Goal: Task Accomplishment & Management: Use online tool/utility

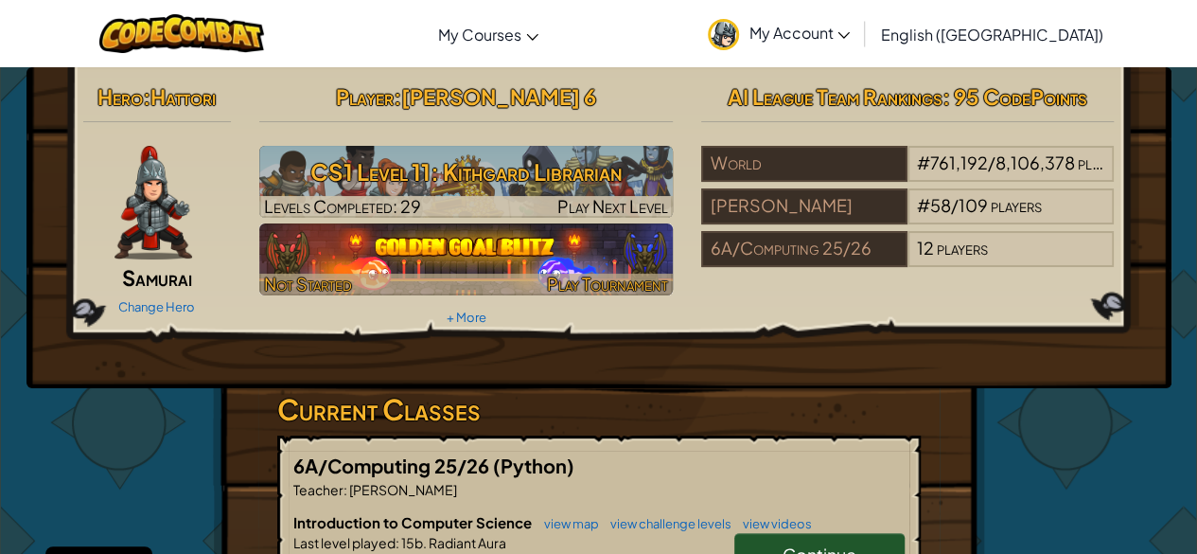
click at [485, 278] on div at bounding box center [466, 285] width 414 height 22
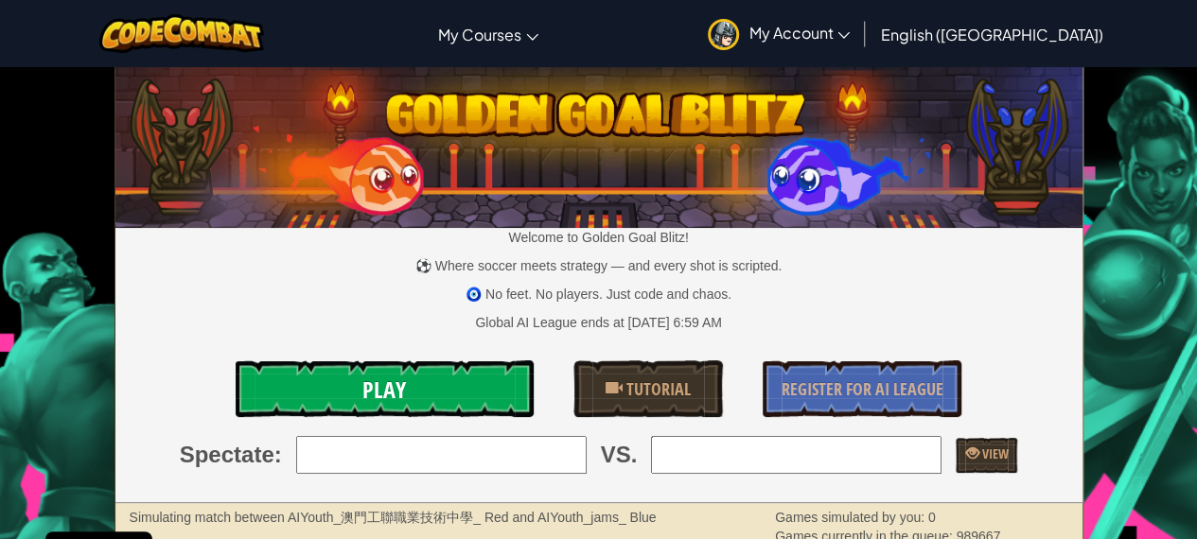
click at [470, 392] on link "Play" at bounding box center [385, 389] width 299 height 57
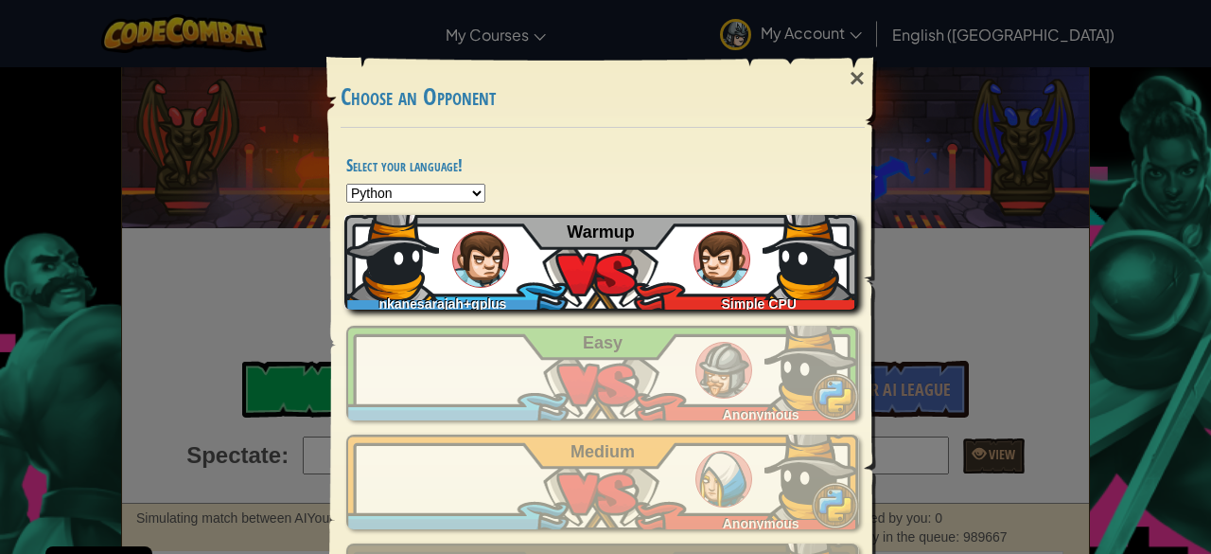
click at [519, 302] on div "nkanesarajah+gplus" at bounding box center [446, 300] width 205 height 19
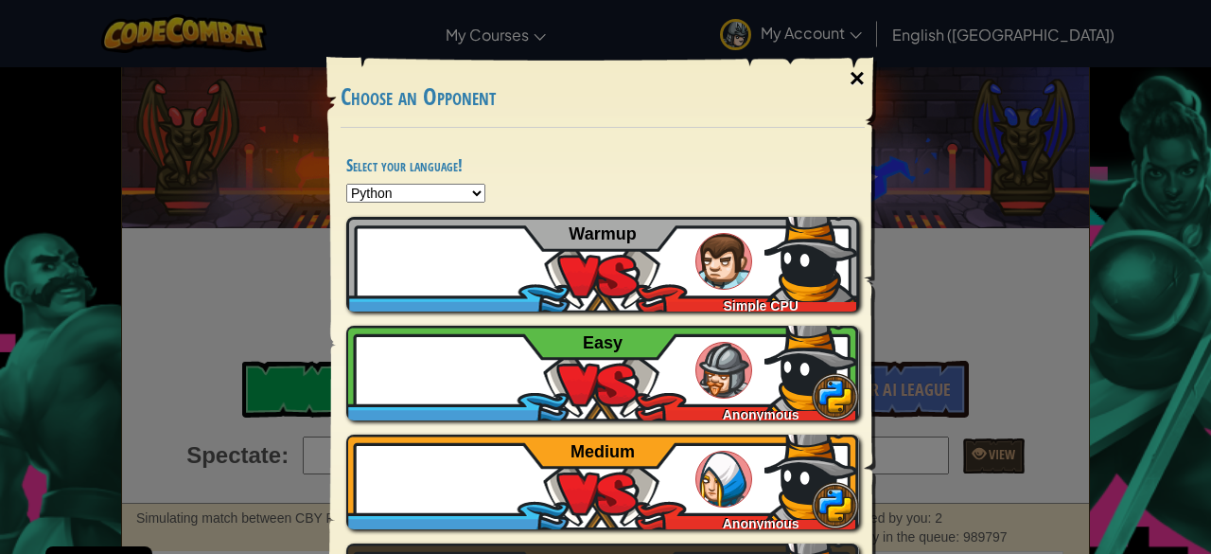
click at [855, 78] on div "×" at bounding box center [858, 78] width 44 height 55
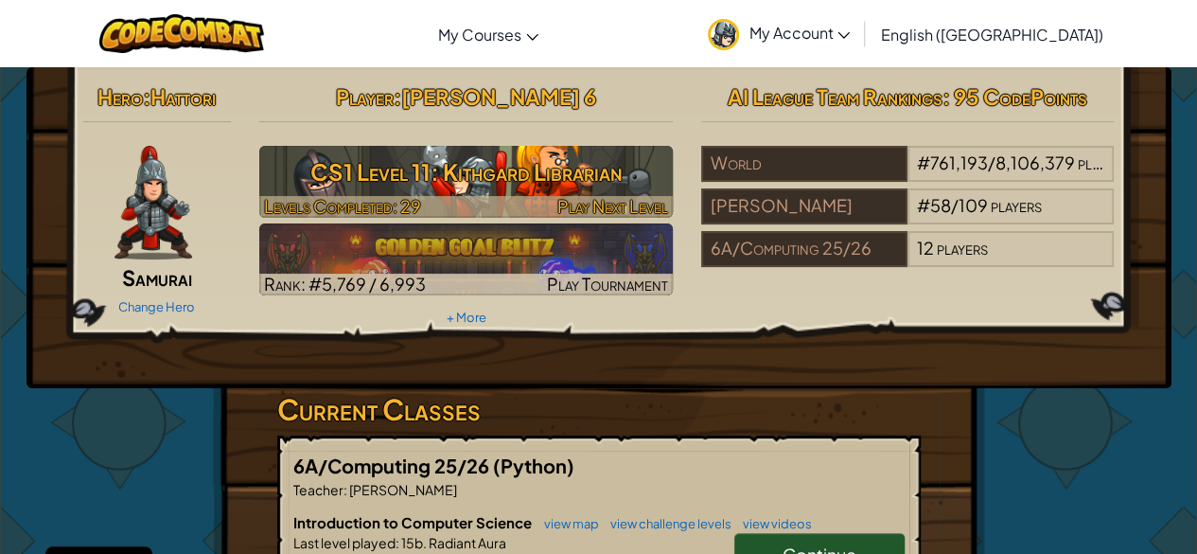
click at [380, 190] on h3 "CS1 Level 11: Kithgard Librarian" at bounding box center [466, 171] width 414 height 43
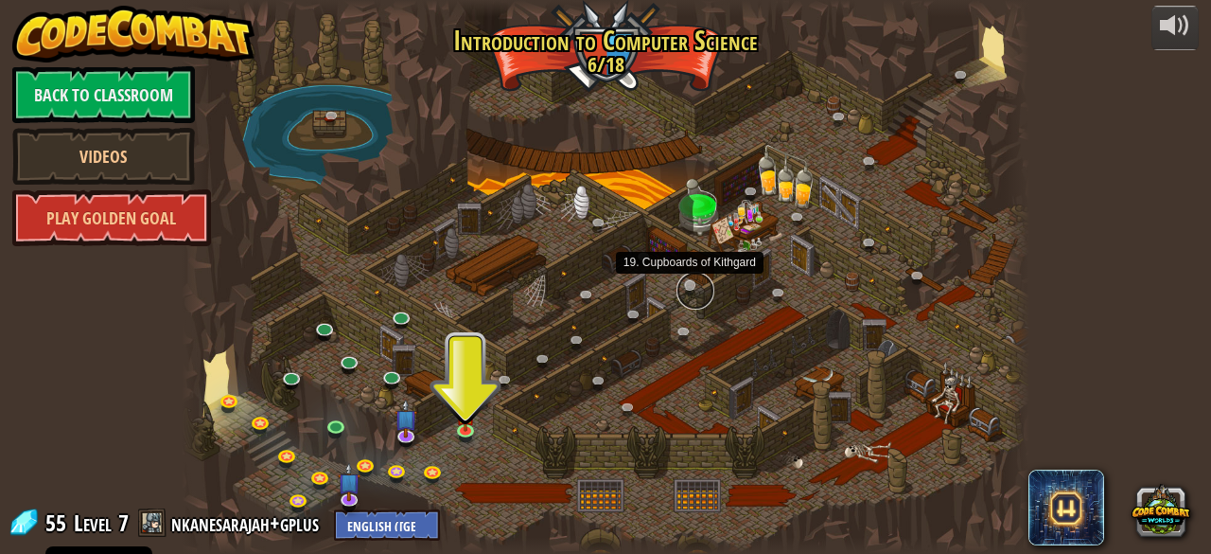
click at [691, 286] on link at bounding box center [696, 291] width 38 height 38
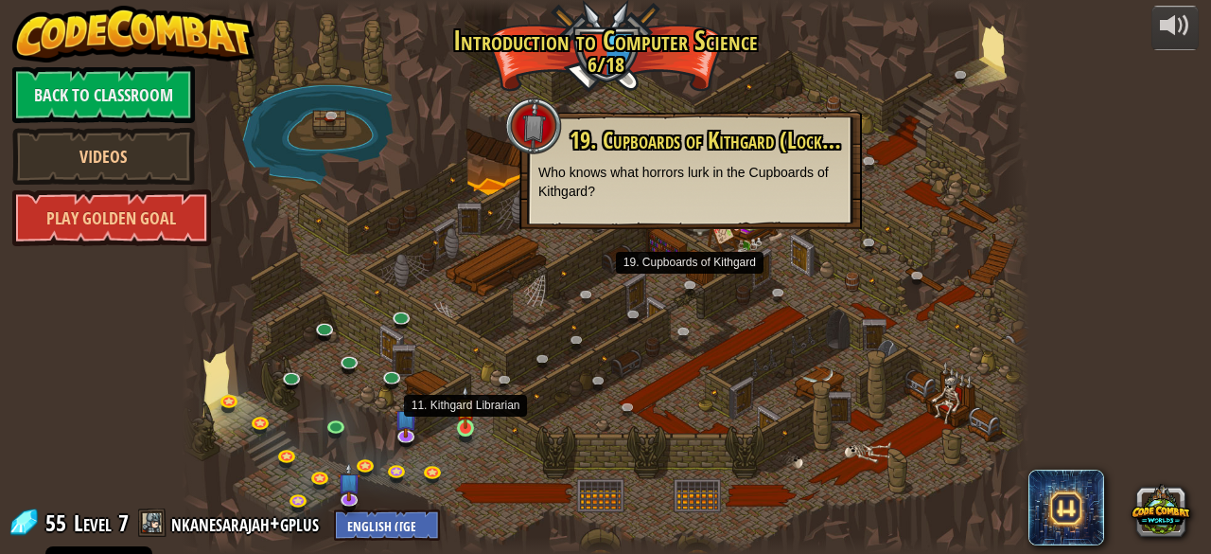
click at [468, 421] on img at bounding box center [465, 407] width 19 height 44
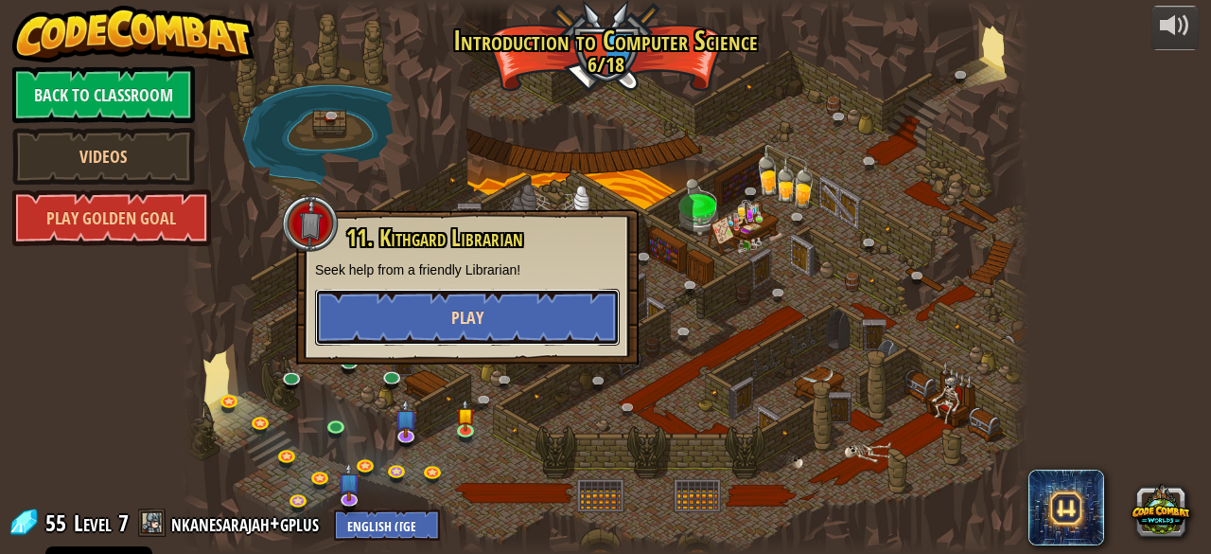
click at [461, 309] on span "Play" at bounding box center [467, 318] width 32 height 24
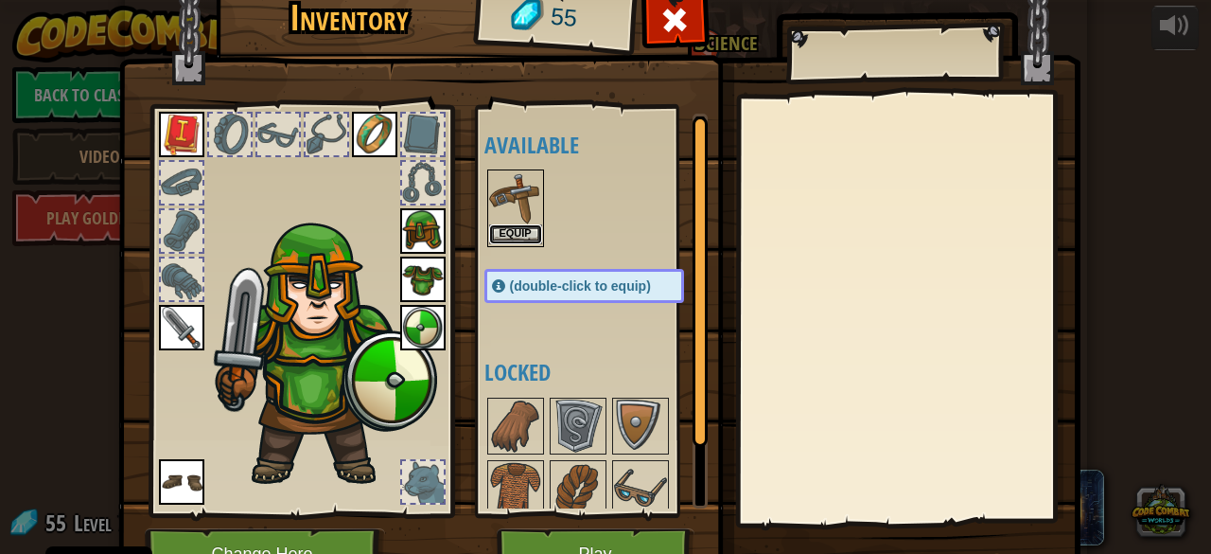
click at [505, 243] on button "Equip" at bounding box center [515, 234] width 53 height 20
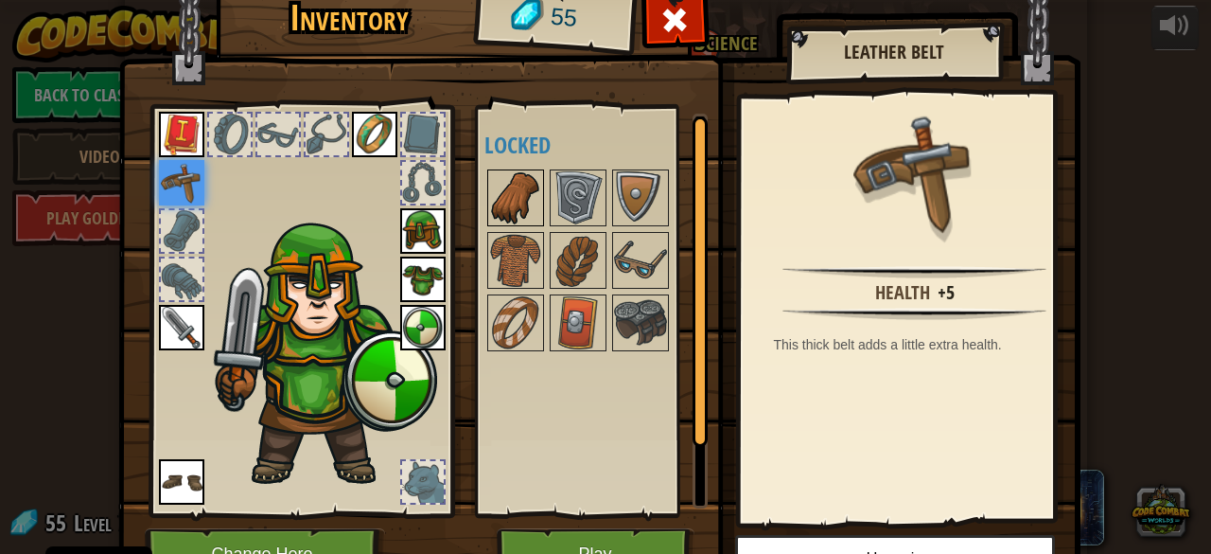
click at [512, 217] on img at bounding box center [515, 197] width 53 height 53
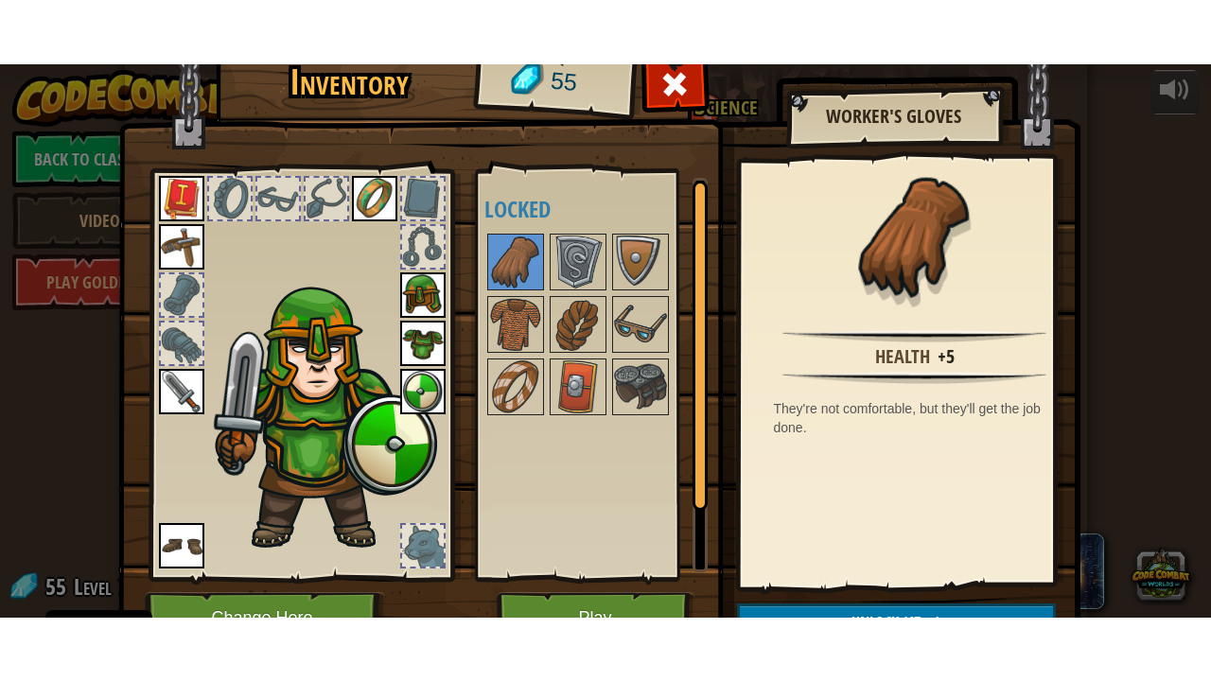
scroll to position [98, 0]
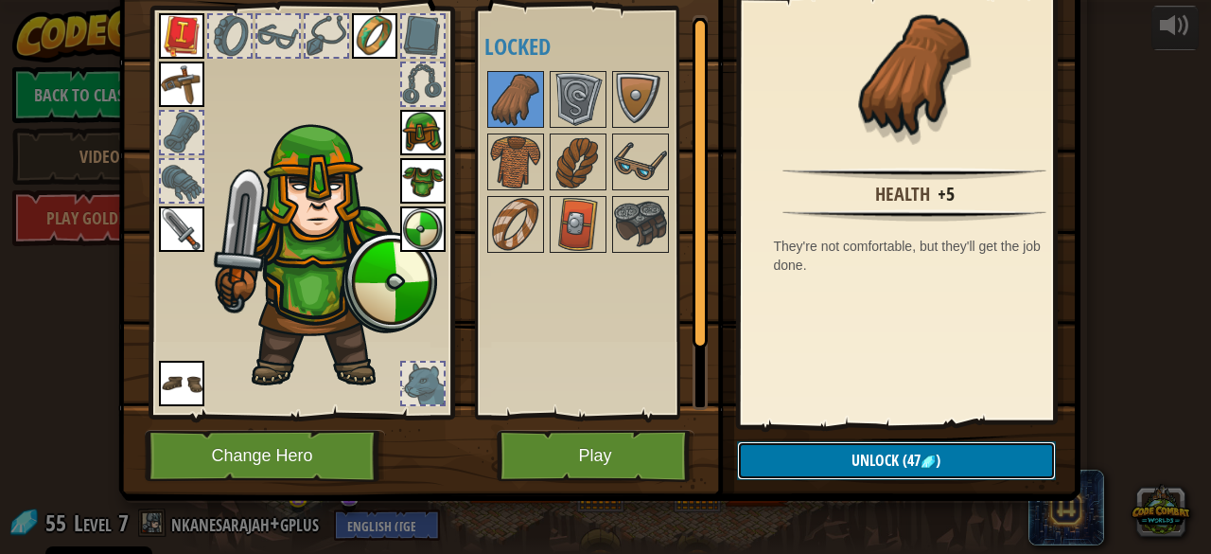
click at [781, 465] on button "Unlock (47 )" at bounding box center [896, 460] width 319 height 39
click at [781, 465] on button "Confirm" at bounding box center [896, 460] width 319 height 39
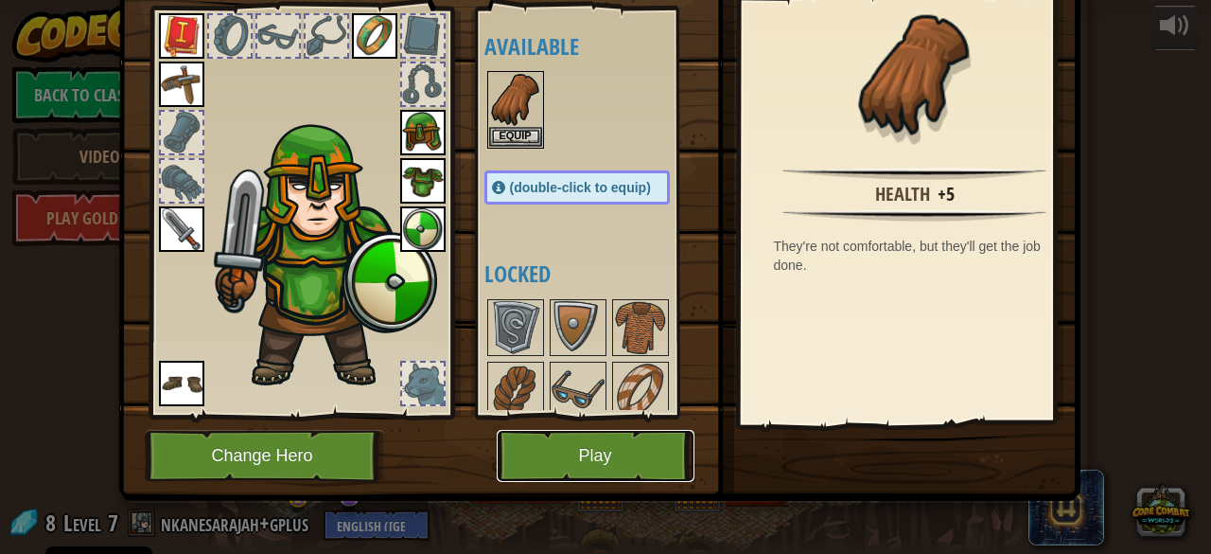
click at [561, 453] on button "Play" at bounding box center [596, 456] width 198 height 52
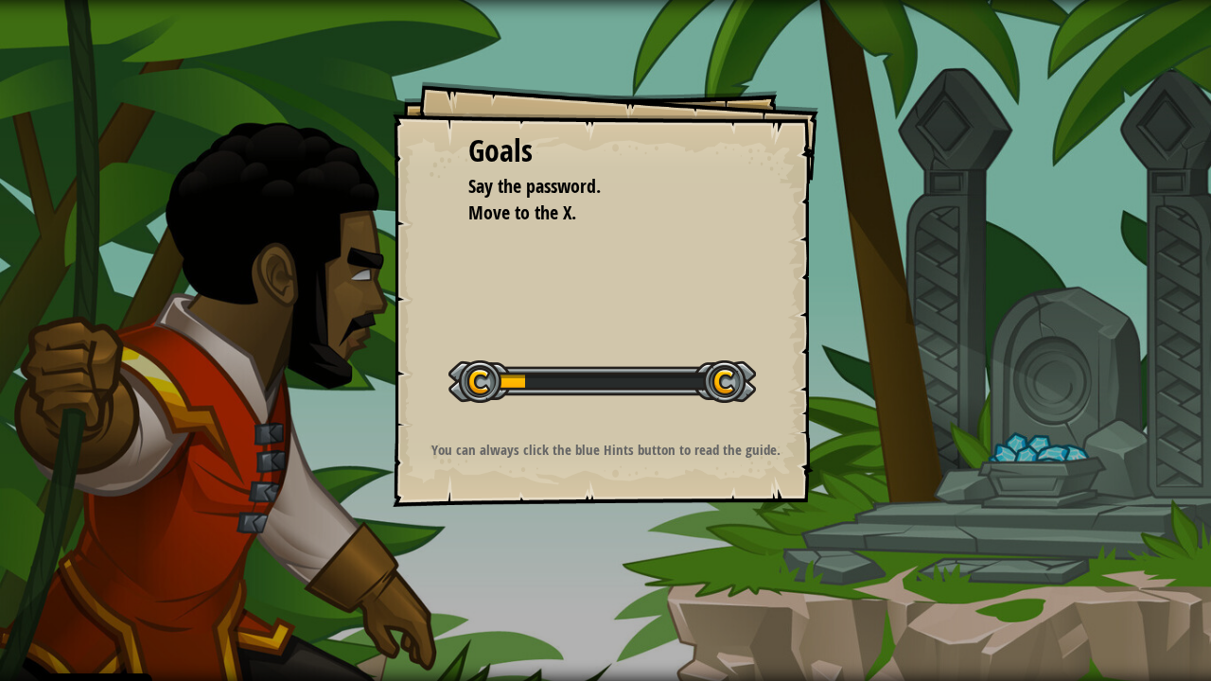
click at [678, 511] on div "Goals Say the password. Move to the X. Start Level Error loading from server. T…" at bounding box center [605, 340] width 1211 height 681
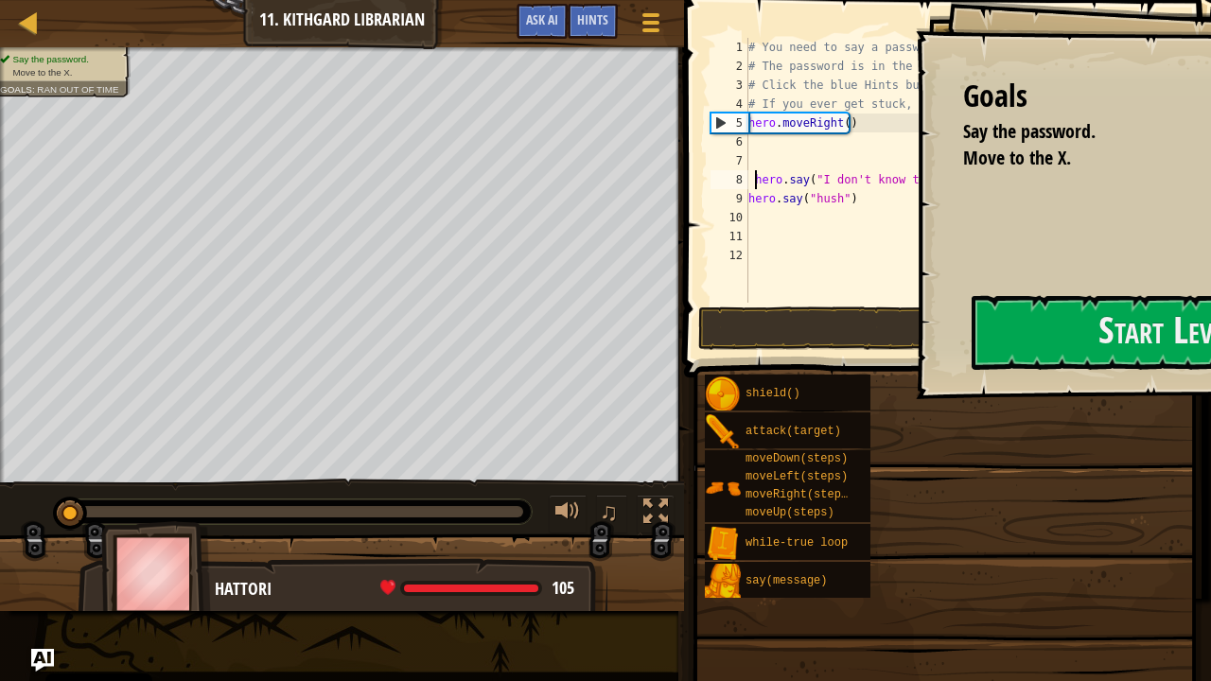
scroll to position [9, 0]
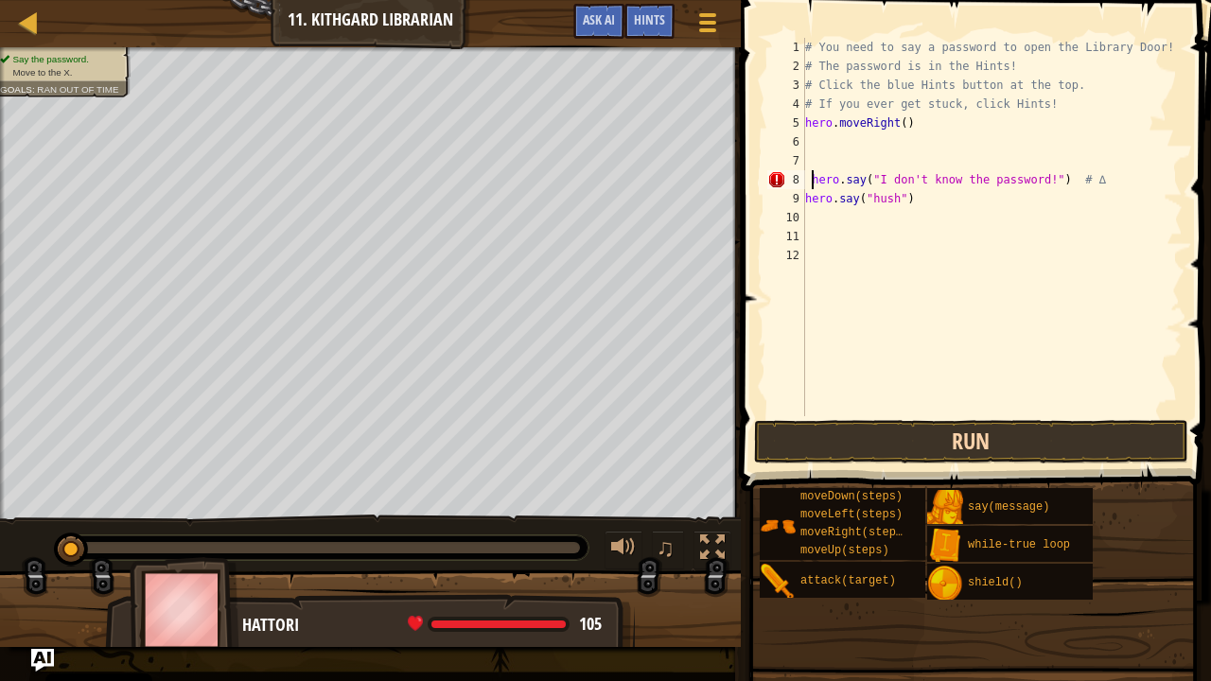
type textarea "hero.say("I don't know the password!") # ∆"
click at [886, 441] on button "Run" at bounding box center [971, 442] width 434 height 44
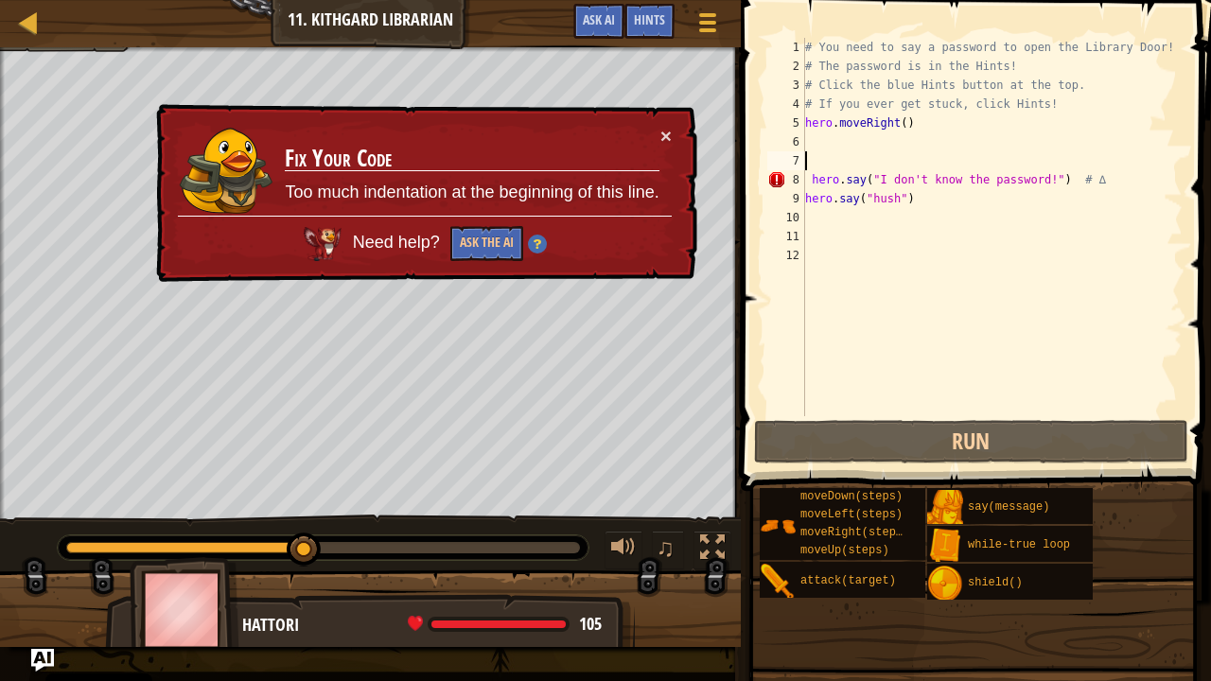
click at [808, 153] on div "# You need to say a password to open the Library Door! # The password is in the…" at bounding box center [992, 246] width 381 height 416
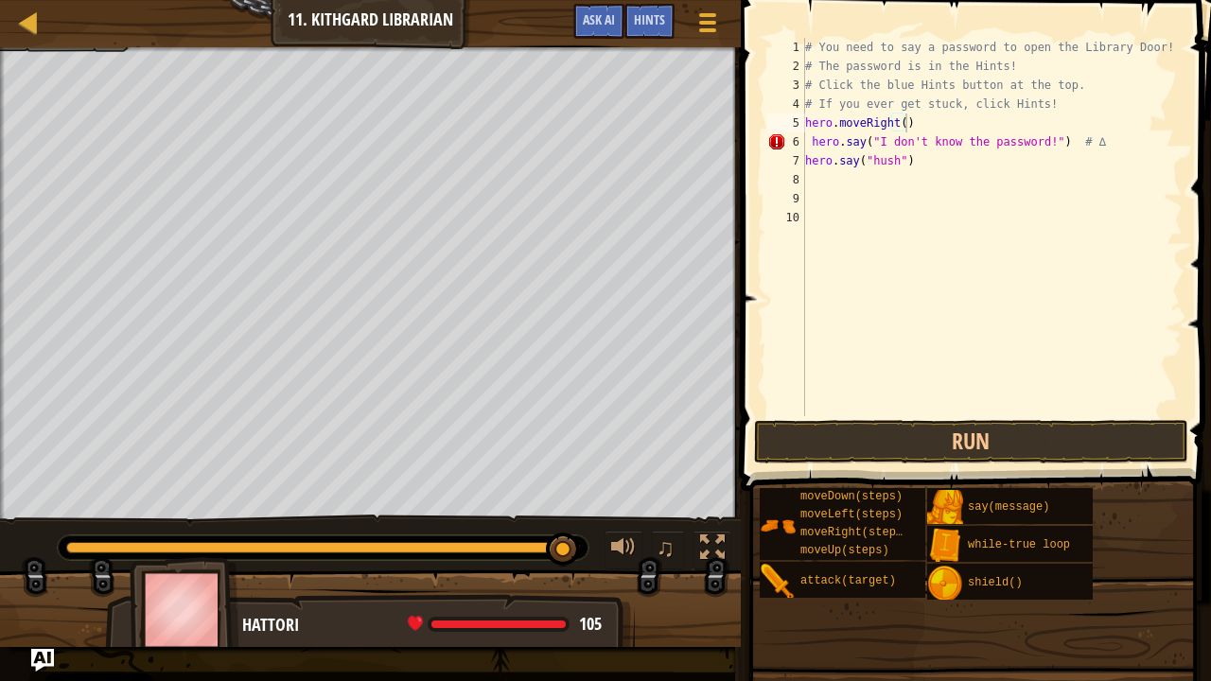
click at [922, 418] on span at bounding box center [977, 218] width 485 height 547
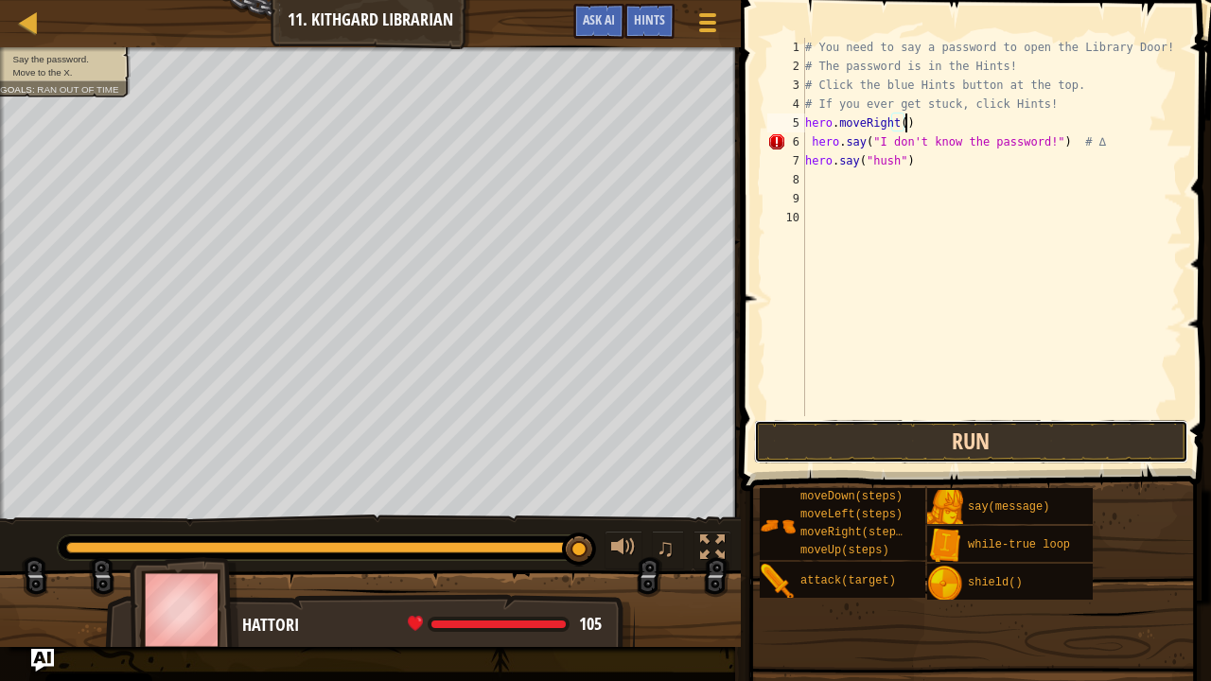
click at [919, 442] on button "Run" at bounding box center [971, 442] width 434 height 44
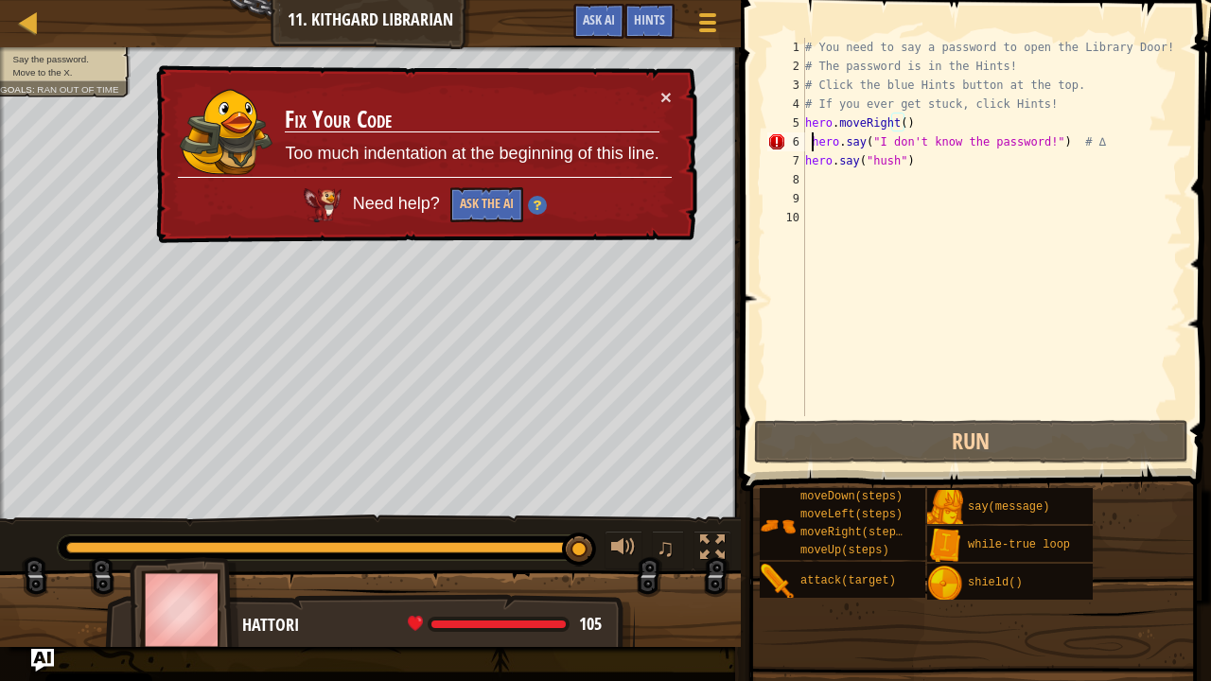
click at [812, 139] on div "# You need to say a password to open the Library Door! # The password is in the…" at bounding box center [992, 246] width 381 height 416
type textarea "hero.say("I don't know the password!") # ∆"
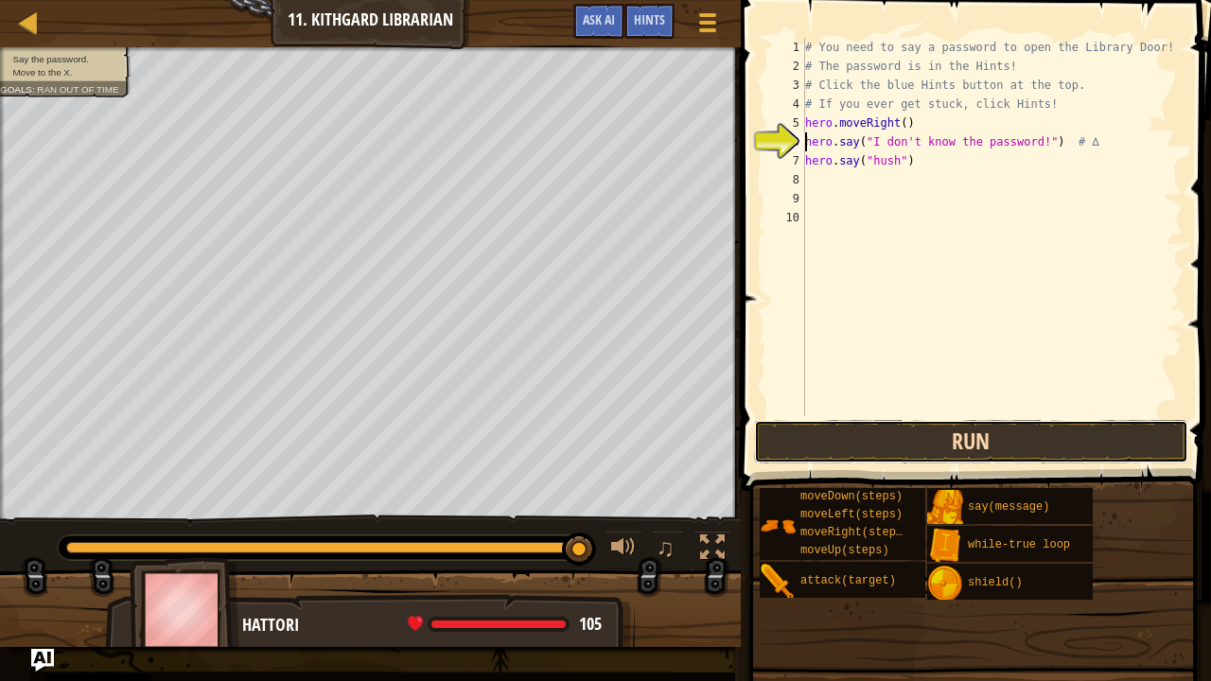
click at [901, 432] on button "Run" at bounding box center [971, 442] width 434 height 44
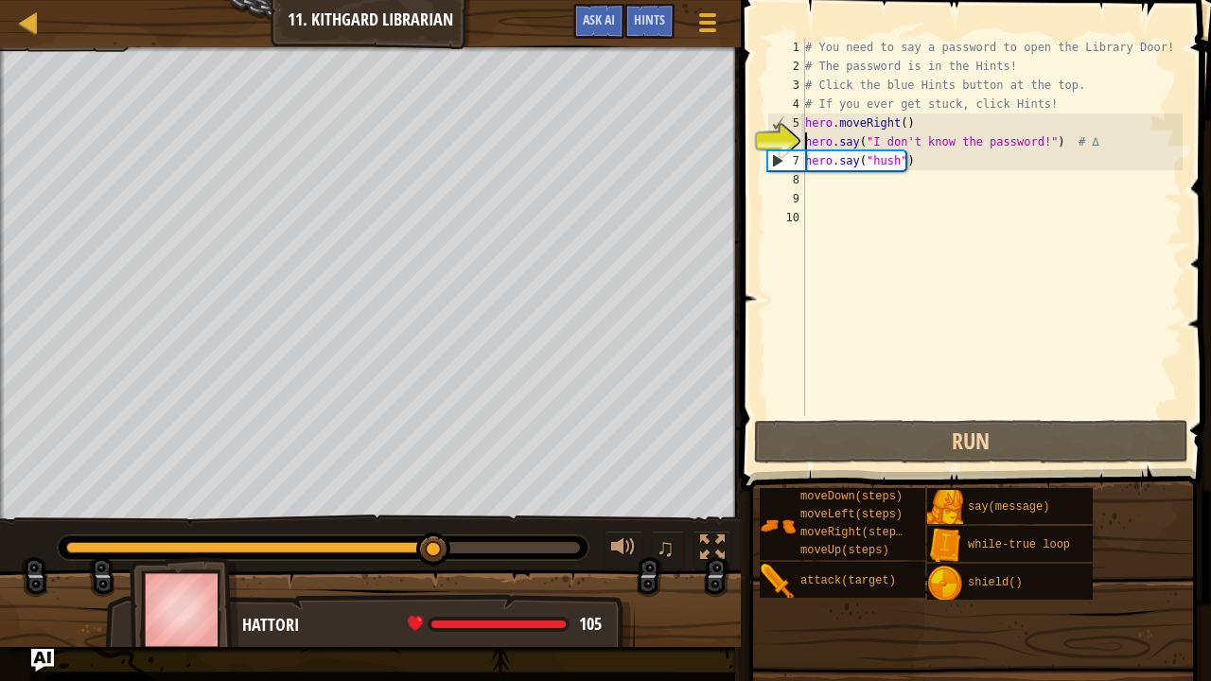
click at [823, 189] on div "# You need to say a password to open the Library Door! # The password is in the…" at bounding box center [992, 246] width 381 height 416
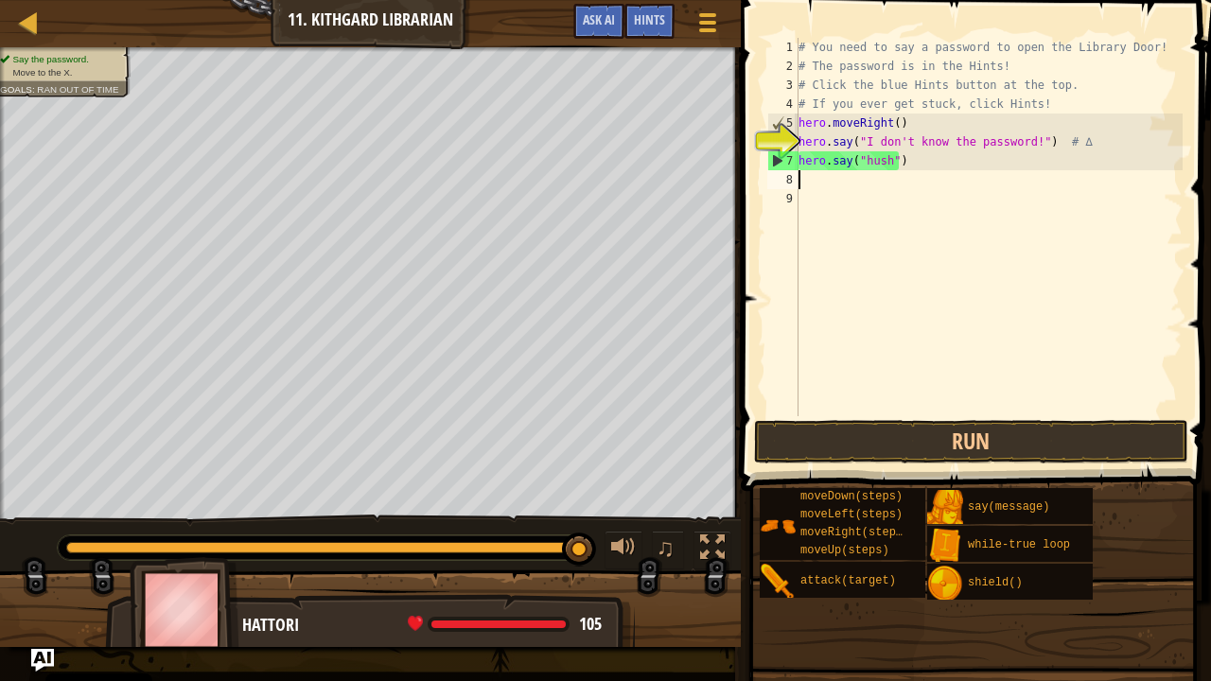
type textarea "h"
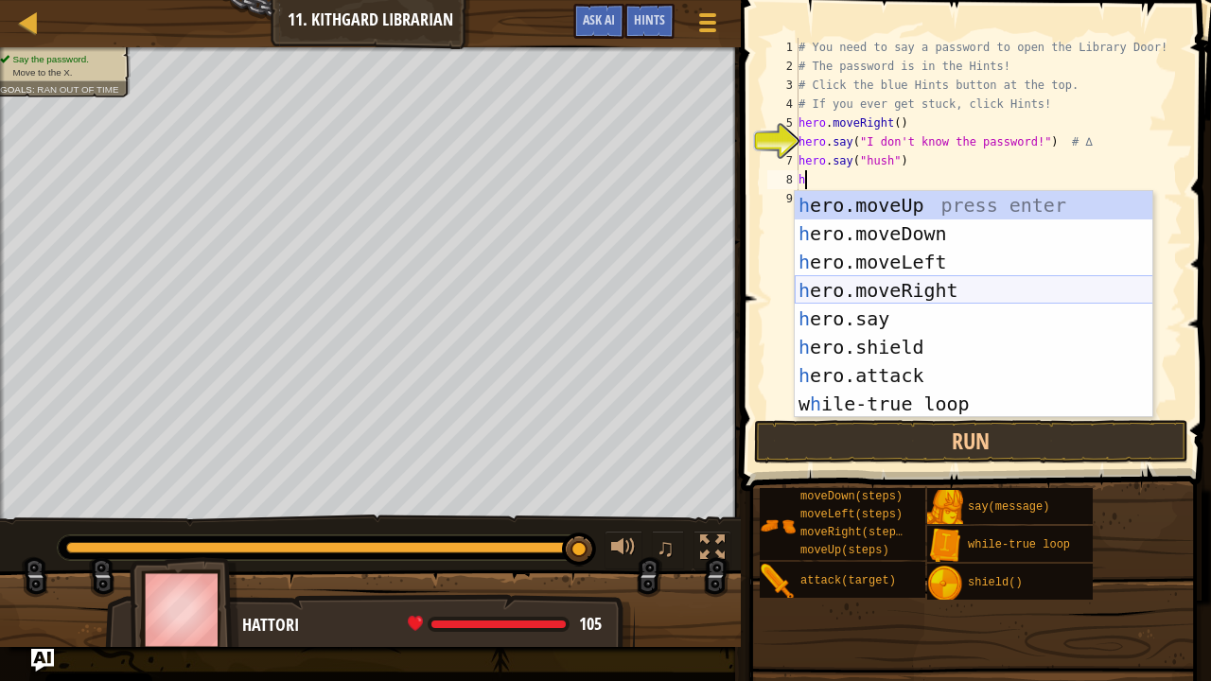
click at [851, 288] on div "h ero.moveUp press enter h ero.moveDown press enter h ero.moveLeft press enter …" at bounding box center [974, 333] width 359 height 284
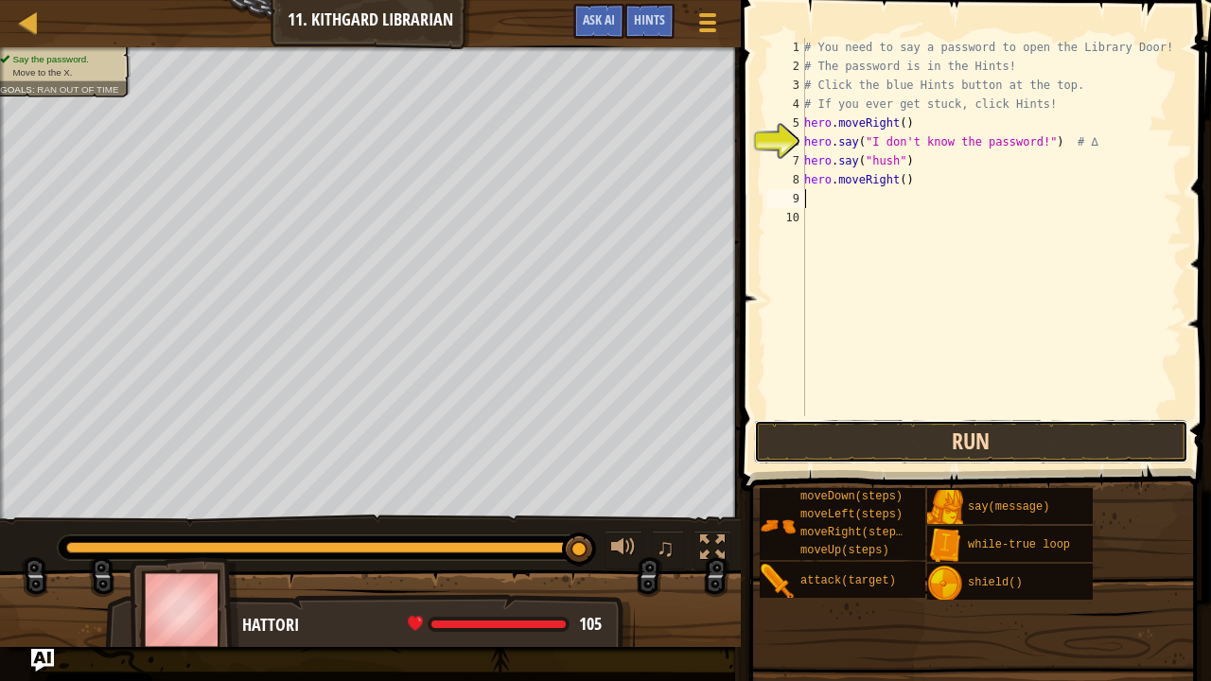
click at [928, 434] on button "Run" at bounding box center [971, 442] width 434 height 44
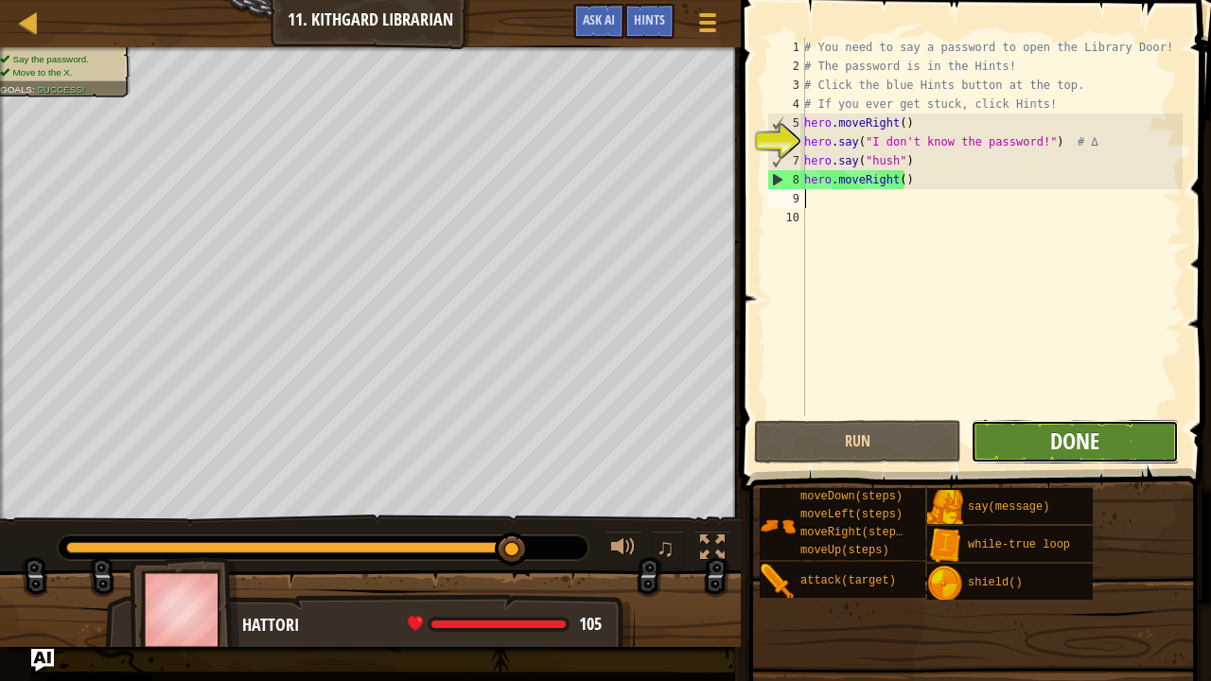
click at [1058, 435] on span "Done" at bounding box center [1074, 441] width 49 height 30
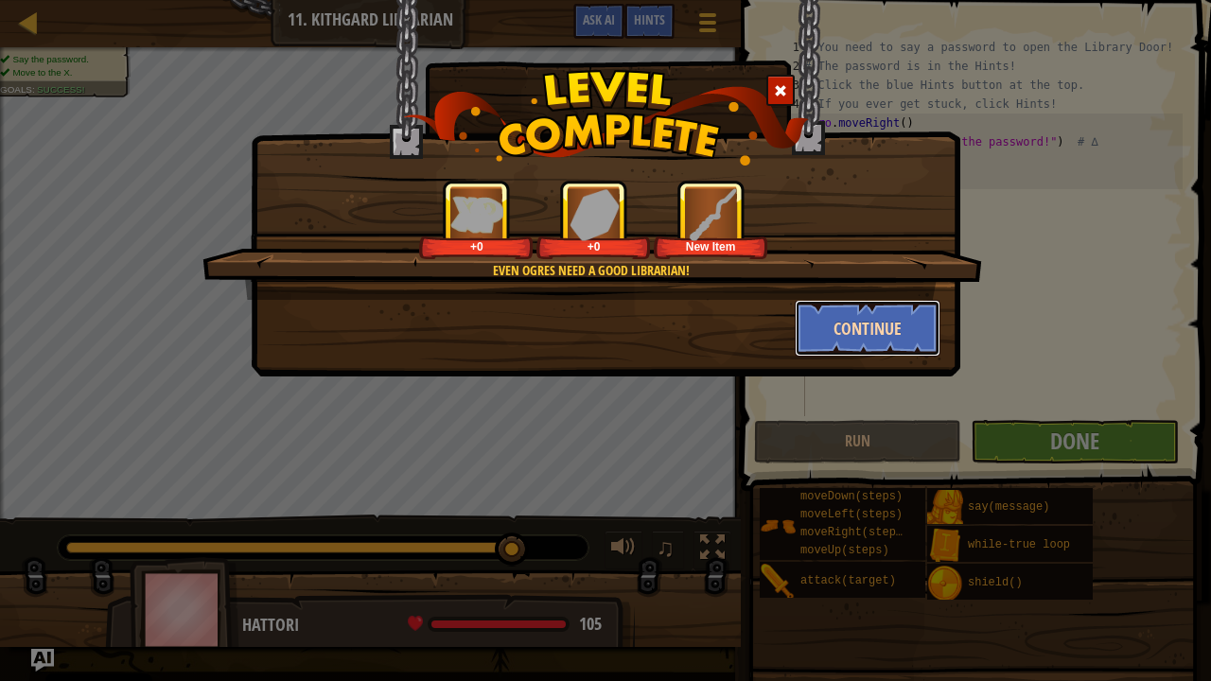
click at [808, 335] on button "Continue" at bounding box center [868, 328] width 147 height 57
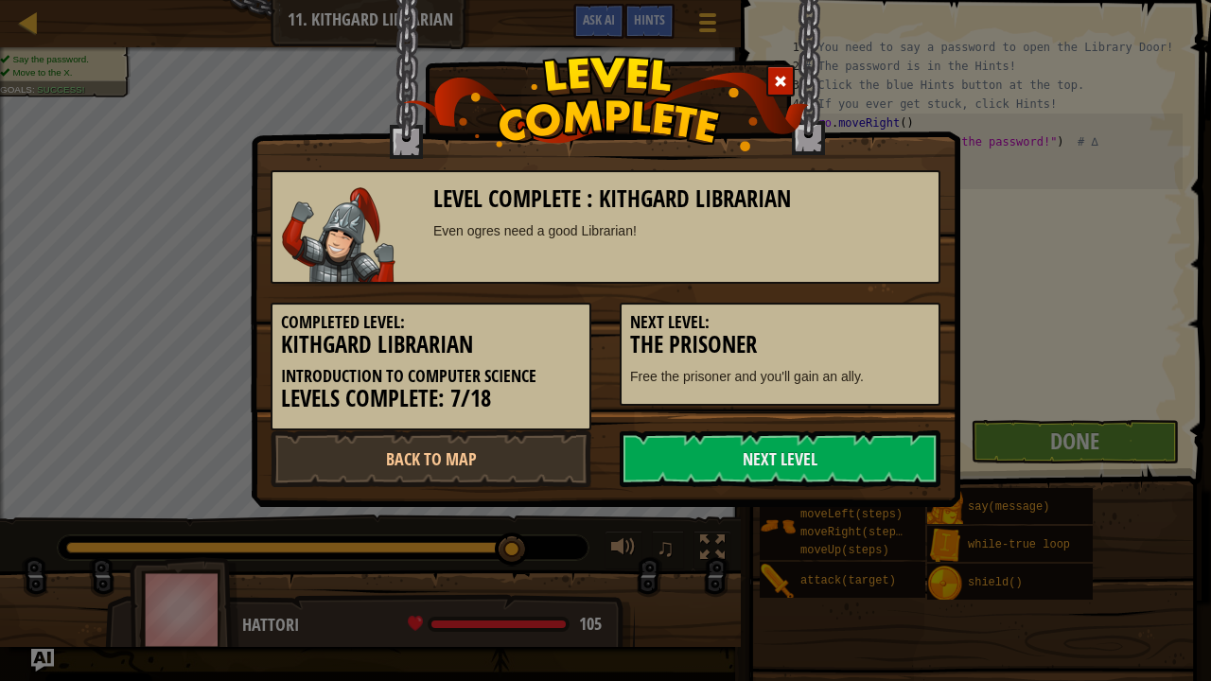
click at [852, 338] on h3 "The Prisoner" at bounding box center [780, 345] width 300 height 26
click at [796, 464] on link "Next Level" at bounding box center [780, 459] width 321 height 57
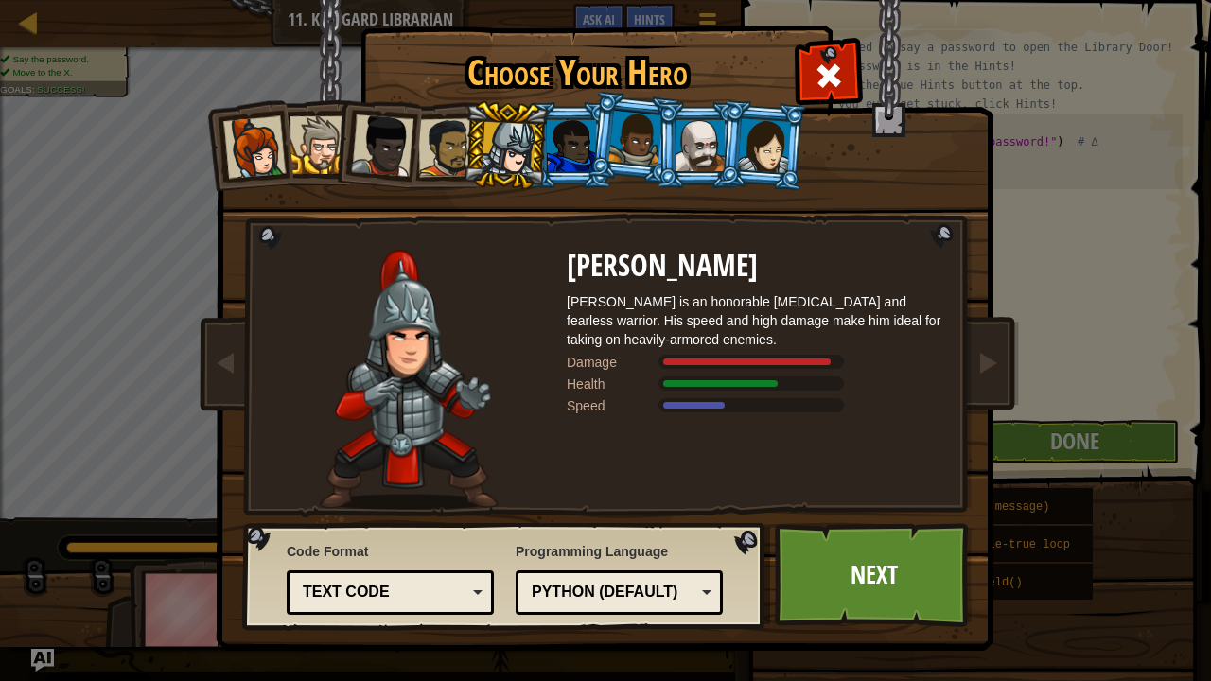
click at [519, 162] on div at bounding box center [509, 149] width 54 height 54
click at [799, 553] on link "Next" at bounding box center [874, 575] width 198 height 104
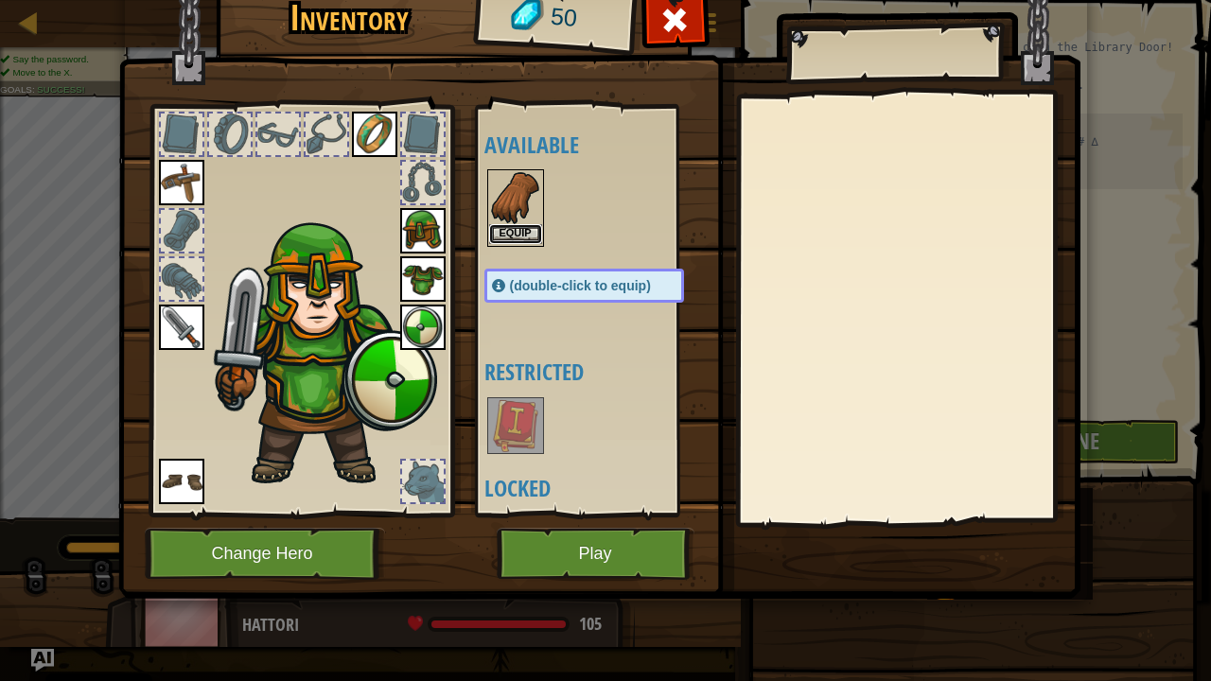
click at [505, 232] on button "Equip" at bounding box center [515, 234] width 53 height 20
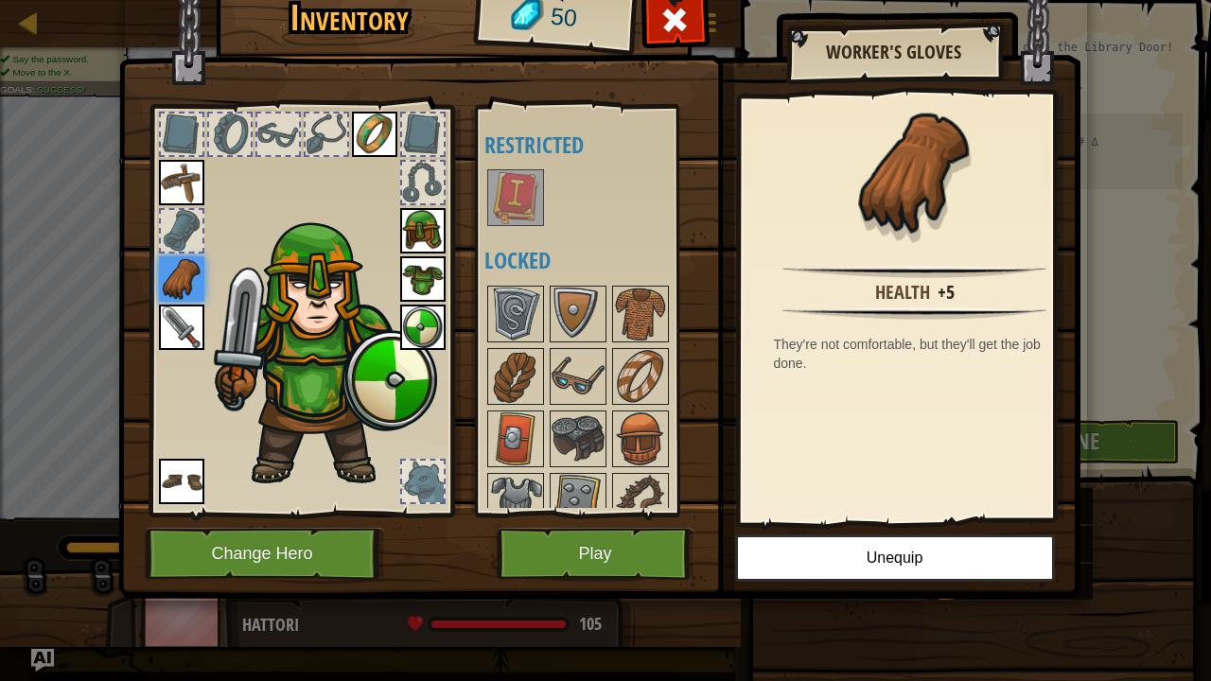
click at [509, 214] on img at bounding box center [515, 197] width 53 height 53
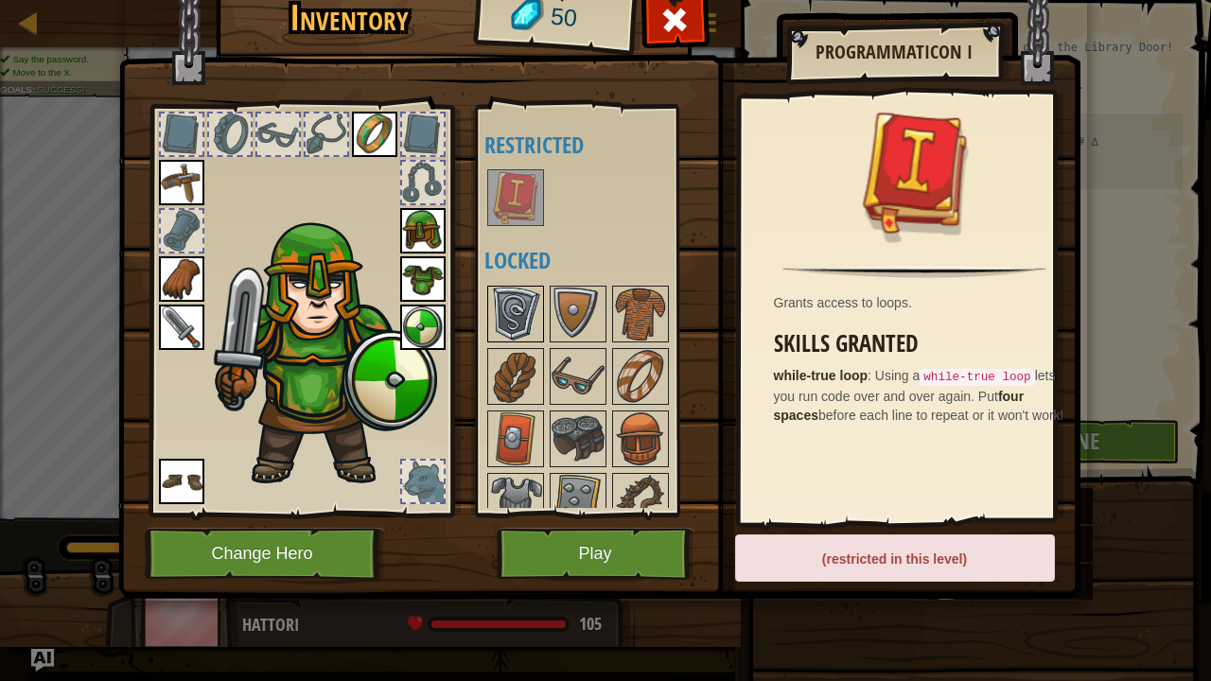
click at [508, 333] on img at bounding box center [515, 314] width 53 height 53
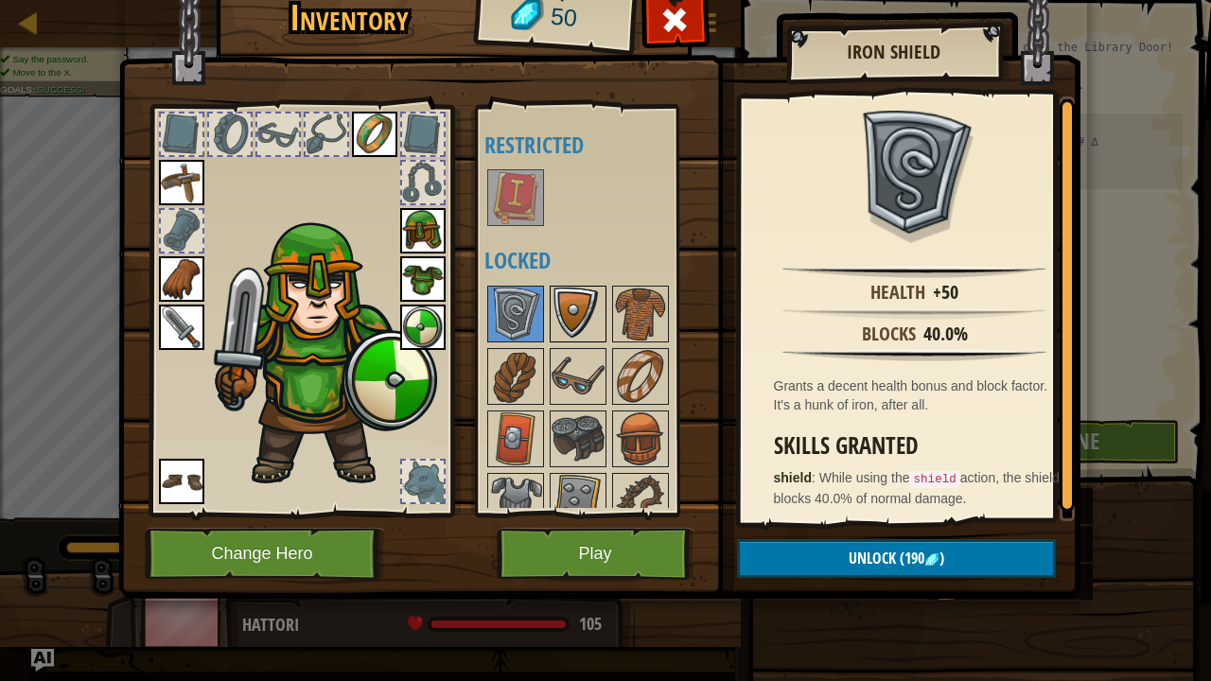
click at [578, 332] on img at bounding box center [578, 314] width 53 height 53
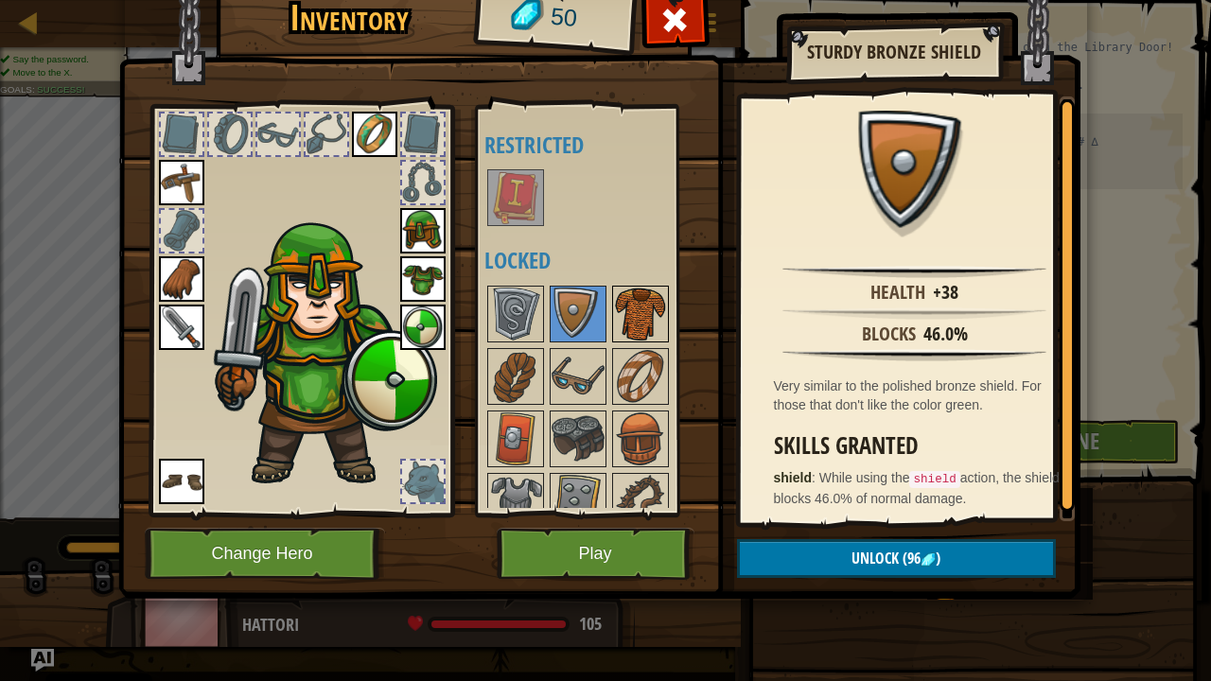
click at [627, 328] on img at bounding box center [640, 314] width 53 height 53
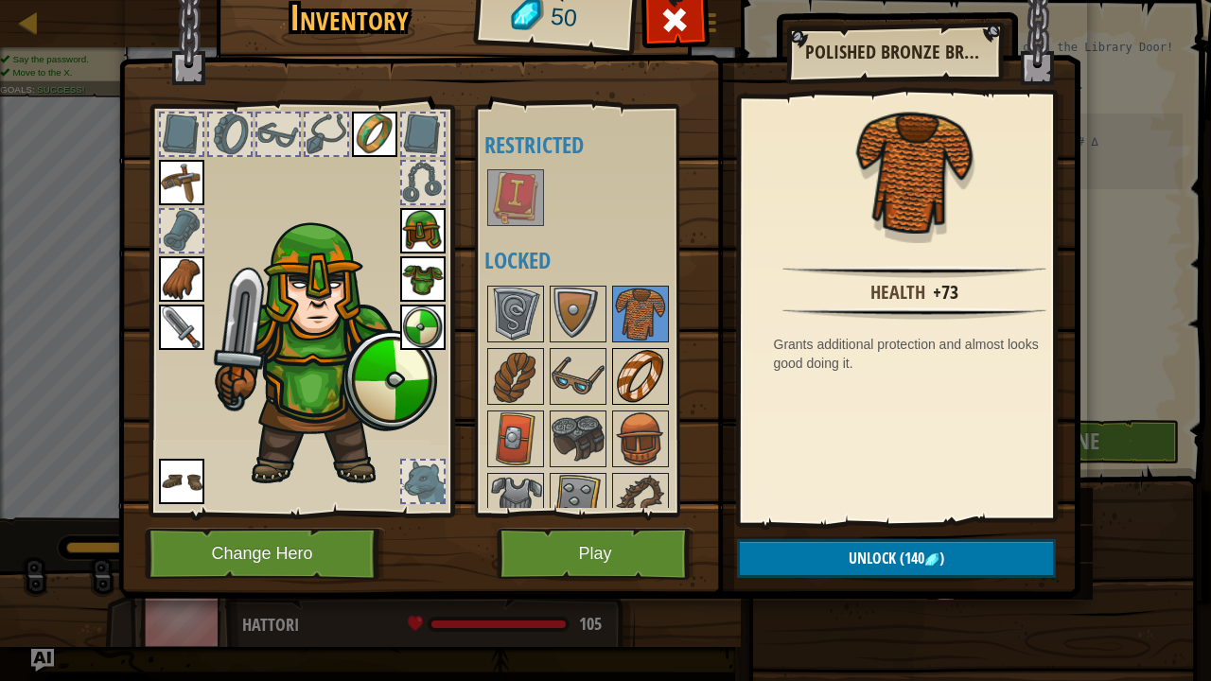
click at [631, 389] on img at bounding box center [640, 376] width 53 height 53
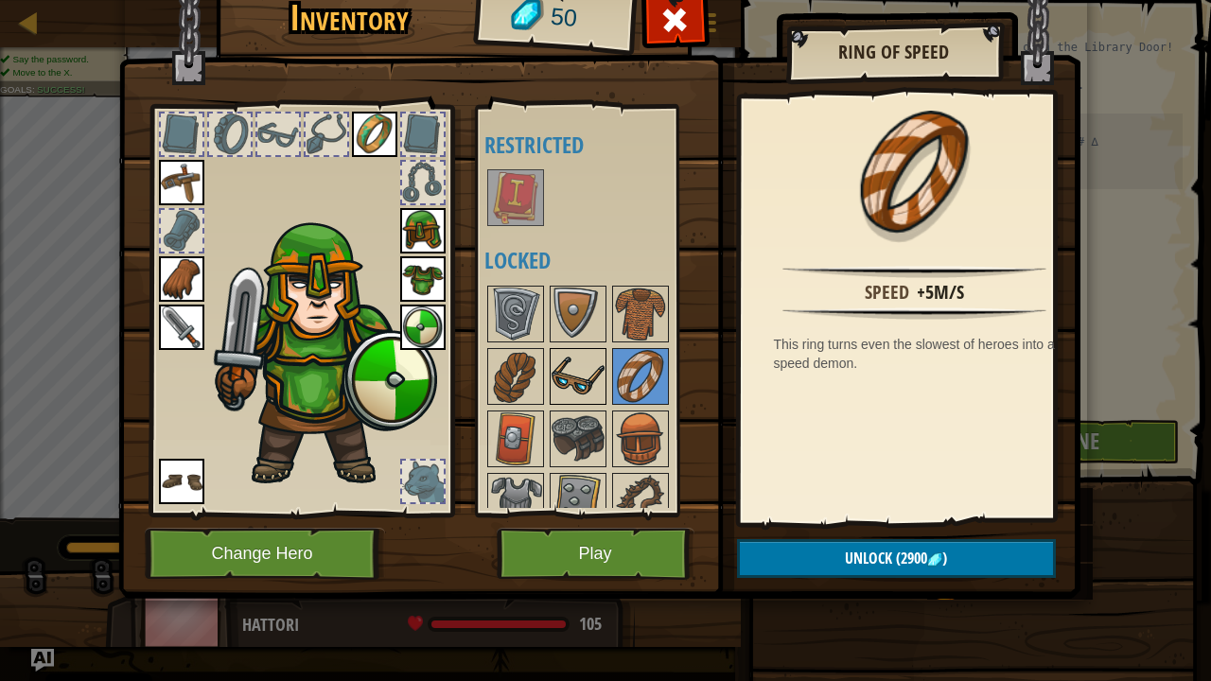
click at [564, 385] on img at bounding box center [578, 376] width 53 height 53
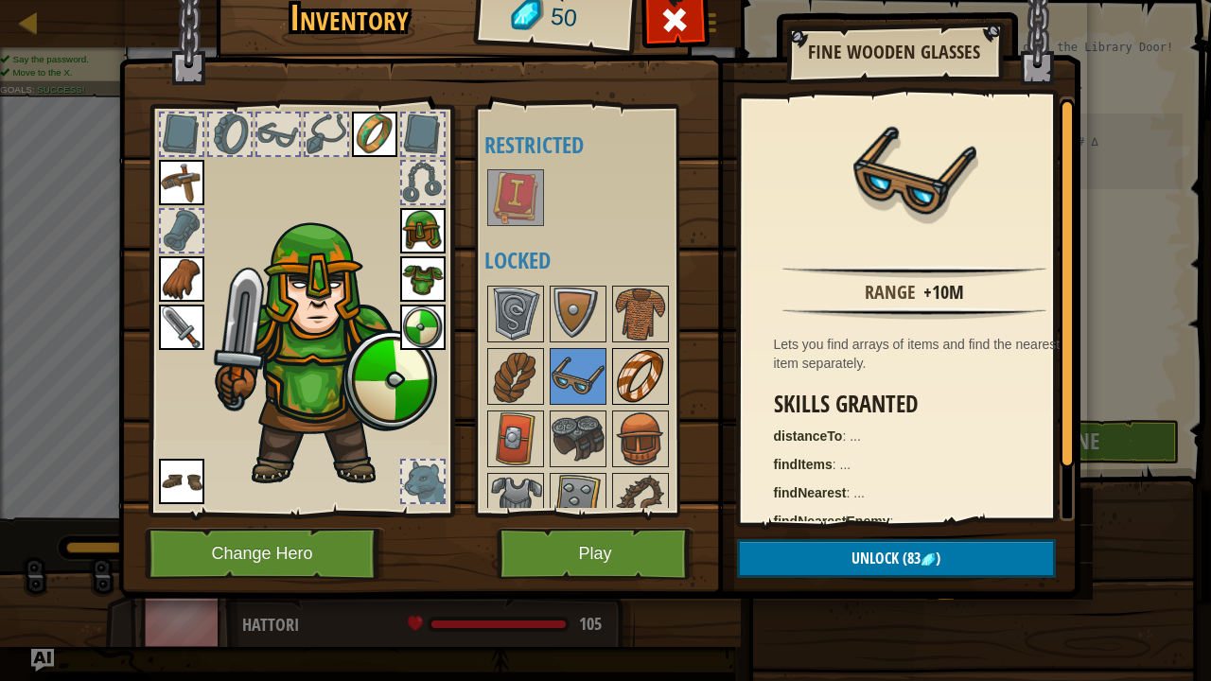
click at [636, 384] on img at bounding box center [640, 376] width 53 height 53
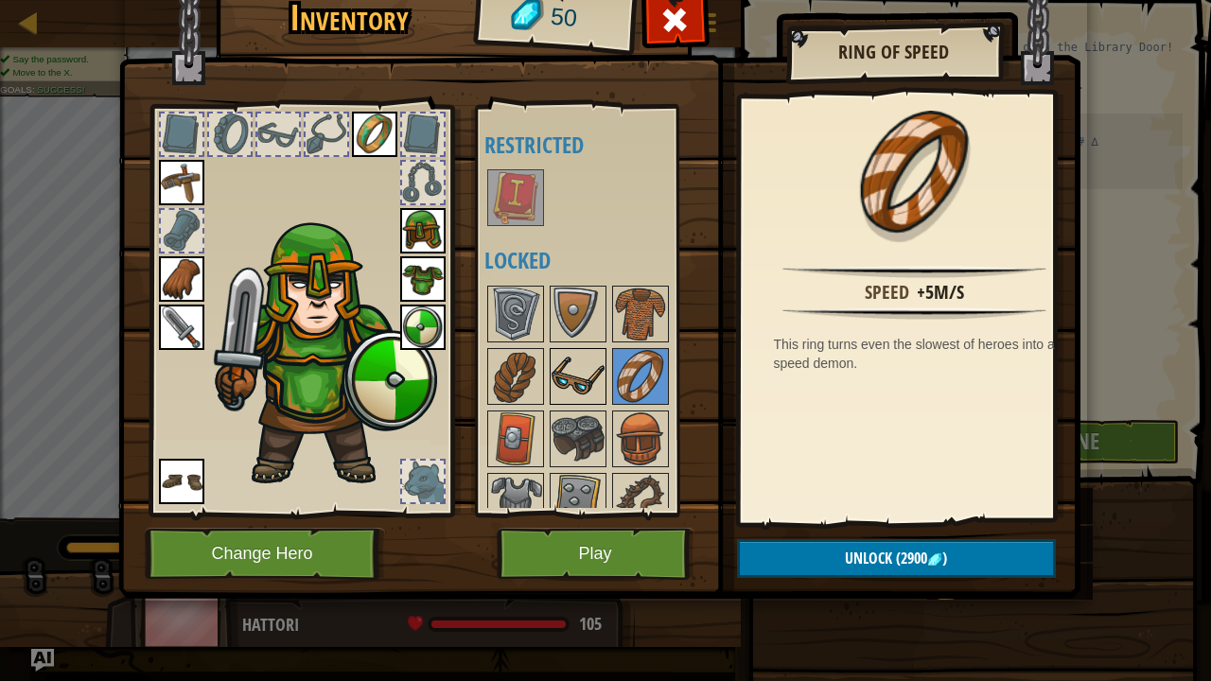
click at [553, 364] on img at bounding box center [578, 376] width 53 height 53
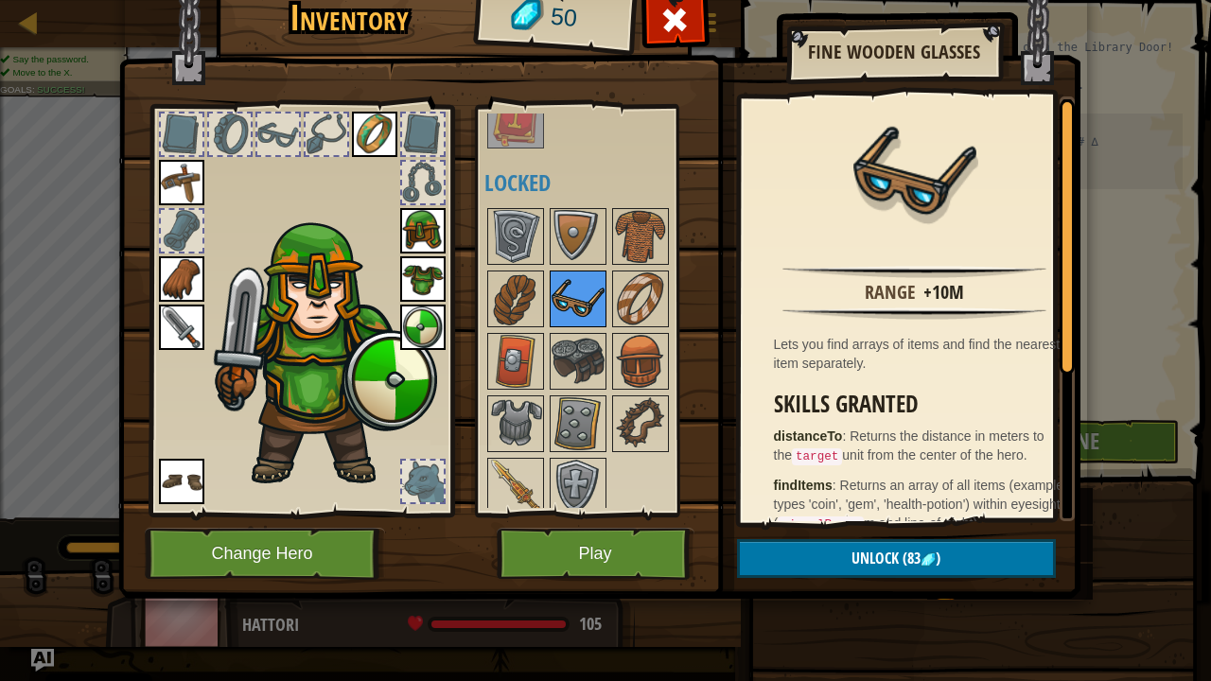
scroll to position [82, 0]
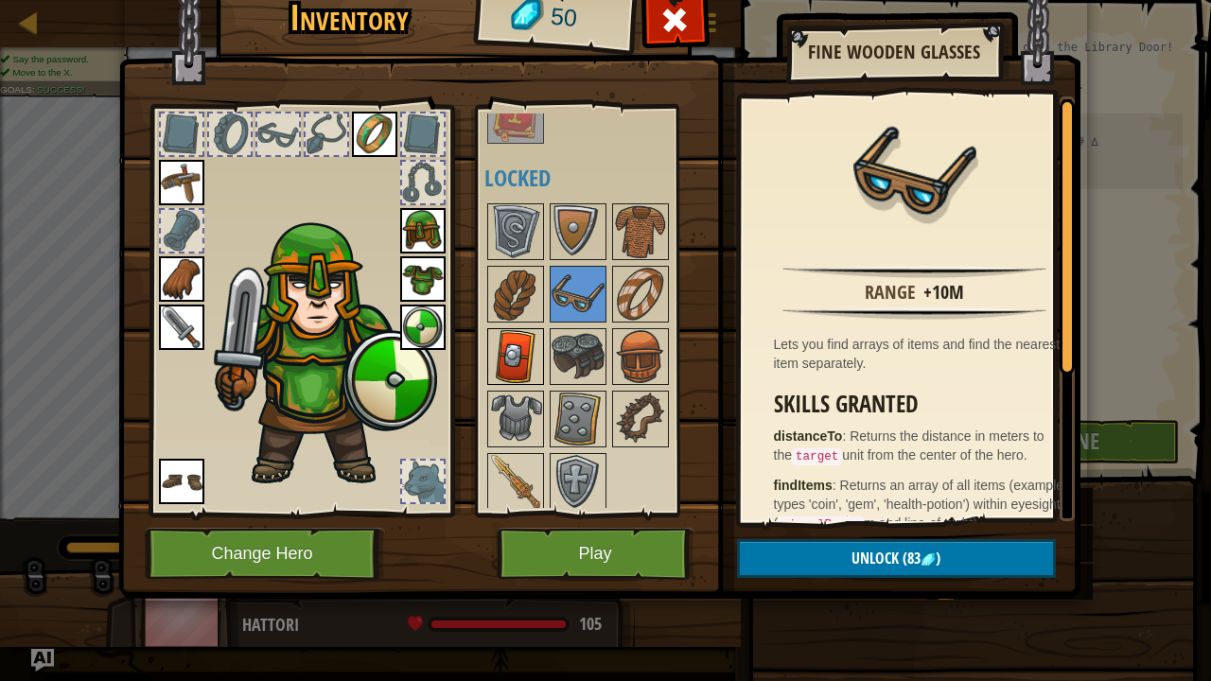
click at [533, 358] on img at bounding box center [515, 356] width 53 height 53
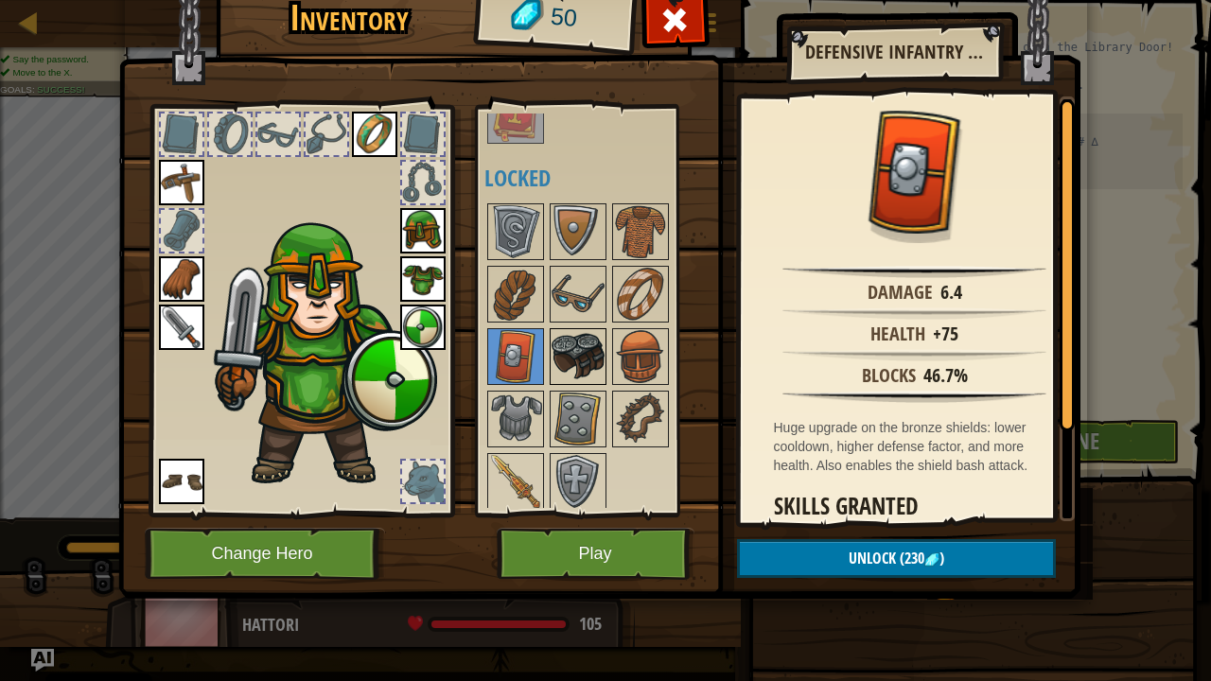
click at [575, 363] on img at bounding box center [578, 356] width 53 height 53
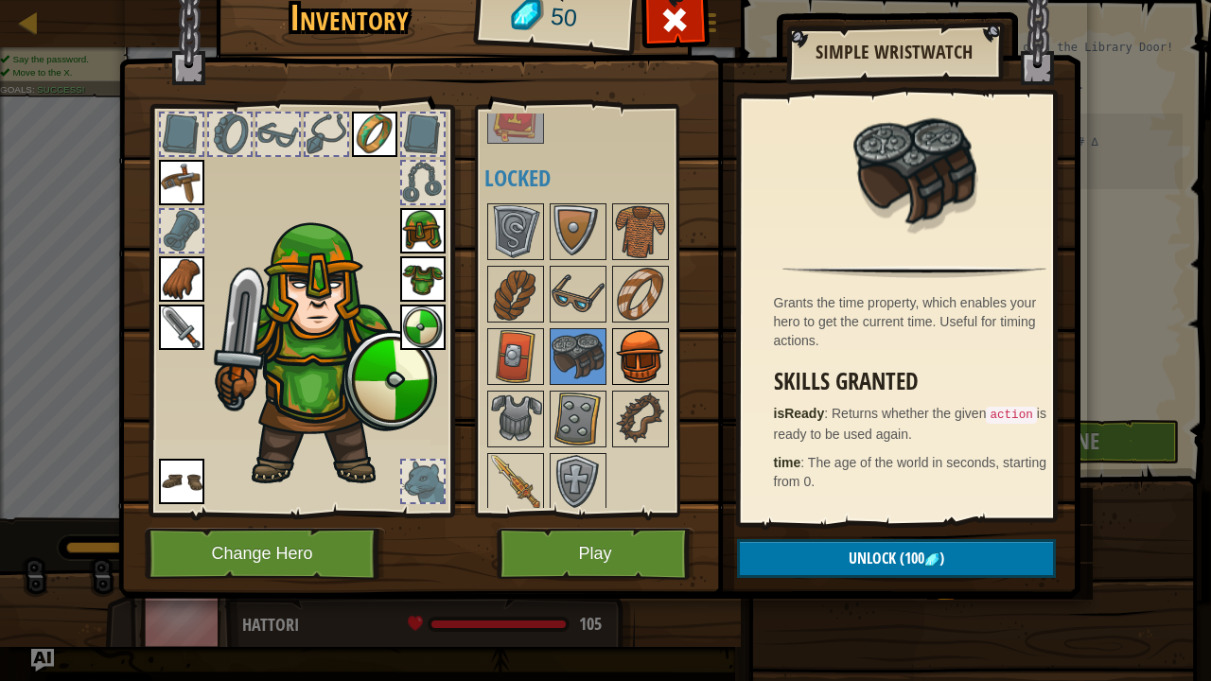
click at [635, 365] on img at bounding box center [640, 356] width 53 height 53
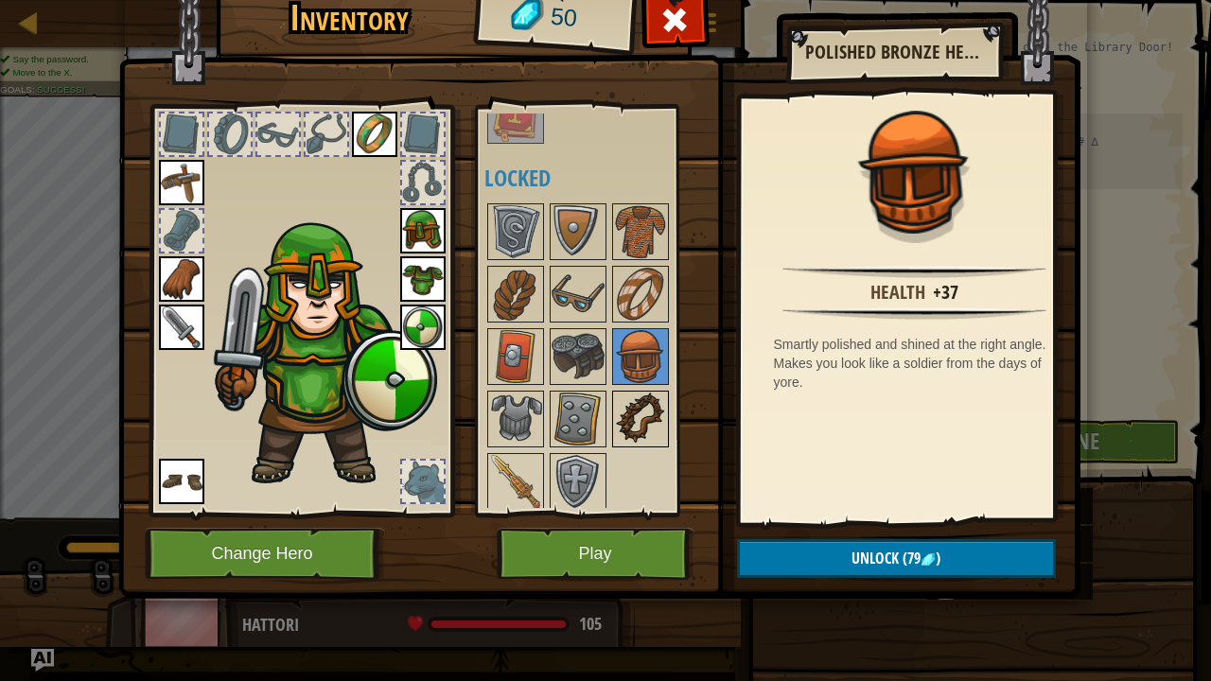
click at [638, 414] on img at bounding box center [640, 419] width 53 height 53
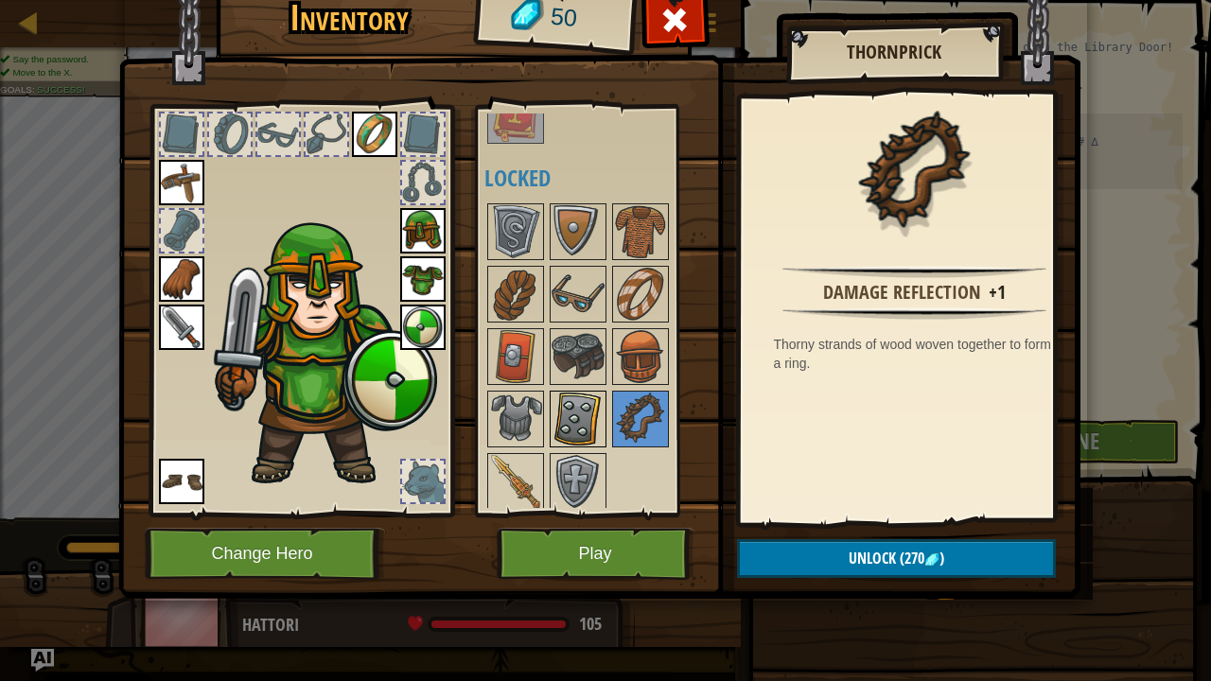
click at [589, 426] on img at bounding box center [578, 419] width 53 height 53
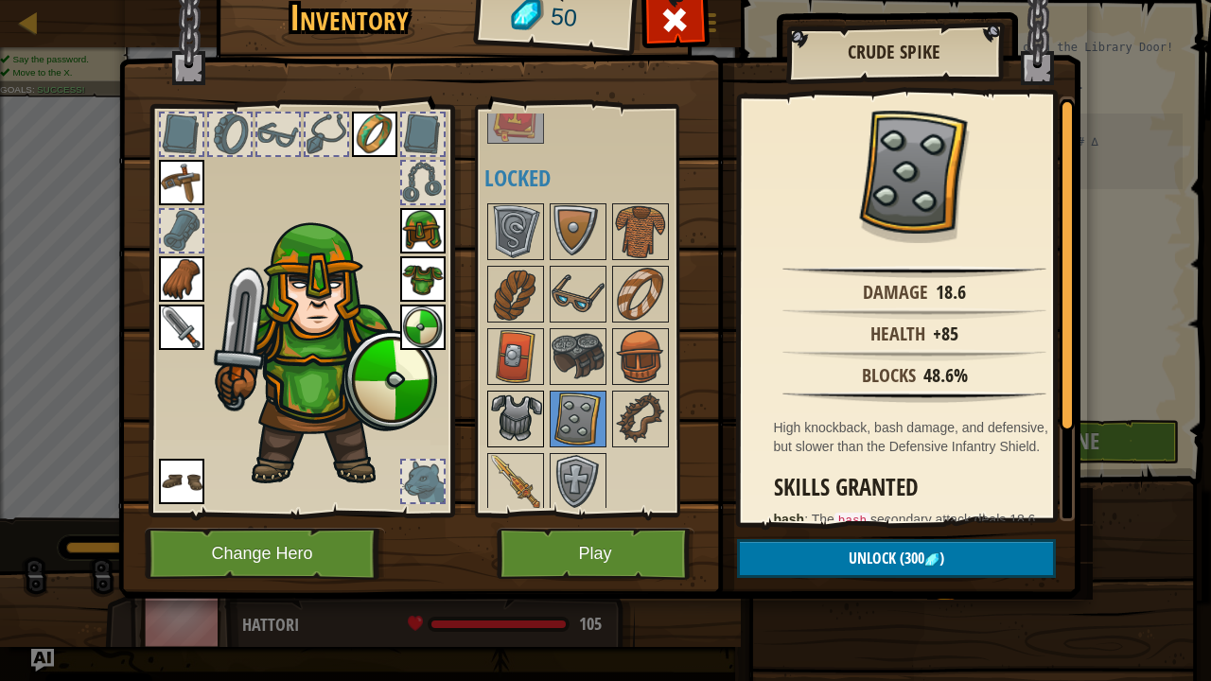
click at [532, 421] on img at bounding box center [515, 419] width 53 height 53
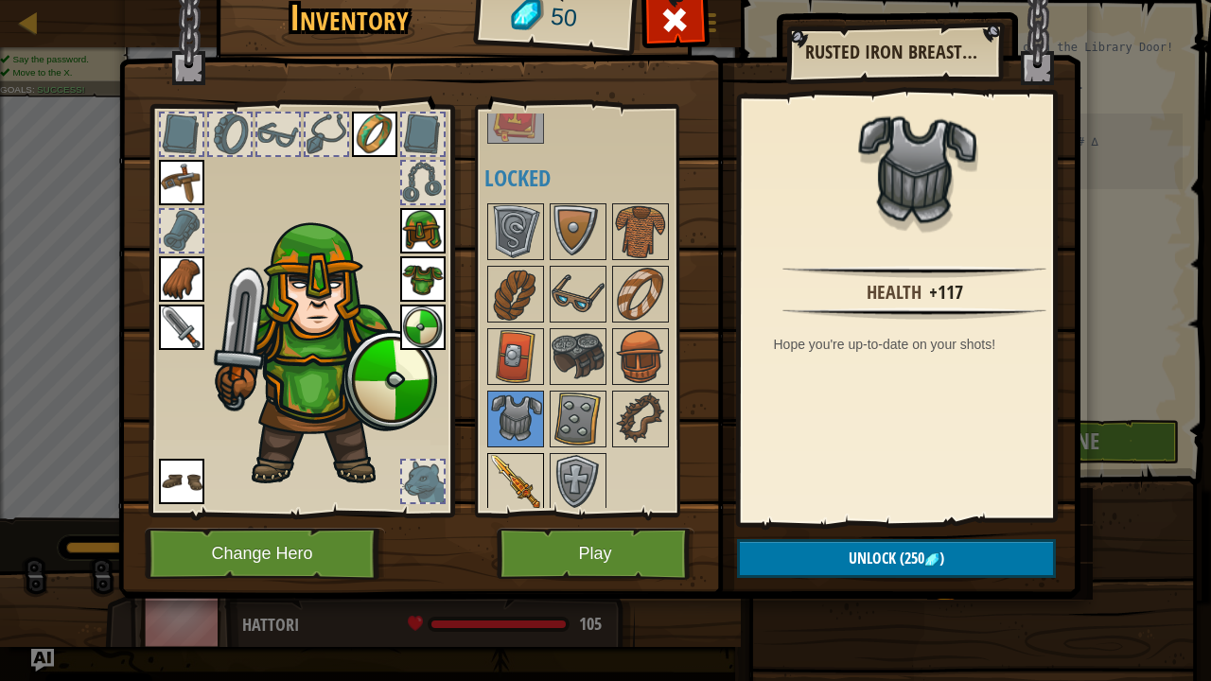
click at [521, 473] on img at bounding box center [515, 481] width 53 height 53
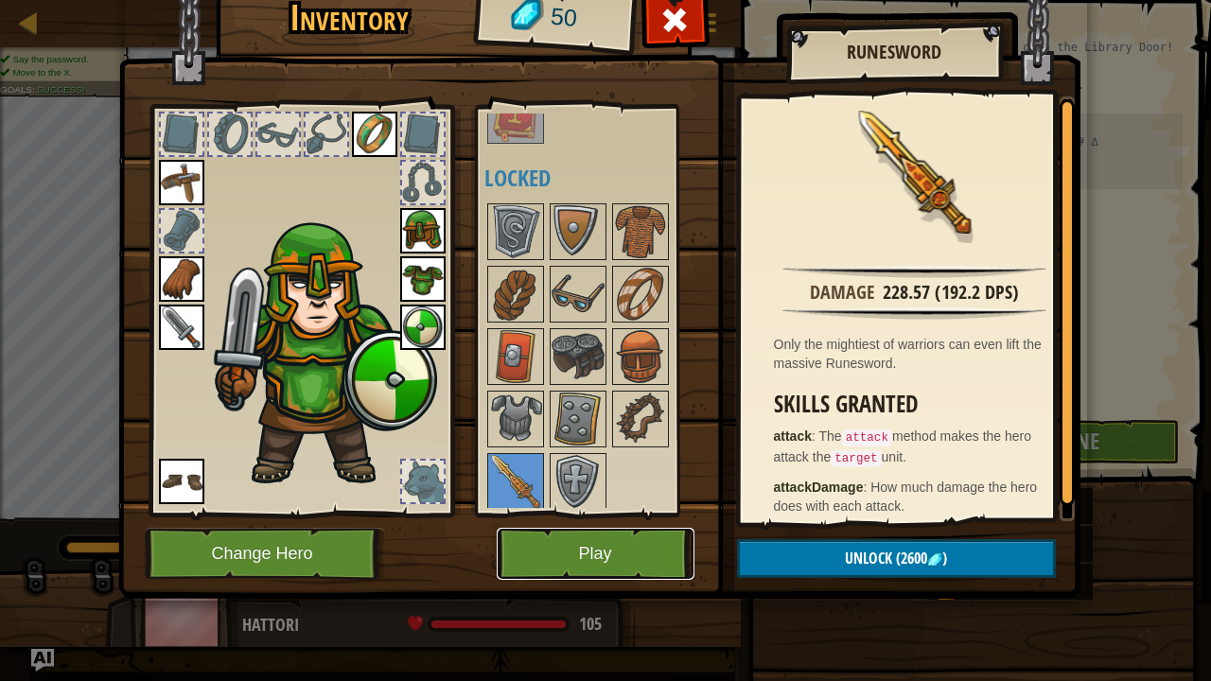
click at [585, 550] on button "Play" at bounding box center [596, 554] width 198 height 52
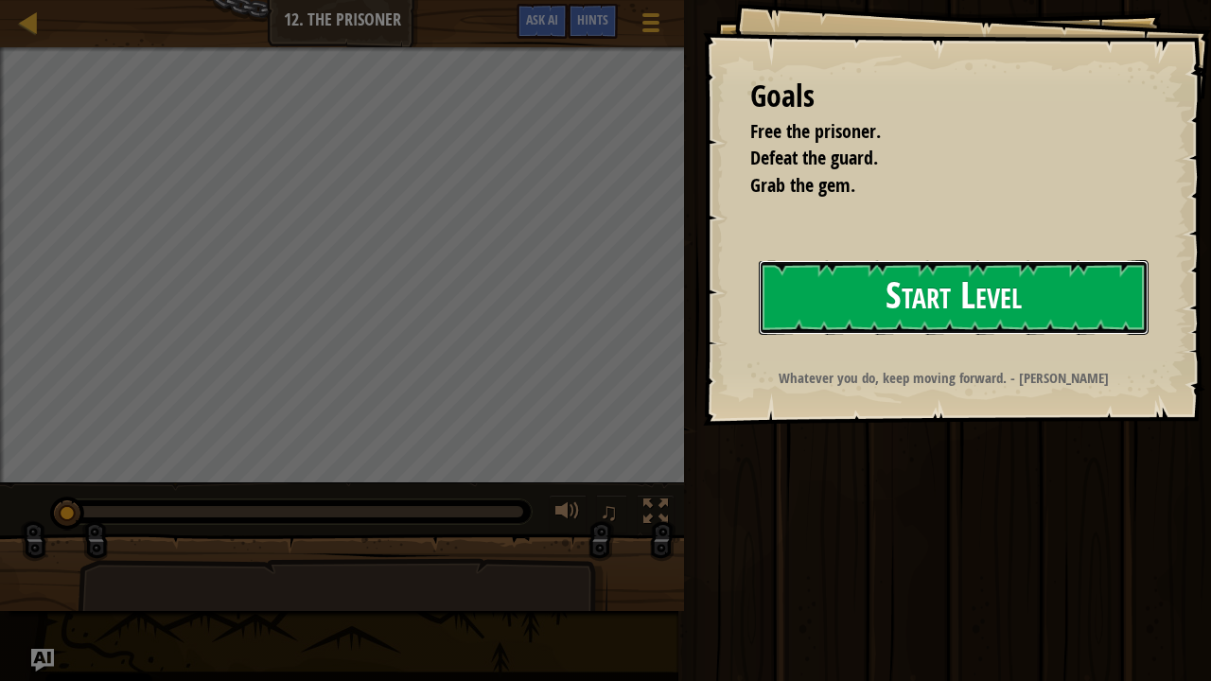
click at [838, 267] on button "Start Level" at bounding box center [954, 297] width 390 height 75
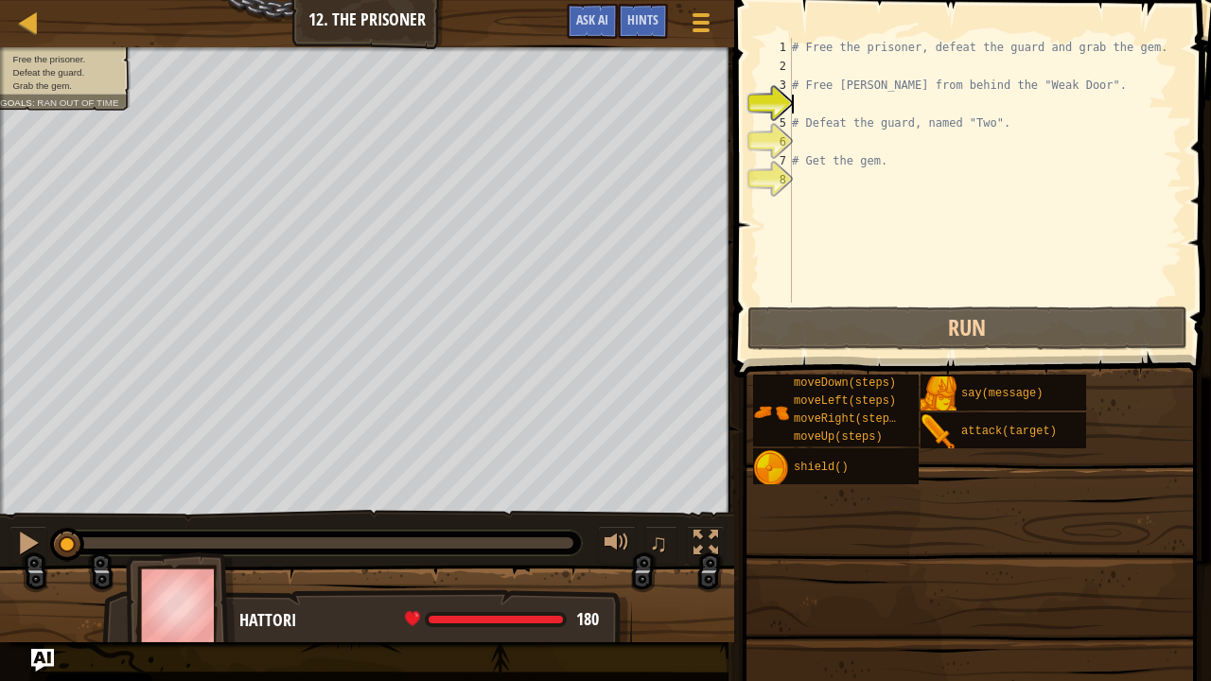
type textarea "# Defeat the guard, named "Two"."
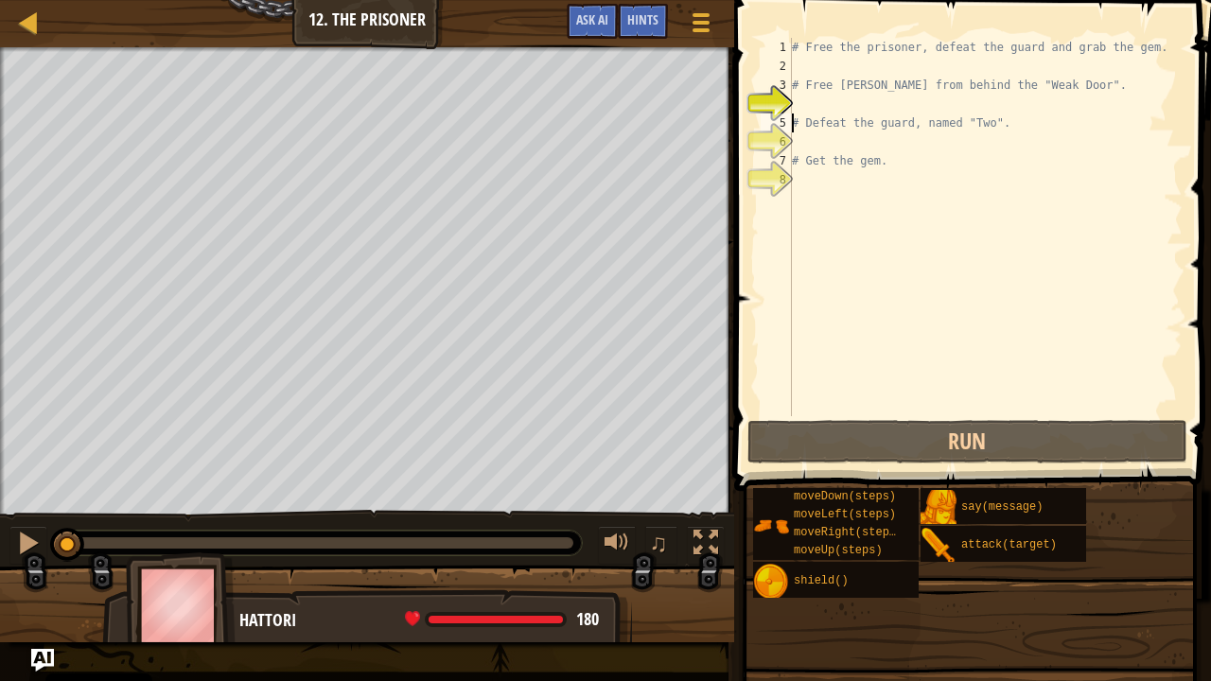
click at [13, 12] on div "Map Introduction to Computer Science 12. The Prisoner Game Menu Done Hints Ask …" at bounding box center [367, 23] width 734 height 47
click at [23, 24] on div at bounding box center [29, 22] width 24 height 24
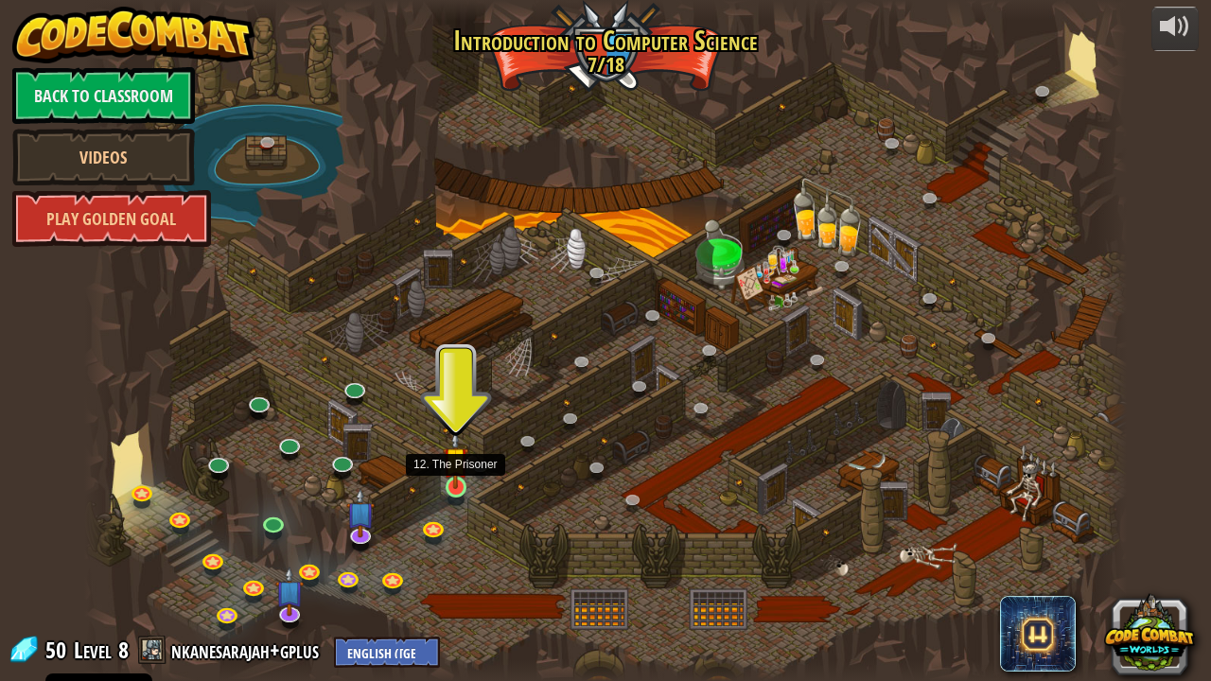
click at [452, 488] on div at bounding box center [456, 487] width 21 height 21
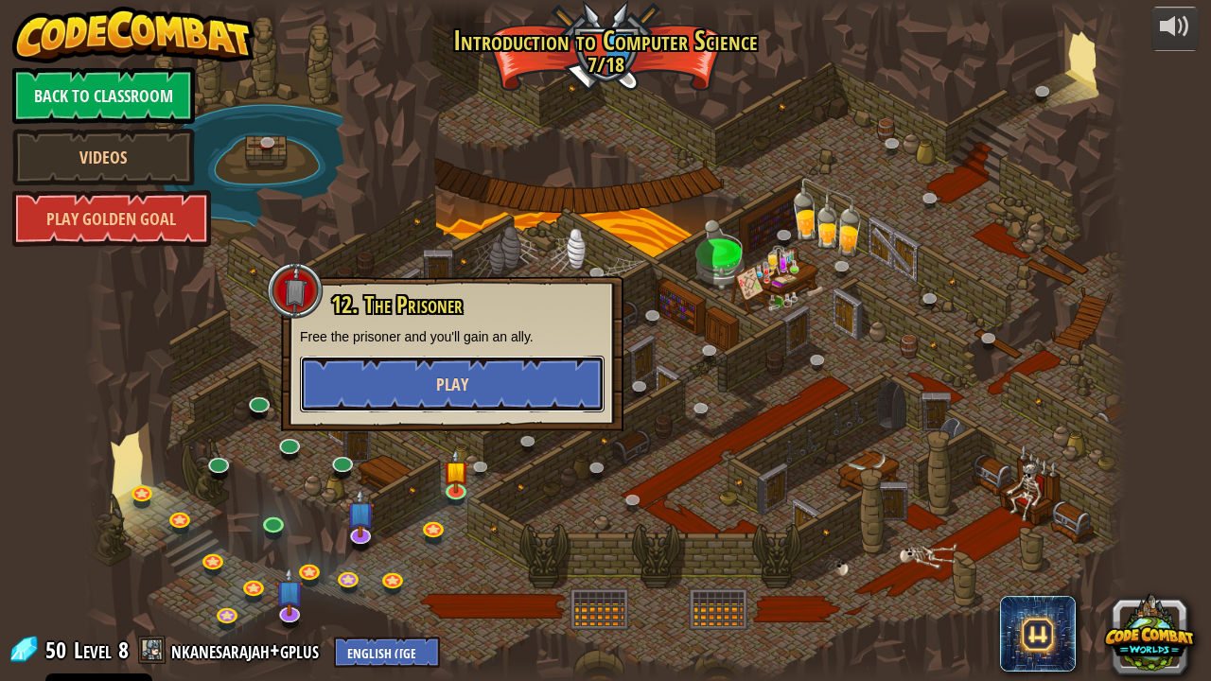
click at [451, 408] on button "Play" at bounding box center [452, 384] width 305 height 57
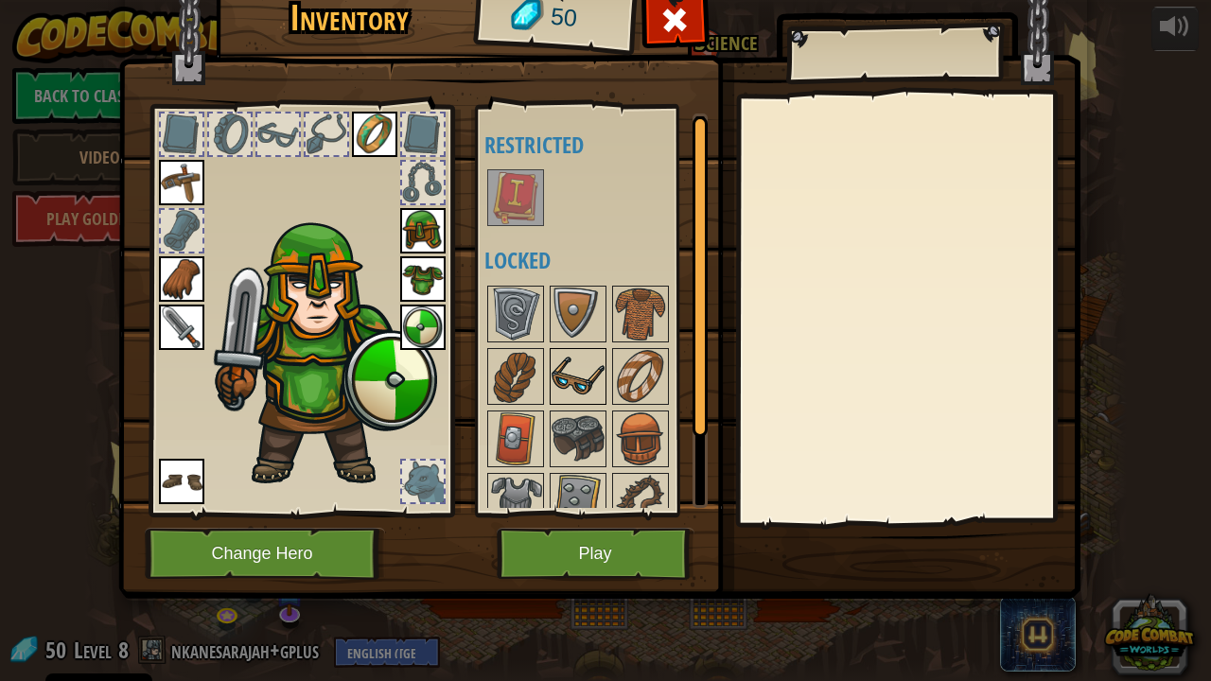
click at [552, 380] on img at bounding box center [578, 376] width 53 height 53
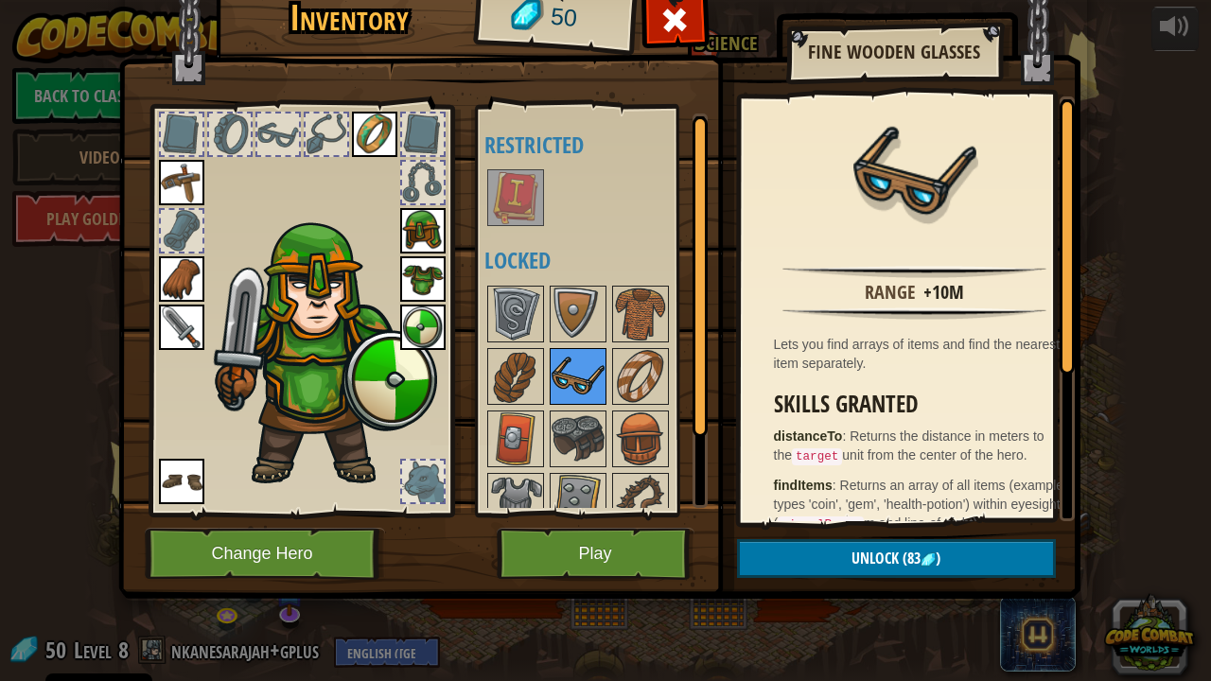
click at [594, 379] on img at bounding box center [578, 376] width 53 height 53
click at [614, 375] on img at bounding box center [640, 376] width 53 height 53
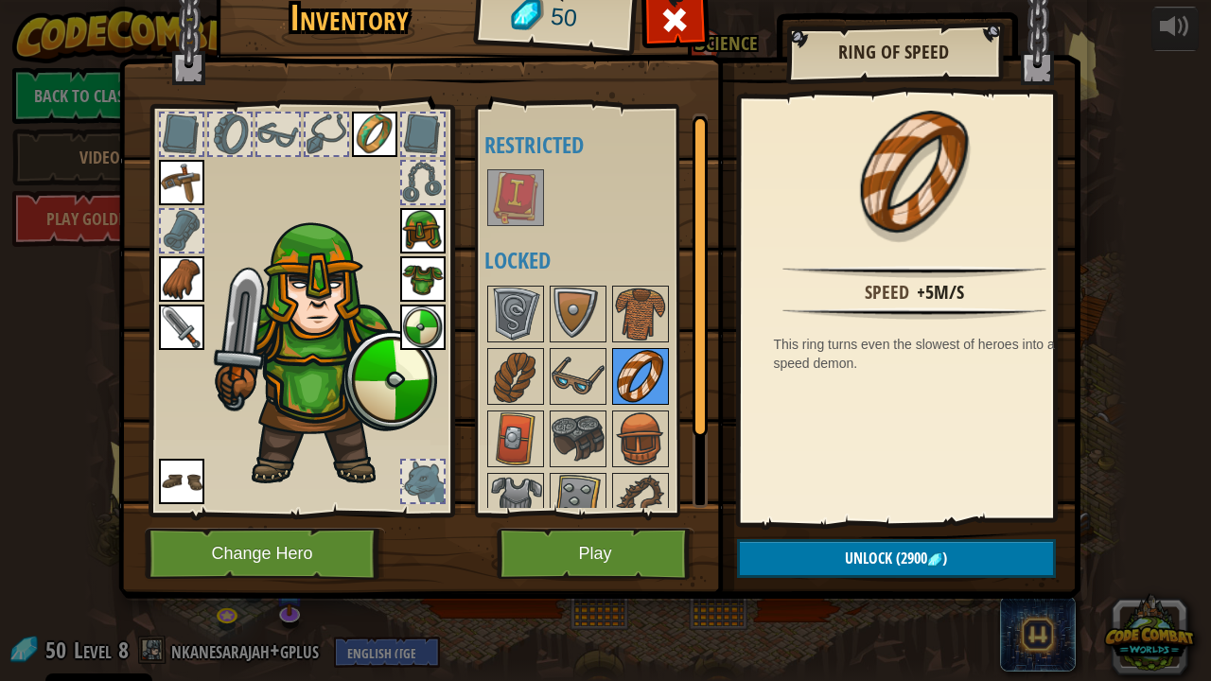
click at [614, 375] on img at bounding box center [640, 376] width 53 height 53
click at [884, 339] on div "This ring turns even the slowest of heroes into a speed demon." at bounding box center [919, 354] width 291 height 38
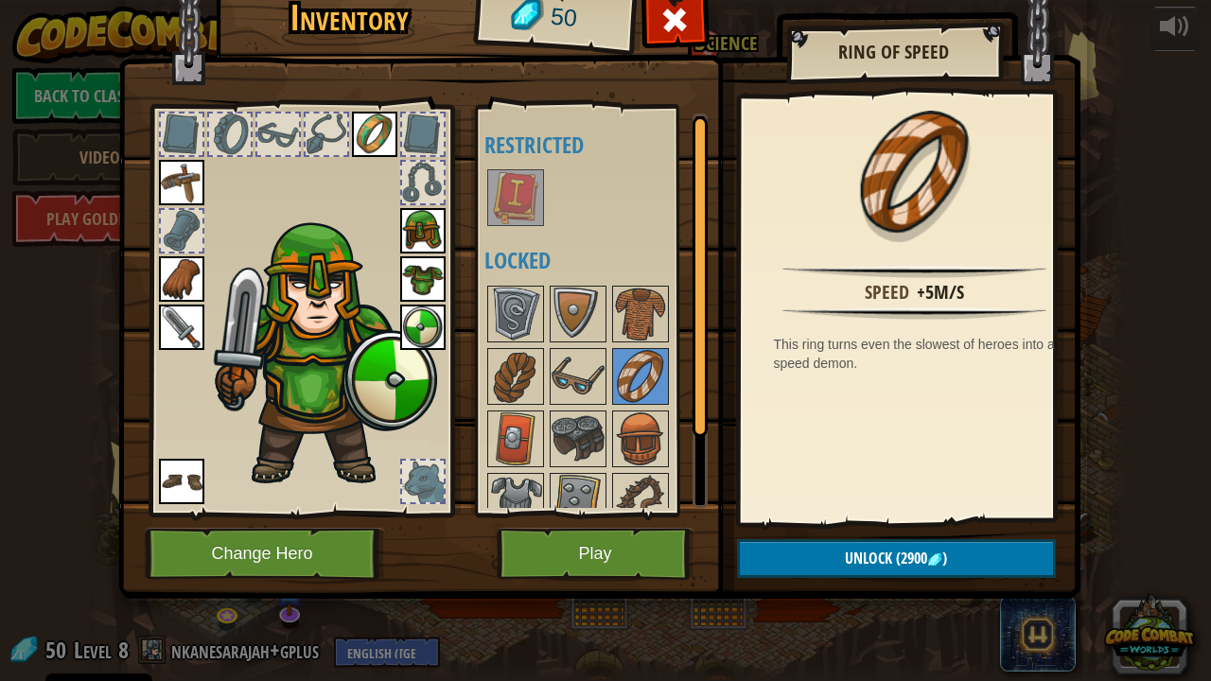
click at [918, 263] on div "Speed +5m/s This ring turns even the slowest of heroes into a speed demon." at bounding box center [915, 309] width 348 height 425
drag, startPoint x: 918, startPoint y: 263, endPoint x: 738, endPoint y: 440, distance: 252.3
click at [738, 440] on img at bounding box center [599, 255] width 962 height 687
click at [666, 457] on div at bounding box center [640, 439] width 57 height 57
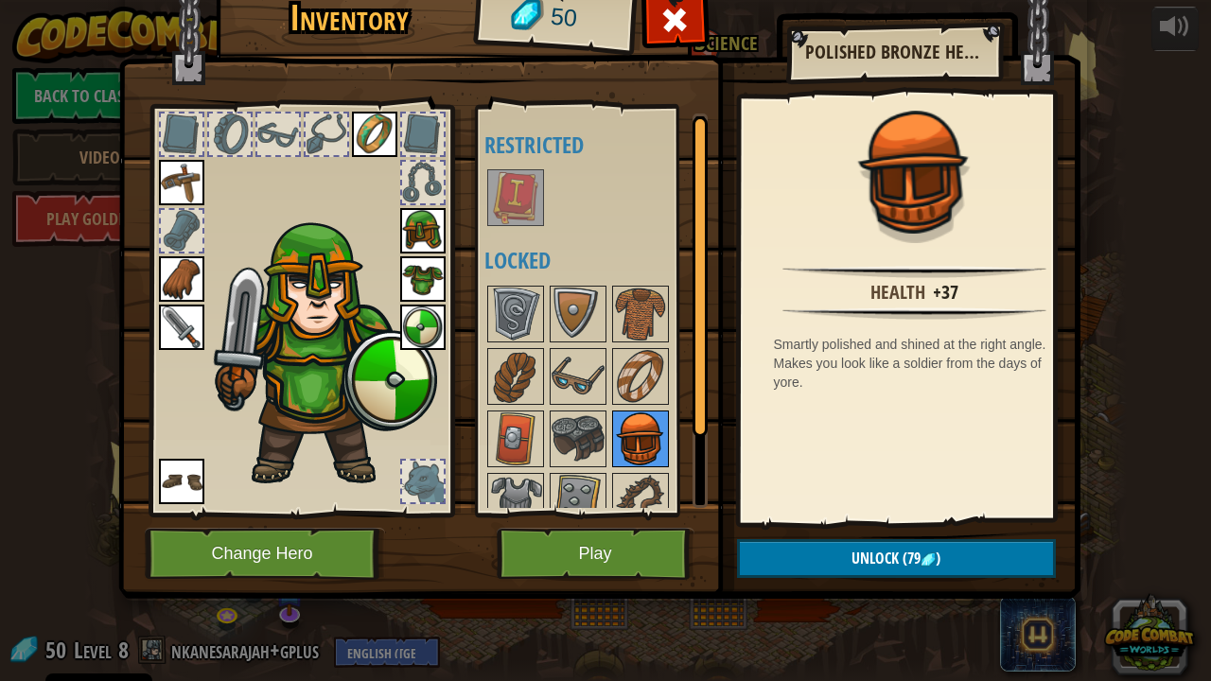
click at [666, 457] on div at bounding box center [640, 439] width 57 height 57
click at [765, 459] on div "Health +37 Smartly polished and shined at the right angle. Makes you look like …" at bounding box center [915, 309] width 348 height 425
click at [867, 383] on div "Smartly polished and shined at the right angle. Makes you look like a soldier f…" at bounding box center [919, 363] width 291 height 57
click at [618, 553] on button "Play" at bounding box center [596, 554] width 198 height 52
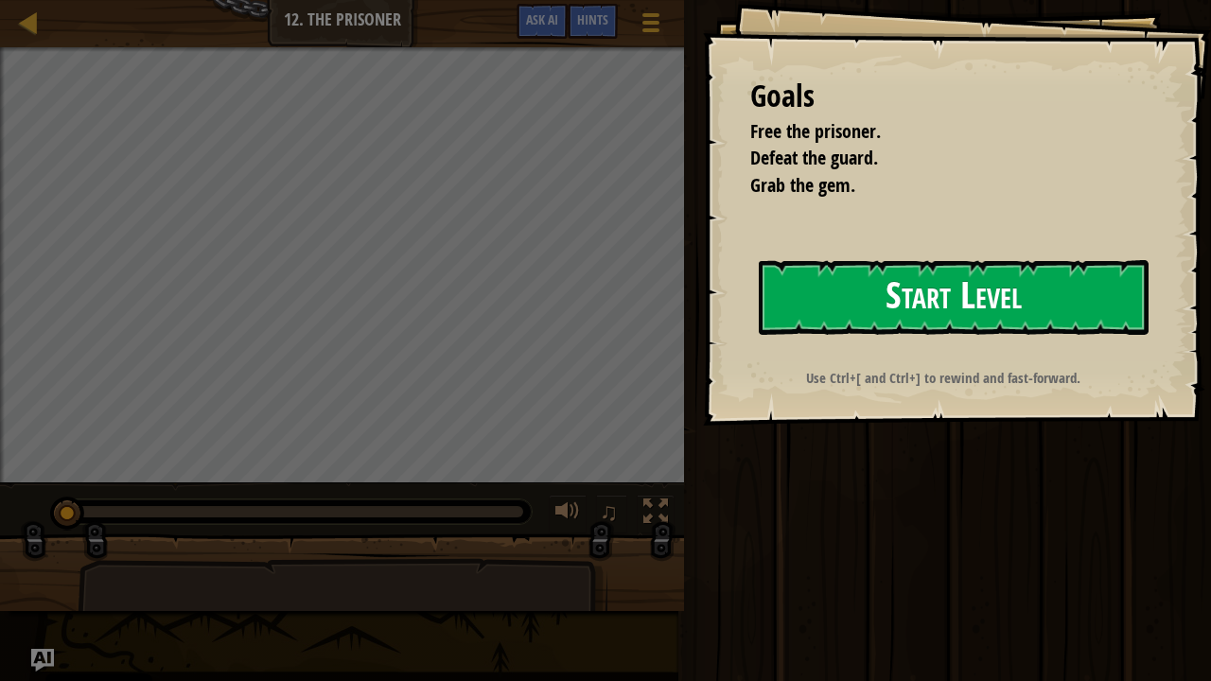
click at [827, 276] on button "Start Level" at bounding box center [954, 297] width 390 height 75
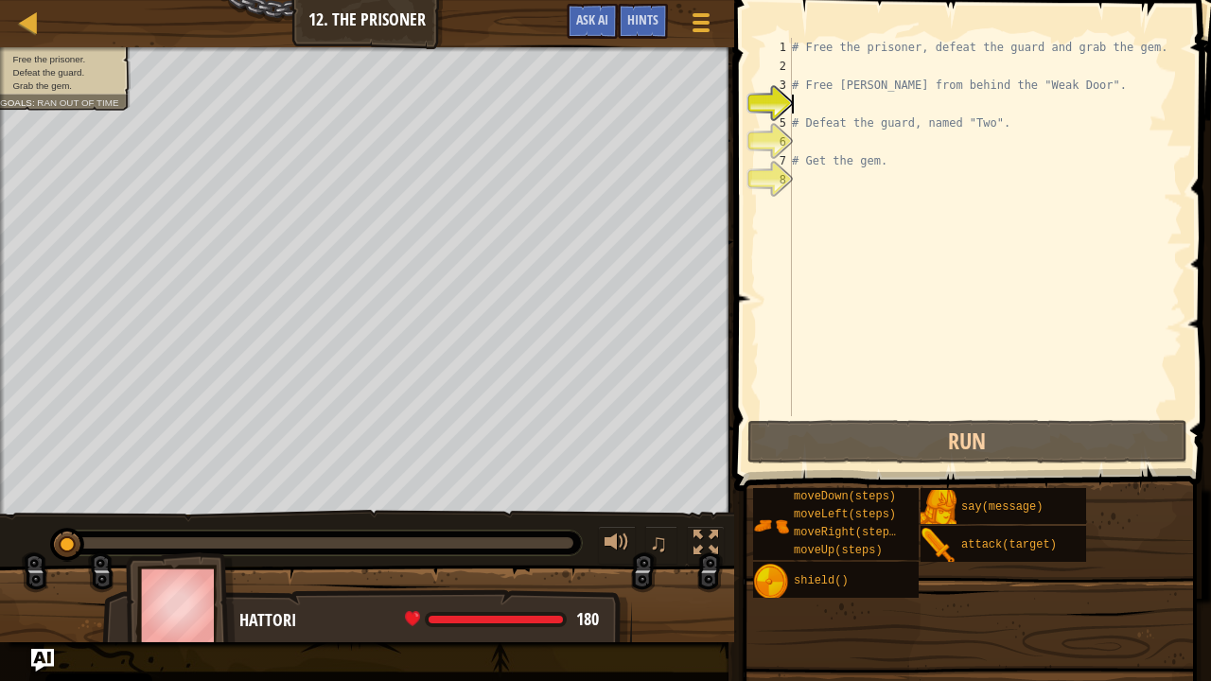
click at [801, 106] on div "# Free the prisoner, defeat the guard and grab the gem. # Free [PERSON_NAME] fr…" at bounding box center [985, 246] width 395 height 416
type textarea "h"
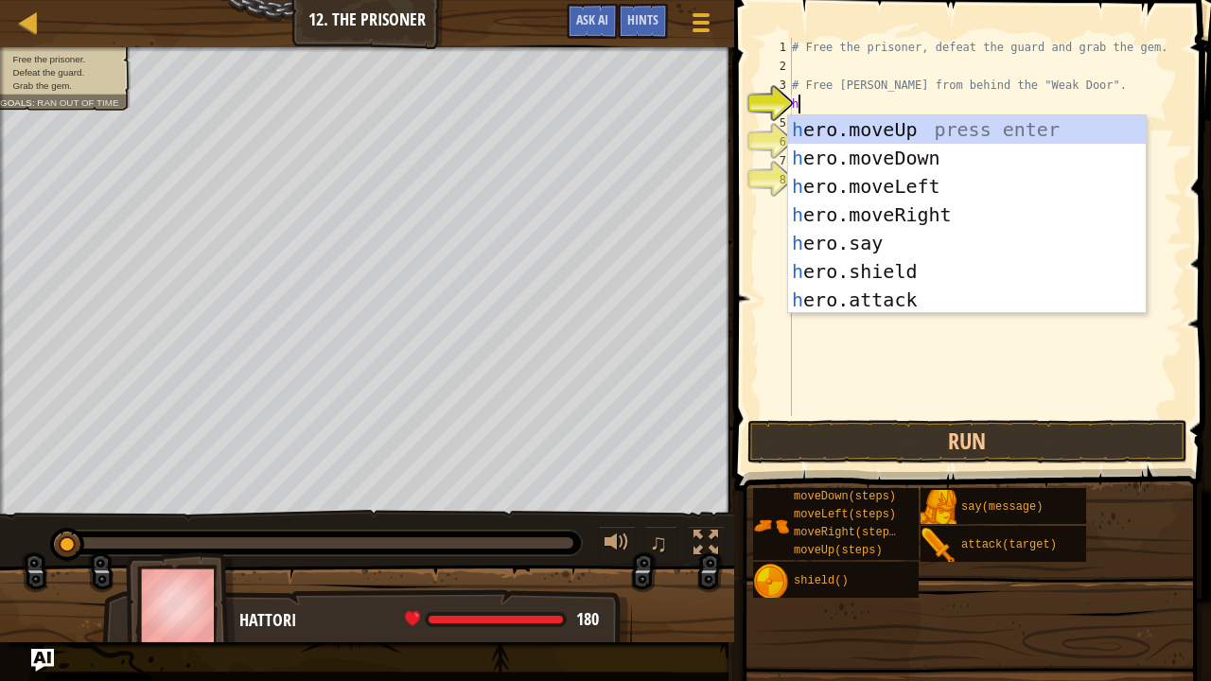
scroll to position [9, 0]
click at [833, 130] on div "h ero.moveUp press enter h ero.moveDown press enter h ero.moveLeft press enter …" at bounding box center [967, 243] width 359 height 256
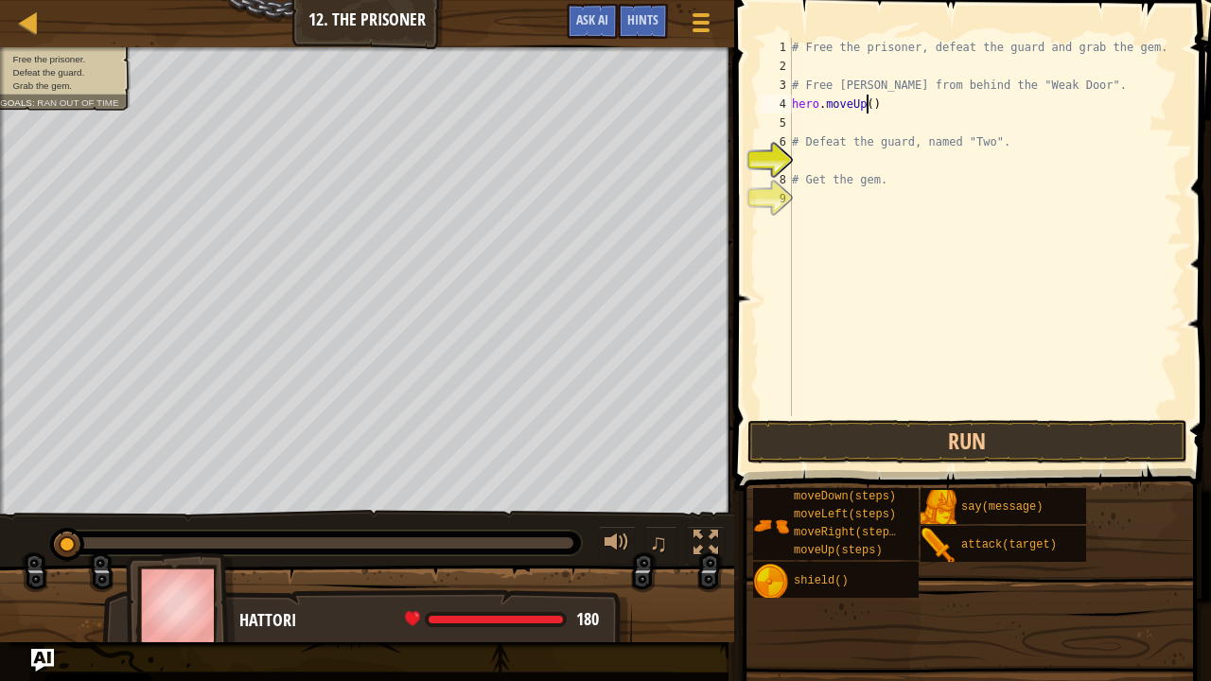
click at [866, 108] on div "# Free the prisoner, defeat the guard and grab the gem. # Free [PERSON_NAME] fr…" at bounding box center [985, 246] width 395 height 416
click at [882, 102] on div "# Free the prisoner, defeat the guard and grab the gem. # Free [PERSON_NAME] fr…" at bounding box center [985, 246] width 395 height 416
type textarea "h"
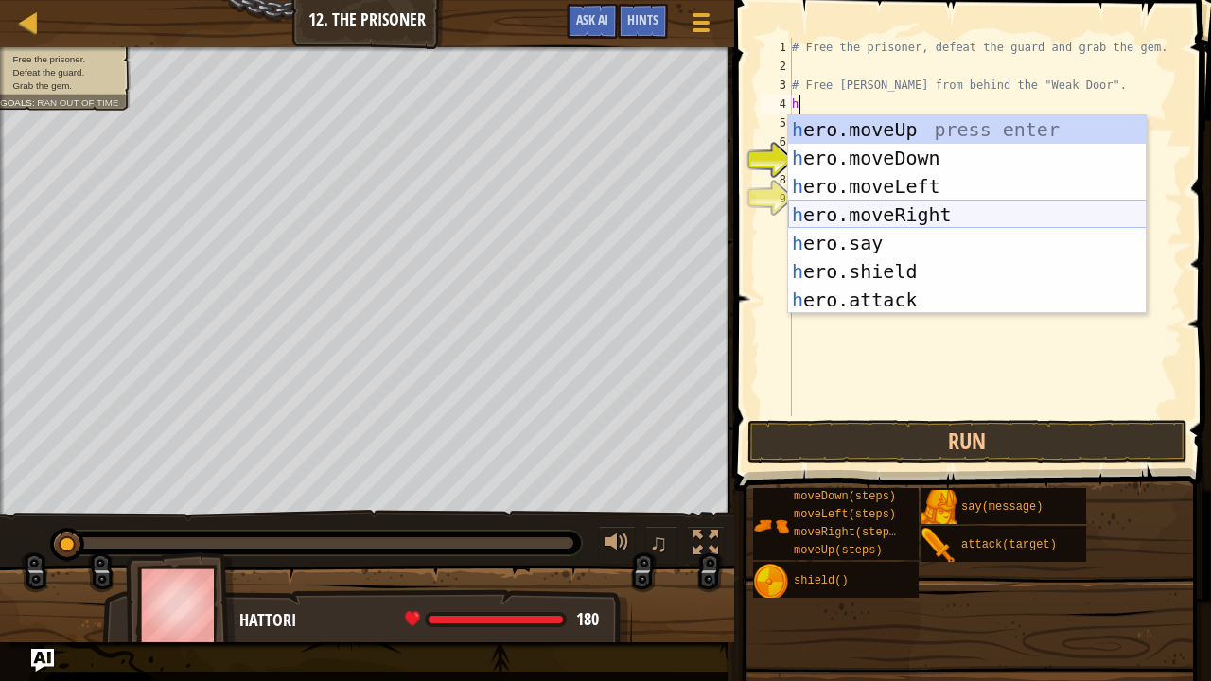
click at [873, 204] on div "h ero.moveUp press enter h ero.moveDown press enter h ero.moveLeft press enter …" at bounding box center [967, 243] width 359 height 256
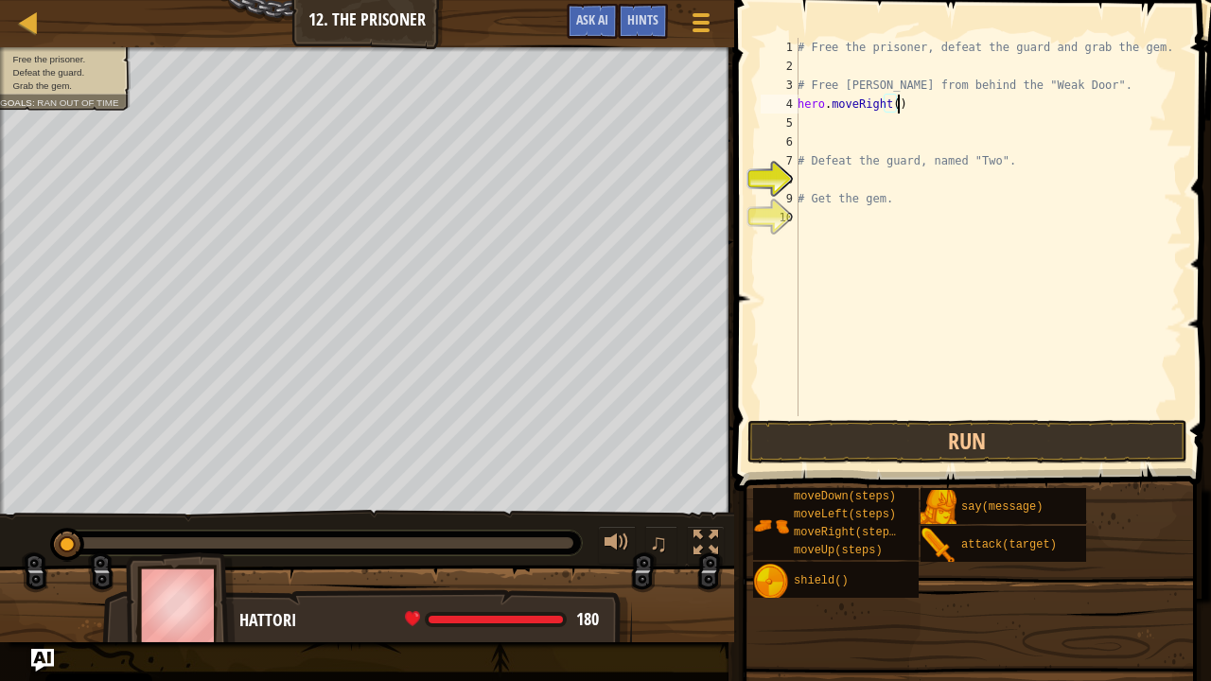
click at [895, 113] on div "# Free the prisoner, defeat the guard and grab the gem. # Free [PERSON_NAME] fr…" at bounding box center [988, 246] width 389 height 416
click at [890, 106] on div "# Free the prisoner, defeat the guard and grab the gem. # Free [PERSON_NAME] fr…" at bounding box center [988, 246] width 389 height 416
type textarea "hero.moveRight(4)"
click at [874, 113] on div "# Free the prisoner, defeat the guard and grab the gem. # Free [PERSON_NAME] fr…" at bounding box center [988, 246] width 389 height 416
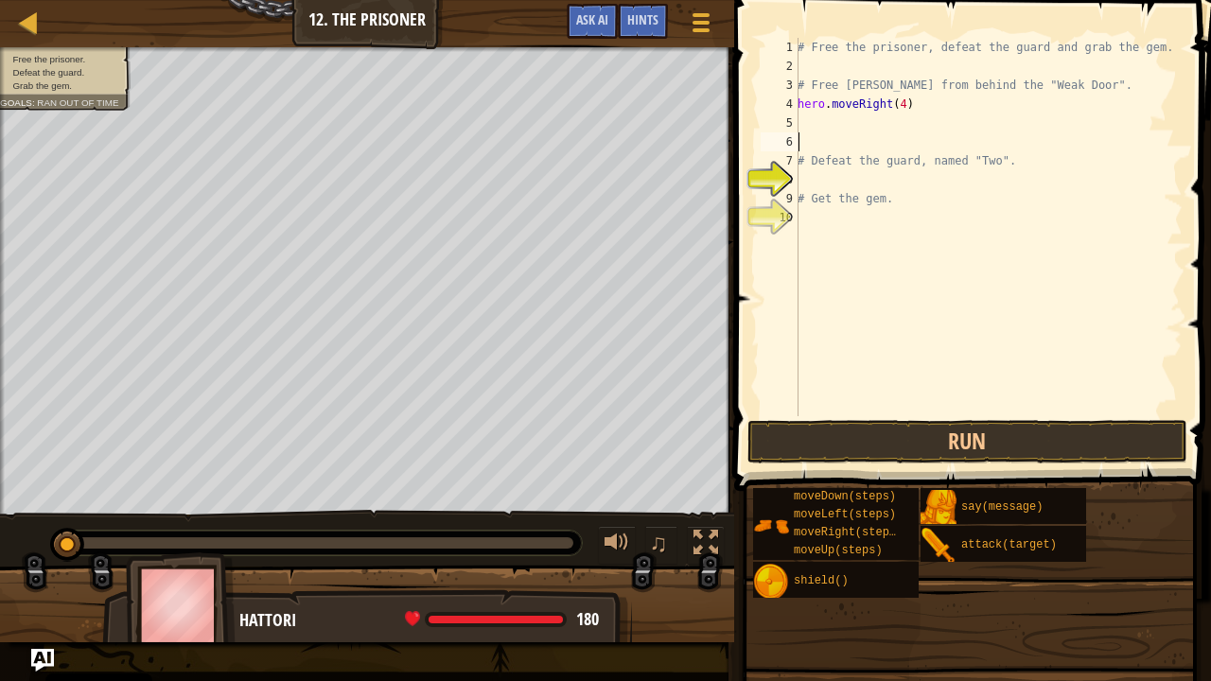
click at [837, 138] on div "# Free the prisoner, defeat the guard and grab the gem. # Free [PERSON_NAME] fr…" at bounding box center [988, 246] width 389 height 416
click at [829, 130] on div "# Free the prisoner, defeat the guard and grab the gem. # Free [PERSON_NAME] fr…" at bounding box center [988, 246] width 389 height 416
type textarea "h"
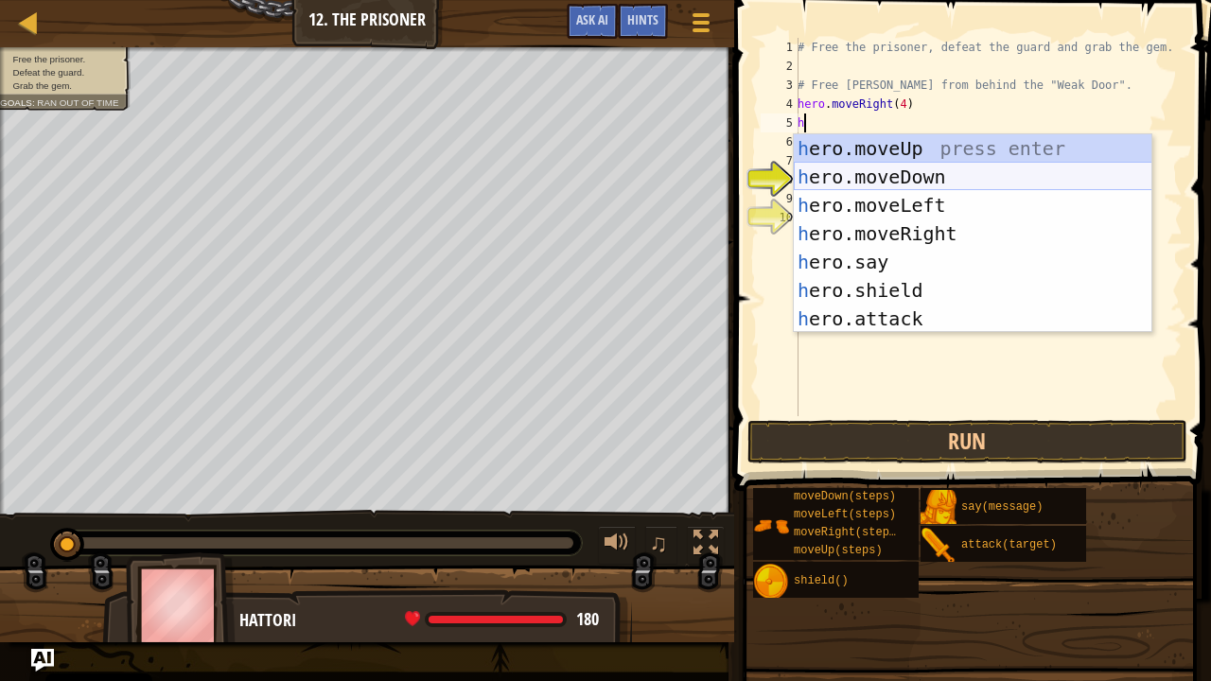
click at [839, 170] on div "h ero.moveUp press enter h ero.moveDown press enter h ero.moveLeft press enter …" at bounding box center [973, 262] width 359 height 256
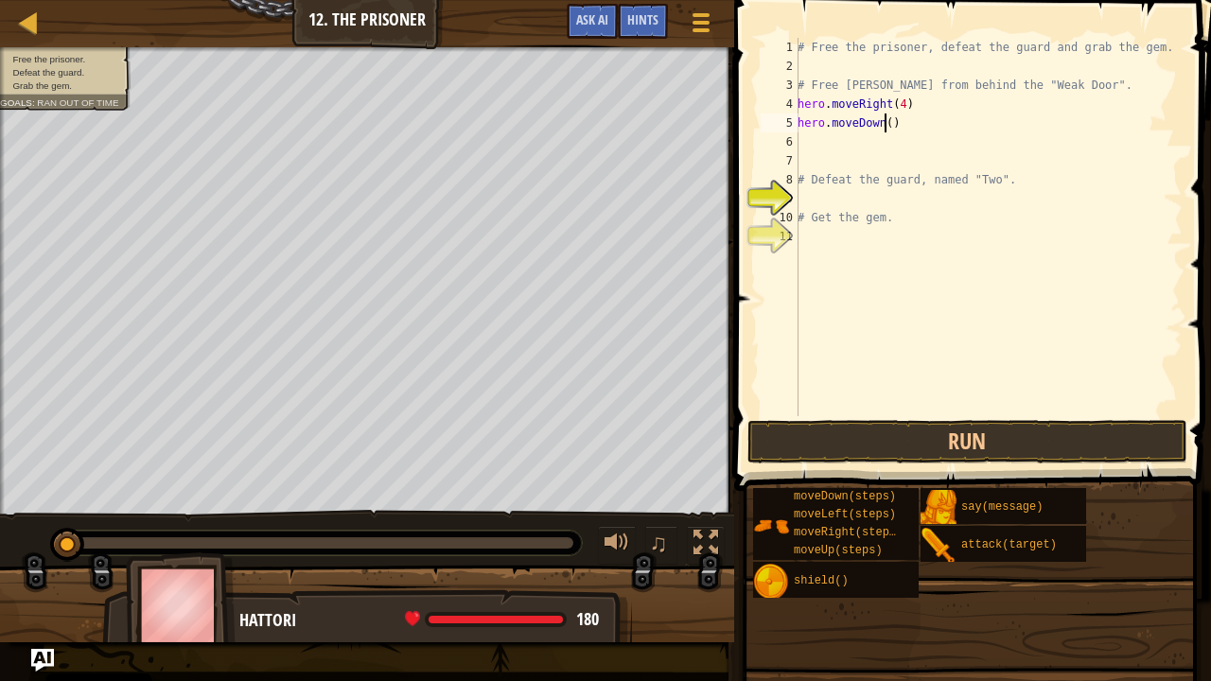
click at [886, 125] on div "# Free the prisoner, defeat the guard and grab the gem. # Free [PERSON_NAME] fr…" at bounding box center [988, 246] width 389 height 416
type textarea "hero.moveDown(4)"
click at [905, 437] on button "Run" at bounding box center [968, 442] width 441 height 44
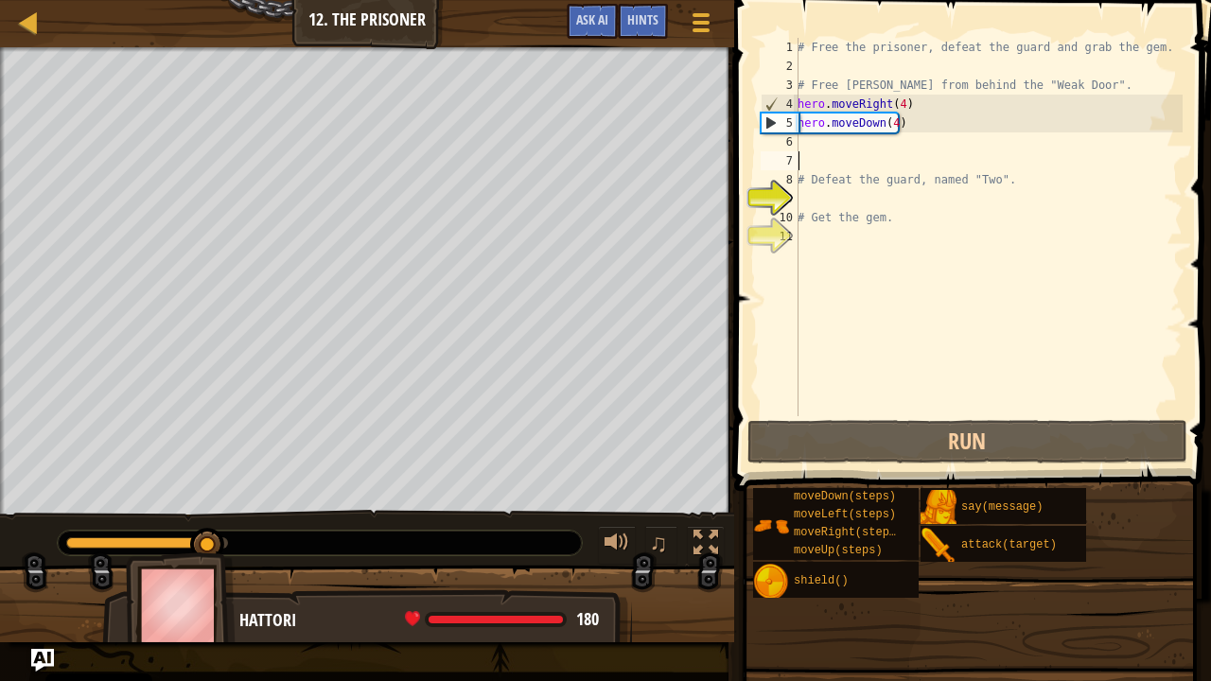
click at [810, 155] on div "# Free the prisoner, defeat the guard and grab the gem. # Free [PERSON_NAME] fr…" at bounding box center [988, 246] width 389 height 416
click at [807, 146] on div "# Free the prisoner, defeat the guard and grab the gem. # Free [PERSON_NAME] fr…" at bounding box center [988, 246] width 389 height 416
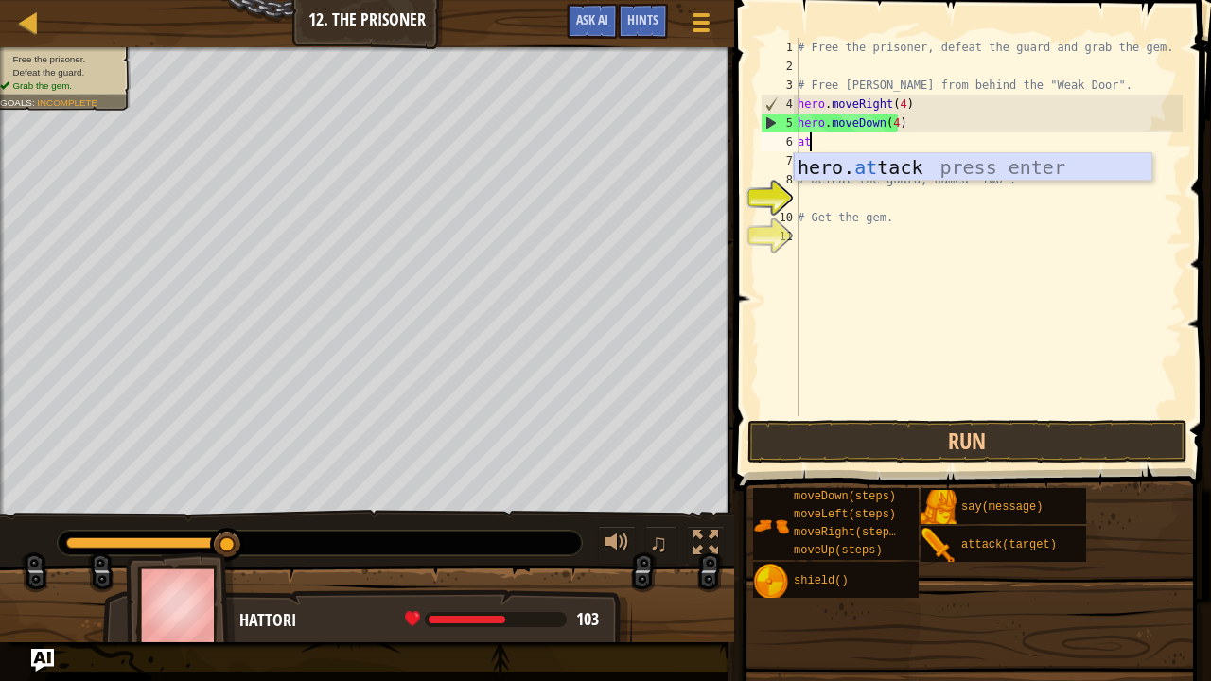
click at [845, 165] on div "hero. at tack press enter" at bounding box center [973, 195] width 359 height 85
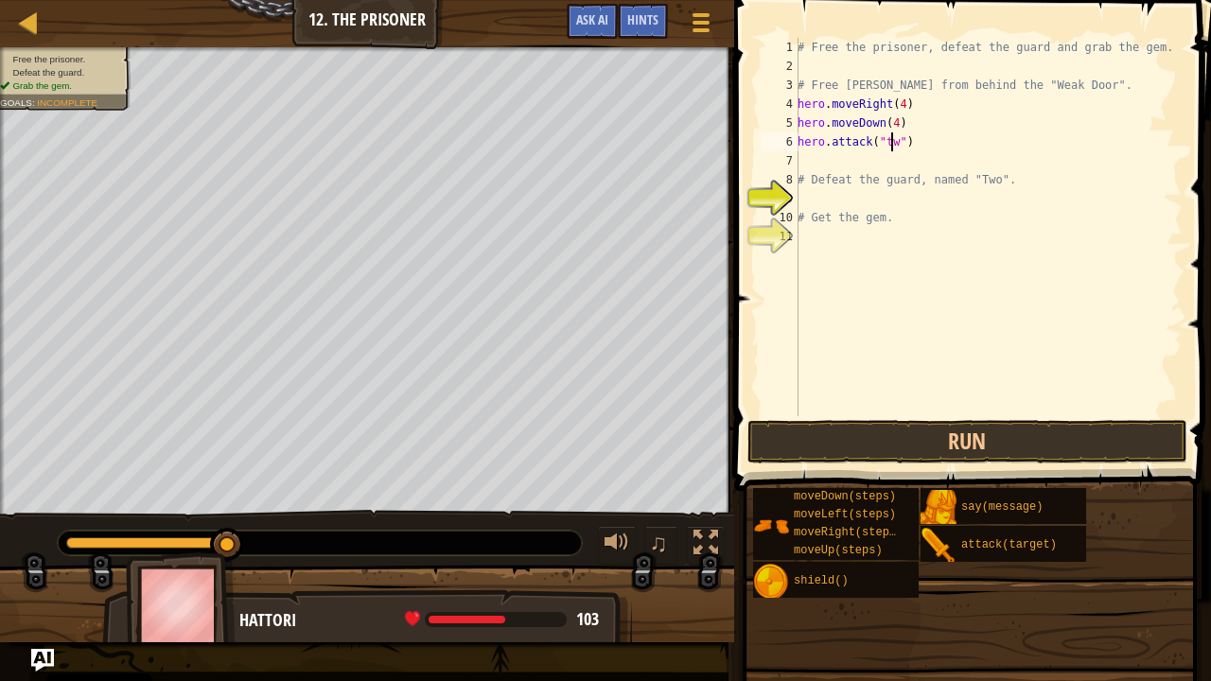
scroll to position [9, 8]
type textarea "hero.attack("two")"
click at [905, 165] on div "# Free the prisoner, defeat the guard and grab the gem. # Free [PERSON_NAME] fr…" at bounding box center [988, 246] width 389 height 416
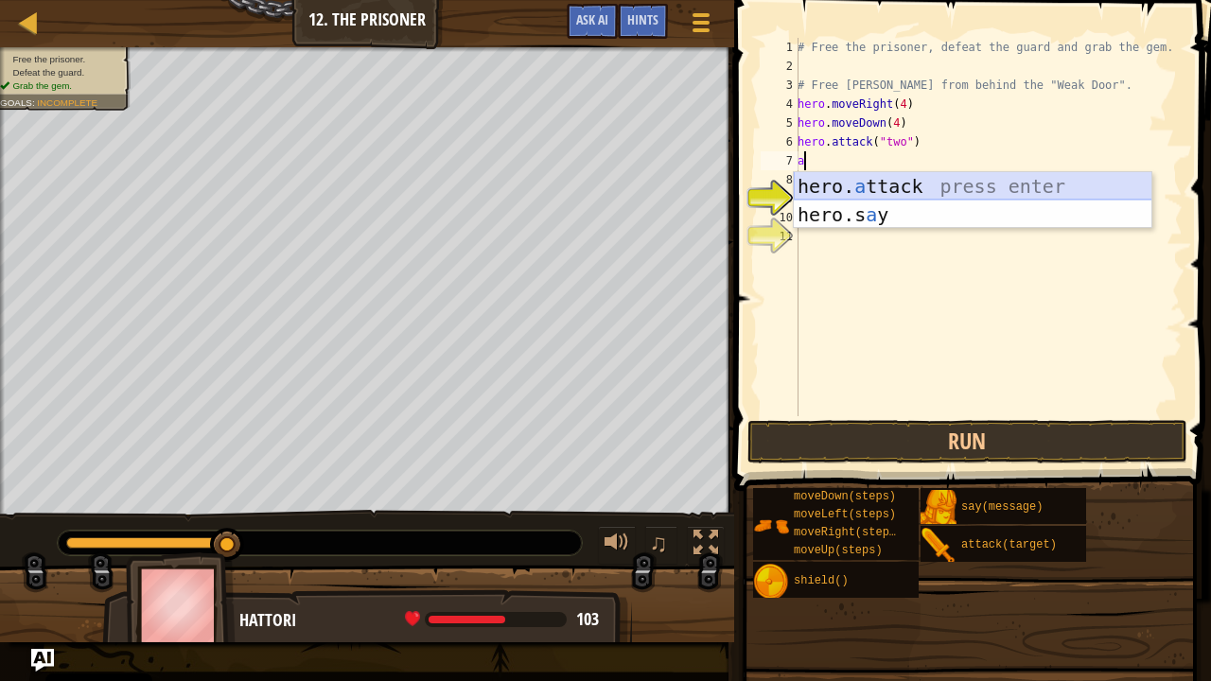
click at [898, 186] on div "hero. a ttack press enter hero.s a y press enter" at bounding box center [973, 229] width 359 height 114
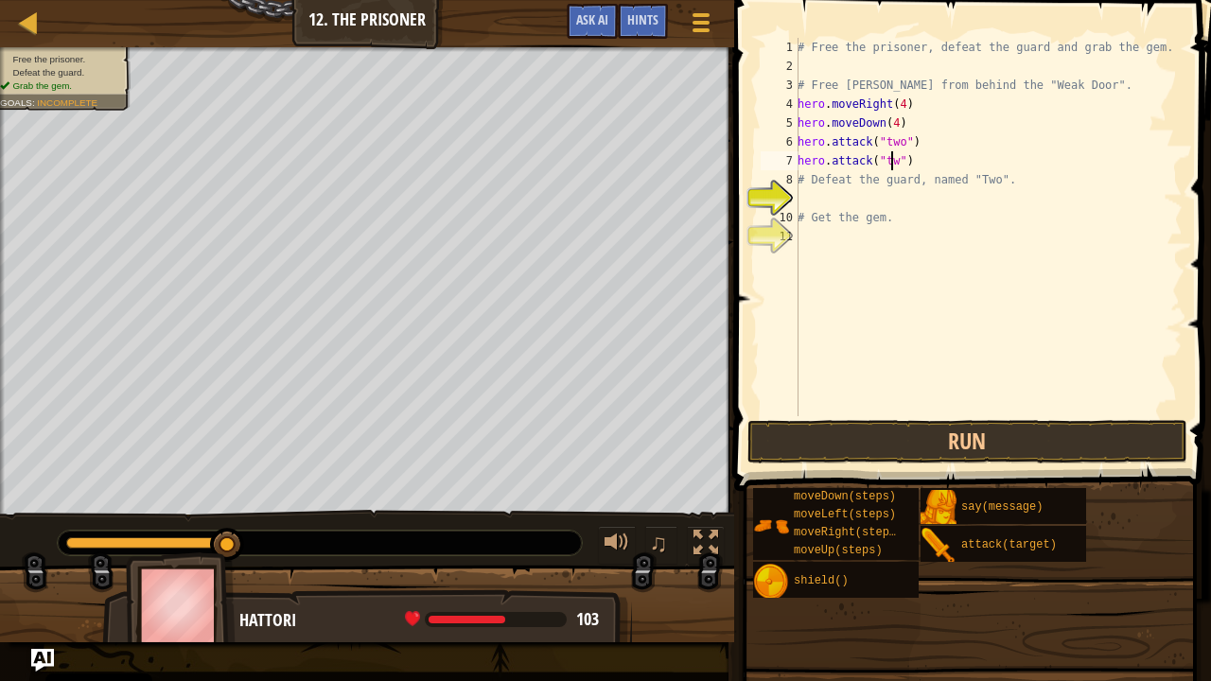
scroll to position [9, 8]
click at [928, 428] on button "Run" at bounding box center [968, 442] width 441 height 44
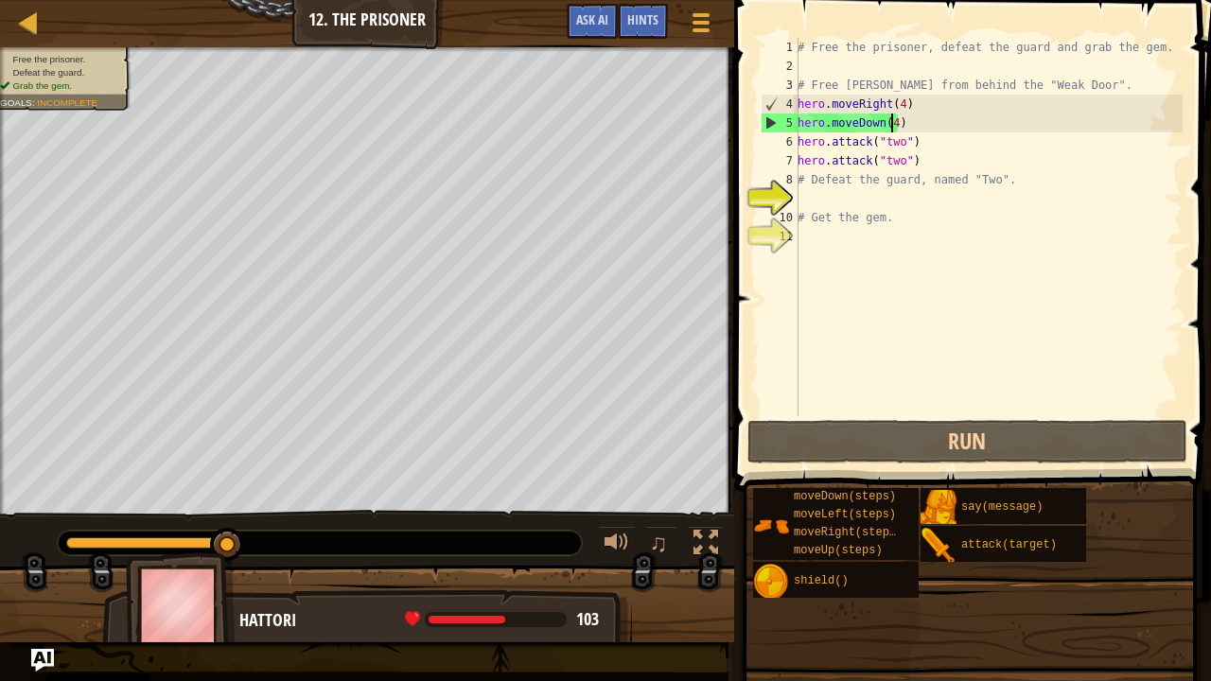
click at [891, 123] on div "# Free the prisoner, defeat the guard and grab the gem. # Free [PERSON_NAME] fr…" at bounding box center [988, 246] width 389 height 416
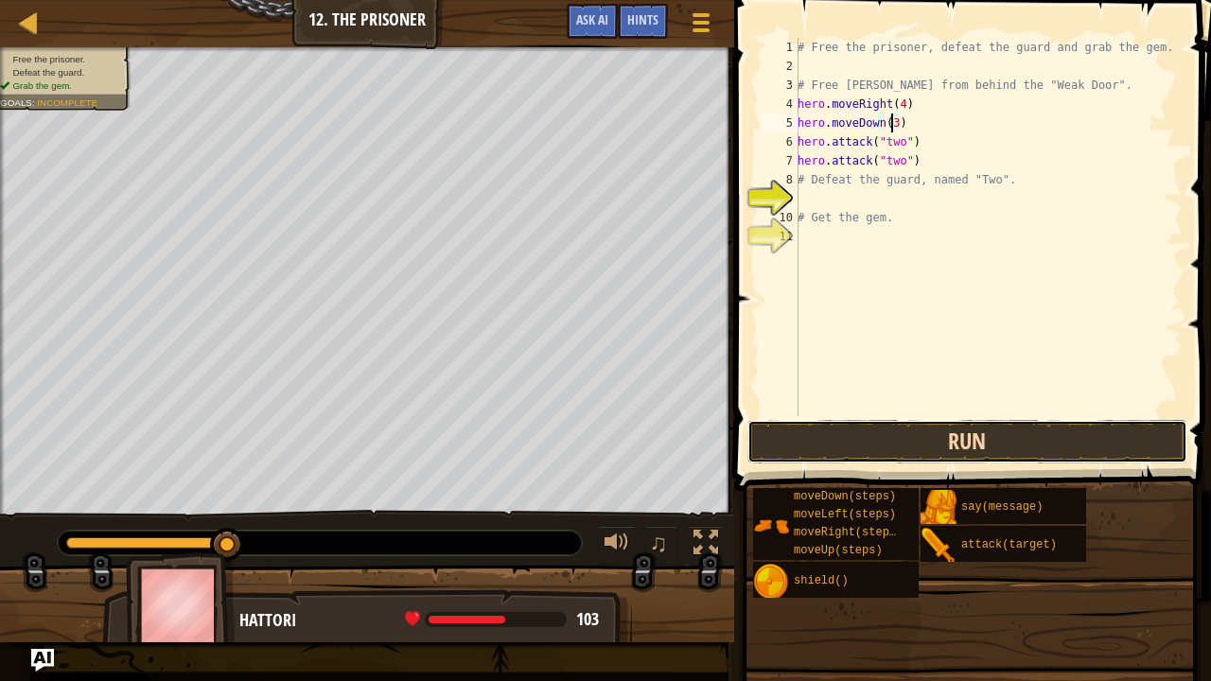
click at [983, 453] on button "Run" at bounding box center [968, 442] width 441 height 44
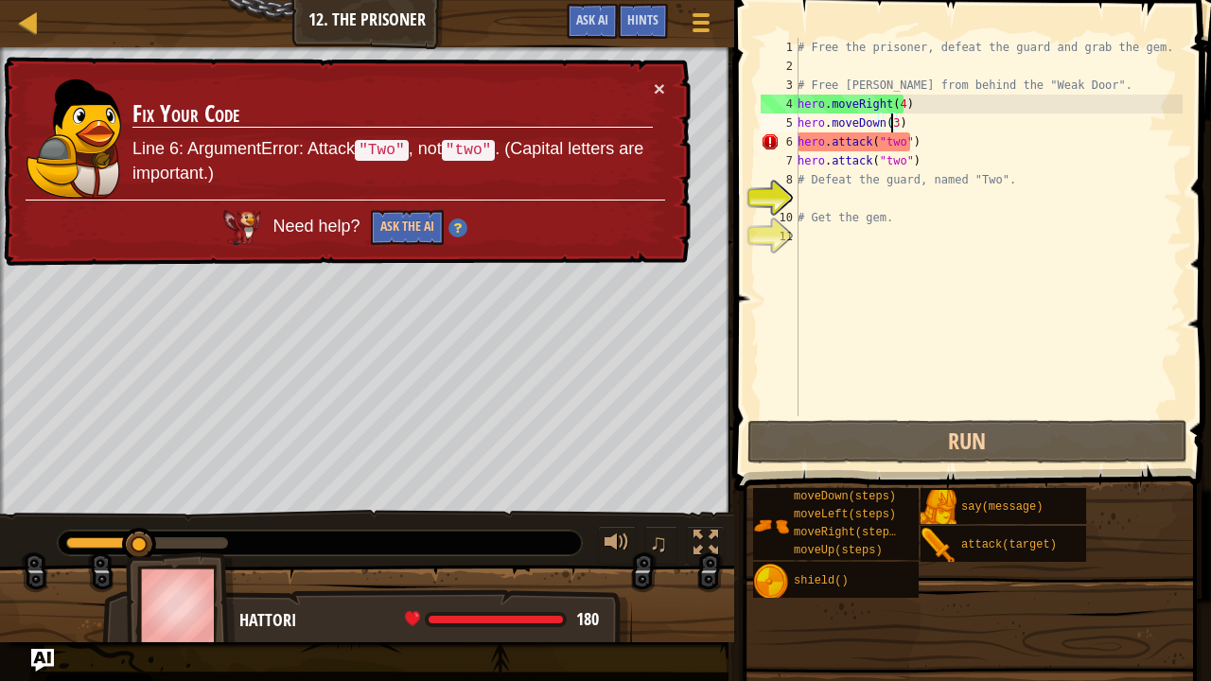
click at [625, 79] on td "Fix Your Code Line 6: ArgumentError: Attack "Two" , not "two" . (Capital letter…" at bounding box center [393, 139] width 522 height 121
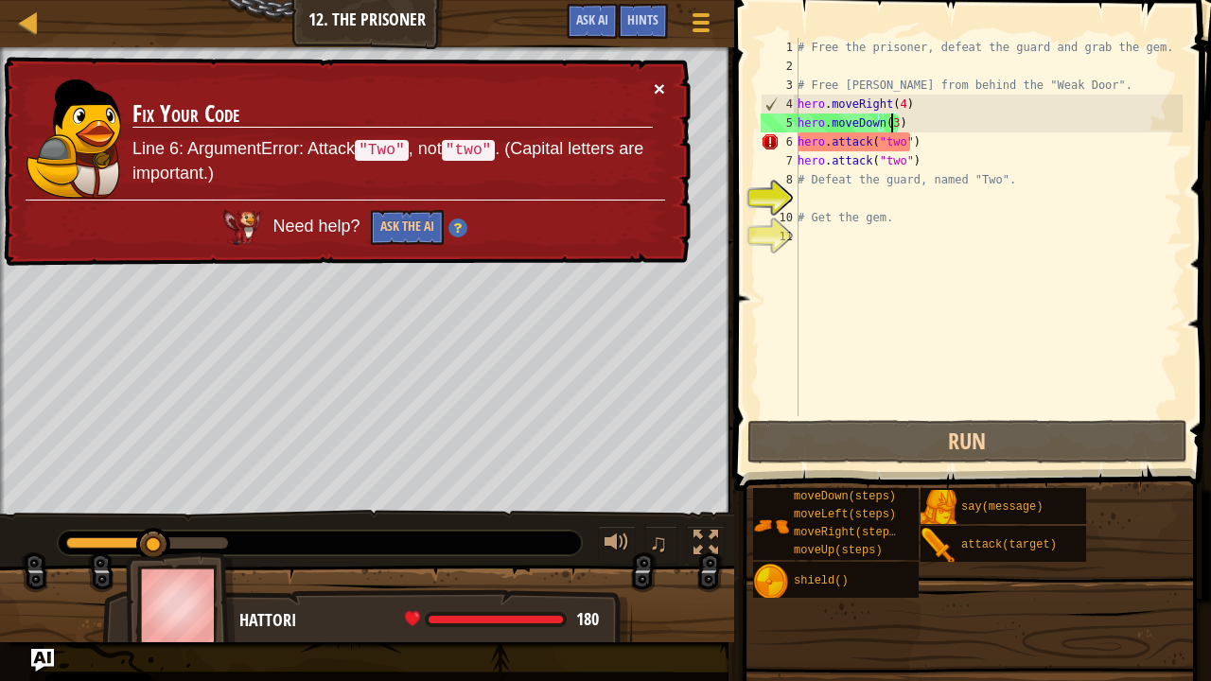
click at [662, 86] on button "×" at bounding box center [659, 89] width 11 height 20
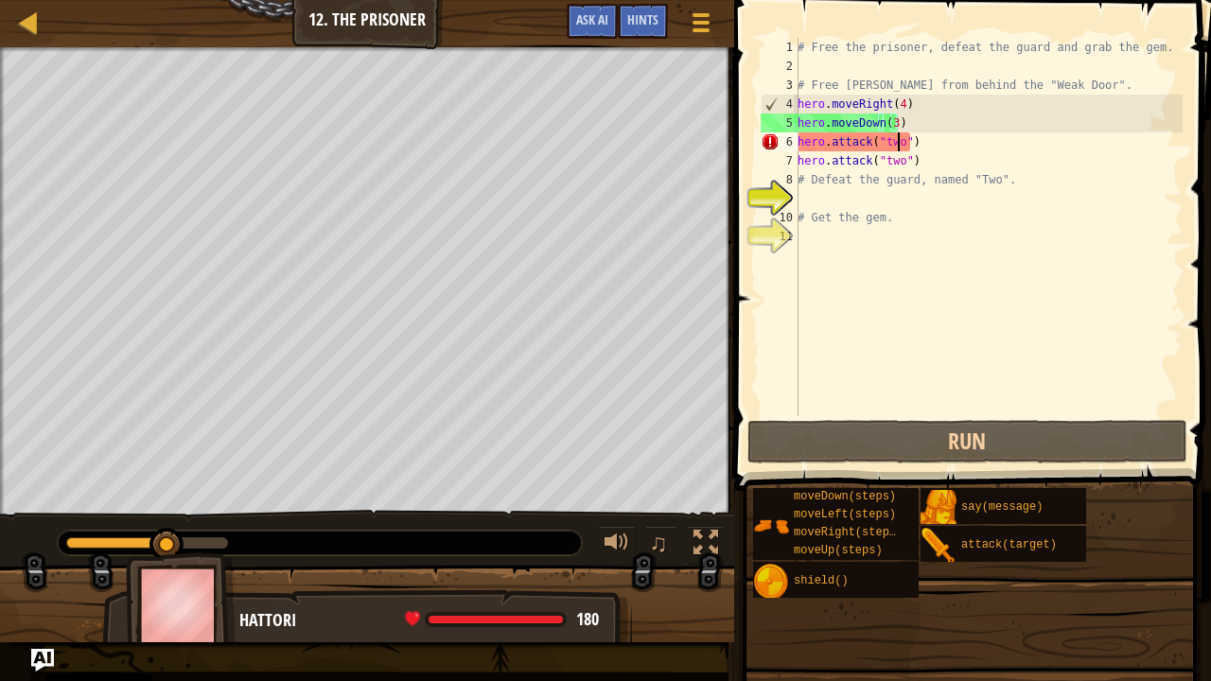
click at [895, 148] on div "# Free the prisoner, defeat the guard and grab the gem. # Free [PERSON_NAME] fr…" at bounding box center [988, 246] width 389 height 416
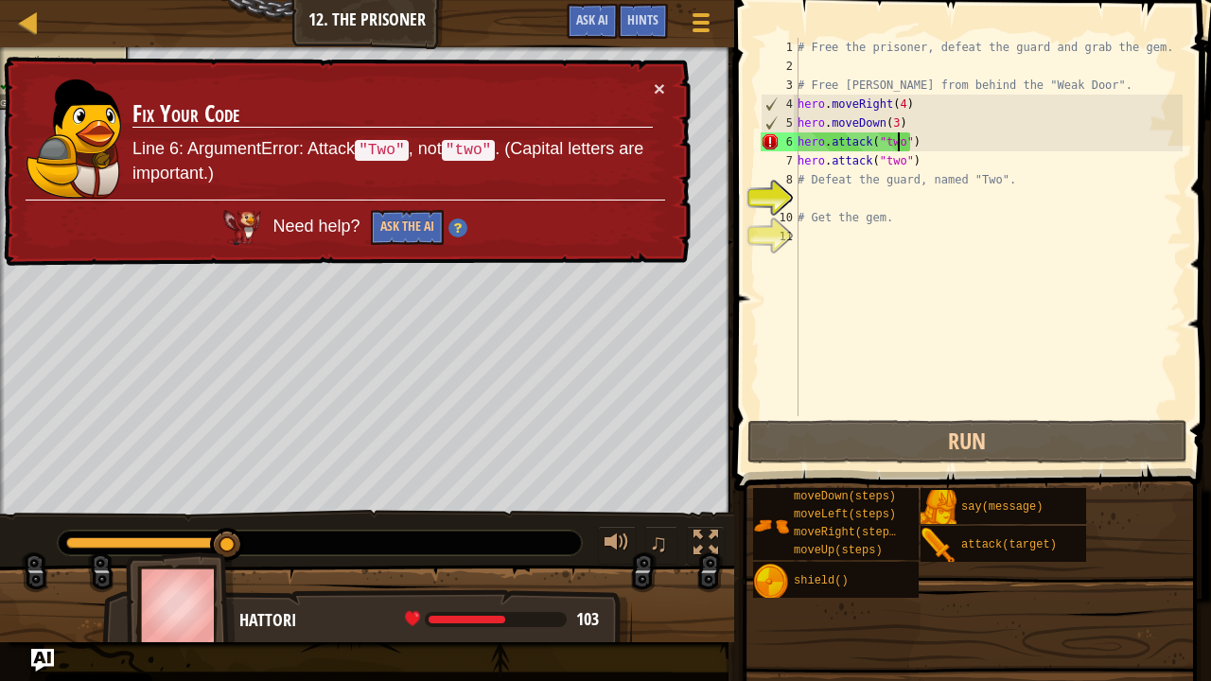
click at [881, 138] on div "Map Introduction to Computer Science 12. The Prisoner Game Menu Done Hints Ask …" at bounding box center [605, 340] width 1211 height 681
click at [883, 138] on div "# Free the prisoner, defeat the guard and grab the gem. # Free [PERSON_NAME] fr…" at bounding box center [988, 246] width 389 height 416
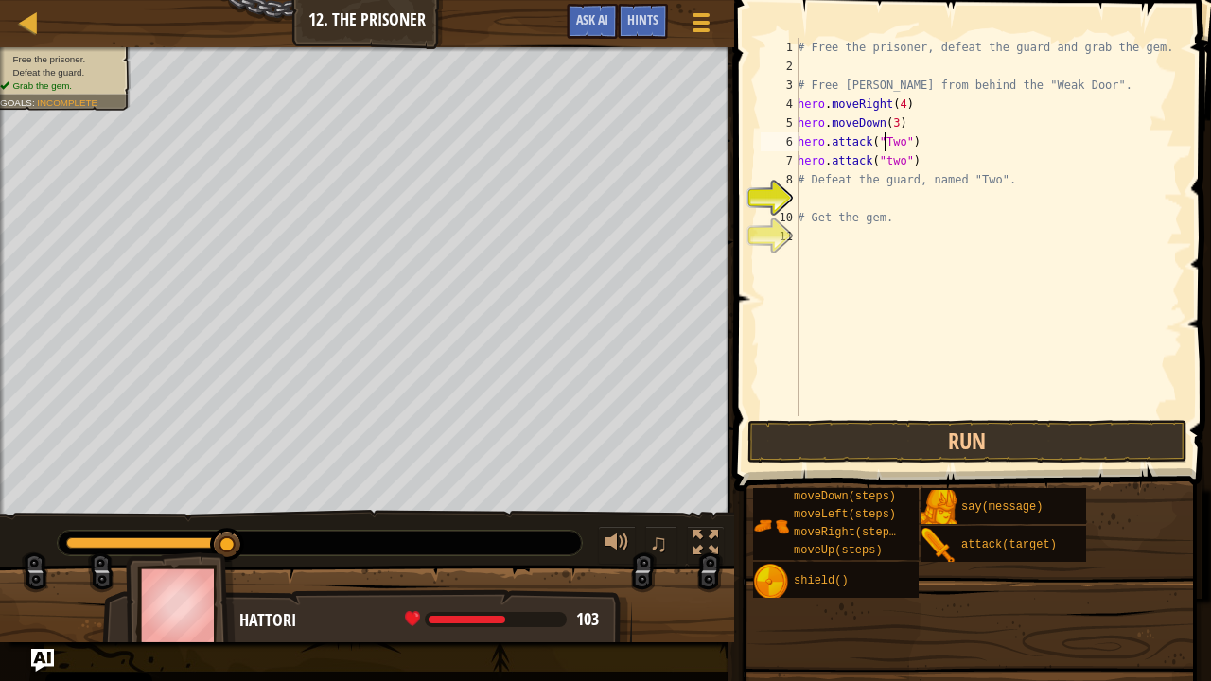
click at [883, 160] on div "# Free the prisoner, defeat the guard and grab the gem. # Free [PERSON_NAME] fr…" at bounding box center [988, 246] width 389 height 416
type textarea "hero.attack("Two")"
click at [979, 440] on button "Run" at bounding box center [968, 442] width 441 height 44
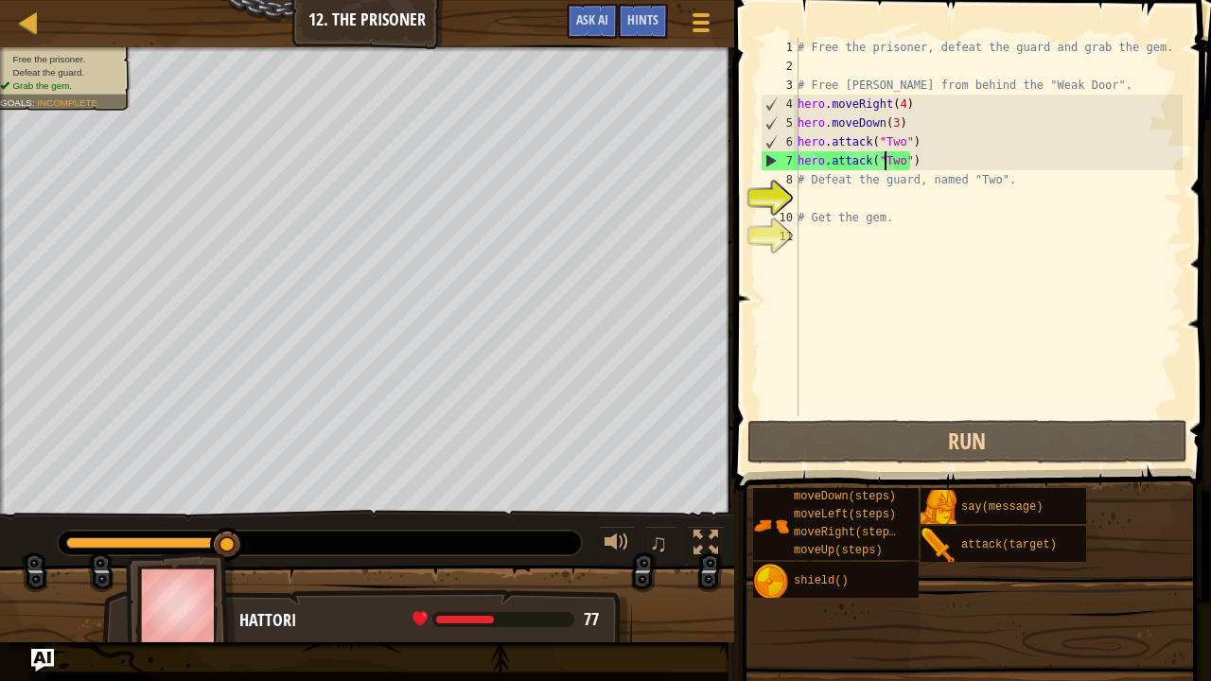
click at [877, 201] on div "# Free the prisoner, defeat the guard and grab the gem. # Free [PERSON_NAME] fr…" at bounding box center [988, 246] width 389 height 416
click at [856, 187] on div "# Free the prisoner, defeat the guard and grab the gem. # Free [PERSON_NAME] fr…" at bounding box center [988, 246] width 389 height 416
type textarea "# Defeat the guard, named "Two"."
click at [816, 191] on div "# Free the prisoner, defeat the guard and grab the gem. # Free [PERSON_NAME] fr…" at bounding box center [988, 246] width 389 height 416
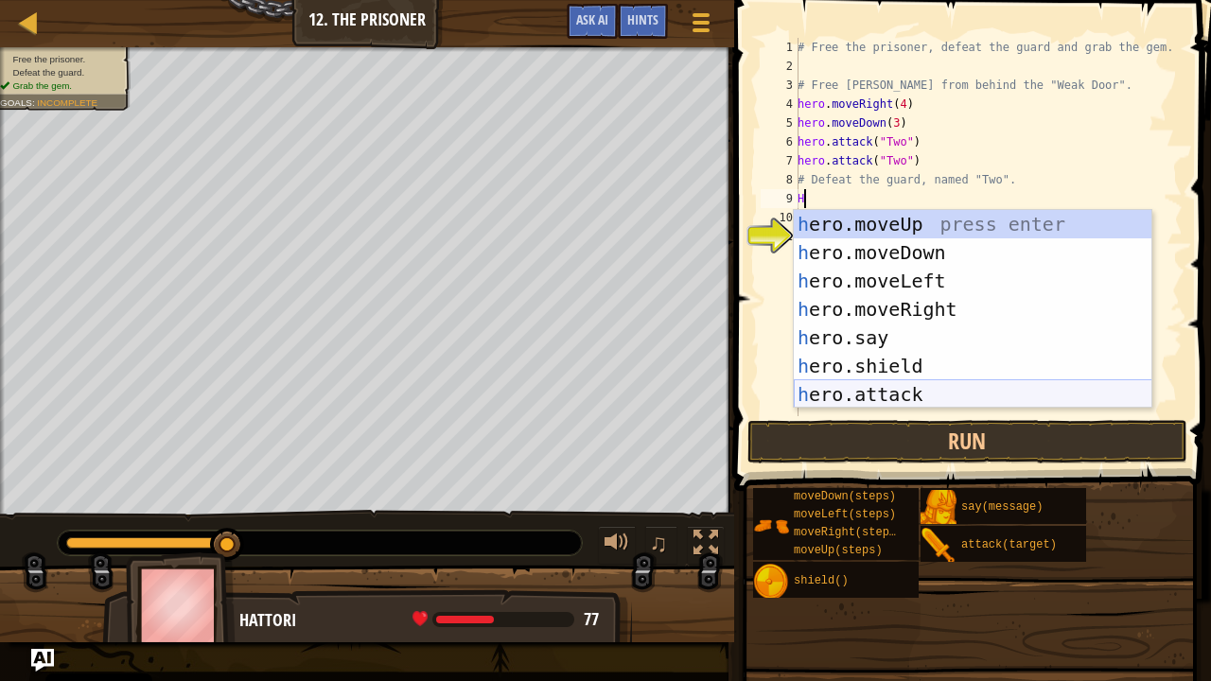
click at [835, 388] on div "h ero.moveUp press enter h ero.moveDown press enter h ero.moveLeft press enter …" at bounding box center [973, 338] width 359 height 256
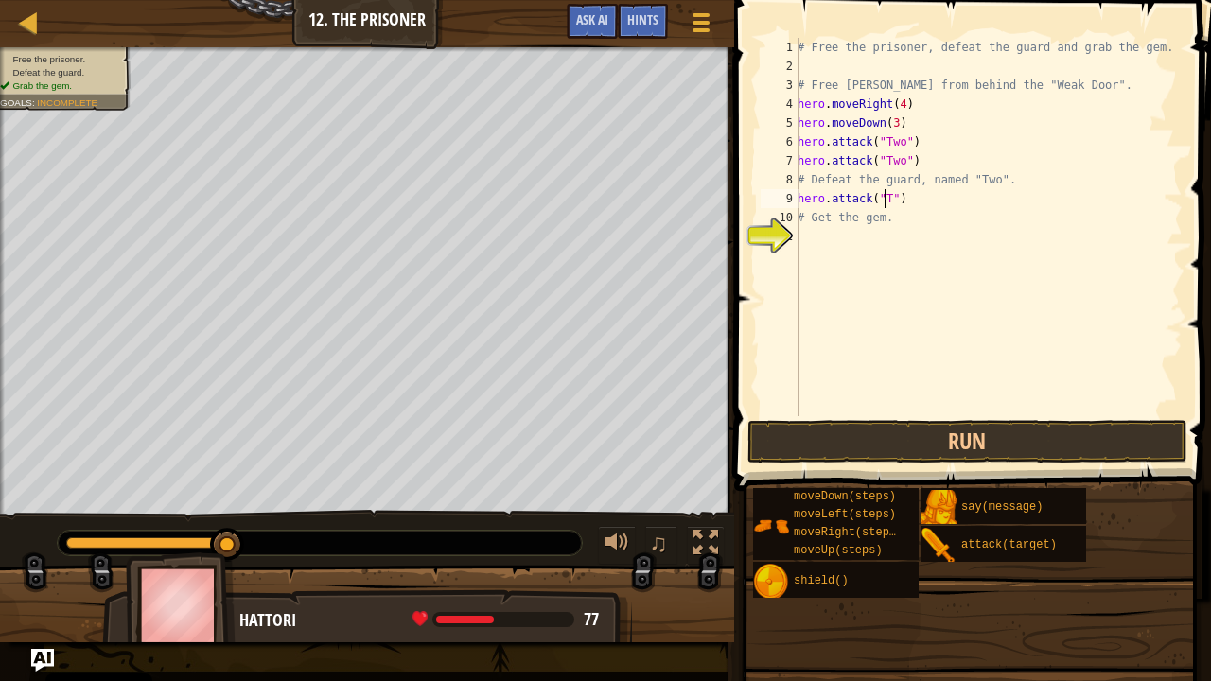
scroll to position [9, 8]
click at [879, 428] on button "Run" at bounding box center [968, 442] width 441 height 44
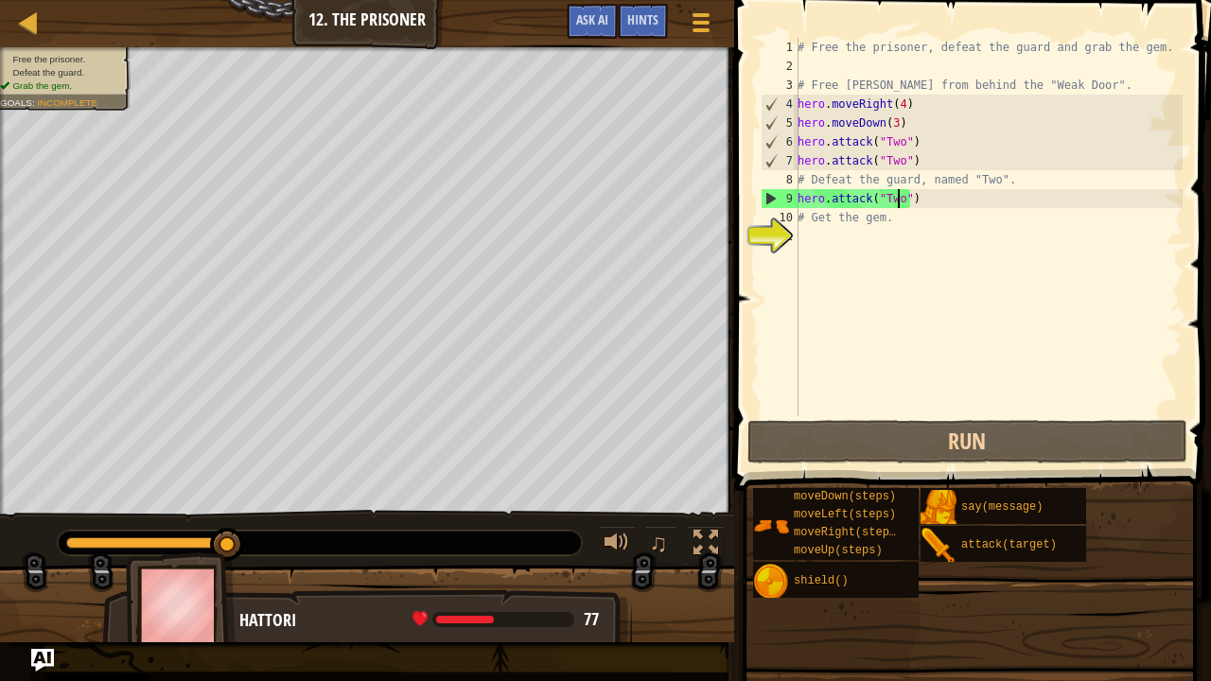
click at [850, 223] on div "# Free the prisoner, defeat the guard and grab the gem. # Free [PERSON_NAME] fr…" at bounding box center [988, 246] width 389 height 416
type textarea "# Get the gem."
click at [816, 234] on div "# Free the prisoner, defeat the guard and grab the gem. # Free [PERSON_NAME] fr…" at bounding box center [988, 246] width 389 height 416
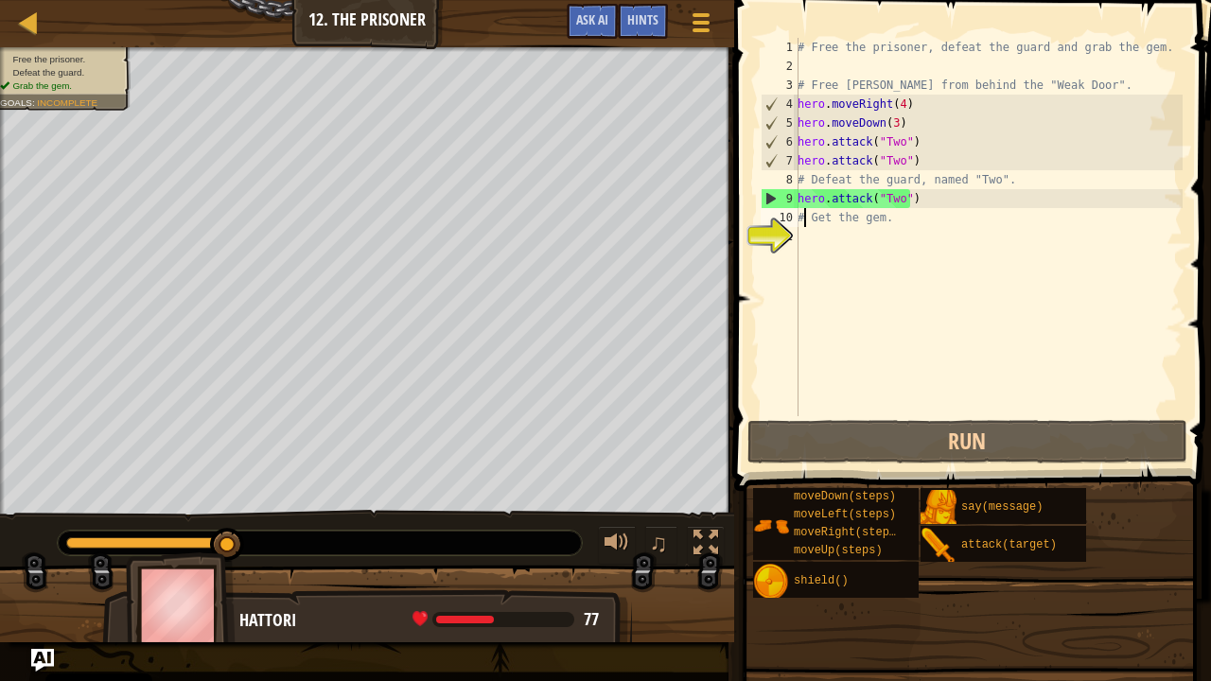
click at [806, 223] on div "# Free the prisoner, defeat the guard and grab the gem. # Free [PERSON_NAME] fr…" at bounding box center [988, 246] width 389 height 416
type textarea "# Get the gem."
click at [799, 250] on div "# Free the prisoner, defeat the guard and grab the gem. # Free [PERSON_NAME] fr…" at bounding box center [988, 246] width 389 height 416
type textarea "h"
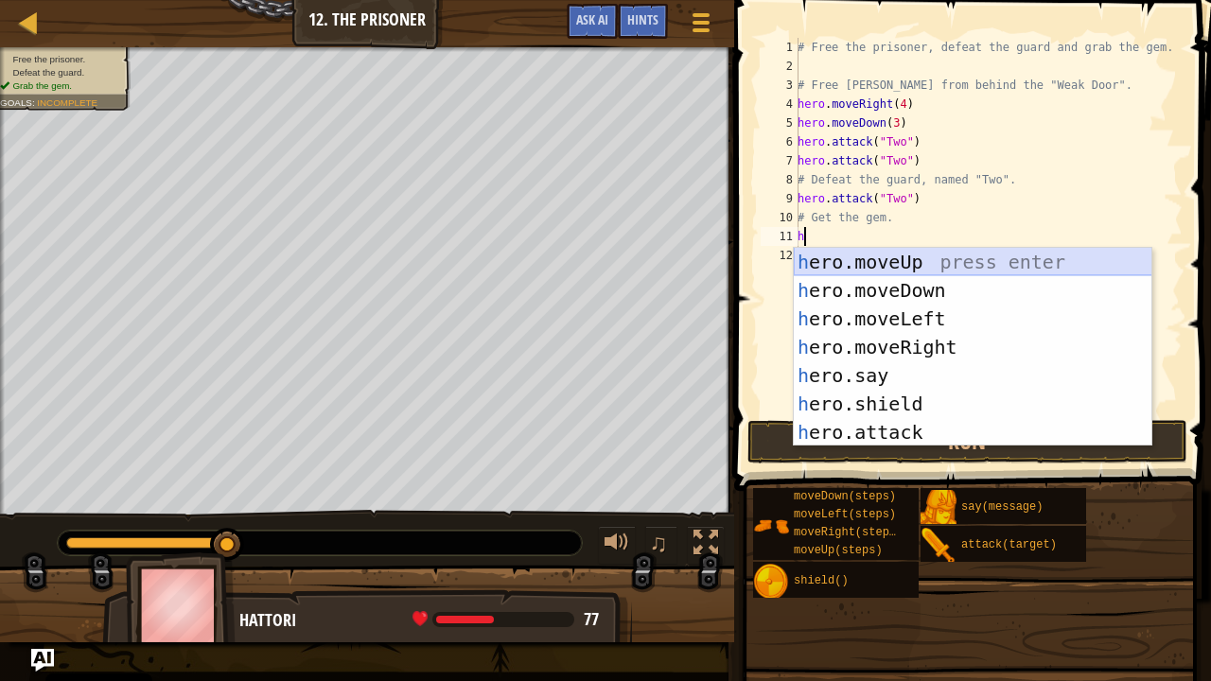
click at [829, 261] on div "h ero.moveUp press enter h ero.moveDown press enter h ero.moveLeft press enter …" at bounding box center [973, 376] width 359 height 256
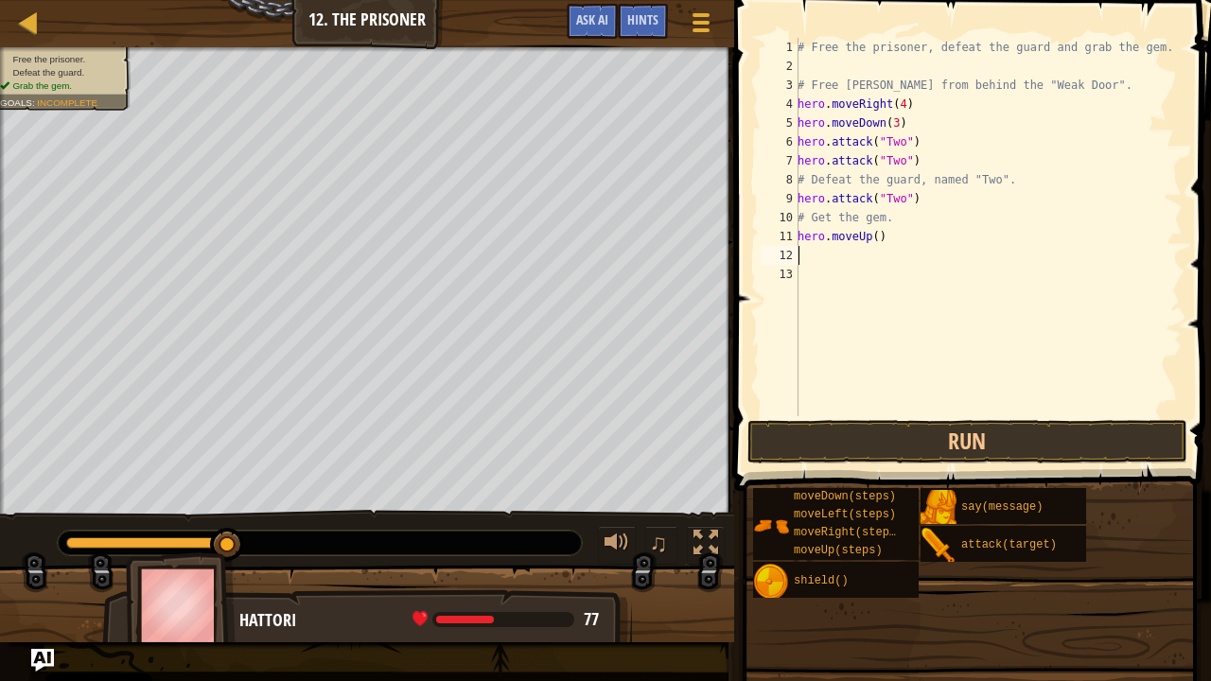
click at [870, 241] on div "# Free the prisoner, defeat the guard and grab the gem. # Free [PERSON_NAME] fr…" at bounding box center [988, 246] width 389 height 416
type textarea "hero.moveUp(3)"
click at [860, 250] on div "# Free the prisoner, defeat the guard and grab the gem. # Free [PERSON_NAME] fr…" at bounding box center [988, 246] width 389 height 416
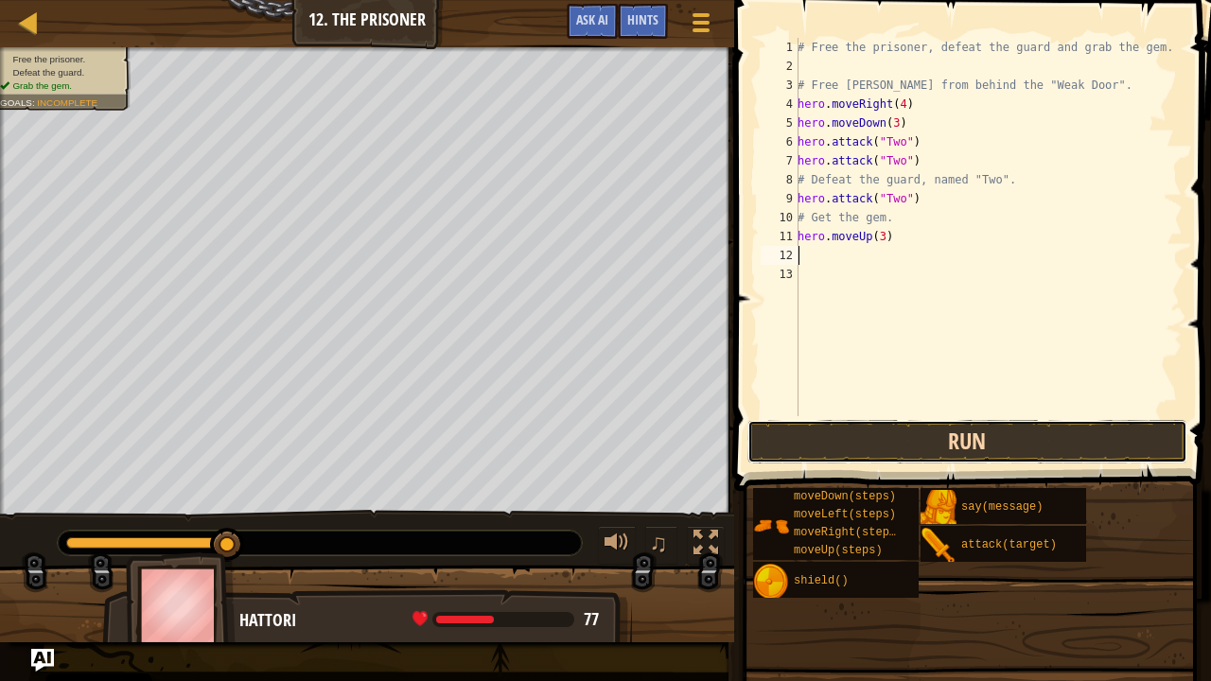
click at [973, 432] on button "Run" at bounding box center [968, 442] width 441 height 44
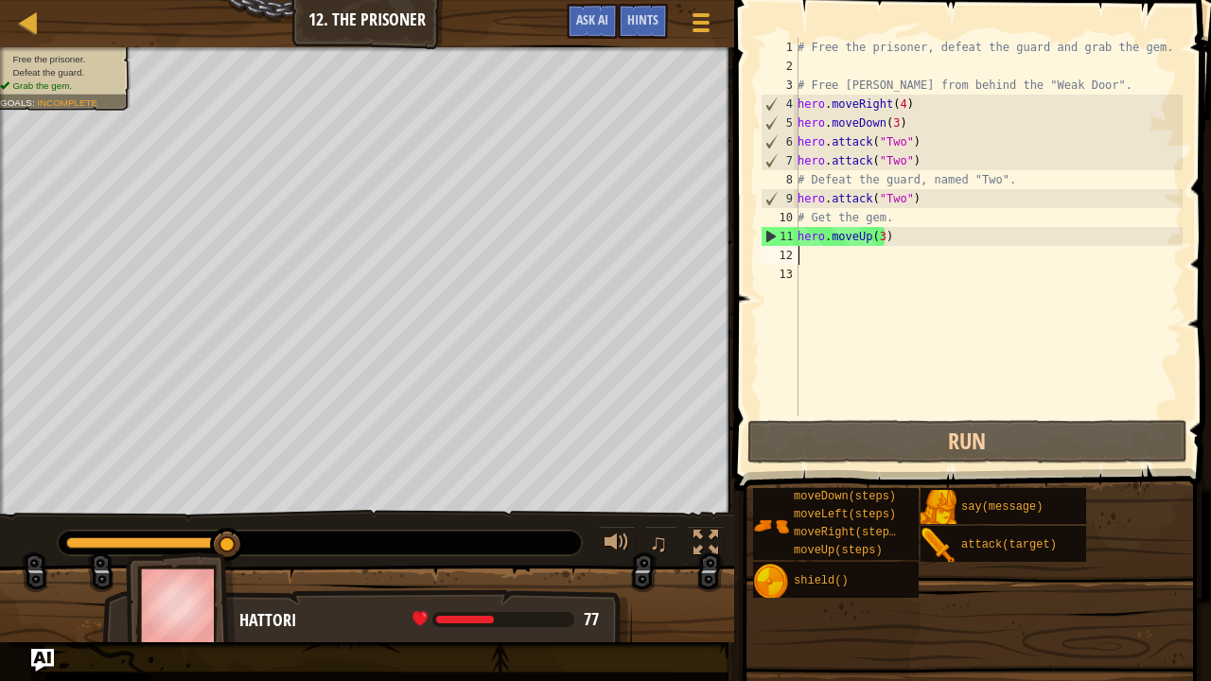
click at [874, 235] on div "# Free the prisoner, defeat the guard and grab the gem. # Free [PERSON_NAME] fr…" at bounding box center [988, 246] width 389 height 416
click at [880, 238] on div "# Free the prisoner, defeat the guard and grab the gem. # Free [PERSON_NAME] fr…" at bounding box center [988, 246] width 389 height 416
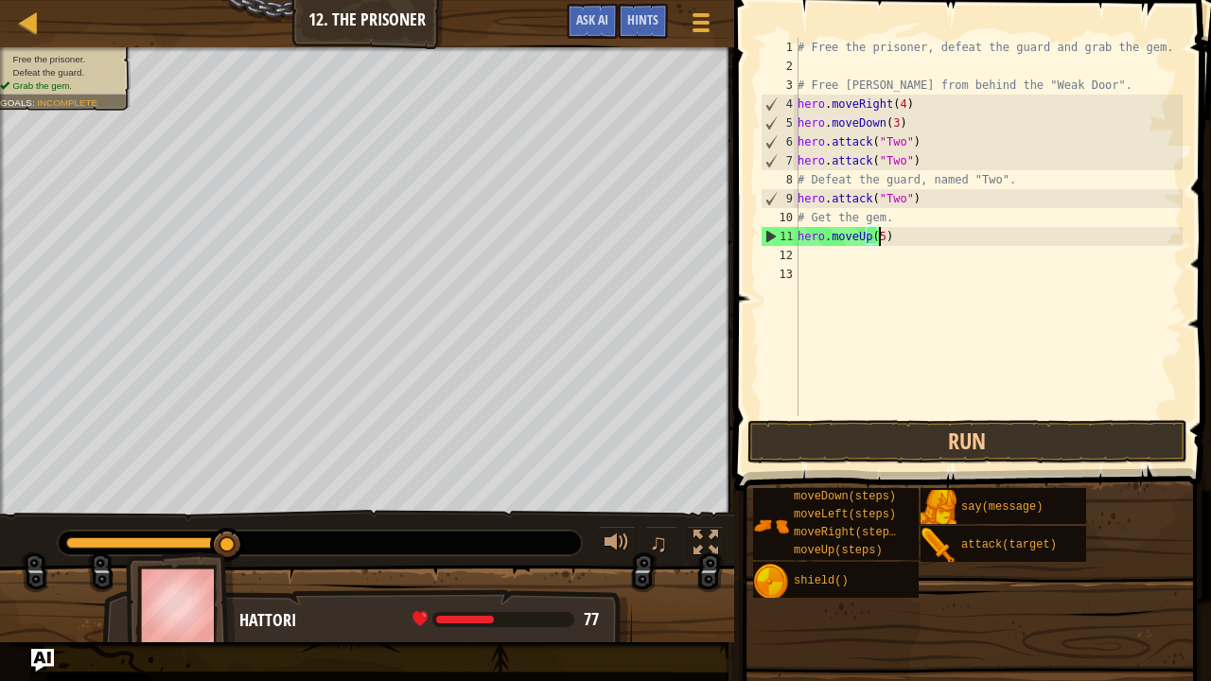
scroll to position [9, 6]
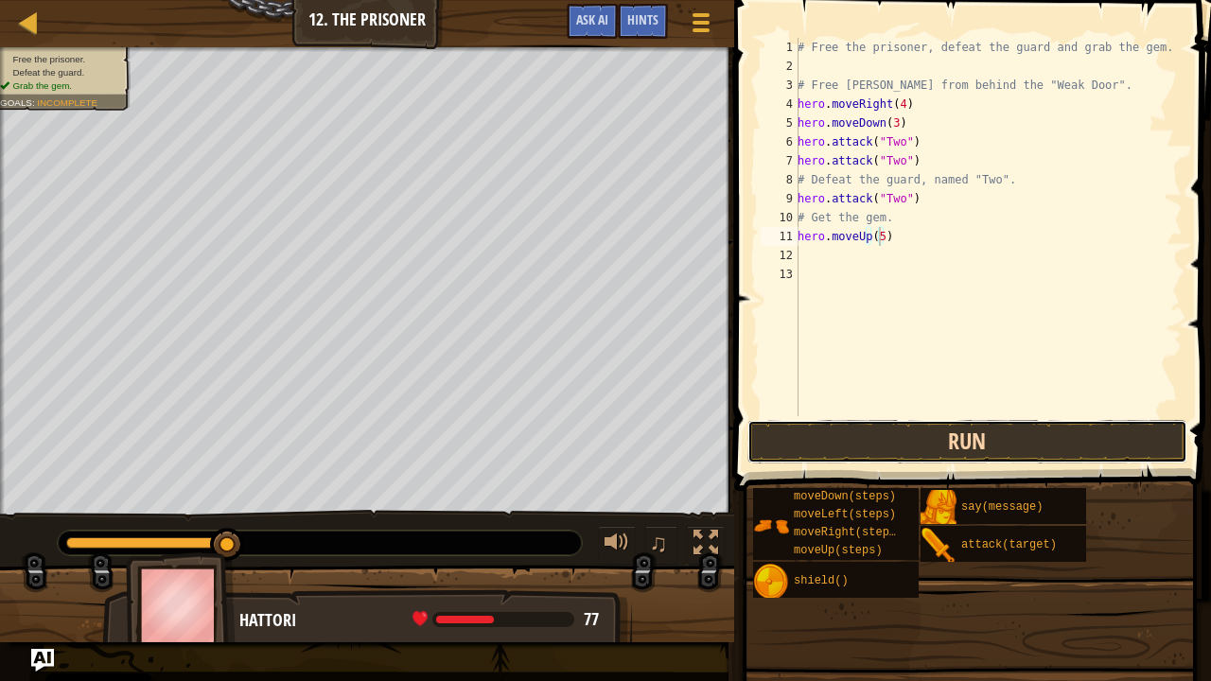
click at [948, 432] on button "Run" at bounding box center [968, 442] width 441 height 44
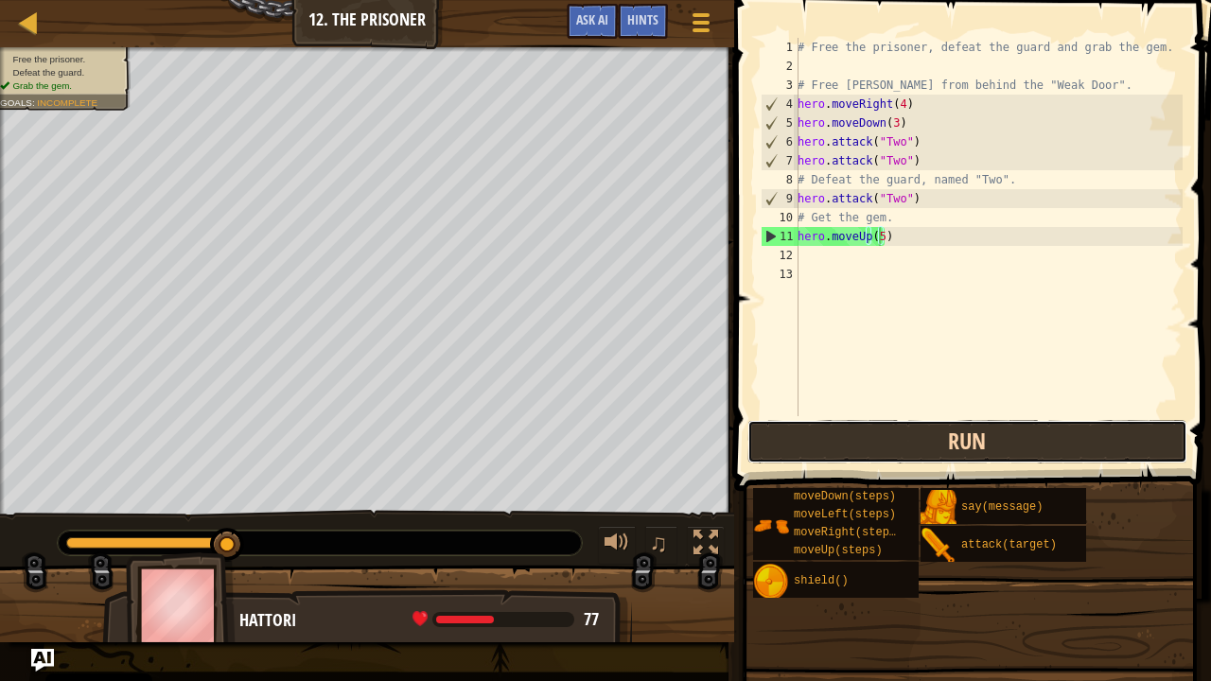
click at [948, 432] on button "Run" at bounding box center [968, 442] width 441 height 44
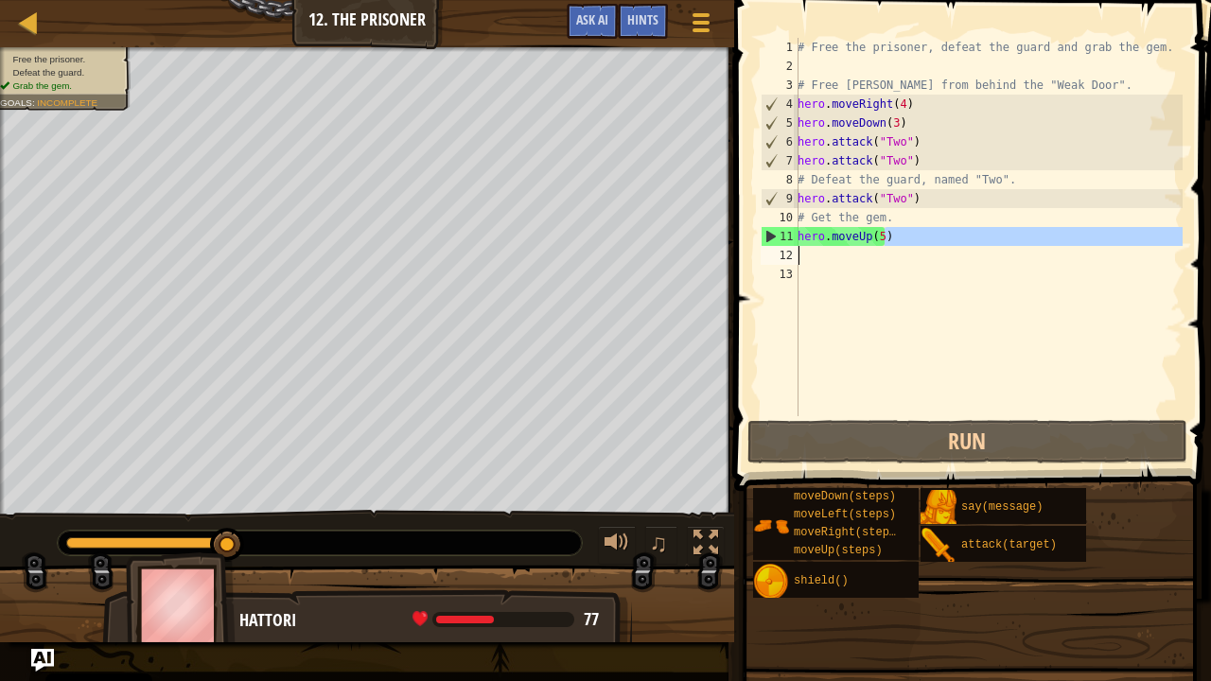
drag, startPoint x: 889, startPoint y: 230, endPoint x: 767, endPoint y: 248, distance: 123.4
click at [767, 248] on div "hero.moveUp(5) 1 2 3 4 5 6 7 8 9 10 11 12 13 # Free the prisoner, defeat the gu…" at bounding box center [970, 227] width 426 height 379
click at [891, 225] on div "# Free the prisoner, defeat the guard and grab the gem. # Free [PERSON_NAME] fr…" at bounding box center [988, 246] width 389 height 416
click at [889, 242] on div "# Free the prisoner, defeat the guard and grab the gem. # Free [PERSON_NAME] fr…" at bounding box center [988, 246] width 389 height 416
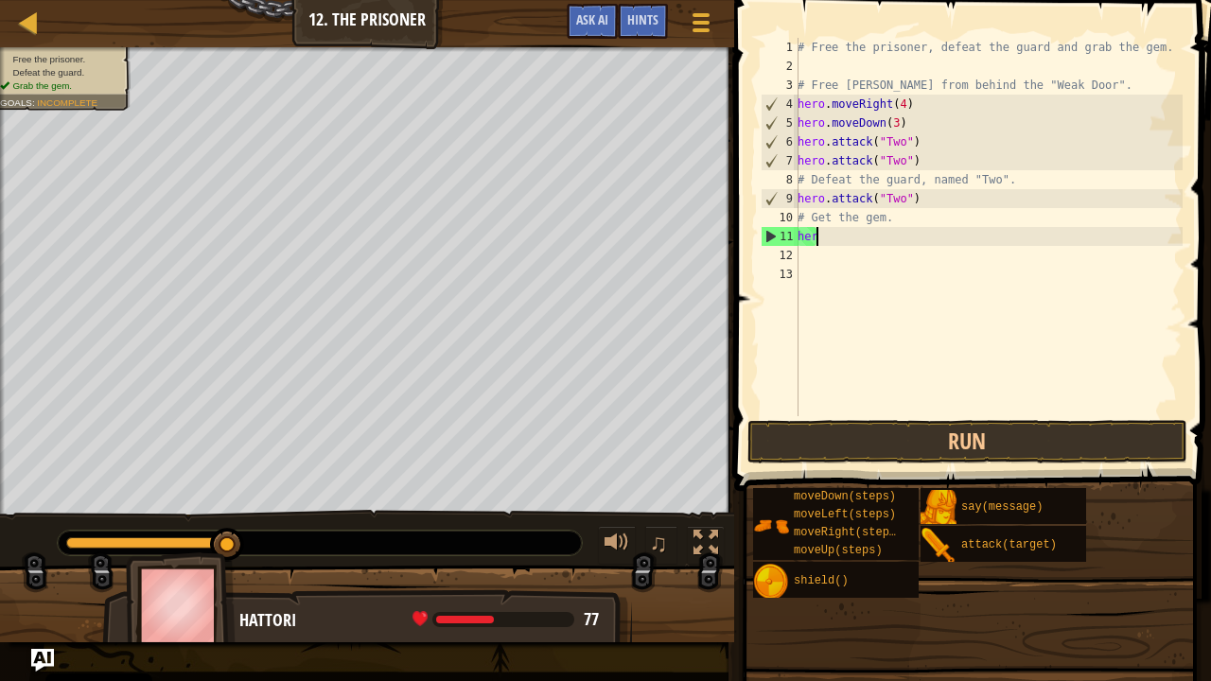
scroll to position [9, 0]
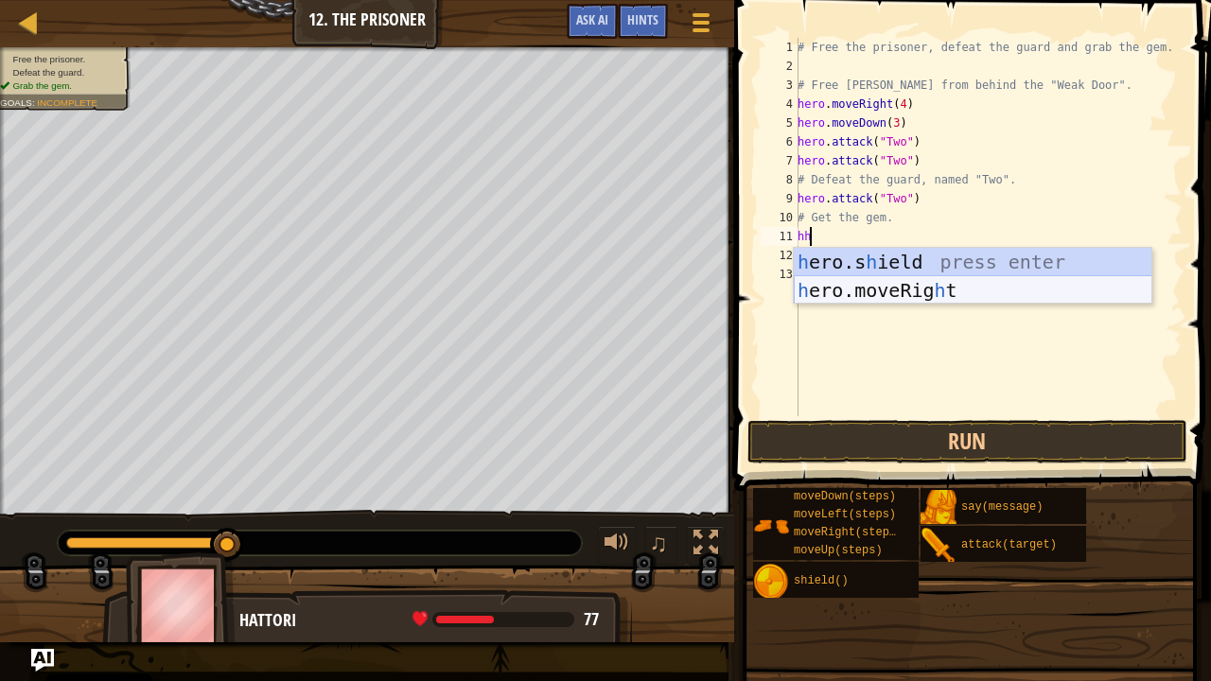
type textarea "h"
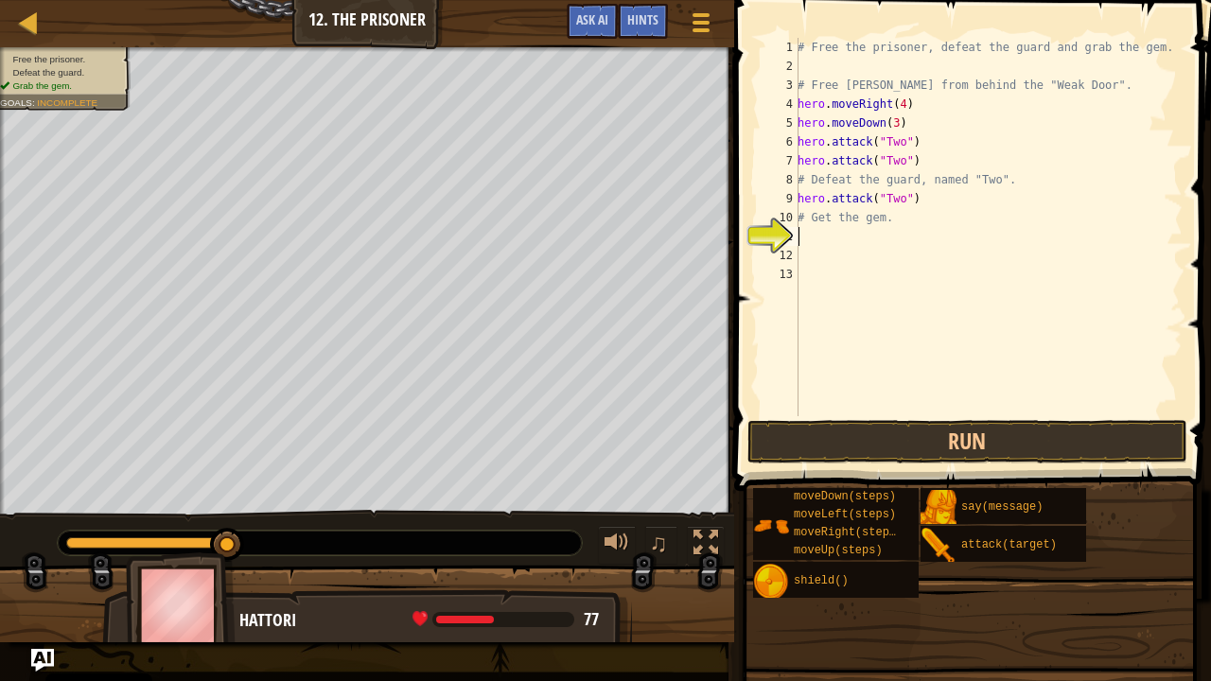
type textarea "h"
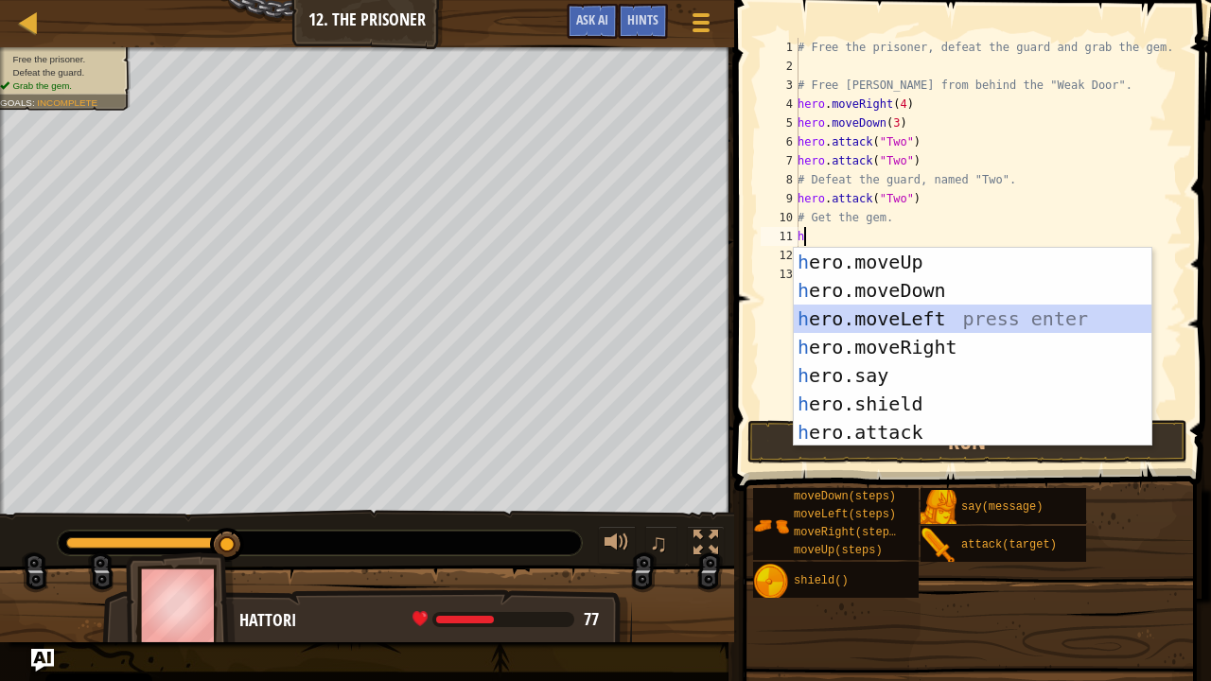
click at [835, 316] on div "h ero.moveUp press enter h ero.moveDown press enter h ero.moveLeft press enter …" at bounding box center [973, 376] width 359 height 256
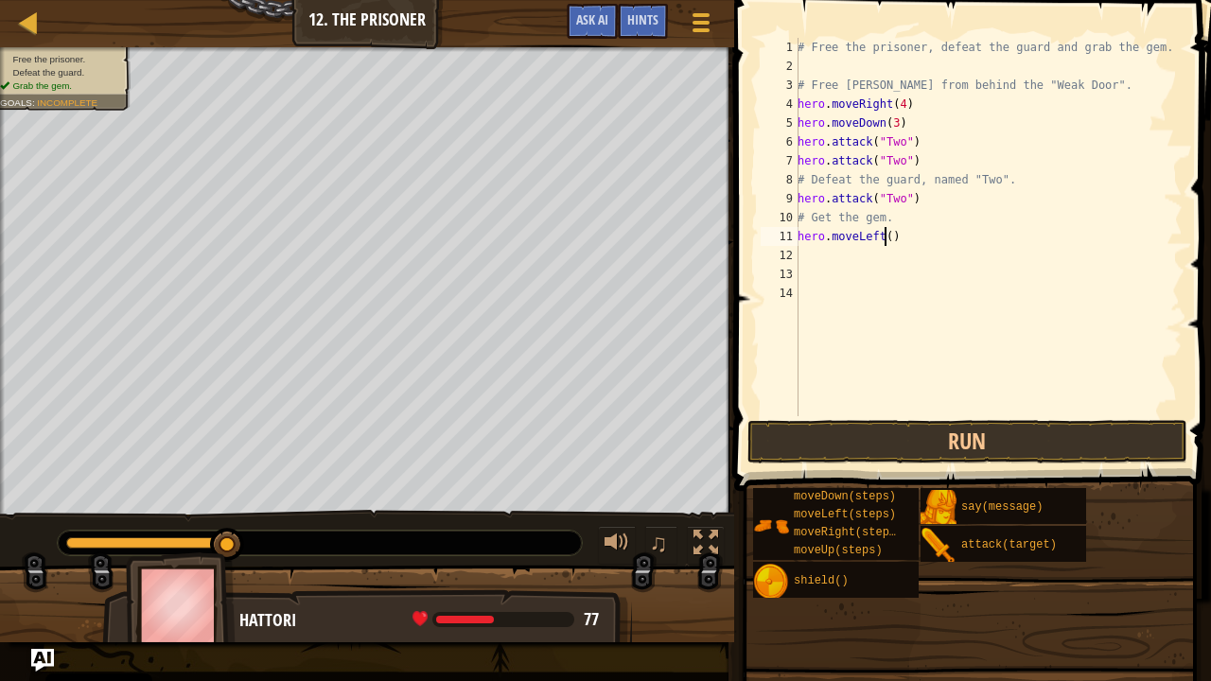
click at [886, 237] on div "# Free the prisoner, defeat the guard and grab the gem. # Free [PERSON_NAME] fr…" at bounding box center [988, 246] width 389 height 416
click at [842, 445] on button "Run" at bounding box center [968, 442] width 441 height 44
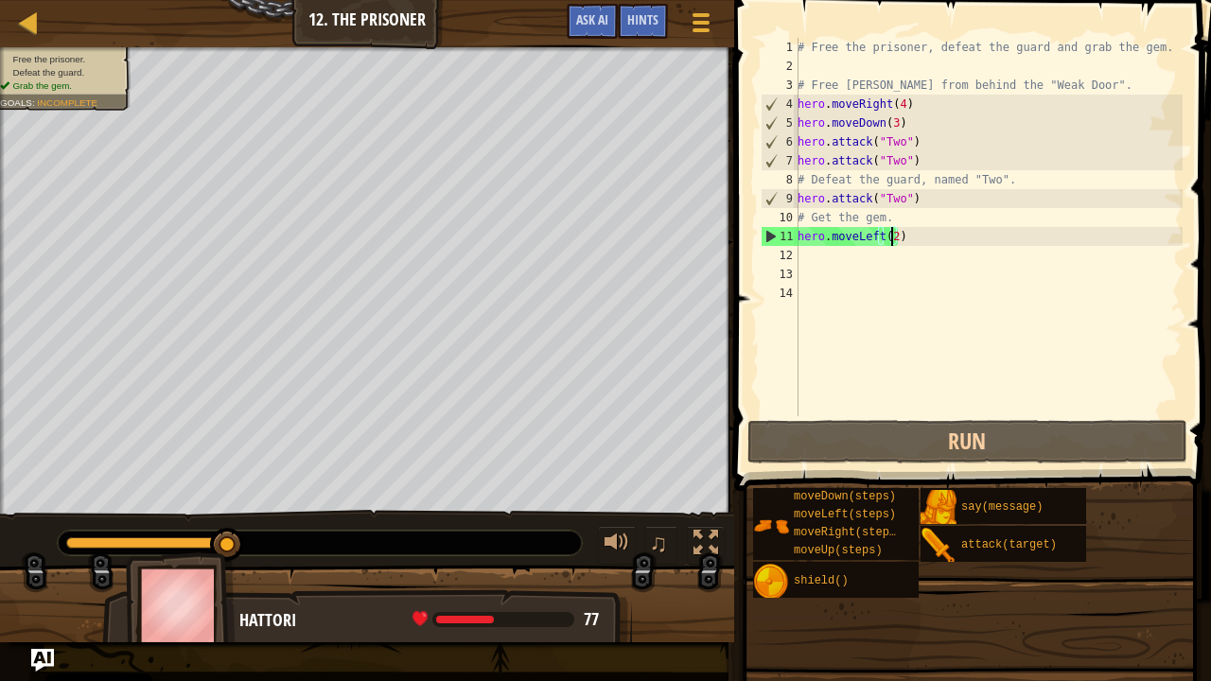
click at [899, 237] on div "# Free the prisoner, defeat the guard and grab the gem. # Free [PERSON_NAME] fr…" at bounding box center [988, 246] width 389 height 416
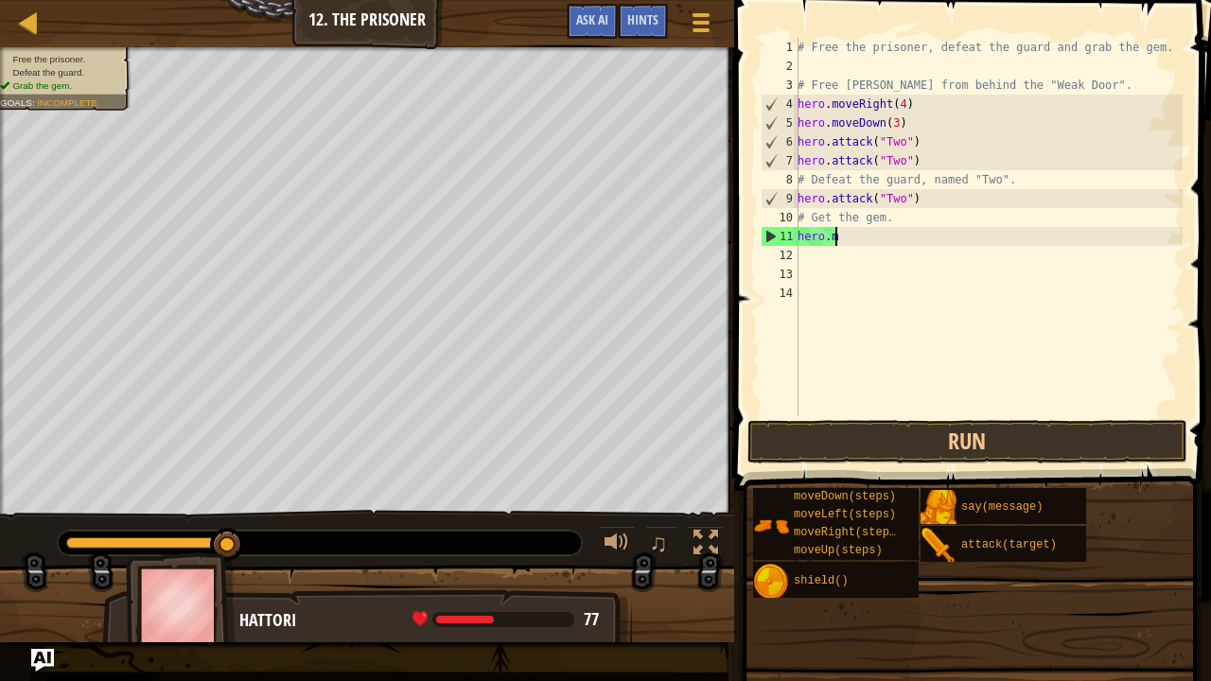
scroll to position [9, 0]
type textarea "h"
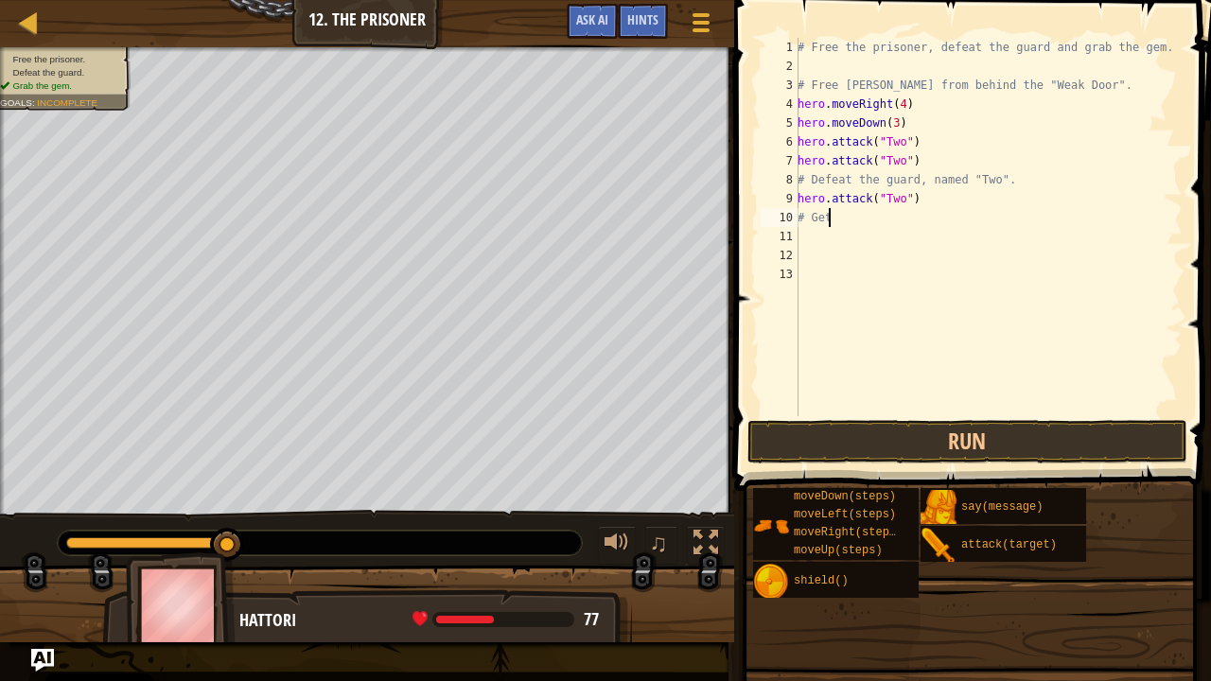
type textarea "#"
click at [1013, 186] on div "# Free the prisoner, defeat the guard and grab the gem. # Free [PERSON_NAME] fr…" at bounding box center [988, 246] width 389 height 416
click at [806, 96] on div "# Free the prisoner, defeat the guard and grab the gem. # Free [PERSON_NAME] fr…" at bounding box center [988, 246] width 389 height 416
type textarea "hero.moveRight(4)"
click at [799, 97] on div "# Free the prisoner, defeat the guard and grab the gem. # Free [PERSON_NAME] fr…" at bounding box center [988, 246] width 389 height 416
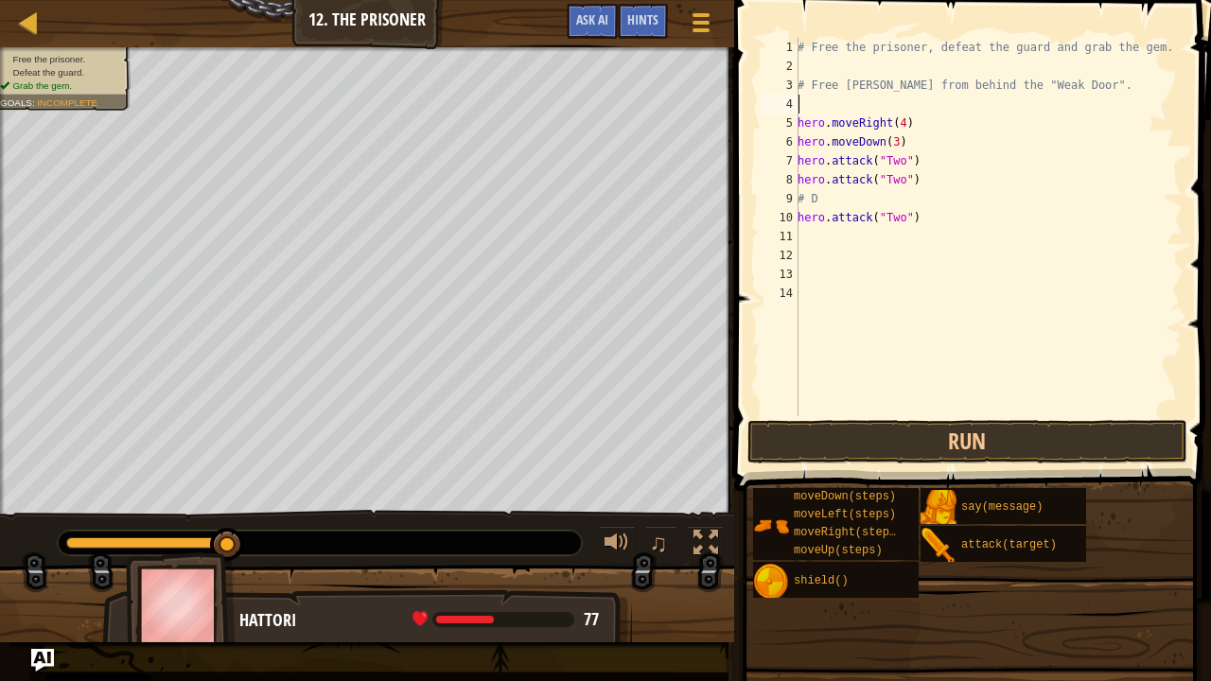
click at [799, 97] on div "# Free the prisoner, defeat the guard and grab the gem. # Free [PERSON_NAME] fr…" at bounding box center [988, 246] width 389 height 416
click at [802, 133] on div "# Free the prisoner, defeat the guard and grab the gem. # Free [PERSON_NAME] fr…" at bounding box center [988, 246] width 389 height 416
click at [791, 140] on div "6" at bounding box center [780, 141] width 38 height 19
click at [892, 129] on div "# Free the prisoner, defeat the guard and grab the gem. # Free [PERSON_NAME] fr…" at bounding box center [988, 246] width 389 height 416
click at [896, 126] on div "# Free the prisoner, defeat the guard and grab the gem. # Free [PERSON_NAME] fr…" at bounding box center [988, 246] width 389 height 416
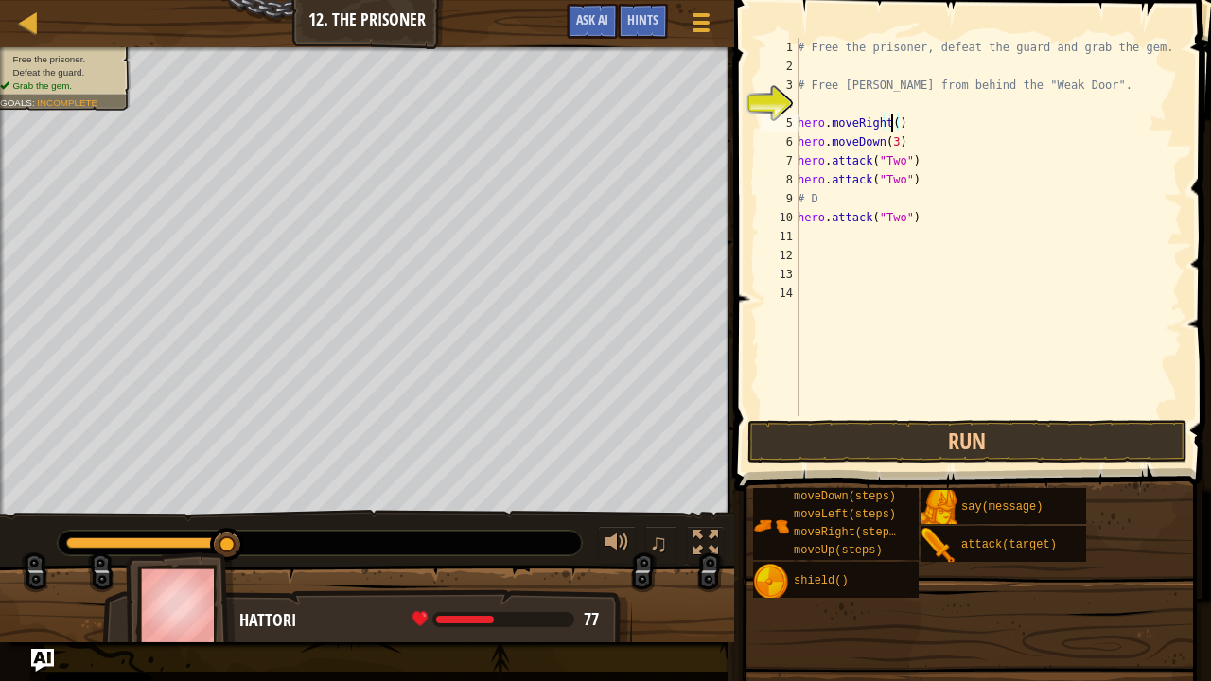
scroll to position [9, 8]
click at [796, 142] on div "6" at bounding box center [780, 141] width 38 height 19
type textarea "hero.moveDown(3)"
click at [799, 135] on div "# Free the prisoner, defeat the guard and grab the gem. # Free [PERSON_NAME] fr…" at bounding box center [988, 246] width 389 height 416
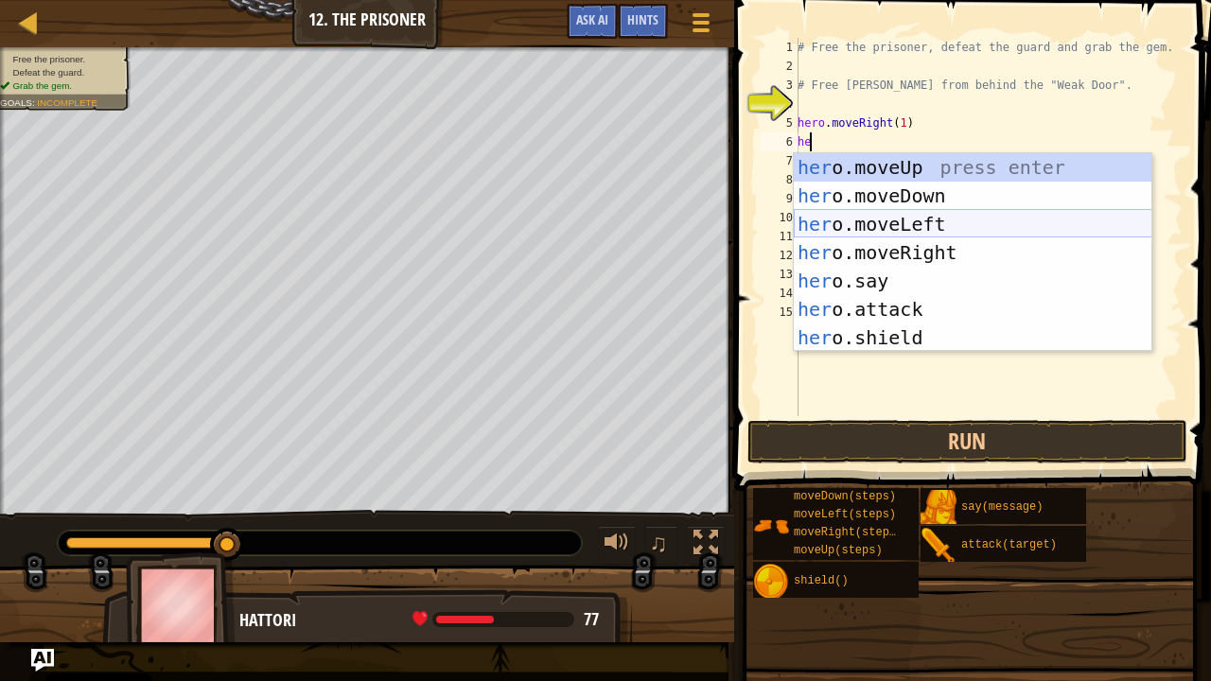
scroll to position [9, 0]
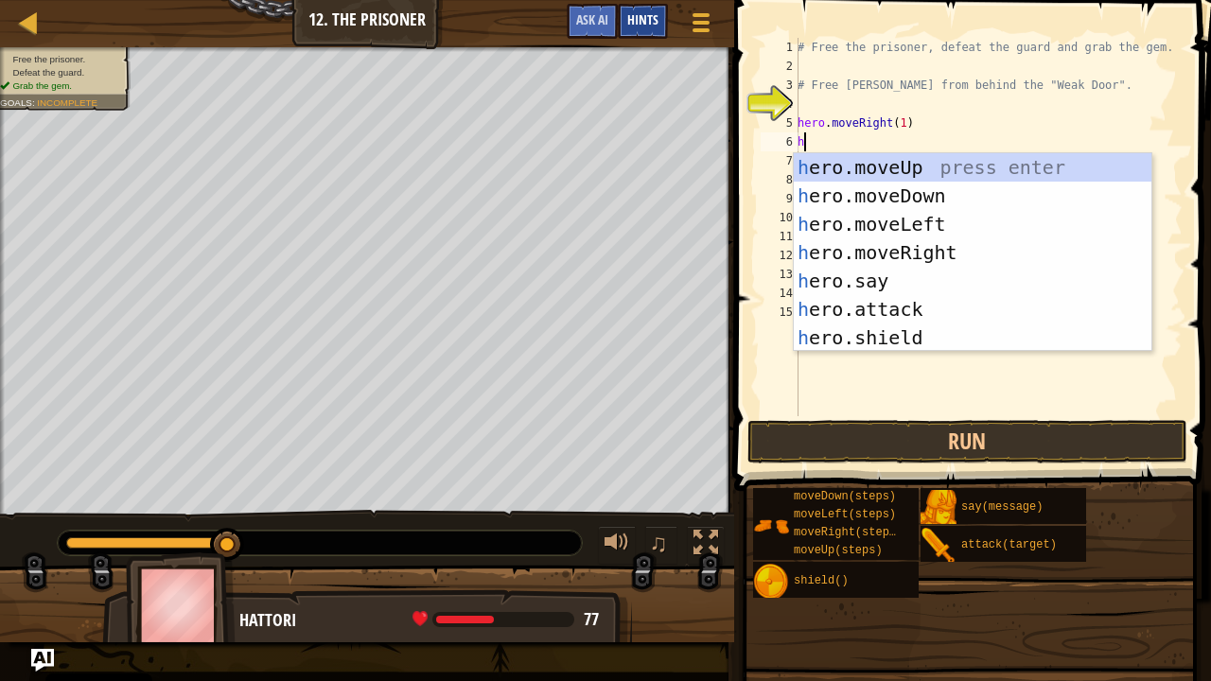
type textarea "h"
click at [626, 22] on div "Hints" at bounding box center [643, 21] width 50 height 35
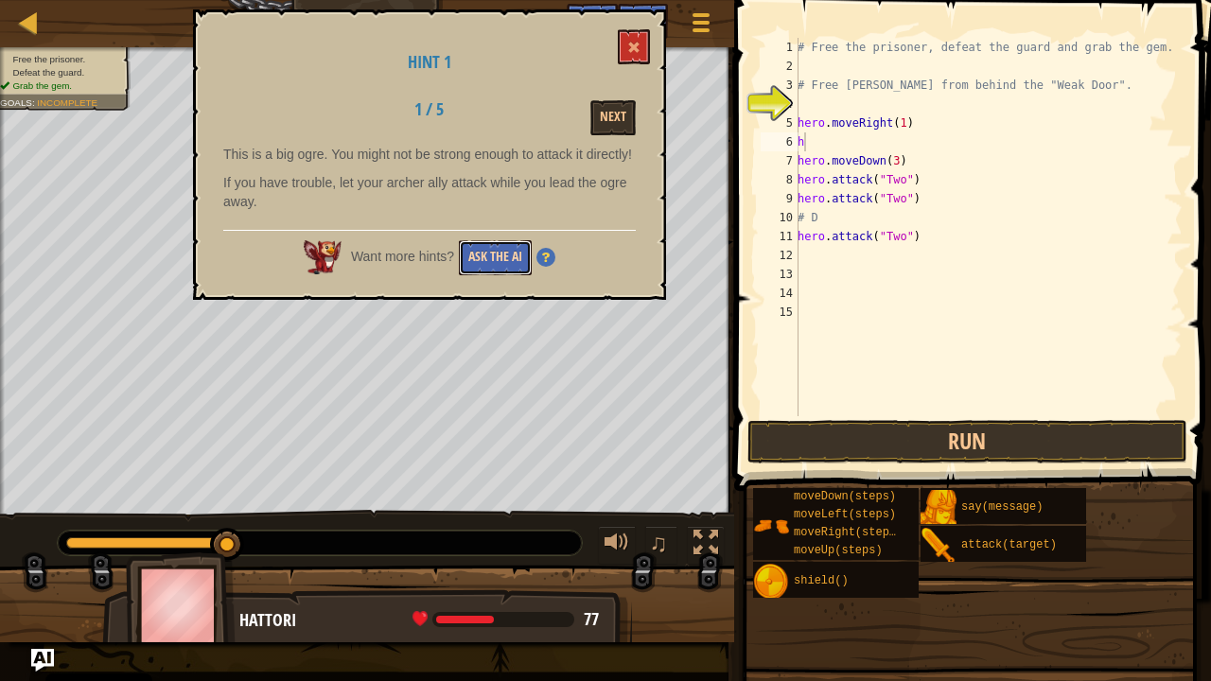
click at [521, 246] on button "Ask the AI" at bounding box center [495, 257] width 73 height 35
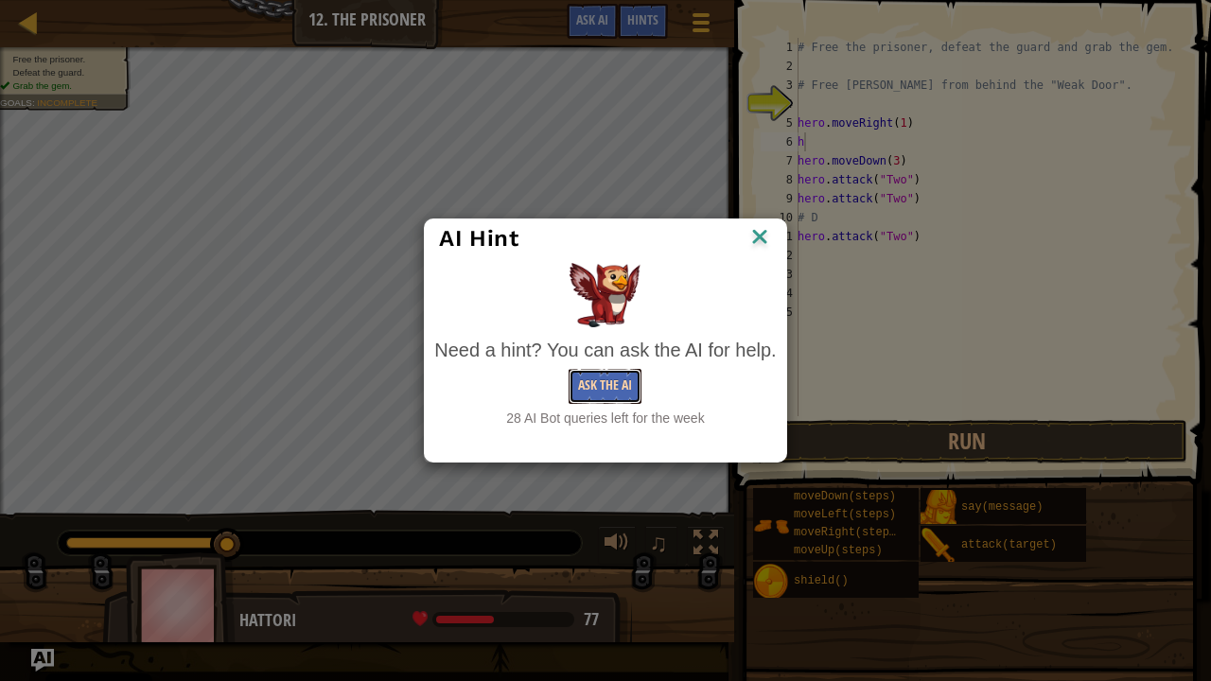
click at [607, 395] on button "Ask the AI" at bounding box center [605, 386] width 73 height 35
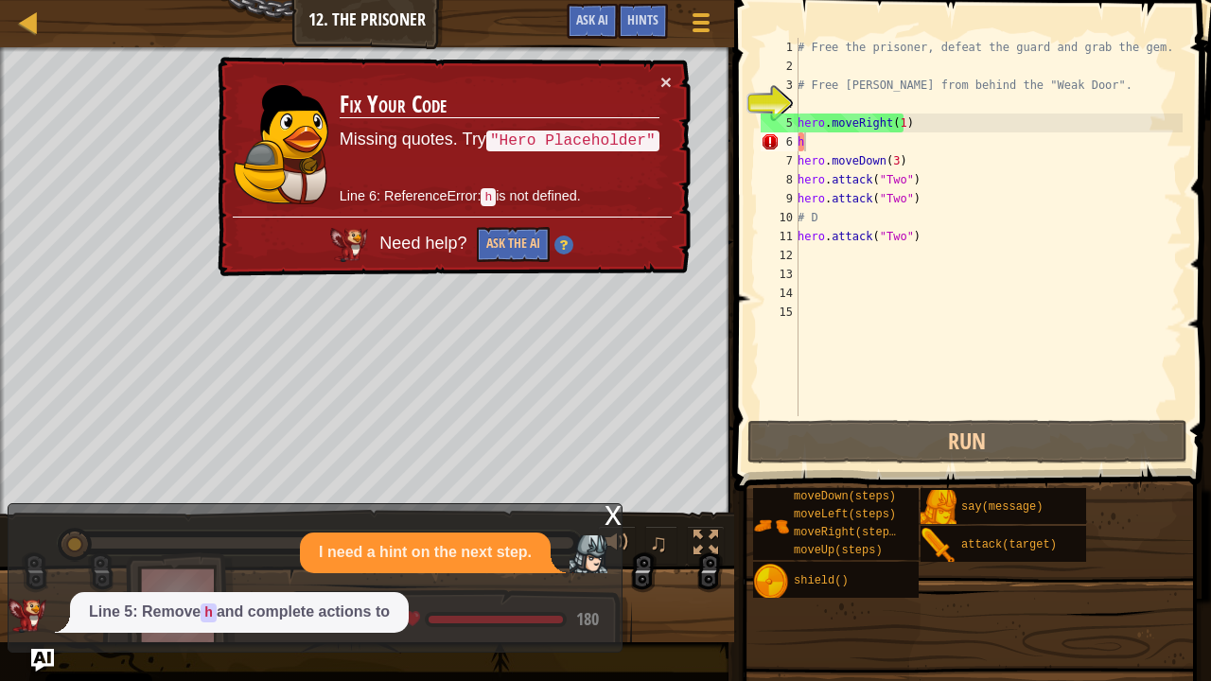
click at [747, 174] on span at bounding box center [975, 218] width 492 height 547
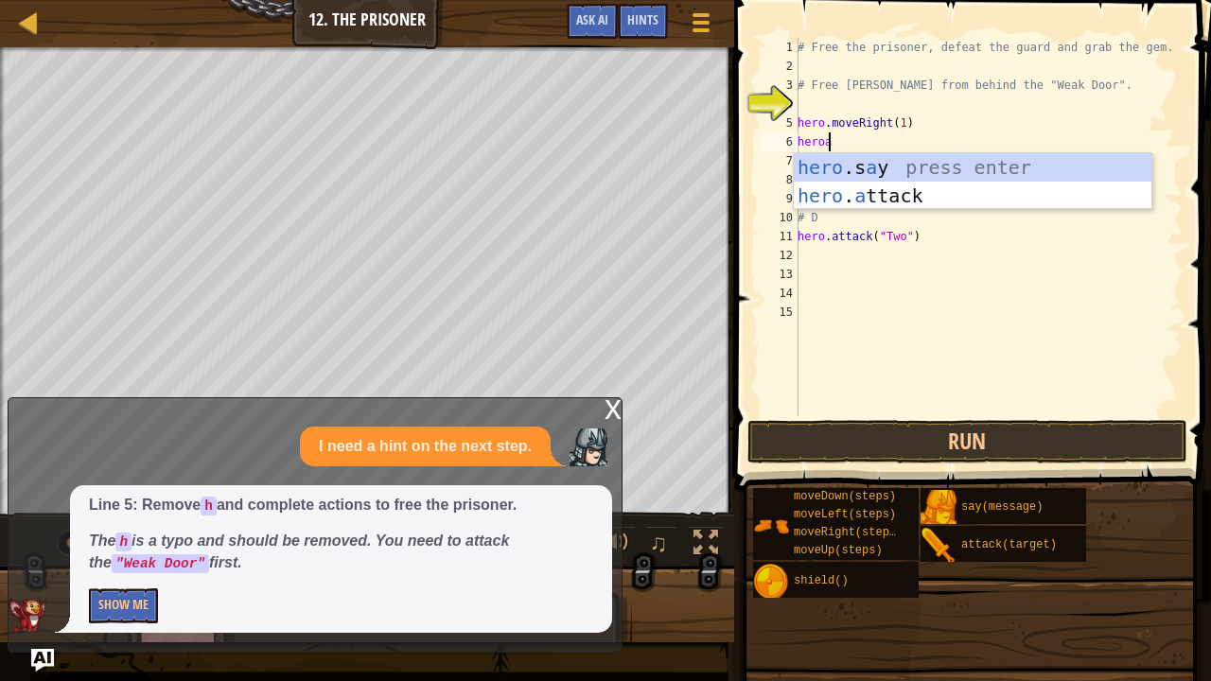
scroll to position [9, 2]
click at [838, 193] on div "hero .s a y press enter hero . a ttack press enter" at bounding box center [973, 210] width 359 height 114
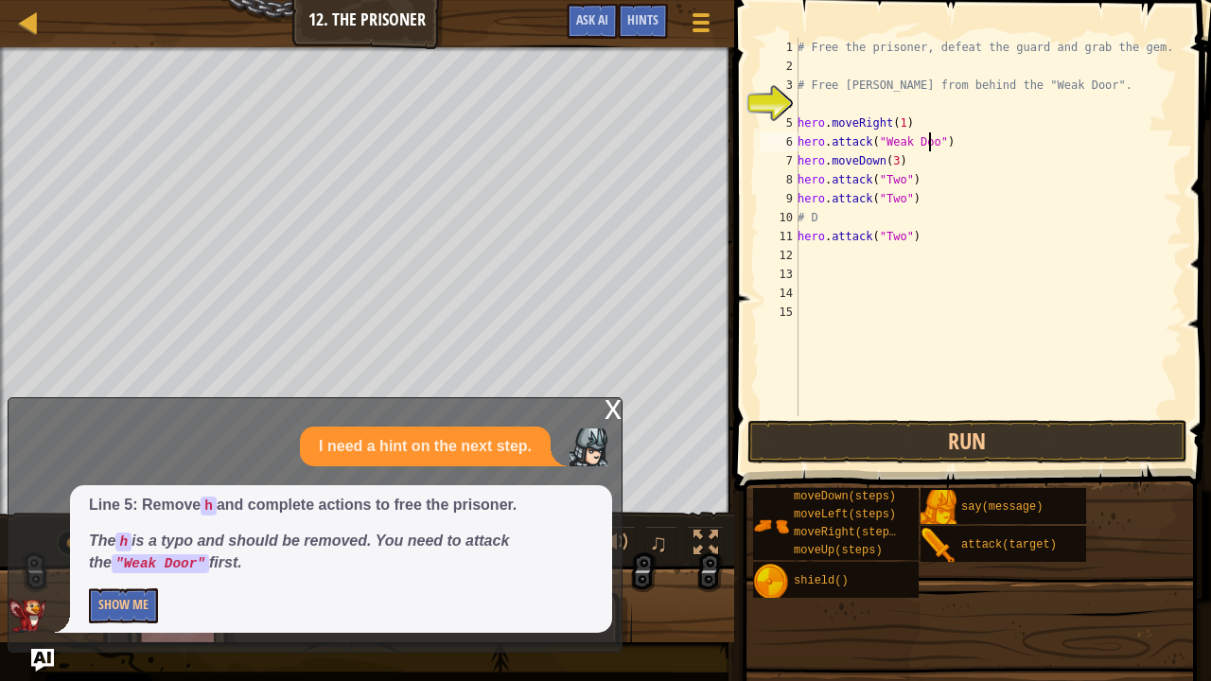
scroll to position [9, 11]
type textarea "hero.attack("Weak Door")"
click at [963, 416] on span at bounding box center [975, 218] width 492 height 547
click at [956, 444] on button "Run" at bounding box center [968, 442] width 441 height 44
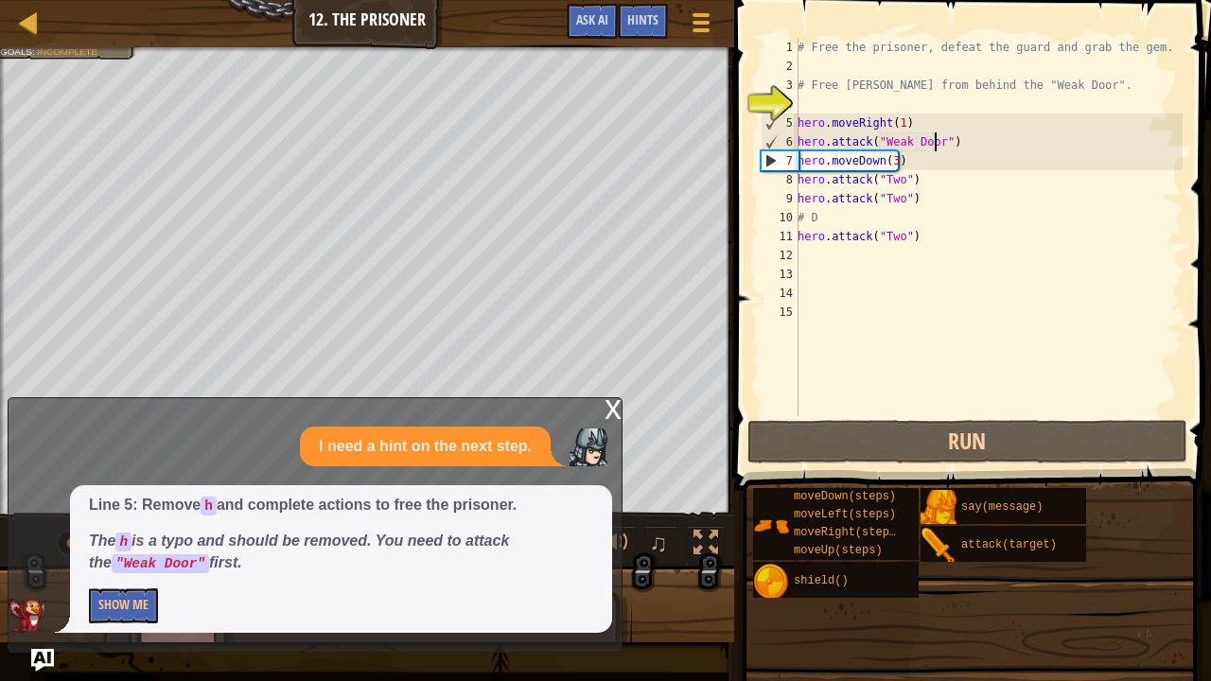
click at [814, 261] on div "# Free the prisoner, defeat the guard and grab the gem. # Free [PERSON_NAME] fr…" at bounding box center [988, 246] width 389 height 416
click at [821, 225] on div "# Free the prisoner, defeat the guard and grab the gem. # Free [PERSON_NAME] fr…" at bounding box center [988, 246] width 389 height 416
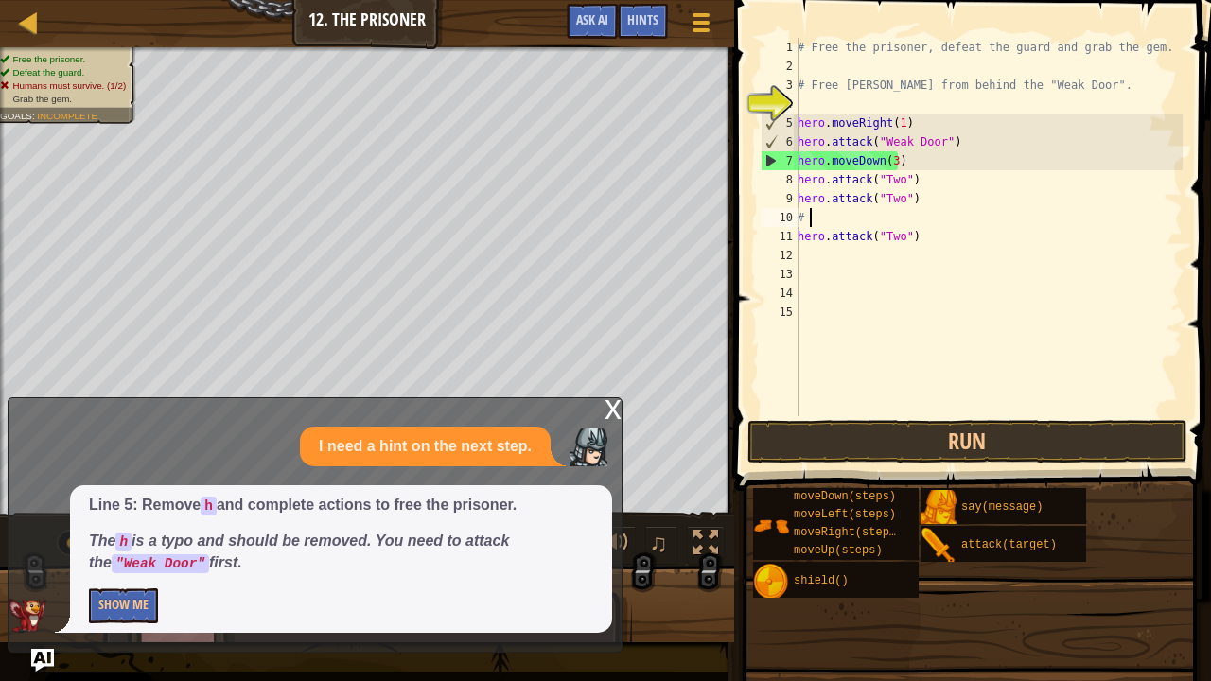
type textarea "#"
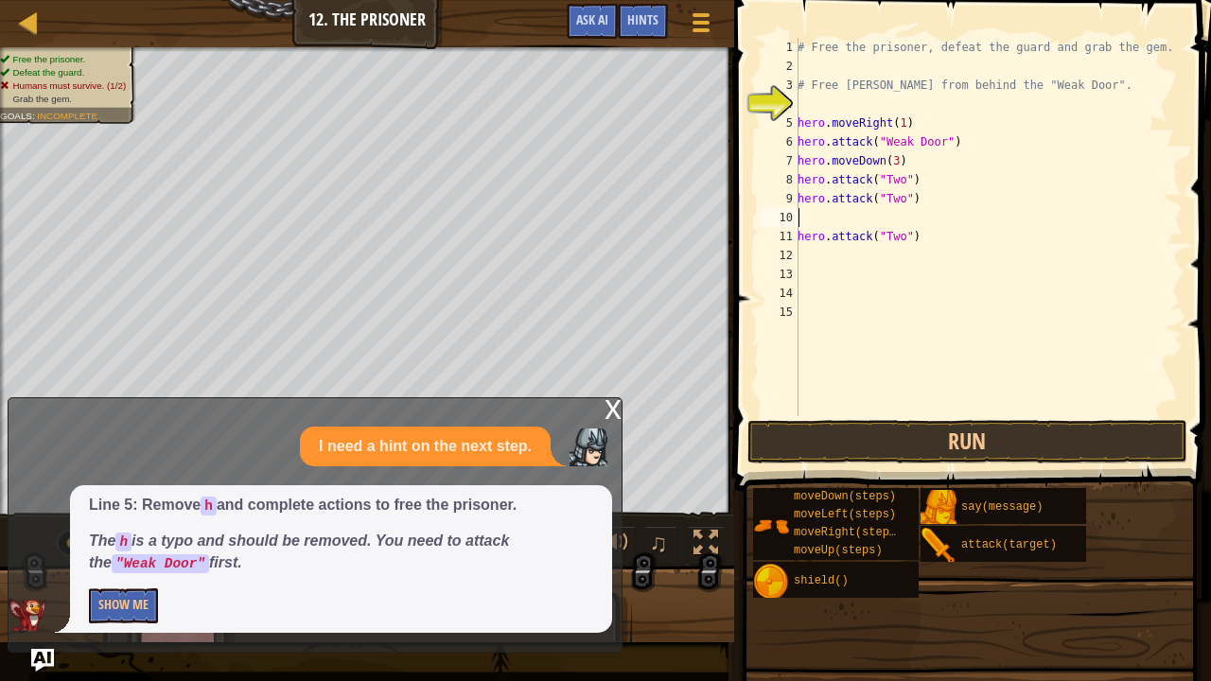
type textarea "hero.attack("Two")"
click at [806, 244] on div "# Free the prisoner, defeat the guard and grab the gem. # Free [PERSON_NAME] fr…" at bounding box center [988, 246] width 389 height 416
type textarea "h"
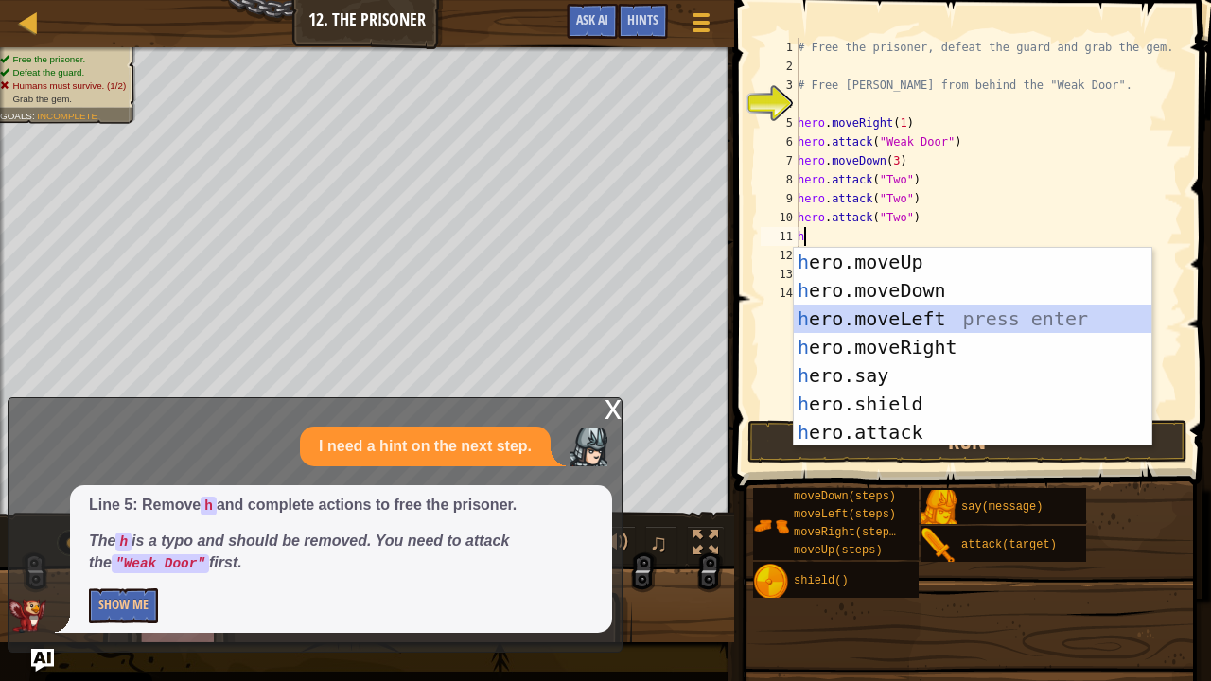
click at [852, 310] on div "h ero.moveUp press enter h ero.moveDown press enter h ero.moveLeft press enter …" at bounding box center [973, 376] width 359 height 256
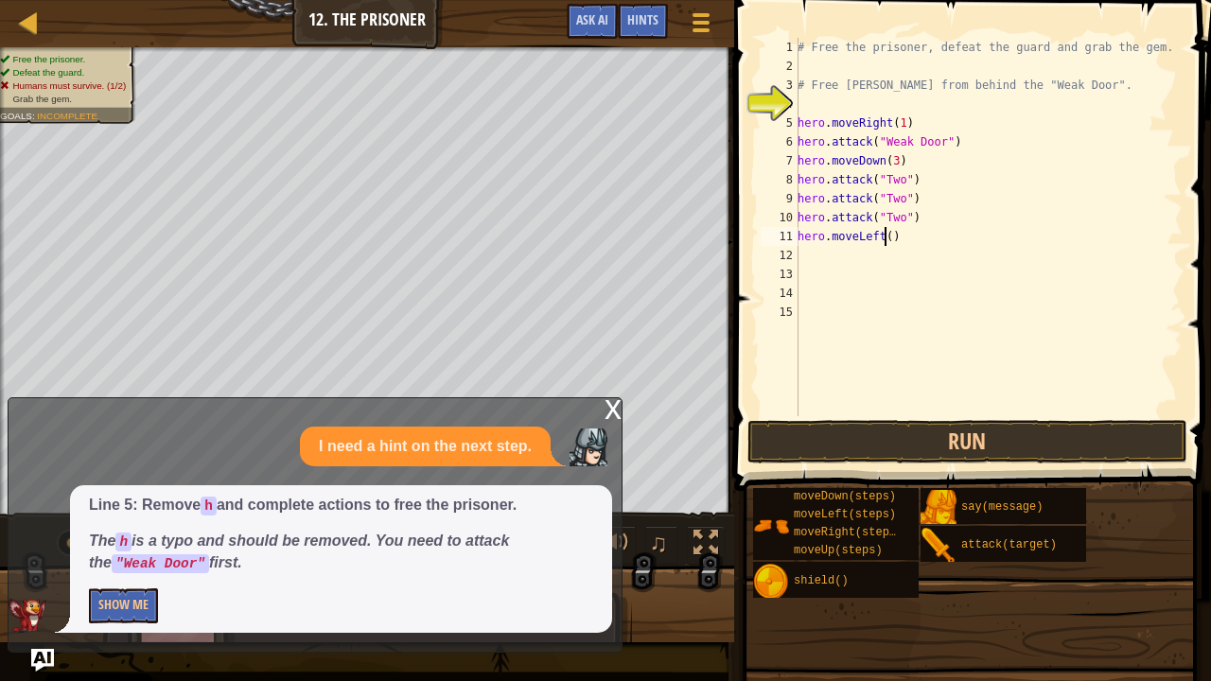
click at [887, 239] on div "# Free the prisoner, defeat the guard and grab the gem. # Free [PERSON_NAME] fr…" at bounding box center [988, 246] width 389 height 416
click at [912, 437] on button "Run" at bounding box center [968, 442] width 441 height 44
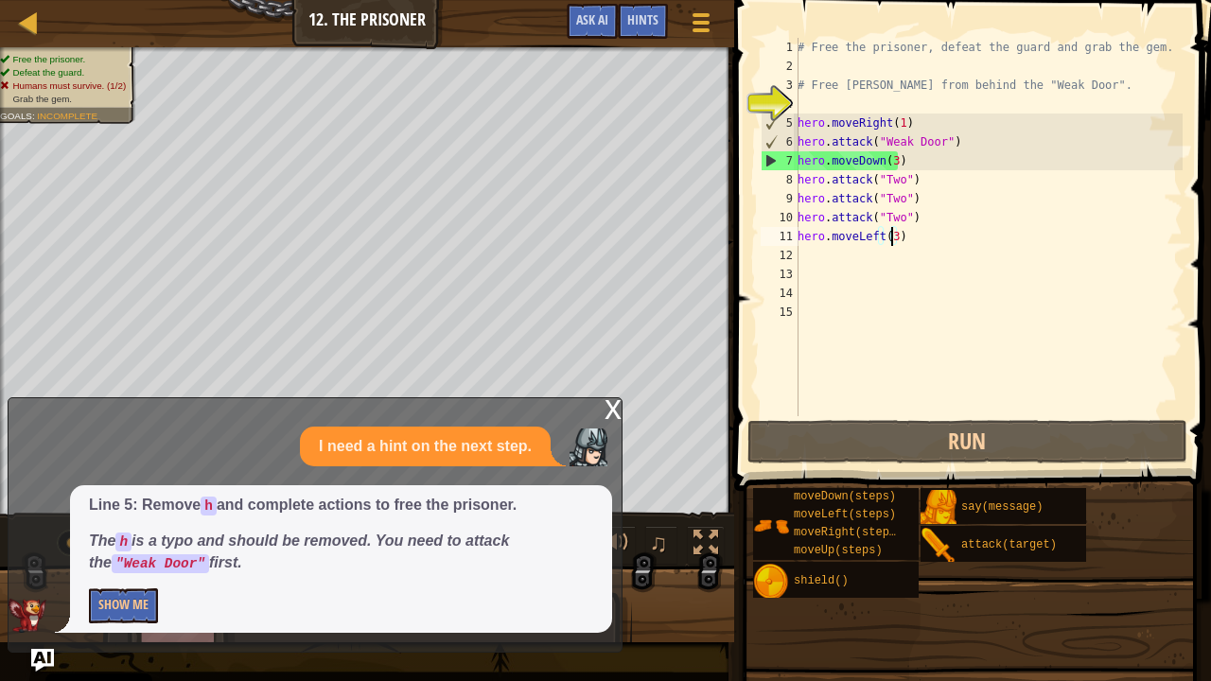
click at [602, 414] on div "x I need a hint on the next step. Line 5: Remove h and complete actions to free…" at bounding box center [315, 525] width 615 height 256
click at [613, 411] on div "x" at bounding box center [613, 407] width 17 height 19
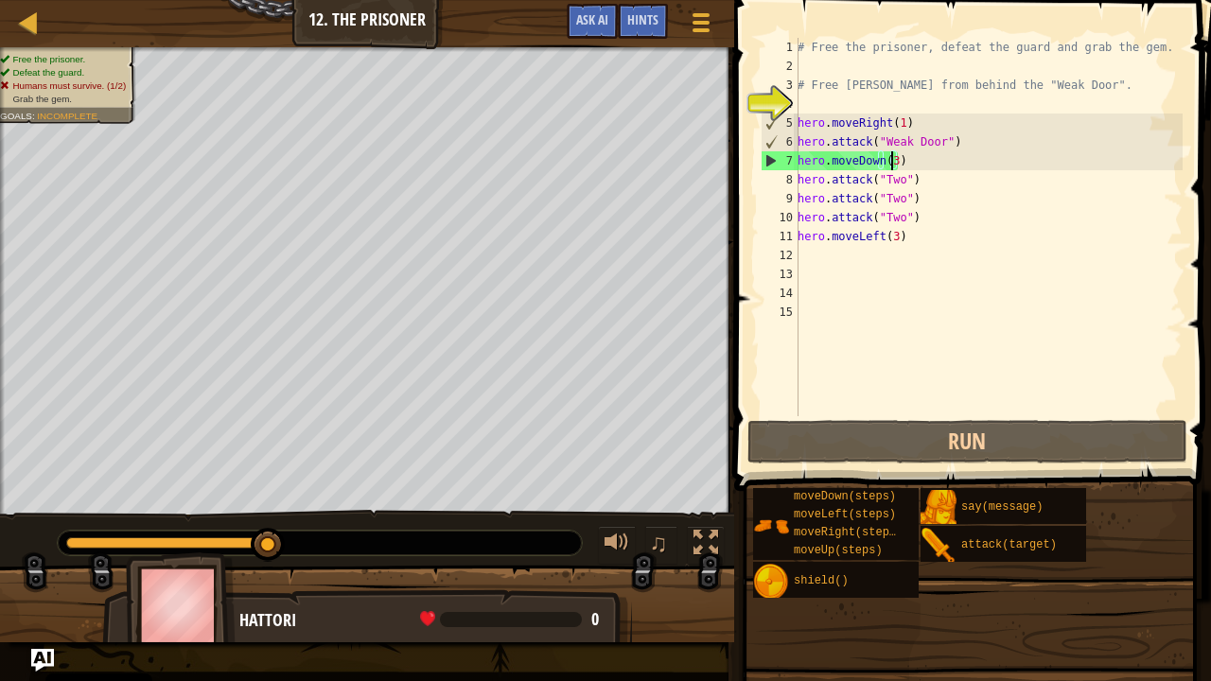
click at [891, 166] on div "# Free the prisoner, defeat the guard and grab the gem. # Free [PERSON_NAME] fr…" at bounding box center [988, 246] width 389 height 416
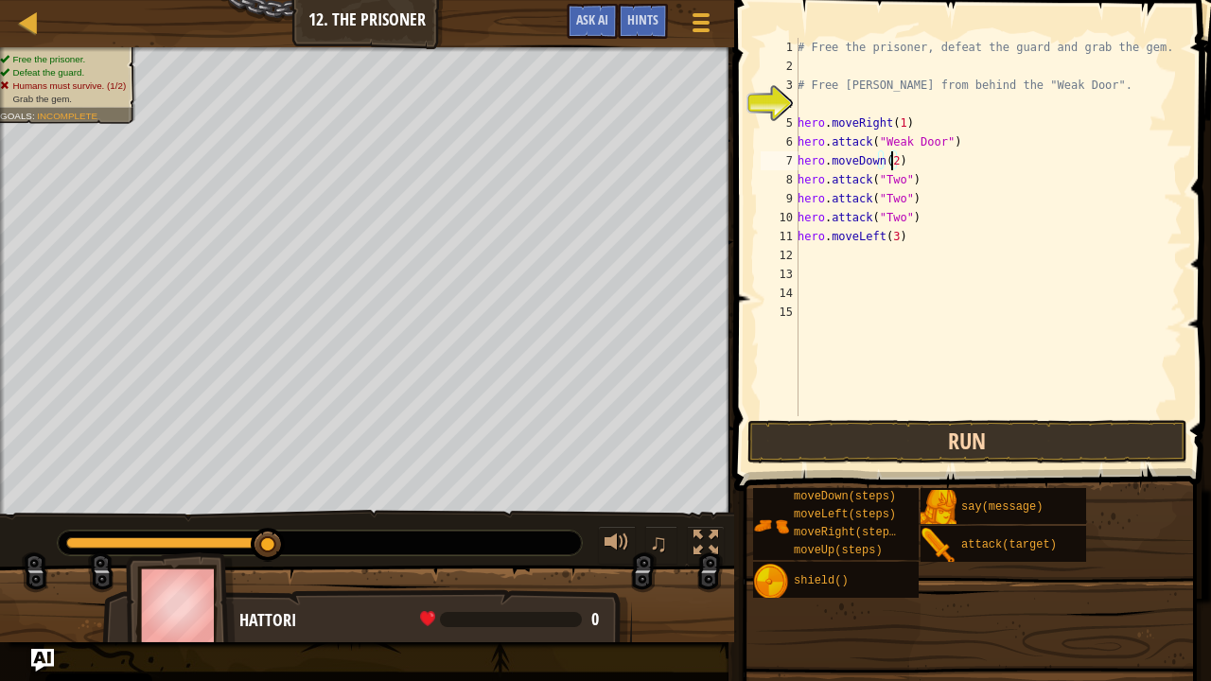
type textarea "hero.moveDown(2)"
click at [928, 450] on button "Run" at bounding box center [968, 442] width 441 height 44
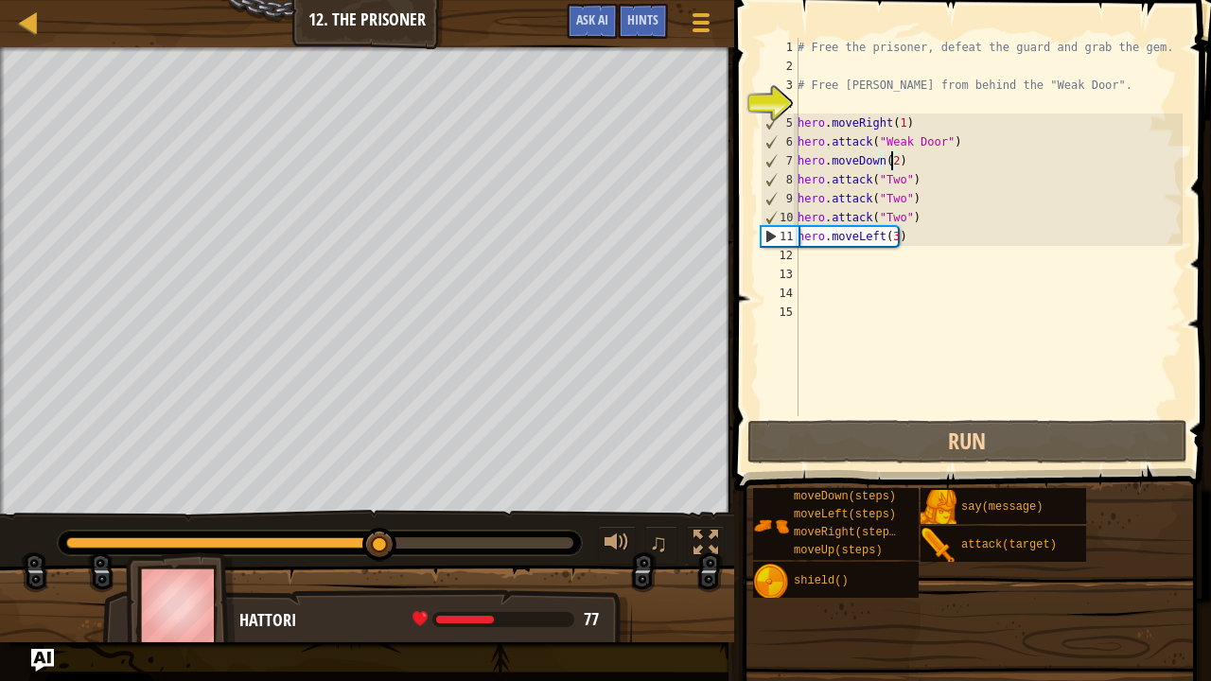
click at [828, 261] on div "# Free the prisoner, defeat the guard and grab the gem. # Free [PERSON_NAME] fr…" at bounding box center [988, 246] width 389 height 416
drag, startPoint x: 898, startPoint y: 240, endPoint x: 770, endPoint y: 243, distance: 127.8
click at [770, 243] on div "1 2 3 4 5 6 7 8 9 10 11 12 13 14 15 # Free the prisoner, defeat the guard and g…" at bounding box center [970, 227] width 426 height 379
type textarea "hero.moveLeft(3)"
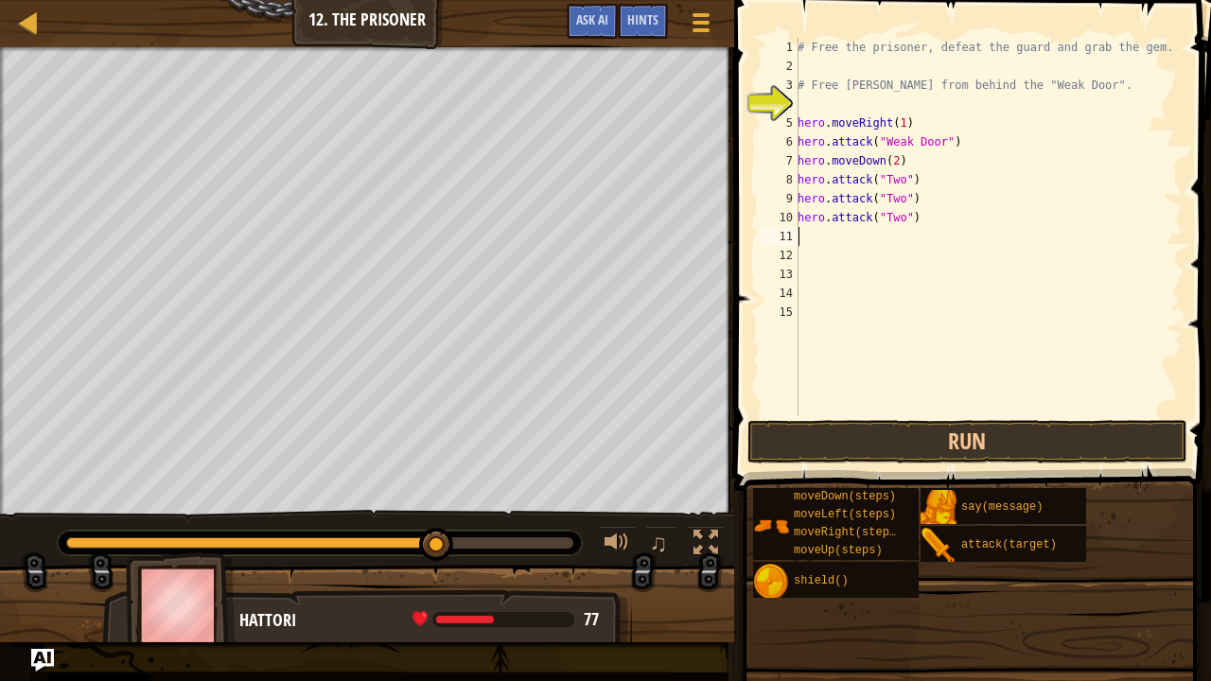
click at [891, 162] on div "# Free the prisoner, defeat the guard and grab the gem. # Free [PERSON_NAME] fr…" at bounding box center [988, 246] width 389 height 416
type textarea "hero.moveDown()"
click at [986, 439] on button "Run" at bounding box center [968, 442] width 441 height 44
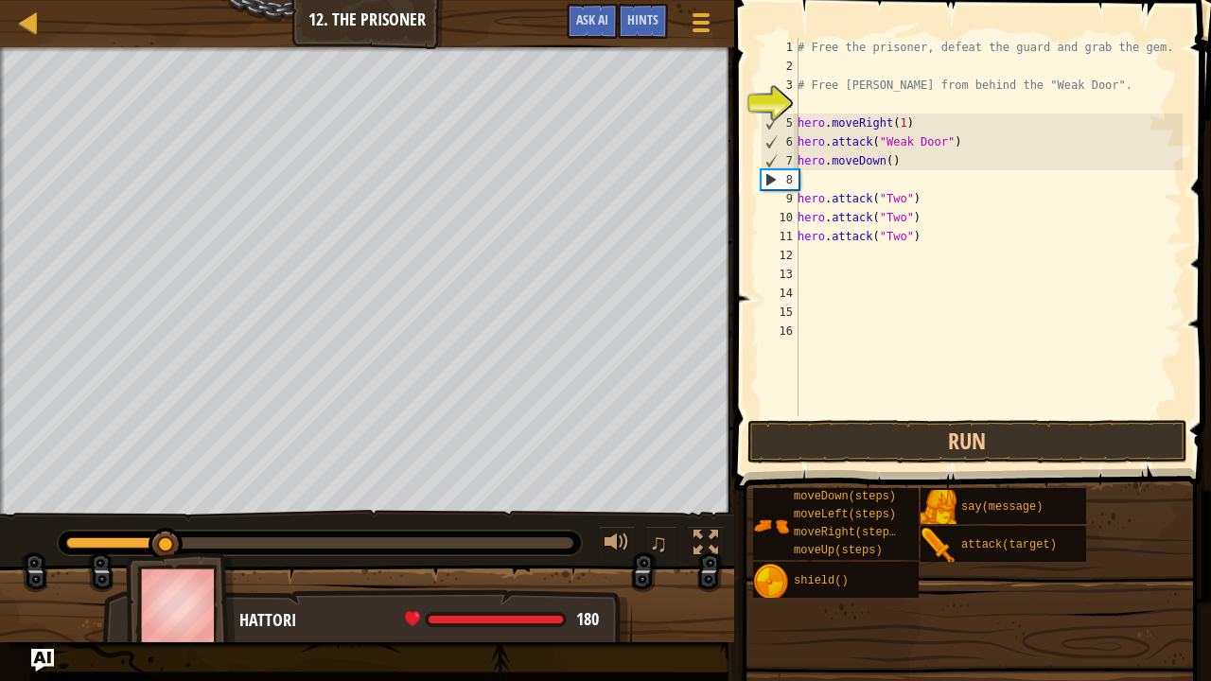
click at [821, 187] on div "# Free the prisoner, defeat the guard and grab the gem. # Free [PERSON_NAME] fr…" at bounding box center [988, 246] width 389 height 416
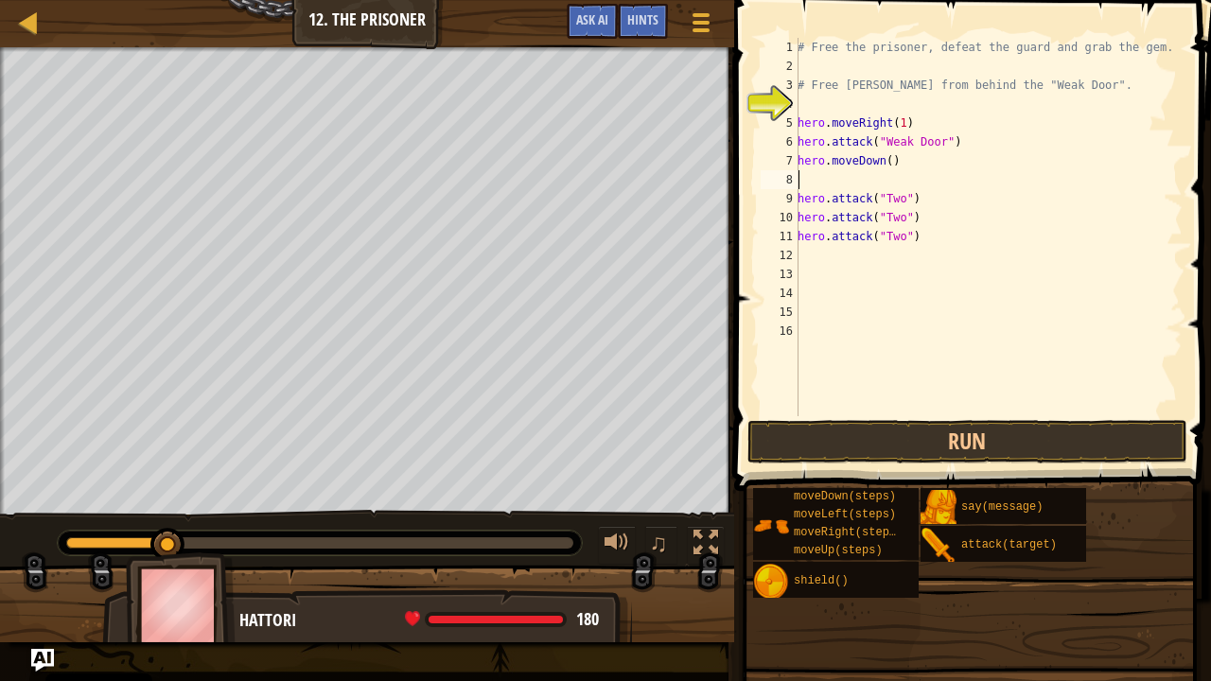
type textarea "h"
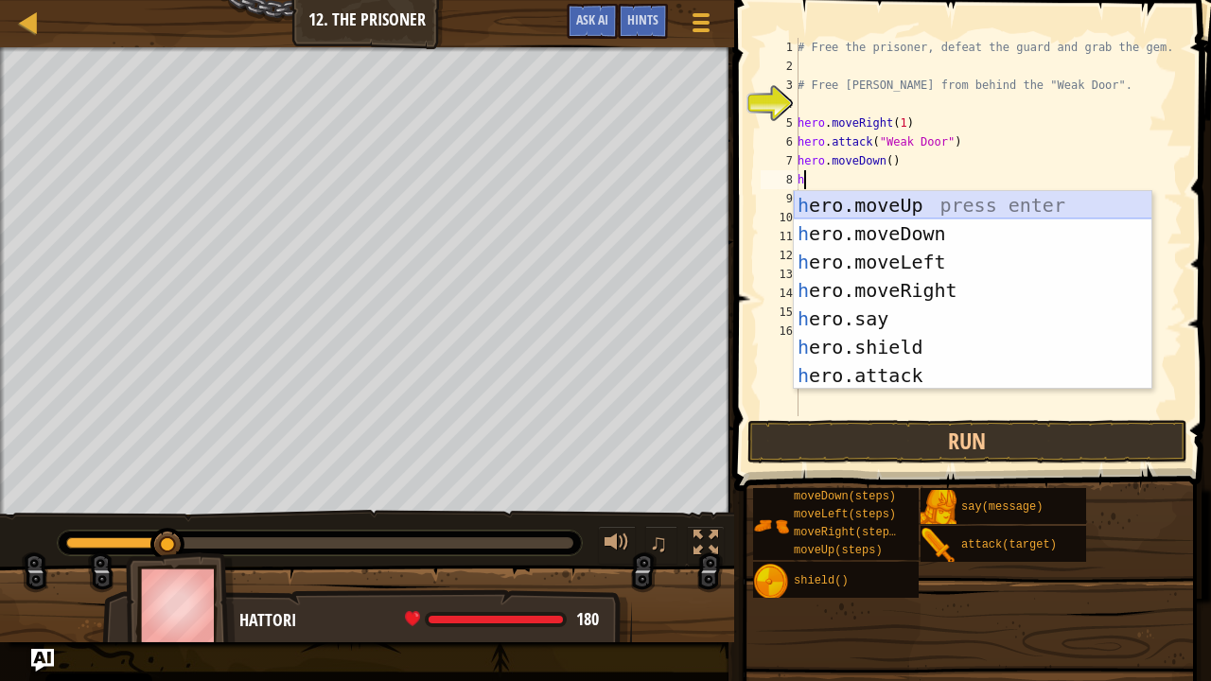
click at [813, 206] on div "h ero.moveUp press enter h ero.moveDown press enter h ero.moveLeft press enter …" at bounding box center [973, 319] width 359 height 256
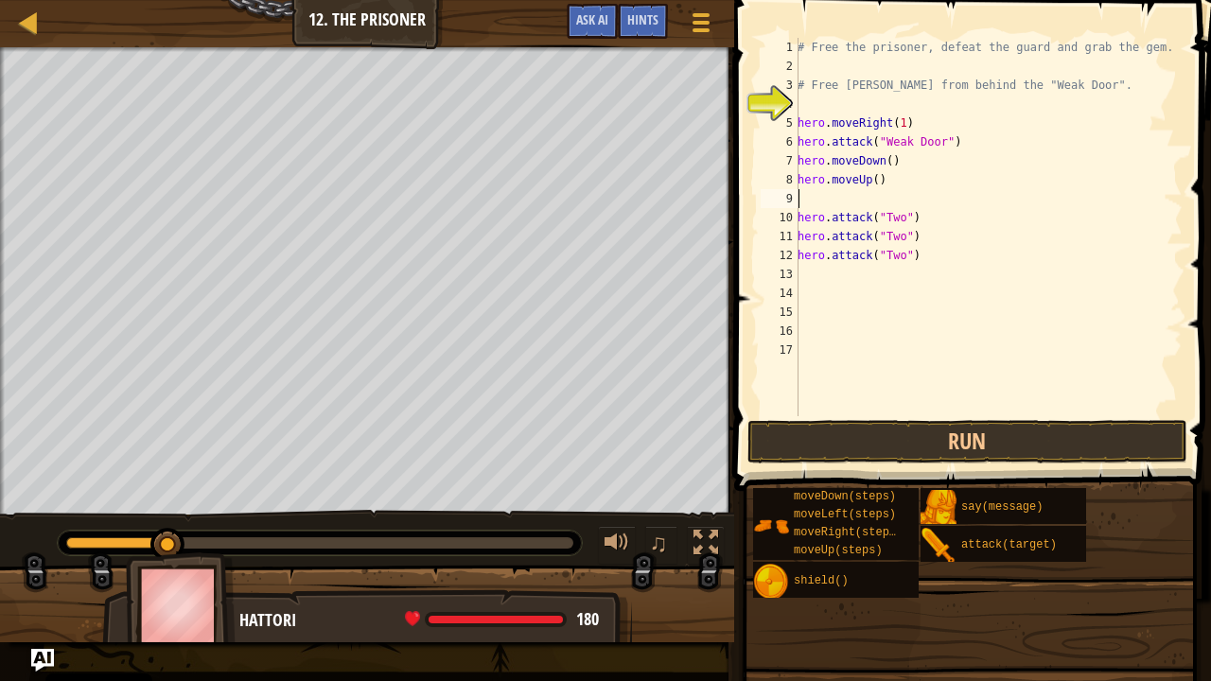
type textarea "h"
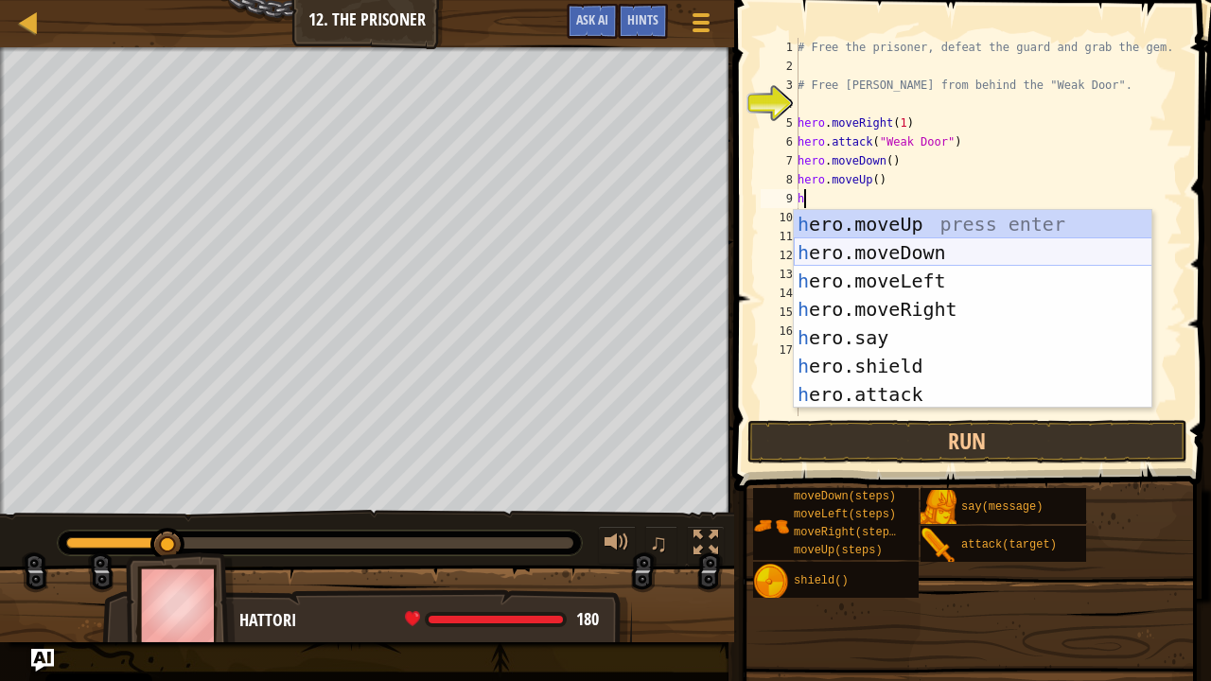
click at [850, 271] on div "h ero.moveUp press enter h ero.moveDown press enter h ero.moveLeft press enter …" at bounding box center [973, 338] width 359 height 256
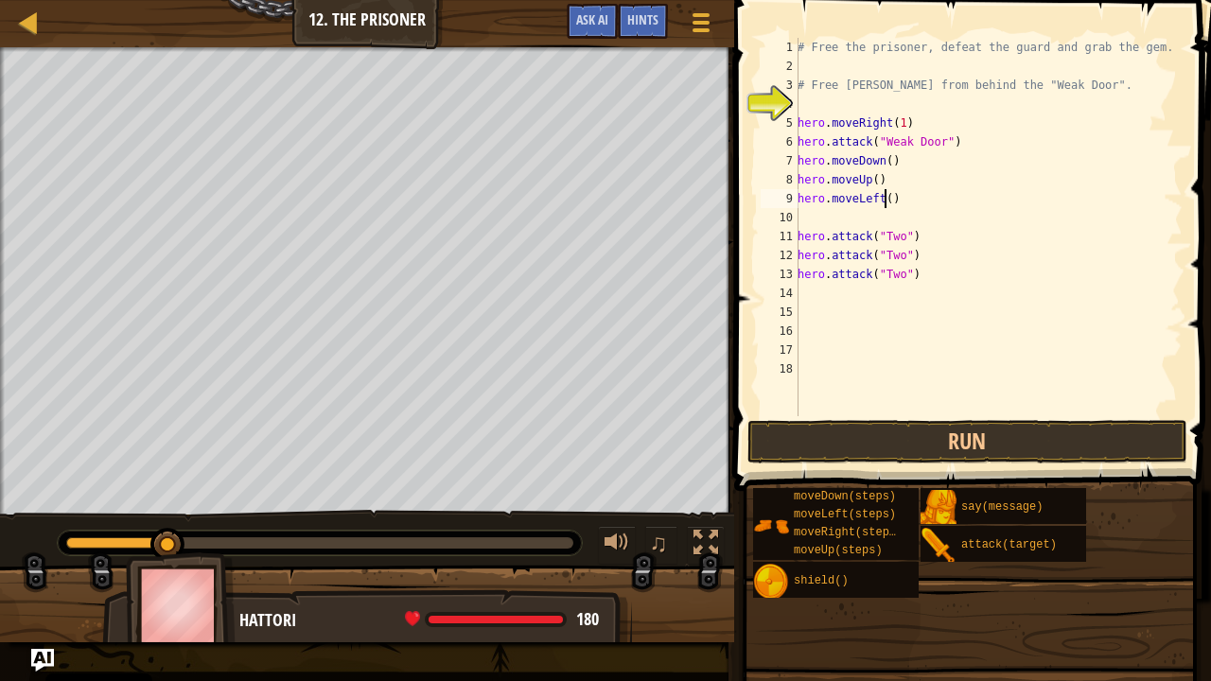
click at [886, 198] on div "# Free the prisoner, defeat the guard and grab the gem. # Free [PERSON_NAME] fr…" at bounding box center [988, 246] width 389 height 416
type textarea "hero.moveLeft(3)"
click at [874, 203] on div "# Free the prisoner, defeat the guard and grab the gem. # Free [PERSON_NAME] fr…" at bounding box center [988, 246] width 389 height 416
click at [833, 220] on div "# Free the prisoner, defeat the guard and grab the gem. # Free [PERSON_NAME] fr…" at bounding box center [988, 246] width 389 height 416
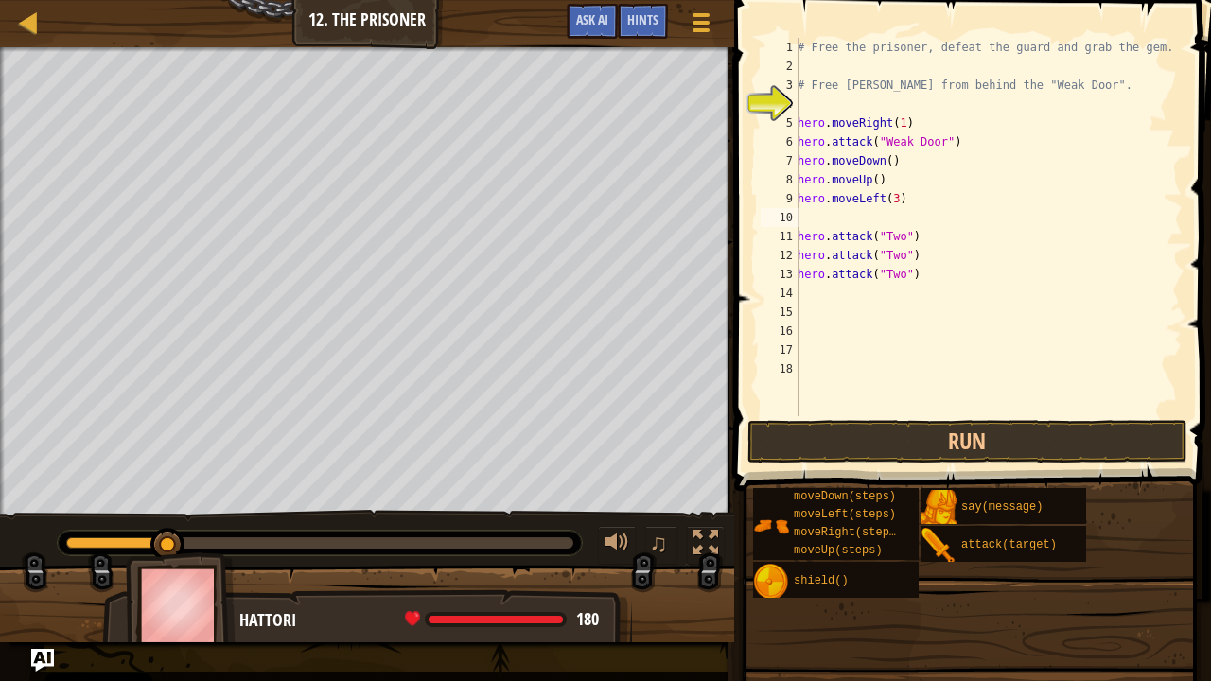
scroll to position [9, 0]
type textarea "h"
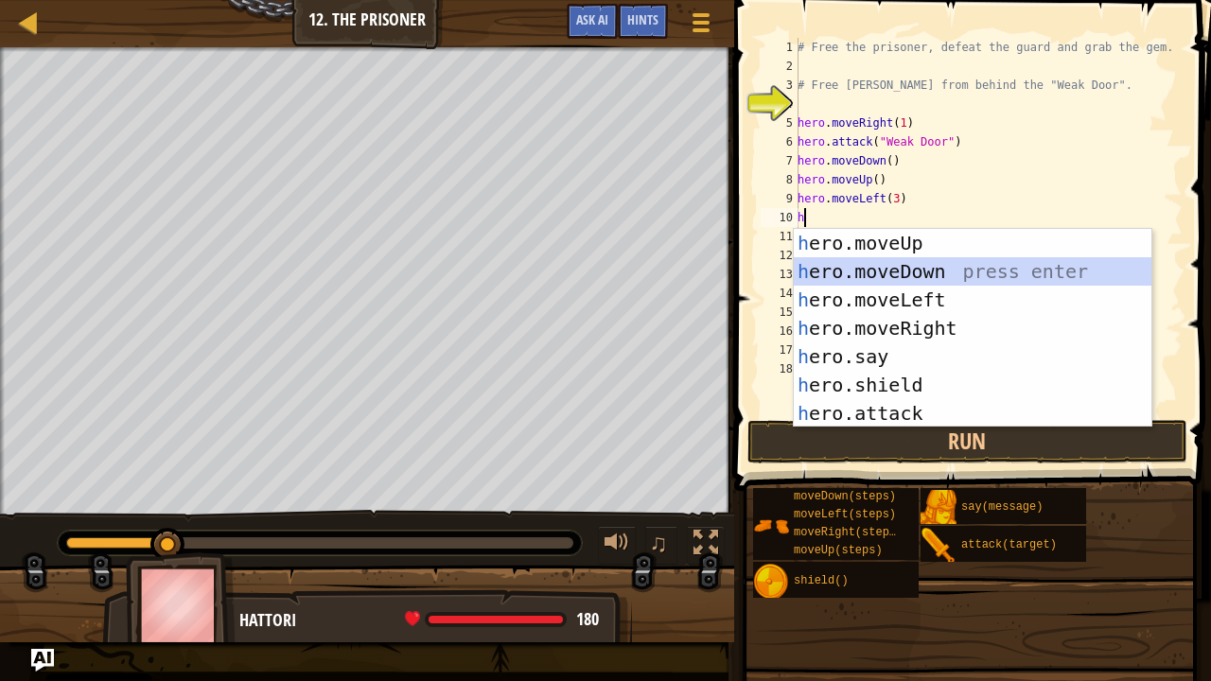
click at [830, 269] on div "h ero.moveUp press enter h ero.moveDown press enter h ero.moveLeft press enter …" at bounding box center [973, 357] width 359 height 256
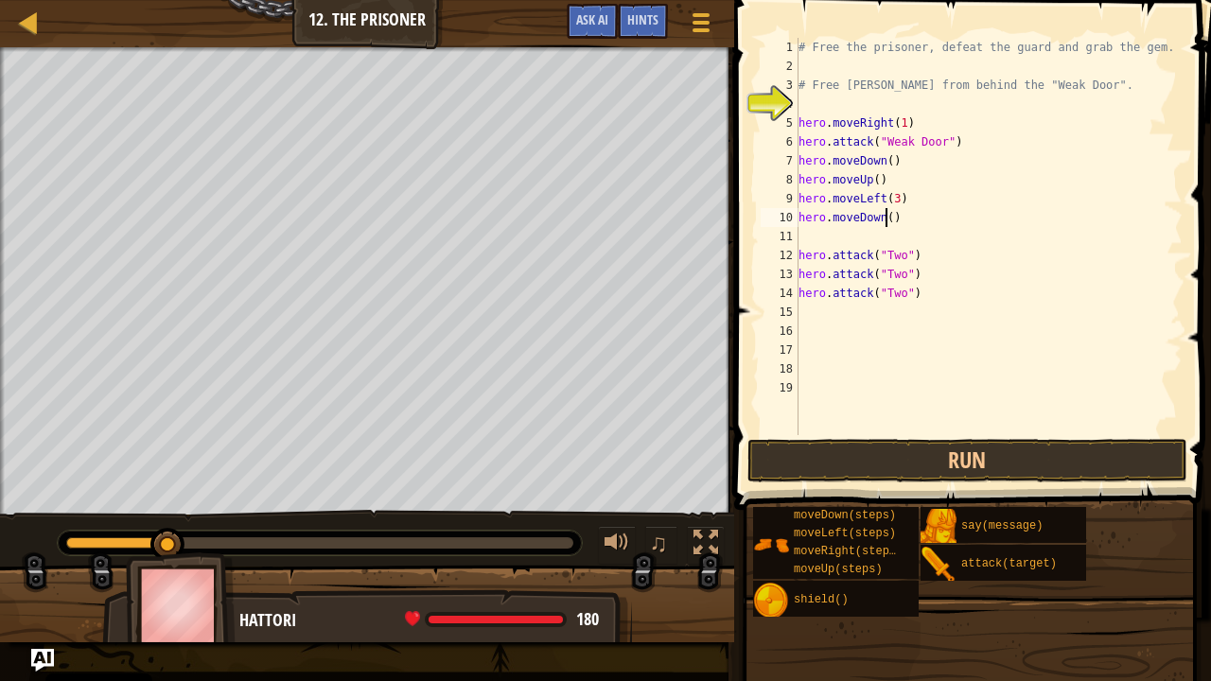
click at [886, 218] on div "# Free the prisoner, defeat the guard and grab the gem. # Free [PERSON_NAME] fr…" at bounding box center [989, 255] width 388 height 435
type textarea "hero.moveDown(4)"
click at [878, 244] on div "# Free the prisoner, defeat the guard and grab the gem. # Free [PERSON_NAME] fr…" at bounding box center [989, 255] width 388 height 435
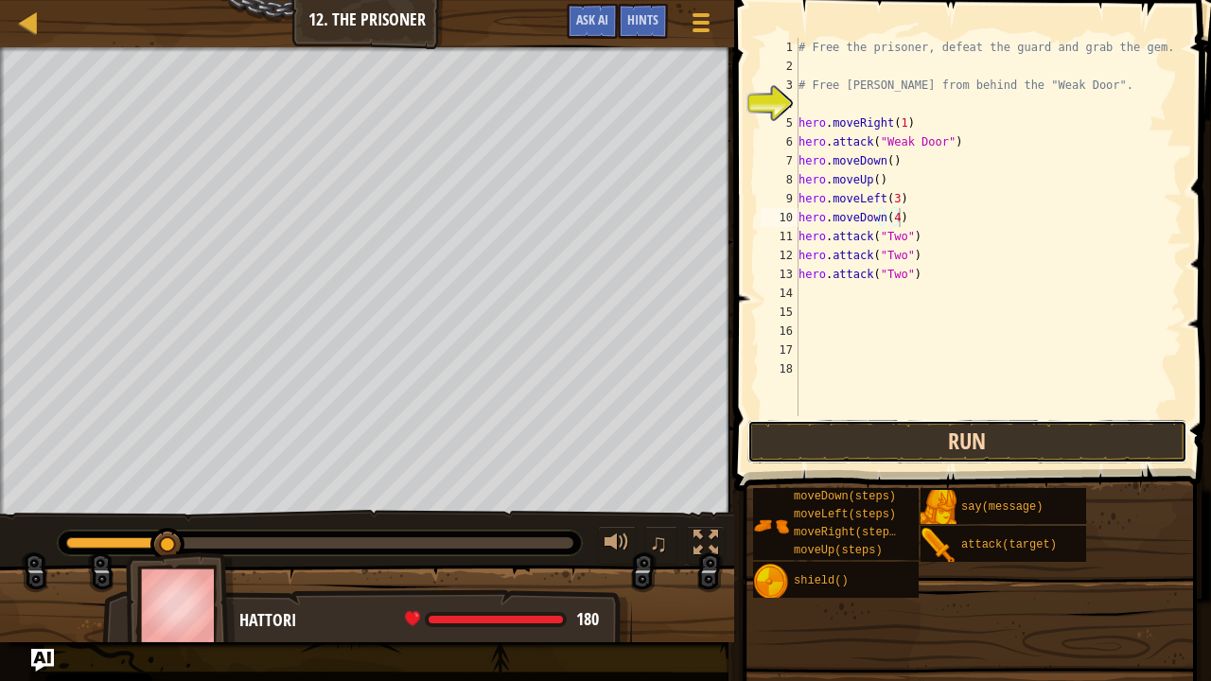
click at [884, 449] on button "Run" at bounding box center [968, 442] width 441 height 44
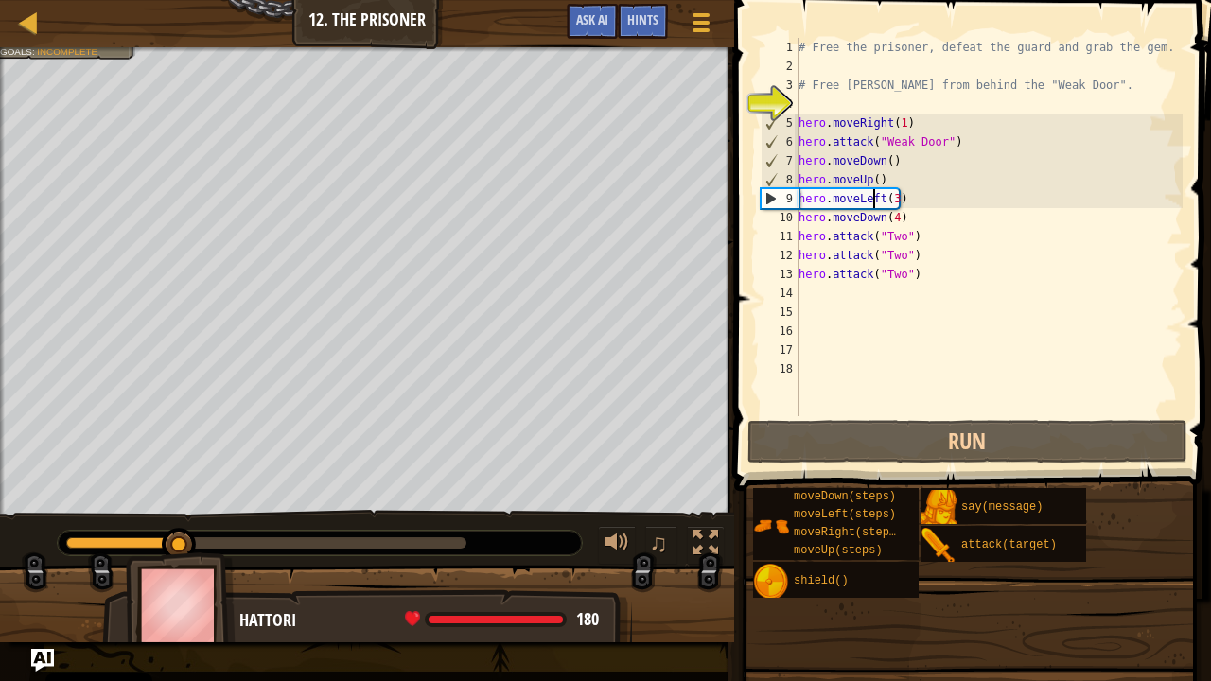
click at [875, 203] on div "# Free the prisoner, defeat the guard and grab the gem. # Free [PERSON_NAME] fr…" at bounding box center [989, 246] width 388 height 416
click at [882, 196] on div "# Free the prisoner, defeat the guard and grab the gem. # Free [PERSON_NAME] fr…" at bounding box center [989, 246] width 388 height 416
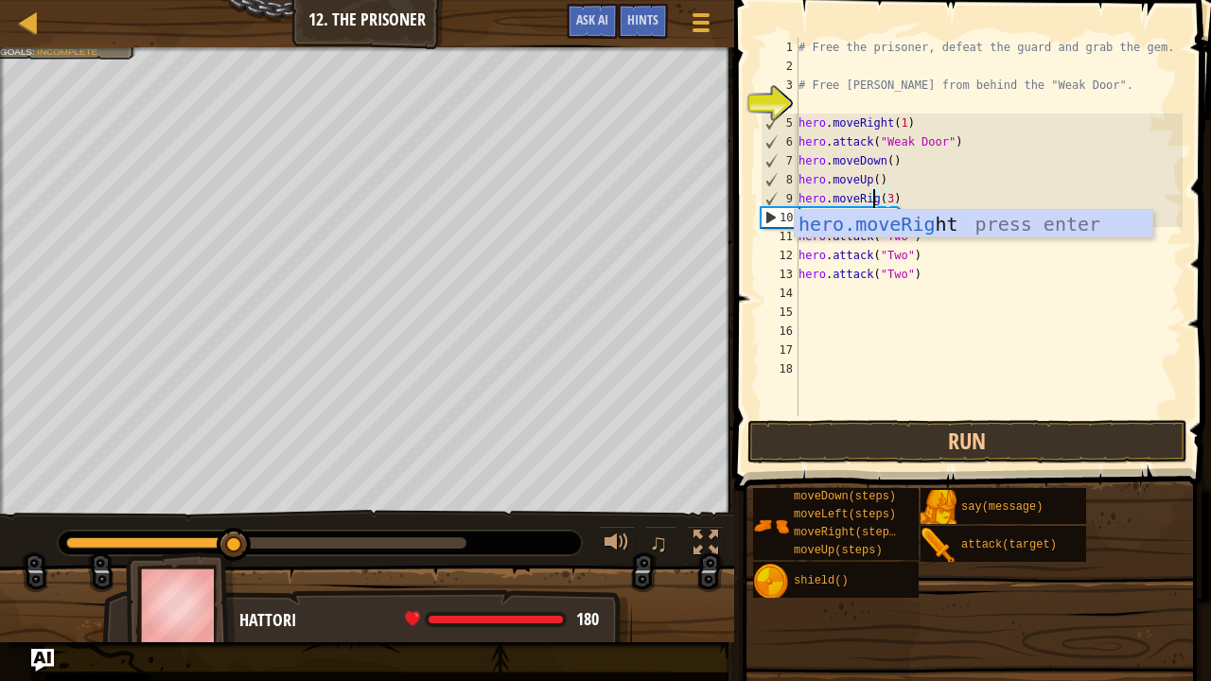
scroll to position [9, 8]
click at [916, 210] on div "hero.moveRight press enter" at bounding box center [974, 252] width 359 height 85
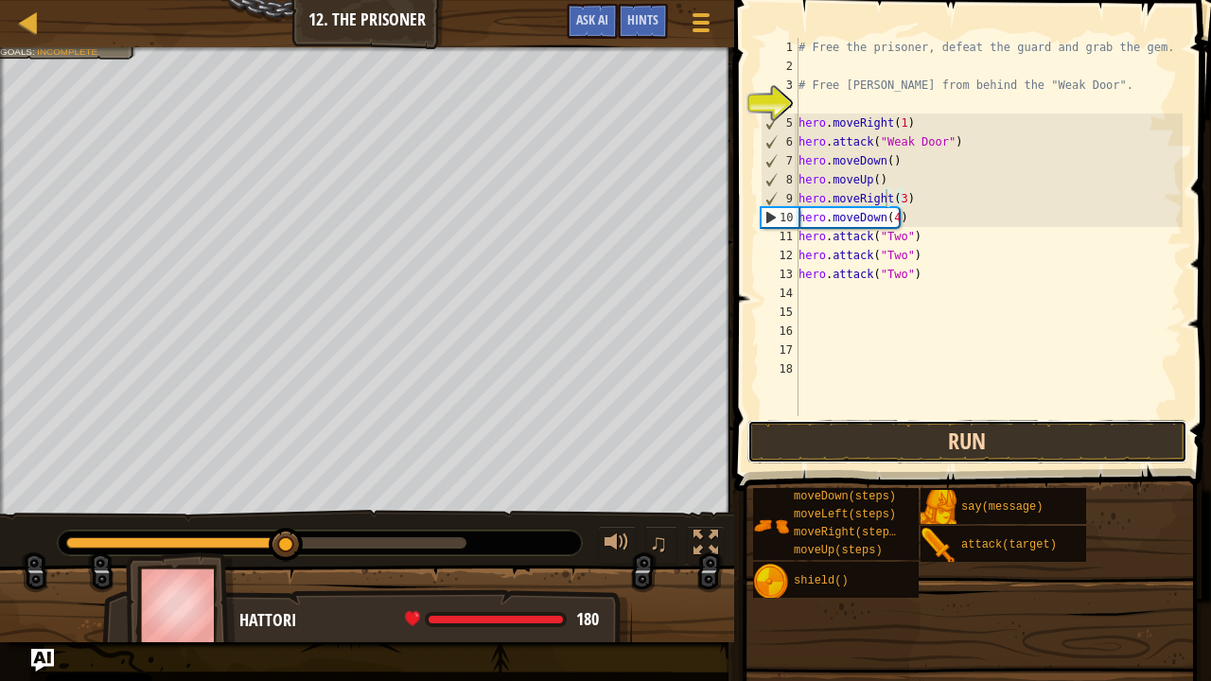
click at [922, 440] on button "Run" at bounding box center [968, 442] width 441 height 44
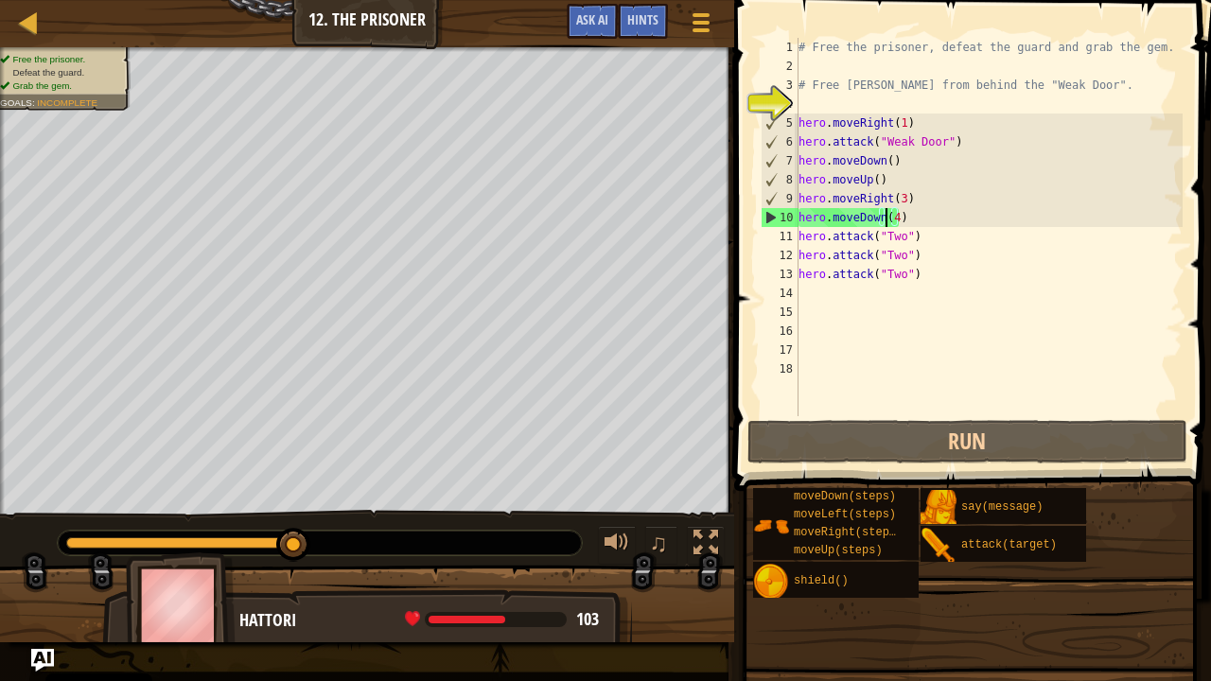
click at [885, 214] on div "# Free the prisoner, defeat the guard and grab the gem. # Free [PERSON_NAME] fr…" at bounding box center [989, 246] width 388 height 416
click at [901, 216] on div "# Free the prisoner, defeat the guard and grab the gem. # Free [PERSON_NAME] fr…" at bounding box center [989, 246] width 388 height 416
click at [884, 216] on div "# Free the prisoner, defeat the guard and grab the gem. # Free [PERSON_NAME] fr…" at bounding box center [989, 246] width 388 height 416
click at [888, 219] on div "# Free the prisoner, defeat the guard and grab the gem. # Free [PERSON_NAME] fr…" at bounding box center [989, 246] width 388 height 416
click at [891, 223] on div "# Free the prisoner, defeat the guard and grab the gem. # Free [PERSON_NAME] fr…" at bounding box center [989, 246] width 388 height 416
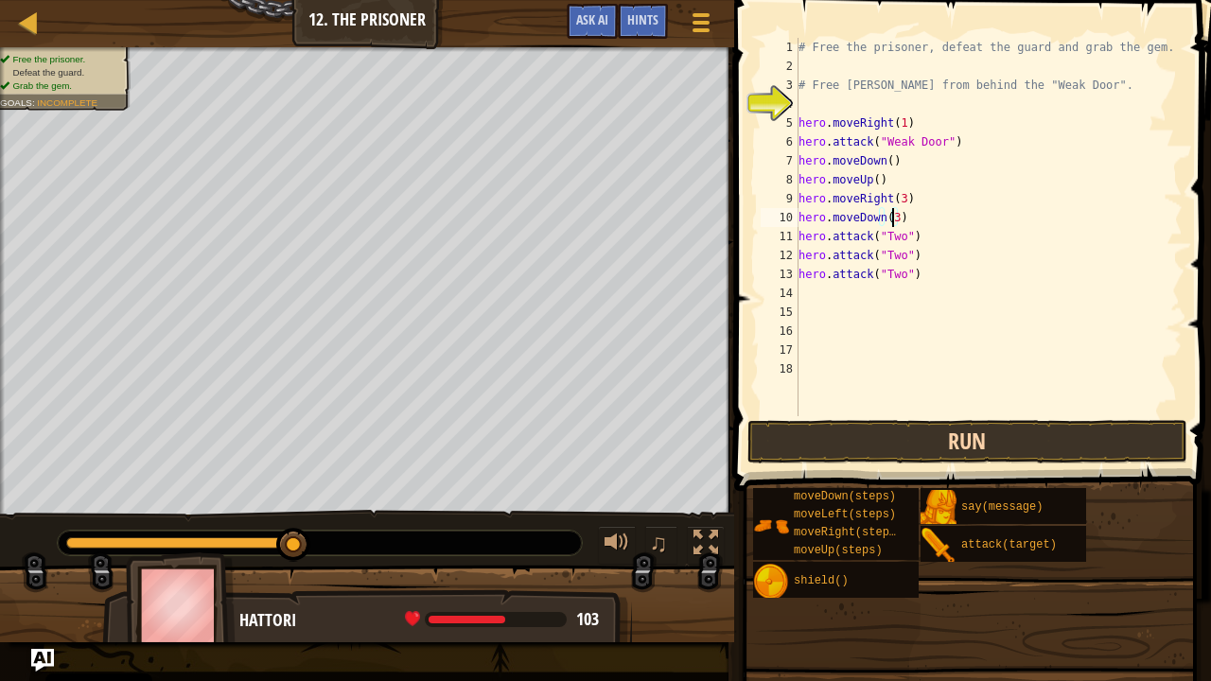
type textarea "hero.moveDown(3)"
click at [888, 432] on button "Run" at bounding box center [968, 442] width 441 height 44
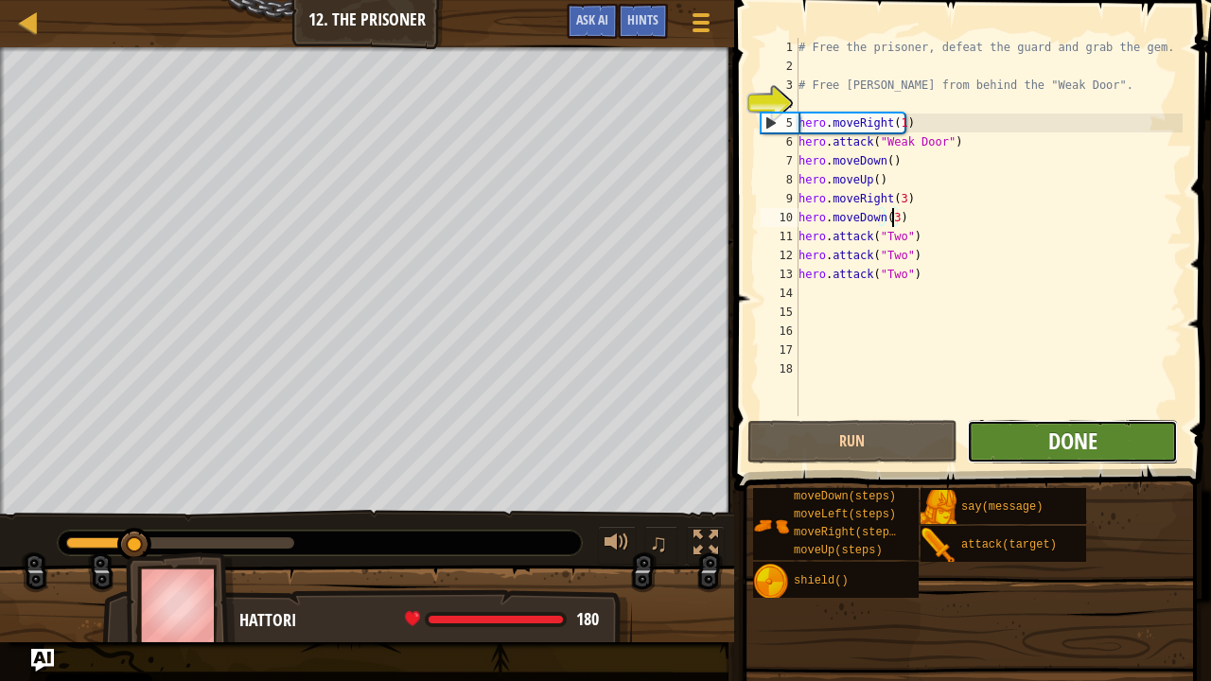
click at [1051, 442] on span "Done" at bounding box center [1073, 441] width 49 height 30
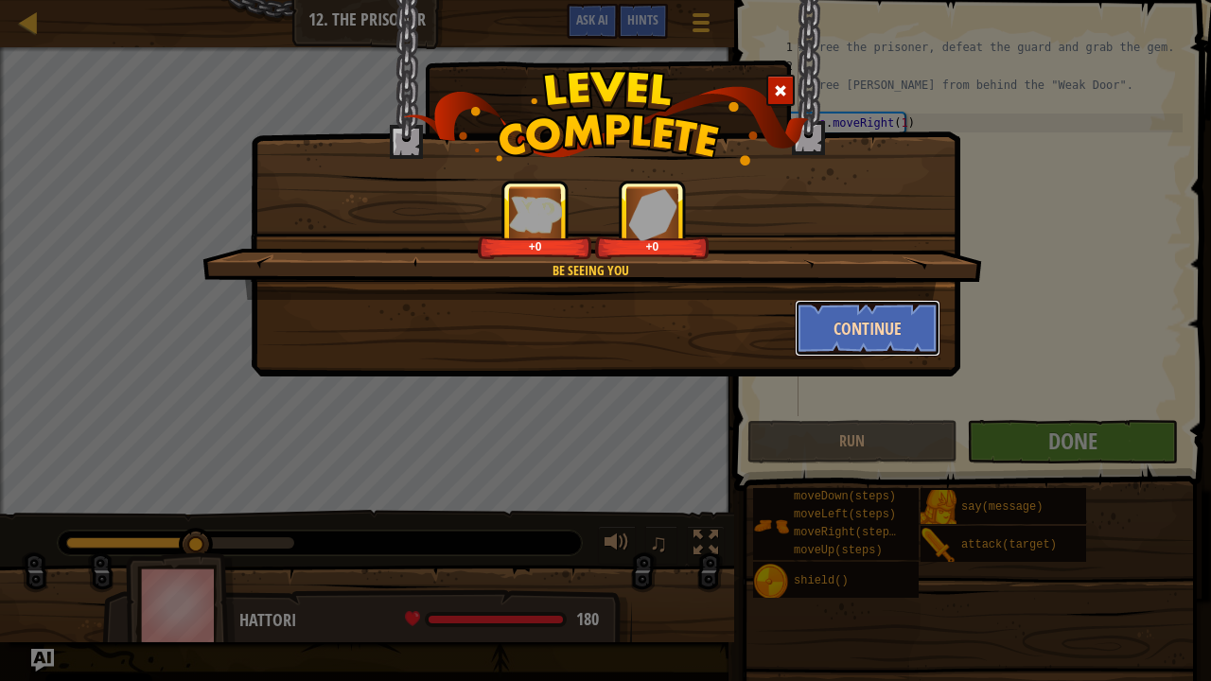
click at [824, 329] on button "Continue" at bounding box center [868, 328] width 147 height 57
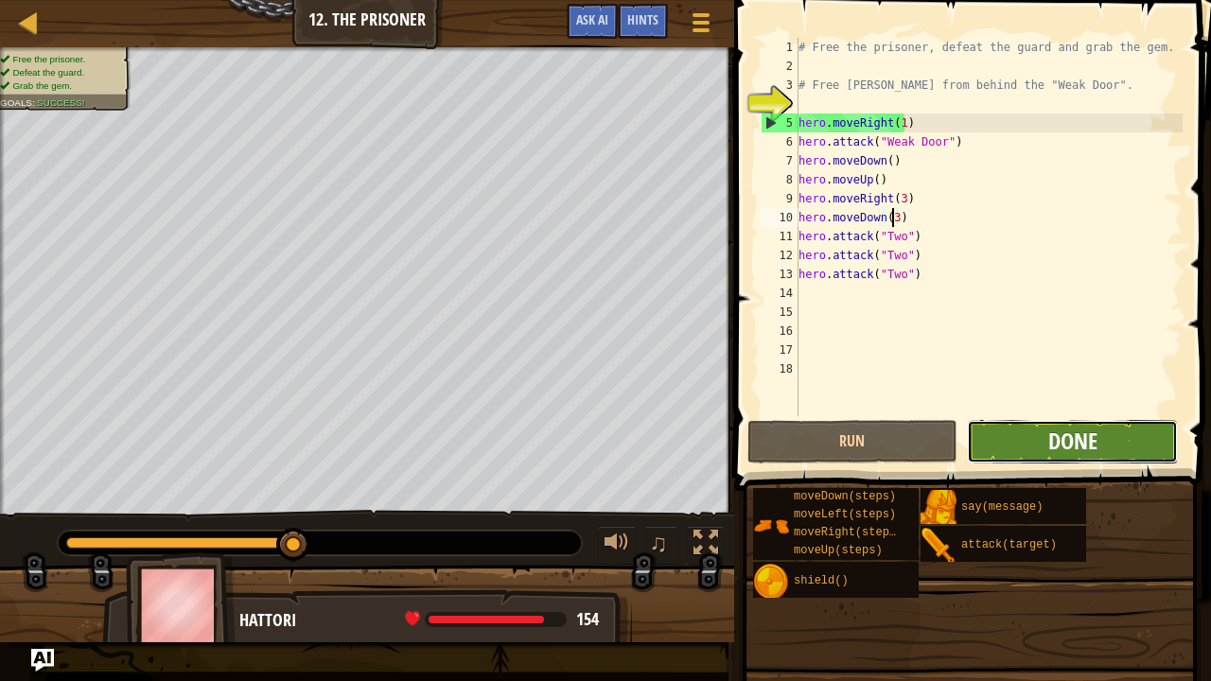
click at [1085, 436] on span "Done" at bounding box center [1073, 441] width 49 height 30
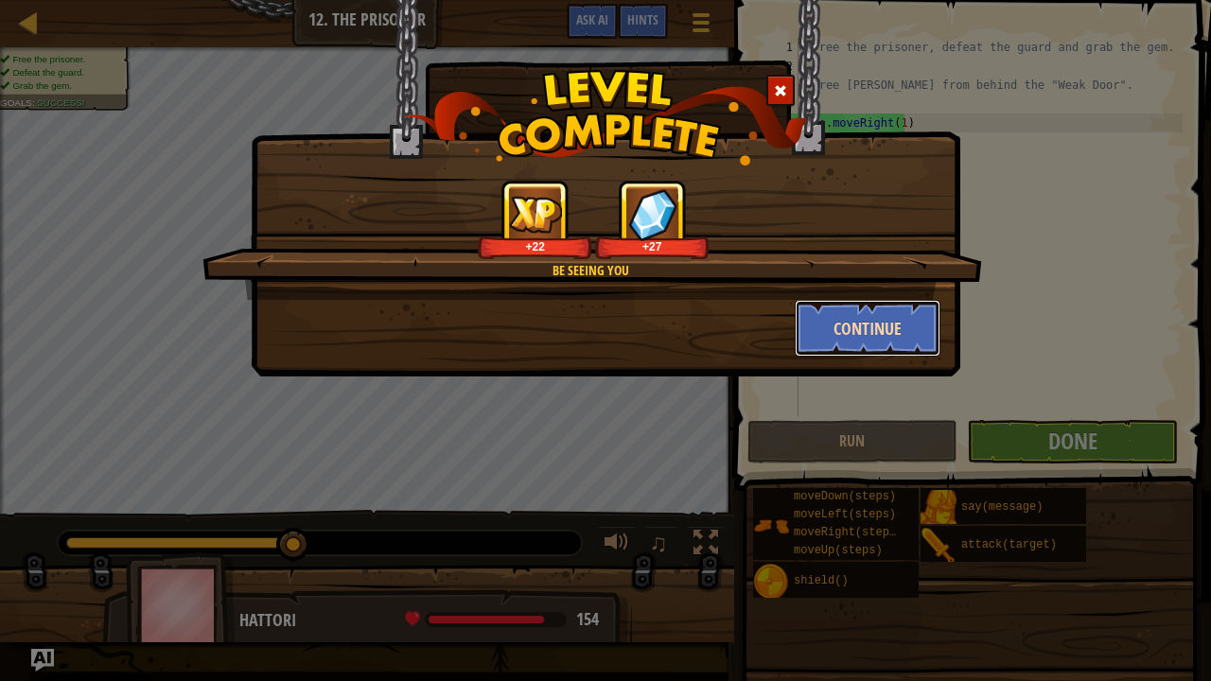
click at [914, 343] on button "Continue" at bounding box center [868, 328] width 147 height 57
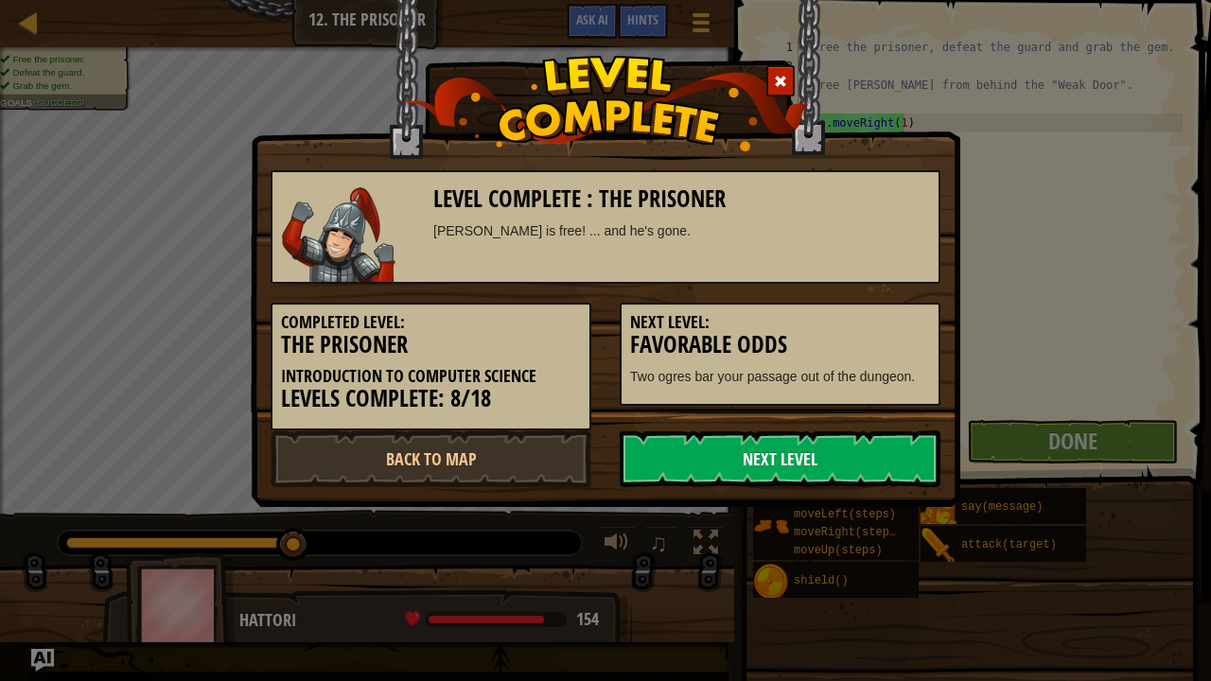
click at [765, 456] on link "Next Level" at bounding box center [780, 459] width 321 height 57
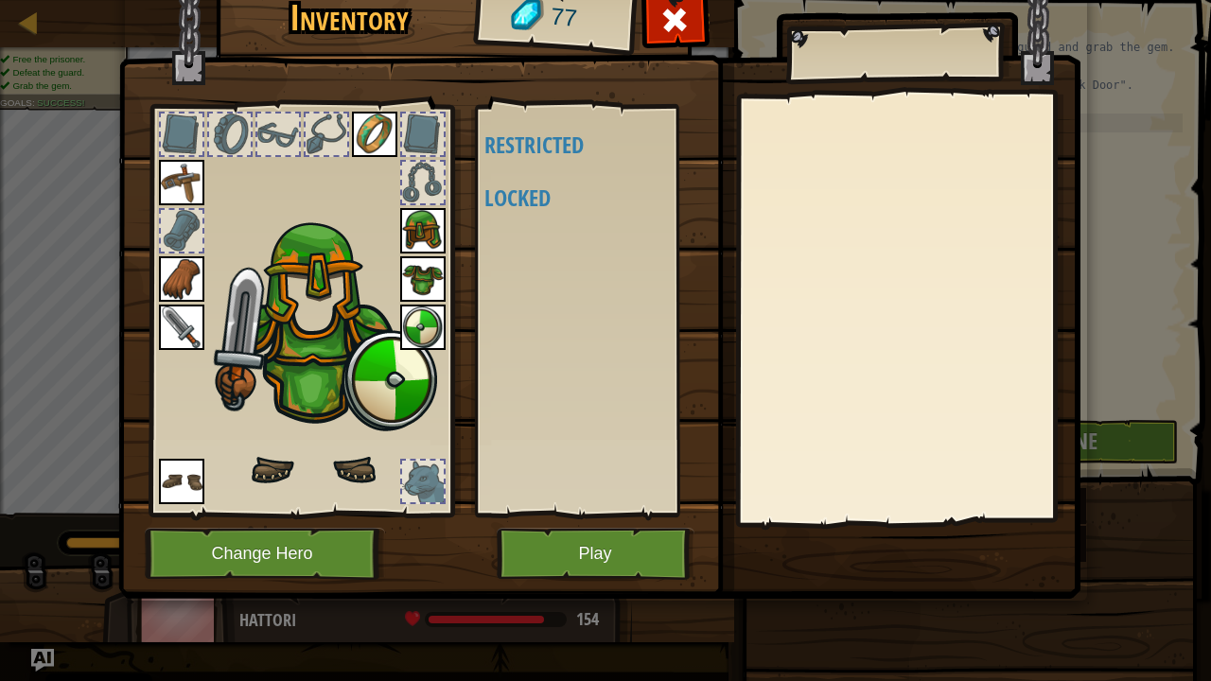
click at [424, 151] on div at bounding box center [423, 135] width 42 height 42
click at [428, 199] on div at bounding box center [423, 183] width 42 height 42
click at [518, 147] on h4 "Restricted" at bounding box center [604, 144] width 238 height 25
click at [530, 269] on div "Available (double-click to equip) Restricted Locked" at bounding box center [604, 311] width 238 height 395
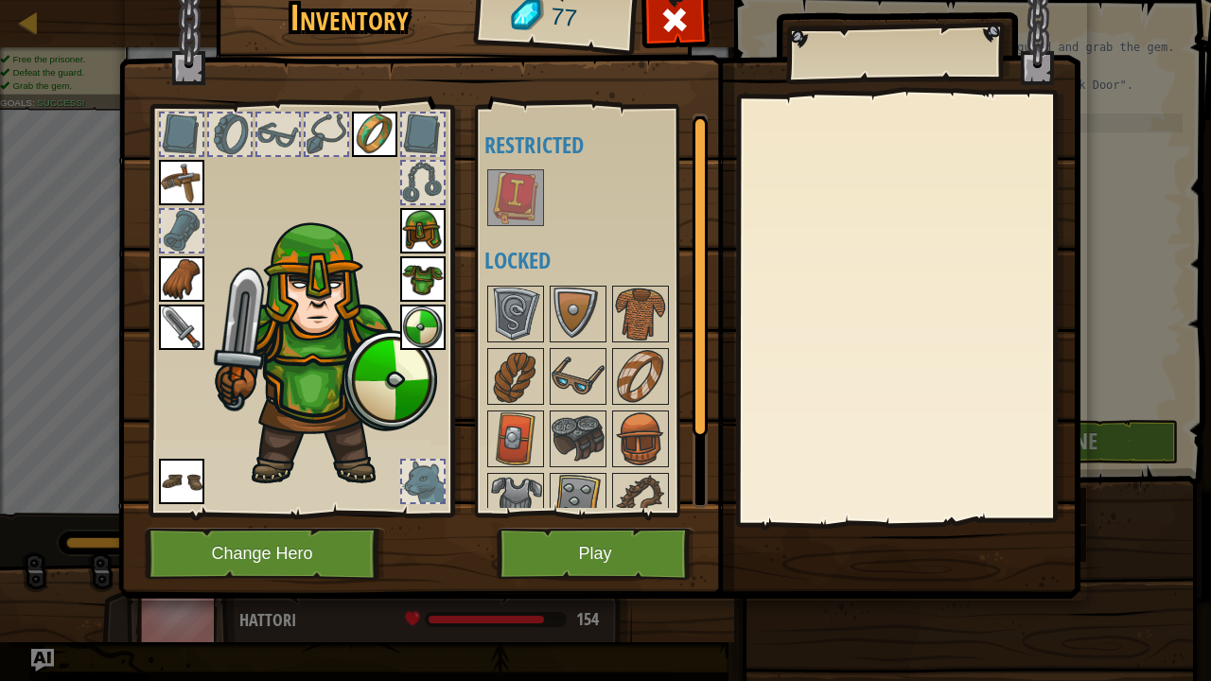
drag, startPoint x: 562, startPoint y: 309, endPoint x: 618, endPoint y: 74, distance: 242.2
click at [618, 74] on img at bounding box center [599, 255] width 962 height 687
click at [507, 301] on img at bounding box center [515, 314] width 53 height 53
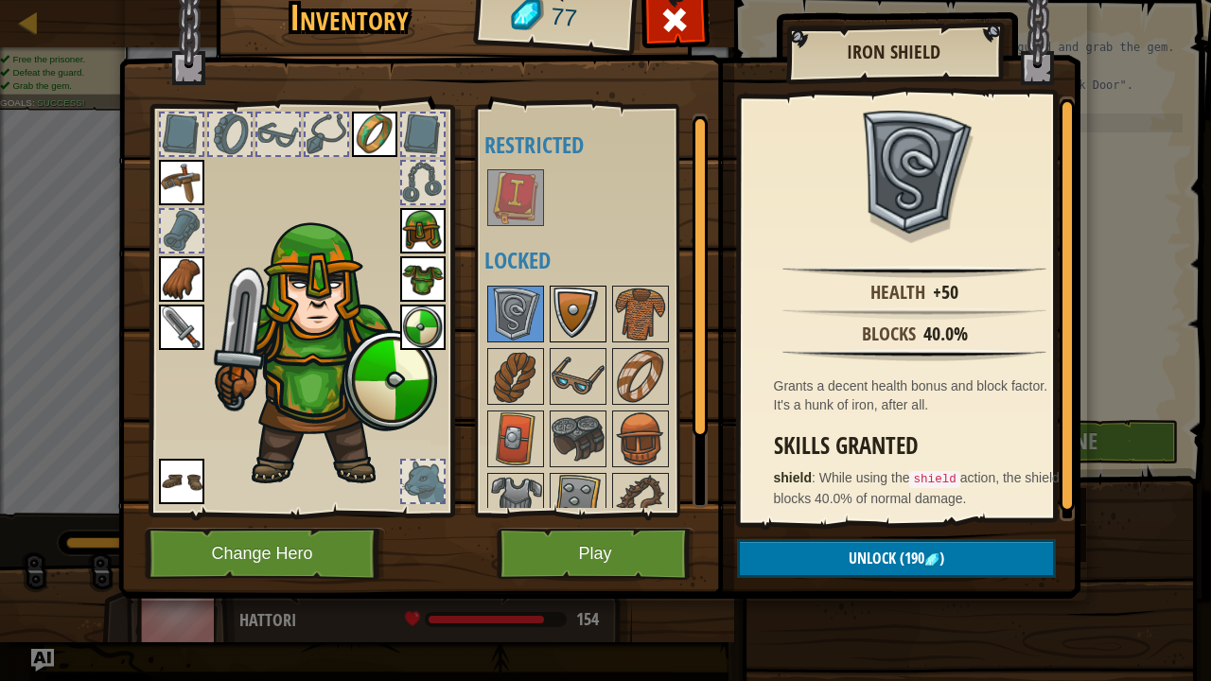
click at [572, 331] on img at bounding box center [578, 314] width 53 height 53
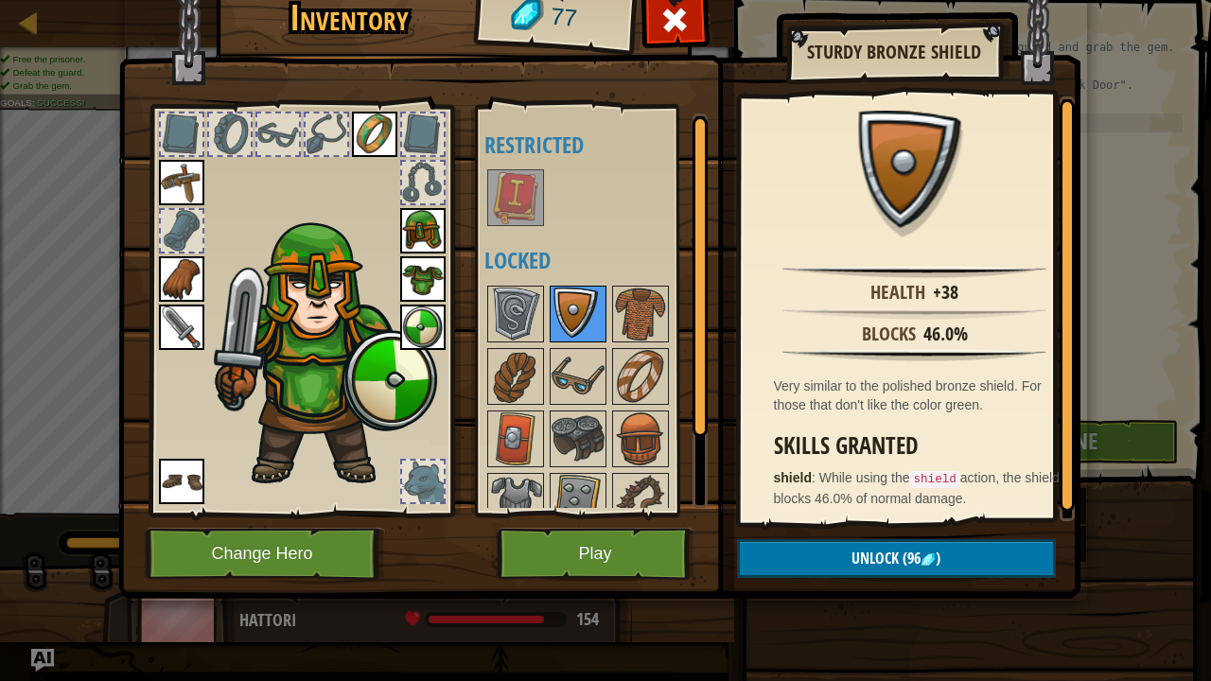
click at [601, 321] on img at bounding box center [578, 314] width 53 height 53
click at [568, 378] on img at bounding box center [578, 376] width 53 height 53
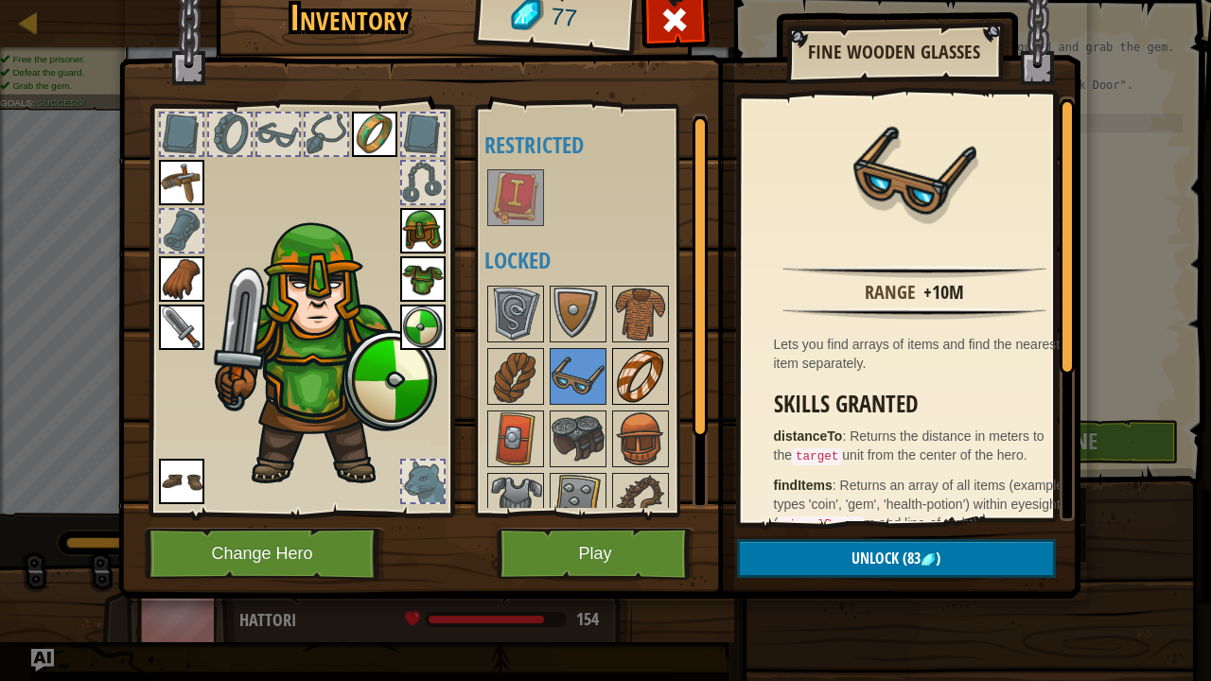
click at [615, 377] on img at bounding box center [640, 376] width 53 height 53
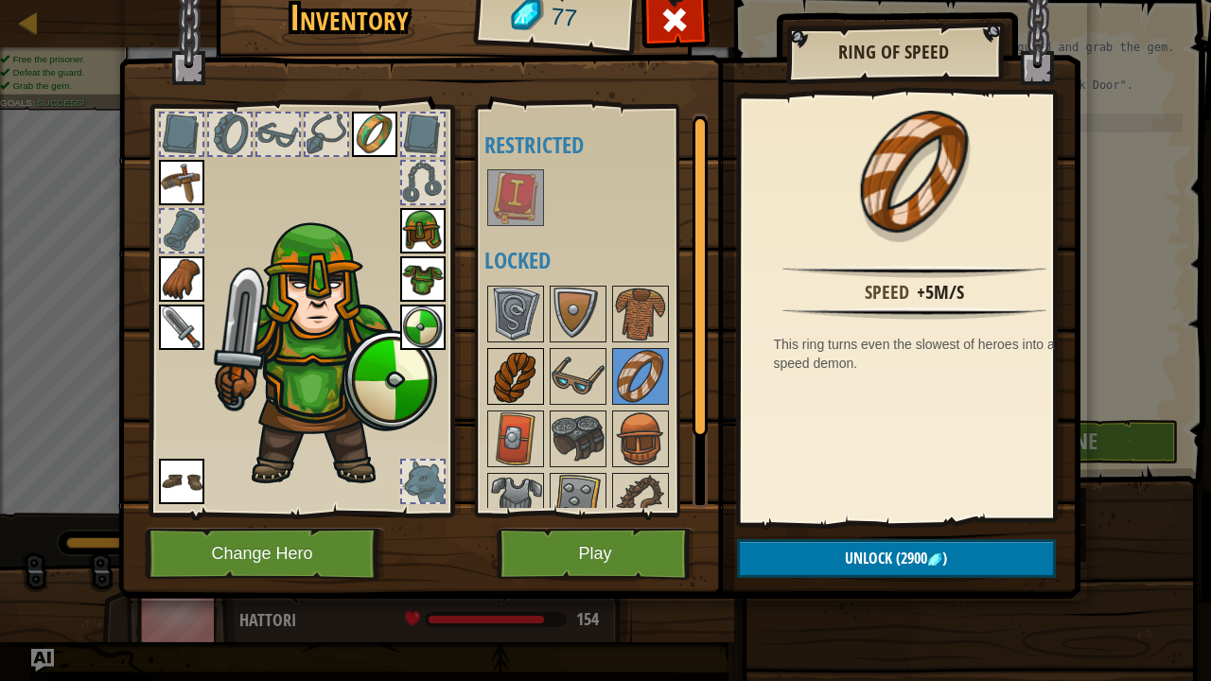
click at [541, 370] on div at bounding box center [515, 376] width 57 height 57
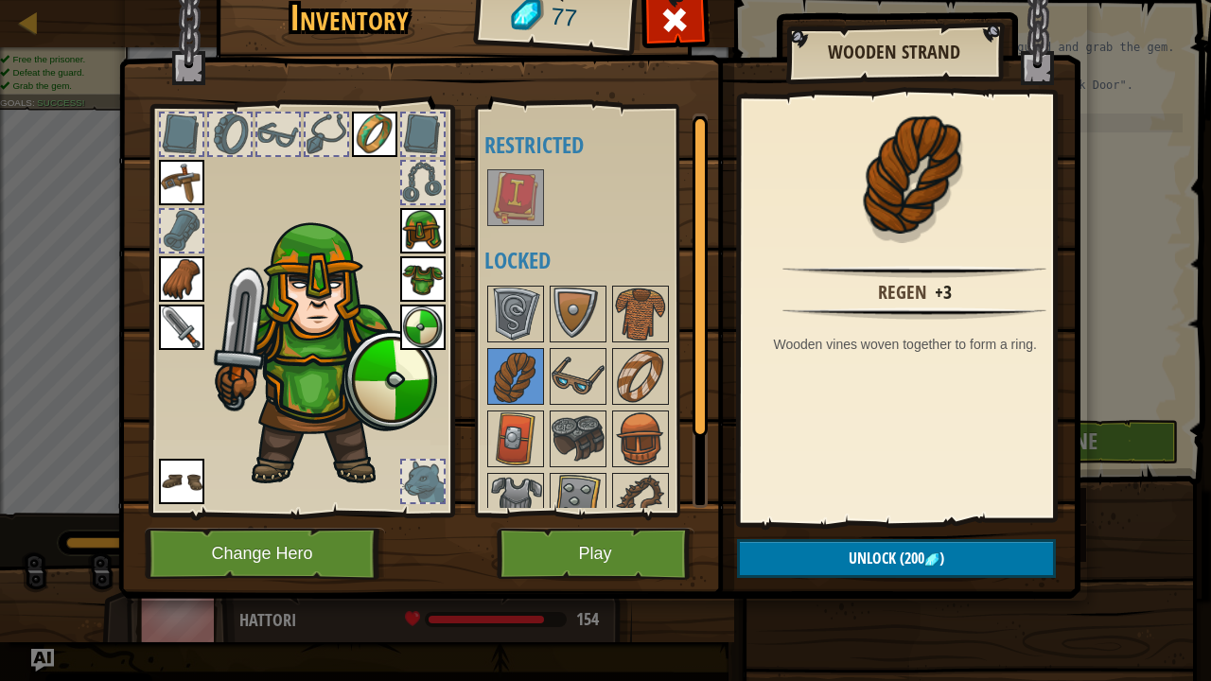
click at [547, 368] on div at bounding box center [604, 439] width 238 height 312
drag, startPoint x: 552, startPoint y: 367, endPoint x: 573, endPoint y: 368, distance: 20.8
click at [573, 368] on img at bounding box center [578, 376] width 53 height 53
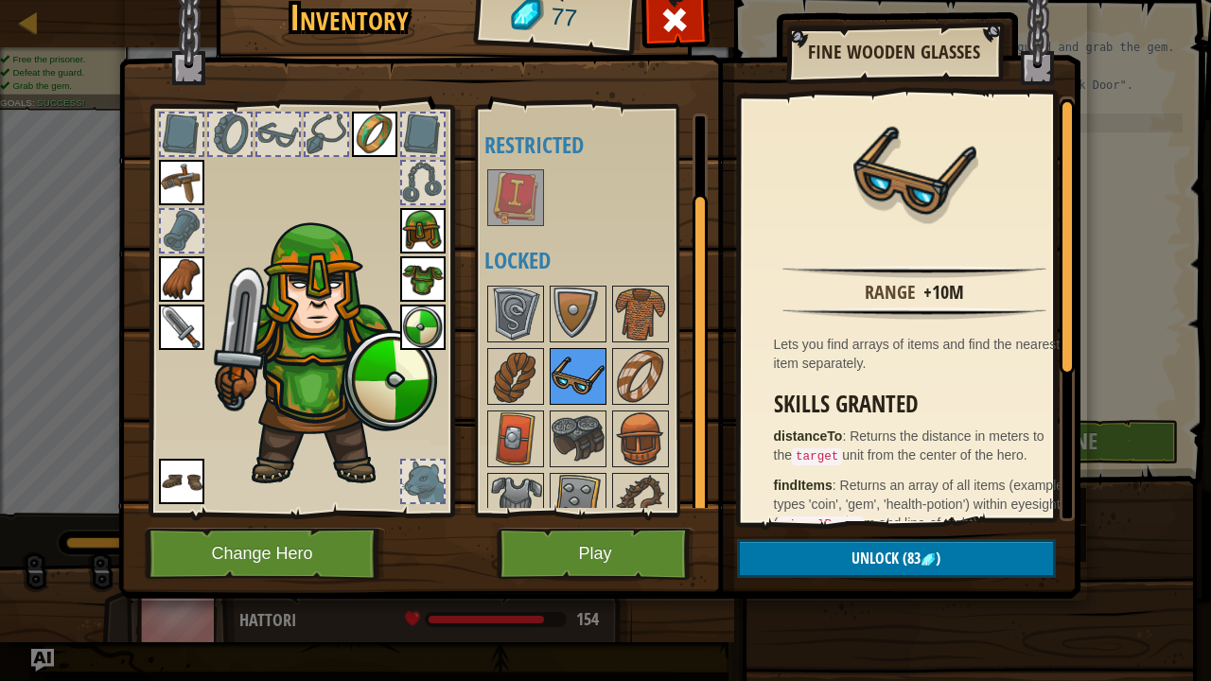
scroll to position [82, 0]
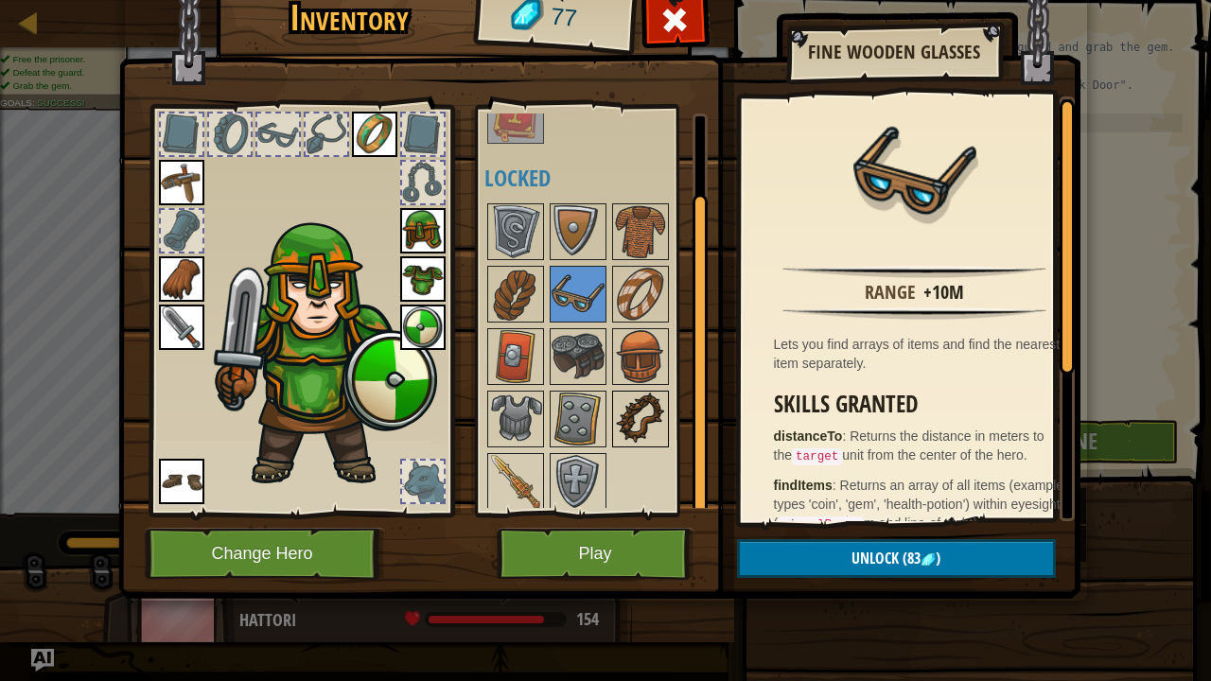
click at [625, 426] on img at bounding box center [640, 419] width 53 height 53
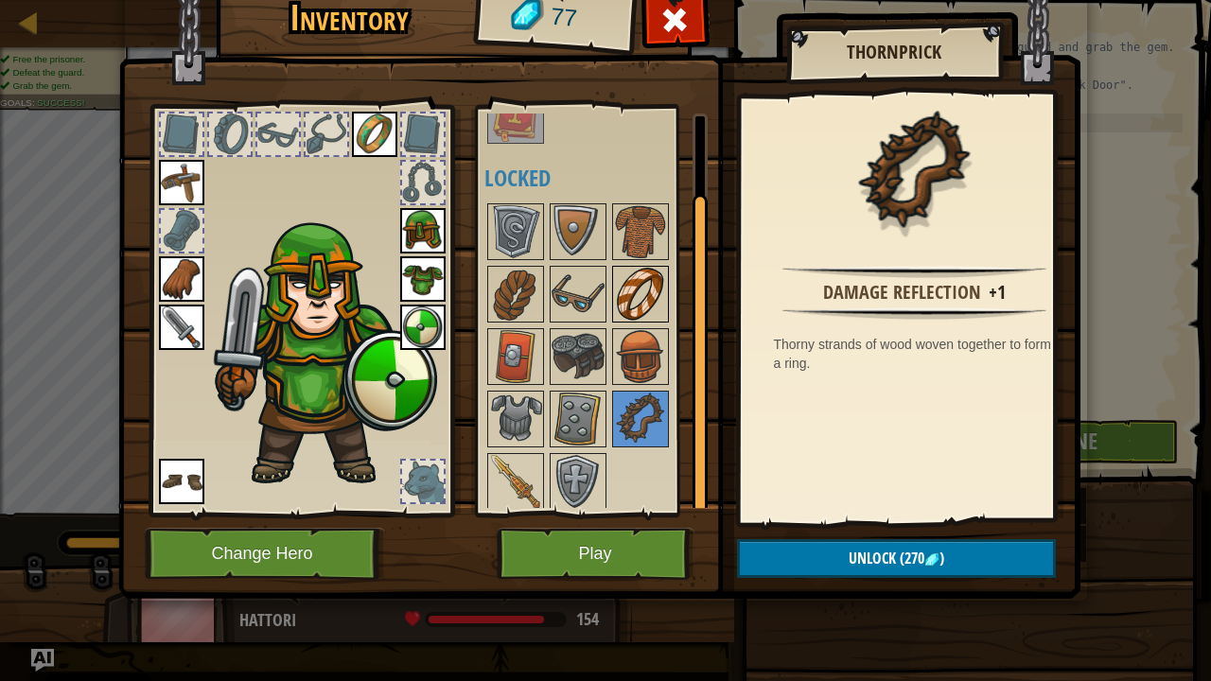
click at [651, 315] on img at bounding box center [640, 294] width 53 height 53
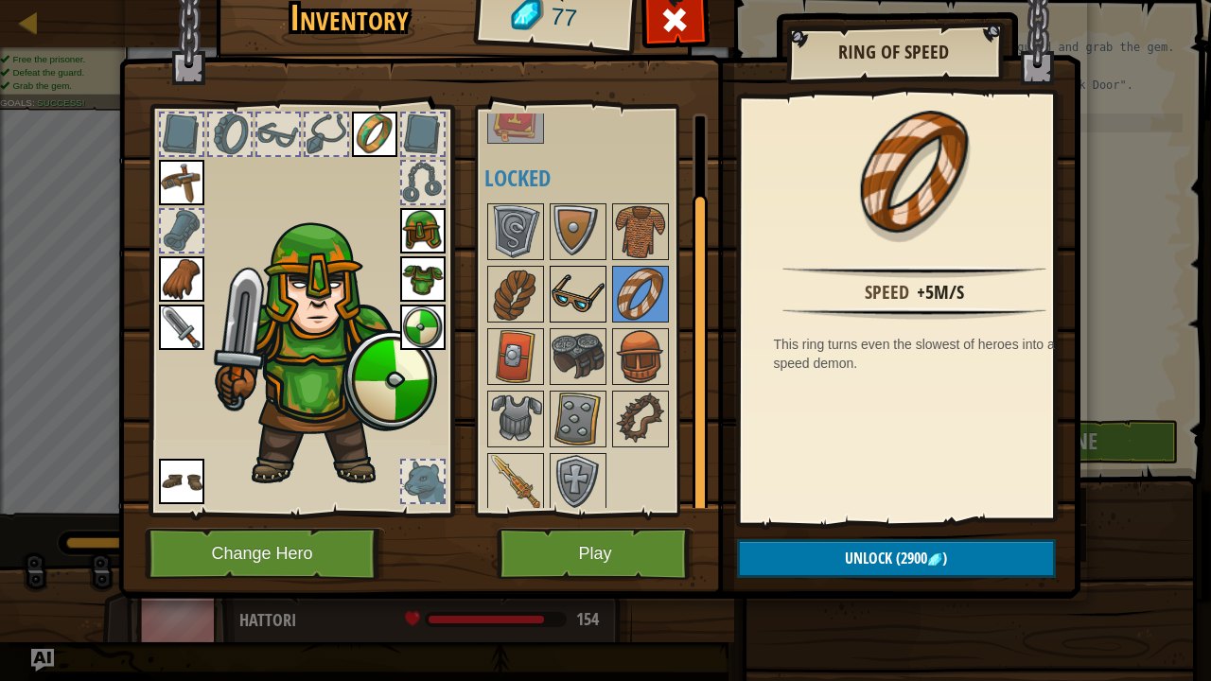
click at [583, 291] on img at bounding box center [578, 294] width 53 height 53
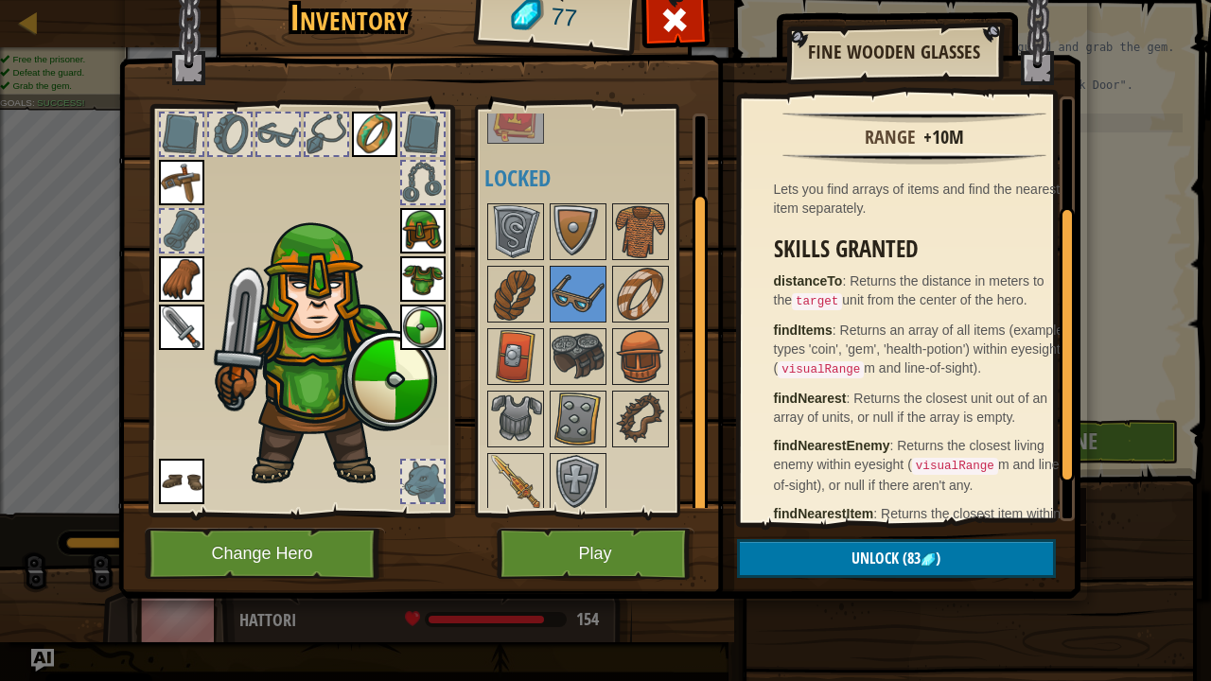
scroll to position [226, 0]
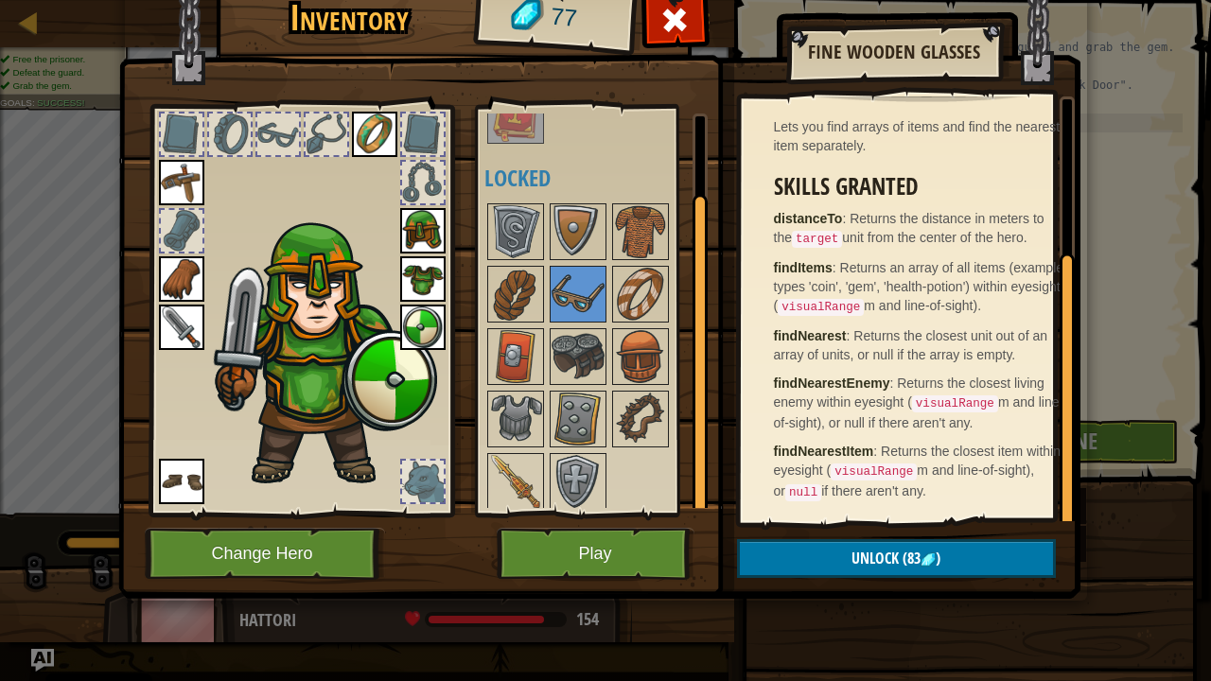
click at [428, 488] on div at bounding box center [423, 482] width 42 height 42
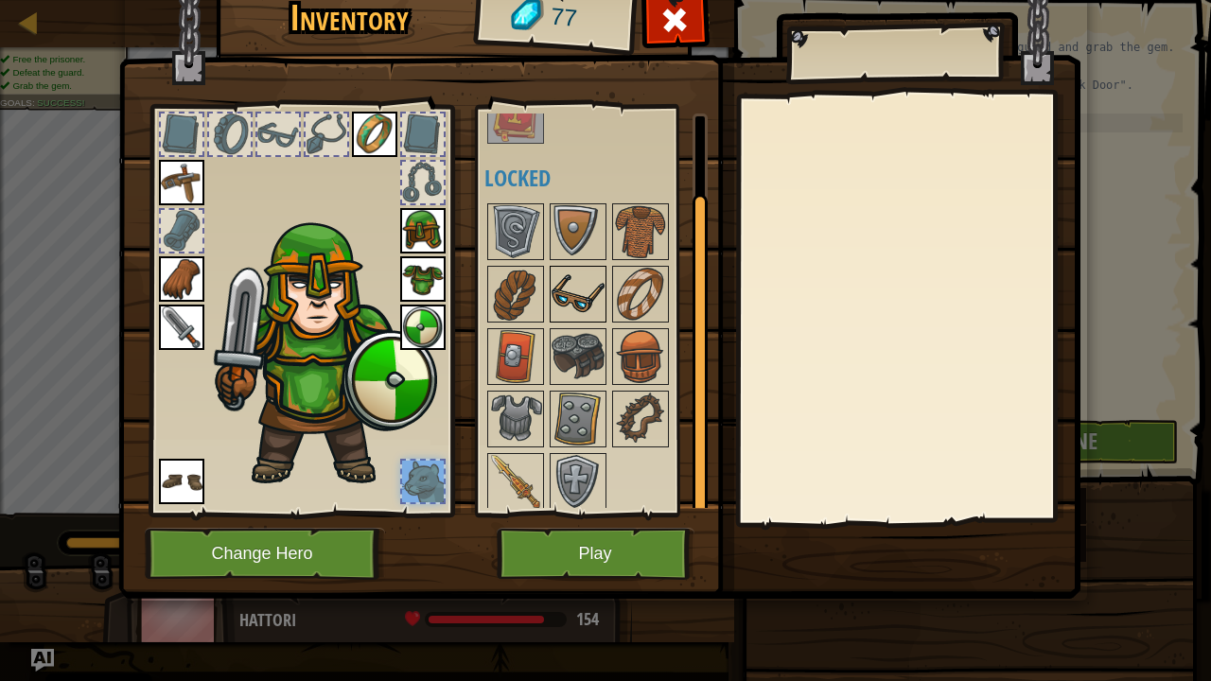
scroll to position [0, 0]
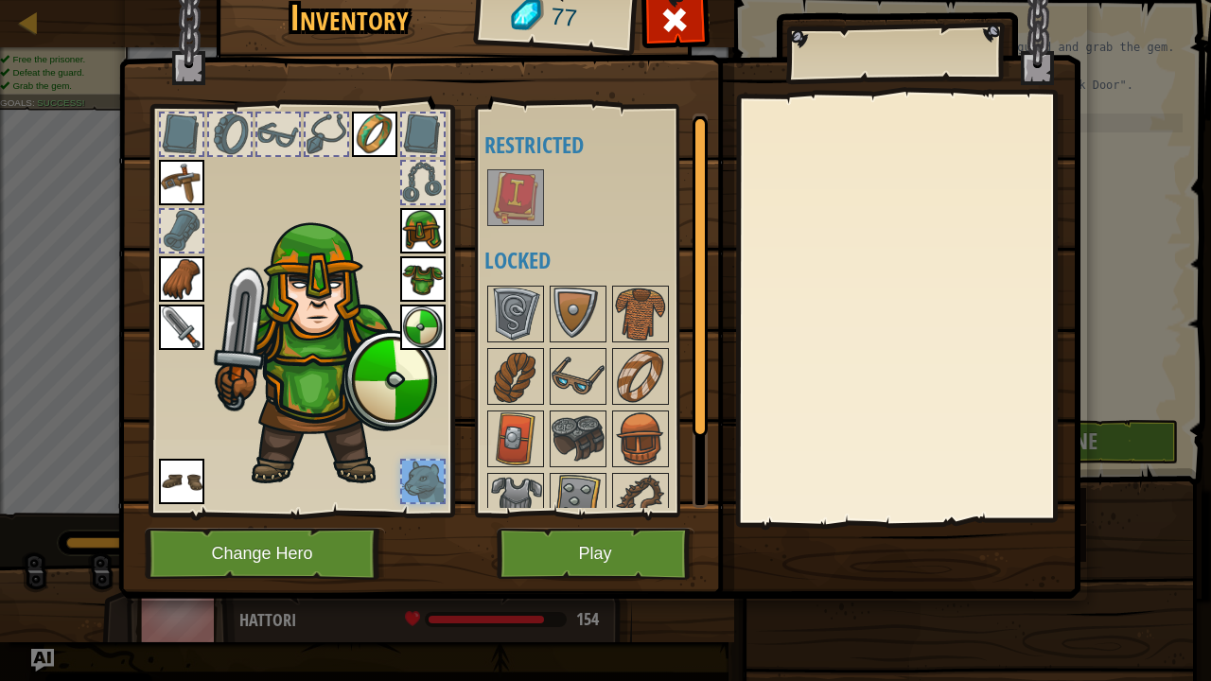
drag, startPoint x: 935, startPoint y: 291, endPoint x: 927, endPoint y: 304, distance: 14.4
click at [927, 304] on div at bounding box center [908, 309] width 334 height 425
click at [417, 314] on img at bounding box center [422, 327] width 45 height 45
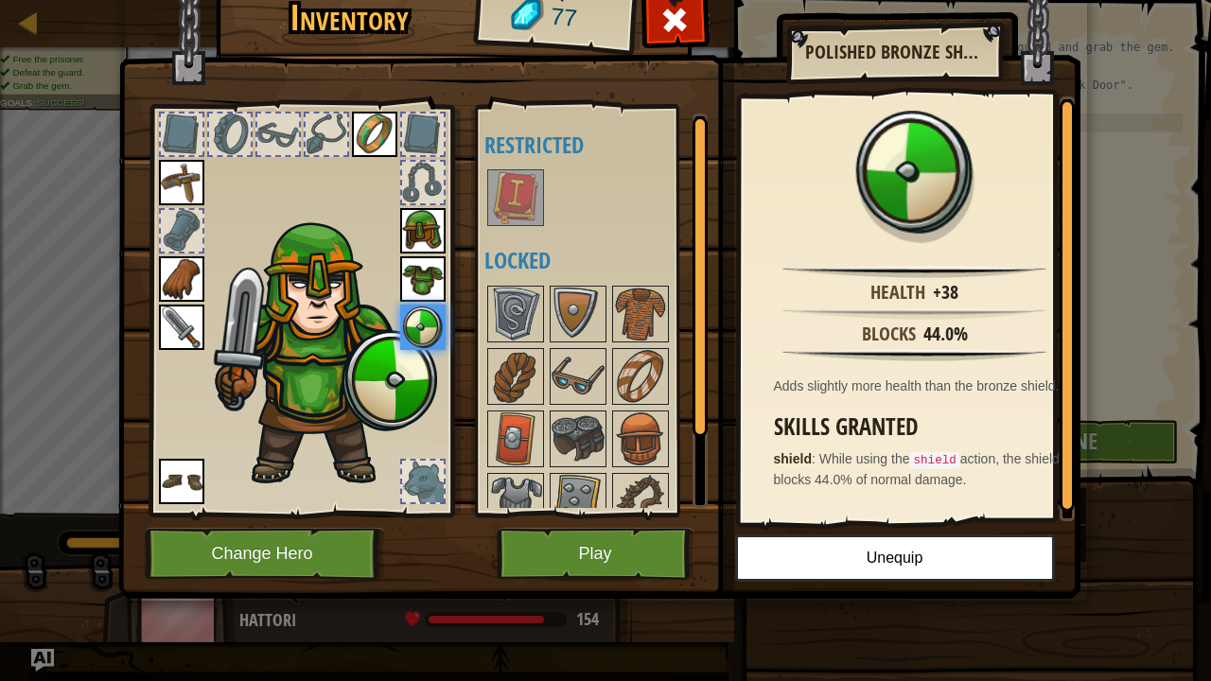
click at [412, 278] on img at bounding box center [422, 278] width 45 height 45
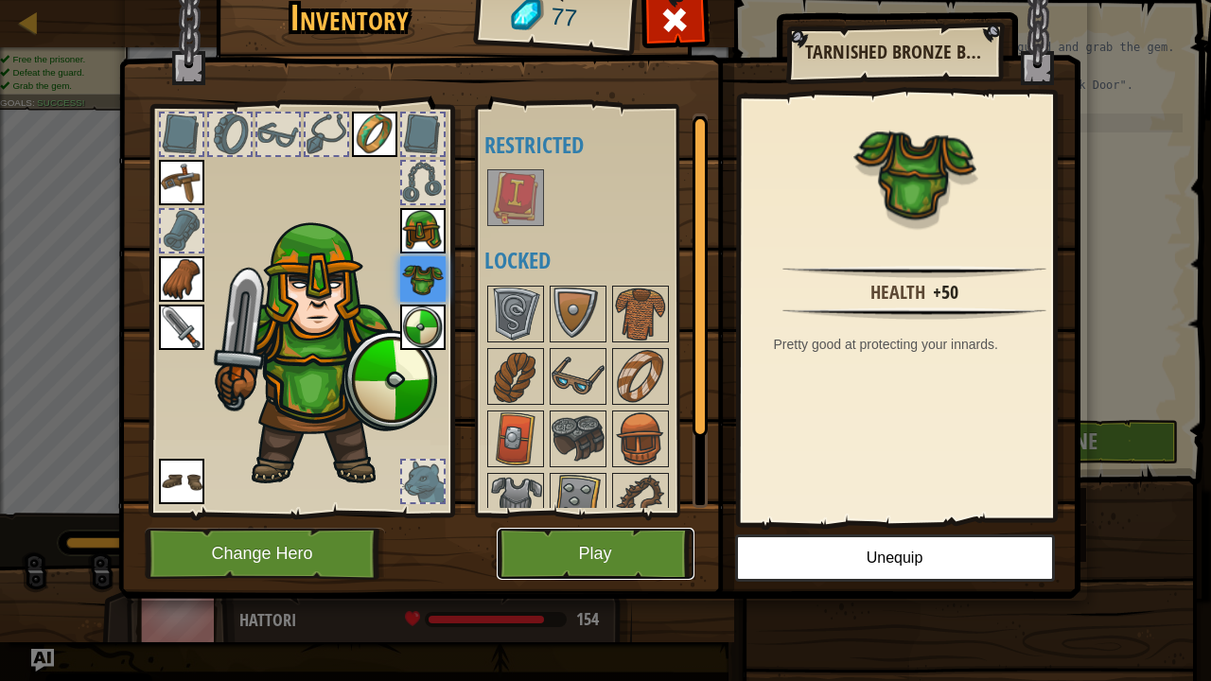
click at [636, 535] on button "Play" at bounding box center [596, 554] width 198 height 52
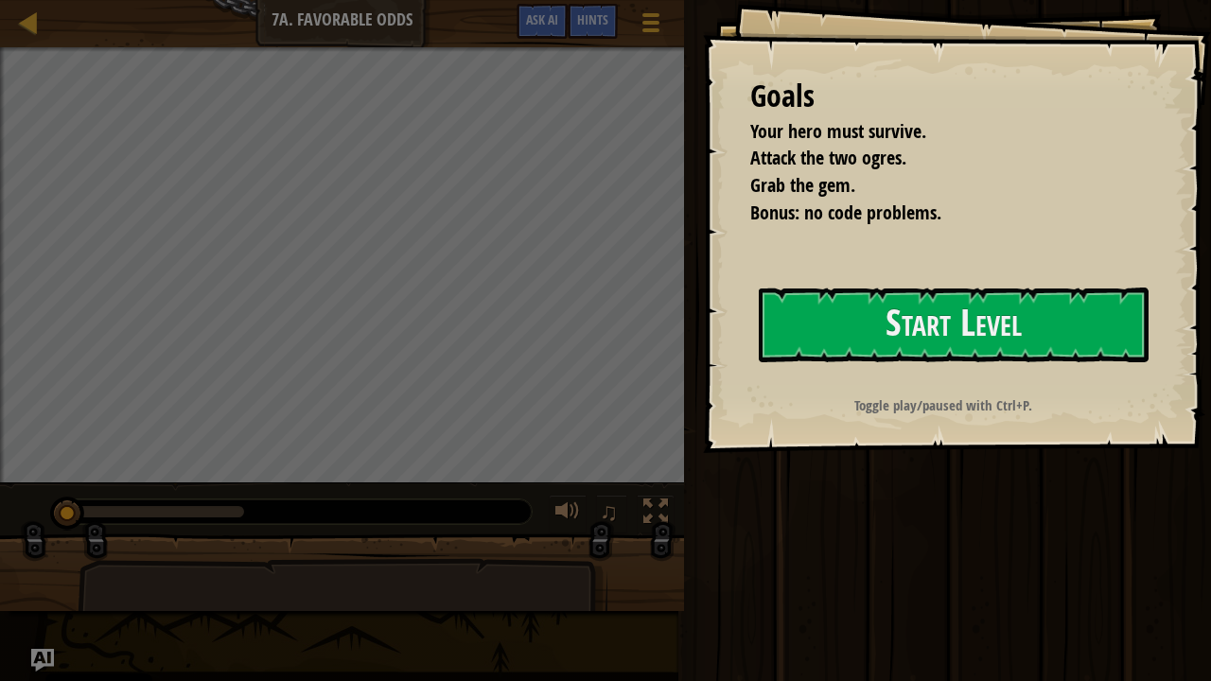
click at [770, 286] on div "Goals Your hero must survive. Attack the two ogres. Grab the gem. Bonus: no cod…" at bounding box center [957, 226] width 508 height 453
click at [824, 297] on button "Start Level" at bounding box center [954, 325] width 390 height 75
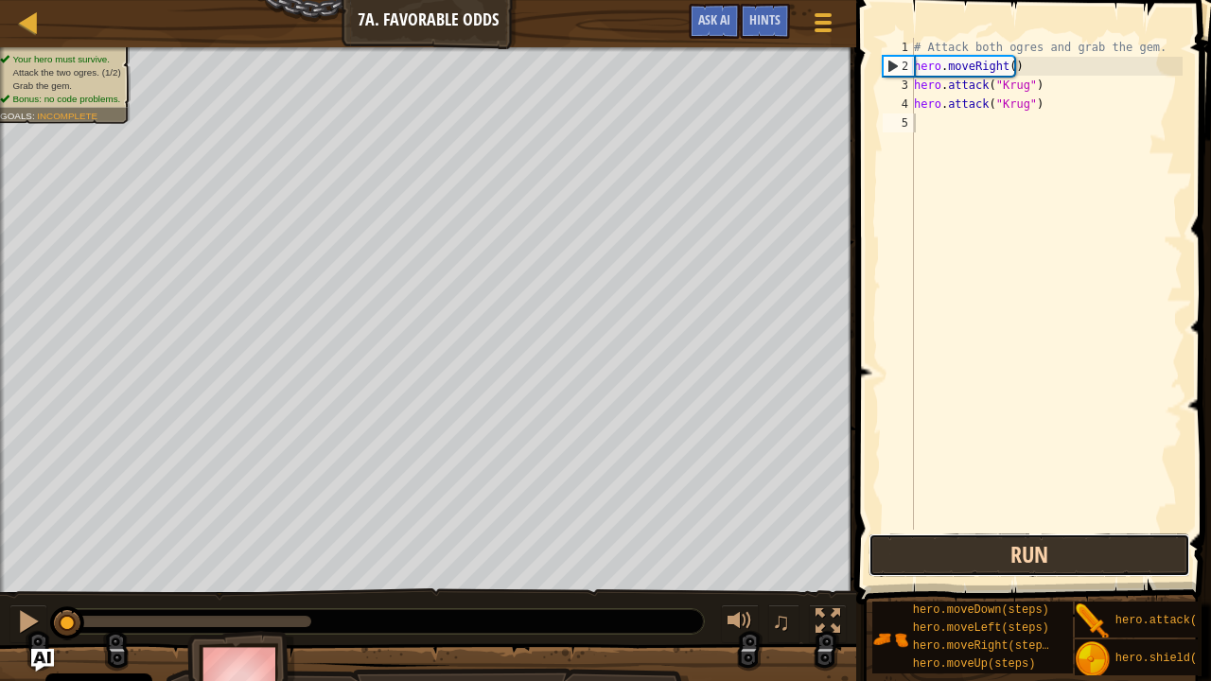
click at [999, 553] on button "Run" at bounding box center [1030, 556] width 322 height 44
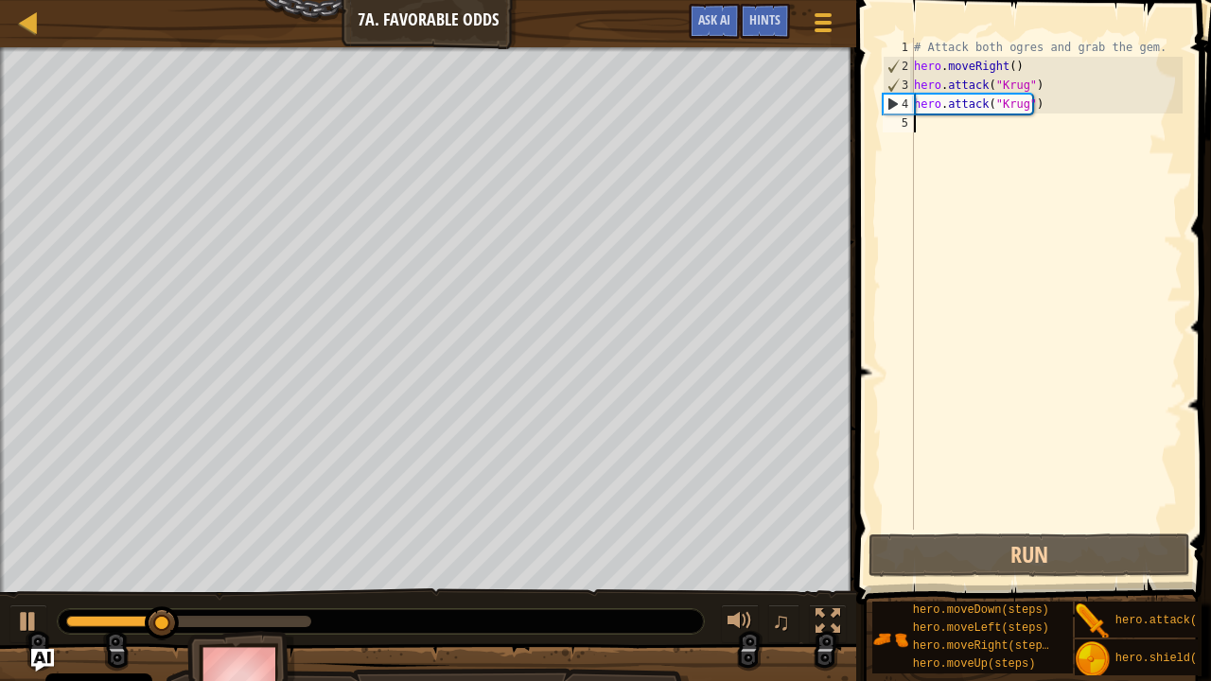
click at [961, 121] on div "# Attack both ogres and grab the gem. hero . moveRight ( ) hero . attack ( "Kru…" at bounding box center [1046, 303] width 273 height 530
type textarea "h"
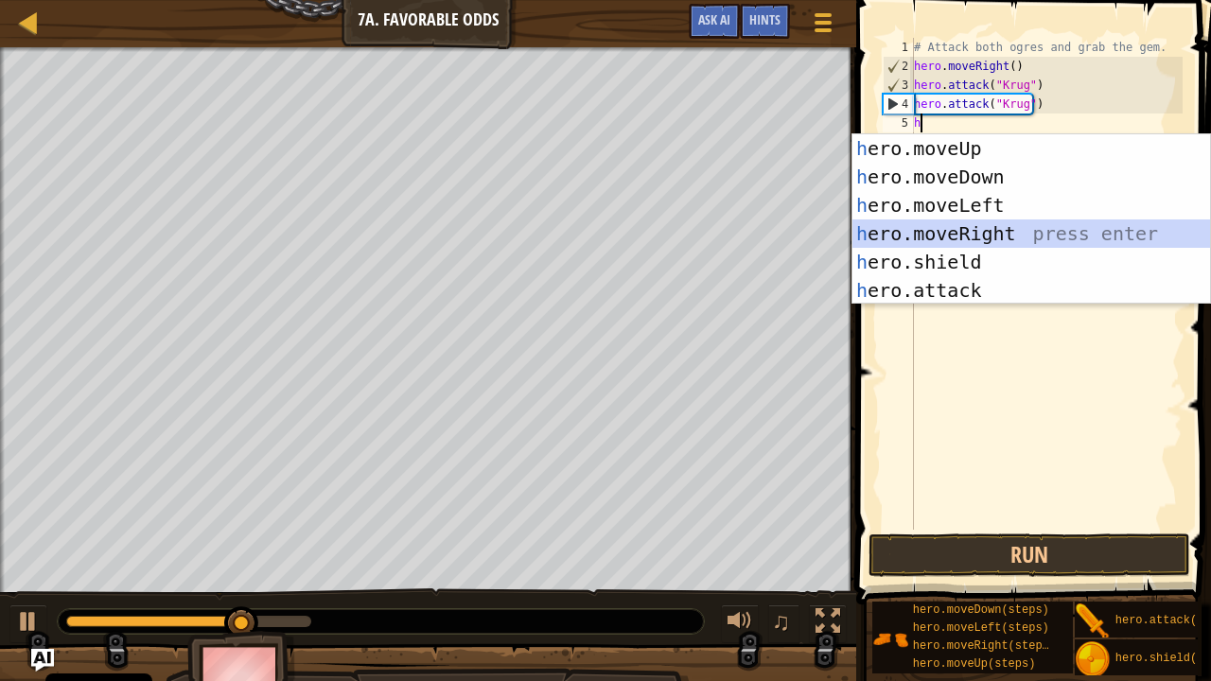
click at [957, 224] on div "h ero.moveUp press enter h ero.moveDown press enter h ero.moveLeft press enter …" at bounding box center [1032, 247] width 359 height 227
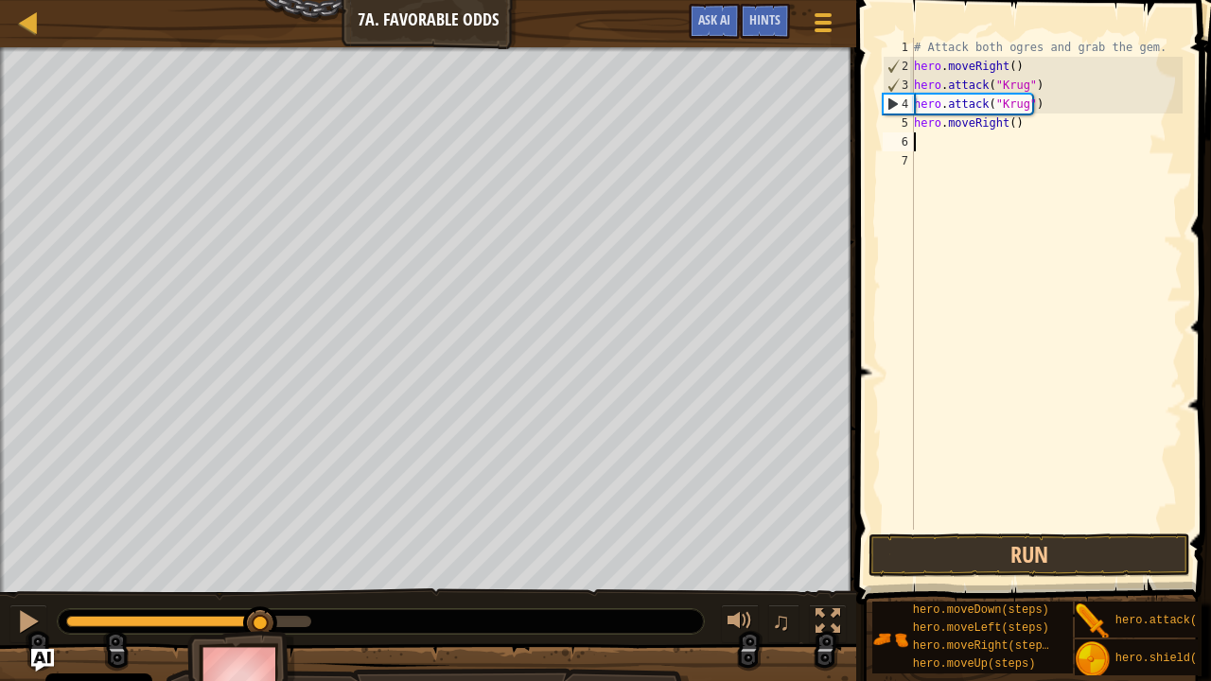
type textarea "h"
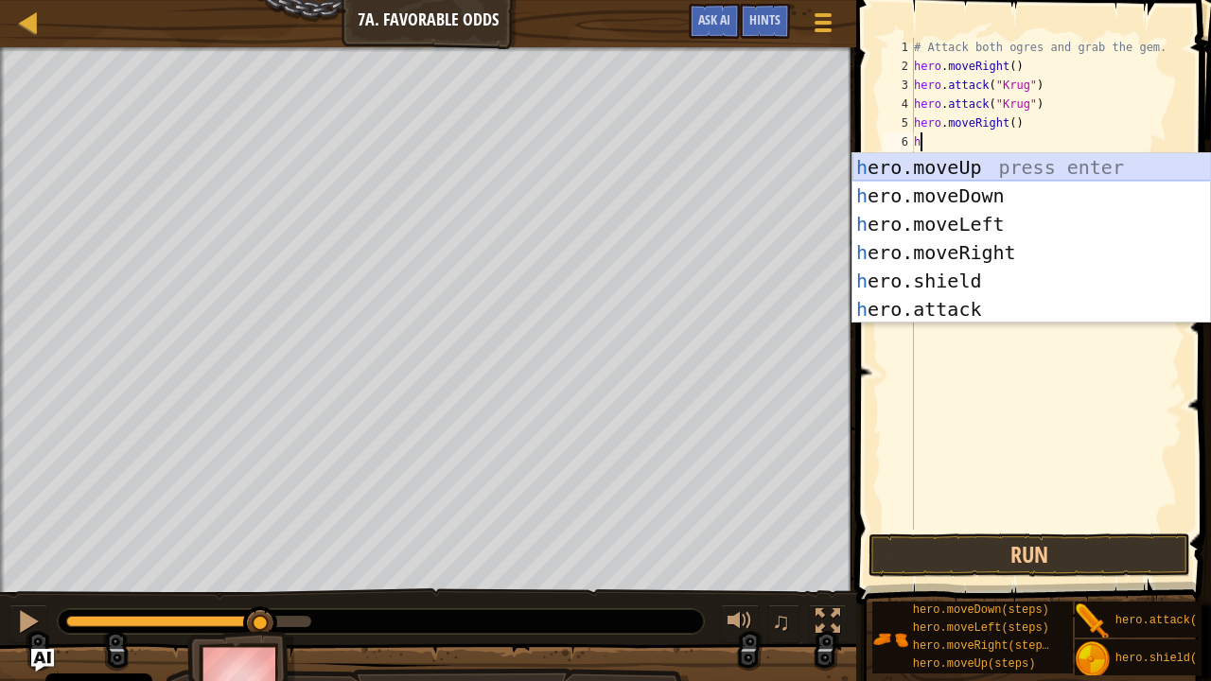
click at [918, 164] on div "h ero.moveUp press enter h ero.moveDown press enter h ero.moveLeft press enter …" at bounding box center [1032, 266] width 359 height 227
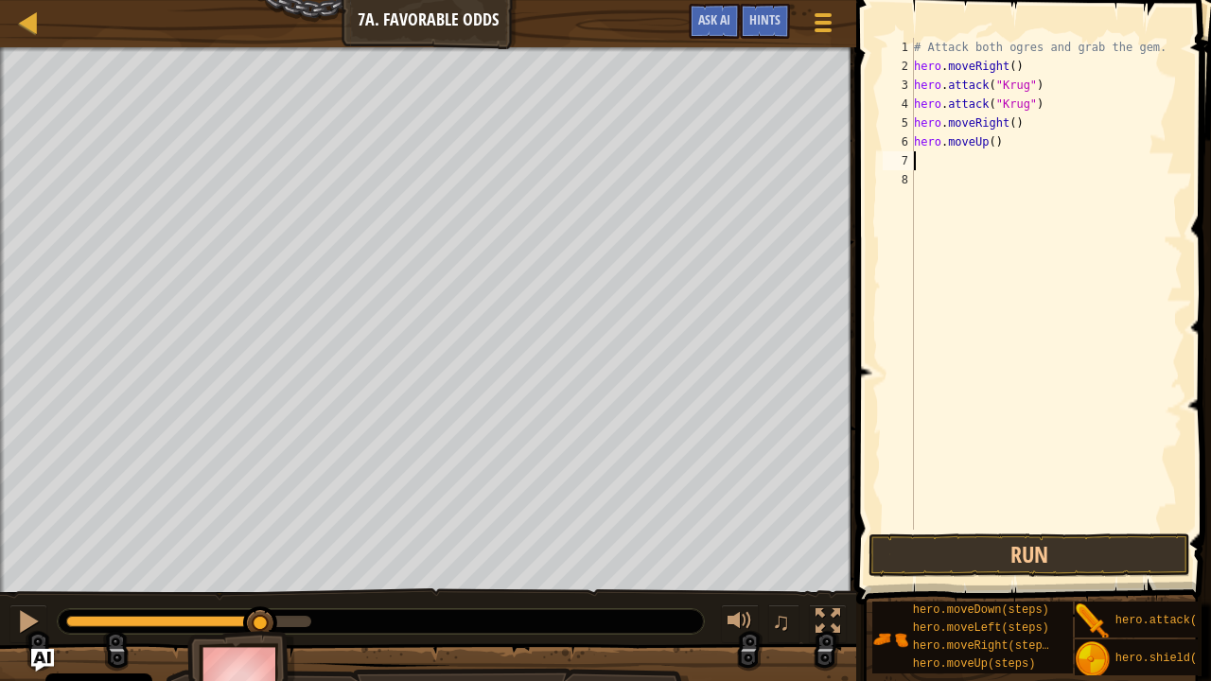
type textarea "h"
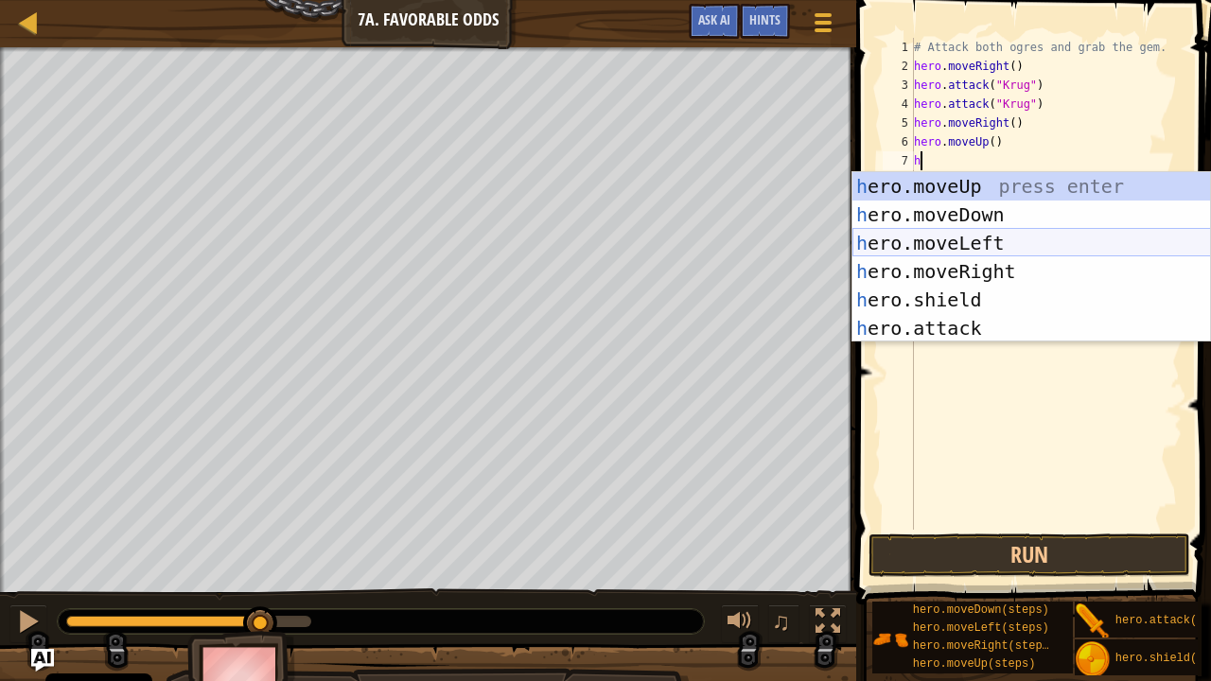
click at [909, 237] on div "h ero.moveUp press enter h ero.moveDown press enter h ero.moveLeft press enter …" at bounding box center [1032, 285] width 359 height 227
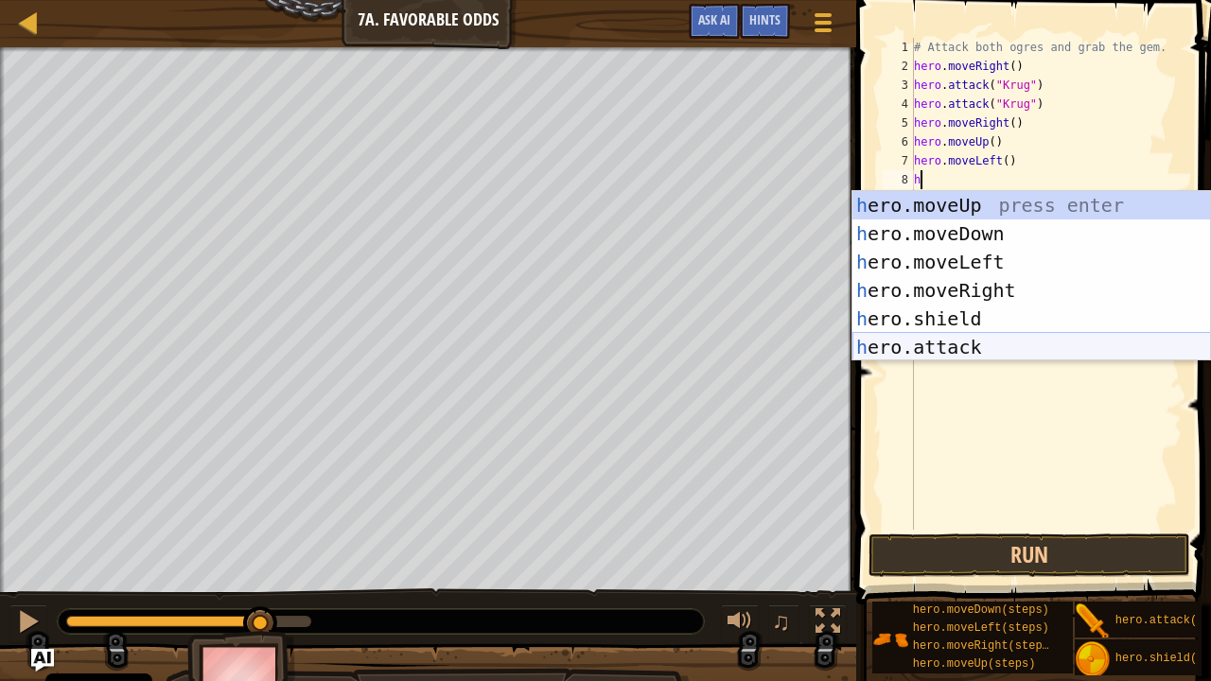
click at [938, 344] on div "h ero.moveUp press enter h ero.moveDown press enter h ero.moveLeft press enter …" at bounding box center [1032, 304] width 359 height 227
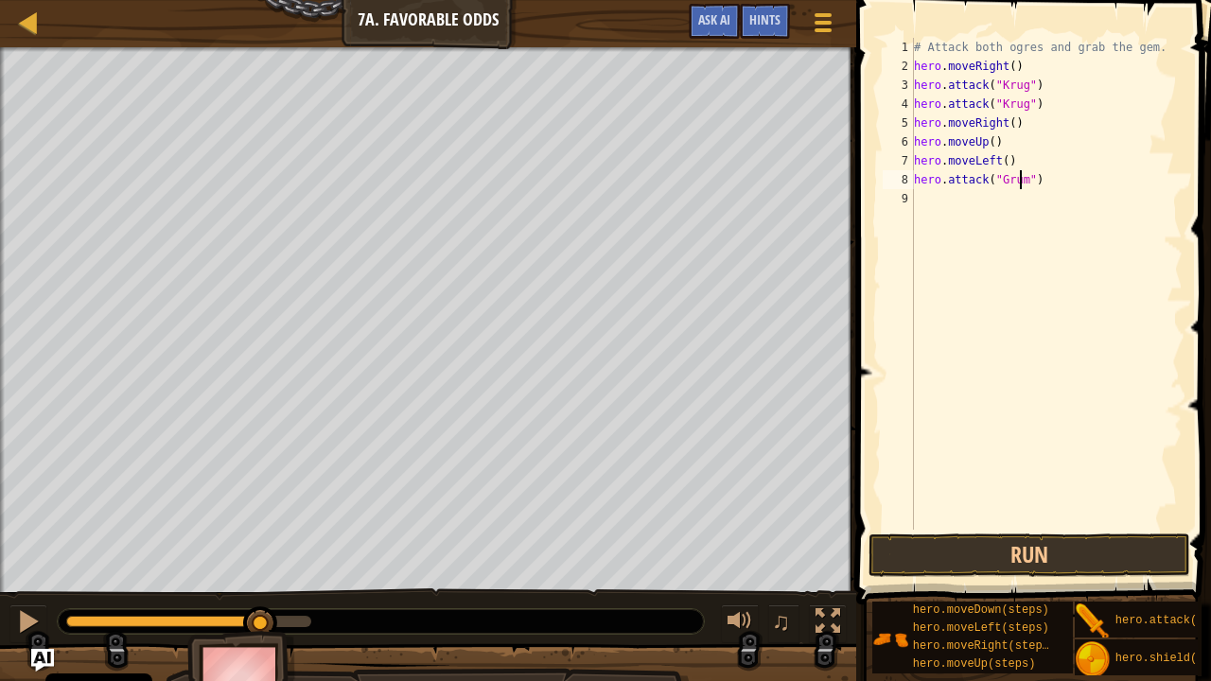
type textarea "hero.attack("Grump")"
click at [1007, 208] on div "# Attack both ogres and grab the gem. hero . moveRight ( ) hero . attack ( "[PE…" at bounding box center [1046, 303] width 273 height 530
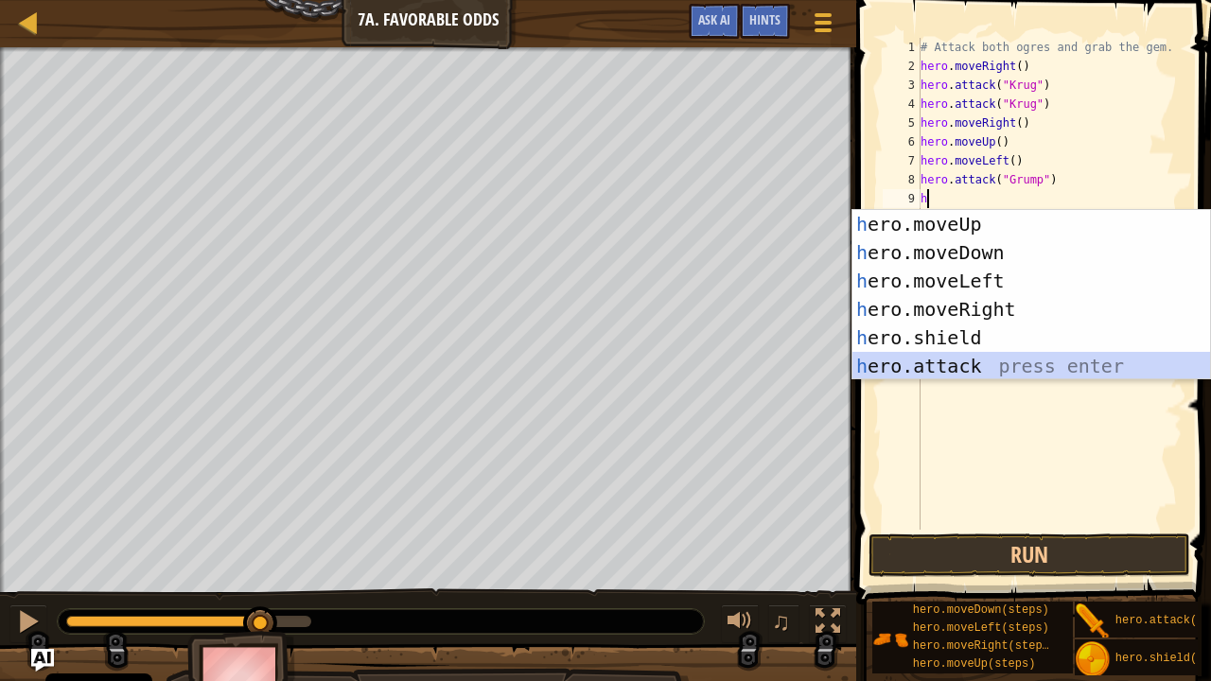
click at [962, 360] on div "h ero.moveUp press enter h ero.moveDown press enter h ero.moveLeft press enter …" at bounding box center [1032, 323] width 359 height 227
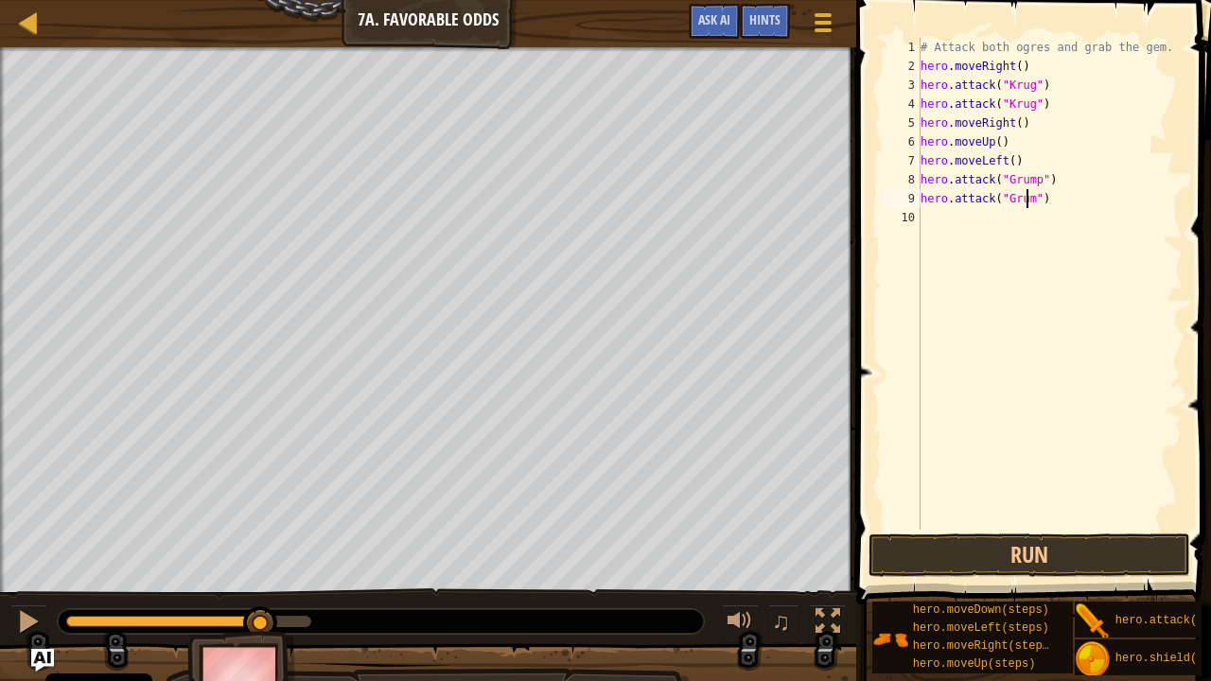
scroll to position [9, 9]
type textarea "hero.attack("Grump")"
click at [970, 553] on span at bounding box center [1036, 275] width 370 height 661
click at [971, 553] on button "Run" at bounding box center [1030, 556] width 322 height 44
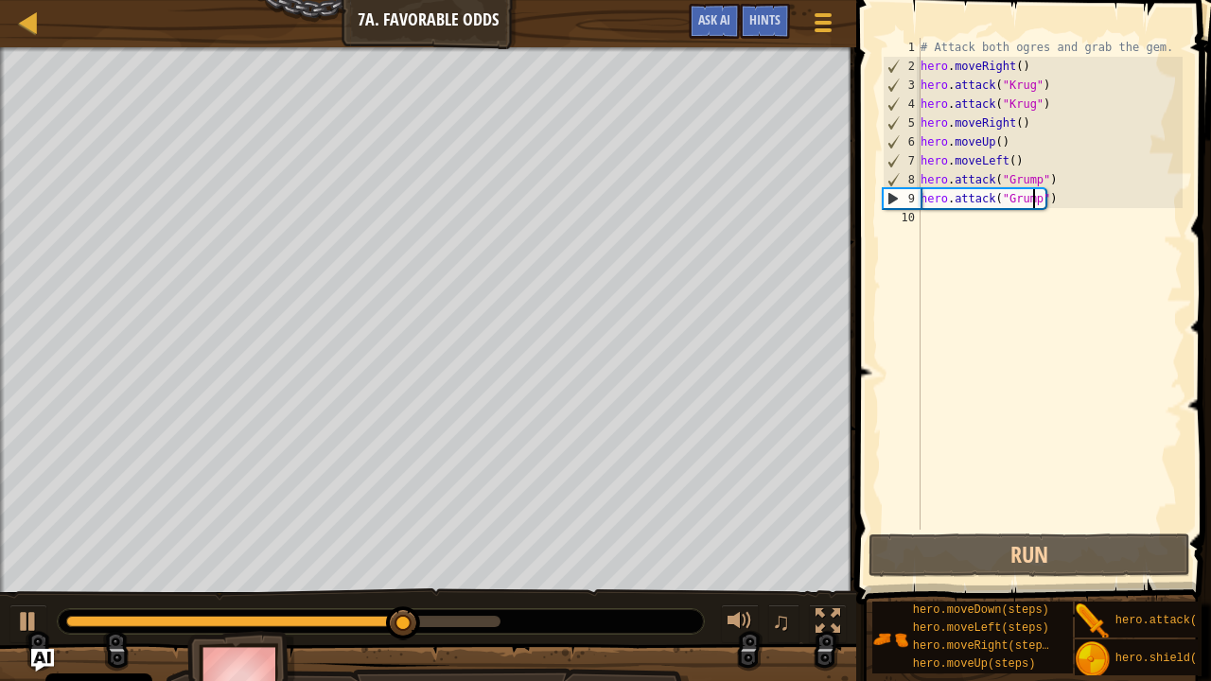
click at [937, 227] on div "# Attack both ogres and grab the gem. hero . moveRight ( ) hero . attack ( "[PE…" at bounding box center [1050, 303] width 267 height 530
type textarea "h"
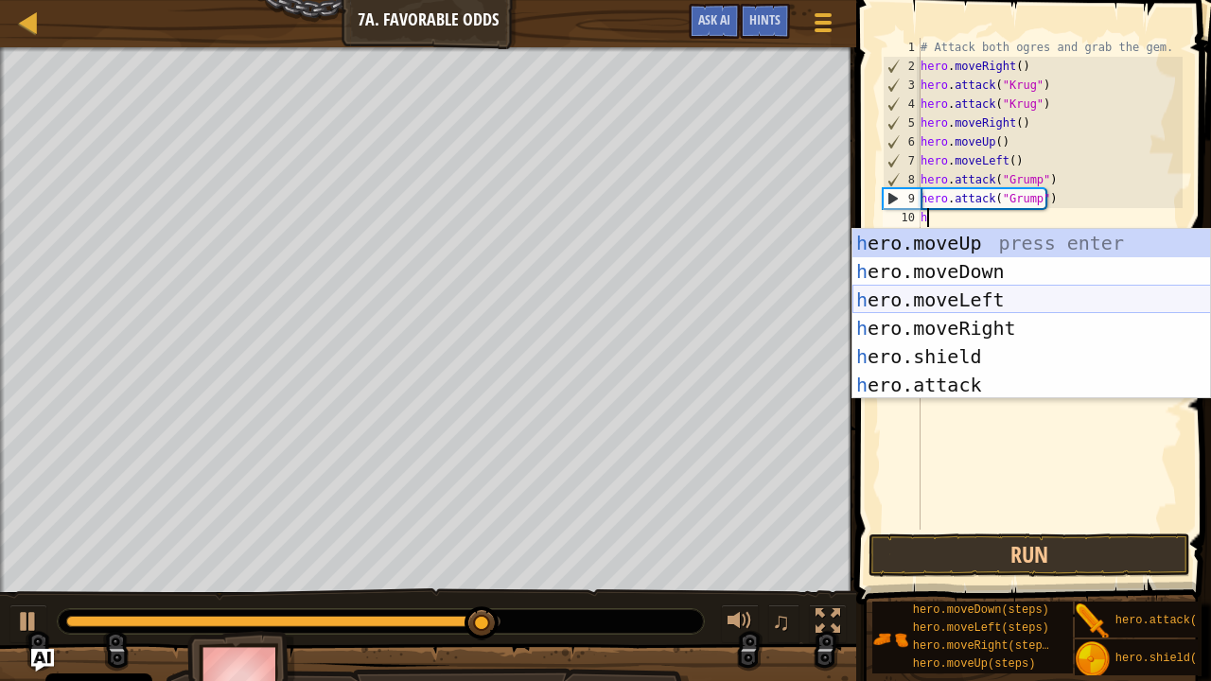
click at [921, 290] on div "h ero.moveUp press enter h ero.moveDown press enter h ero.moveLeft press enter …" at bounding box center [1032, 342] width 359 height 227
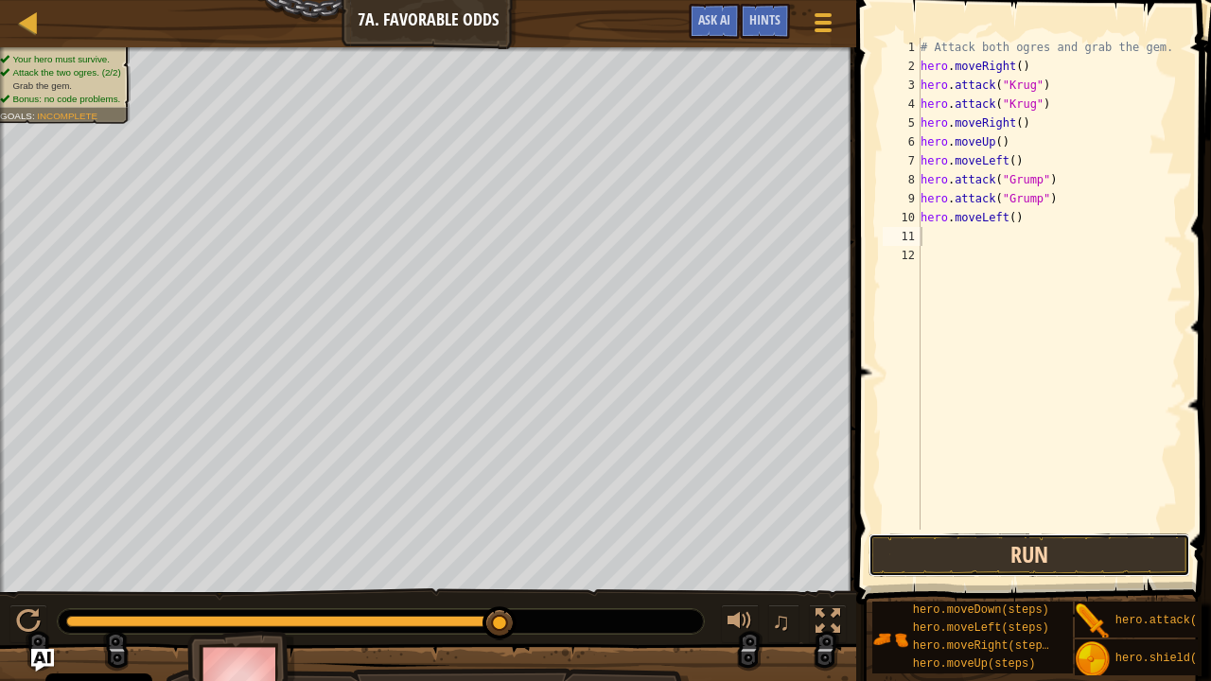
click at [946, 553] on button "Run" at bounding box center [1030, 556] width 322 height 44
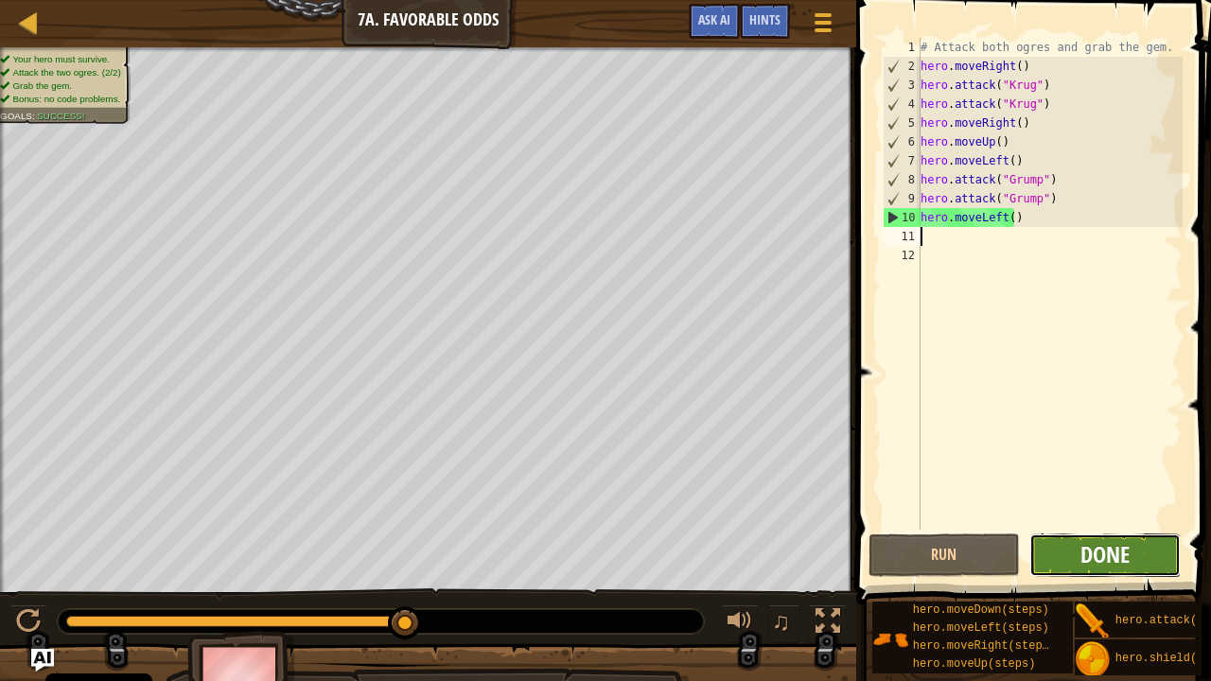
click at [1089, 541] on span "Done" at bounding box center [1105, 554] width 49 height 30
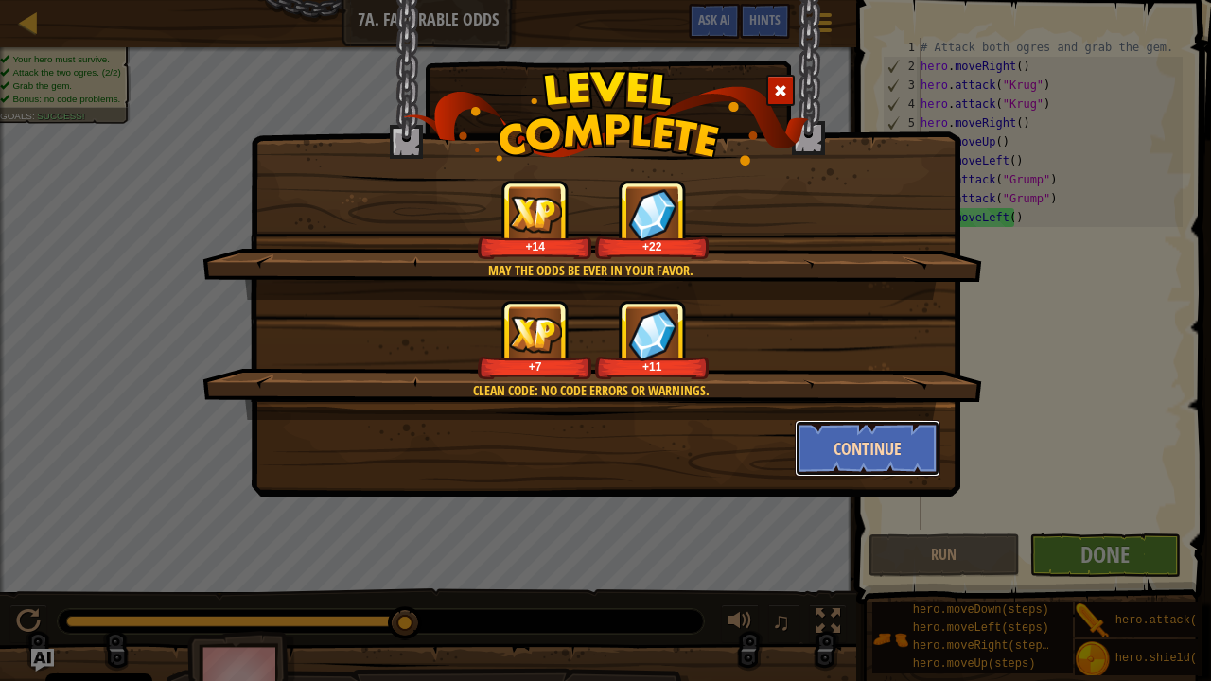
click at [838, 458] on button "Continue" at bounding box center [868, 448] width 147 height 57
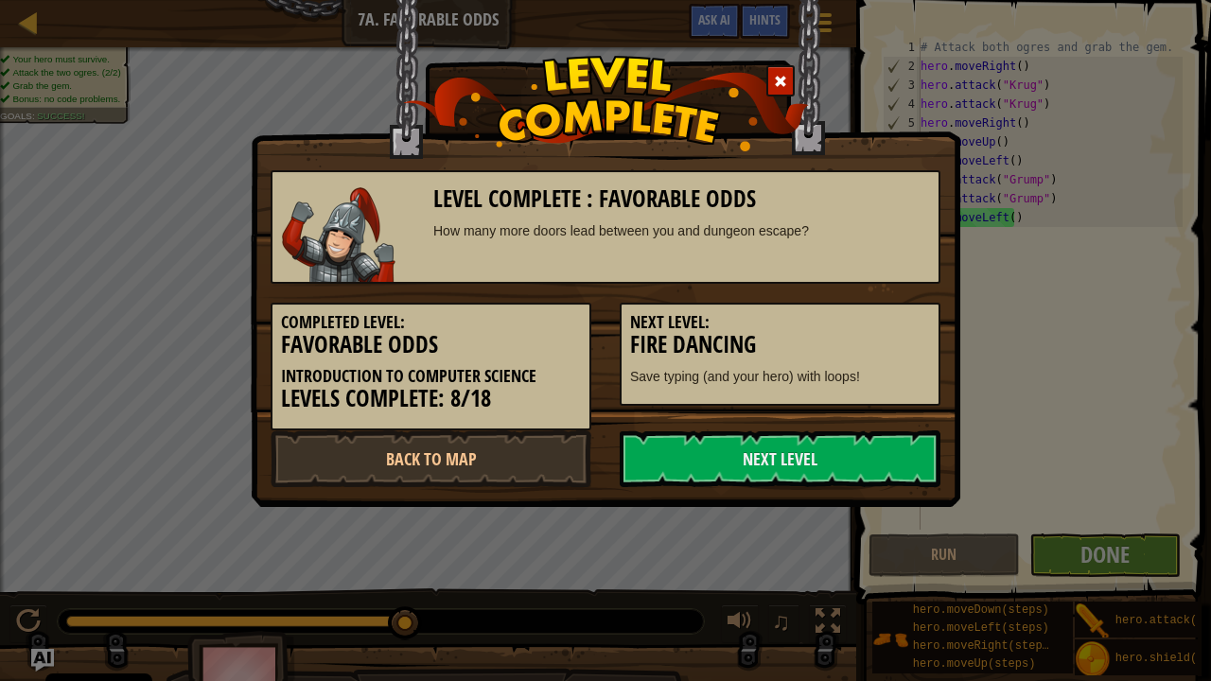
click at [838, 458] on link "Next Level" at bounding box center [780, 459] width 321 height 57
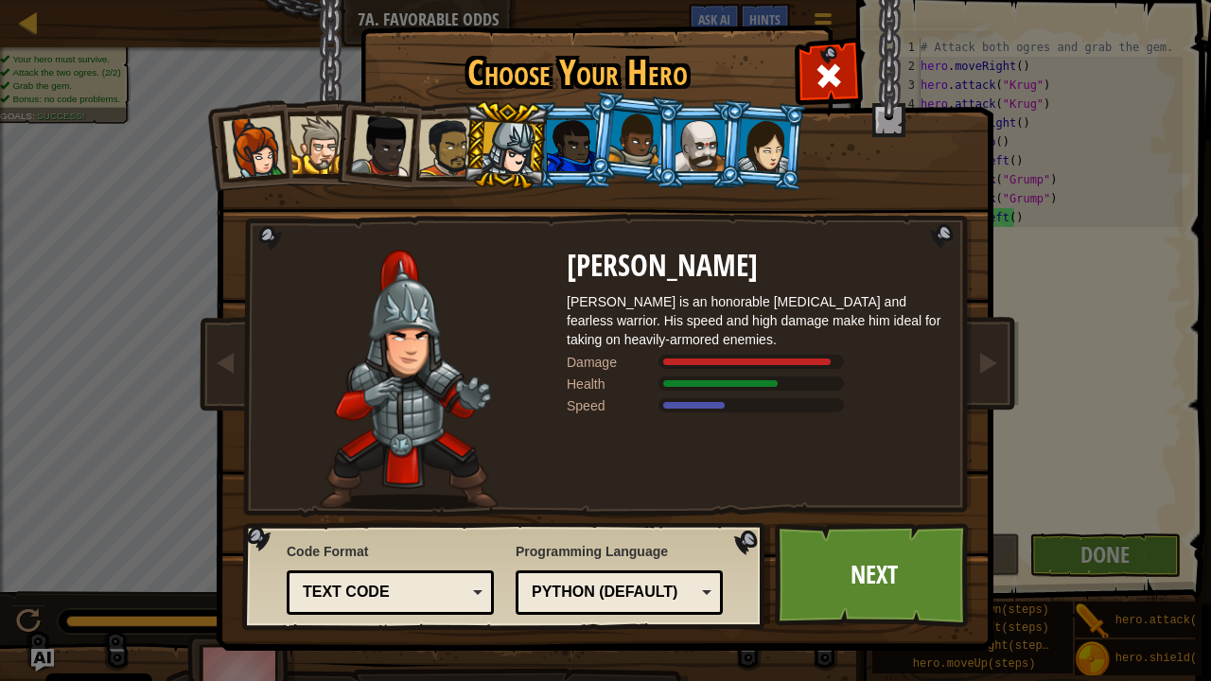
click at [343, 553] on div "Text code" at bounding box center [385, 593] width 164 height 22
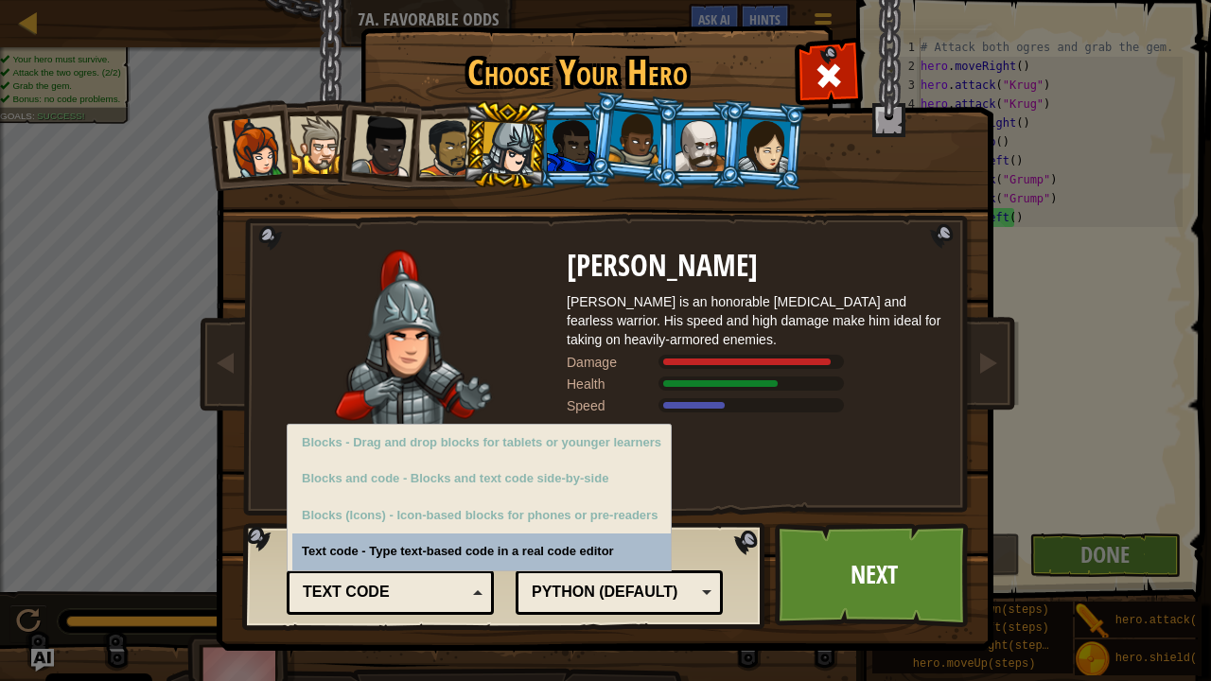
click at [343, 553] on div "Text code" at bounding box center [385, 593] width 164 height 22
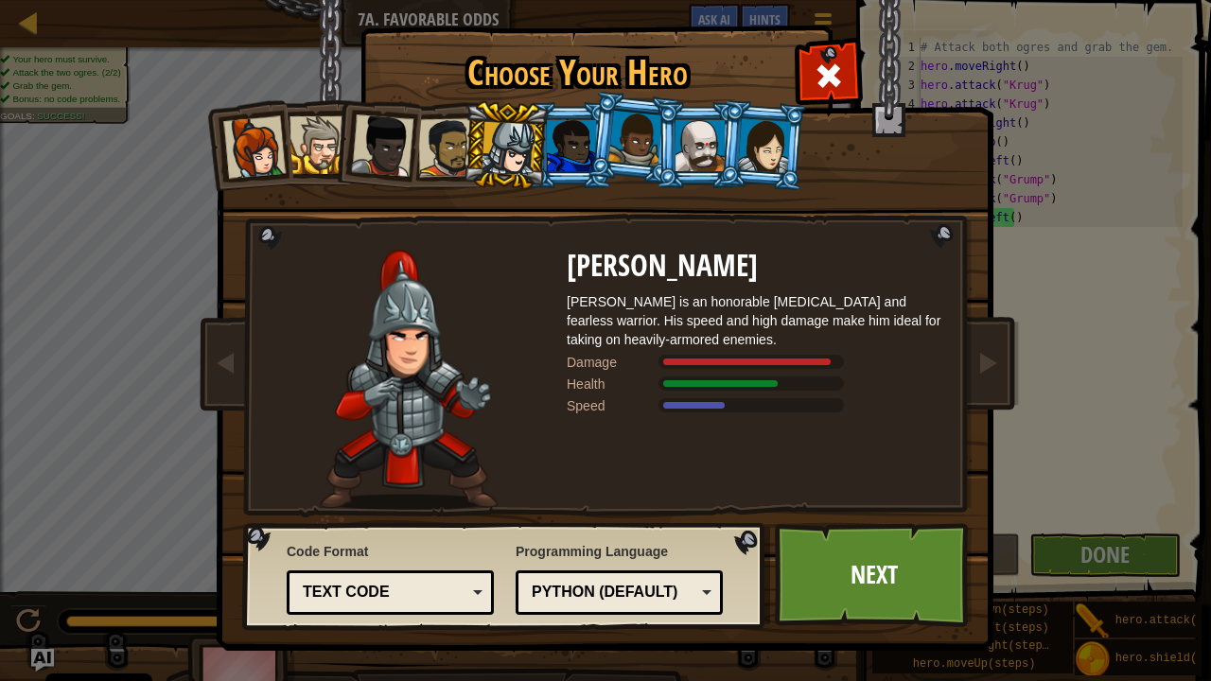
click at [589, 553] on div "Python (Default) JavaScript Lua C++ Java (Experimental) Python (Default)" at bounding box center [619, 593] width 207 height 44
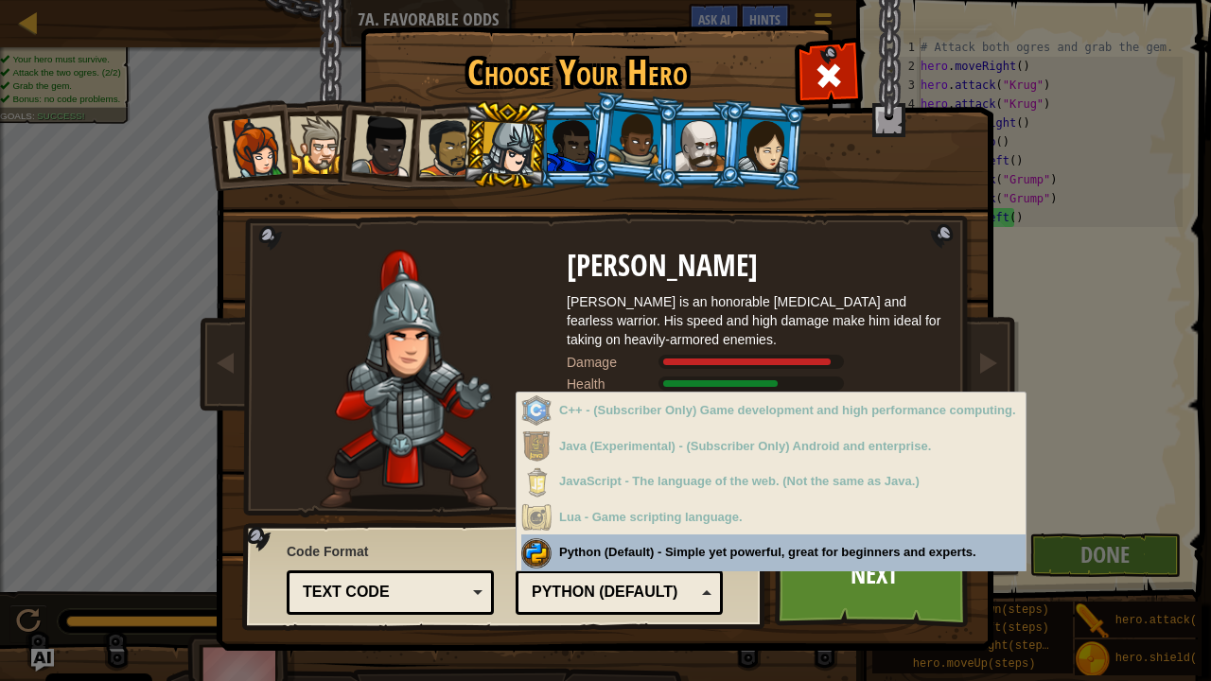
click at [591, 553] on div "Python (Default) JavaScript Lua C++ Java (Experimental) Python (Default)" at bounding box center [619, 593] width 207 height 44
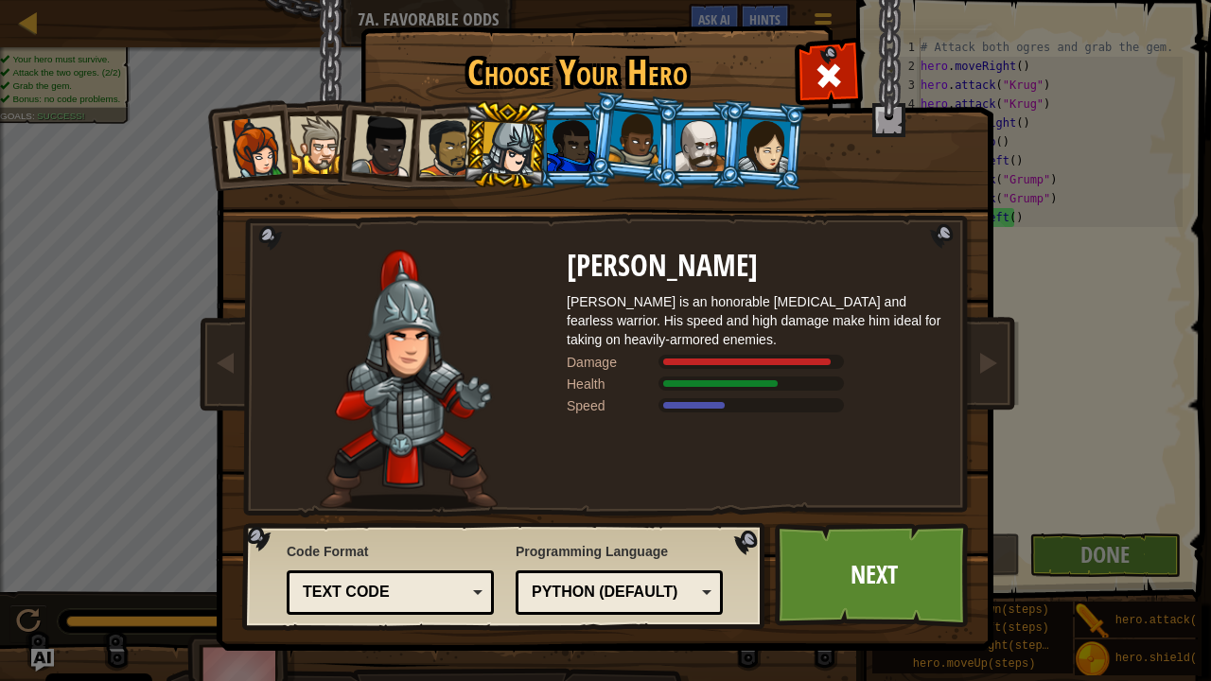
click at [591, 553] on div "Python (Default) JavaScript Lua C++ Java (Experimental) Python (Default)" at bounding box center [619, 593] width 207 height 44
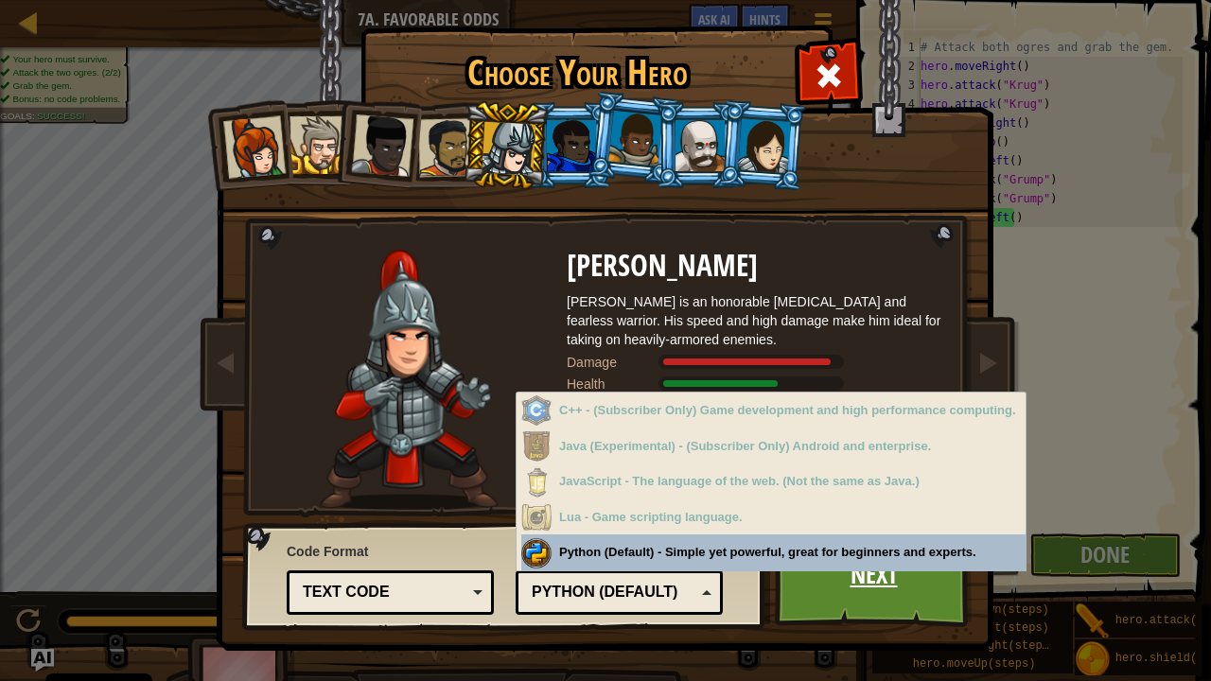
click at [909, 553] on link "Next" at bounding box center [874, 575] width 198 height 104
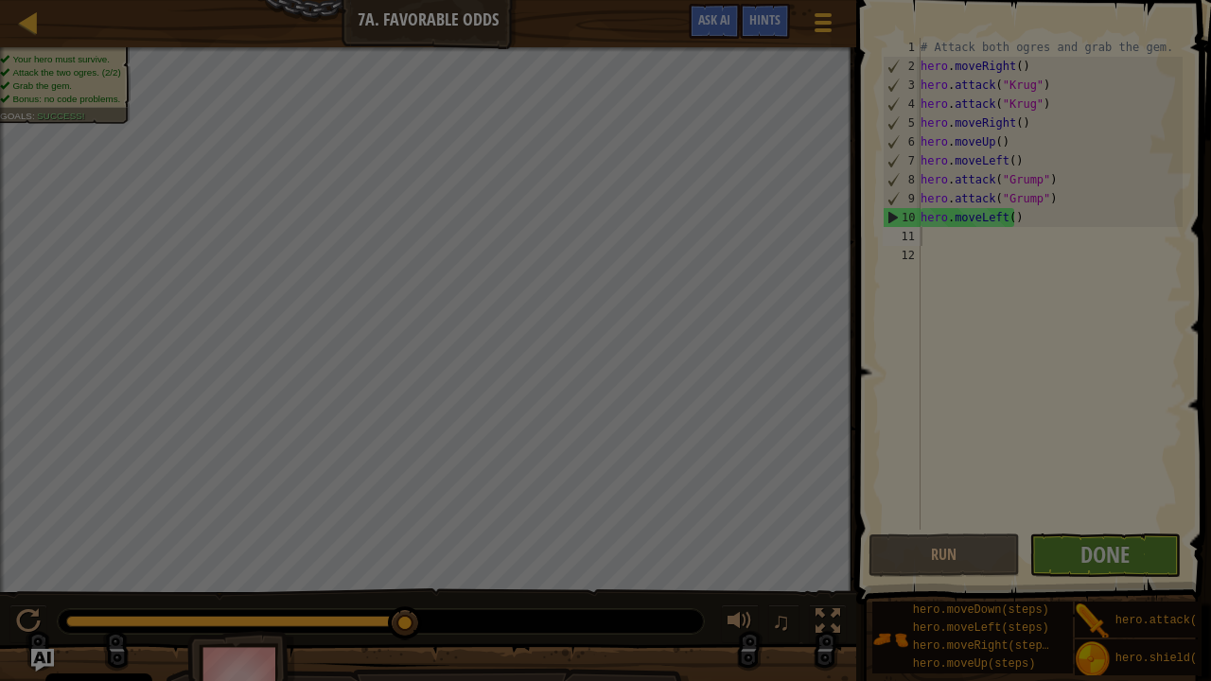
click at [0, 0] on div "Inventory 110 Available Equip Equip Equip Equip Equip Equip Equip Equip Equip (…" at bounding box center [0, 0] width 0 height 0
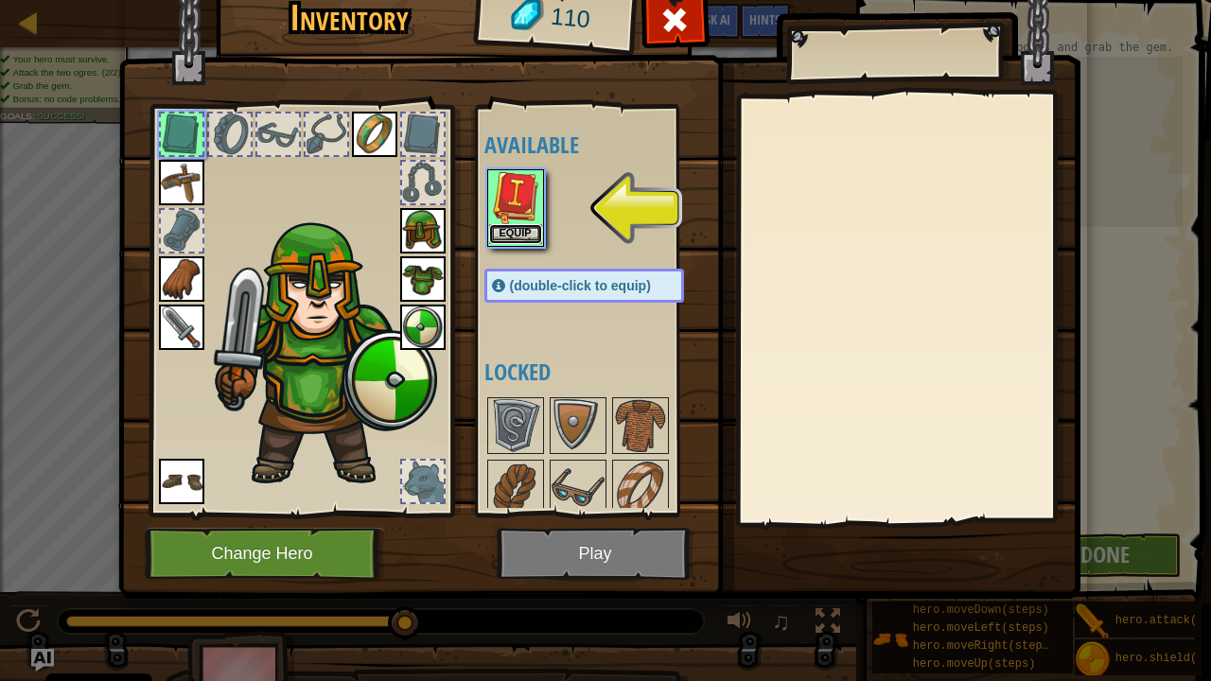
click at [530, 235] on button "Equip" at bounding box center [515, 234] width 53 height 20
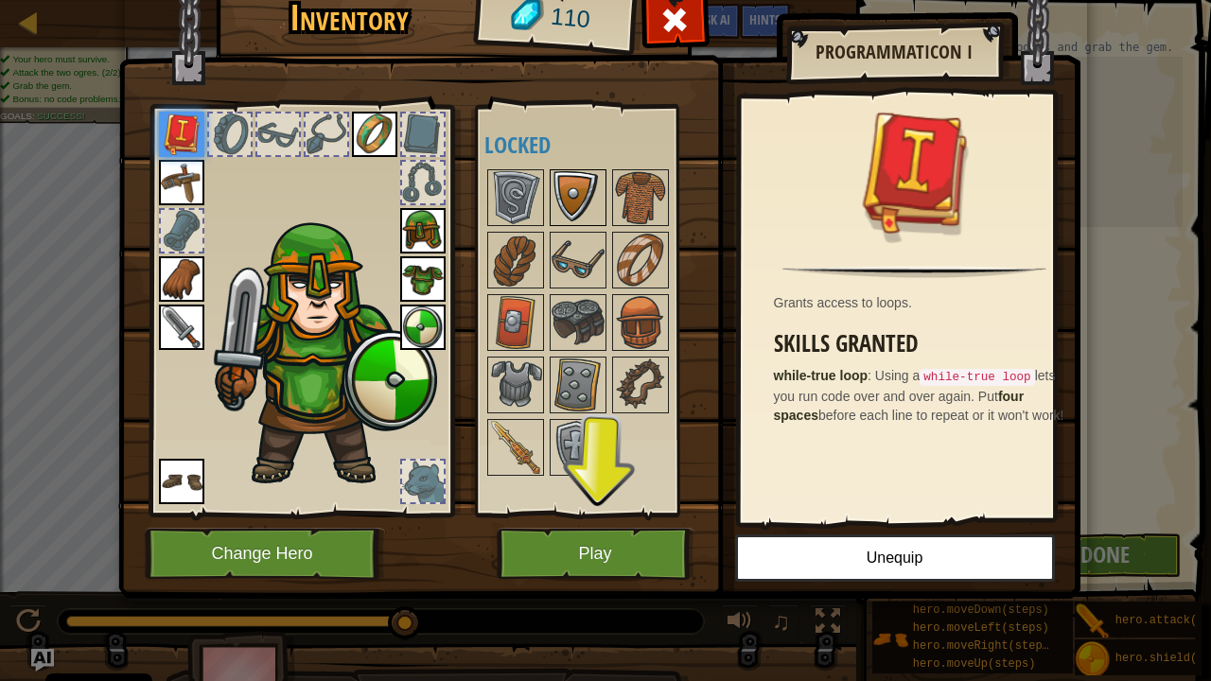
click at [566, 170] on div at bounding box center [578, 197] width 57 height 57
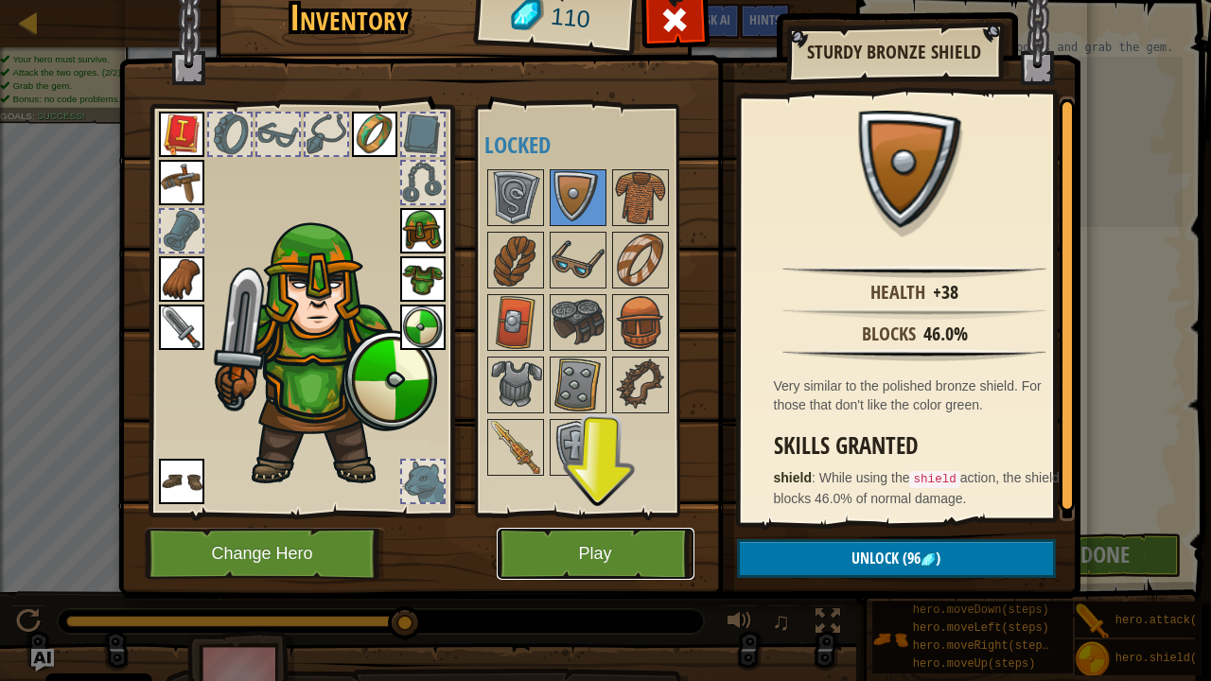
click at [620, 553] on button "Play" at bounding box center [596, 554] width 198 height 52
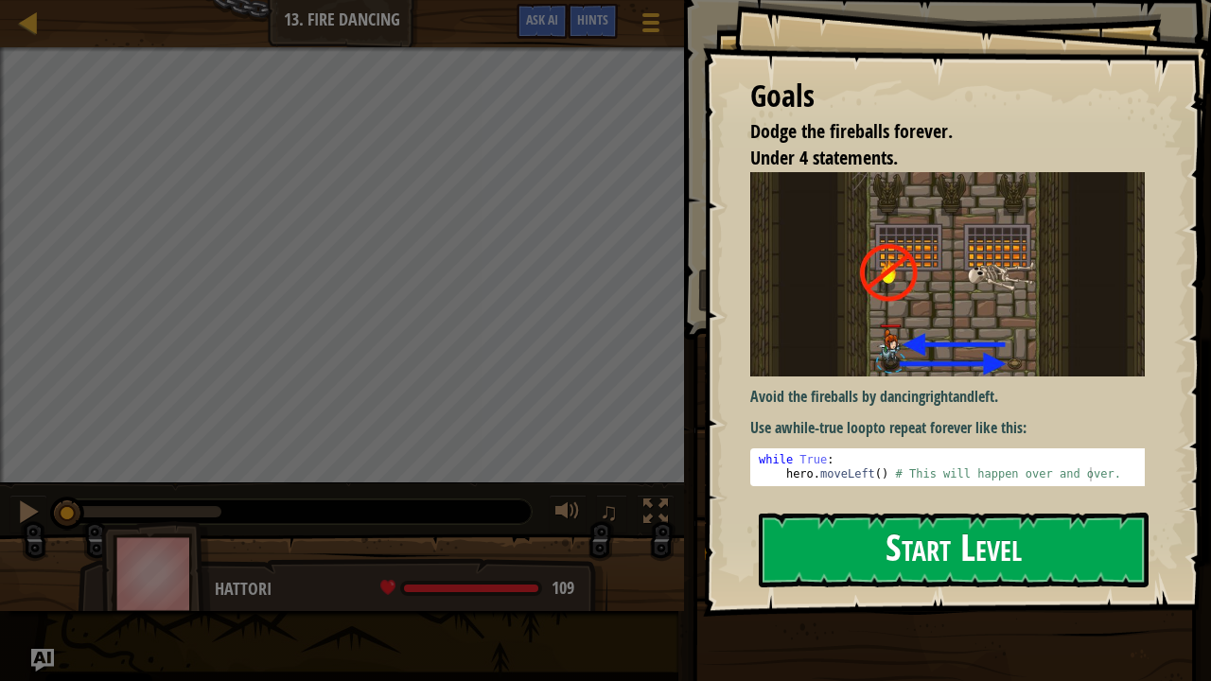
click at [864, 541] on button "Start Level" at bounding box center [954, 550] width 390 height 75
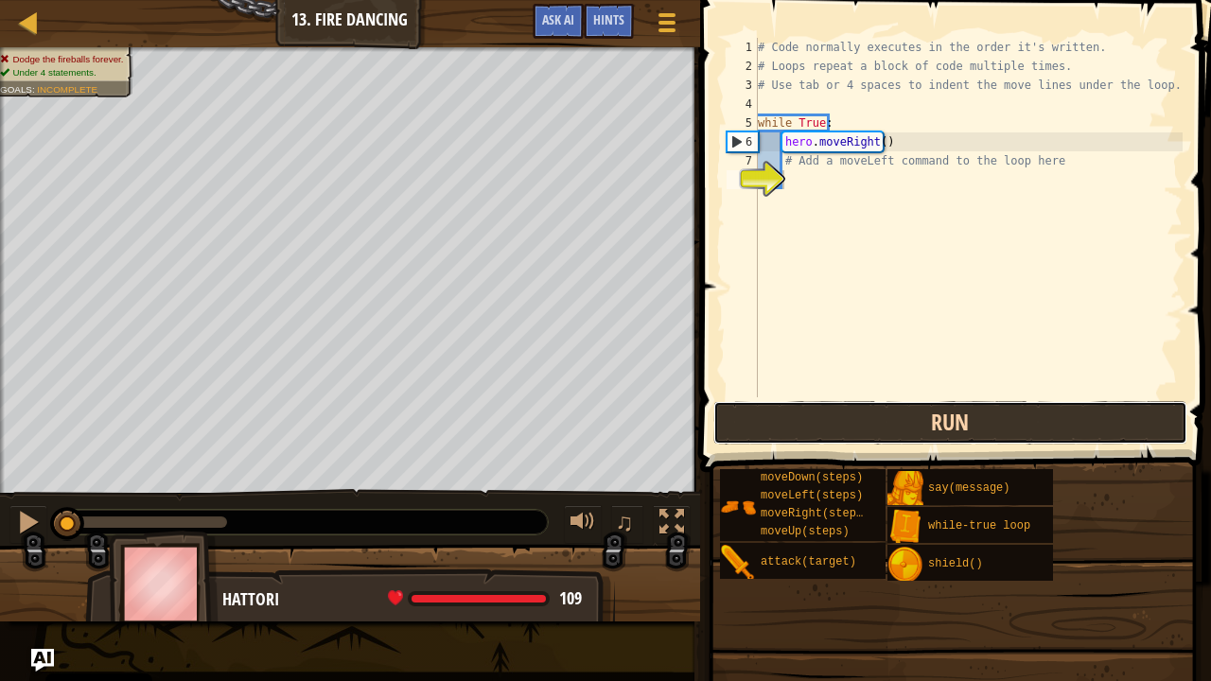
click at [773, 434] on button "Run" at bounding box center [951, 423] width 474 height 44
click at [779, 426] on button "Run" at bounding box center [951, 423] width 474 height 44
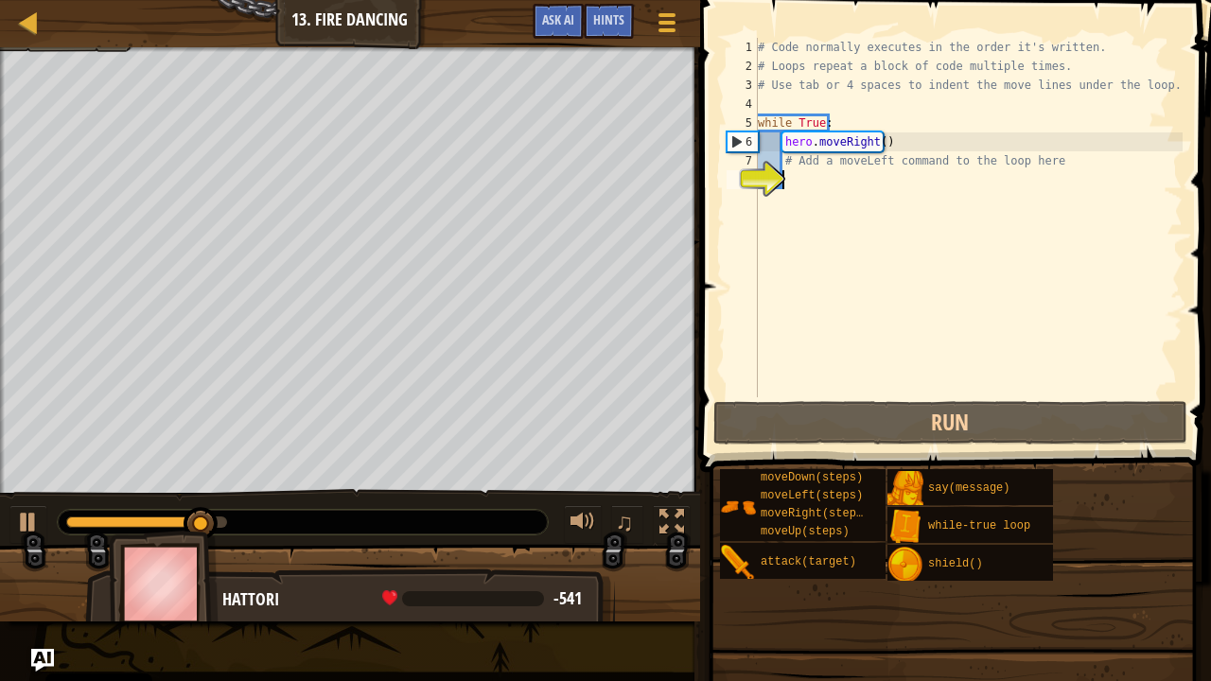
click at [788, 185] on div "# Code normally executes in the order it's written. # Loops repeat a block of c…" at bounding box center [968, 236] width 429 height 397
click at [764, 253] on div "# Code normally executes in the order it's written. # Loops repeat a block of c…" at bounding box center [968, 236] width 429 height 397
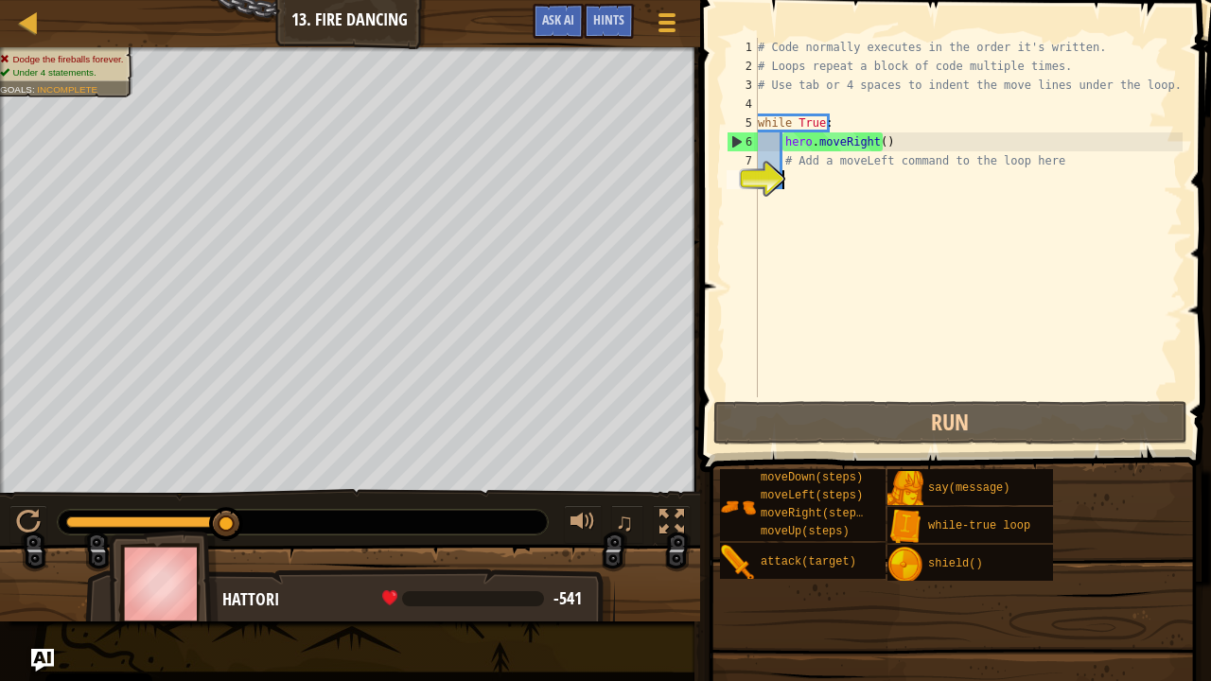
click at [789, 185] on div "# Code normally executes in the order it's written. # Loops repeat a block of c…" at bounding box center [968, 236] width 429 height 397
type textarea "h"
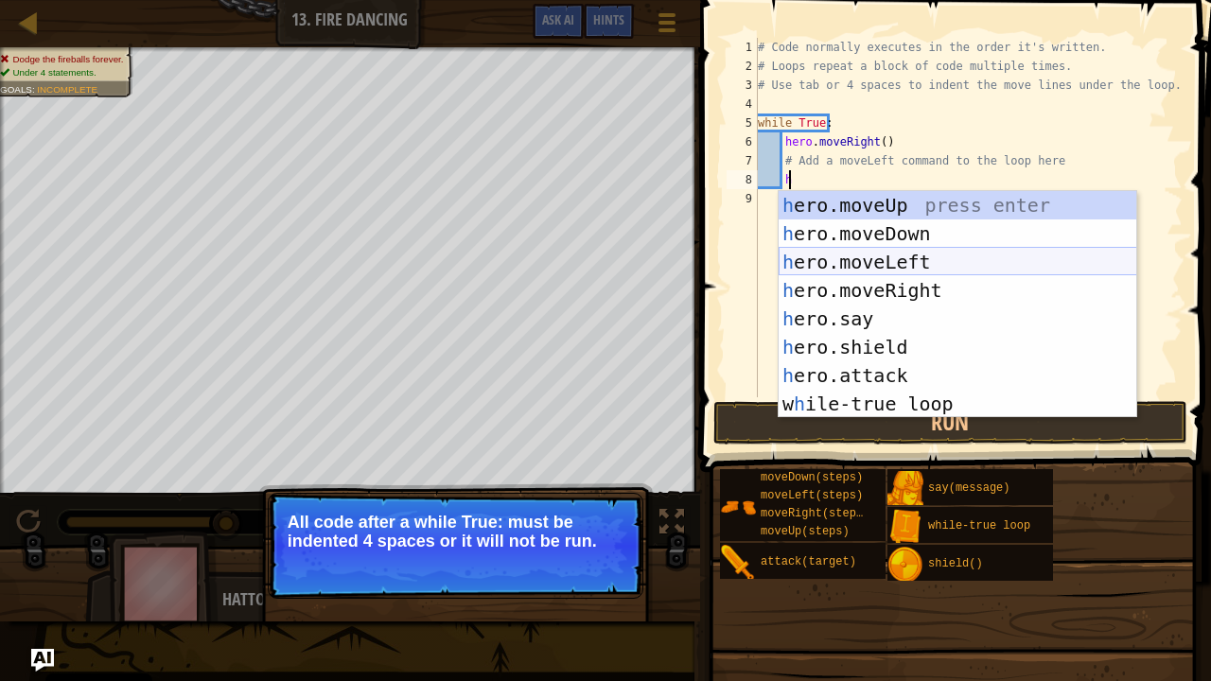
click at [879, 267] on div "h ero.moveUp press enter h ero.moveDown press enter h ero.moveLeft press enter …" at bounding box center [958, 333] width 359 height 284
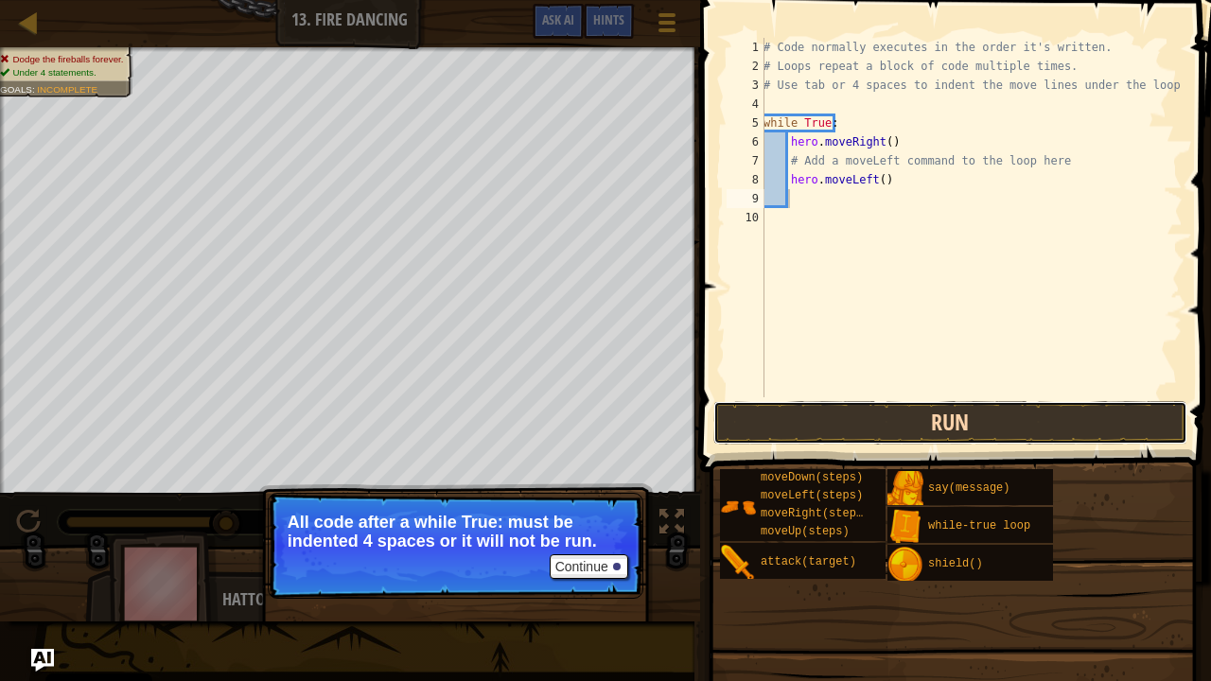
click at [884, 418] on button "Run" at bounding box center [951, 423] width 474 height 44
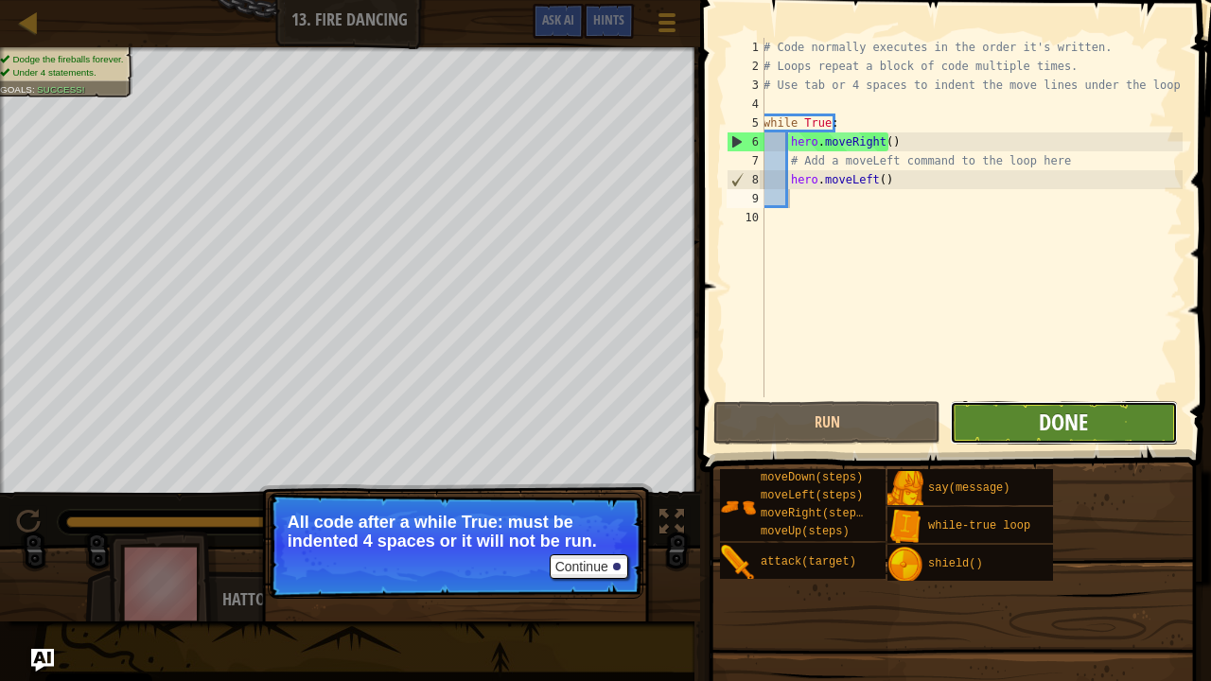
click at [1045, 410] on span "Done" at bounding box center [1063, 422] width 49 height 30
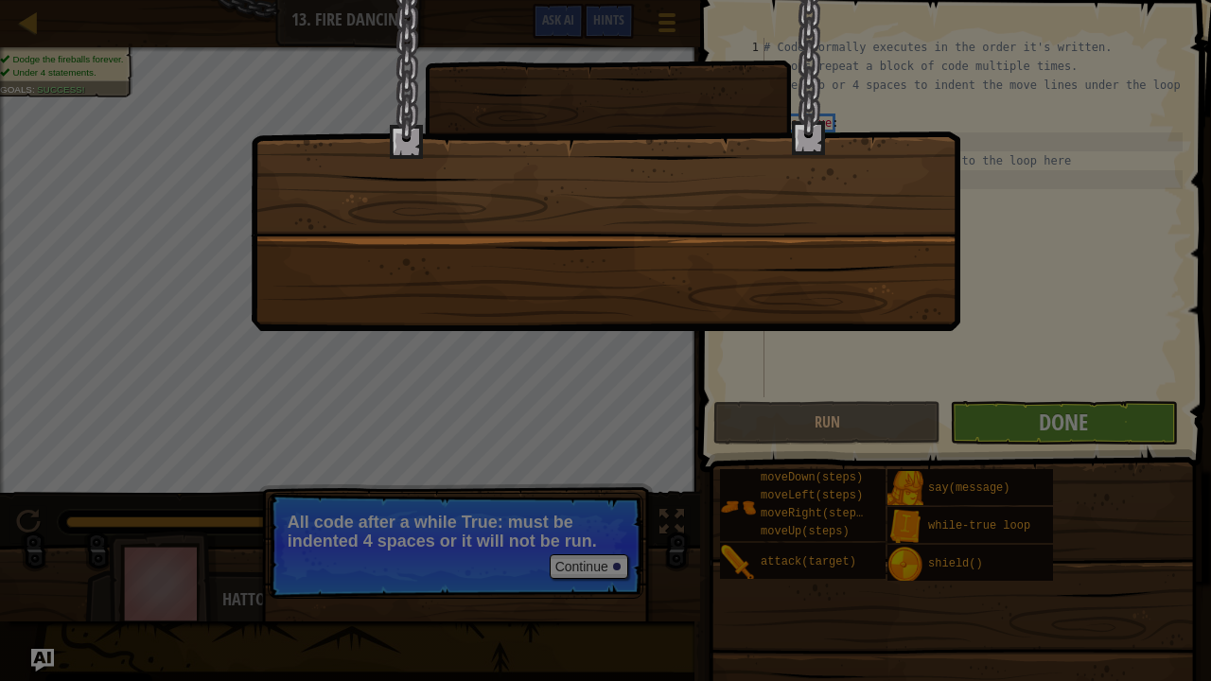
click at [1030, 445] on div at bounding box center [605, 340] width 1211 height 681
click at [704, 344] on div at bounding box center [605, 340] width 1211 height 681
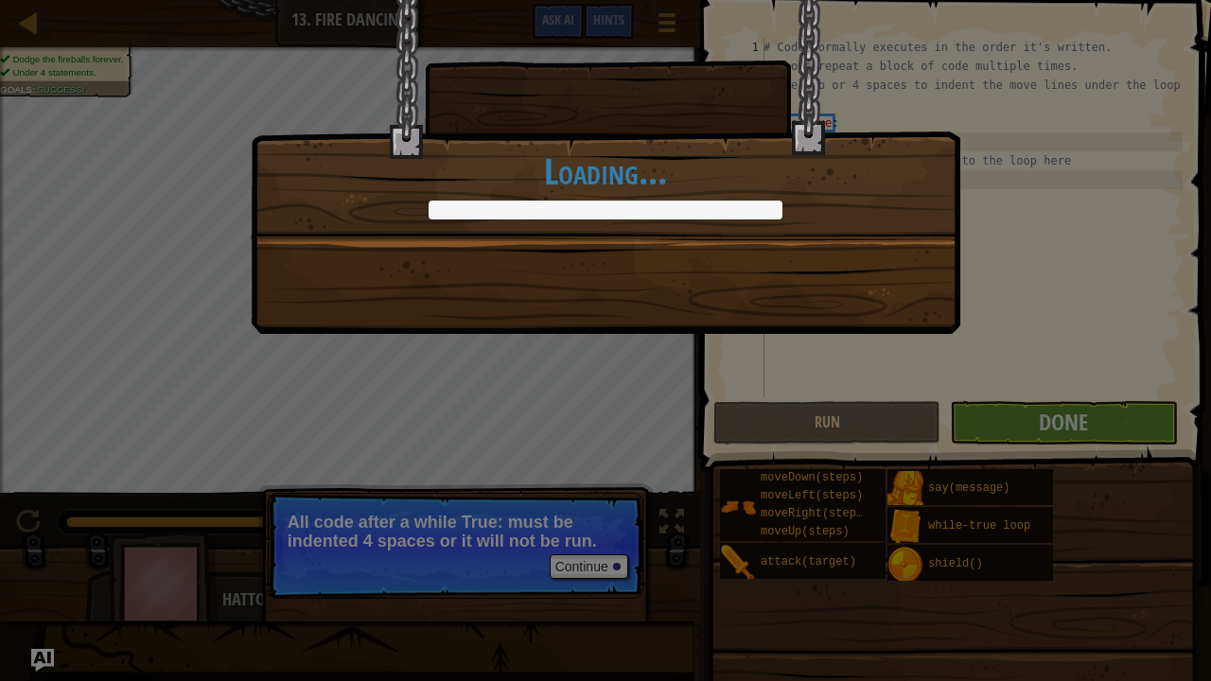
click at [742, 227] on div "Jump to the left. Step to the right. Repeat. +0 +0 New Item Done in fewer than …" at bounding box center [606, 119] width 710 height 240
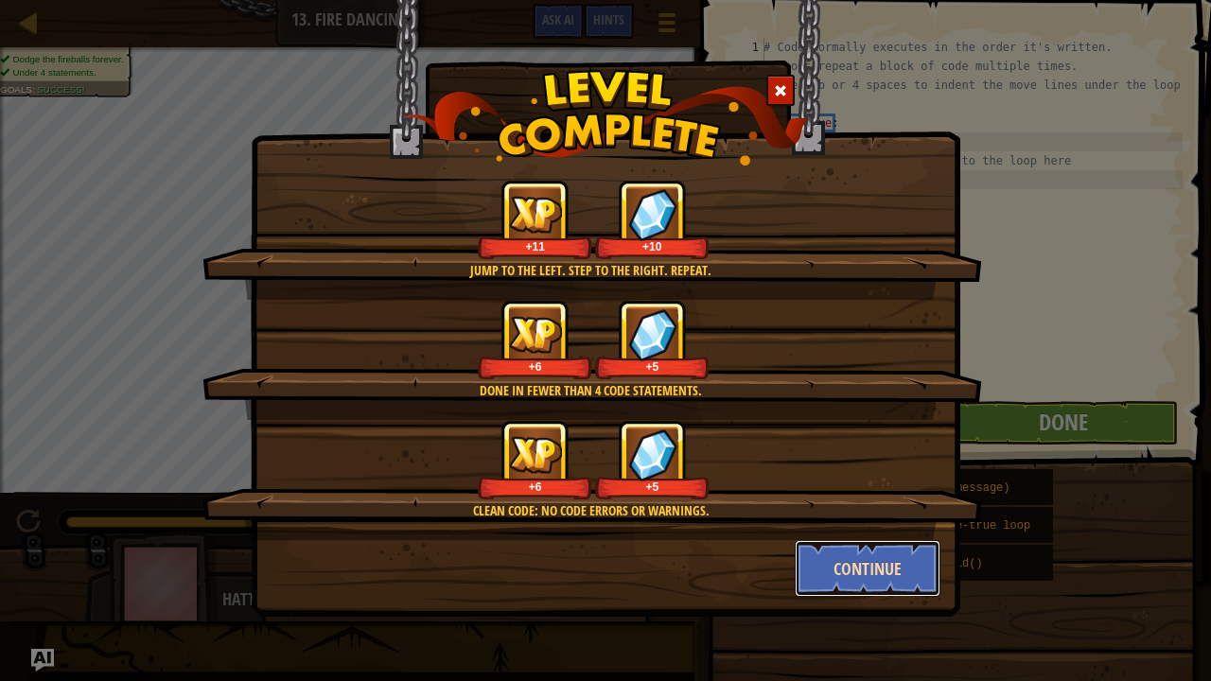
click at [848, 551] on button "Continue" at bounding box center [868, 568] width 147 height 57
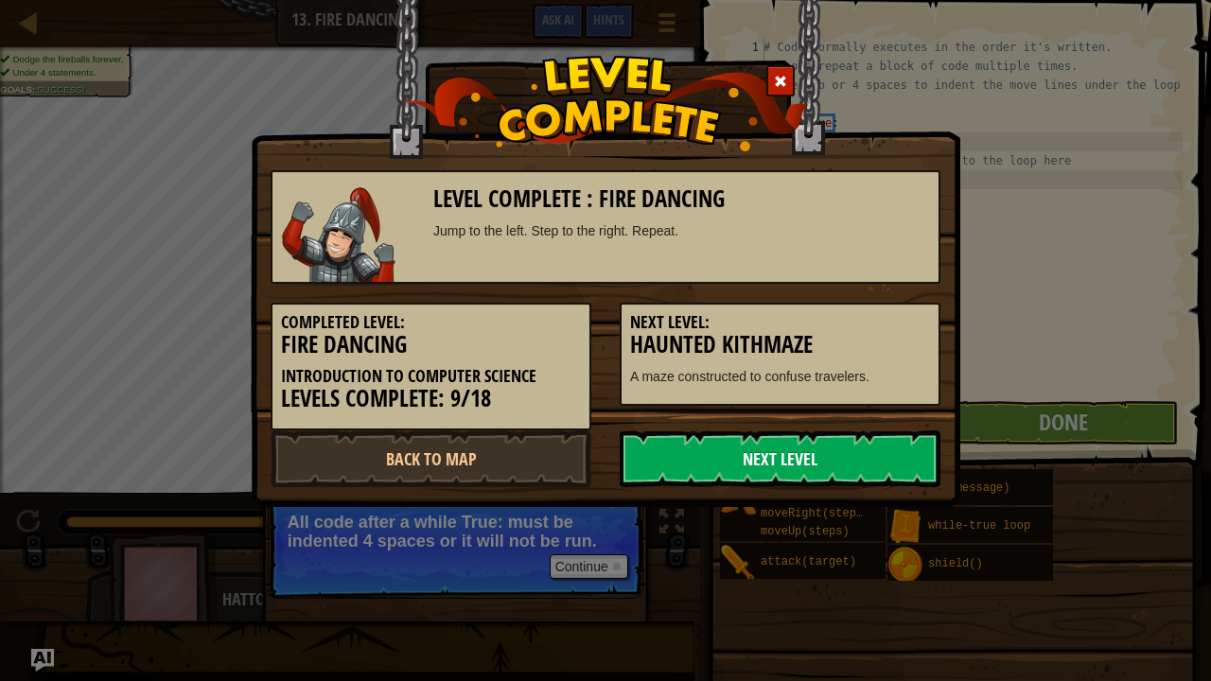
click at [668, 452] on link "Next Level" at bounding box center [780, 459] width 321 height 57
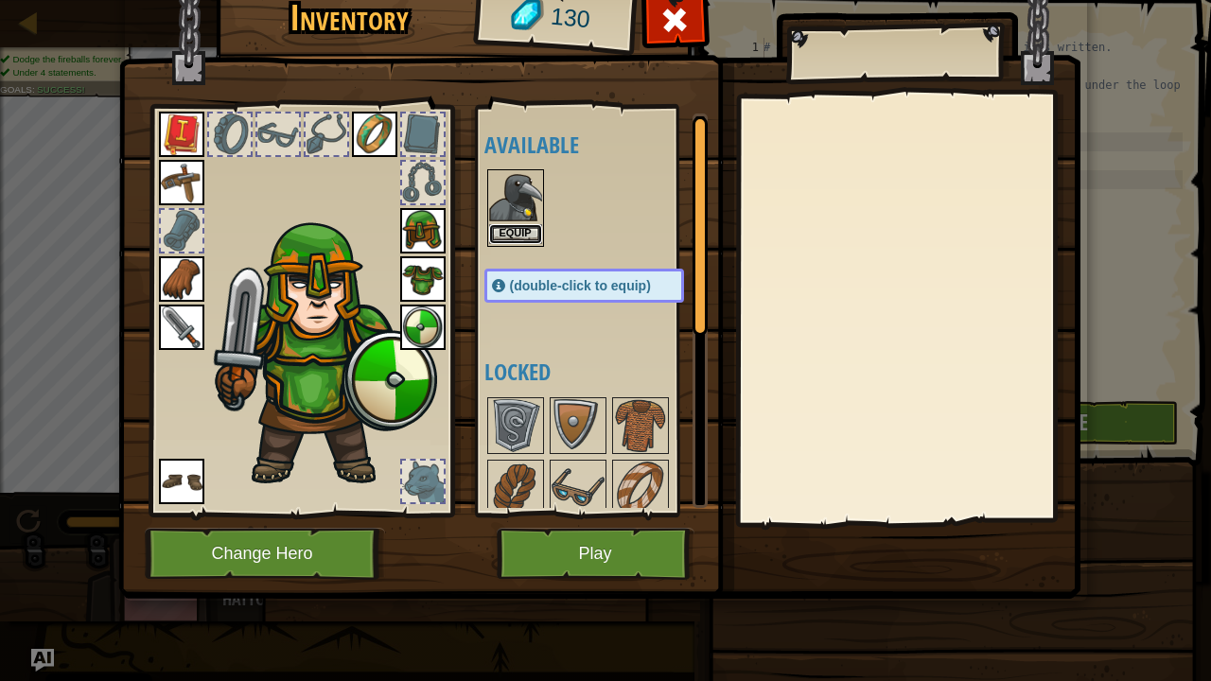
click at [520, 236] on button "Equip" at bounding box center [515, 234] width 53 height 20
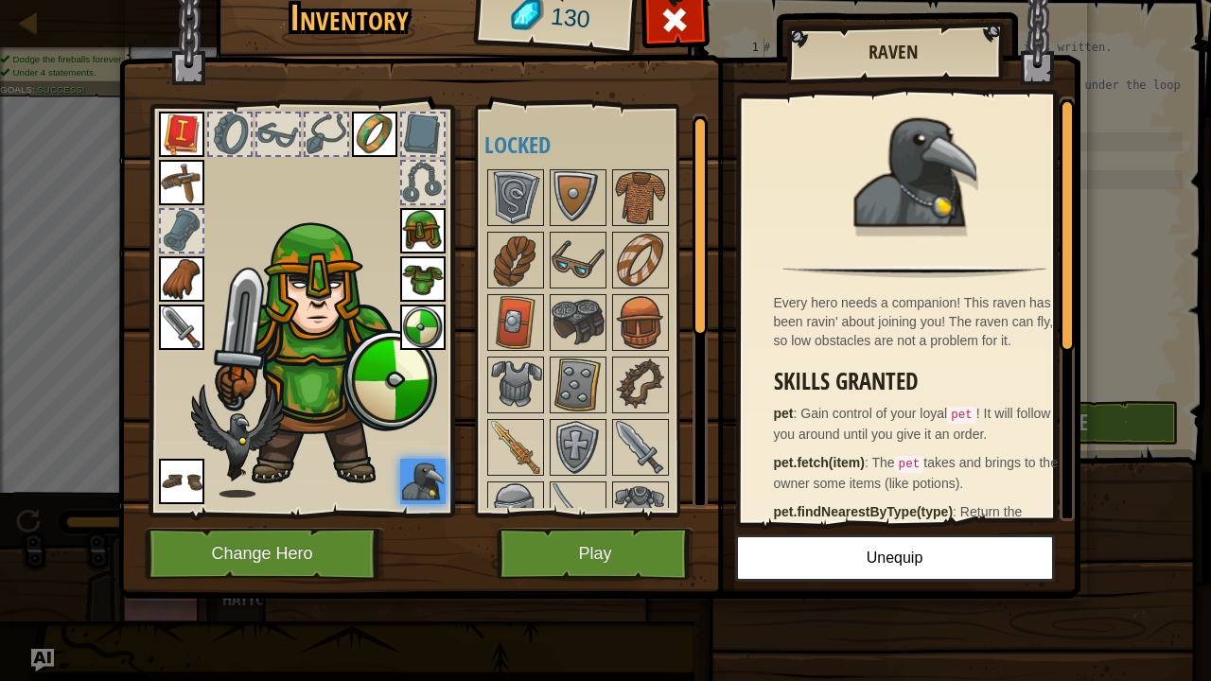
scroll to position [91, 0]
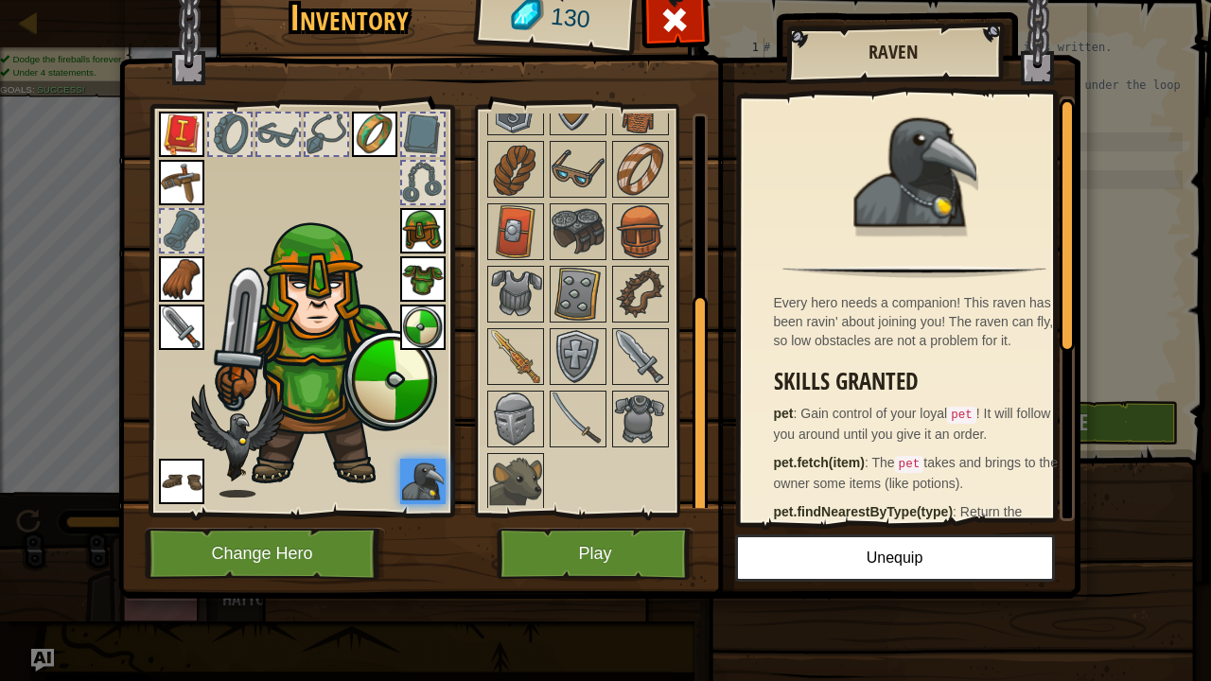
click at [496, 512] on div "Available Equip Equip Equip Equip Equip Equip Equip Equip Equip Equip (double-c…" at bounding box center [592, 311] width 232 height 412
click at [512, 483] on img at bounding box center [515, 481] width 53 height 53
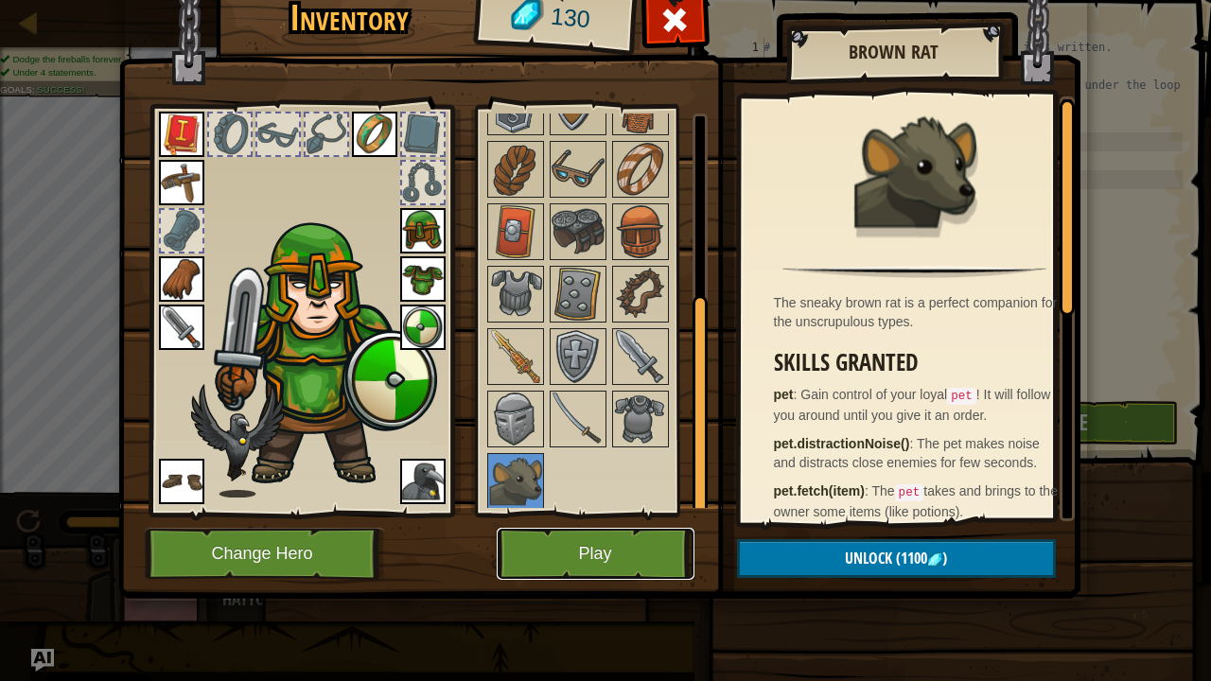
click at [621, 553] on button "Play" at bounding box center [596, 554] width 198 height 52
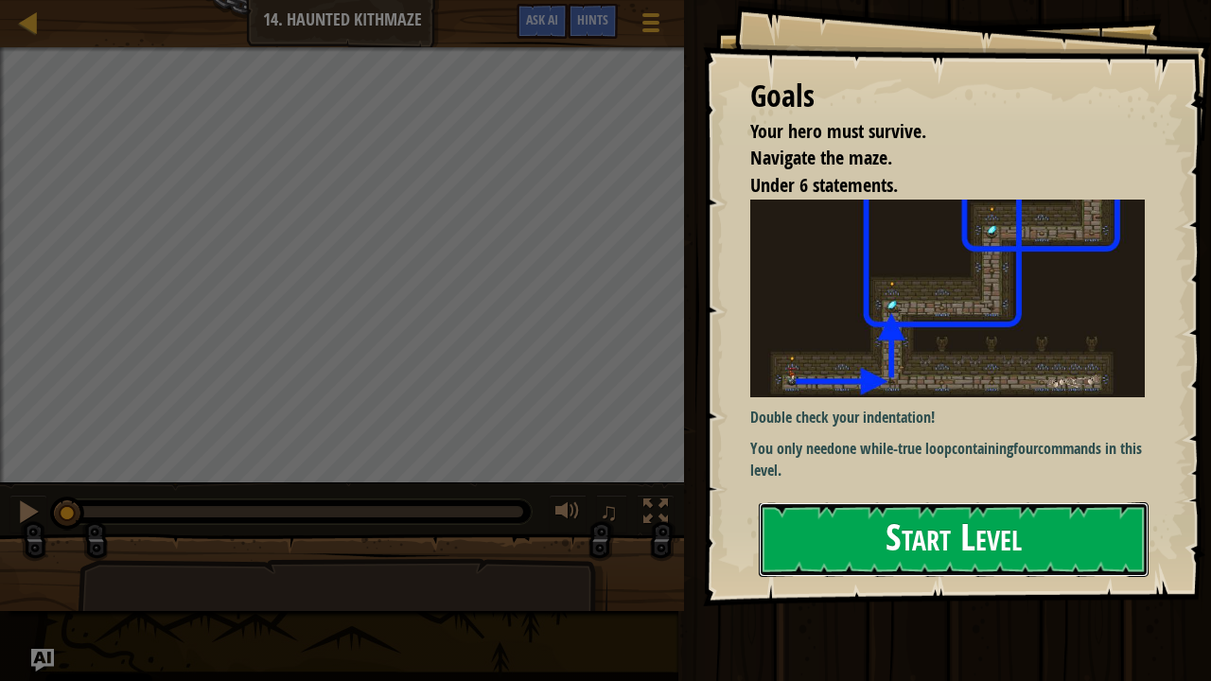
click at [851, 541] on button "Start Level" at bounding box center [954, 540] width 390 height 75
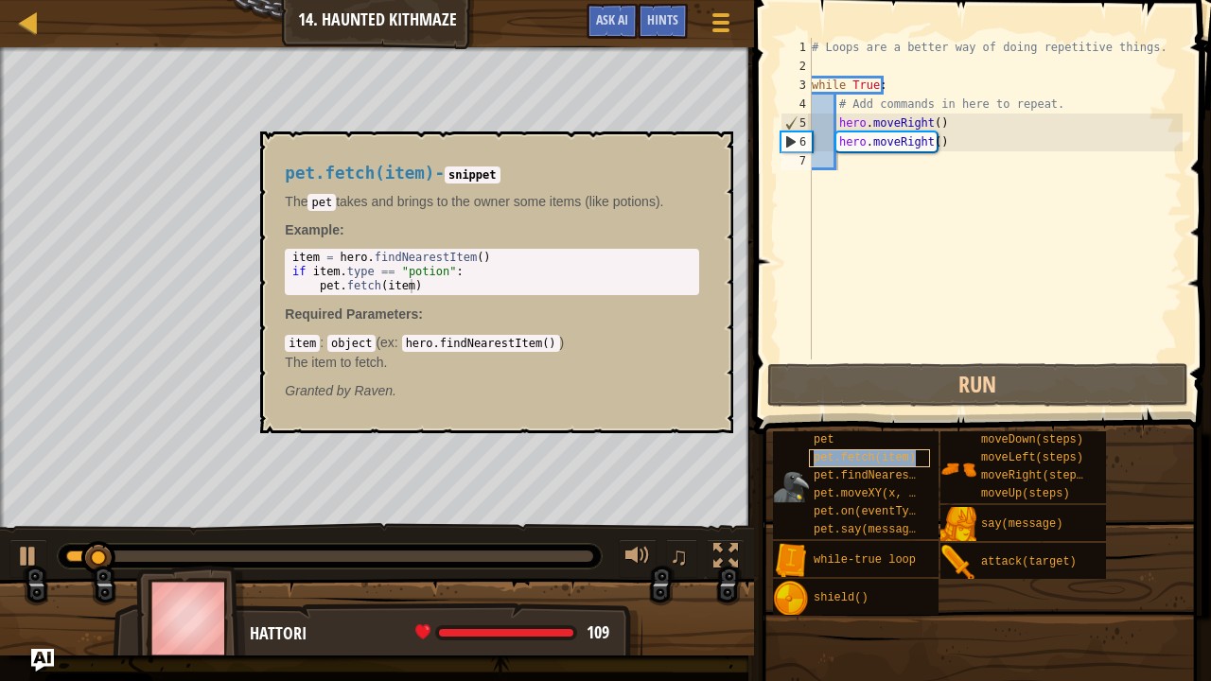
click at [827, 460] on span "pet.fetch(item)" at bounding box center [865, 457] width 102 height 13
click at [844, 451] on span "pet.fetch(item)" at bounding box center [865, 457] width 102 height 13
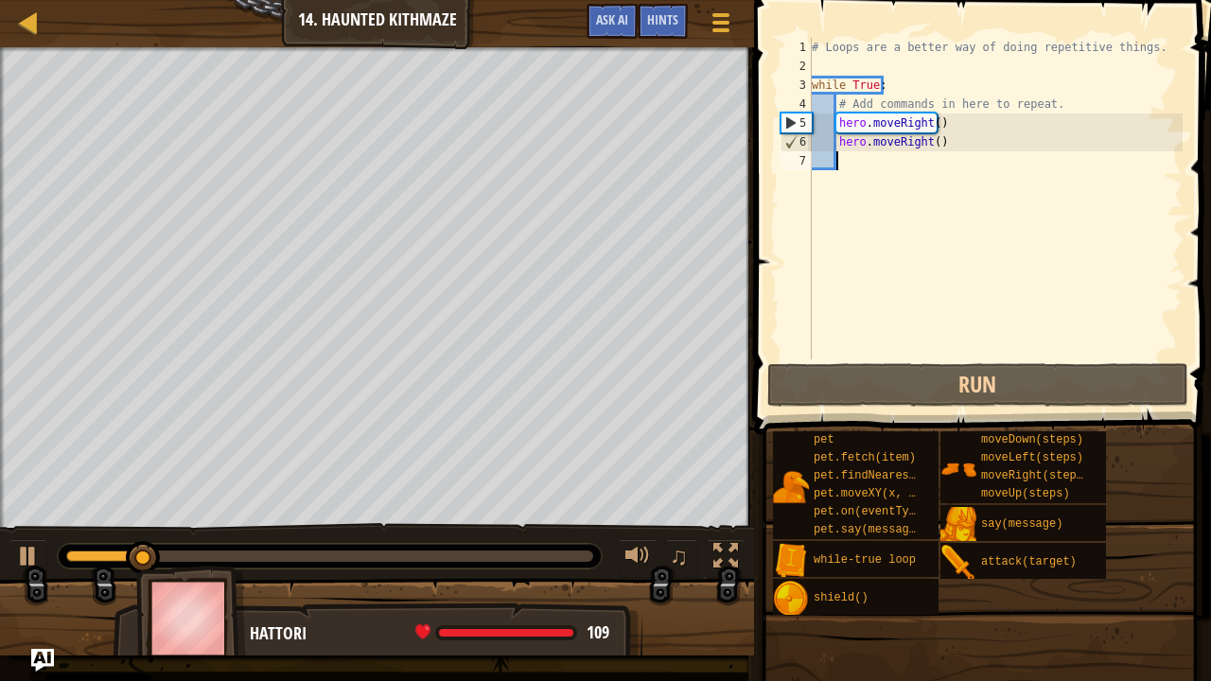
click at [869, 175] on div "# Loops are a better way of doing repetitive things. while True : # Add command…" at bounding box center [995, 218] width 375 height 360
type textarea "m"
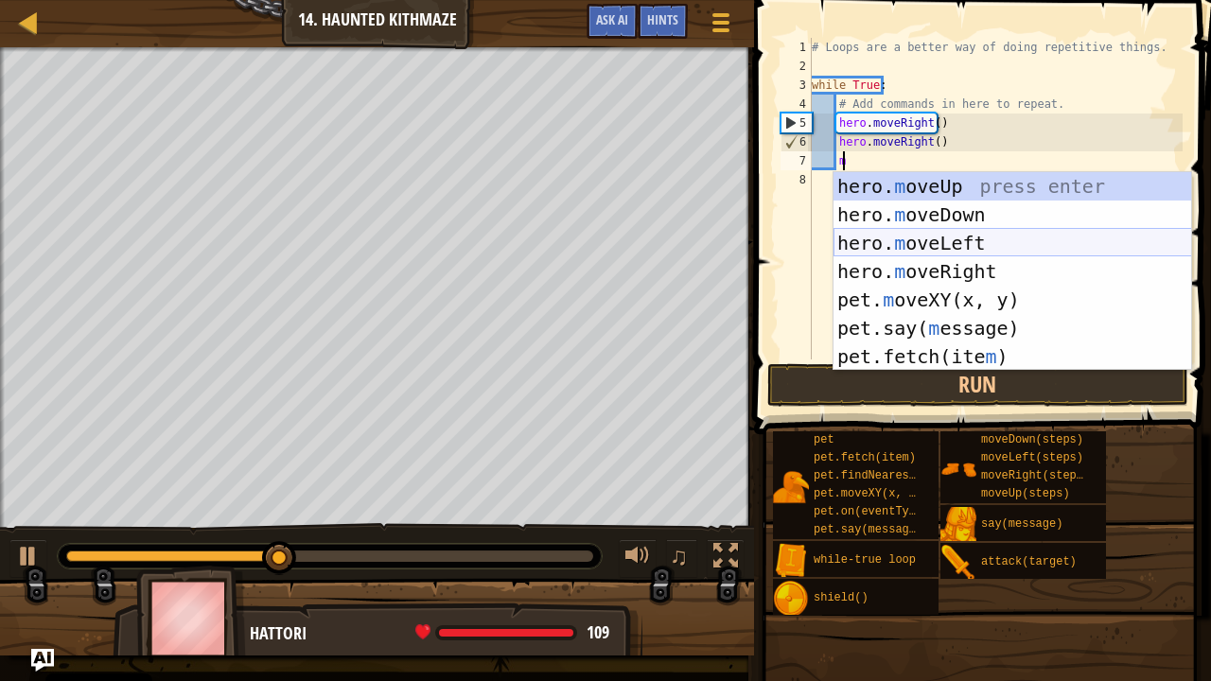
click at [903, 240] on div "hero. m oveUp press enter hero. m oveDown press enter hero. m oveLeft press ent…" at bounding box center [1013, 300] width 359 height 256
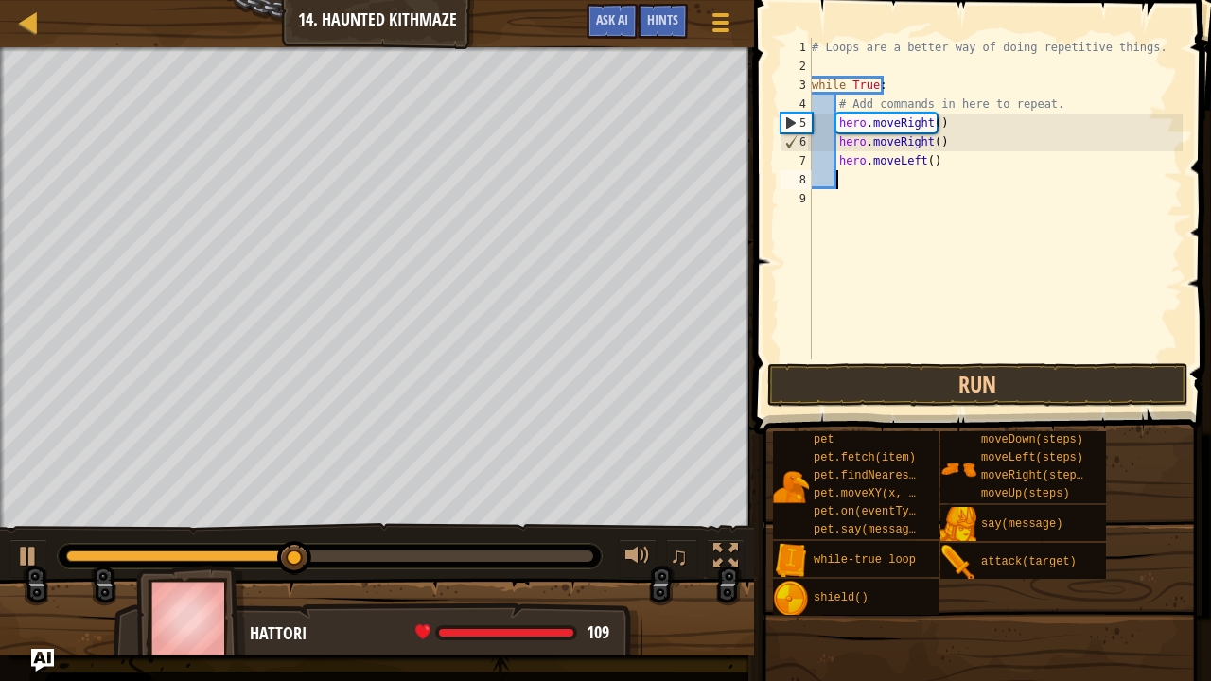
click at [882, 210] on div "# Loops are a better way of doing repetitive things. while True : # Add command…" at bounding box center [995, 218] width 375 height 360
click at [880, 190] on div "# Loops are a better way of doing repetitive things. while True : # Add command…" at bounding box center [995, 218] width 375 height 360
click at [881, 170] on div "# Loops are a better way of doing repetitive things. while True : # Add command…" at bounding box center [995, 218] width 375 height 360
type textarea "m"
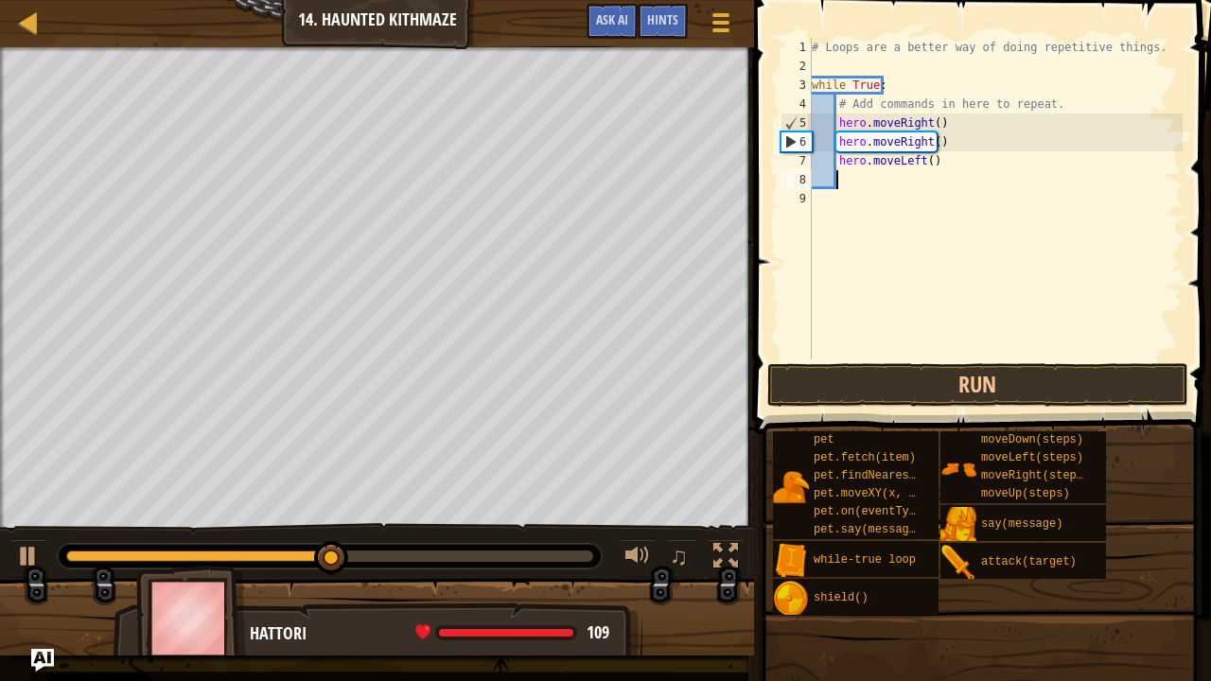
scroll to position [9, 2]
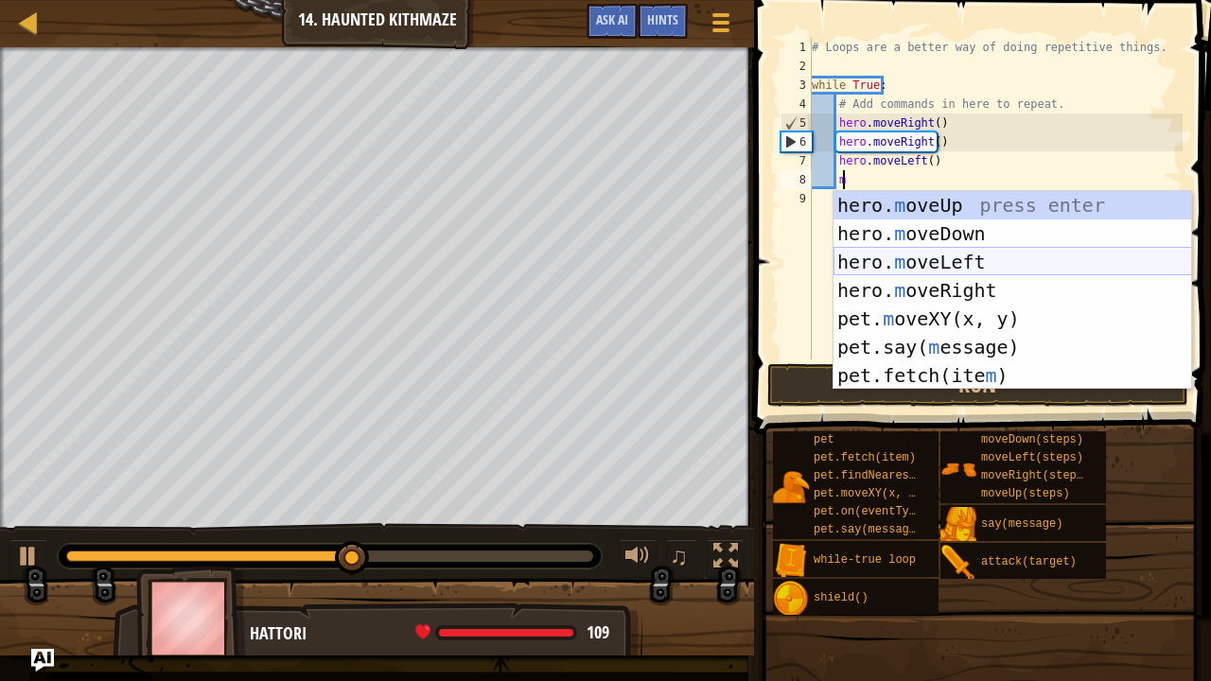
click at [871, 258] on div "hero. m oveUp press enter hero. m oveDown press enter hero. m oveLeft press ent…" at bounding box center [1013, 319] width 359 height 256
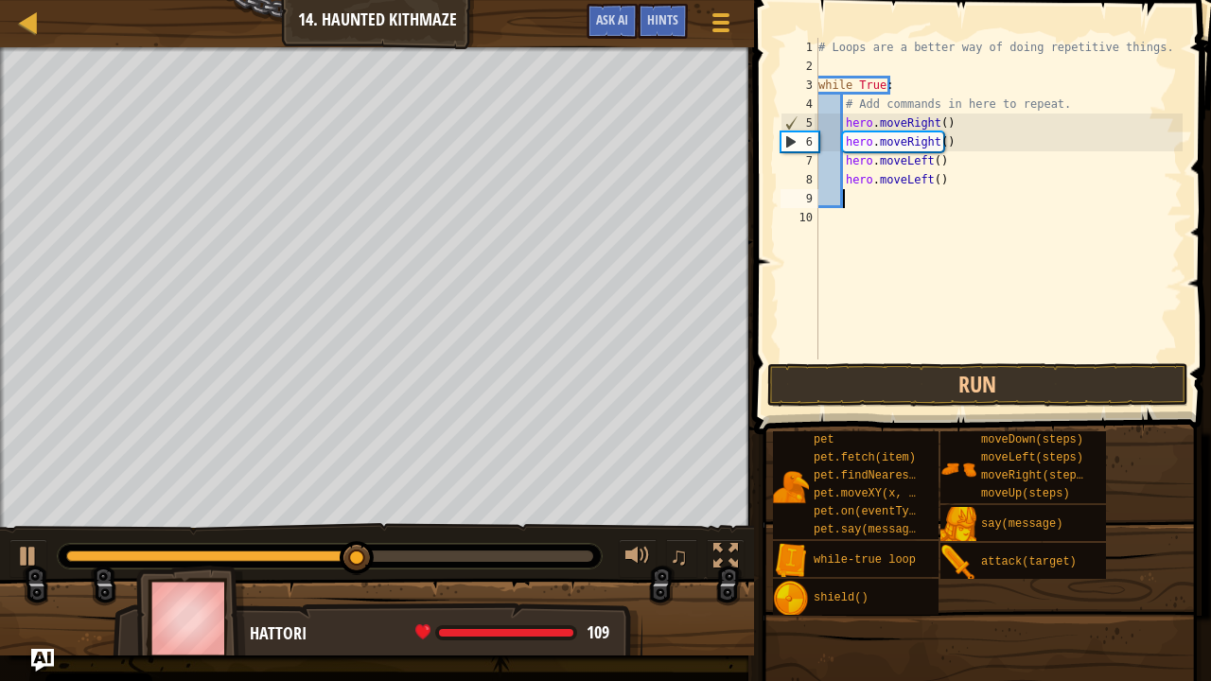
scroll to position [9, 1]
click at [877, 394] on button "Run" at bounding box center [978, 385] width 421 height 44
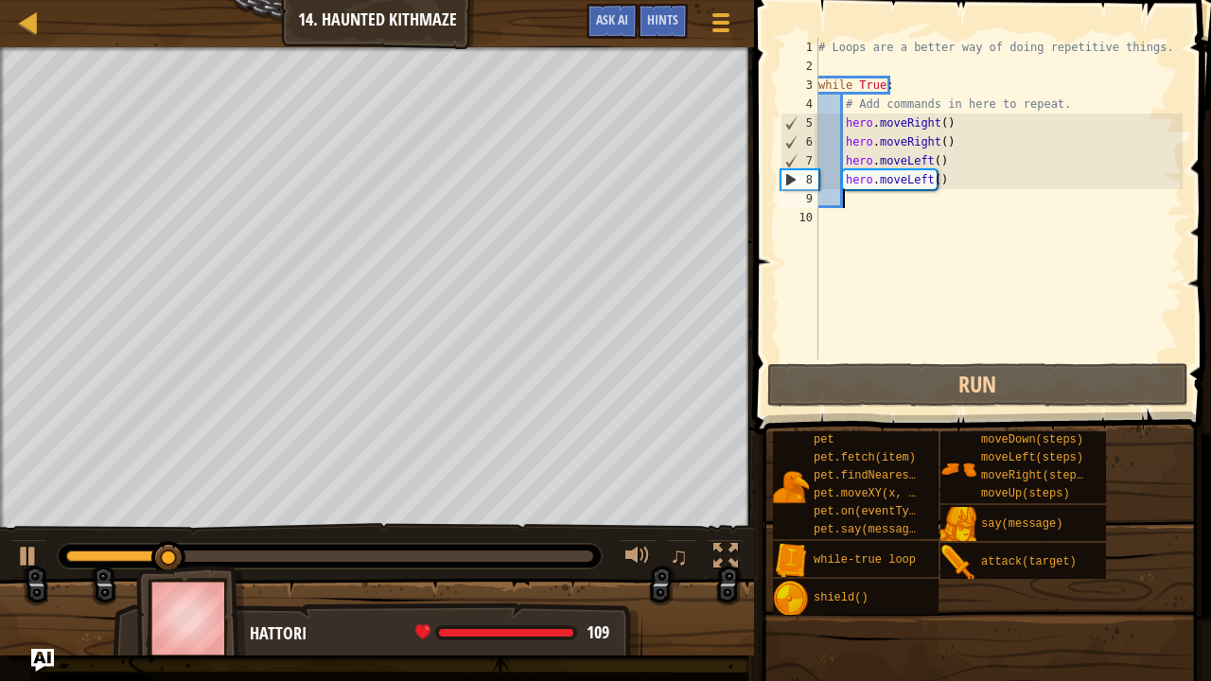
click at [939, 140] on div "# Loops are a better way of doing repetitive things. while True : # Add command…" at bounding box center [999, 218] width 369 height 360
type textarea "hero.moveRight()"
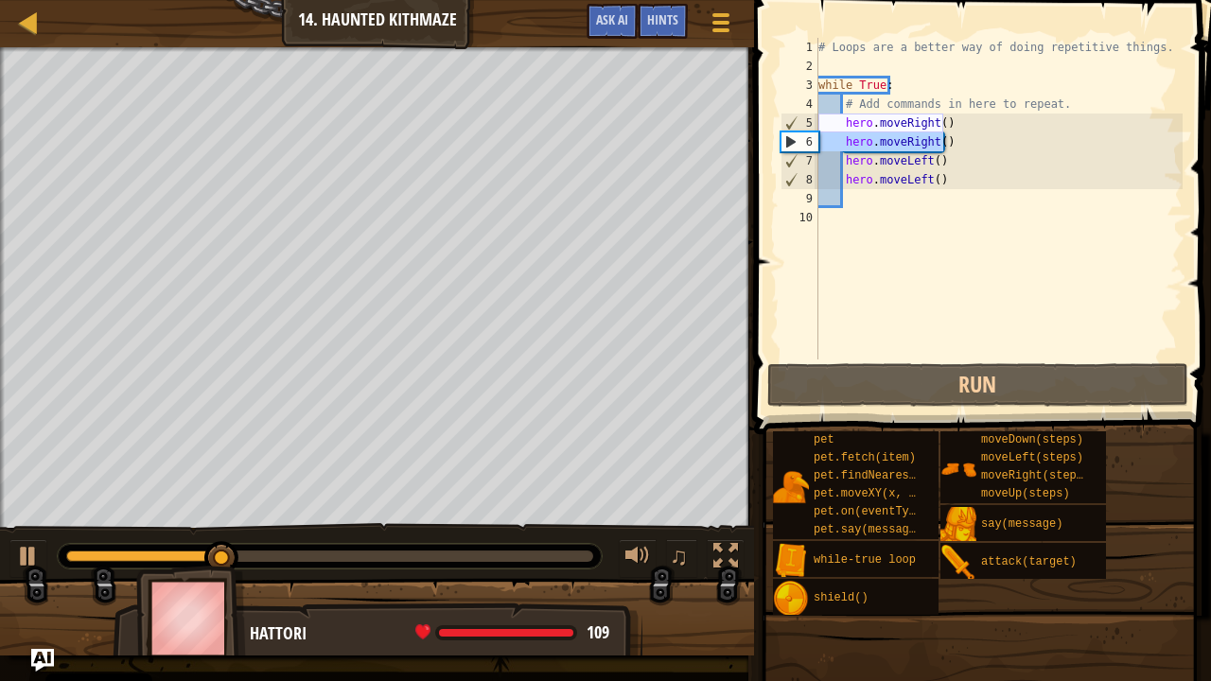
drag, startPoint x: 948, startPoint y: 149, endPoint x: 819, endPoint y: 145, distance: 129.7
click at [819, 145] on div "# Loops are a better way of doing repetitive things. while True : # Add command…" at bounding box center [999, 218] width 369 height 360
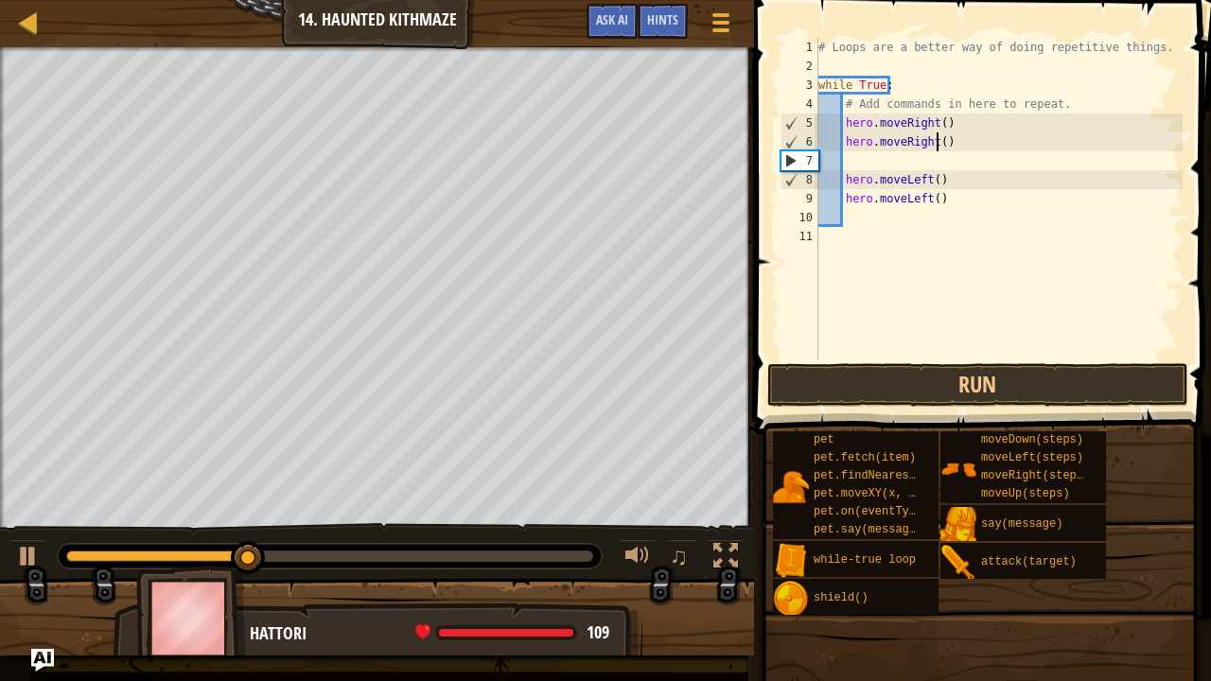
click at [939, 138] on div "# Loops are a better way of doing repetitive things. while True : # Add command…" at bounding box center [999, 218] width 369 height 360
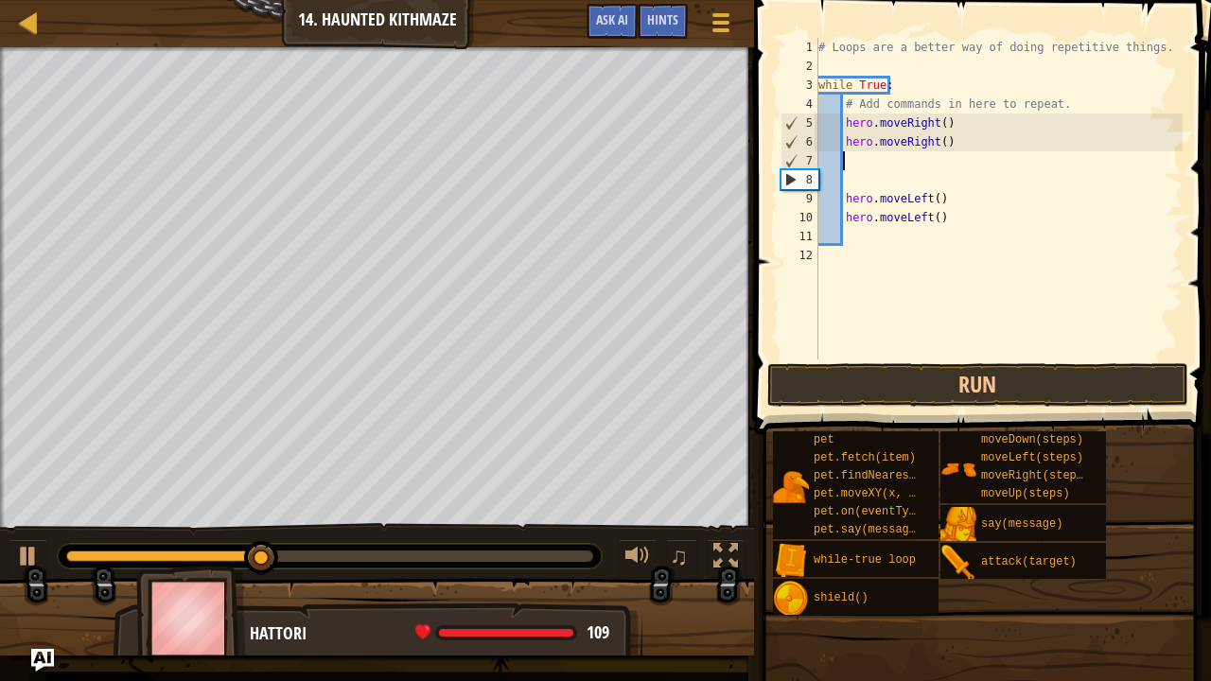
type textarea "hero.moveRight()"
drag, startPoint x: 943, startPoint y: 140, endPoint x: 909, endPoint y: 295, distance: 158.9
click at [909, 295] on div "# Loops are a better way of doing repetitive things. while True : # Add command…" at bounding box center [999, 218] width 369 height 360
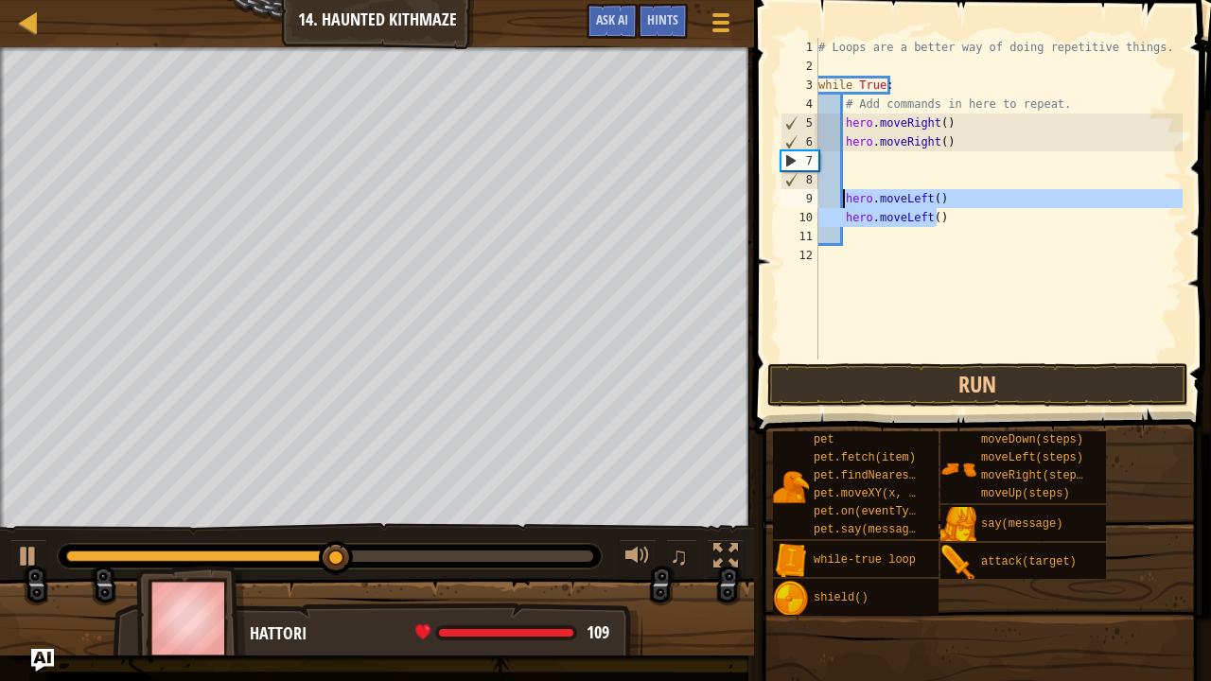
drag, startPoint x: 949, startPoint y: 222, endPoint x: 838, endPoint y: 194, distance: 115.2
click at [838, 194] on div "# Loops are a better way of doing repetitive things. while True : # Add command…" at bounding box center [999, 218] width 369 height 360
type textarea "hero.moveLeft() hero.moveLeft()"
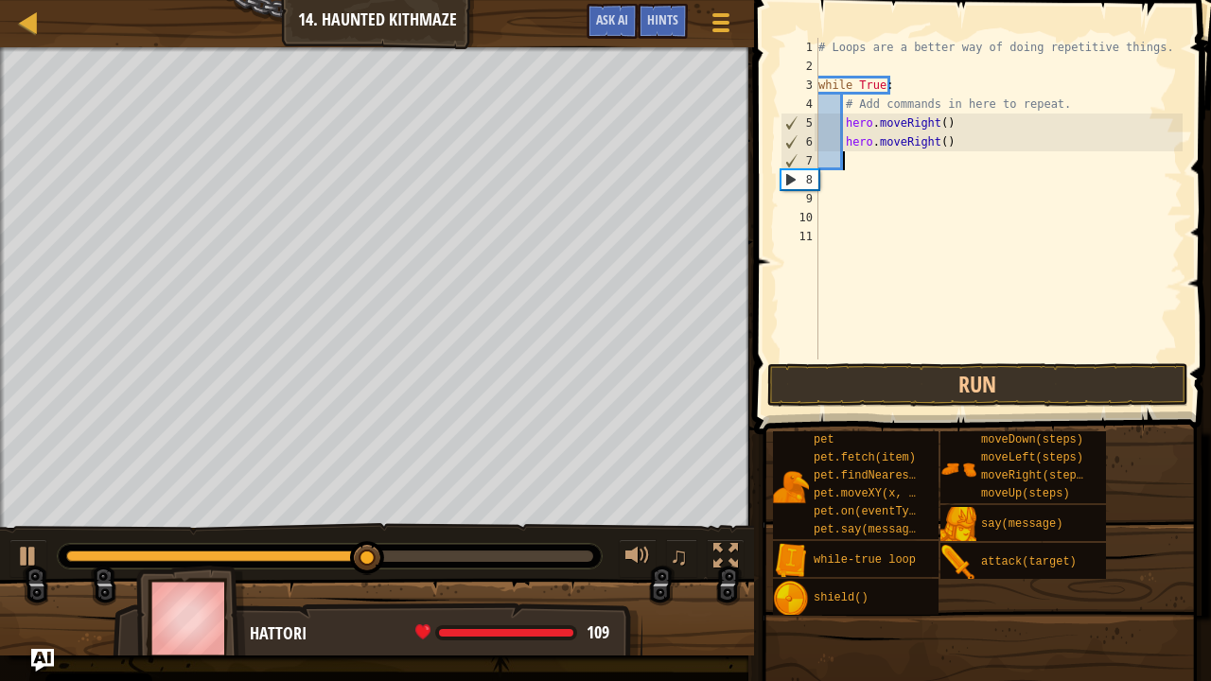
click at [949, 154] on div "# Loops are a better way of doing repetitive things. while True : # Add command…" at bounding box center [999, 218] width 369 height 360
click at [944, 137] on div "# Loops are a better way of doing repetitive things. while True : # Add command…" at bounding box center [999, 218] width 369 height 360
type textarea "h"
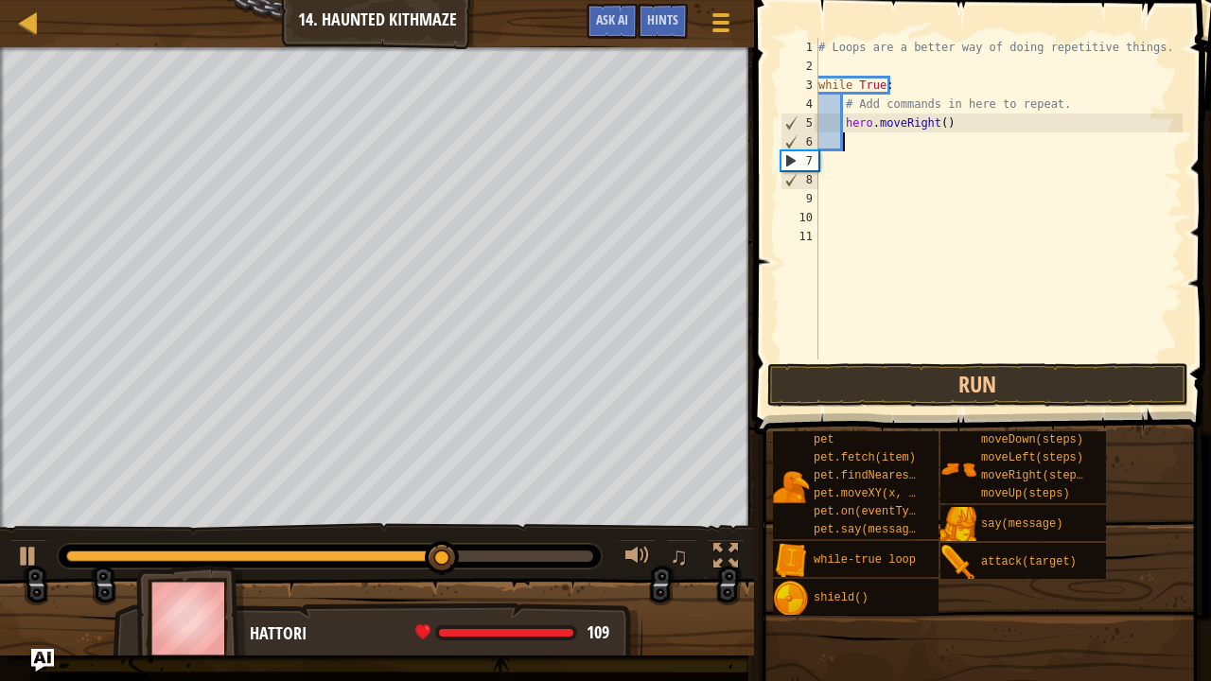
click at [856, 147] on div "# Loops are a better way of doing repetitive things. while True : # Add command…" at bounding box center [999, 218] width 369 height 360
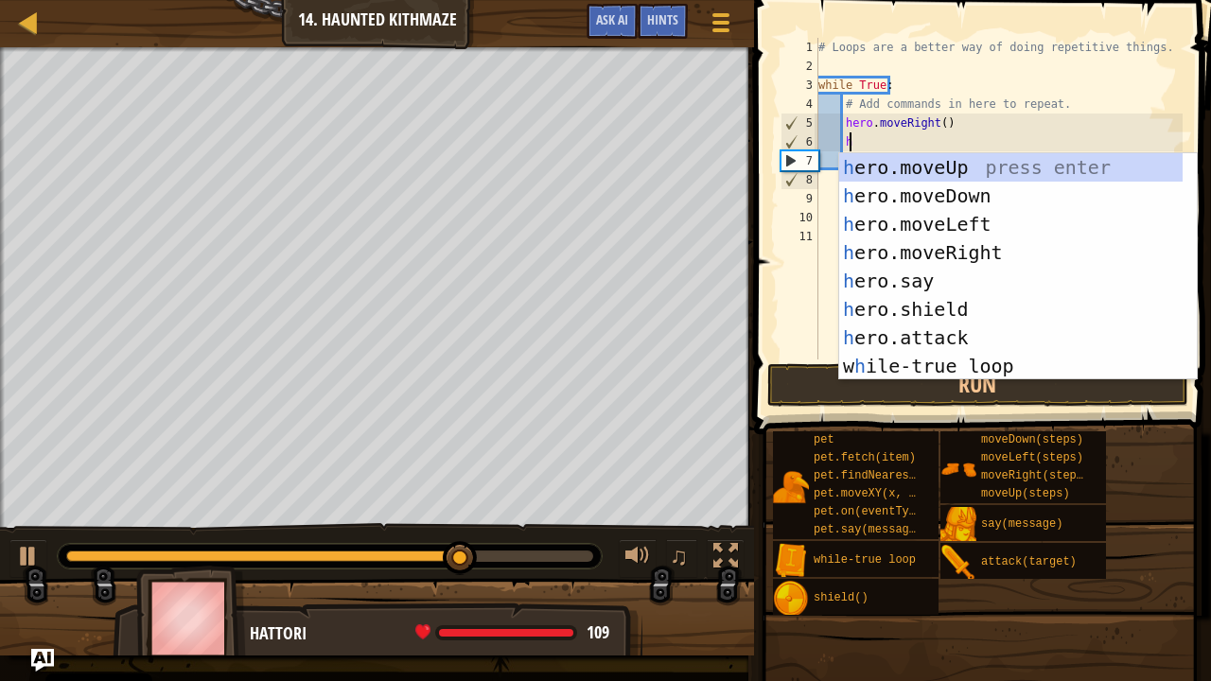
scroll to position [9, 1]
click at [934, 132] on div "# Loops are a better way of doing repetitive things. while True : # Add command…" at bounding box center [999, 218] width 369 height 360
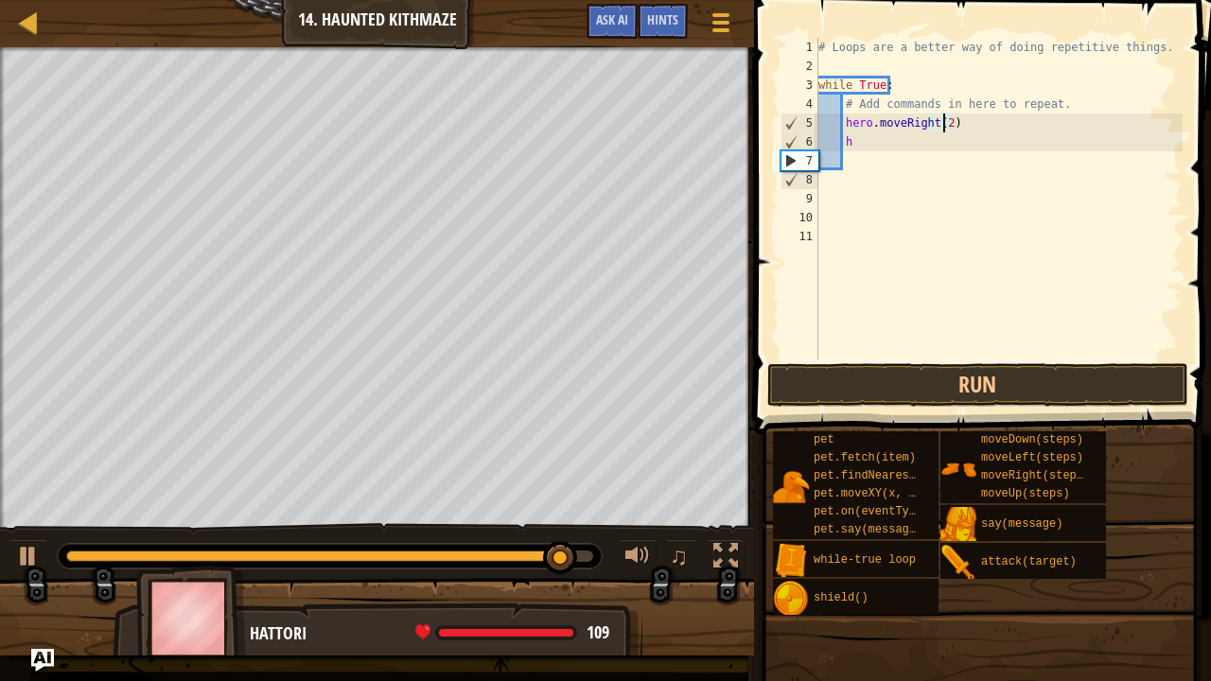
click at [932, 136] on div "# Loops are a better way of doing repetitive things. while True : # Add command…" at bounding box center [999, 218] width 369 height 360
type textarea "he"
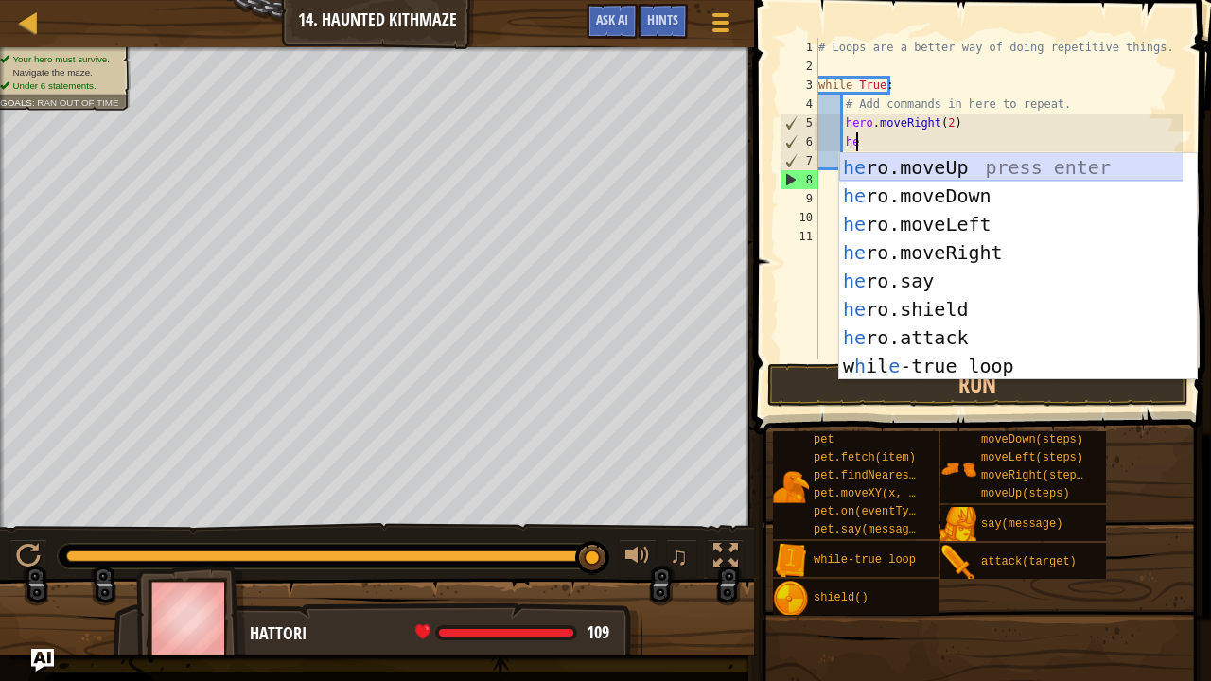
click at [938, 165] on div "he ro.moveUp press enter he ro.moveDown press enter he ro.moveLeft press enter …" at bounding box center [1011, 295] width 344 height 284
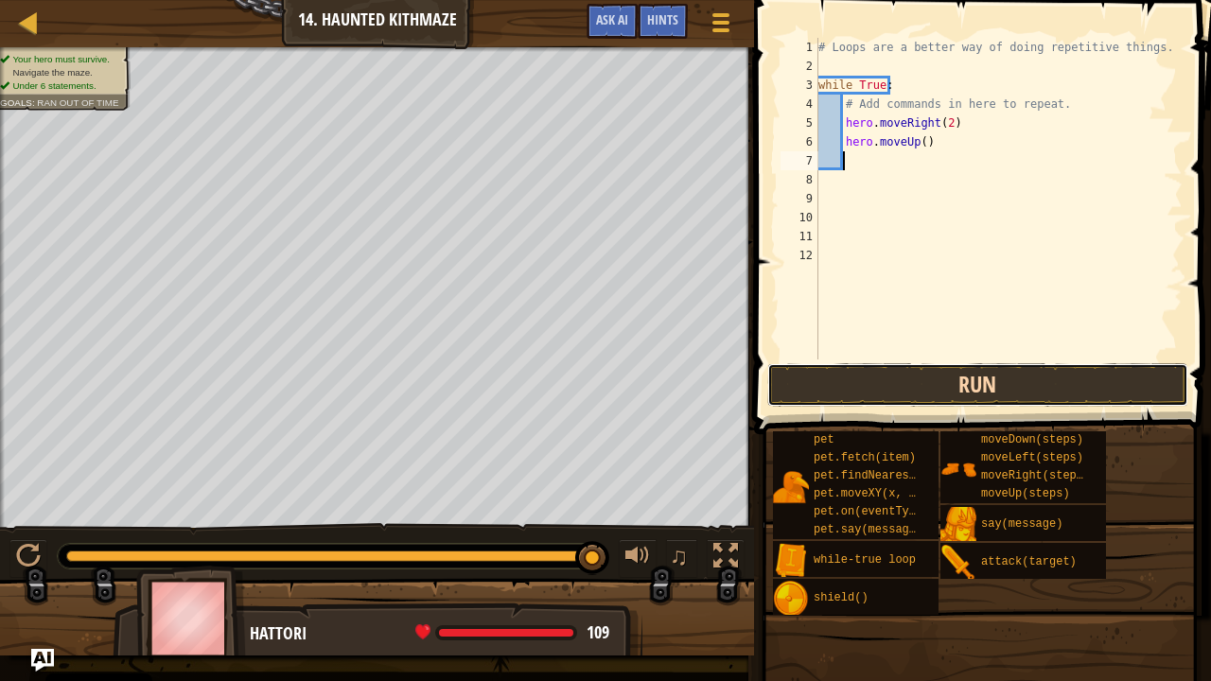
click at [920, 382] on button "Run" at bounding box center [978, 385] width 421 height 44
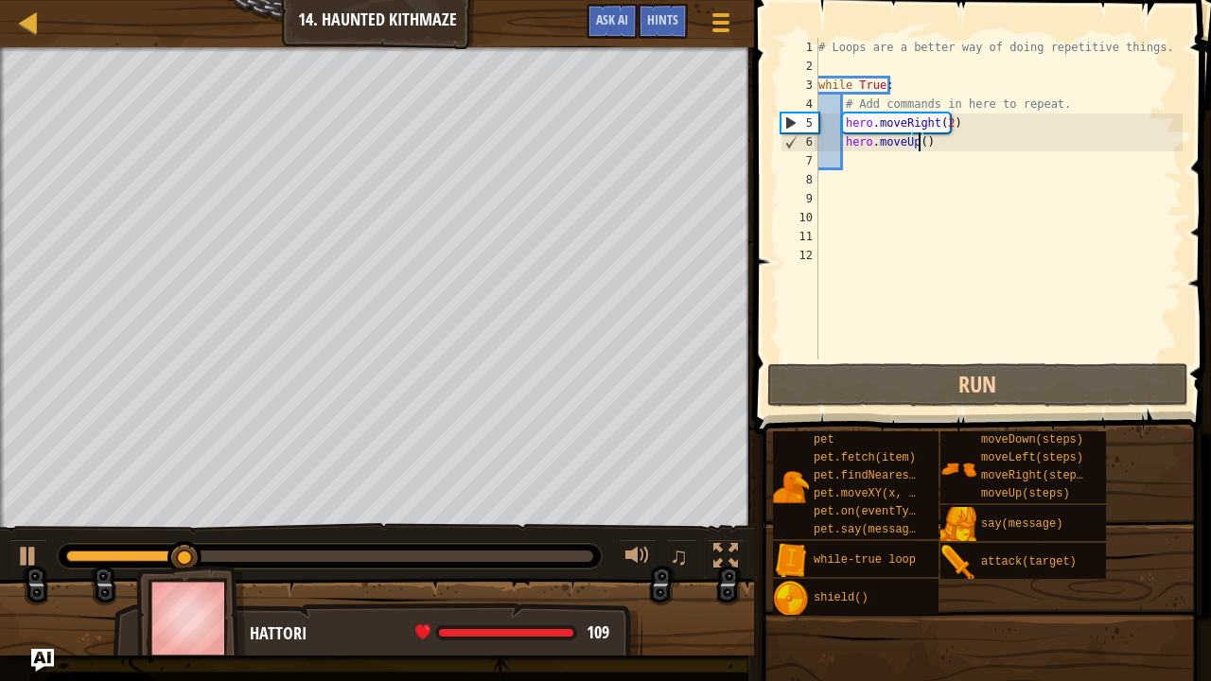
click at [916, 142] on div "# Loops are a better way of doing repetitive things. while True : # Add command…" at bounding box center [999, 218] width 369 height 360
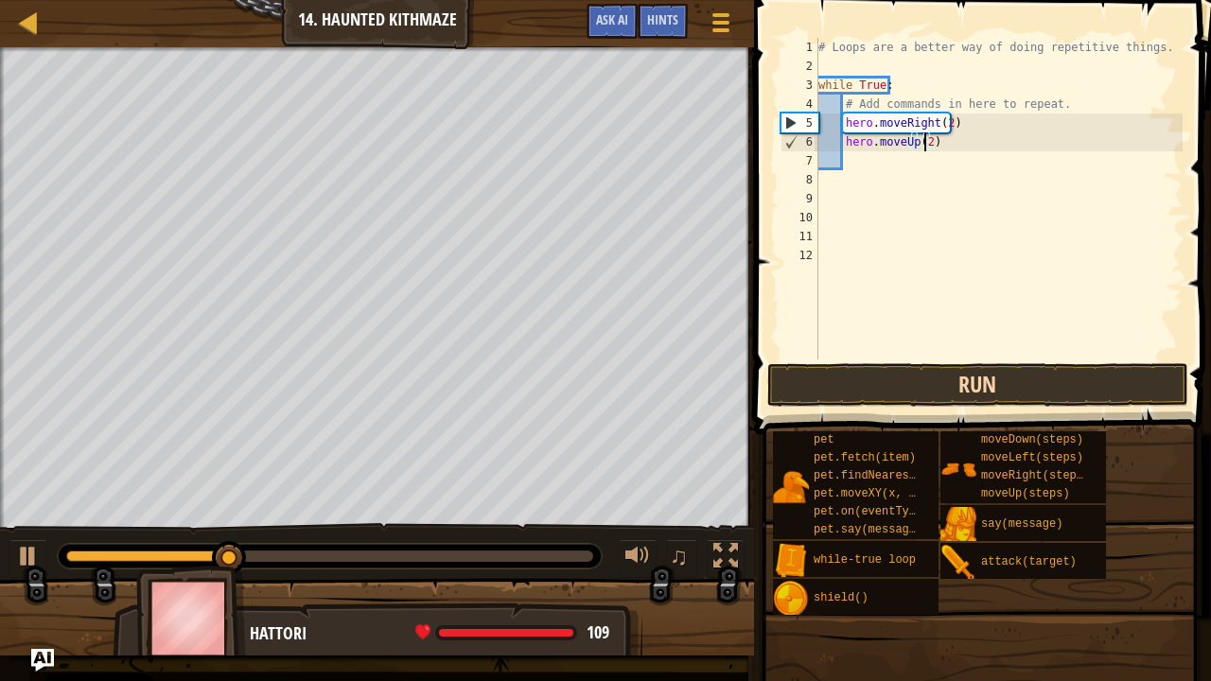
type textarea "hero.moveUp(2)"
click at [931, 380] on button "Run" at bounding box center [978, 385] width 421 height 44
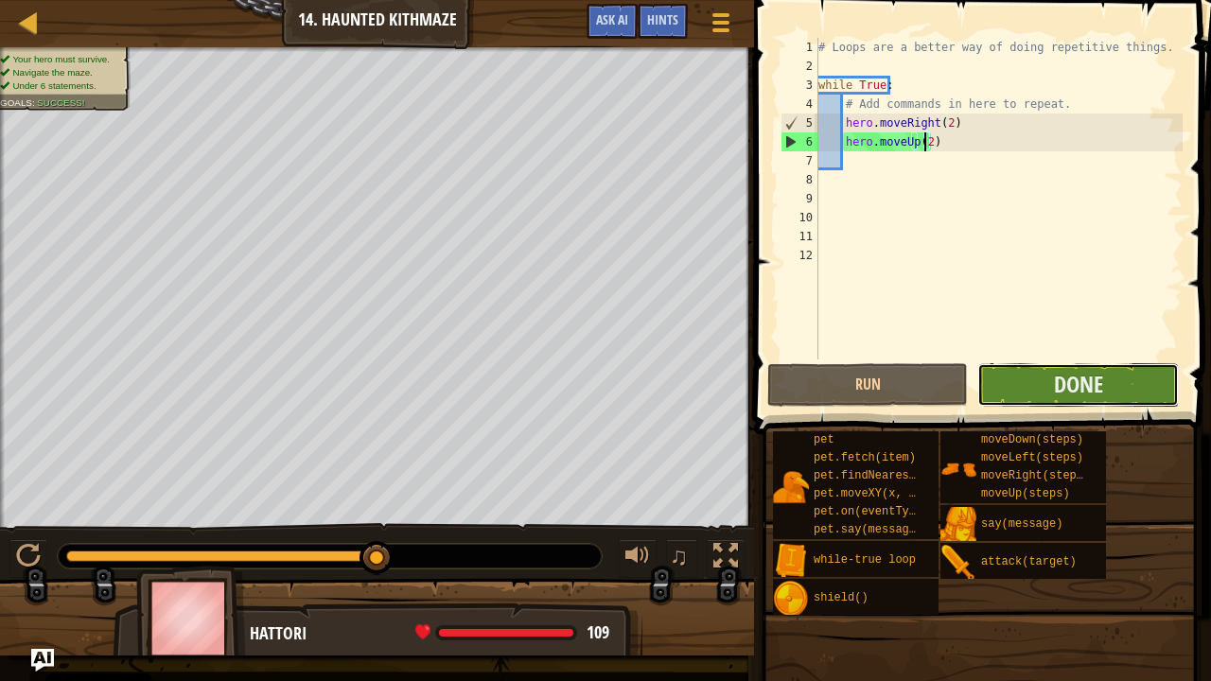
click at [1033, 380] on button "Done" at bounding box center [1078, 385] width 201 height 44
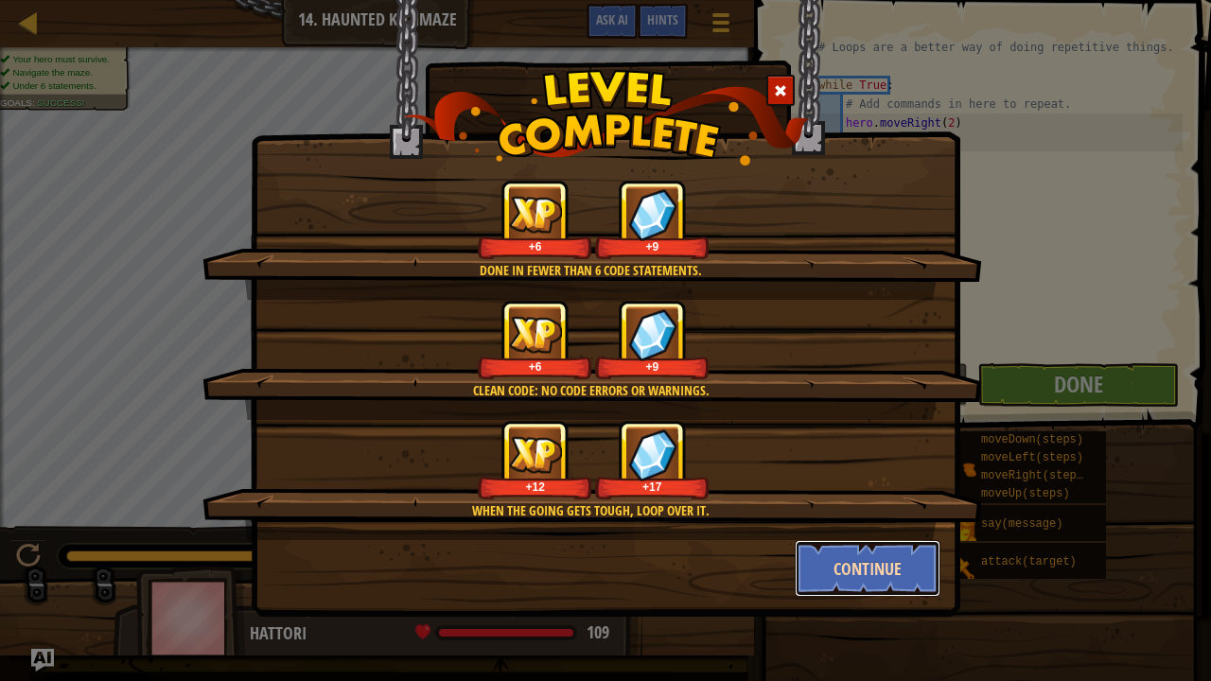
click at [891, 551] on button "Continue" at bounding box center [868, 568] width 147 height 57
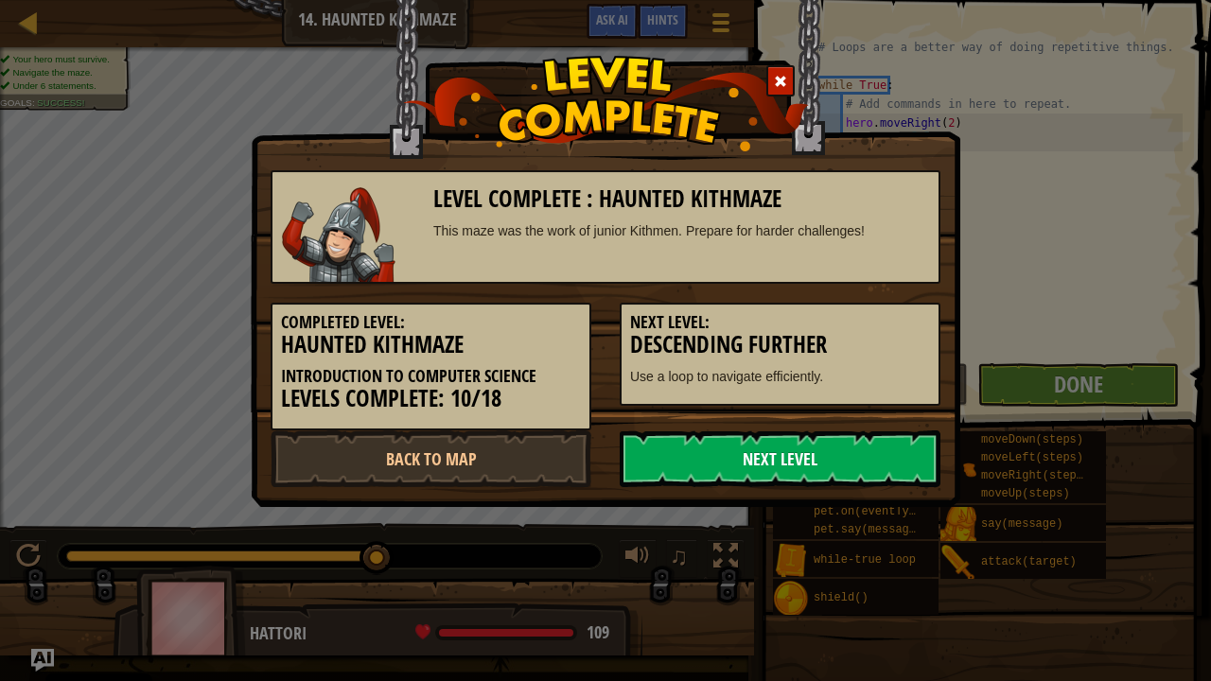
click at [761, 451] on link "Next Level" at bounding box center [780, 459] width 321 height 57
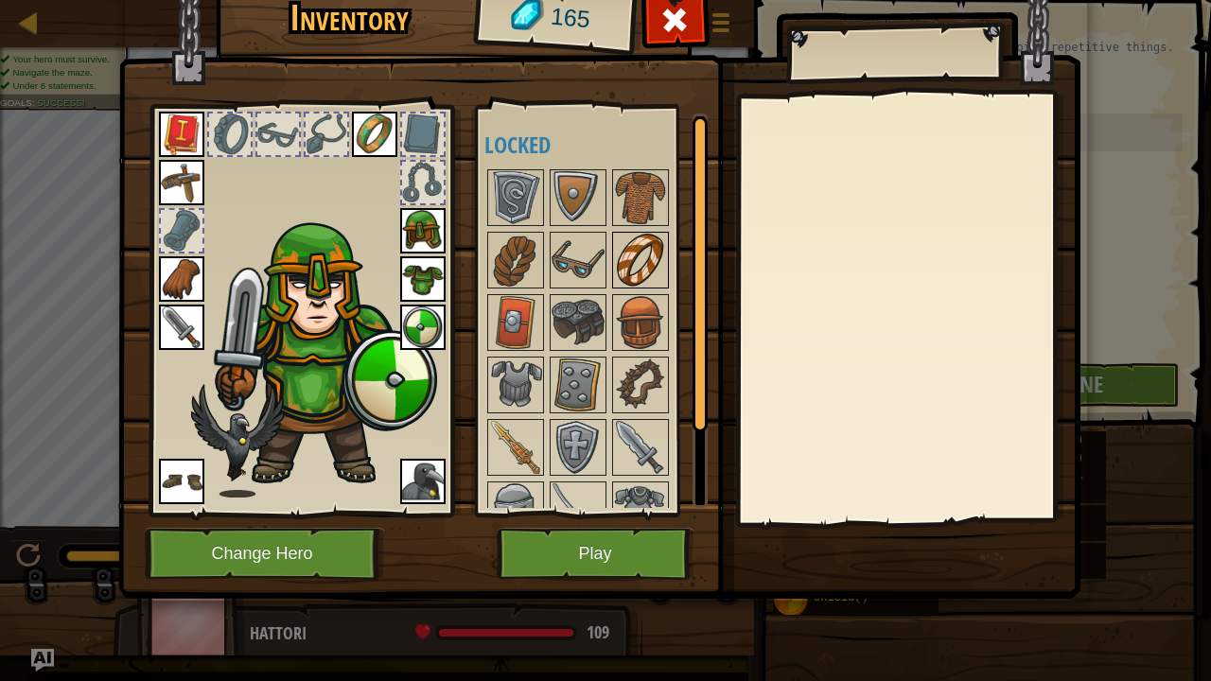
drag, startPoint x: 422, startPoint y: 438, endPoint x: 636, endPoint y: 256, distance: 281.3
click at [636, 256] on div "Inventory 165 Available Equip Equip Equip Equip Equip Equip Equip Equip Equip E…" at bounding box center [606, 288] width 962 height 625
click at [636, 256] on img at bounding box center [640, 260] width 53 height 53
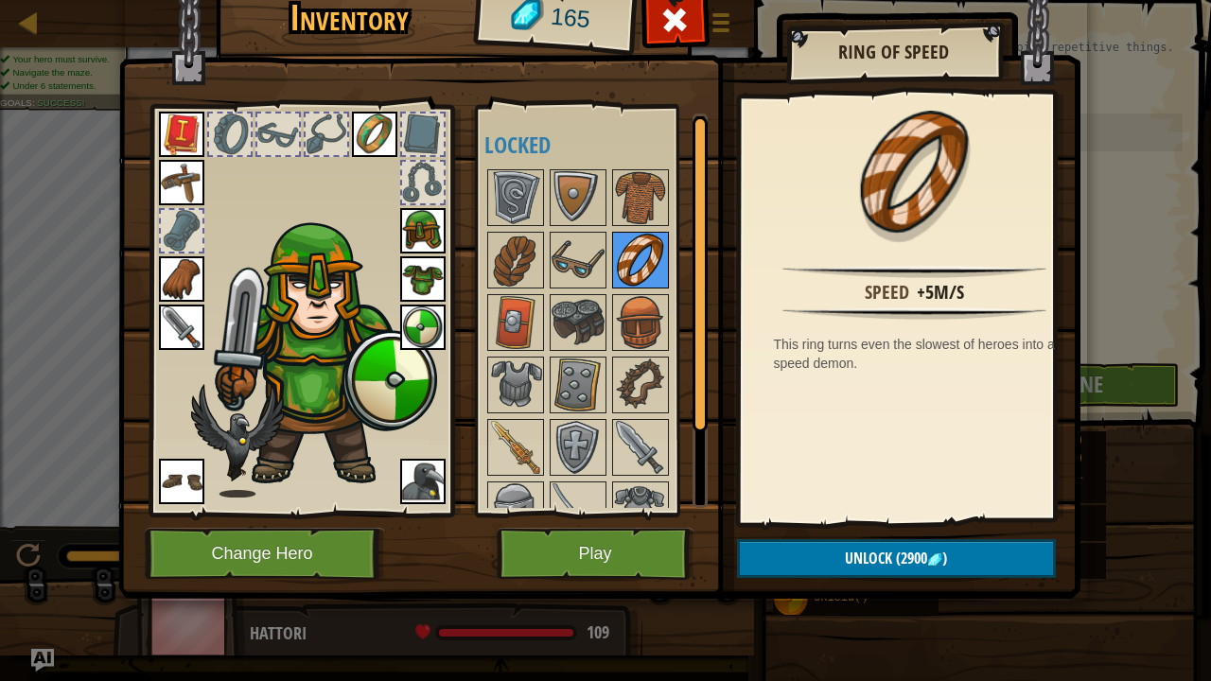
click at [636, 256] on img at bounding box center [640, 260] width 53 height 53
click at [858, 329] on div "Speed +5m/s This ring turns even the slowest of heroes into a speed demon." at bounding box center [915, 309] width 348 height 425
click at [858, 348] on div "This ring turns even the slowest of heroes into a speed demon." at bounding box center [919, 354] width 291 height 38
click at [574, 553] on button "Play" at bounding box center [596, 554] width 198 height 52
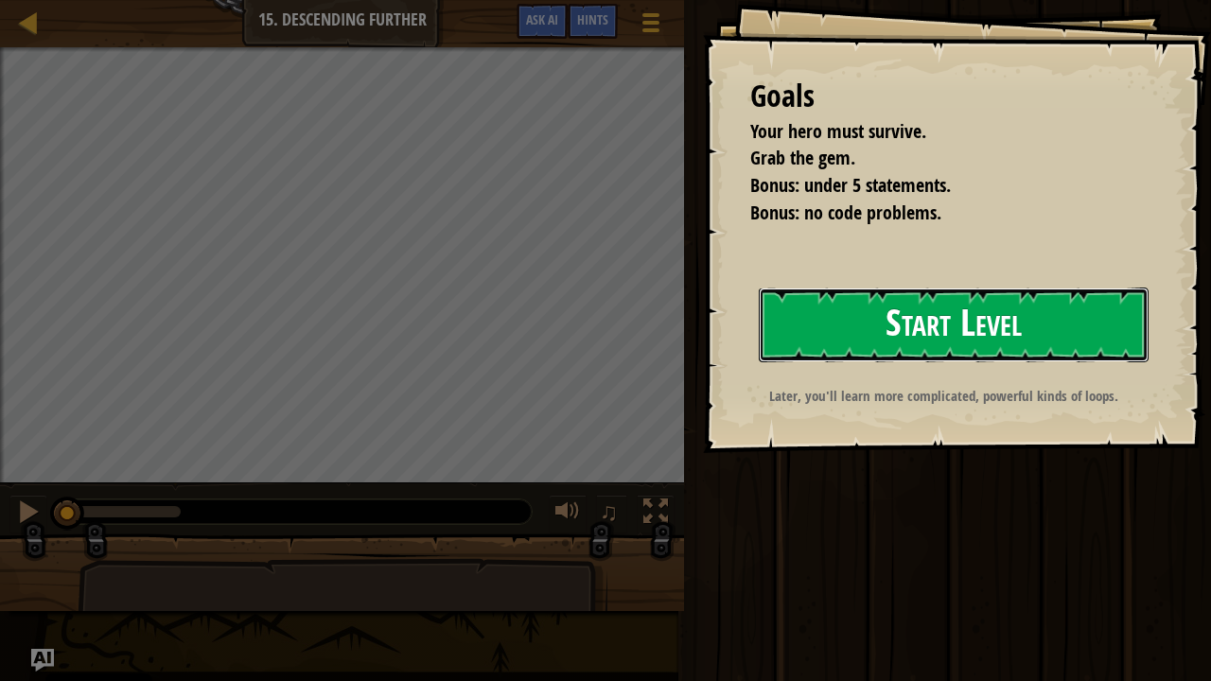
click at [1073, 314] on button "Start Level" at bounding box center [954, 325] width 390 height 75
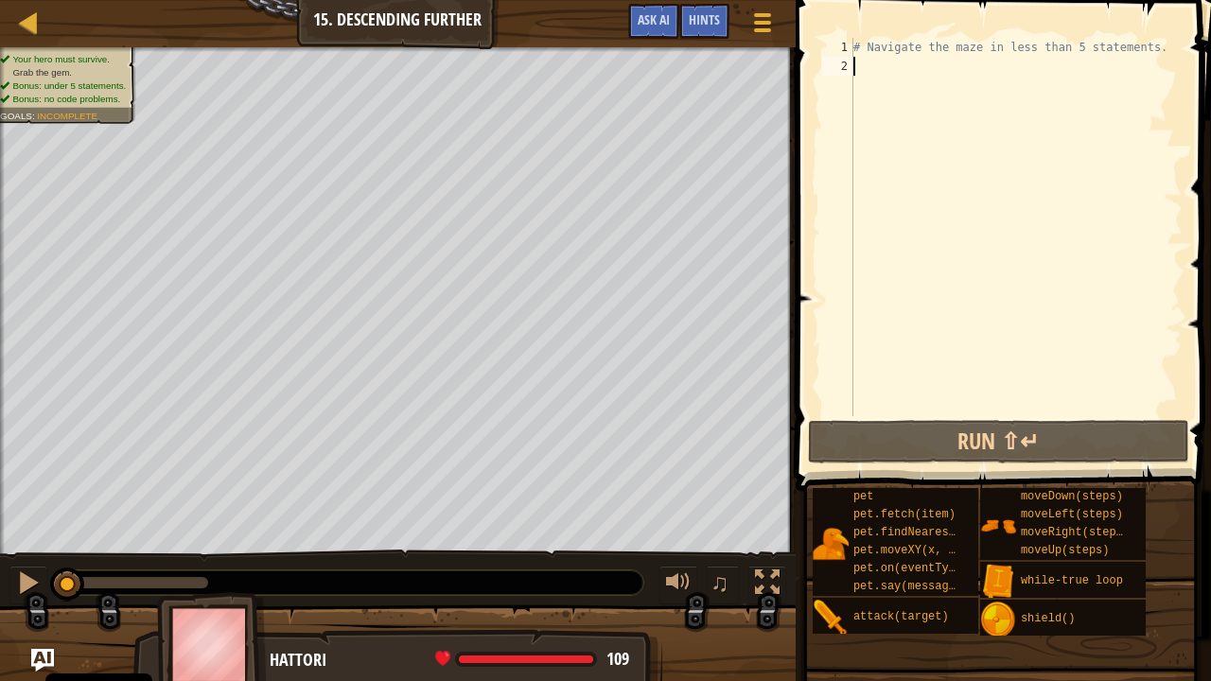
type textarea "h"
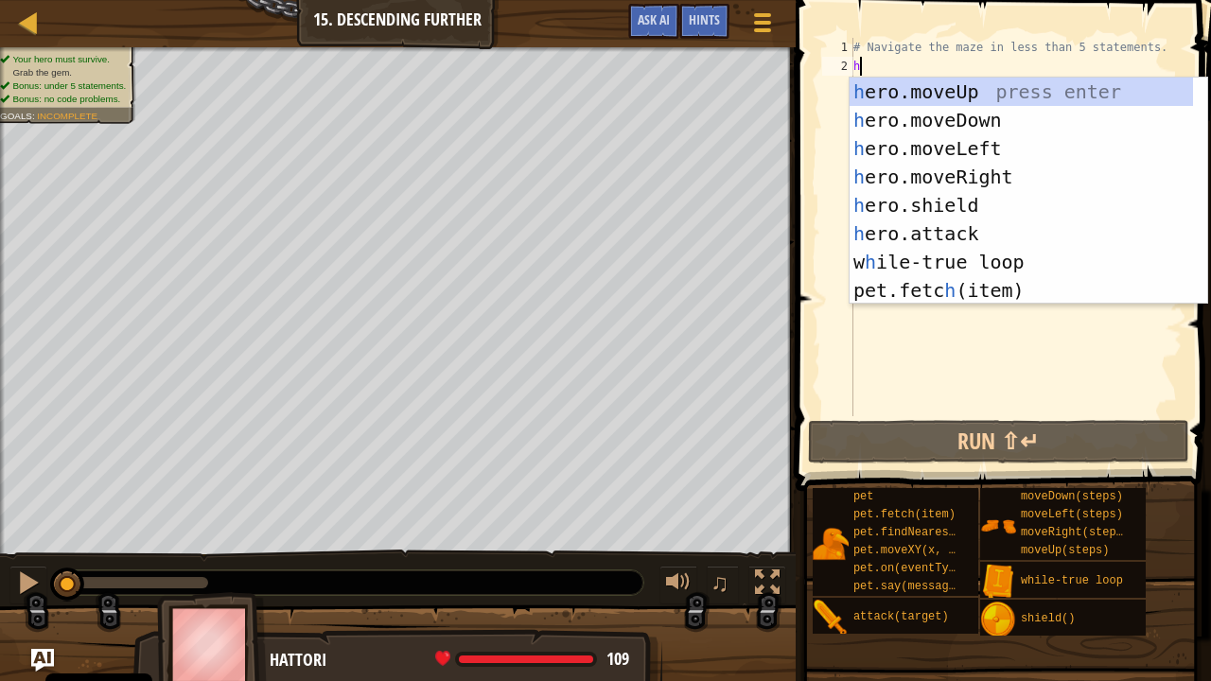
scroll to position [9, 0]
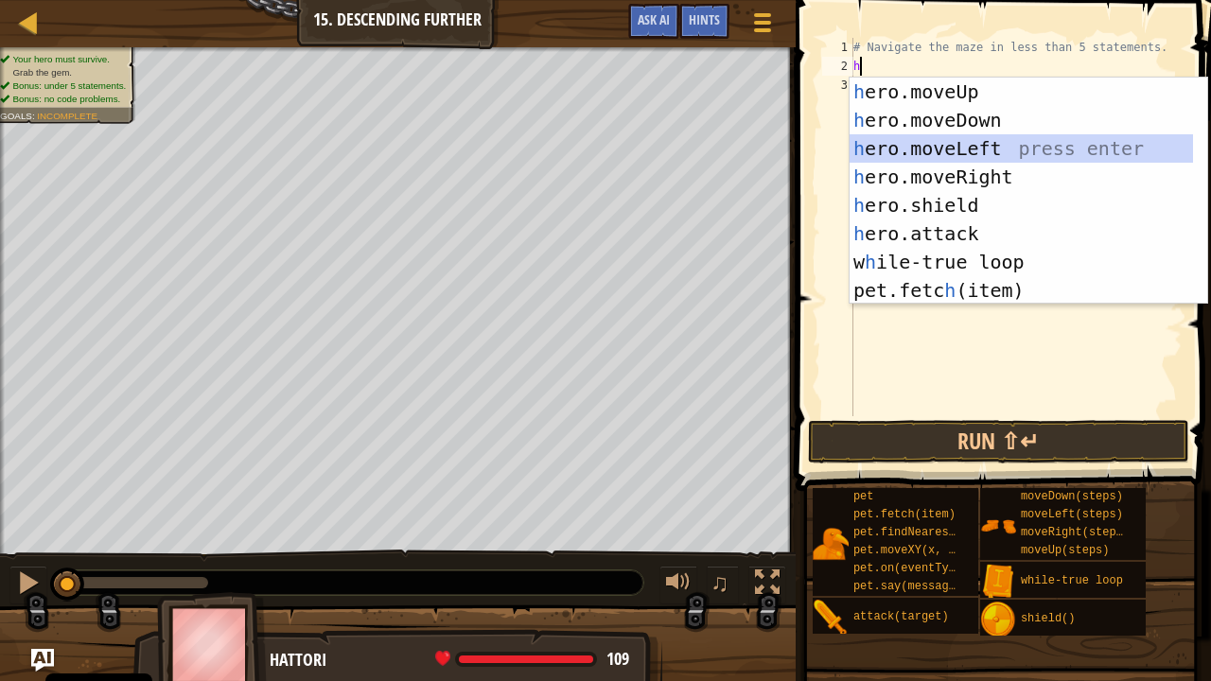
click at [946, 159] on div "h ero.moveUp press enter h ero.moveDown press enter h ero.moveLeft press enter …" at bounding box center [1022, 220] width 344 height 284
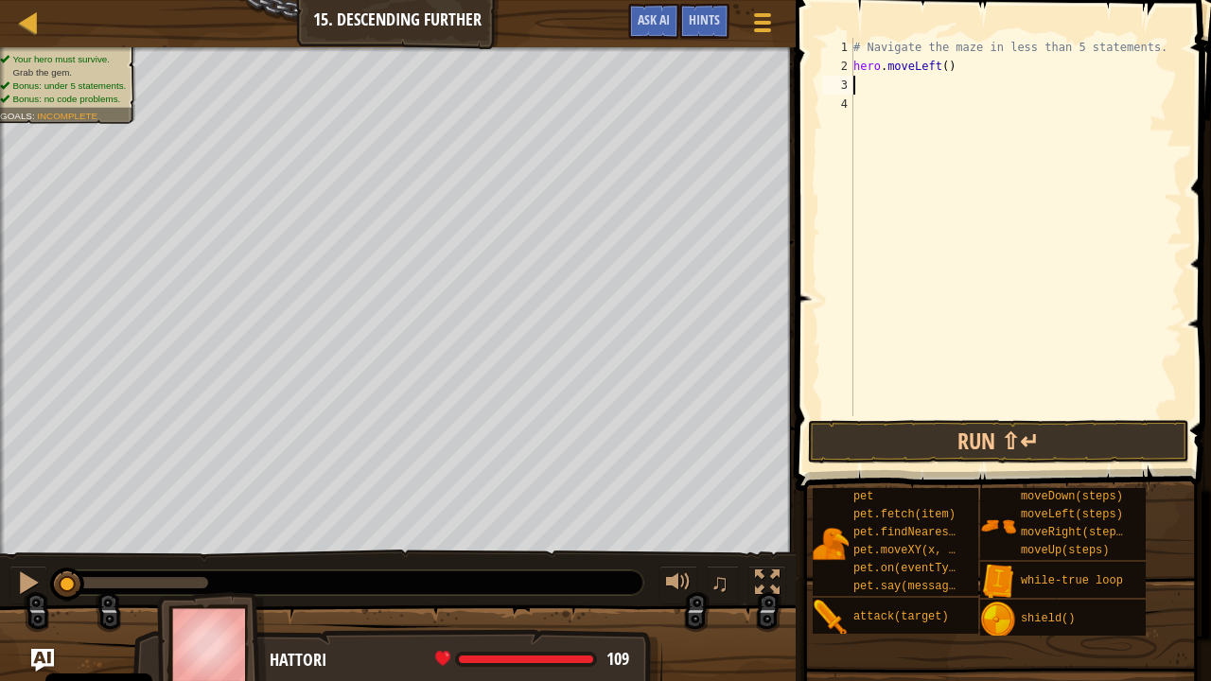
click at [939, 76] on div "# Navigate the maze in less than 5 statements. hero . moveLeft ( )" at bounding box center [1016, 246] width 333 height 416
click at [939, 68] on div "# Navigate the maze in less than 5 statements. hero . moveLeft ( )" at bounding box center [1016, 246] width 333 height 416
type textarea "hero.moveLeft(2)"
click at [939, 79] on div "# Navigate the maze in less than 5 statements. hero . moveLeft ( 2 )" at bounding box center [1016, 246] width 333 height 416
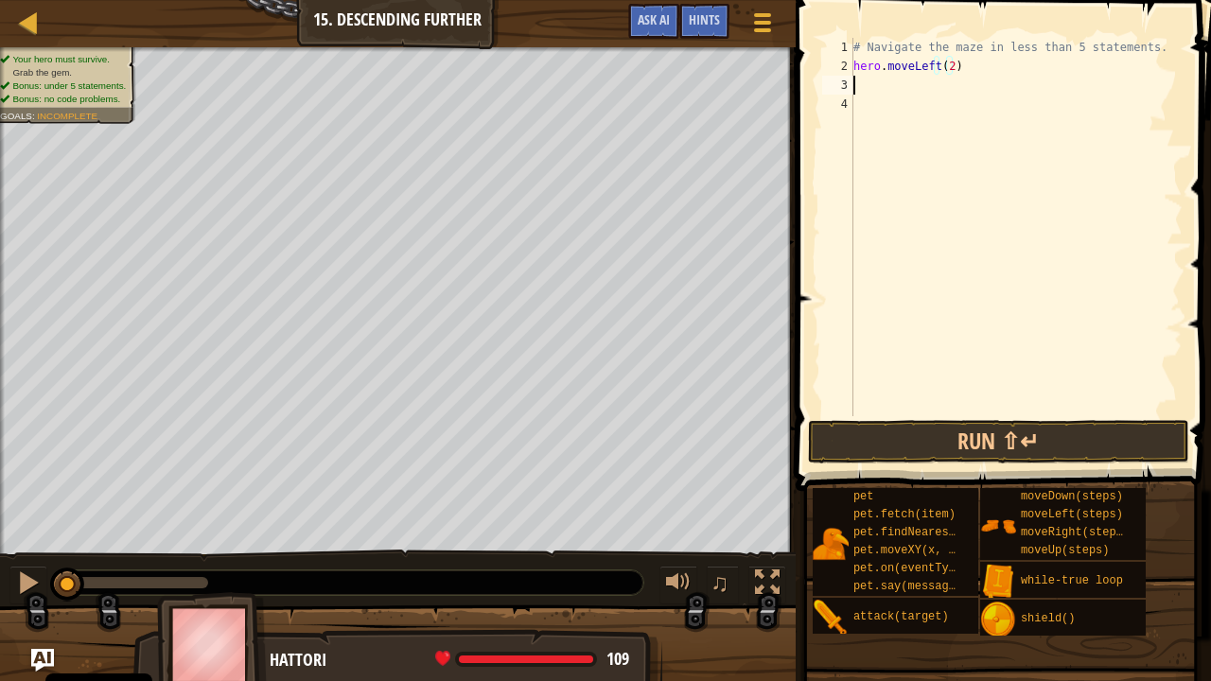
scroll to position [9, 0]
type textarea "h"
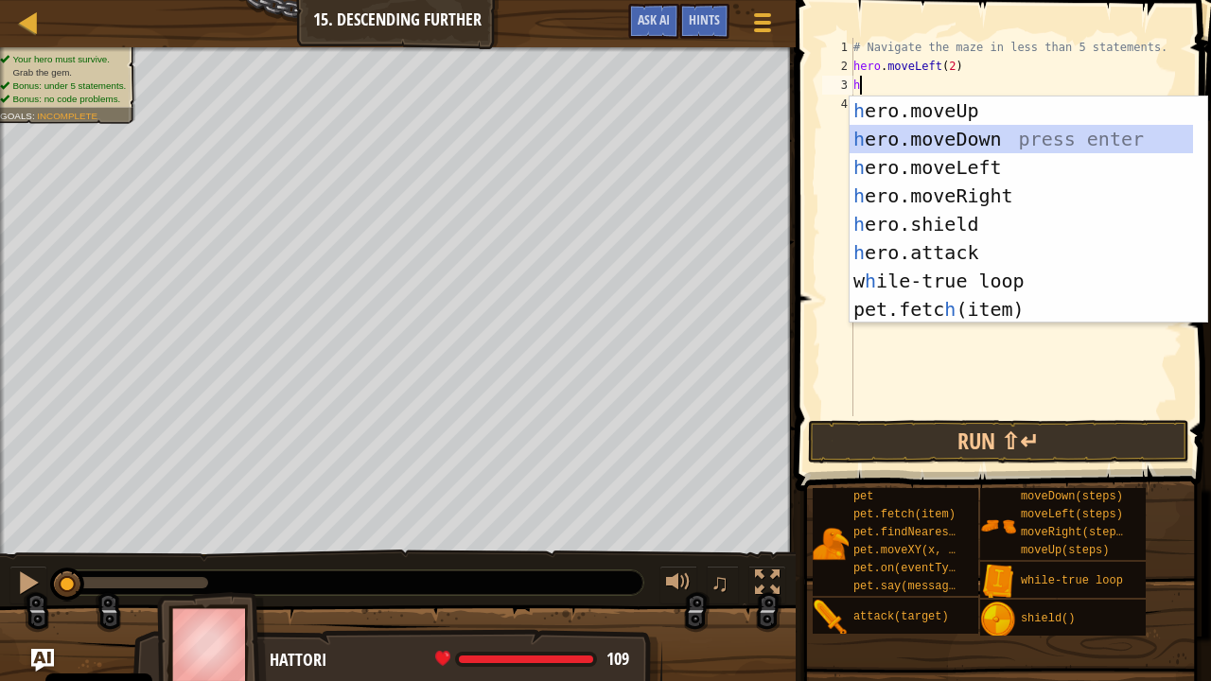
click at [947, 136] on div "h ero.moveUp press enter h ero.moveDown press enter h ero.moveLeft press enter …" at bounding box center [1022, 239] width 344 height 284
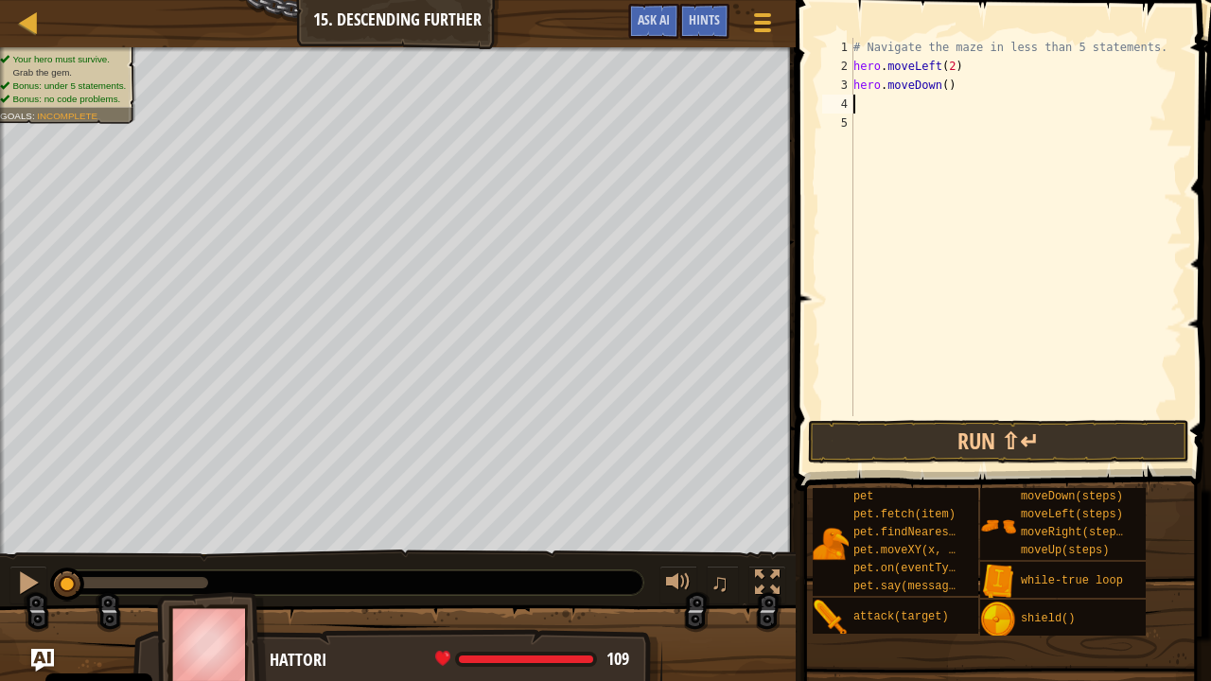
click at [941, 93] on div "# Navigate the maze in less than 5 statements. hero . moveLeft ( 2 ) hero . mov…" at bounding box center [1016, 246] width 333 height 416
click at [848, 62] on div "2" at bounding box center [837, 66] width 31 height 19
click at [856, 56] on div "# Navigate the maze in less than 5 statements. hero . moveLeft ( 2 ) hero . mov…" at bounding box center [1016, 246] width 333 height 416
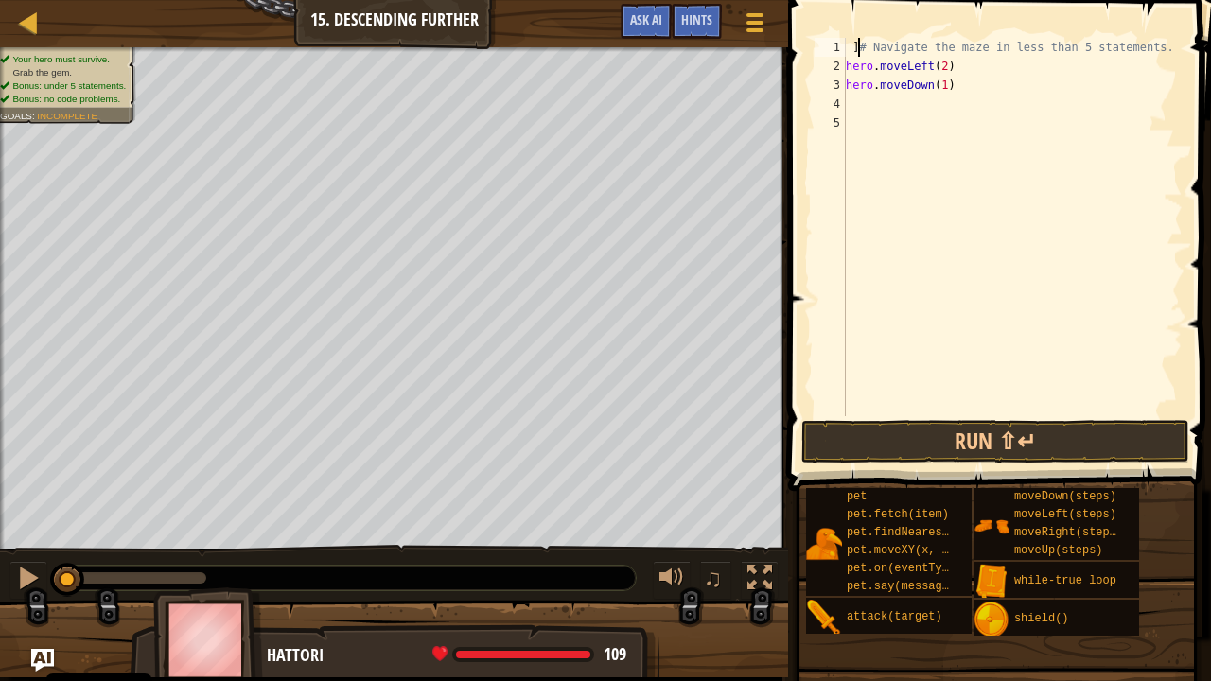
scroll to position [9, 1]
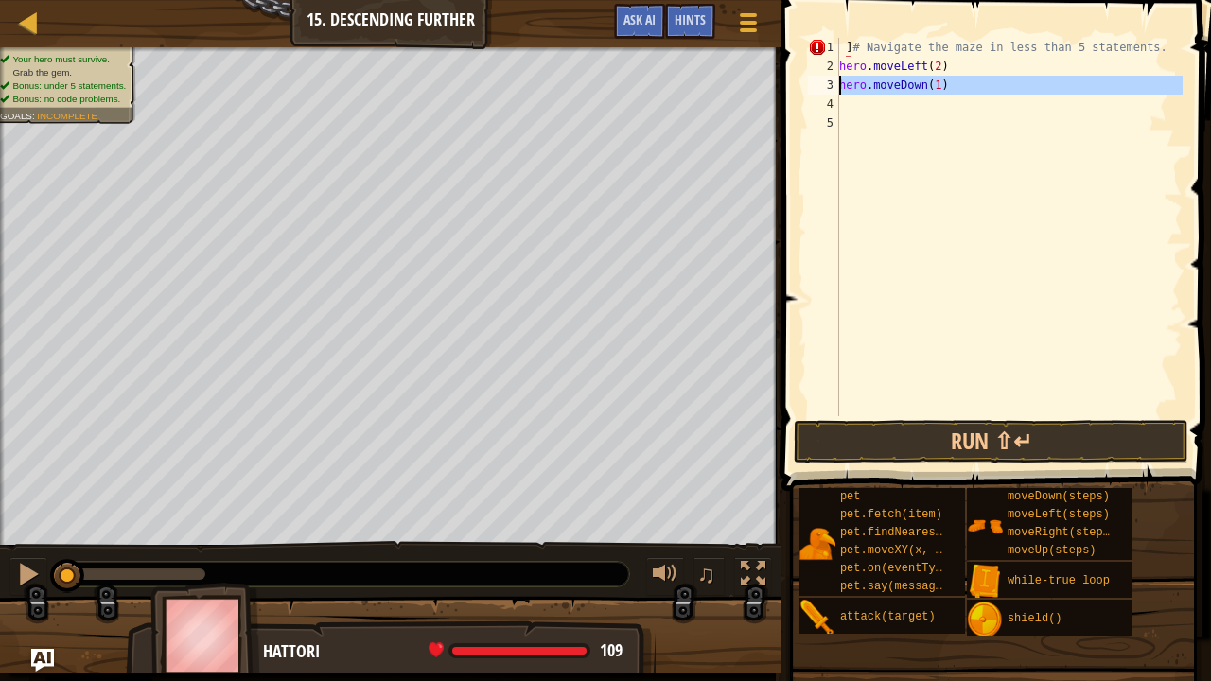
click at [837, 78] on div "3" at bounding box center [823, 85] width 31 height 19
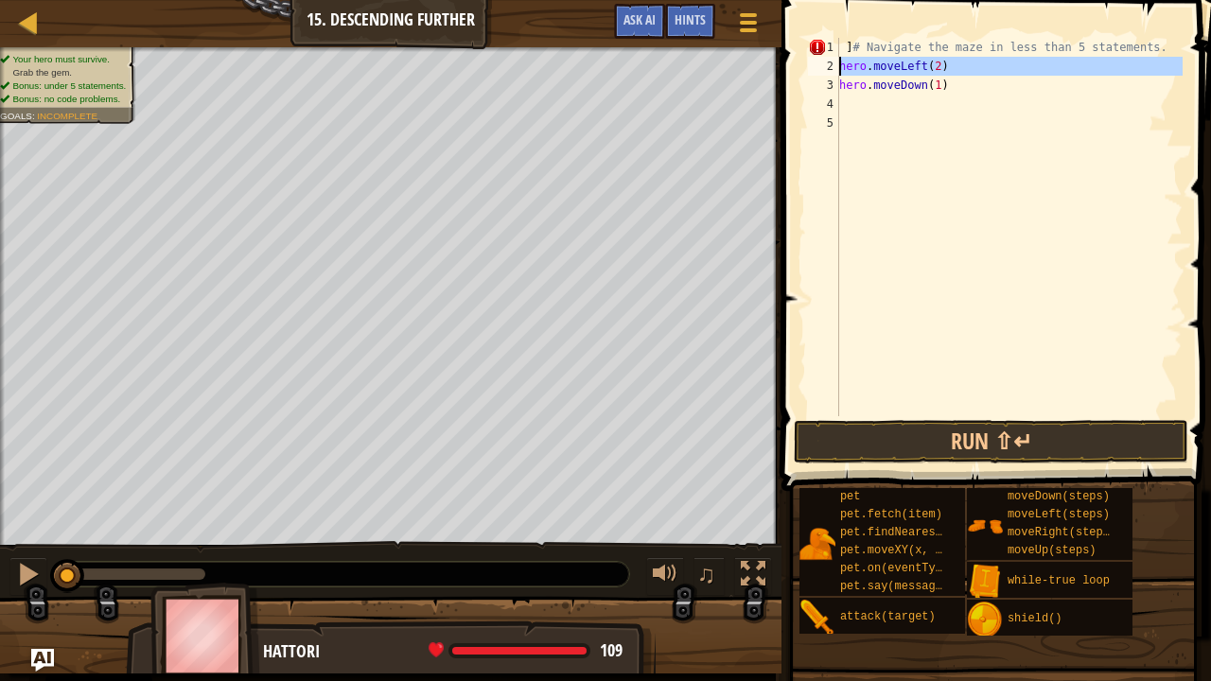
click at [836, 61] on div "2" at bounding box center [823, 66] width 31 height 19
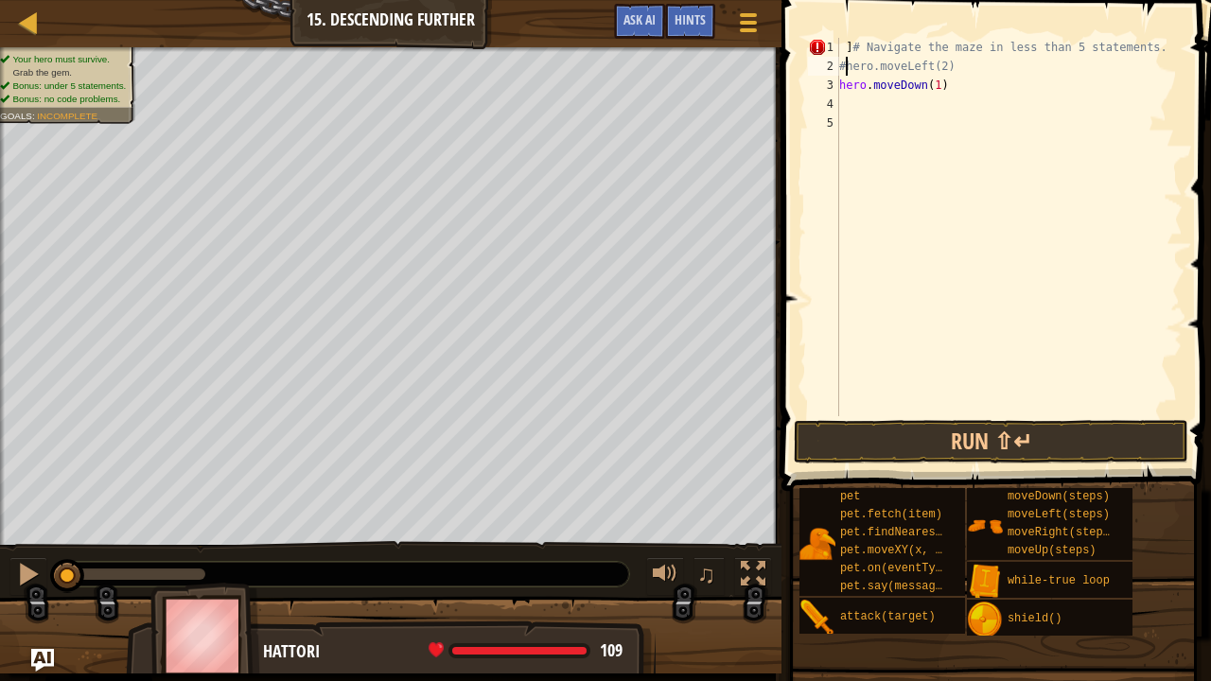
scroll to position [9, 0]
type textarea "hero.moveLeft(2)"
click at [849, 76] on div "] # Navigate the maze in less than 5 statements. # hero . moveLeft ( 2 ) hero .…" at bounding box center [1009, 246] width 347 height 416
click at [847, 73] on div "] # Navigate the maze in less than 5 statements. # hero . moveLeft ( 2 ) hero .…" at bounding box center [1009, 246] width 347 height 416
type textarea "#"
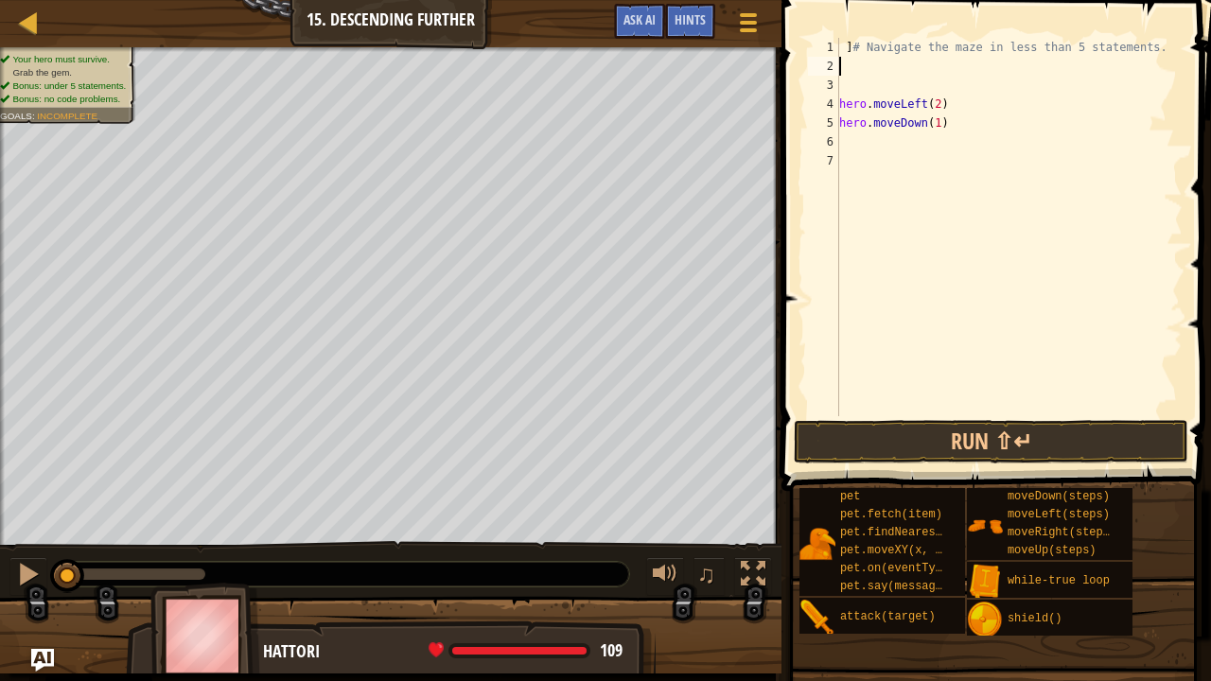
click at [852, 79] on div "] # Navigate the maze in less than 5 statements. hero . moveLeft ( 2 ) hero . m…" at bounding box center [1009, 246] width 347 height 416
type textarea "w"
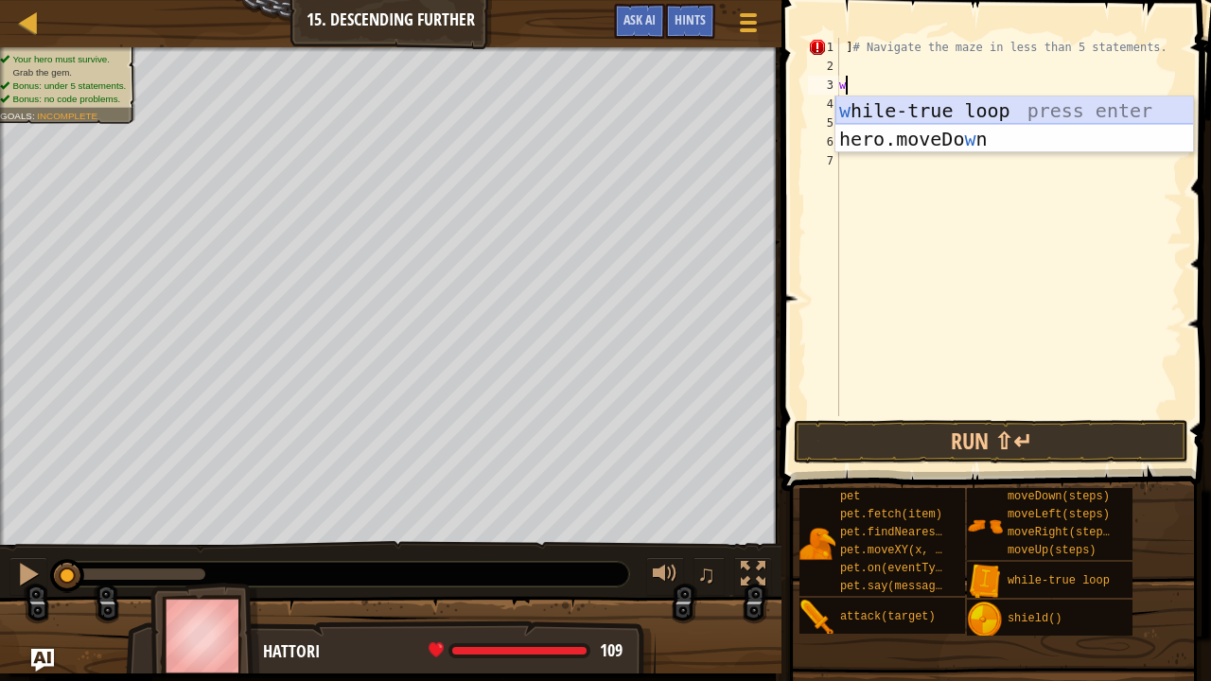
click at [880, 104] on div "w [PERSON_NAME]-true loop press enter hero.moveDo w n press enter" at bounding box center [1015, 154] width 359 height 114
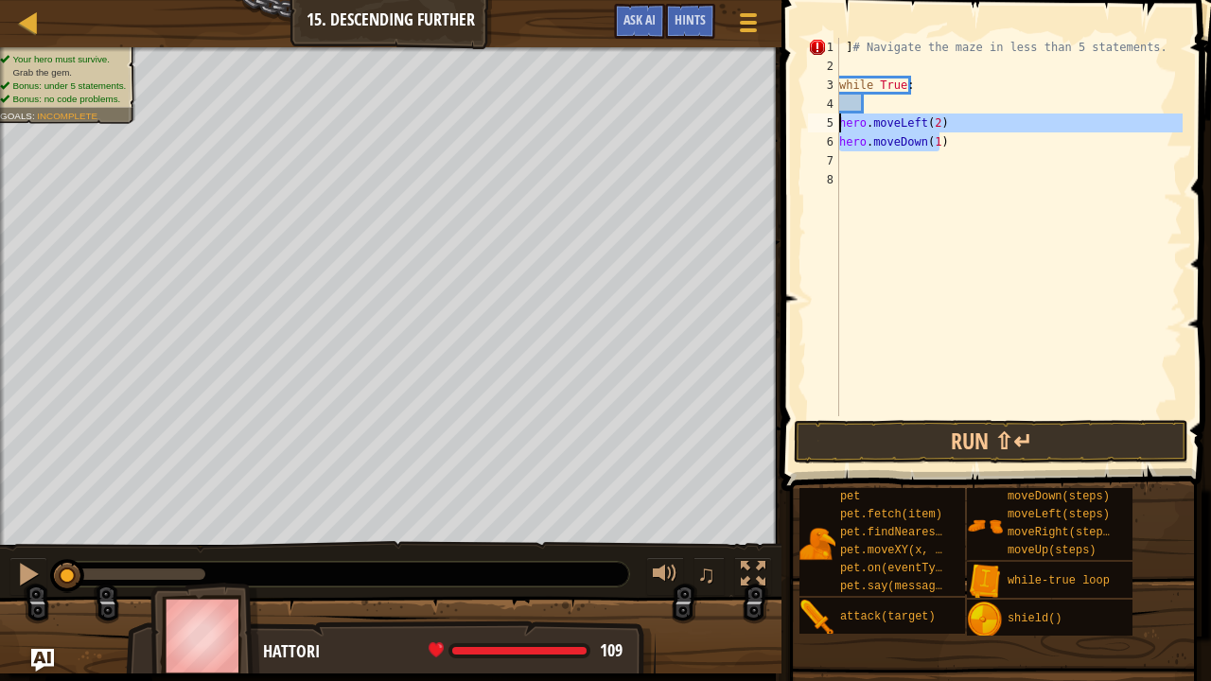
drag, startPoint x: 937, startPoint y: 146, endPoint x: 831, endPoint y: 122, distance: 108.6
click at [831, 122] on div "1 2 3 4 5 6 7 8 ] # Navigate the maze in less than 5 statements. while True : h…" at bounding box center [993, 227] width 379 height 379
type textarea "hero.moveLeft(2)"
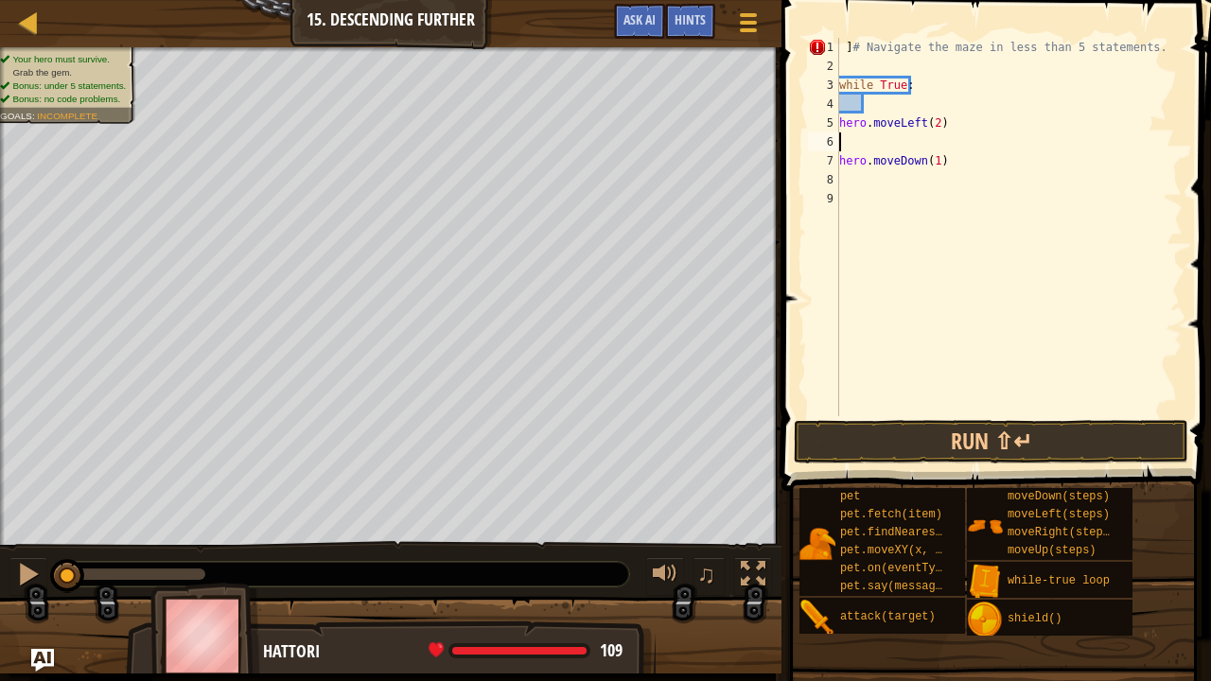
click at [931, 171] on div "] # Navigate the maze in less than 5 statements. while True : hero . moveLeft (…" at bounding box center [1009, 246] width 347 height 416
click at [938, 168] on div "] # Navigate the maze in less than 5 statements. while True : hero . moveLeft (…" at bounding box center [1009, 246] width 347 height 416
type textarea "h"
click at [857, 108] on div "] # Navigate the maze in less than 5 statements. while True :" at bounding box center [1009, 246] width 347 height 416
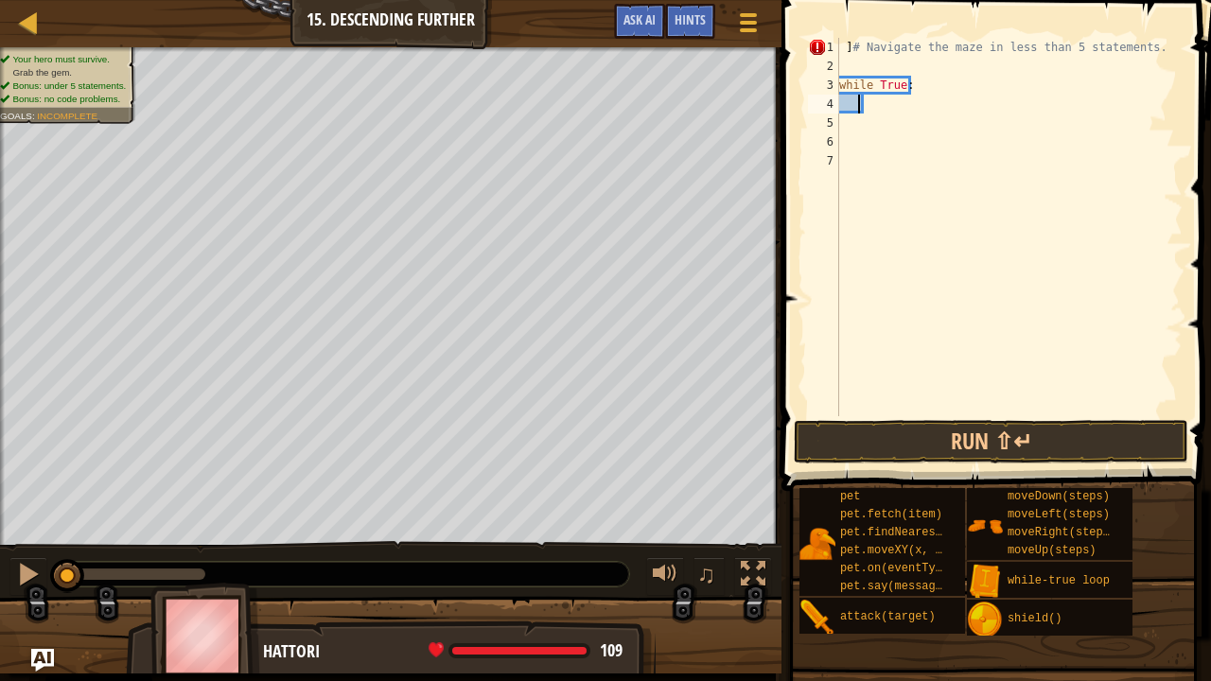
type textarea "h"
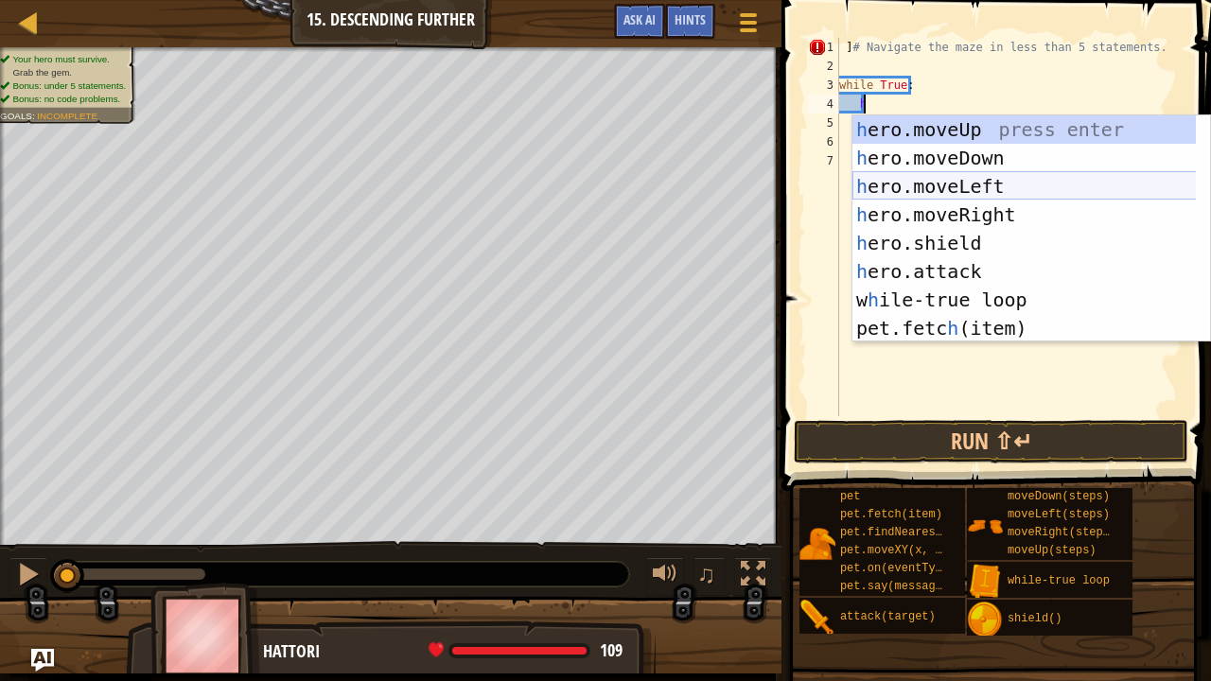
click at [895, 185] on div "h ero.moveUp press enter h ero.moveDown press enter h ero.moveLeft press enter …" at bounding box center [1032, 257] width 359 height 284
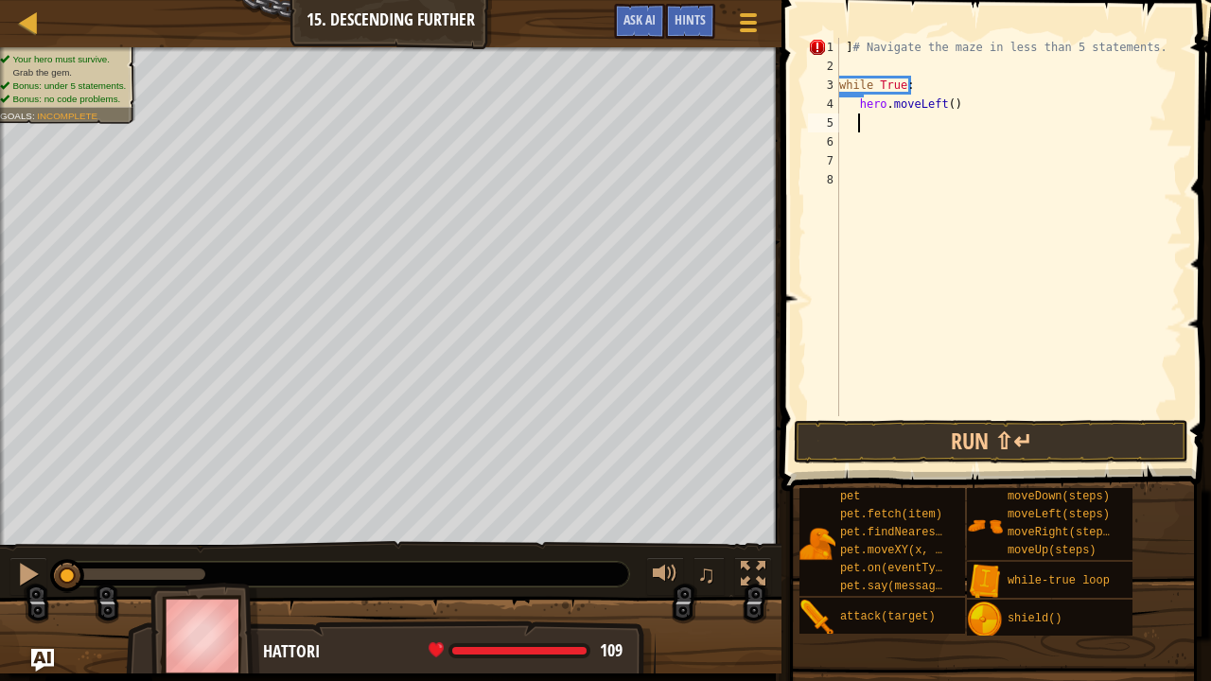
scroll to position [9, 1]
click at [946, 108] on div "] # Navigate the maze in less than 5 statements. while True : hero . moveLeft (…" at bounding box center [1009, 246] width 347 height 416
type textarea "hero.moveLeft()"
click at [839, 93] on div "] # Navigate the maze in less than 5 statements. while True : hero . moveLeft (…" at bounding box center [1009, 246] width 347 height 416
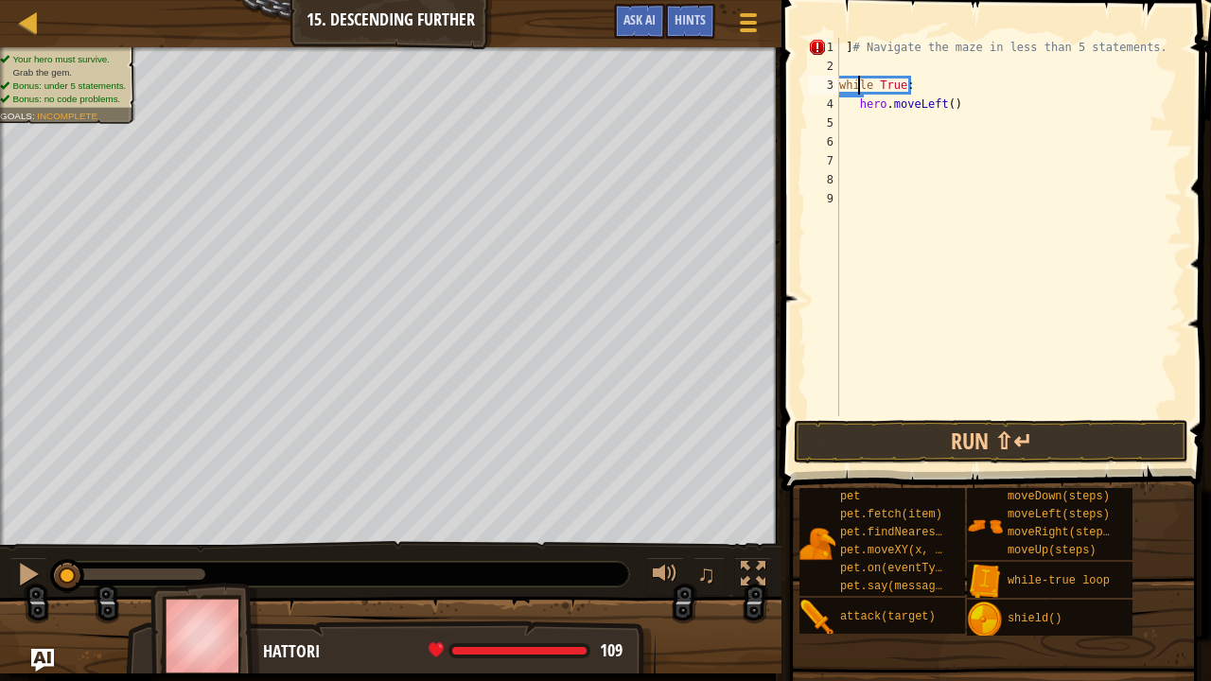
click at [857, 93] on div "] # Navigate the maze in less than 5 statements. while True : hero . moveLeft (…" at bounding box center [1009, 246] width 347 height 416
click at [857, 102] on div "] # Navigate the maze in less than 5 statements. while True : hero . moveLeft (…" at bounding box center [1009, 246] width 347 height 416
type textarea "hero.moveLeft()"
drag, startPoint x: 957, startPoint y: 108, endPoint x: 814, endPoint y: 106, distance: 142.9
click at [814, 106] on div "hero.moveLeft() 1 2 3 4 5 6 7 8 9 ] # Navigate the maze in less than 5 statemen…" at bounding box center [993, 227] width 379 height 379
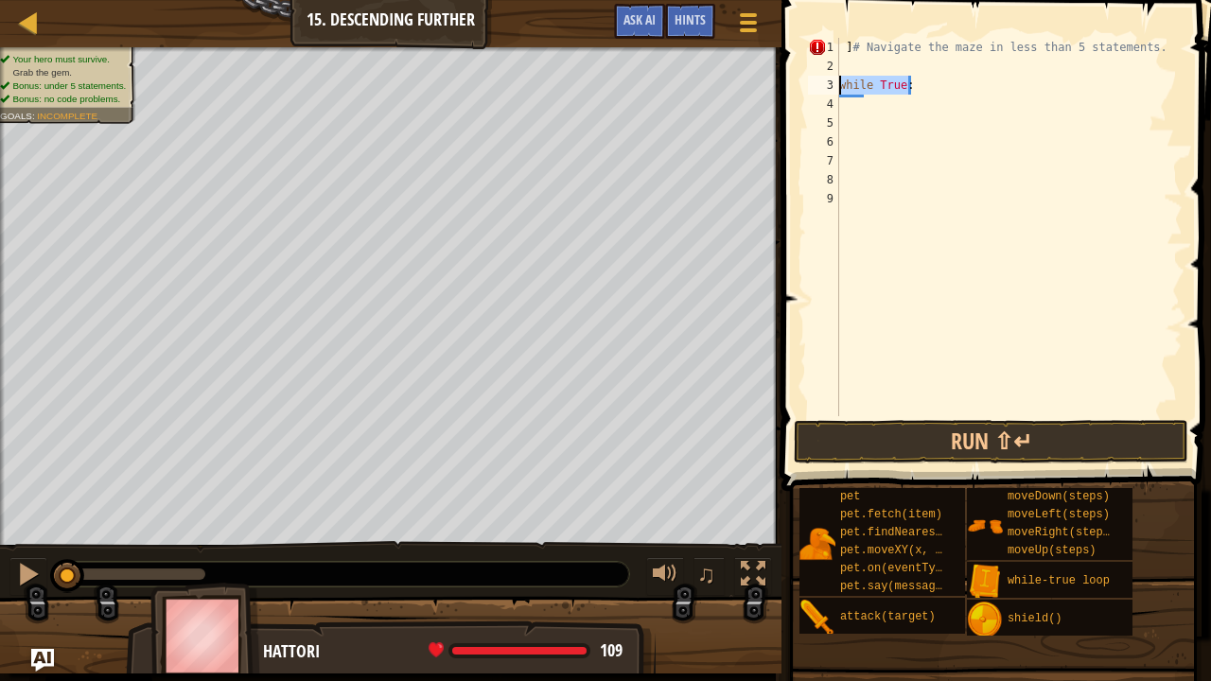
drag, startPoint x: 922, startPoint y: 79, endPoint x: 798, endPoint y: 78, distance: 124.0
click at [798, 78] on div "1 2 3 4 5 6 7 8 9 ] # Navigate the maze in less than 5 statements. while True :…" at bounding box center [993, 282] width 435 height 547
type textarea "while True:"
type textarea "q"
type textarea "w"
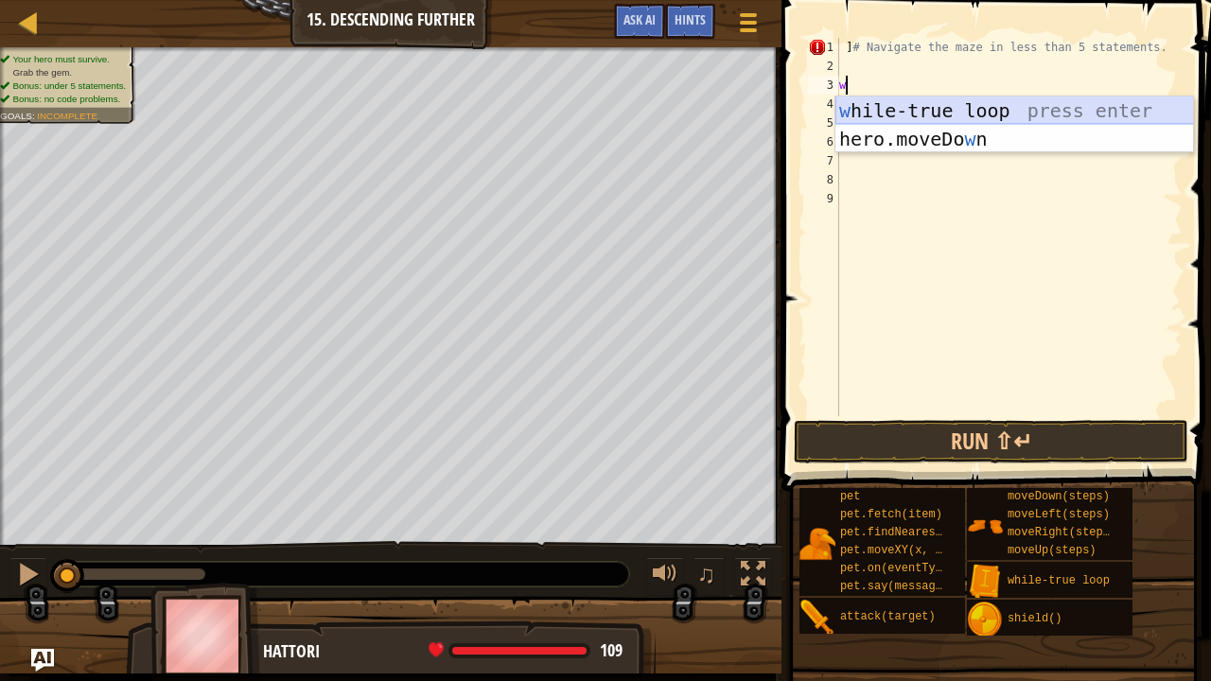
click at [886, 106] on div "w [PERSON_NAME]-true loop press enter hero.moveDo w n press enter" at bounding box center [1015, 154] width 359 height 114
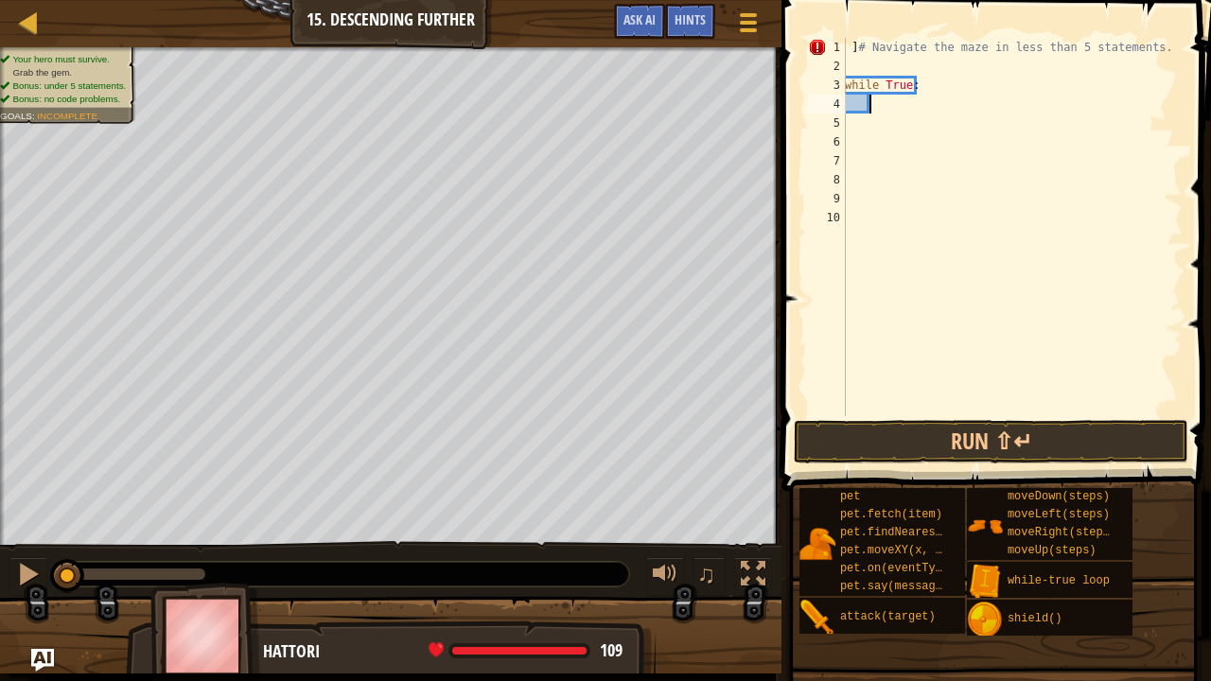
click at [857, 104] on div "] # Navigate the maze in less than 5 statements. while True :" at bounding box center [1012, 246] width 342 height 416
click at [848, 108] on div "] # Navigate the maze in less than 5 statements. while True :" at bounding box center [1012, 246] width 342 height 416
type textarea "h"
click at [869, 107] on div "] # Navigate the maze in less than 5 statements. while True :" at bounding box center [1012, 246] width 342 height 416
click at [857, 103] on div "] # Navigate the maze in less than 5 statements. while True :" at bounding box center [1012, 246] width 342 height 416
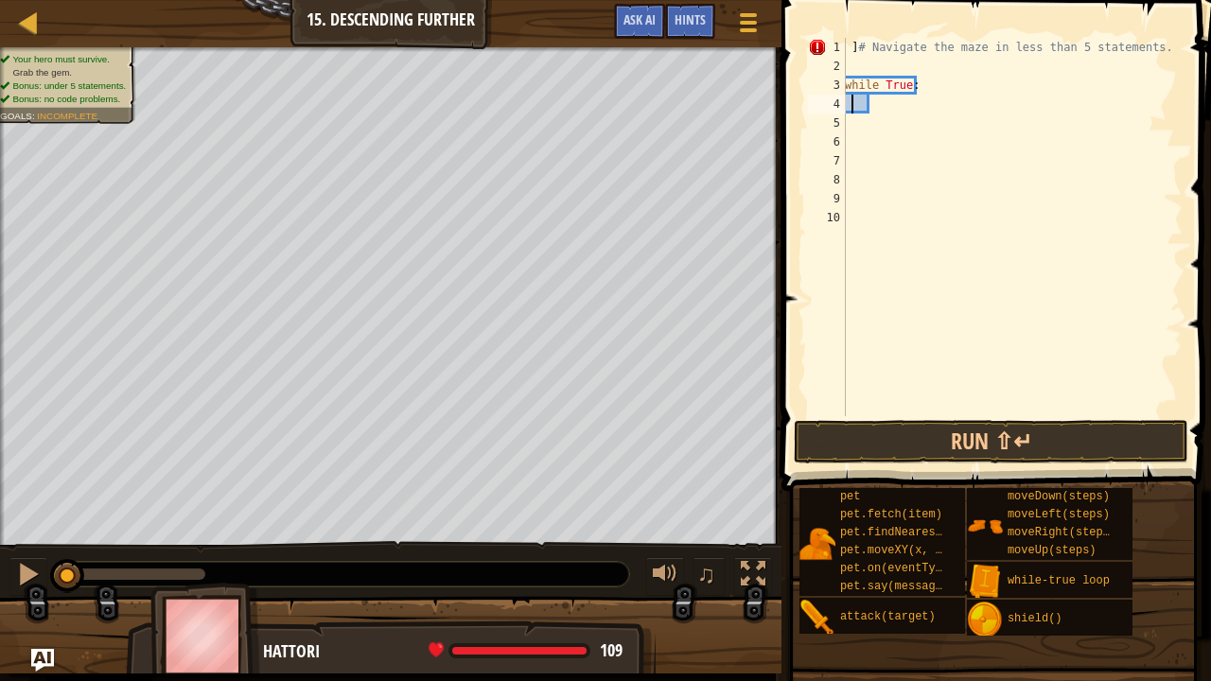
click at [849, 106] on div "] # Navigate the maze in less than 5 statements. while True :" at bounding box center [1012, 246] width 342 height 416
click at [842, 106] on div "4" at bounding box center [827, 104] width 38 height 19
type textarea "h"
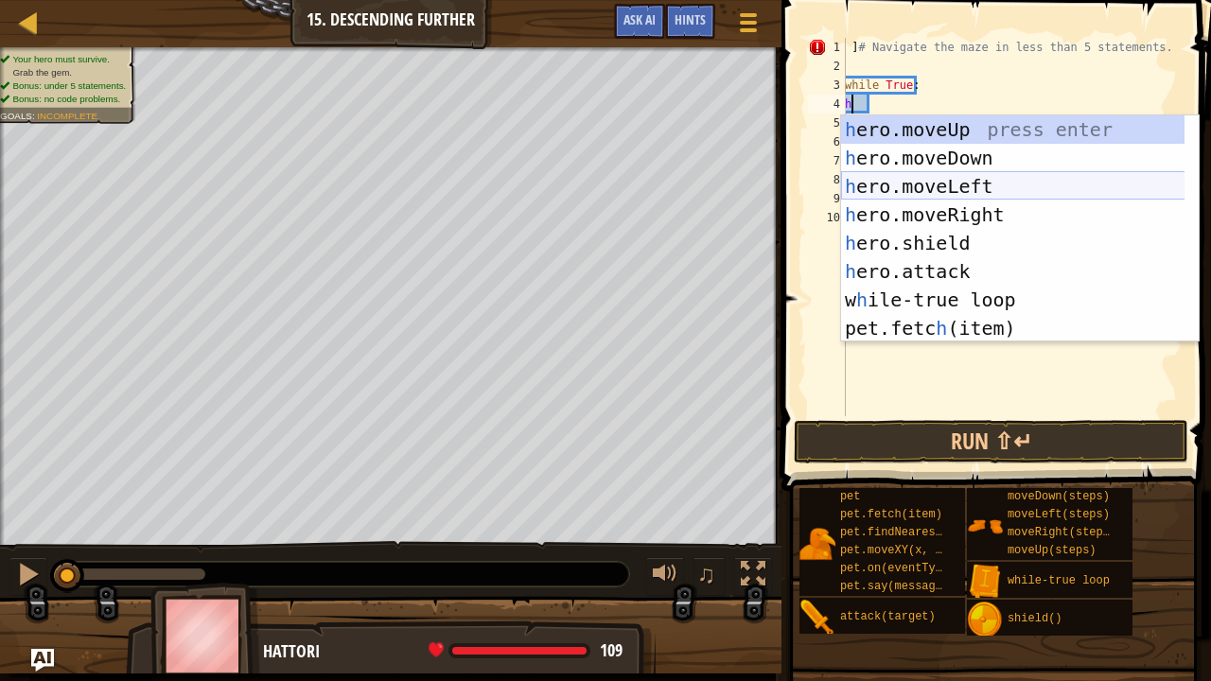
click at [875, 186] on div "h ero.moveUp press enter h ero.moveDown press enter h ero.moveLeft press enter …" at bounding box center [1013, 257] width 344 height 284
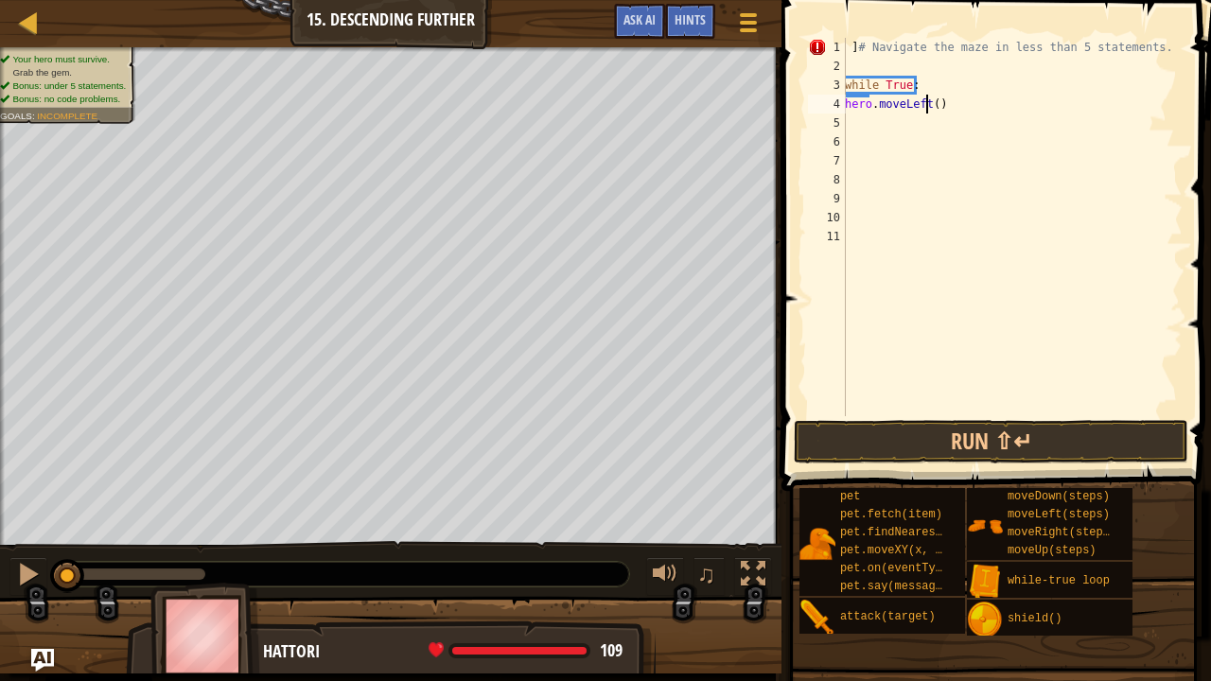
click at [929, 103] on div "] # Navigate the maze in less than 5 statements. while True : hero . moveLeft (…" at bounding box center [1012, 246] width 342 height 416
click at [931, 107] on div "] # Navigate the maze in less than 5 statements. while True : hero . moveLeft (…" at bounding box center [1012, 246] width 342 height 416
type textarea "hero.moveLeft(2)"
click at [920, 113] on div "] # Navigate the maze in less than 5 statements. while True : hero . moveLeft (…" at bounding box center [1012, 246] width 342 height 416
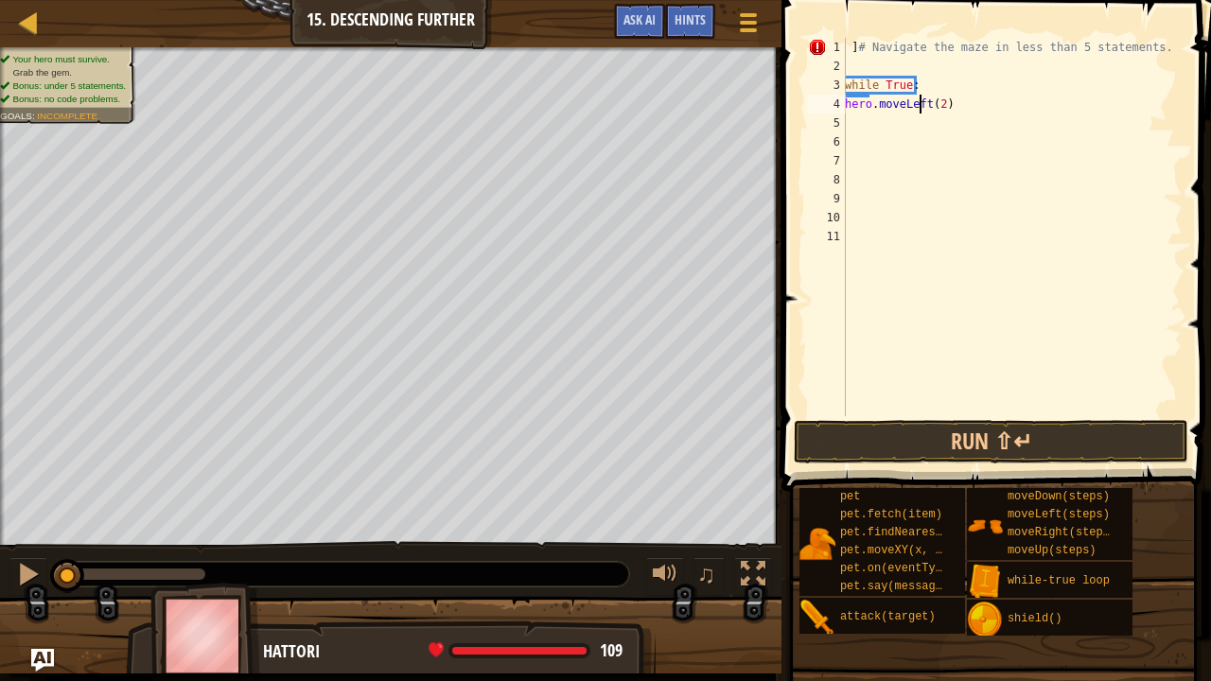
click at [910, 119] on div "] # Navigate the maze in less than 5 statements. while True : hero . moveLeft (…" at bounding box center [1012, 246] width 342 height 416
click at [856, 119] on div "] # Navigate the maze in less than 5 statements. while True : hero . moveLeft (…" at bounding box center [1012, 246] width 342 height 416
click at [852, 115] on div "] # Navigate the maze in less than 5 statements. while True : hero . moveLeft (…" at bounding box center [1012, 246] width 342 height 416
click at [921, 112] on div "] # Navigate the maze in less than 5 statements. while True : hero . moveLeft (…" at bounding box center [1012, 246] width 342 height 416
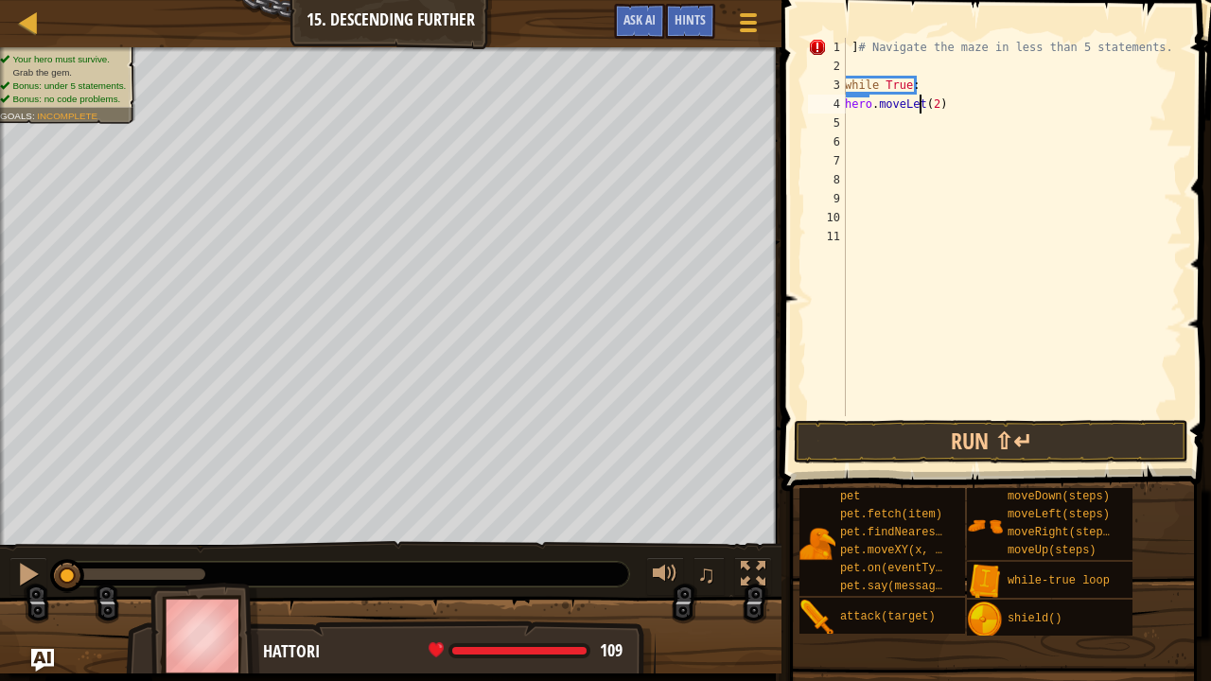
click at [920, 110] on div "] # Navigate the maze in less than 5 statements. while True : hero . moveLet ( …" at bounding box center [1012, 246] width 342 height 416
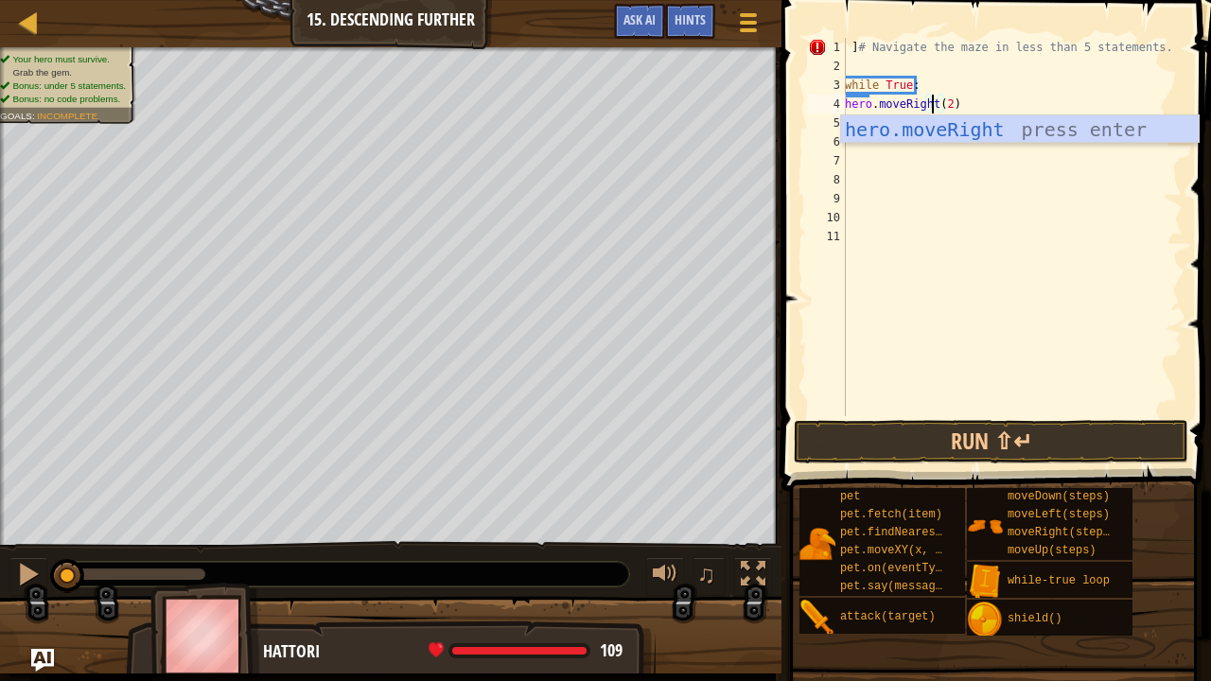
scroll to position [9, 8]
click at [907, 131] on div "hero.moveRight press enter" at bounding box center [1020, 157] width 359 height 85
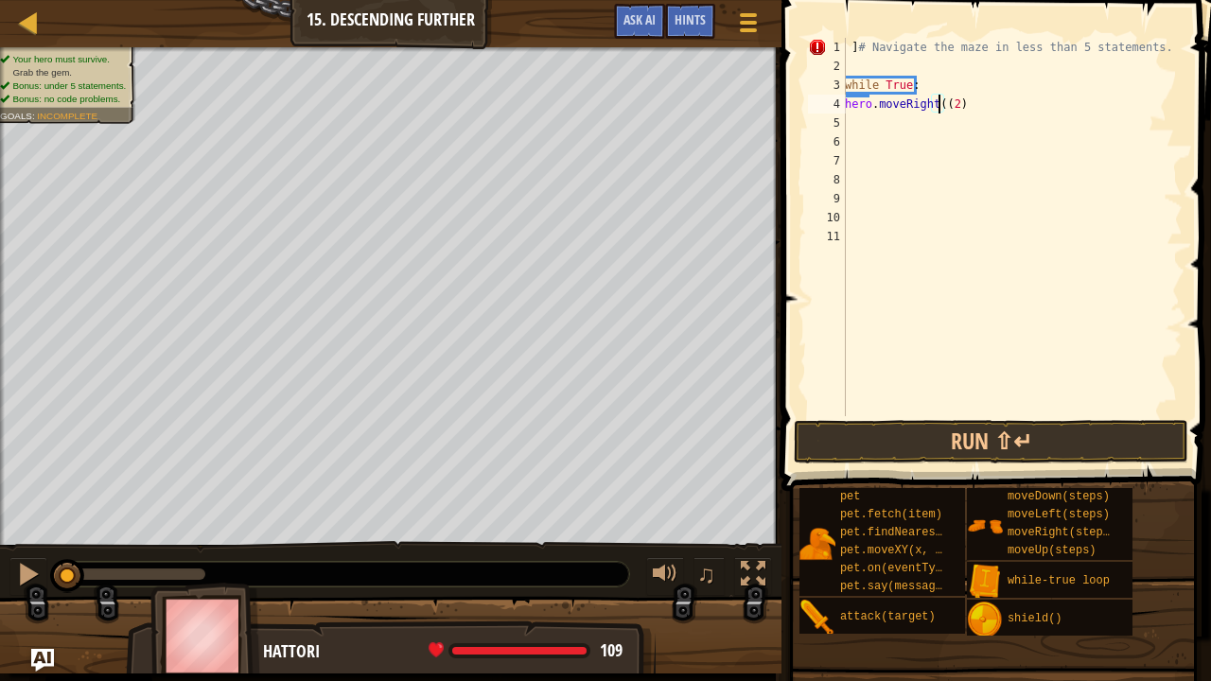
type textarea "hero.moveRight(2)"
click at [884, 121] on div "] # Navigate the maze in less than 5 statements. while True : hero . moveRight …" at bounding box center [1012, 246] width 342 height 416
click at [851, 117] on div "] # Navigate the maze in less than 5 statements. while True : hero . moveRight …" at bounding box center [1012, 246] width 342 height 416
click at [844, 119] on div "5" at bounding box center [827, 123] width 38 height 19
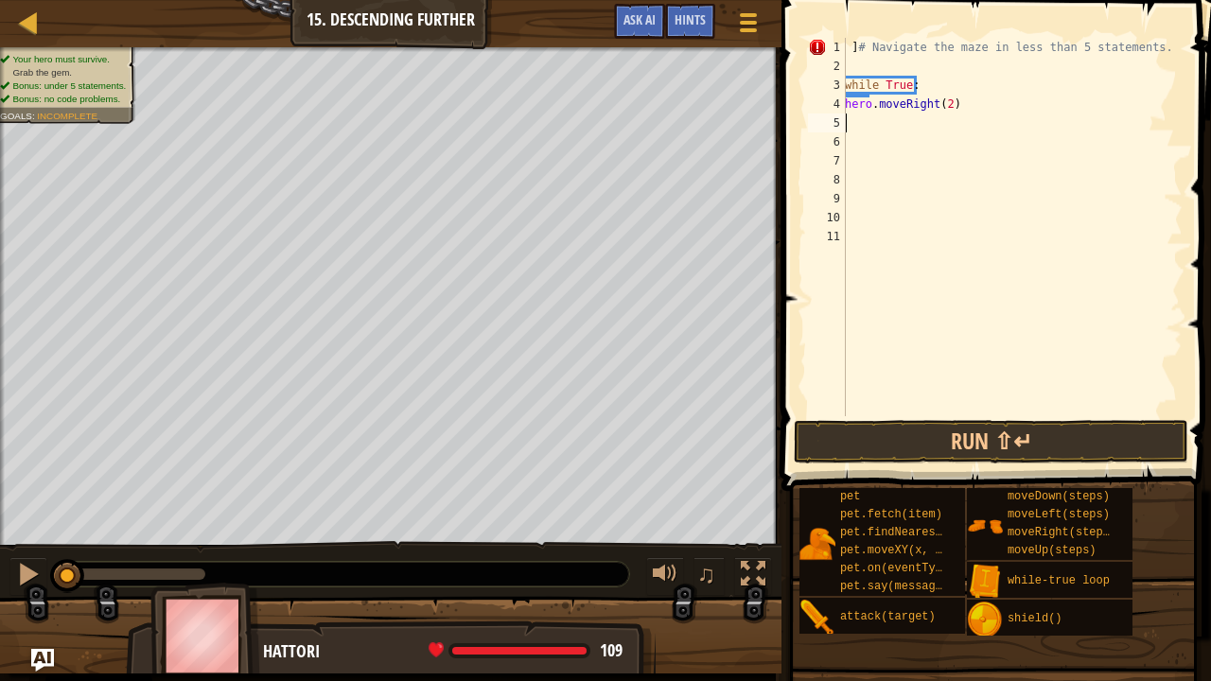
click at [846, 119] on div "] # Navigate the maze in less than 5 statements. while True : hero . moveRight …" at bounding box center [1012, 246] width 342 height 416
type textarea "h"
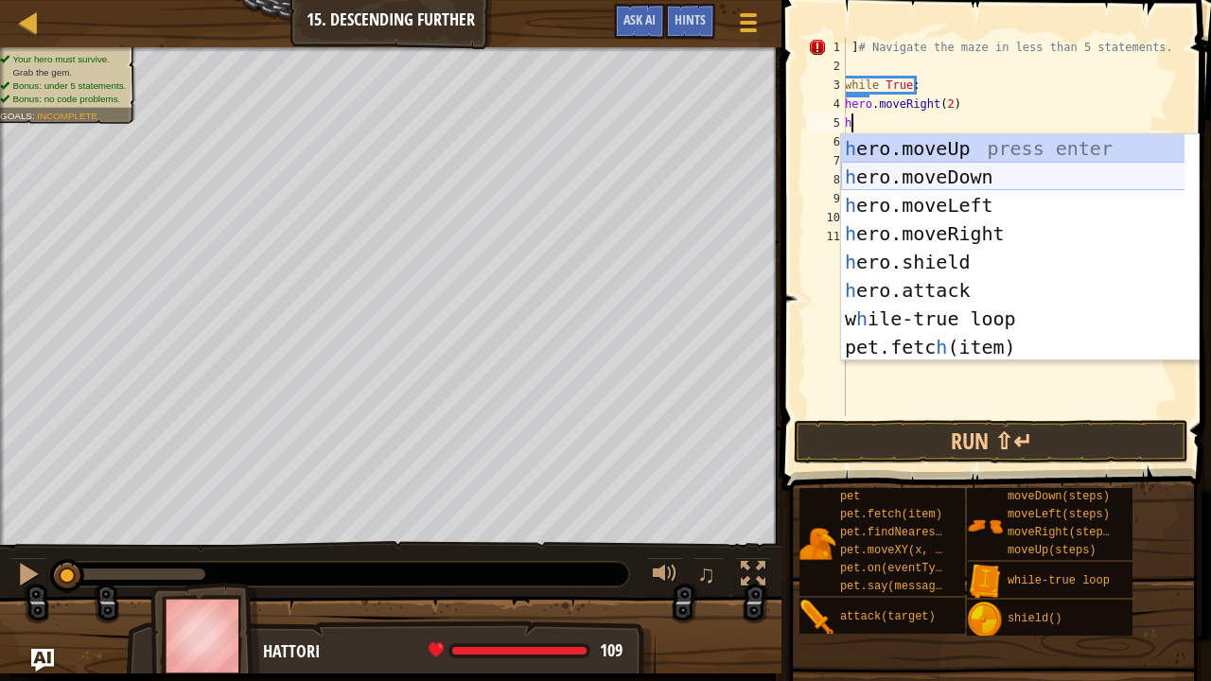
click at [863, 179] on div "h ero.moveUp press enter h ero.moveDown press enter h ero.moveLeft press enter …" at bounding box center [1020, 276] width 359 height 284
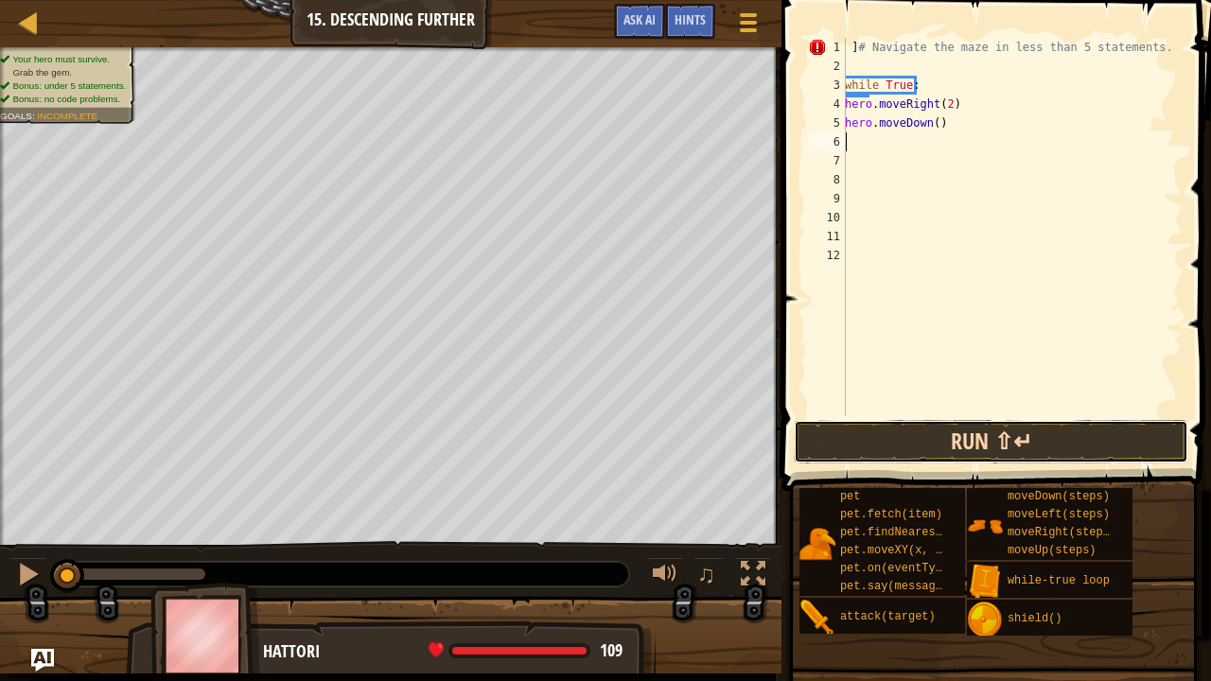
click at [898, 441] on button "Run ⇧↵" at bounding box center [991, 442] width 395 height 44
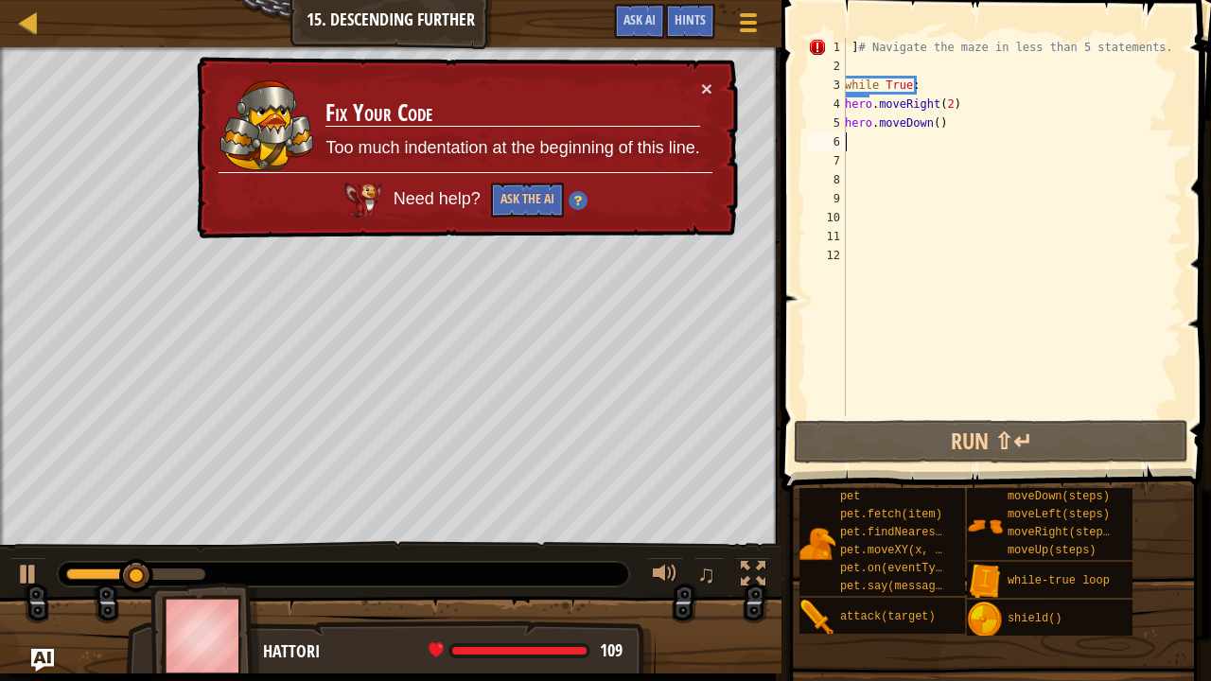
click at [853, 64] on div "] # Navigate the maze in less than 5 statements. while True : hero . moveRight …" at bounding box center [1012, 246] width 342 height 416
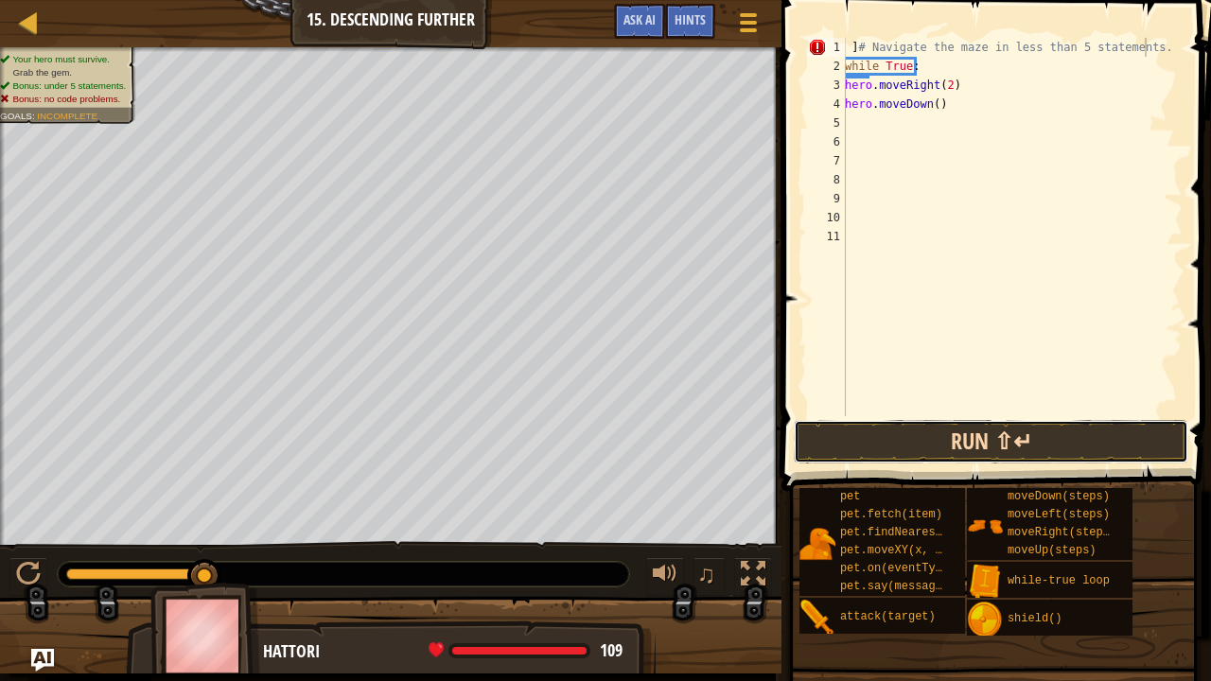
click at [968, 450] on button "Run ⇧↵" at bounding box center [991, 442] width 395 height 44
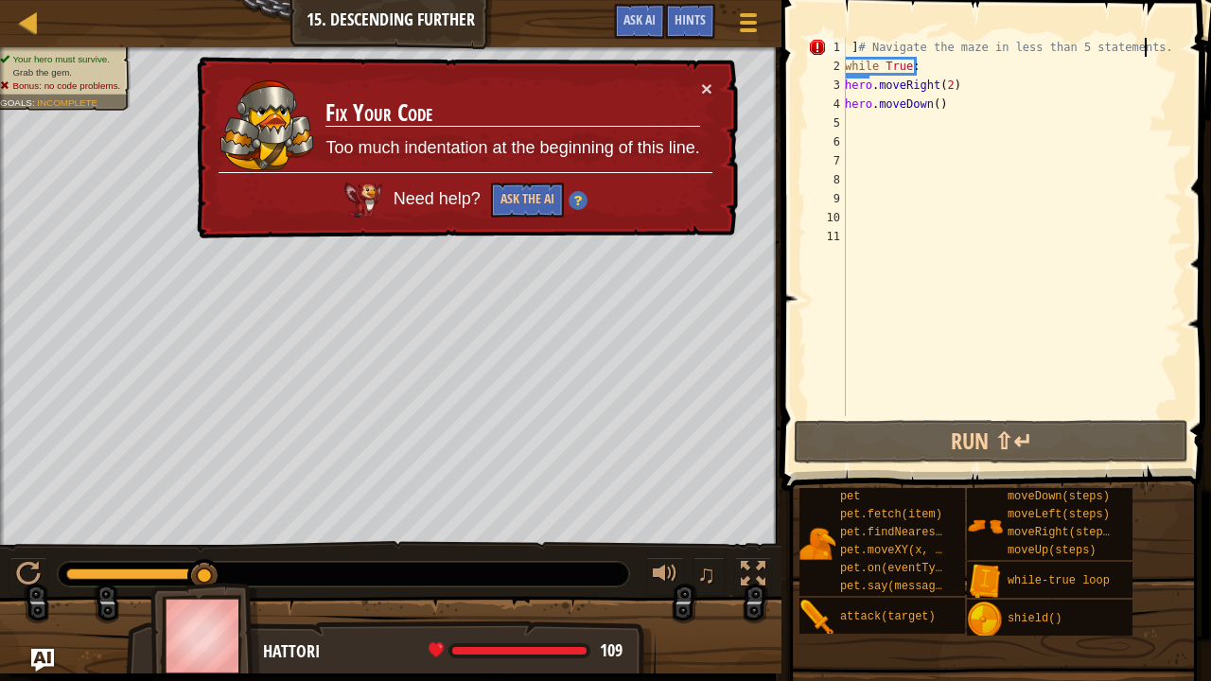
click at [846, 52] on div "] # Navigate the maze in less than 5 statements. while True : hero . moveRight …" at bounding box center [1012, 246] width 342 height 416
click at [855, 55] on div "] # Navigate the maze in less than 5 statements. while True : hero . moveRight …" at bounding box center [1012, 246] width 342 height 416
type textarea "]# Navigate the maze in less than 5 statements."
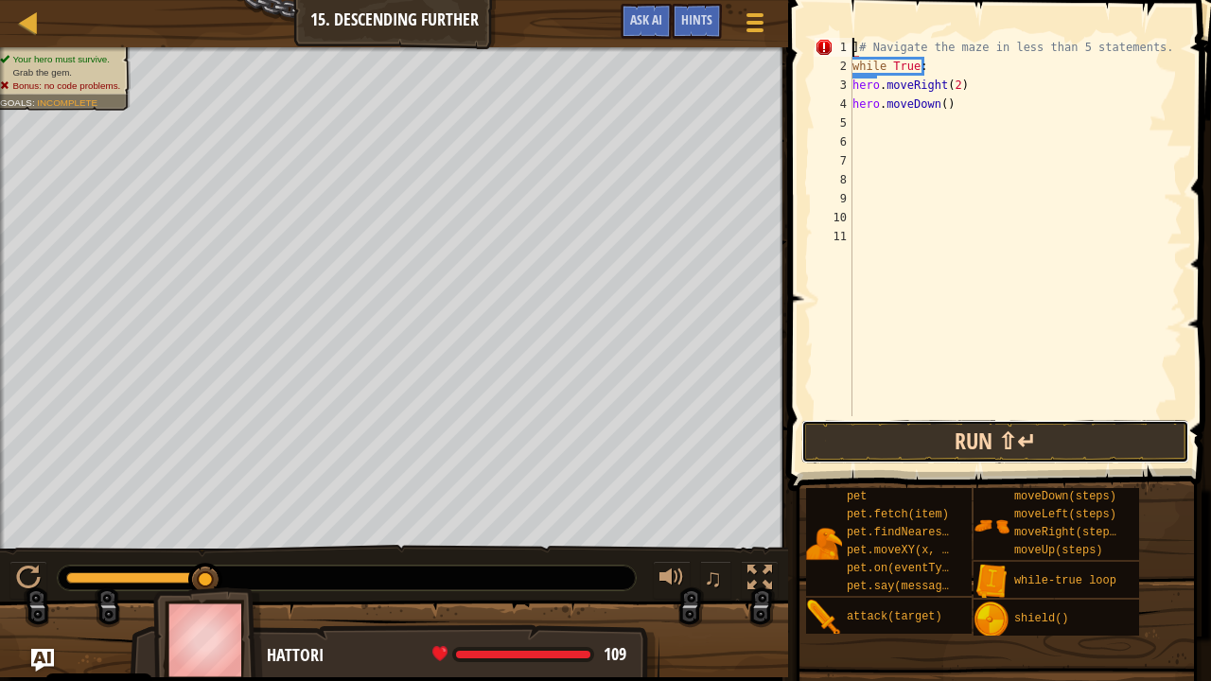
click at [994, 447] on button "Run ⇧↵" at bounding box center [996, 442] width 388 height 44
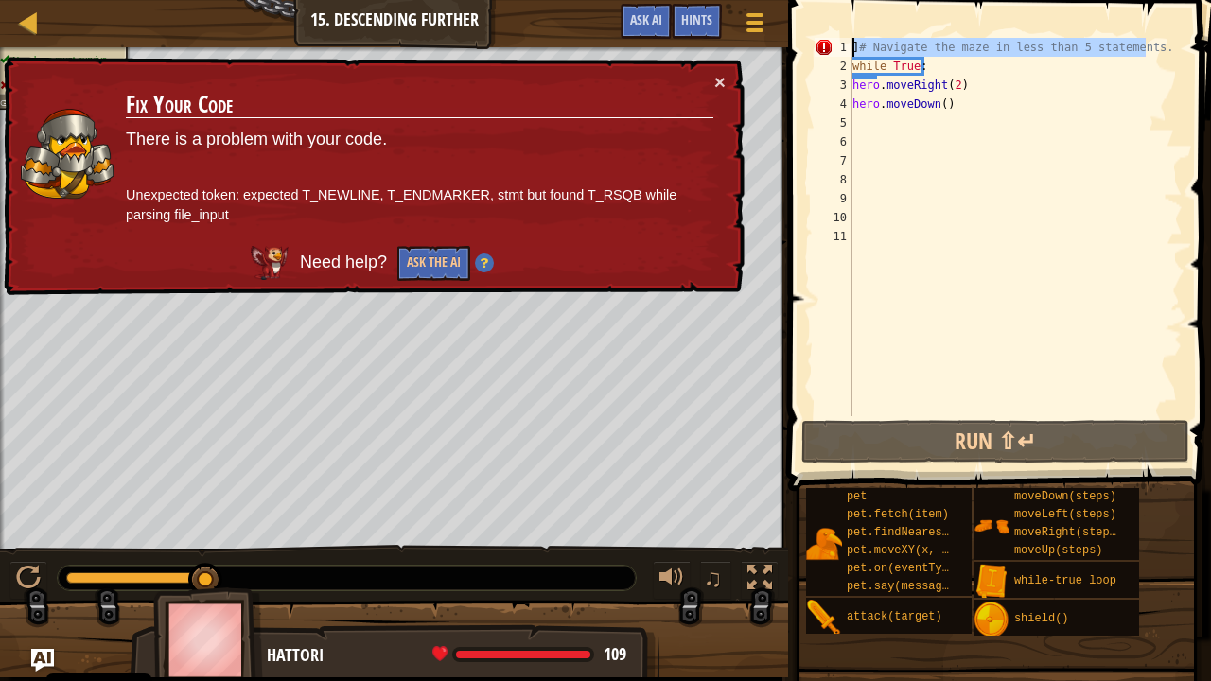
drag, startPoint x: 1155, startPoint y: 54, endPoint x: 841, endPoint y: 48, distance: 313.3
click at [841, 48] on div "]# Navigate the maze in less than 5 statements. 1 2 3 4 5 6 7 8 9 10 11 ] # Nav…" at bounding box center [997, 227] width 372 height 379
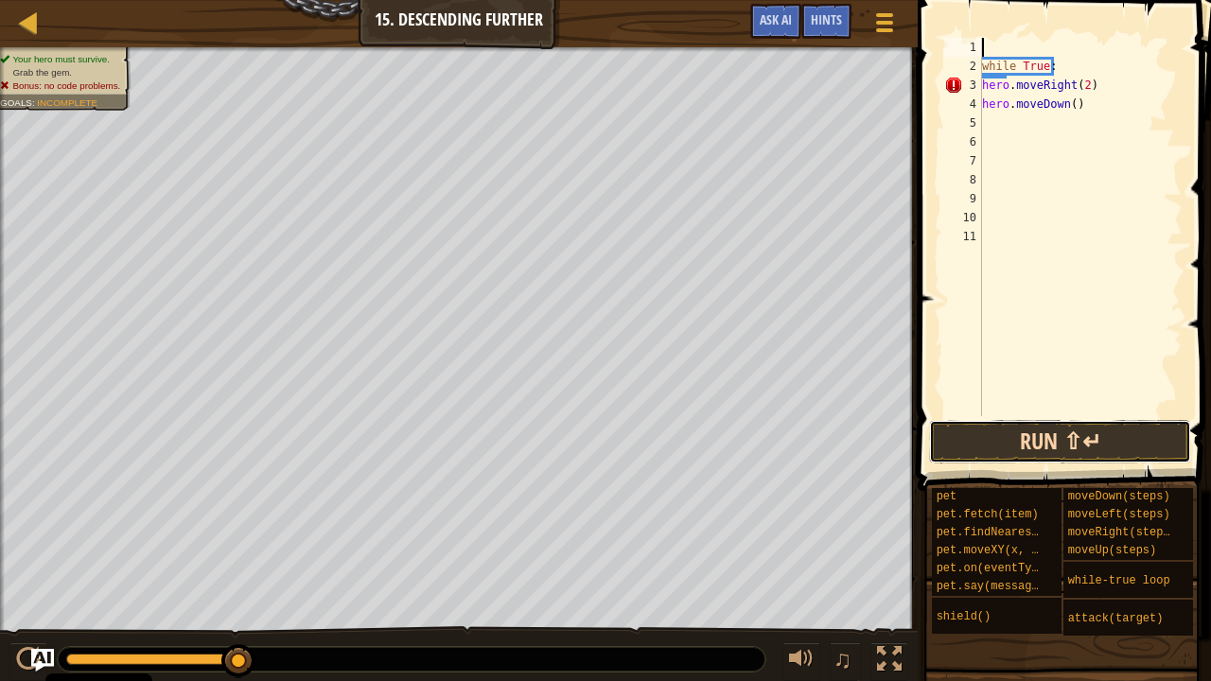
click at [956, 436] on button "Run ⇧↵" at bounding box center [1060, 442] width 262 height 44
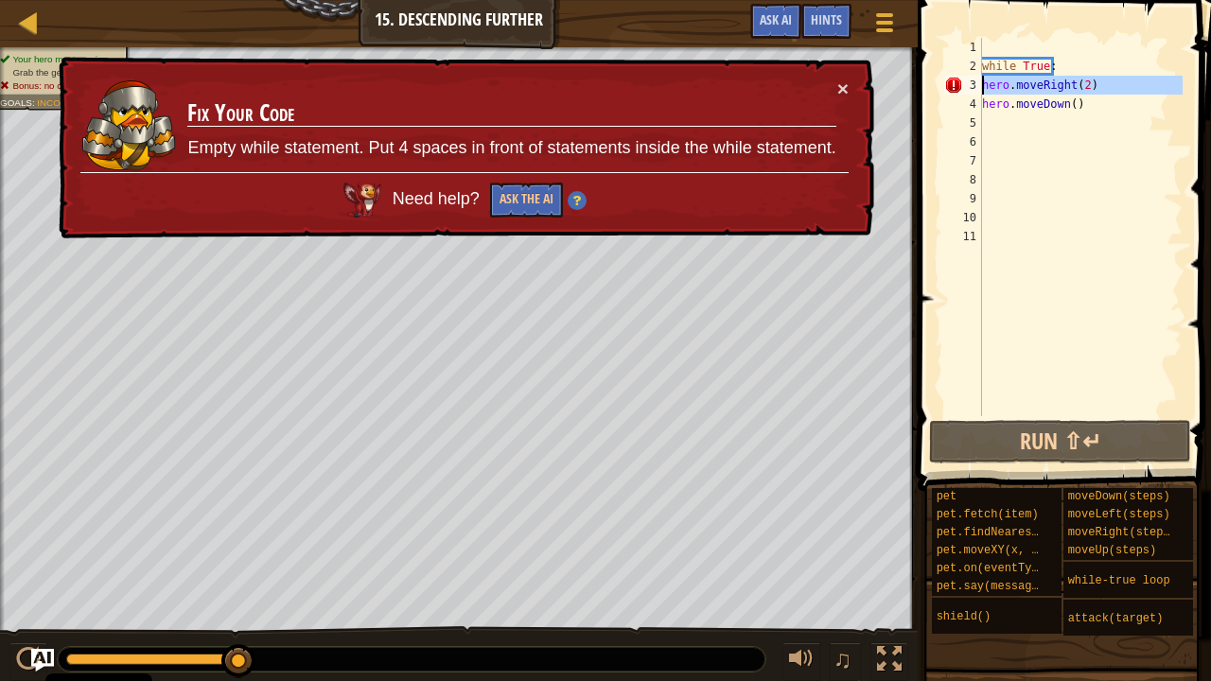
click at [977, 83] on div "3" at bounding box center [963, 85] width 38 height 19
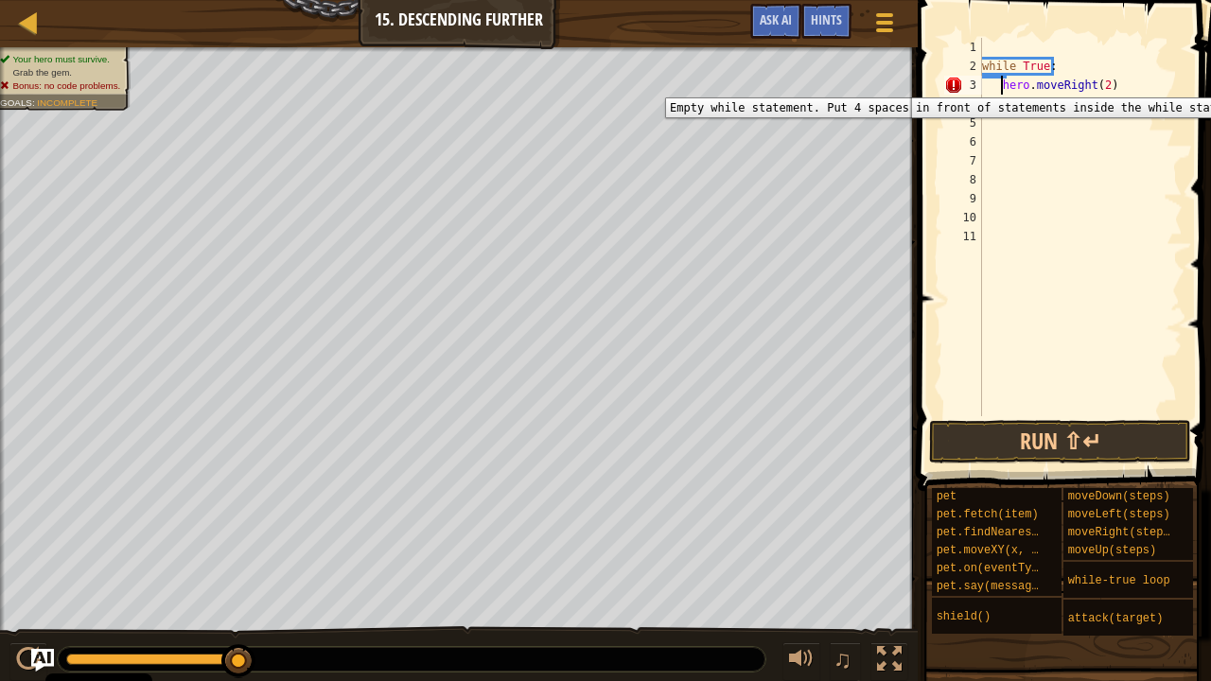
type textarea "hero.moveRight(2)"
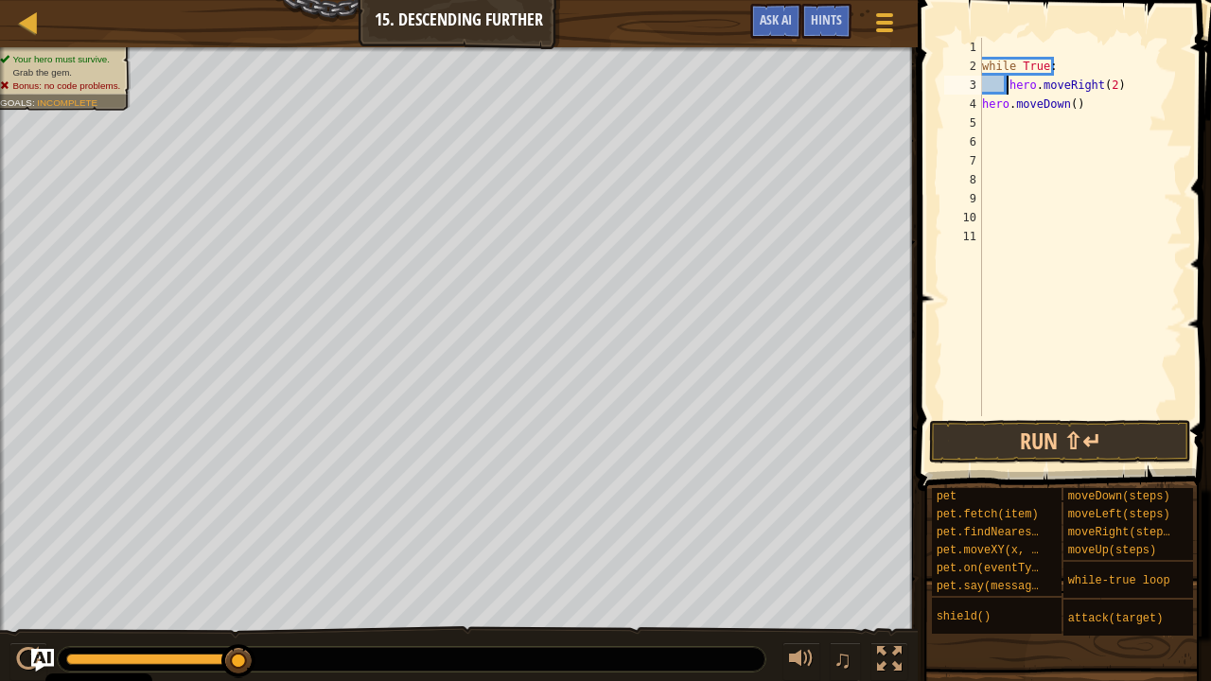
click at [982, 125] on div "while True : hero . moveRight ( 2 ) hero . moveDown ( )" at bounding box center [1081, 246] width 204 height 416
click at [981, 109] on div "4" at bounding box center [963, 104] width 38 height 19
type textarea "hero.moveDown()"
click at [1026, 439] on button "Run ⇧↵" at bounding box center [1060, 442] width 262 height 44
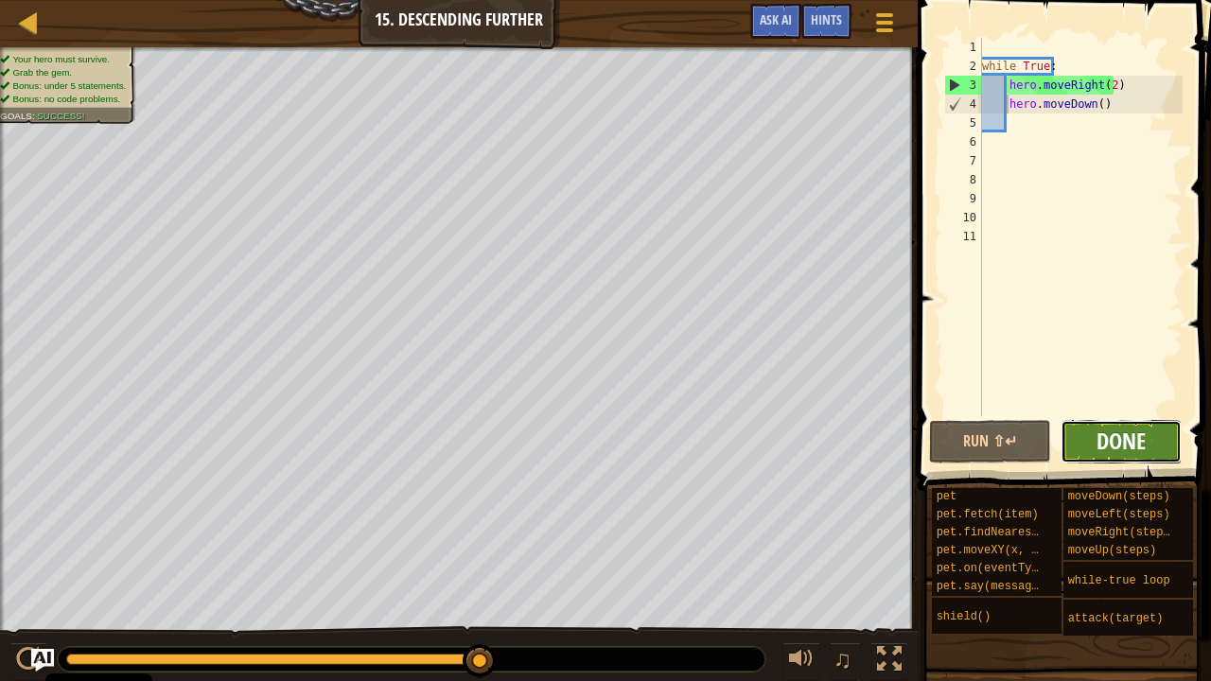
click at [1119, 433] on span "Done" at bounding box center [1121, 441] width 49 height 30
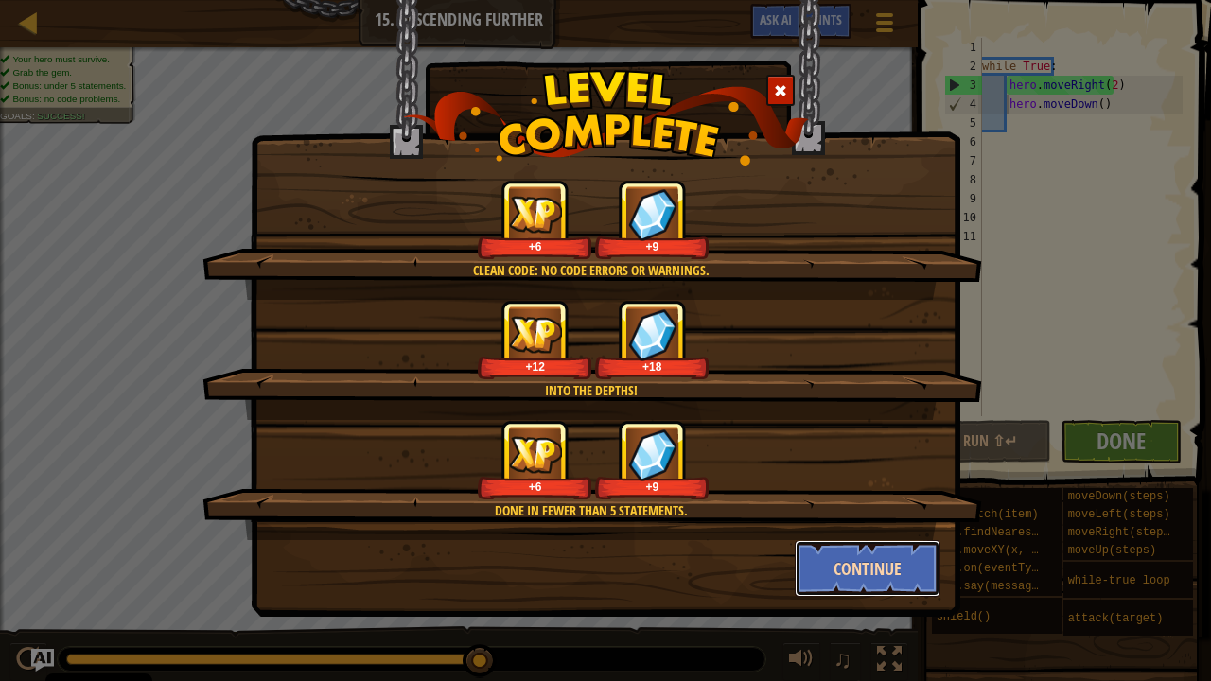
click at [916, 553] on button "Continue" at bounding box center [868, 568] width 147 height 57
click at [872, 553] on div "Clean code: no code errors or warnings. +6 +9 Into the depths! +12 +18 Done in …" at bounding box center [605, 340] width 1211 height 681
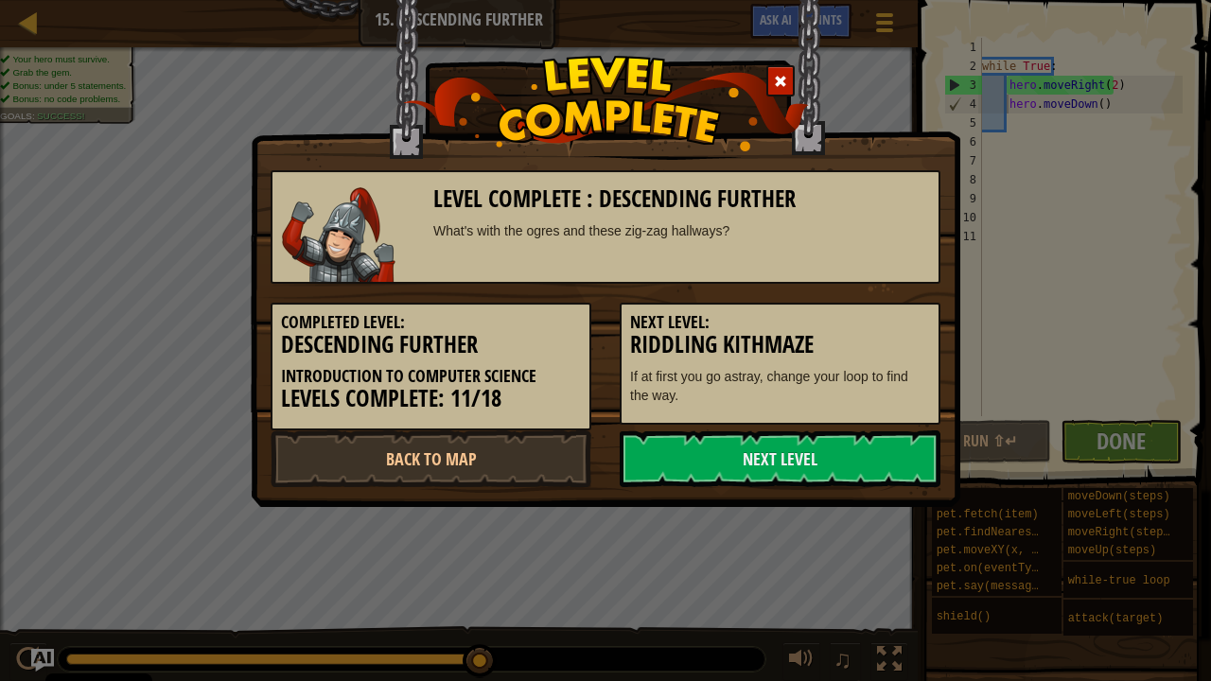
click at [765, 431] on link "Next Level" at bounding box center [780, 459] width 321 height 57
click at [784, 468] on link "Next Level" at bounding box center [780, 459] width 321 height 57
click at [774, 454] on link "Next Level" at bounding box center [780, 459] width 321 height 57
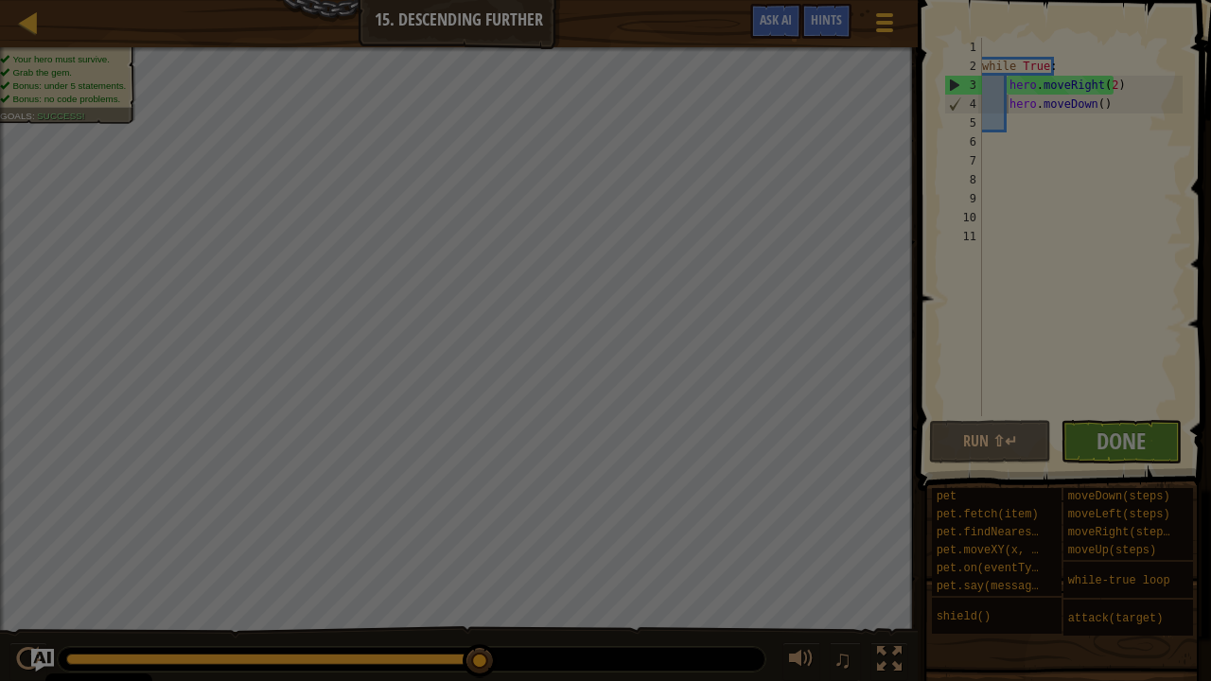
click at [756, 2] on body "Cookie Policy CodeCombat uses a few essential and non-essential cookies. Privac…" at bounding box center [605, 1] width 1211 height 2
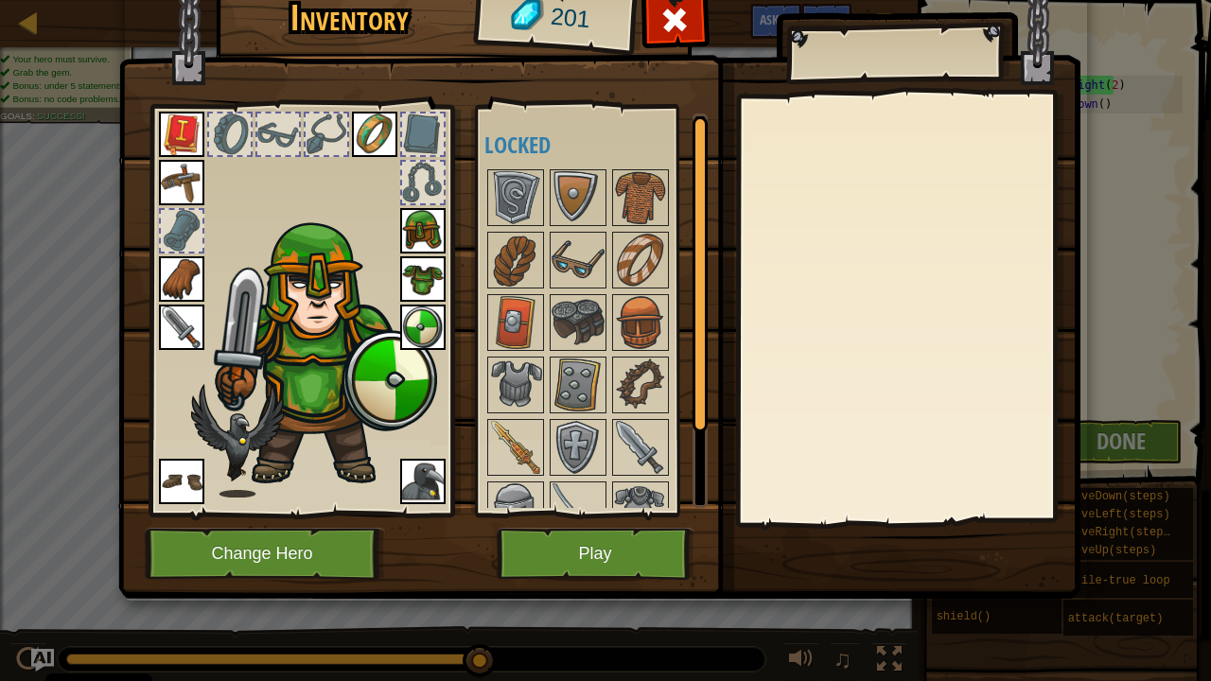
click at [704, 34] on img at bounding box center [599, 255] width 962 height 687
click at [681, 30] on span at bounding box center [675, 20] width 30 height 30
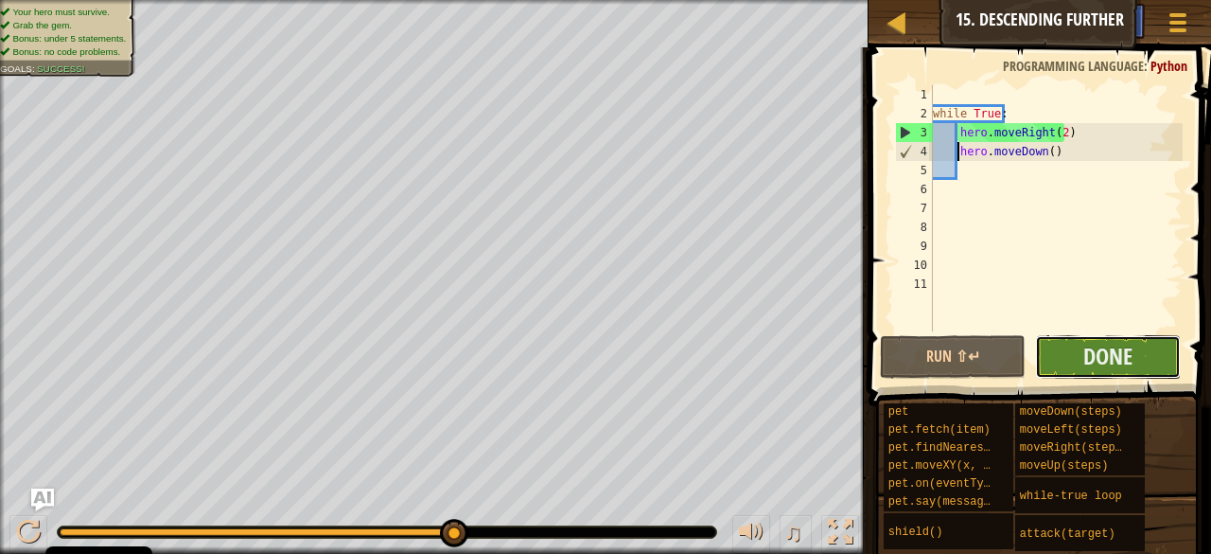
click at [1068, 357] on button "Done" at bounding box center [1108, 357] width 146 height 44
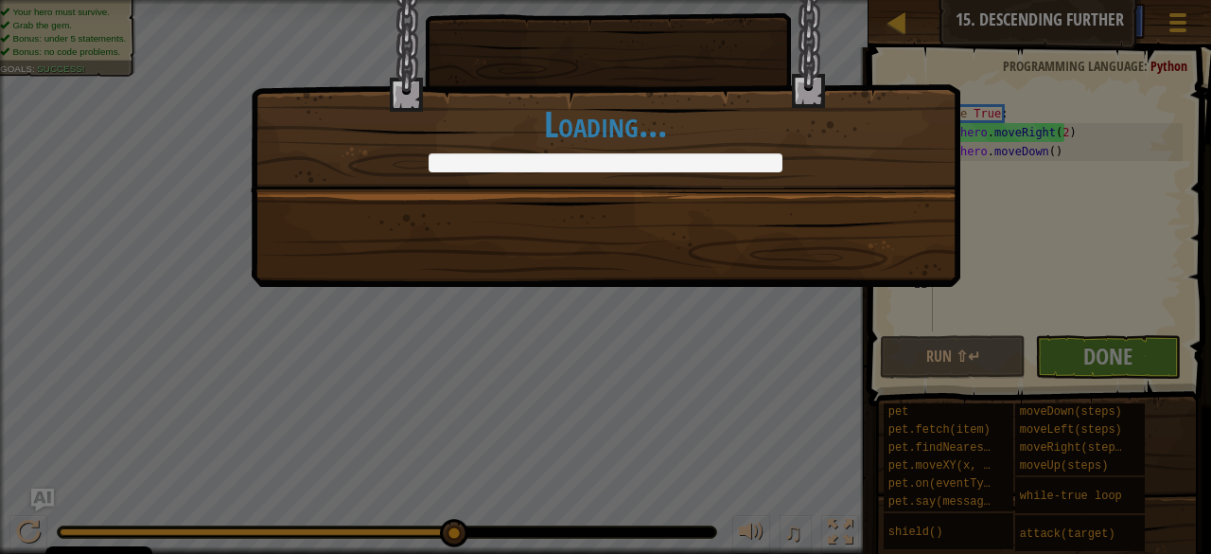
click at [532, 260] on div "Clean code: no code errors or warnings. +4 +0 Into the depths! +0 +0 Done in fe…" at bounding box center [606, 120] width 710 height 334
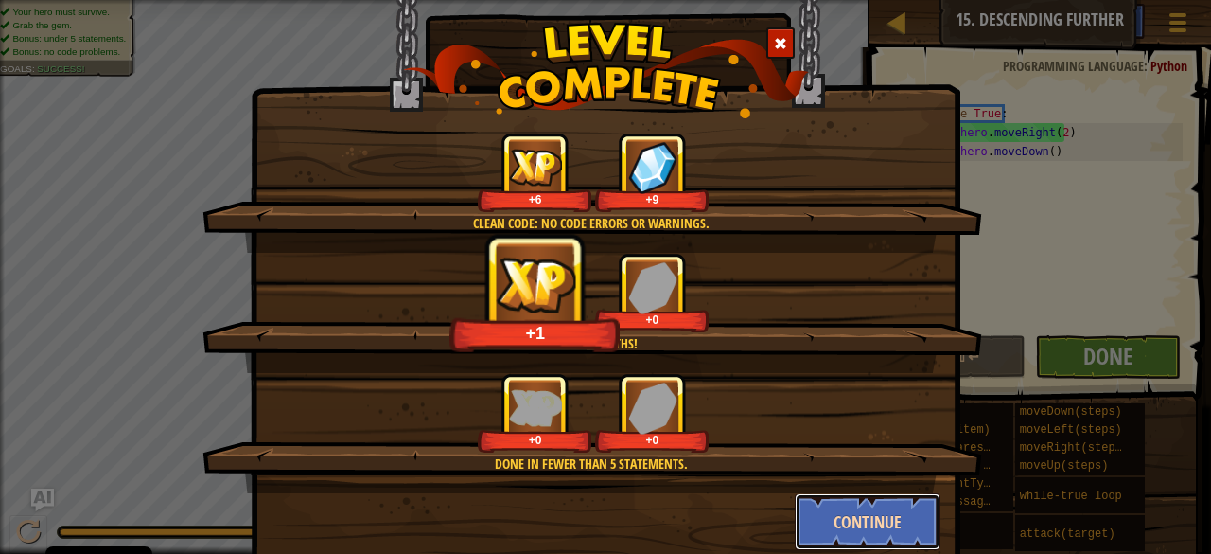
click at [871, 493] on button "Continue" at bounding box center [868, 521] width 147 height 57
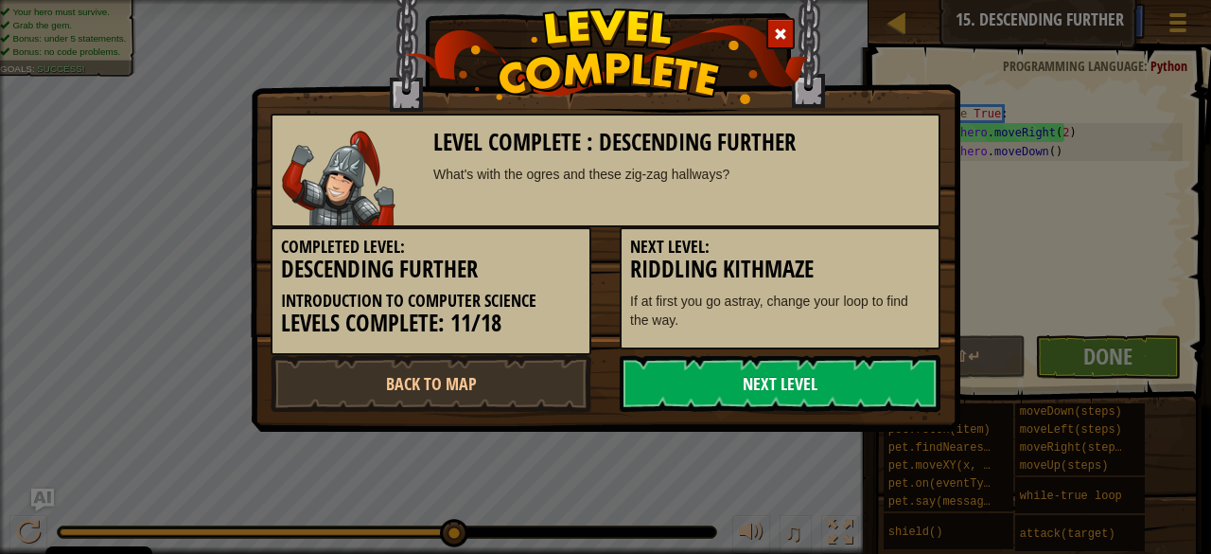
click at [722, 363] on link "Next Level" at bounding box center [780, 383] width 321 height 57
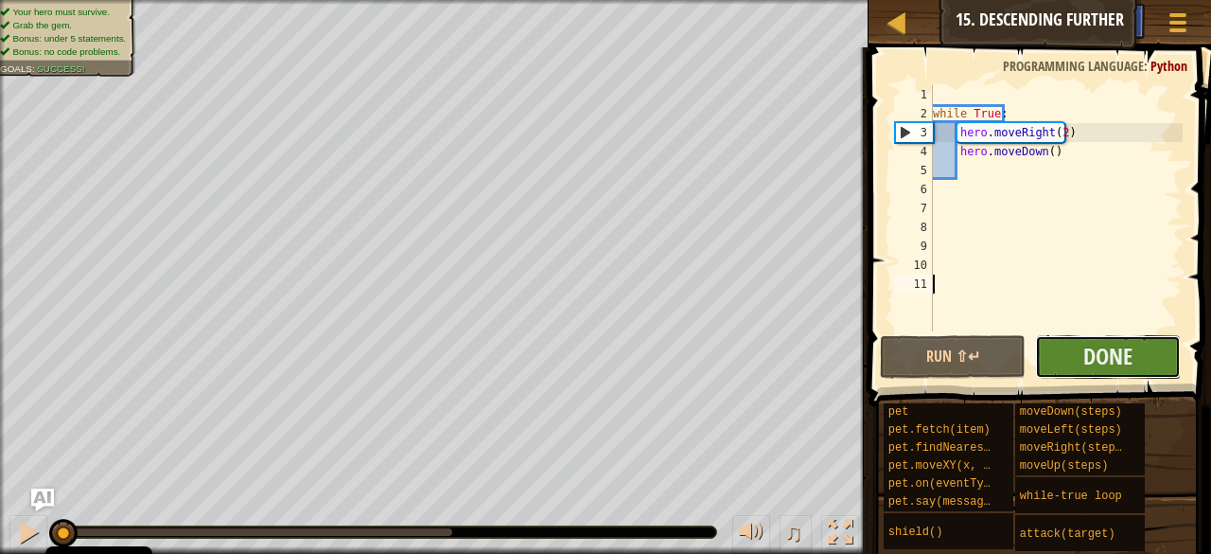
click at [1071, 353] on button "Done" at bounding box center [1108, 357] width 146 height 44
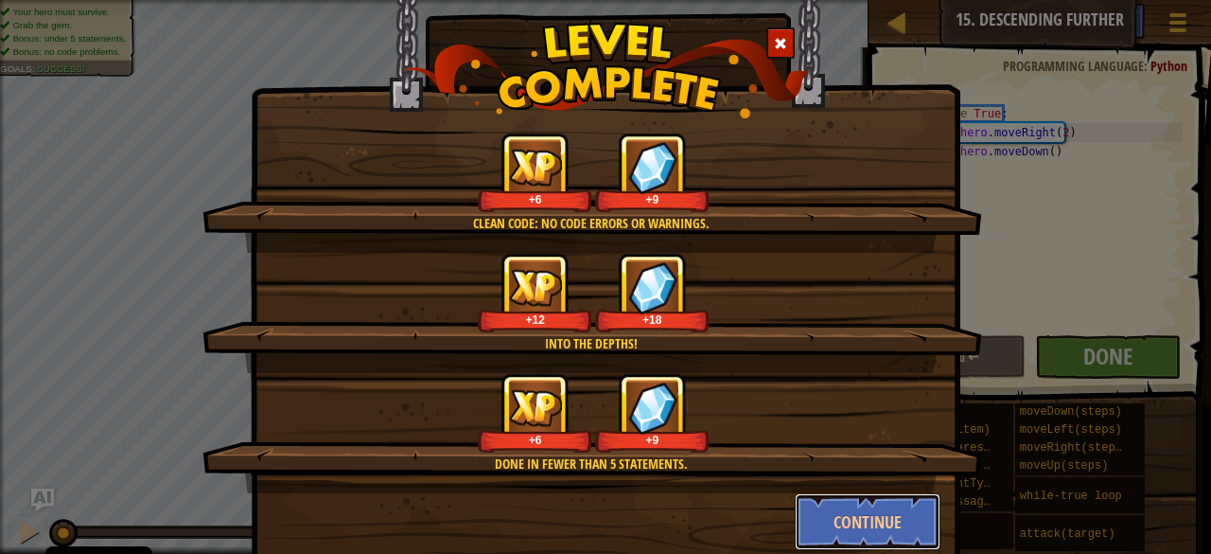
click at [845, 516] on button "Continue" at bounding box center [868, 521] width 147 height 57
click at [838, 513] on div "Clean code: no code errors or warnings. +6 +9 Into the depths! +12 +18 Done in …" at bounding box center [605, 277] width 1211 height 554
click at [834, 500] on div "Clean code: no code errors or warnings. +6 +9 Into the depths! +12 +18 Done in …" at bounding box center [605, 277] width 1211 height 554
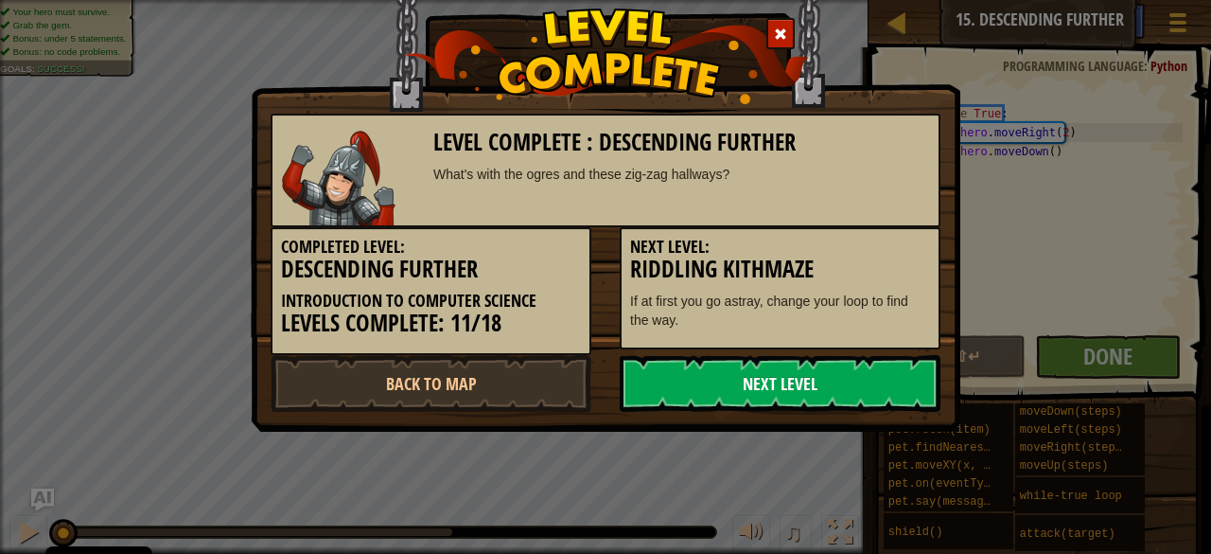
click at [746, 397] on link "Next Level" at bounding box center [780, 383] width 321 height 57
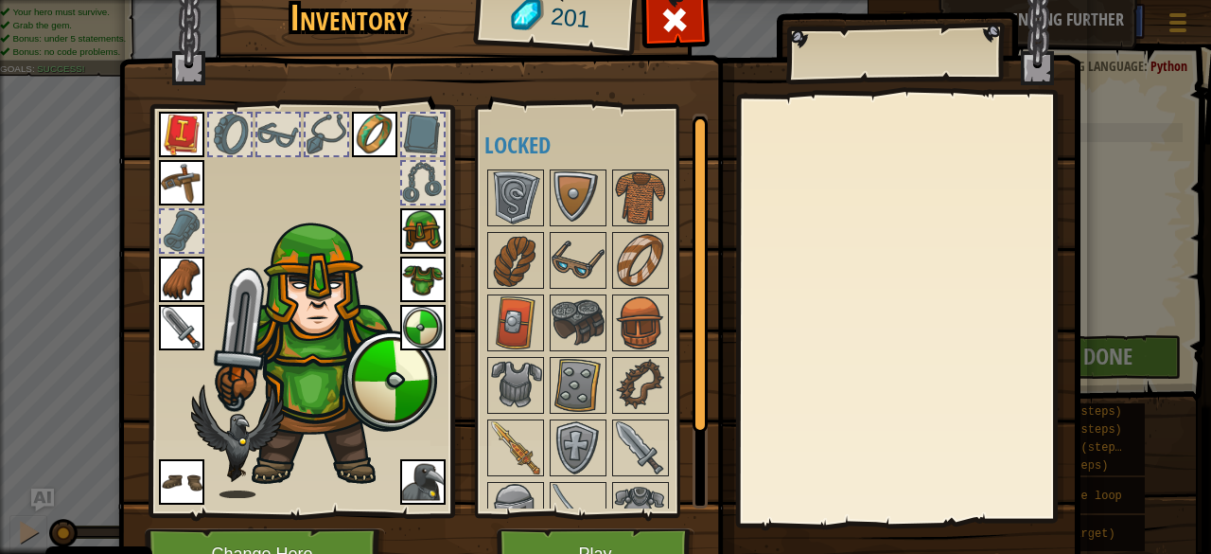
scroll to position [98, 0]
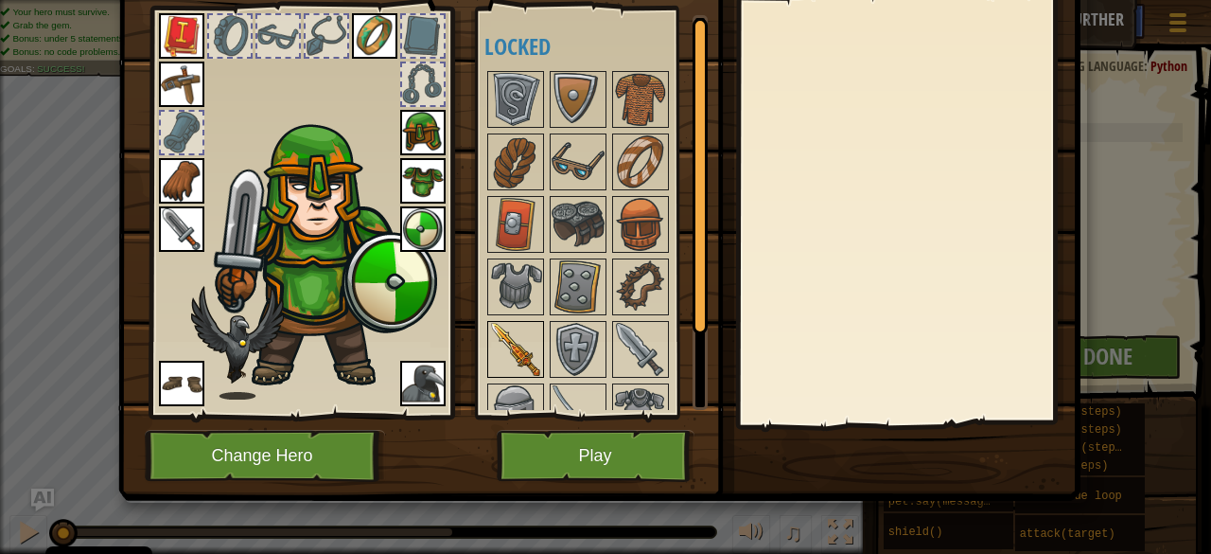
click at [494, 333] on img at bounding box center [515, 349] width 53 height 53
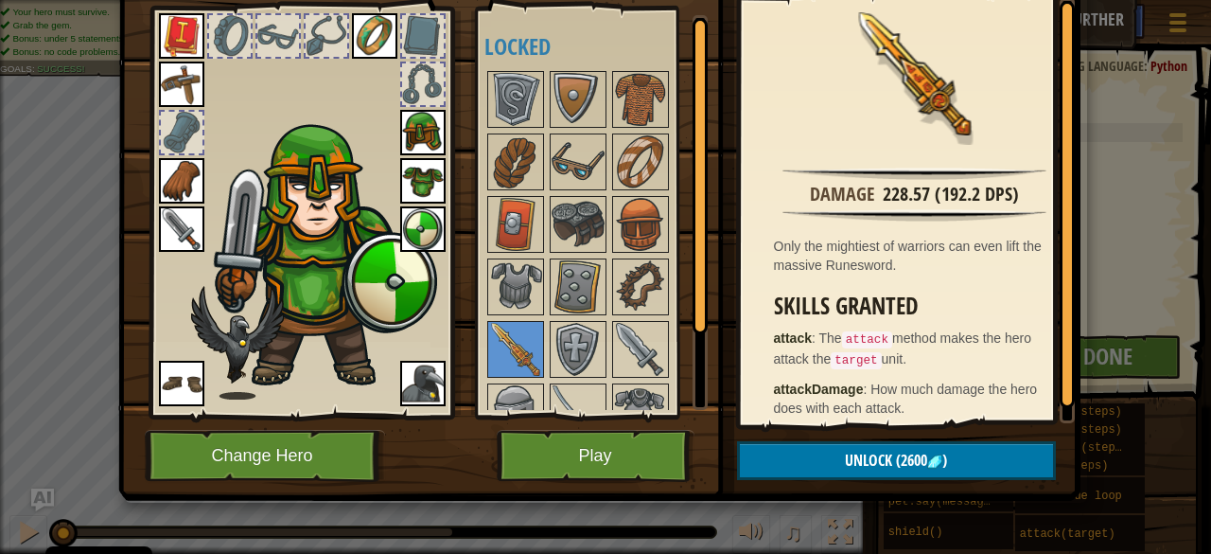
drag, startPoint x: 835, startPoint y: 292, endPoint x: 924, endPoint y: 510, distance: 235.1
click at [924, 510] on div "Inventory 201 Available Equip Equip Equip Equip Equip Equip Equip Equip Equip E…" at bounding box center [606, 242] width 962 height 625
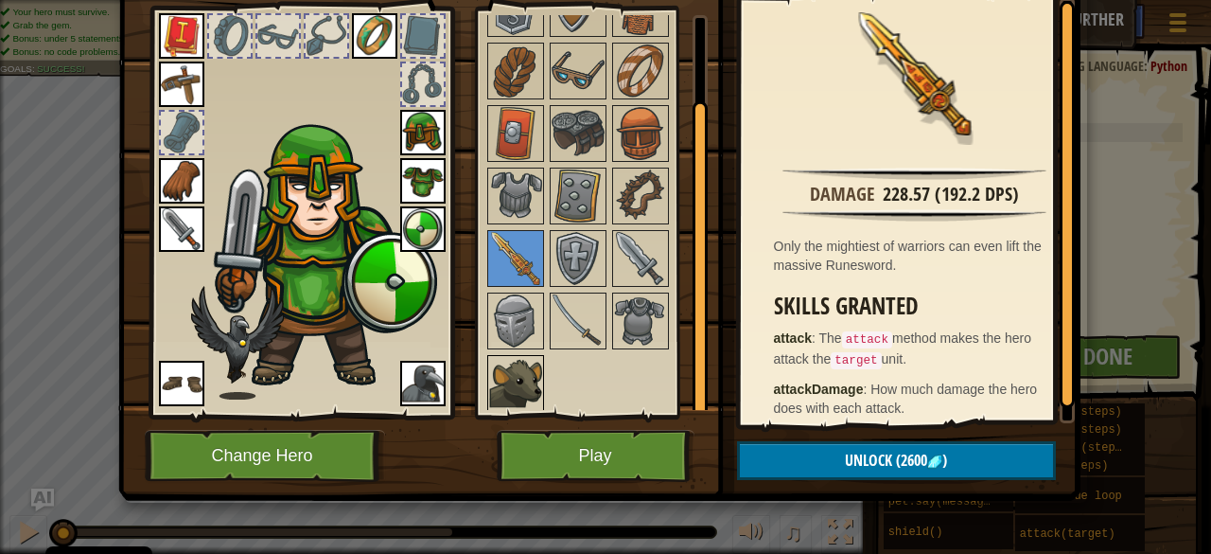
click at [528, 385] on img at bounding box center [515, 383] width 53 height 53
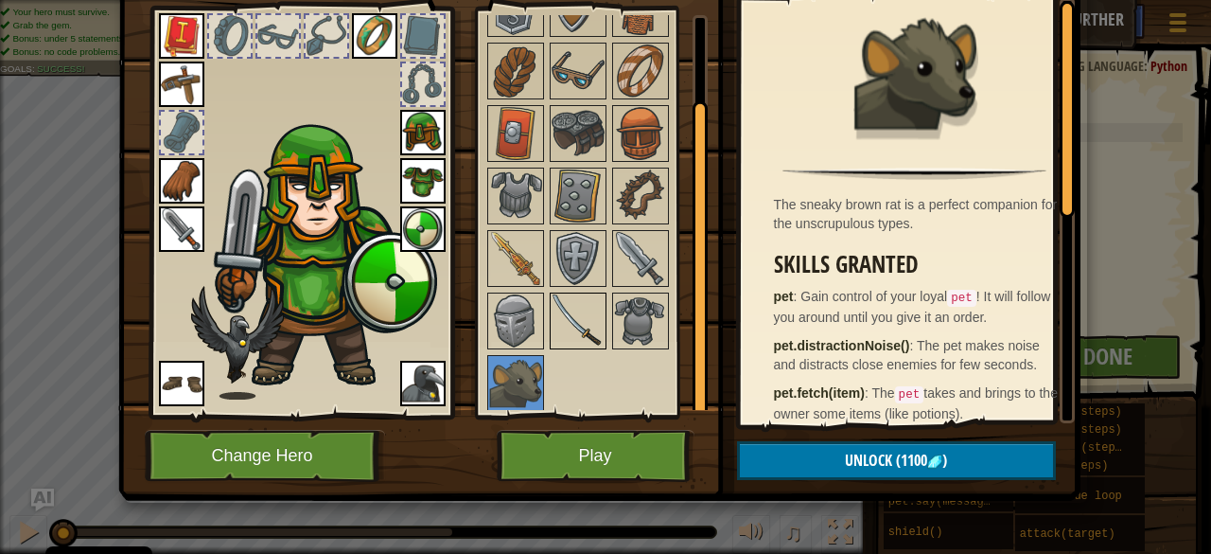
drag, startPoint x: 882, startPoint y: 374, endPoint x: 574, endPoint y: 338, distance: 309.7
click at [574, 338] on img at bounding box center [578, 320] width 53 height 53
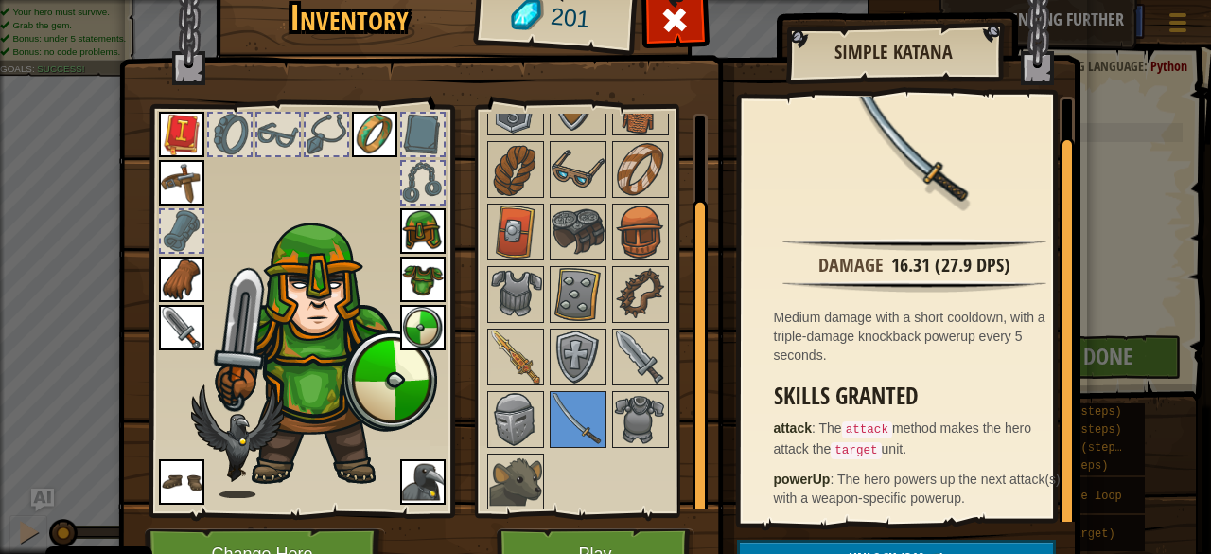
scroll to position [74, 0]
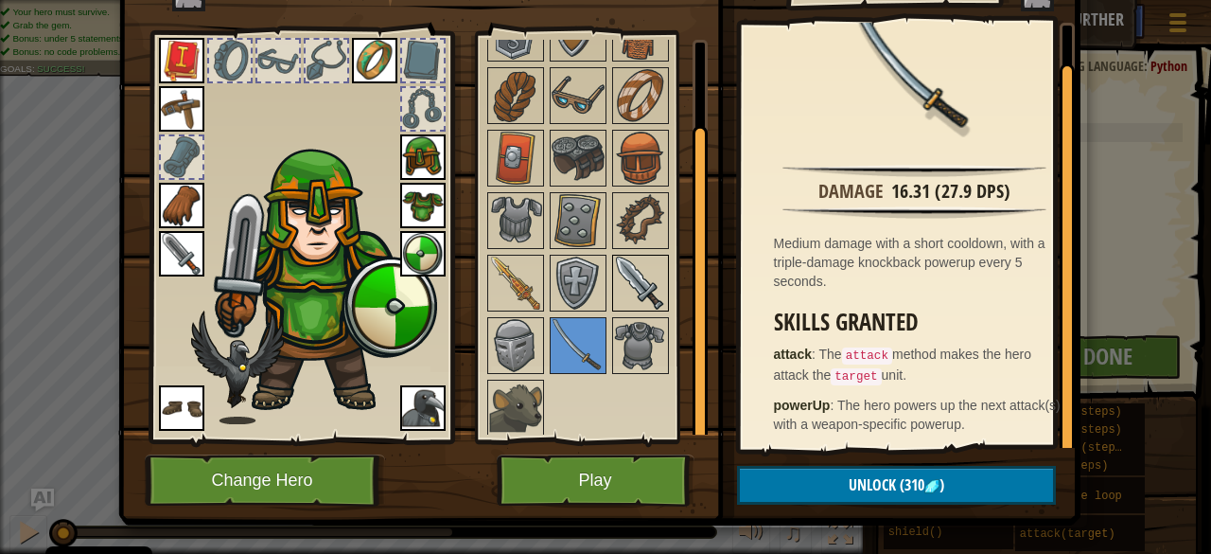
click at [614, 277] on img at bounding box center [640, 282] width 53 height 53
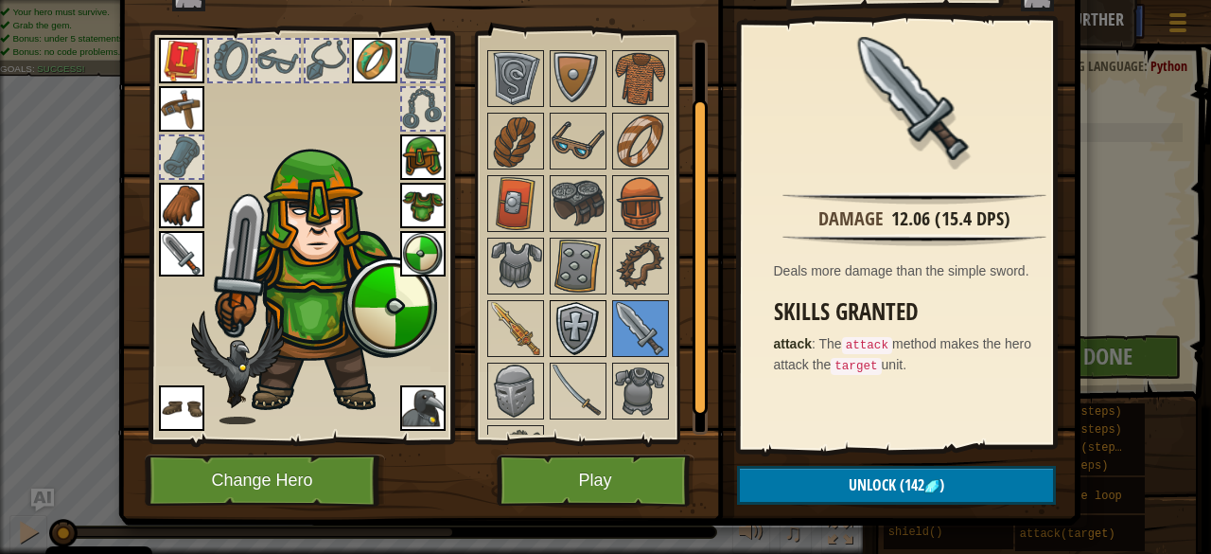
scroll to position [79, 0]
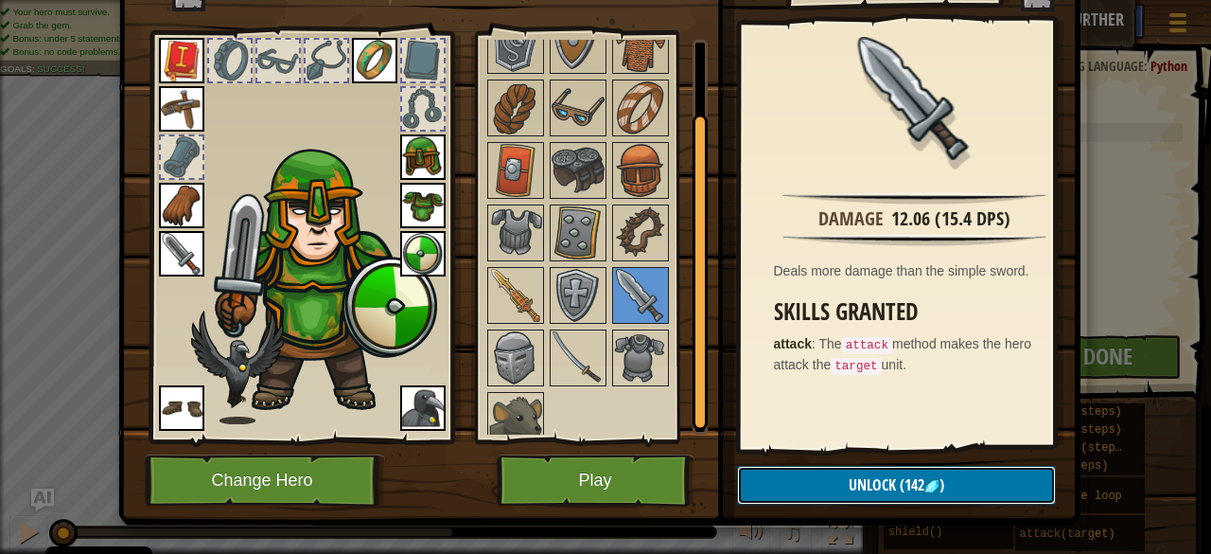
click at [751, 480] on button "Unlock (142 )" at bounding box center [896, 485] width 319 height 39
click at [751, 480] on button "Confirm" at bounding box center [896, 485] width 319 height 39
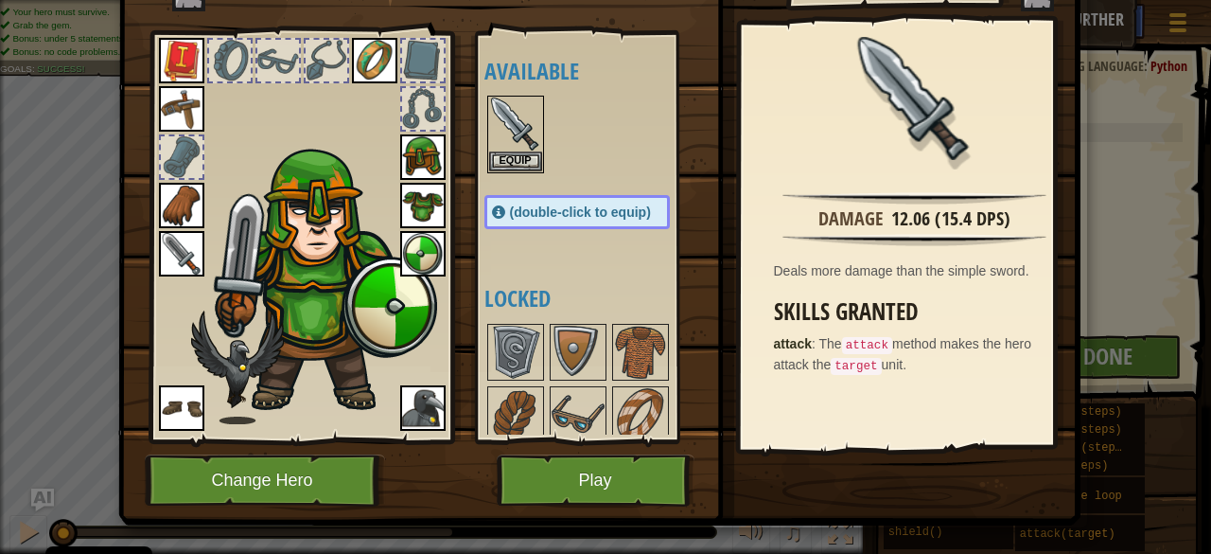
click at [492, 212] on span at bounding box center [498, 211] width 13 height 13
click at [496, 158] on button "Equip" at bounding box center [515, 160] width 53 height 20
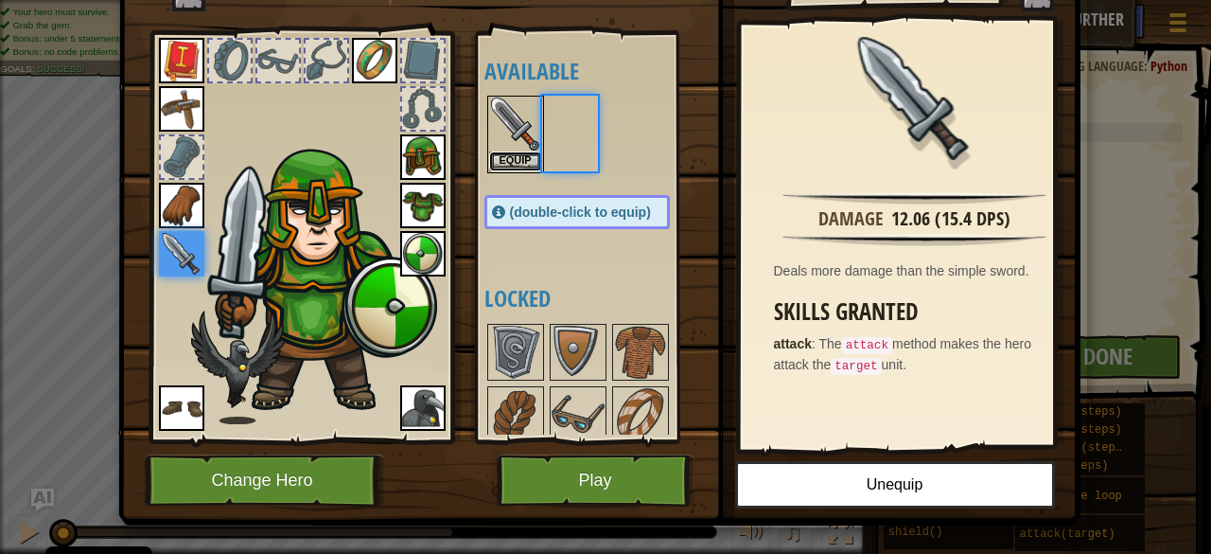
click at [496, 158] on button "Equip" at bounding box center [515, 161] width 53 height 20
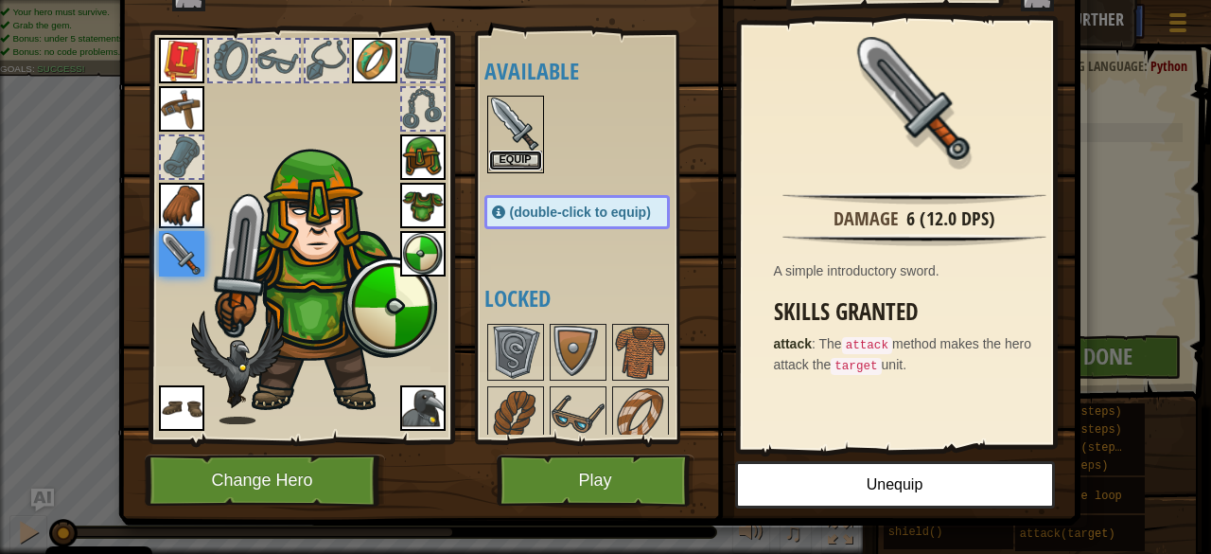
click at [489, 150] on button "Equip" at bounding box center [515, 160] width 53 height 20
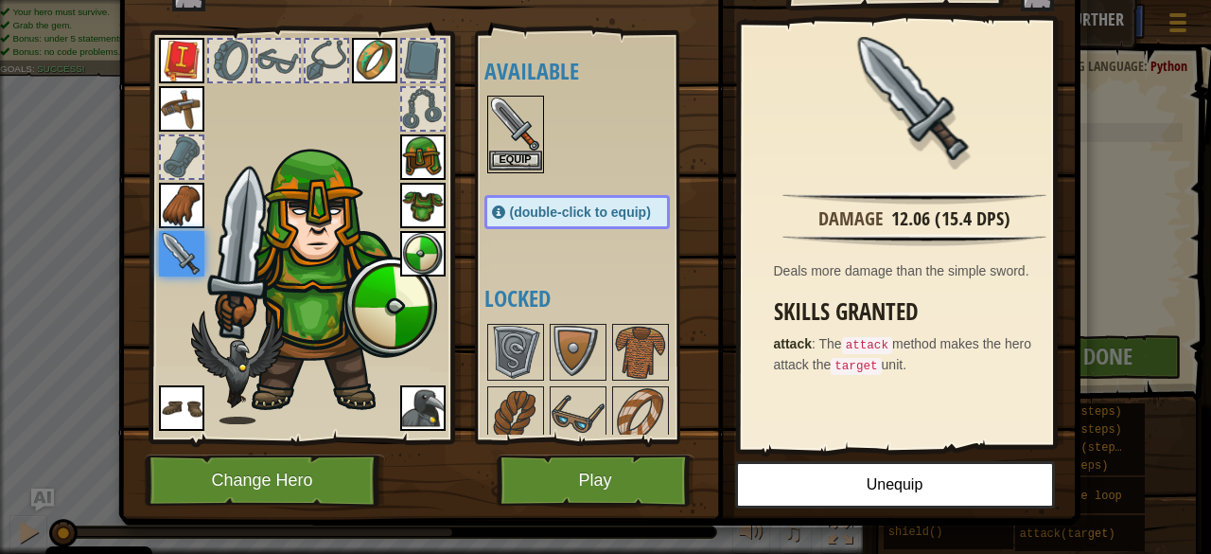
click at [490, 147] on img at bounding box center [515, 123] width 53 height 53
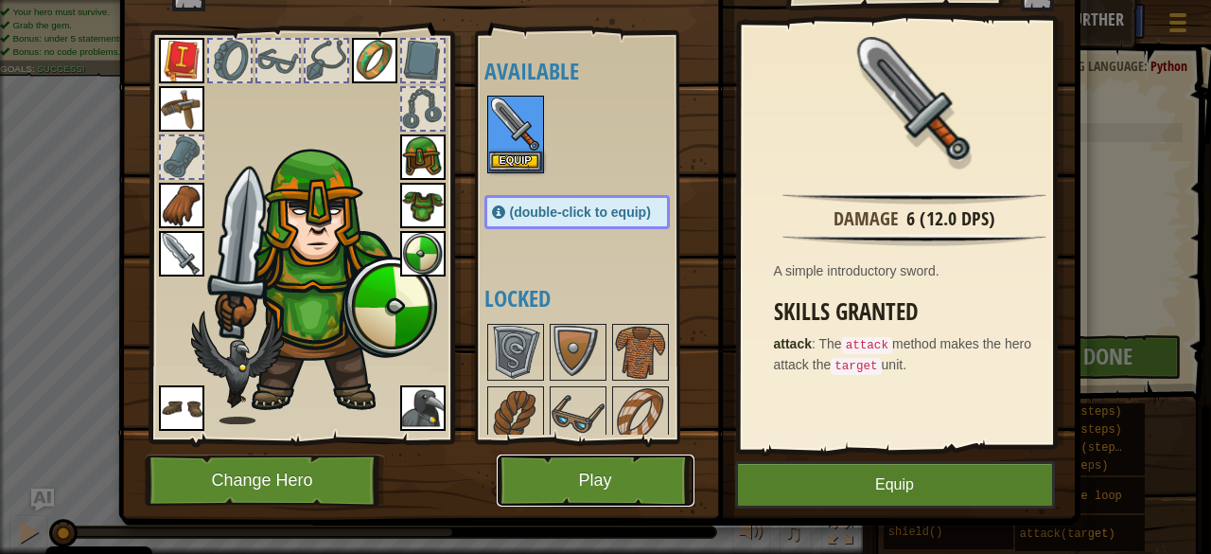
click at [654, 495] on button "Play" at bounding box center [596, 480] width 198 height 52
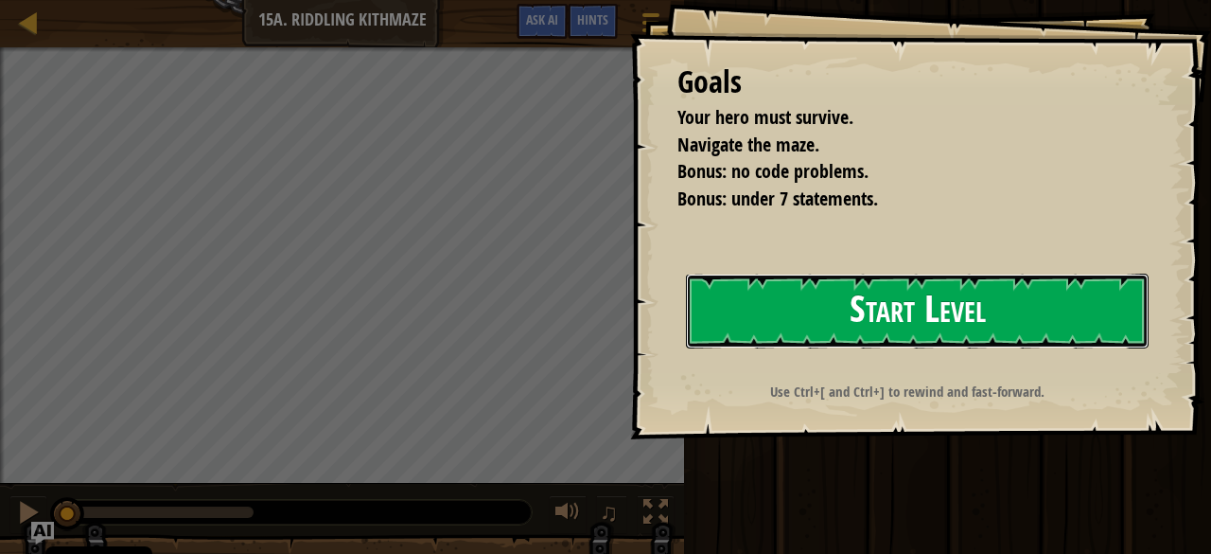
click at [966, 325] on button "Start Level" at bounding box center [917, 311] width 463 height 75
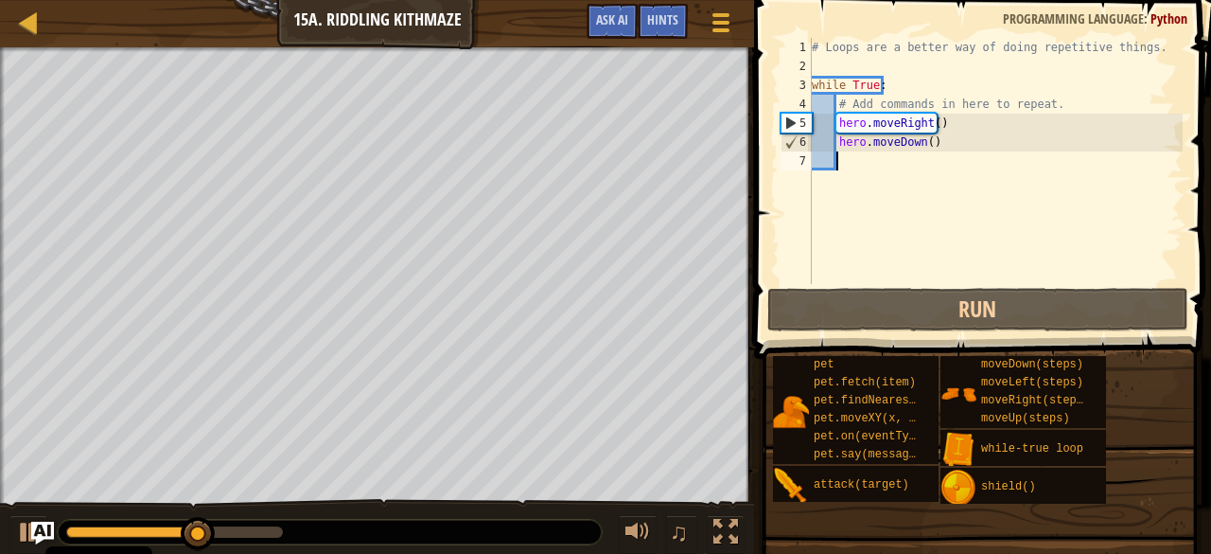
click at [911, 169] on div "# Loops are a better way of doing repetitive things. while True : # Add command…" at bounding box center [995, 180] width 375 height 284
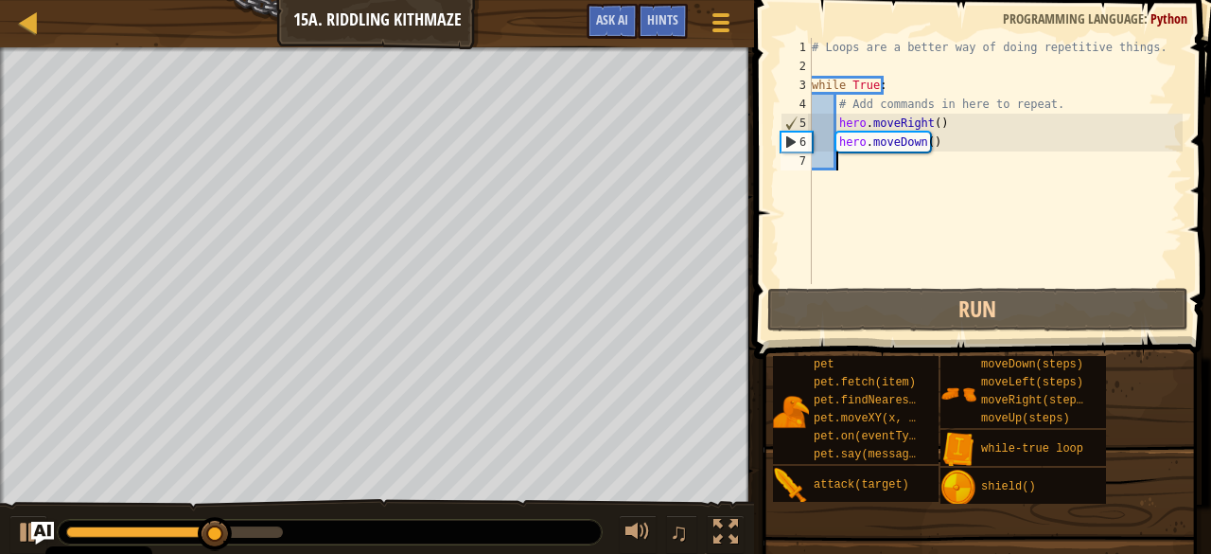
type textarea "h"
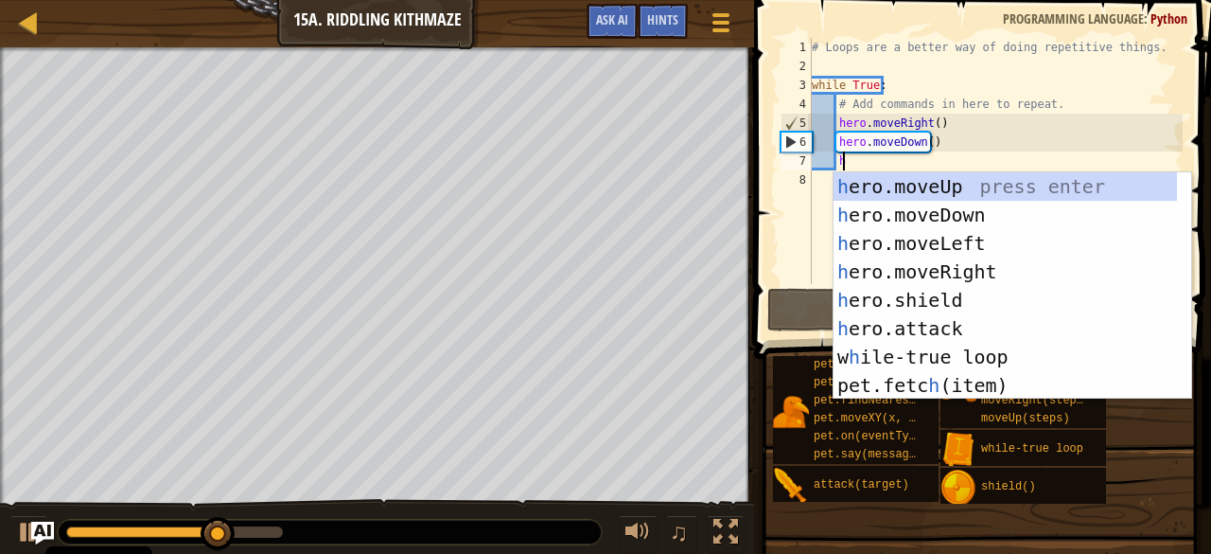
scroll to position [9, 2]
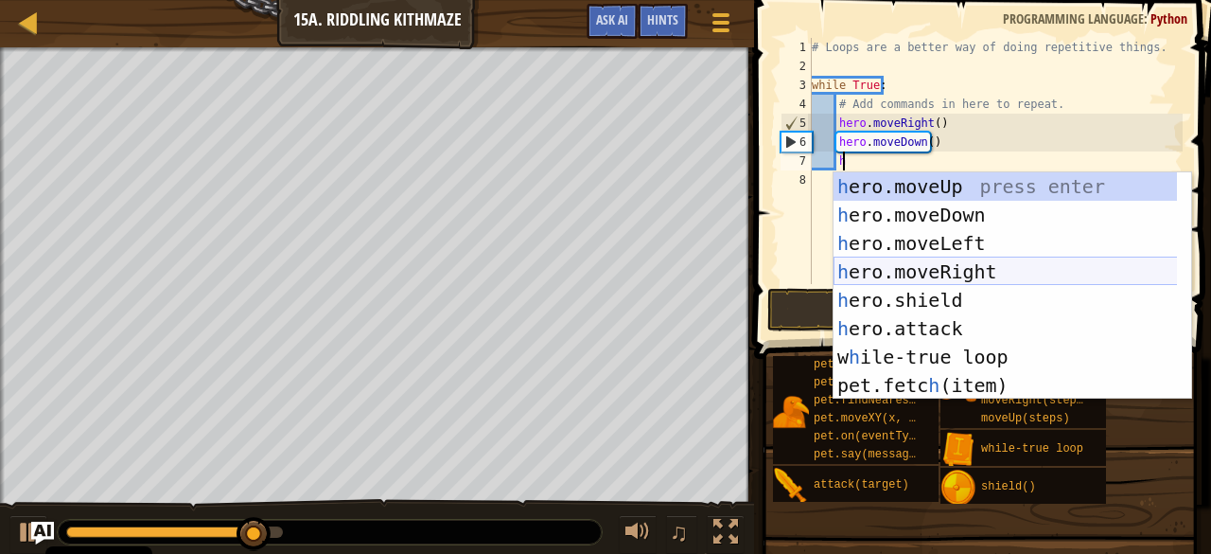
click at [910, 258] on div "h ero.moveUp press enter h ero.moveDown press enter h ero.moveLeft press enter …" at bounding box center [1006, 314] width 344 height 284
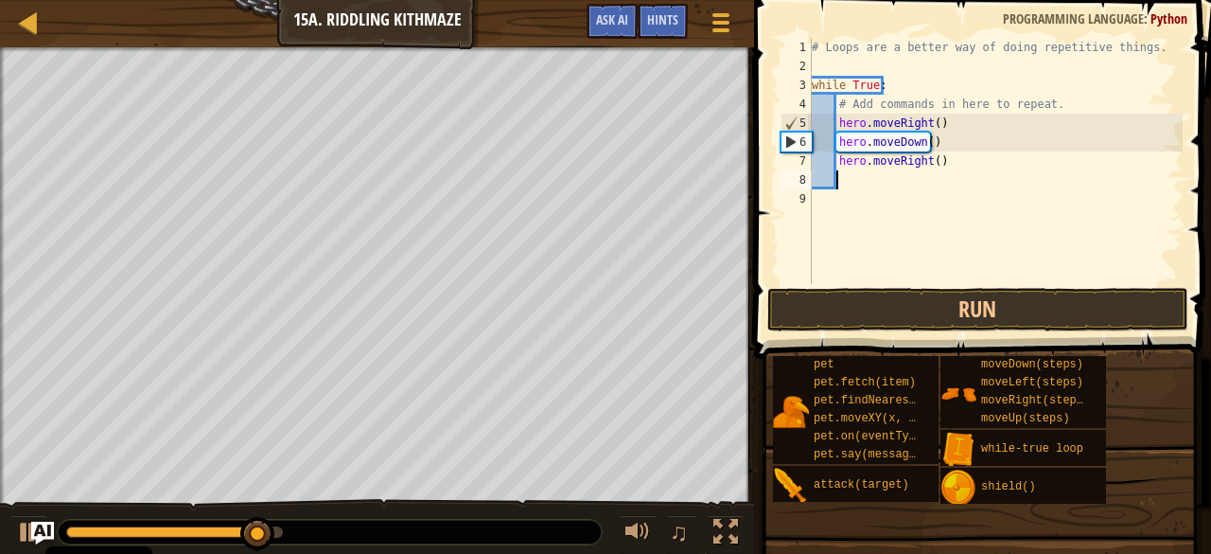
scroll to position [9, 1]
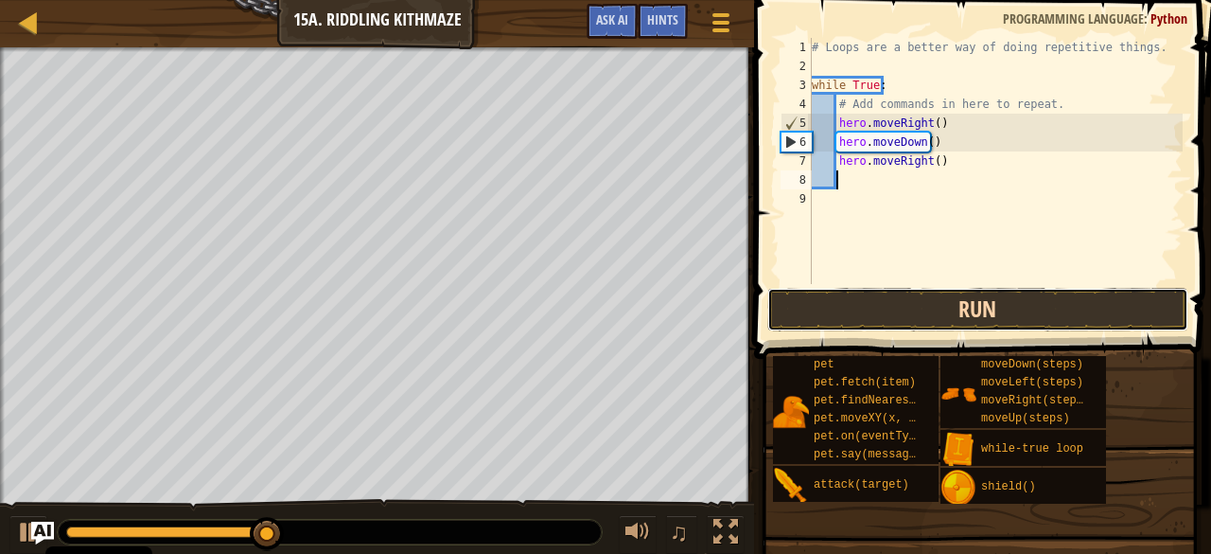
click at [914, 290] on button "Run" at bounding box center [978, 310] width 421 height 44
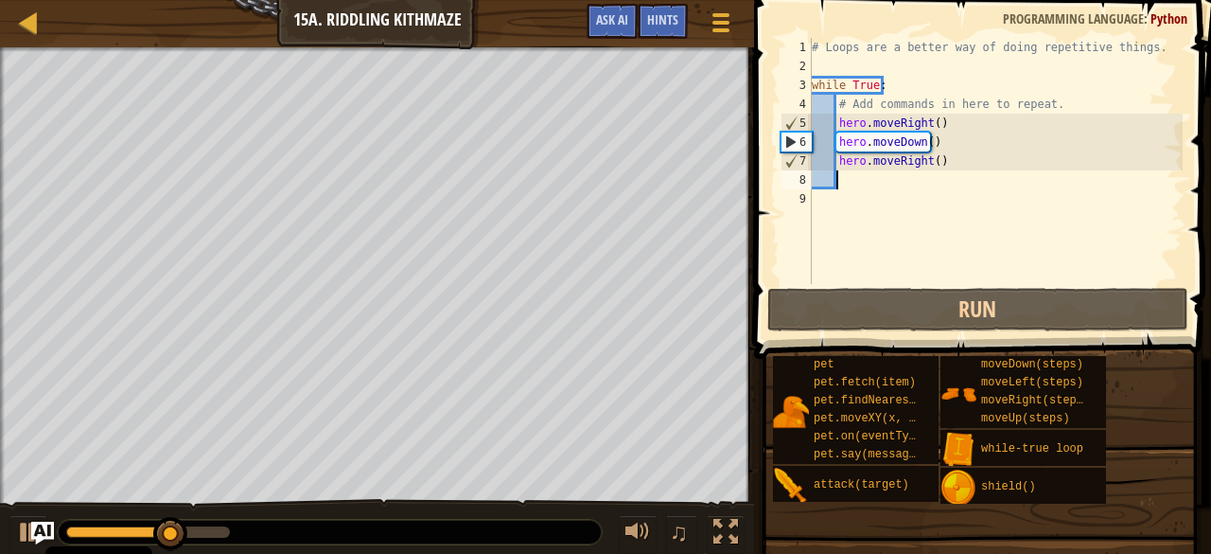
type textarea "h"
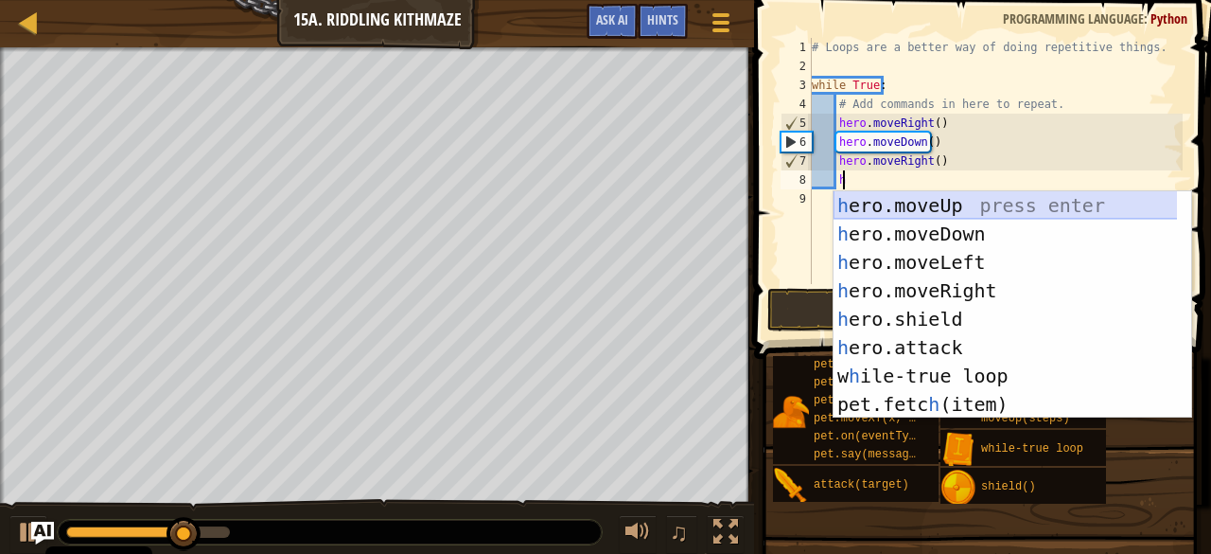
click at [868, 201] on div "h ero.moveUp press enter h ero.moveDown press enter h ero.moveLeft press enter …" at bounding box center [1006, 333] width 344 height 284
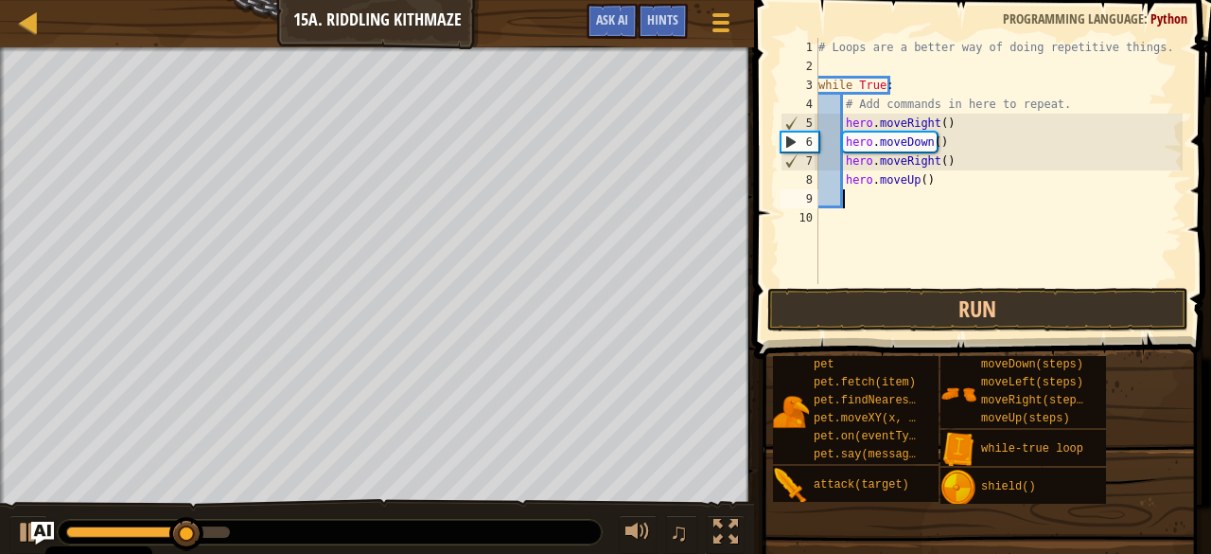
scroll to position [9, 1]
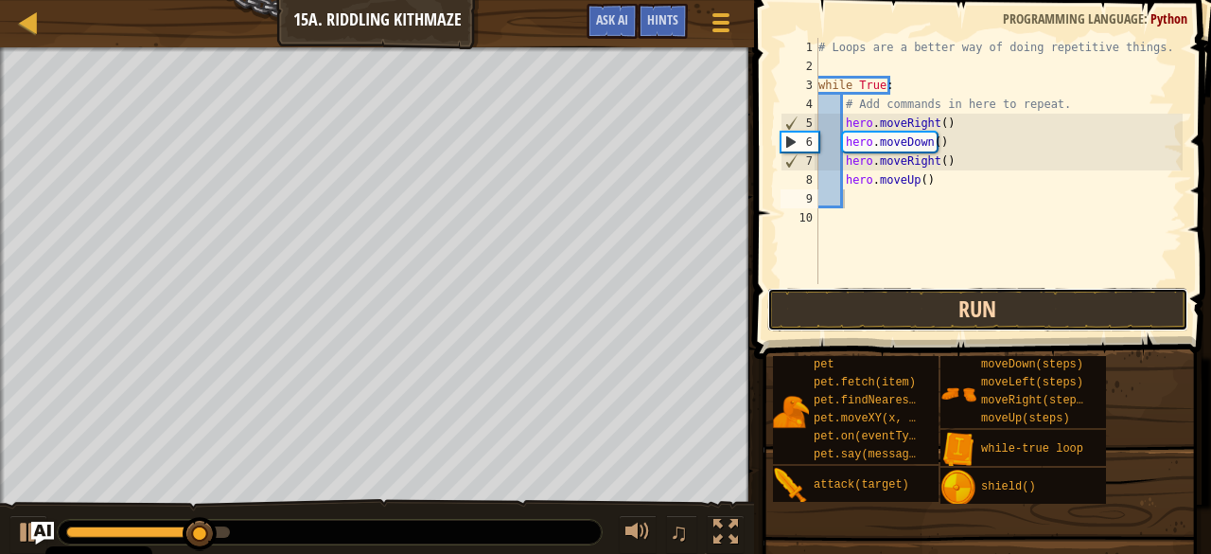
click at [960, 302] on button "Run" at bounding box center [978, 310] width 421 height 44
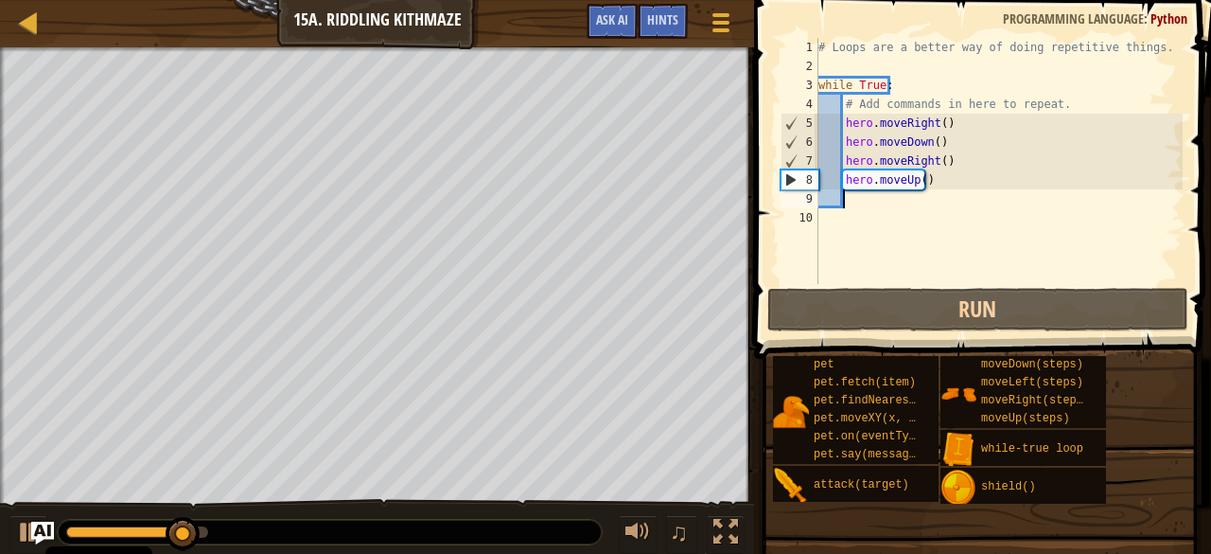
type textarea "h"
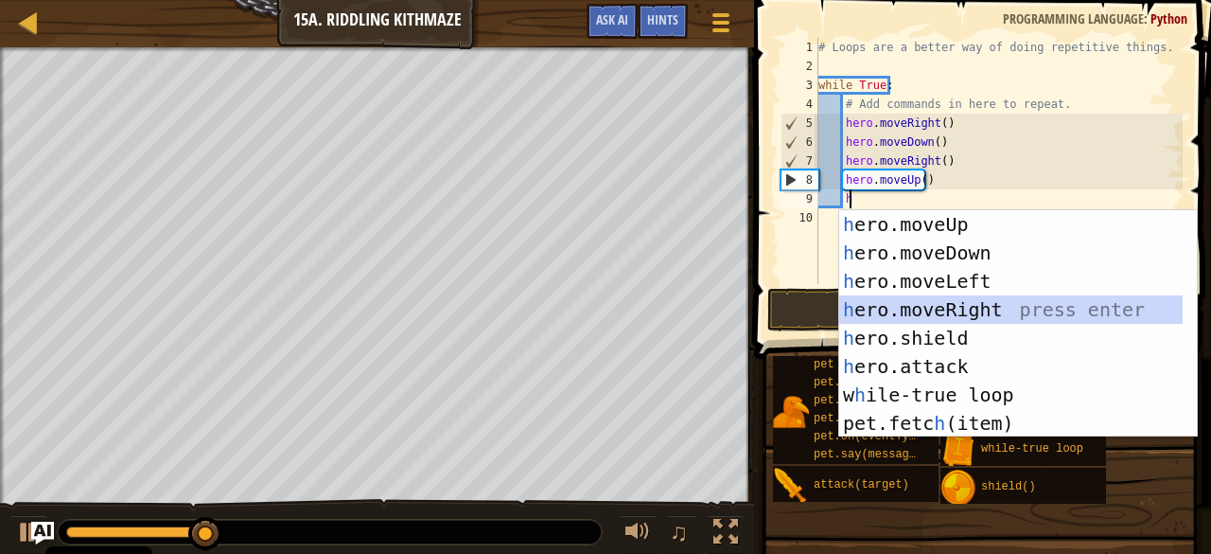
click at [925, 311] on div "h ero.moveUp press enter h ero.moveDown press enter h ero.moveLeft press enter …" at bounding box center [1011, 352] width 344 height 284
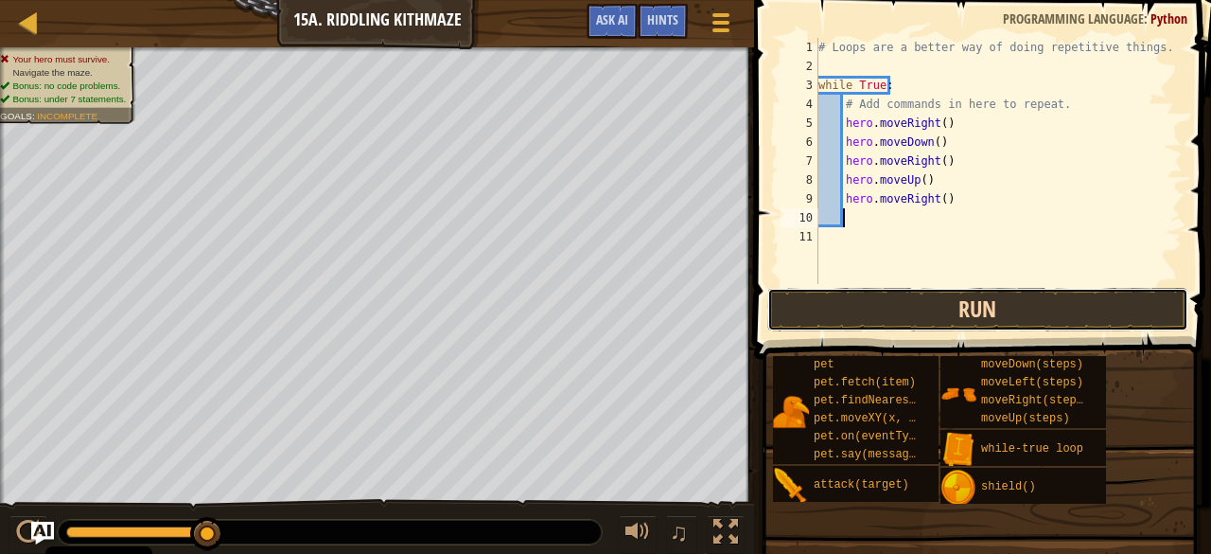
click at [918, 324] on button "Run" at bounding box center [978, 310] width 421 height 44
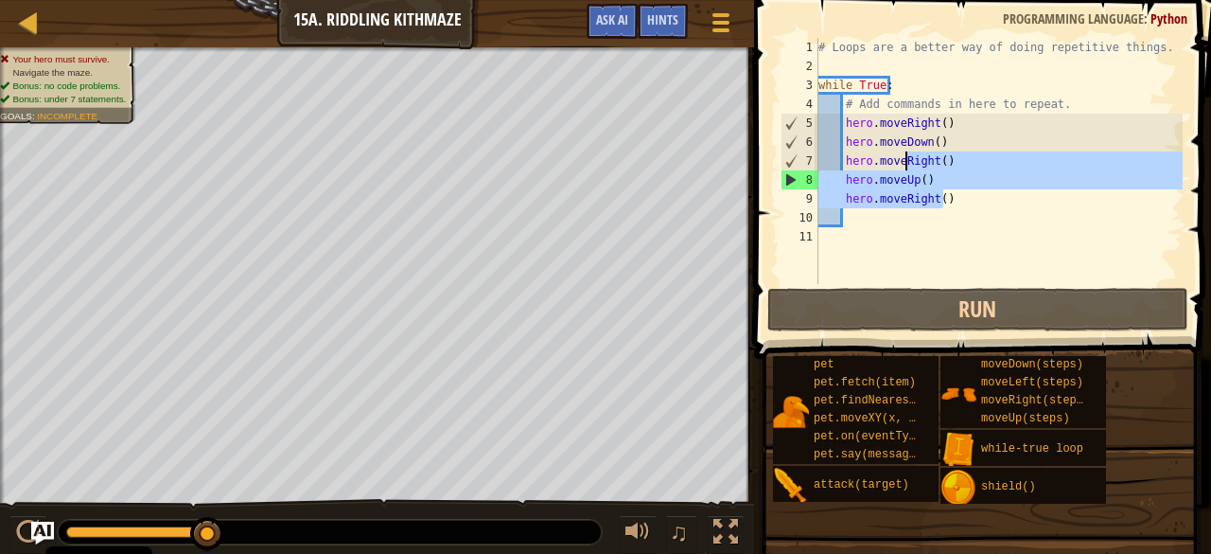
drag, startPoint x: 963, startPoint y: 203, endPoint x: 881, endPoint y: 141, distance: 103.3
click at [881, 141] on div "# Loops are a better way of doing repetitive things. while True : # Add command…" at bounding box center [999, 180] width 369 height 284
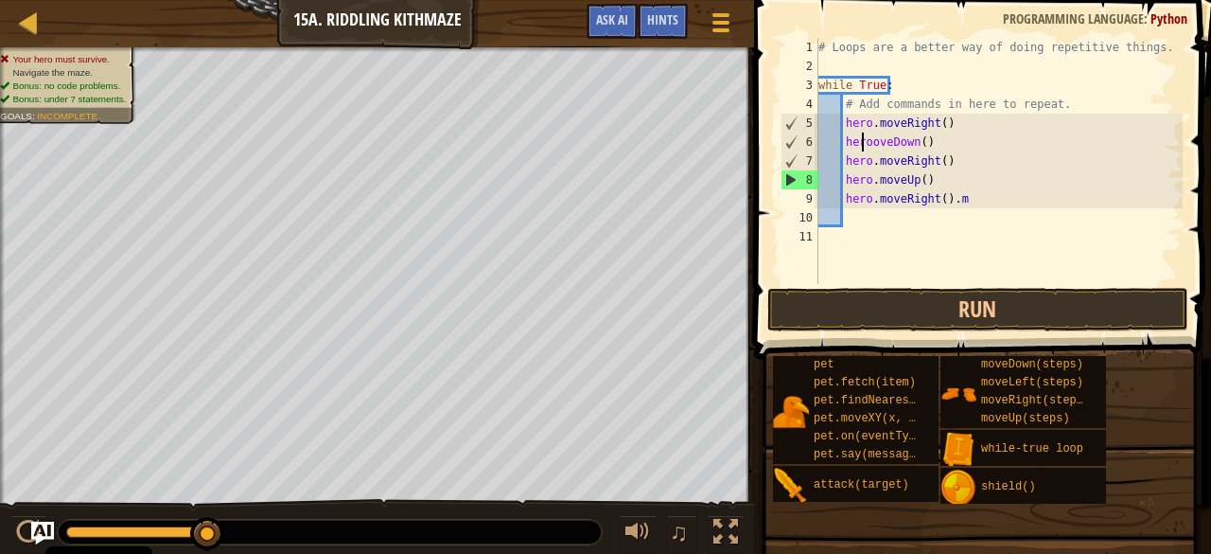
drag, startPoint x: 864, startPoint y: 138, endPoint x: 851, endPoint y: 134, distance: 13.8
click at [851, 134] on div "# Loops are a better way of doing repetitive things. while True : # Add command…" at bounding box center [999, 180] width 369 height 284
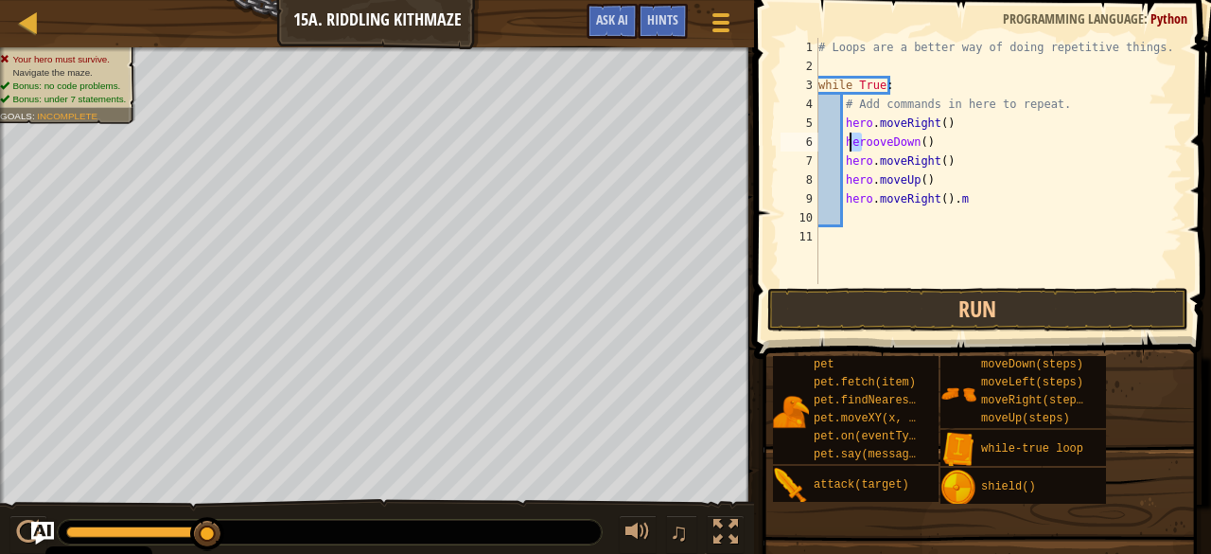
drag, startPoint x: 962, startPoint y: 201, endPoint x: 882, endPoint y: 166, distance: 87.7
click at [882, 166] on div "# Loops are a better way of doing repetitive things. while True : # Add command…" at bounding box center [999, 180] width 369 height 284
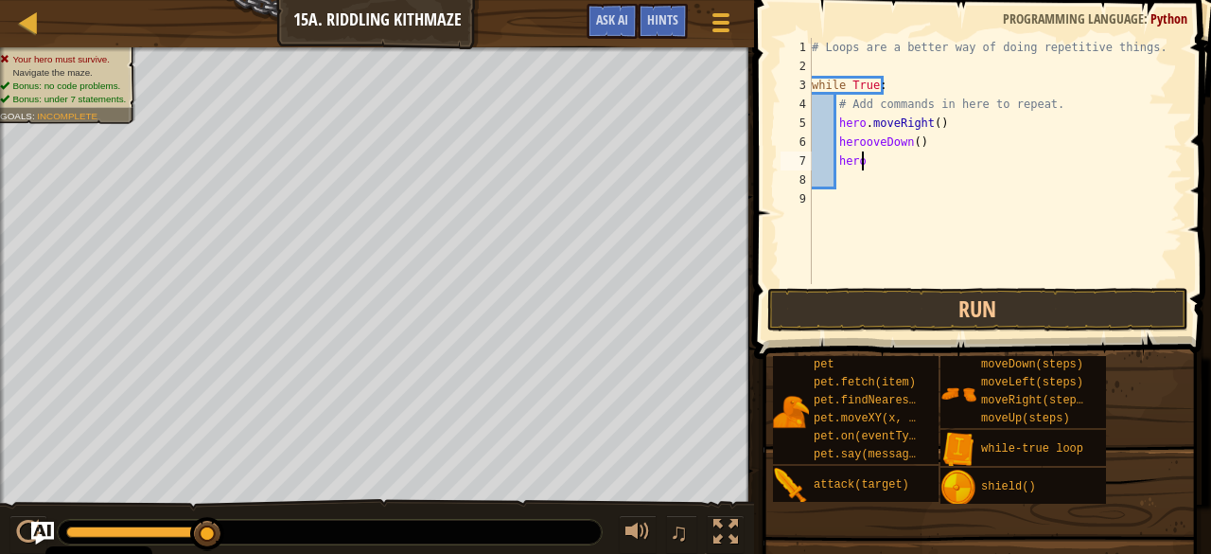
type textarea "h"
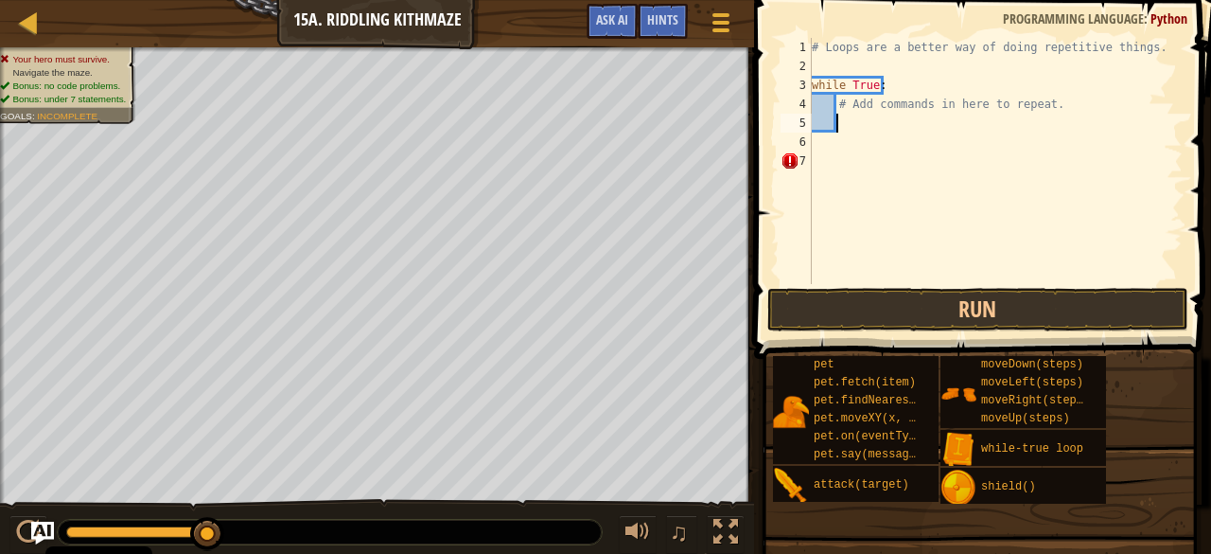
scroll to position [9, 2]
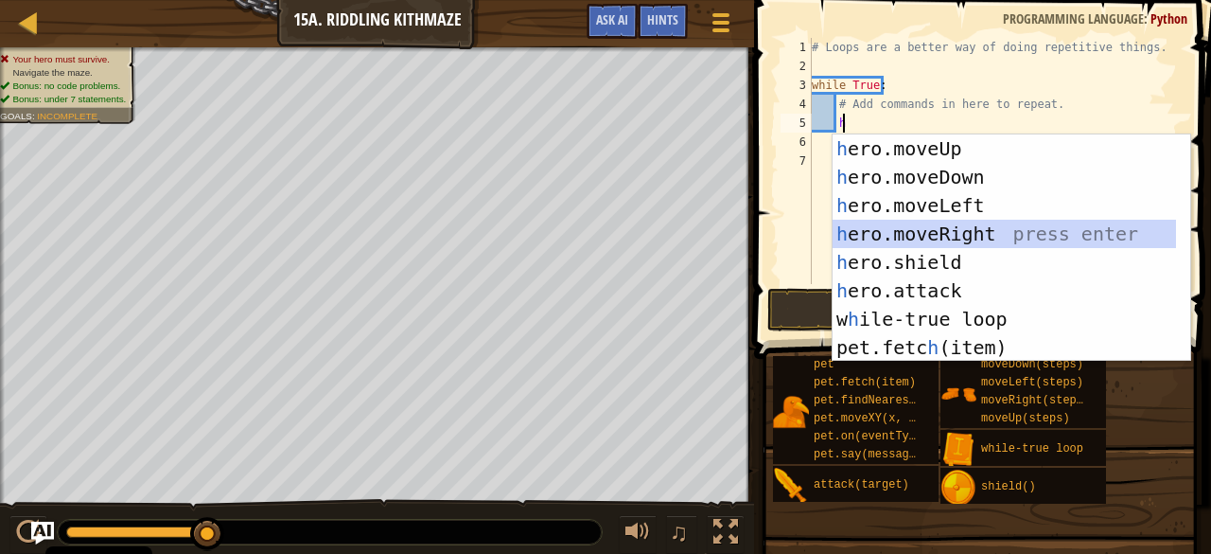
click at [954, 233] on div "h ero.moveUp press enter h ero.moveDown press enter h ero.moveLeft press enter …" at bounding box center [1005, 276] width 344 height 284
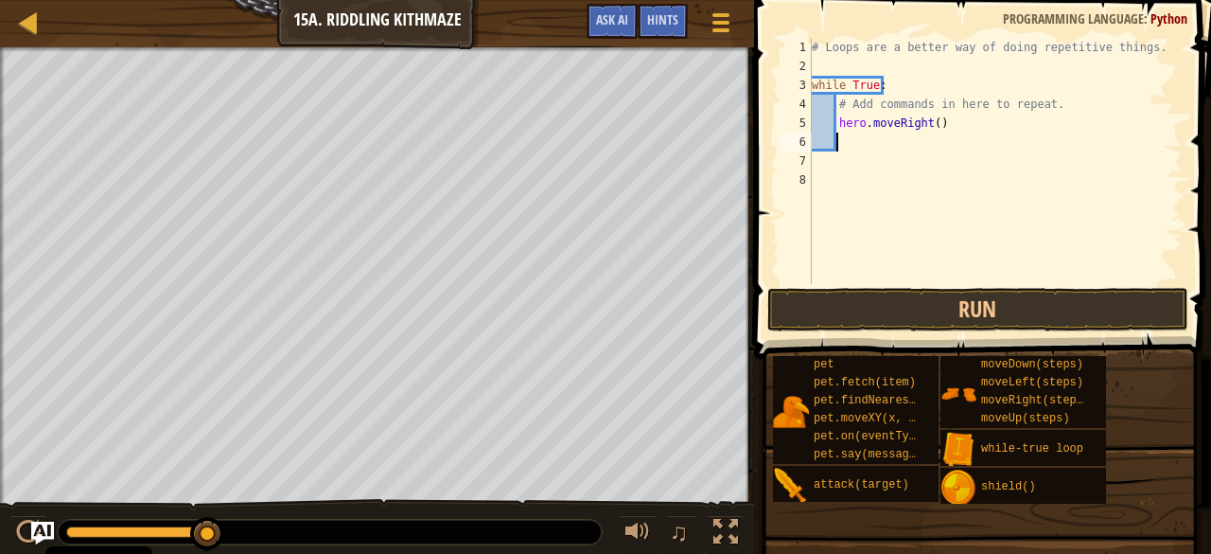
type textarea "h"
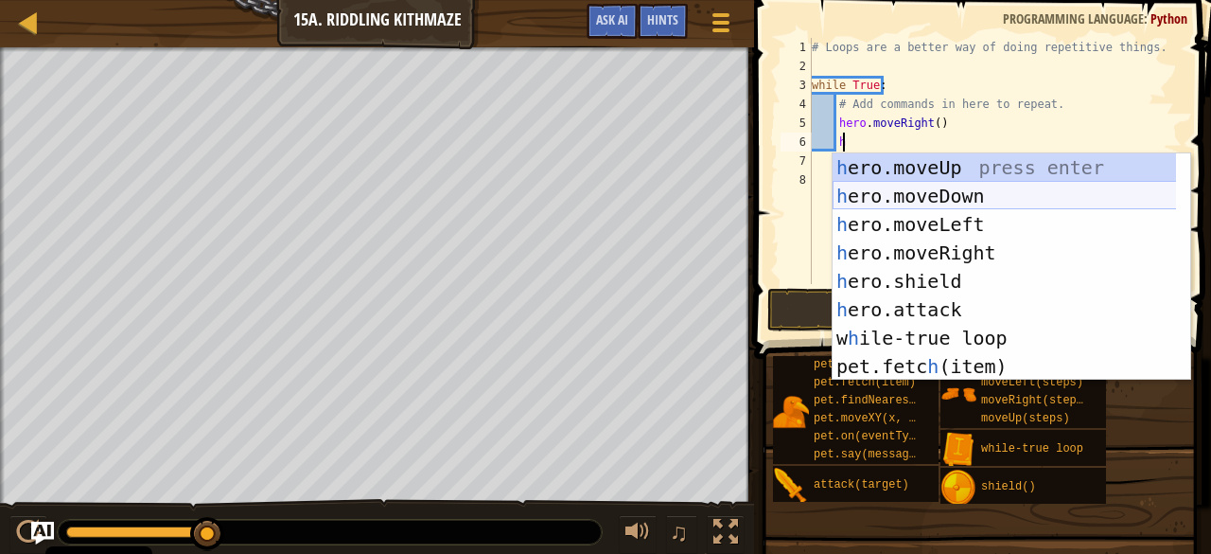
click at [856, 196] on div "h ero.moveUp press enter h ero.moveDown press enter h ero.moveLeft press enter …" at bounding box center [1005, 295] width 344 height 284
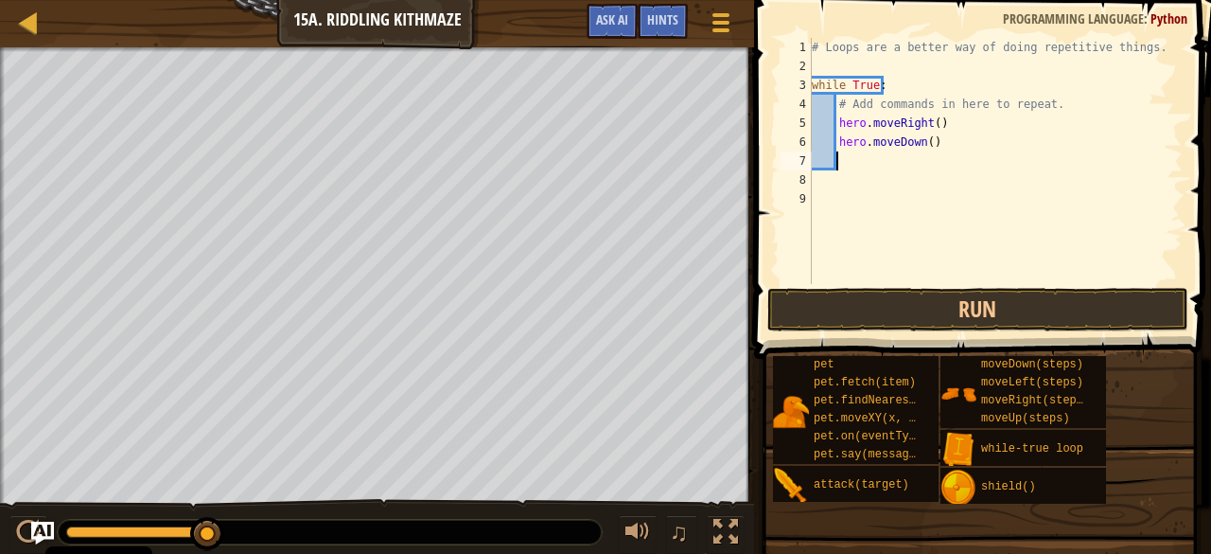
scroll to position [9, 1]
type textarea "h"
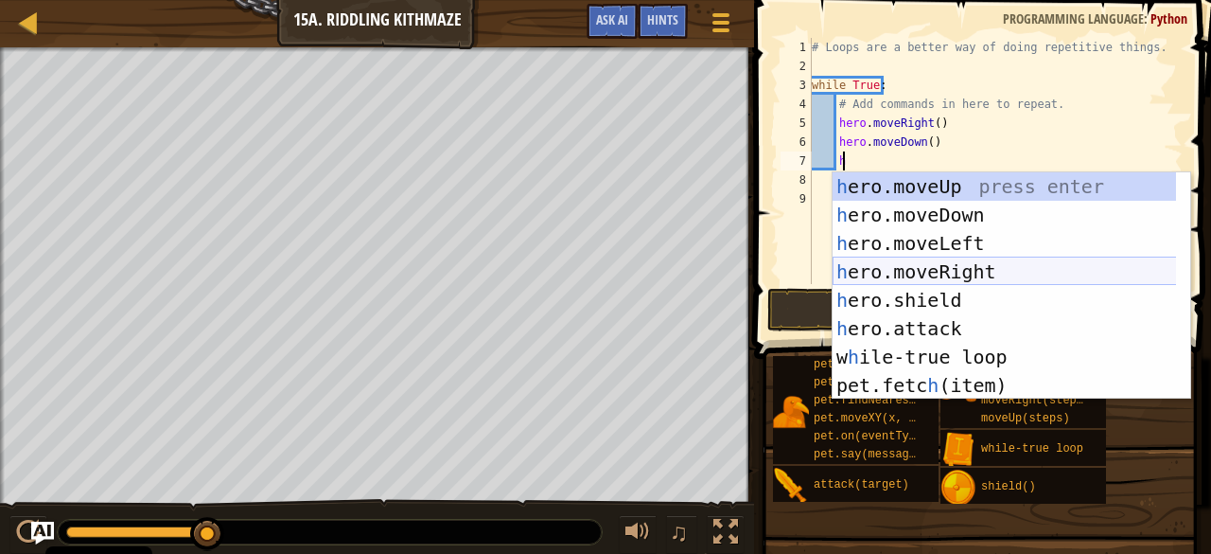
click at [928, 270] on div "h ero.moveUp press enter h ero.moveDown press enter h ero.moveLeft press enter …" at bounding box center [1005, 314] width 344 height 284
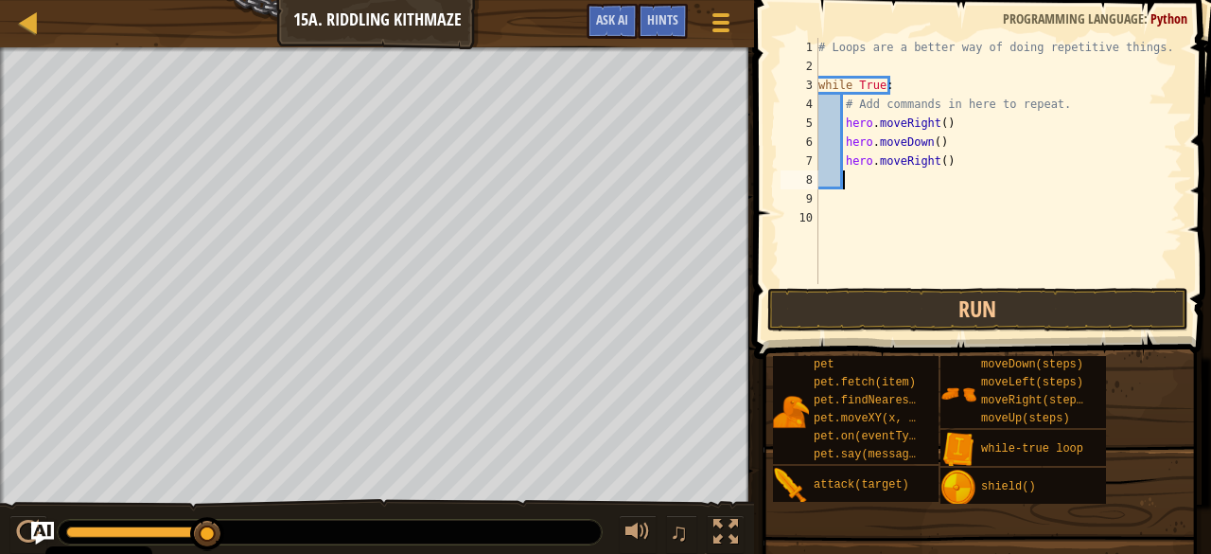
scroll to position [9, 1]
type textarea "h"
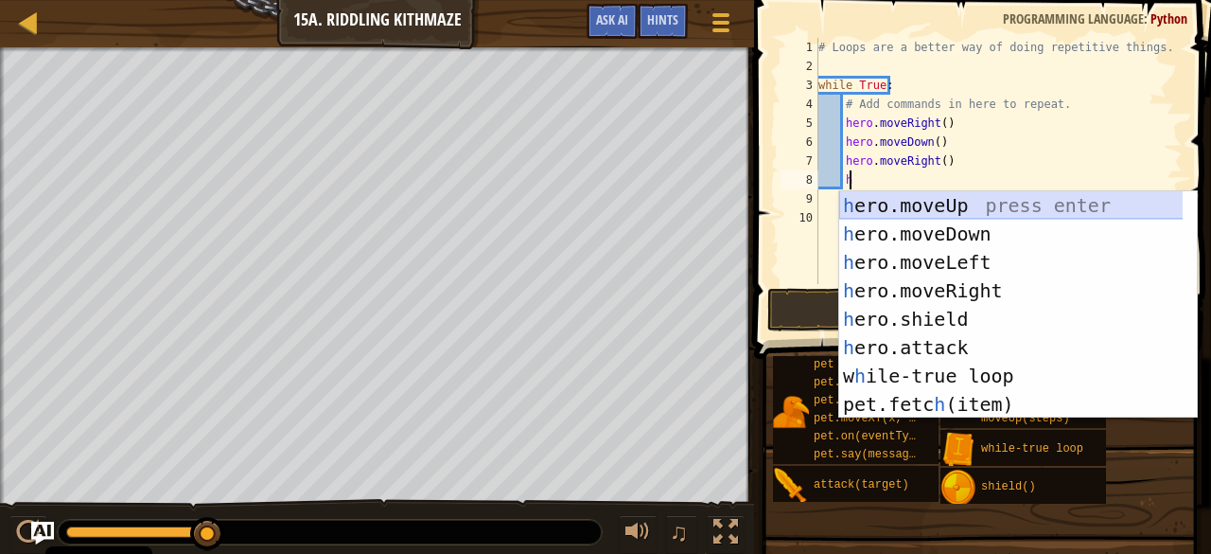
click at [891, 195] on div "h ero.moveUp press enter h ero.moveDown press enter h ero.moveLeft press enter …" at bounding box center [1011, 333] width 344 height 284
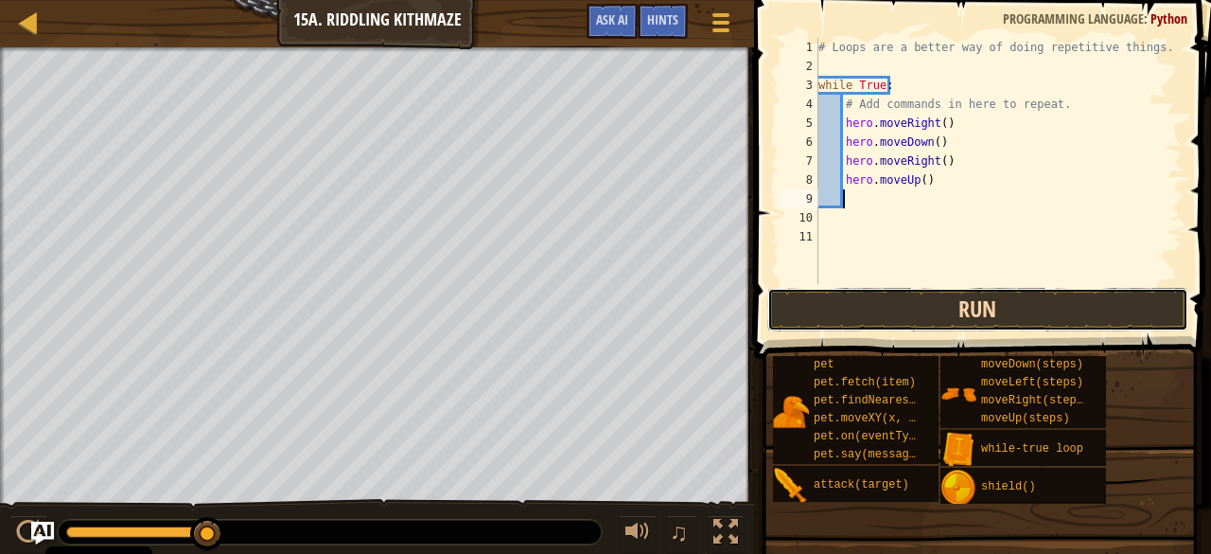
click at [876, 307] on button "Run" at bounding box center [978, 310] width 421 height 44
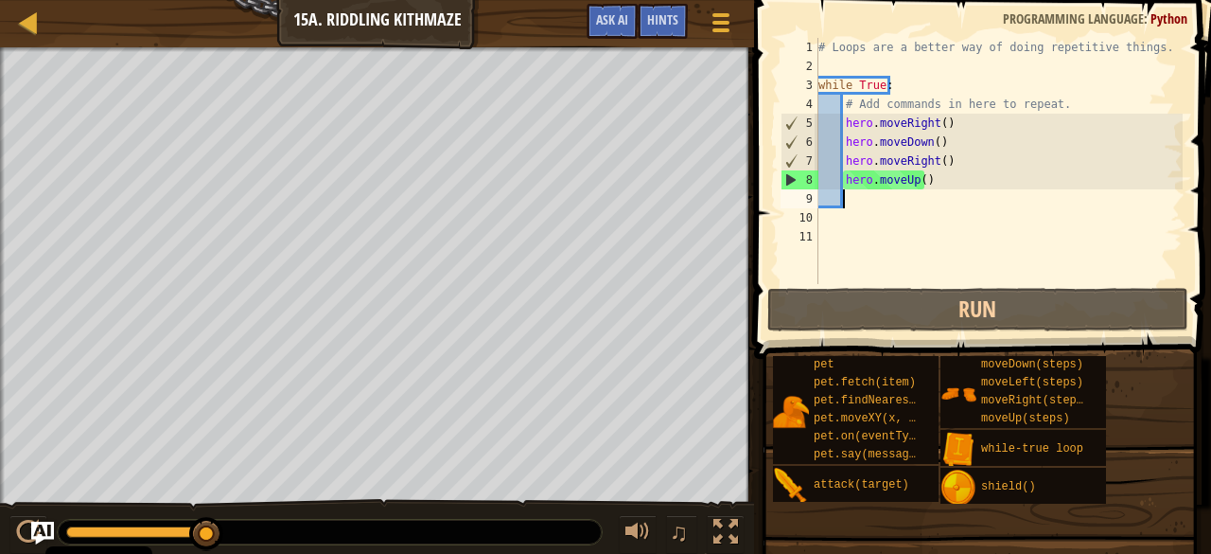
click at [939, 169] on div "# Loops are a better way of doing repetitive things. while True : # Add command…" at bounding box center [999, 180] width 369 height 284
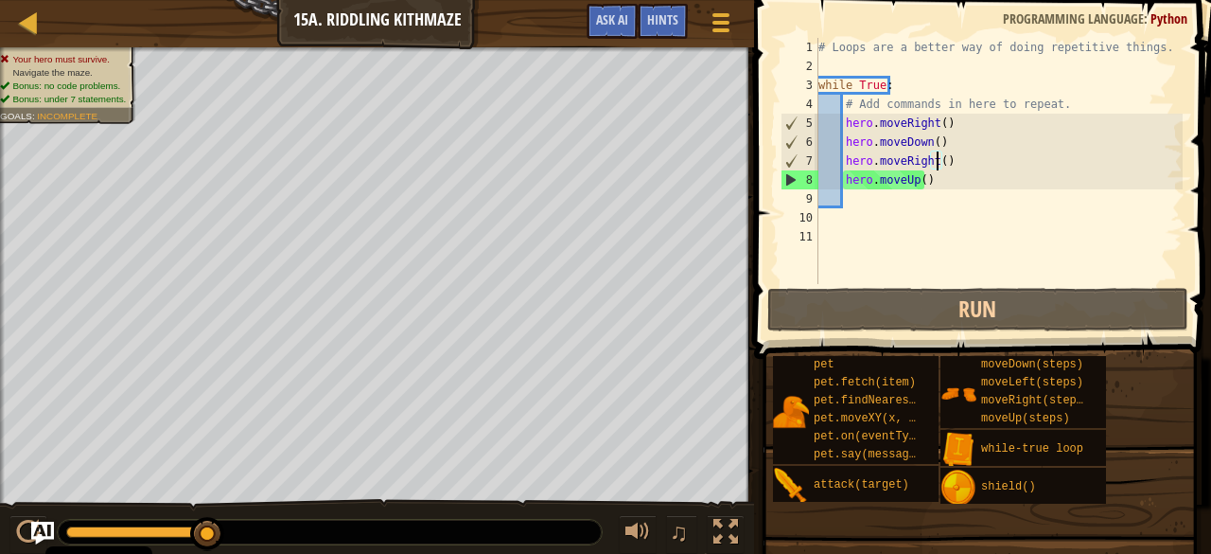
scroll to position [9, 9]
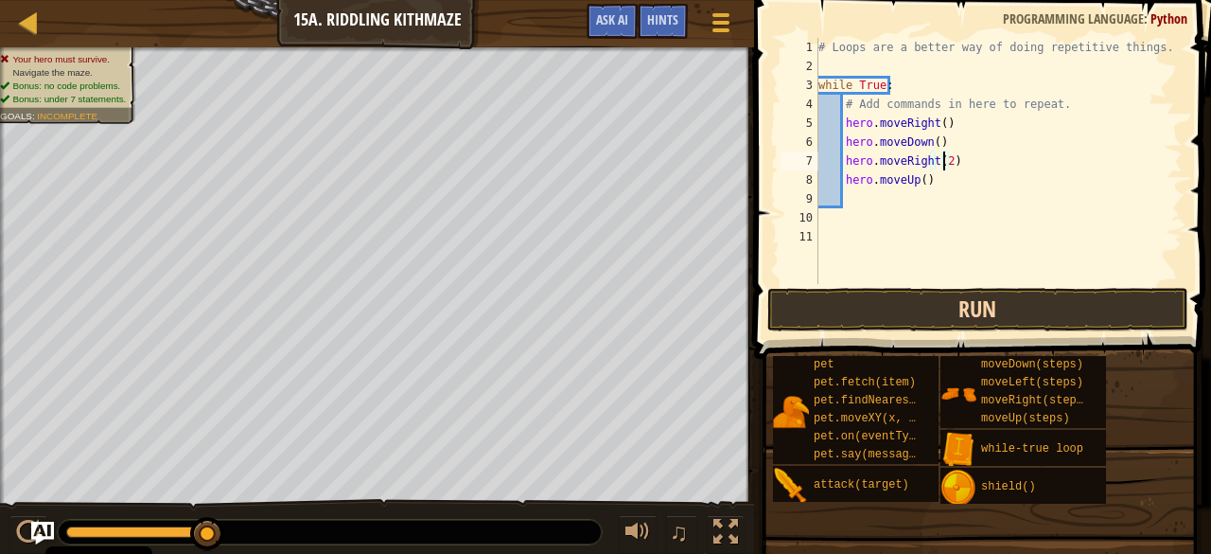
type textarea "hero.moveRight(2)"
click at [937, 312] on button "Run" at bounding box center [978, 310] width 421 height 44
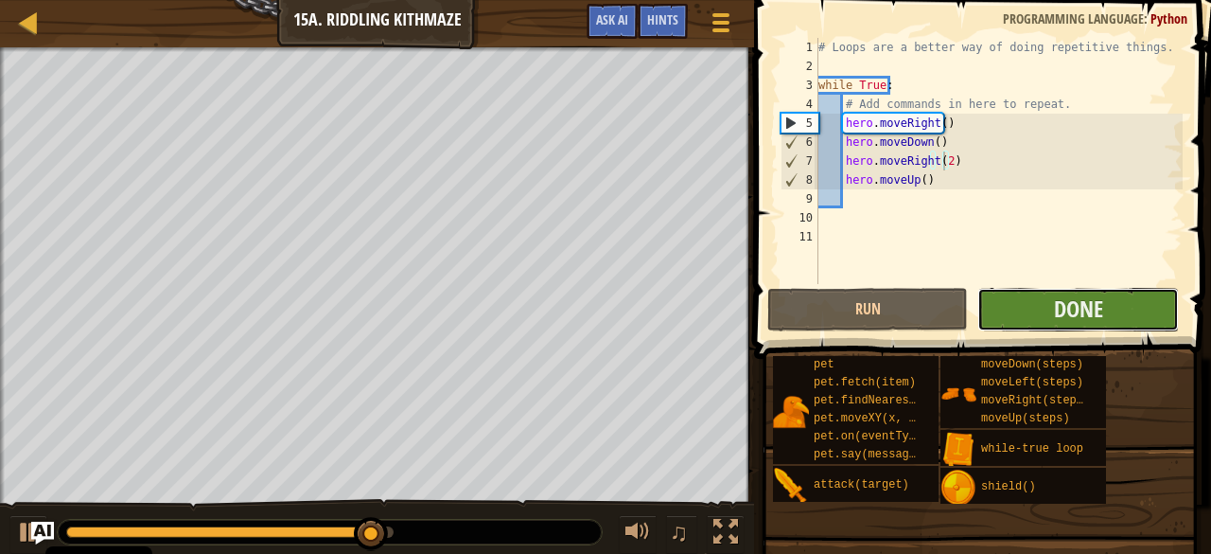
click at [1048, 311] on button "Done" at bounding box center [1078, 310] width 201 height 44
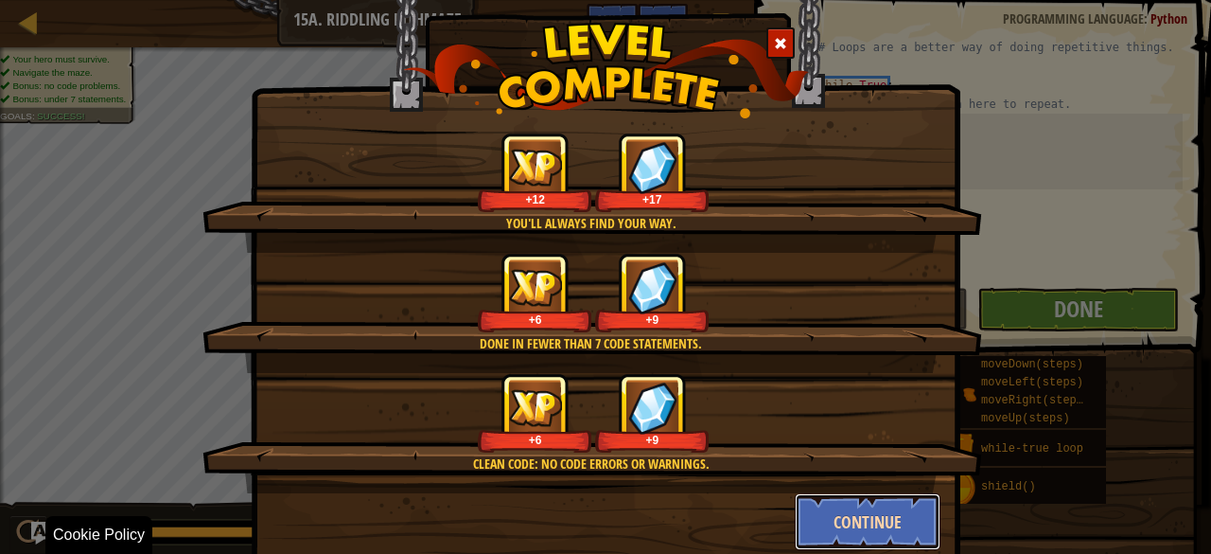
click at [862, 535] on button "Continue" at bounding box center [868, 521] width 147 height 57
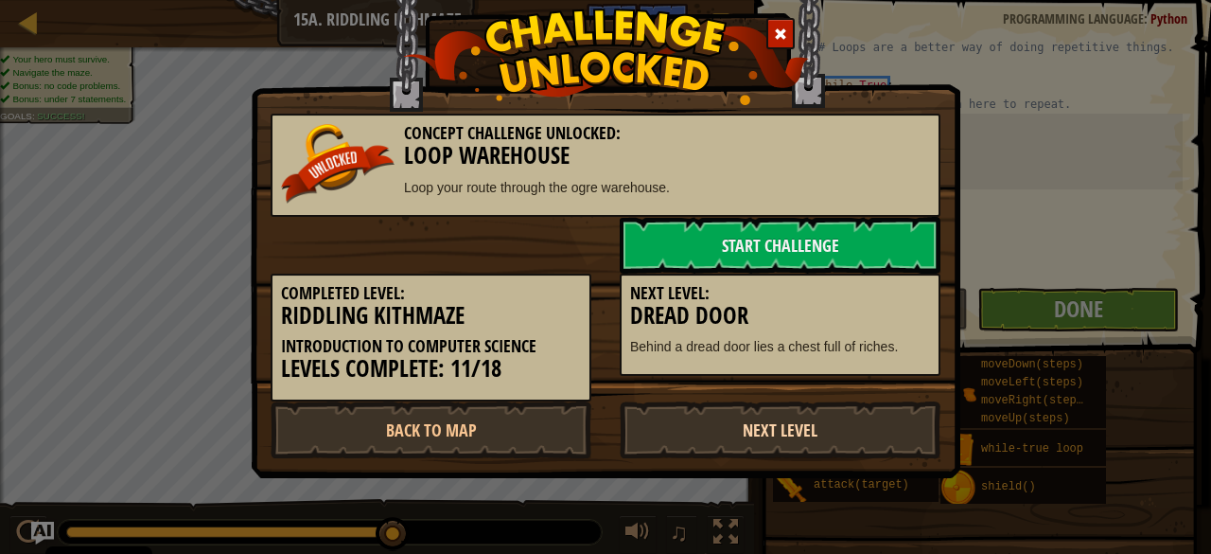
click at [717, 421] on link "Next Level" at bounding box center [780, 429] width 321 height 57
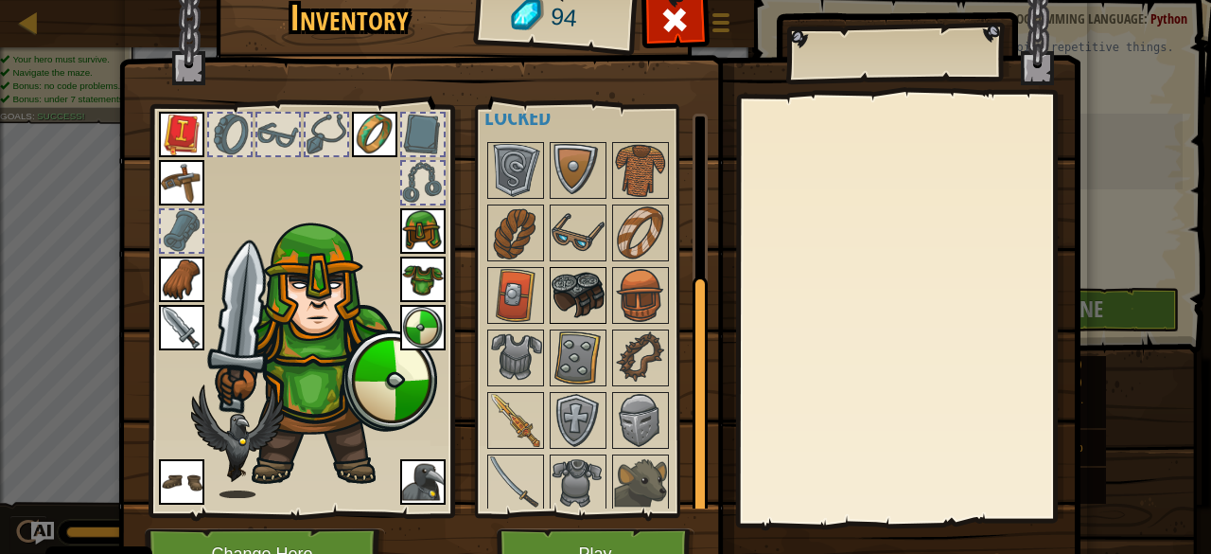
scroll to position [98, 0]
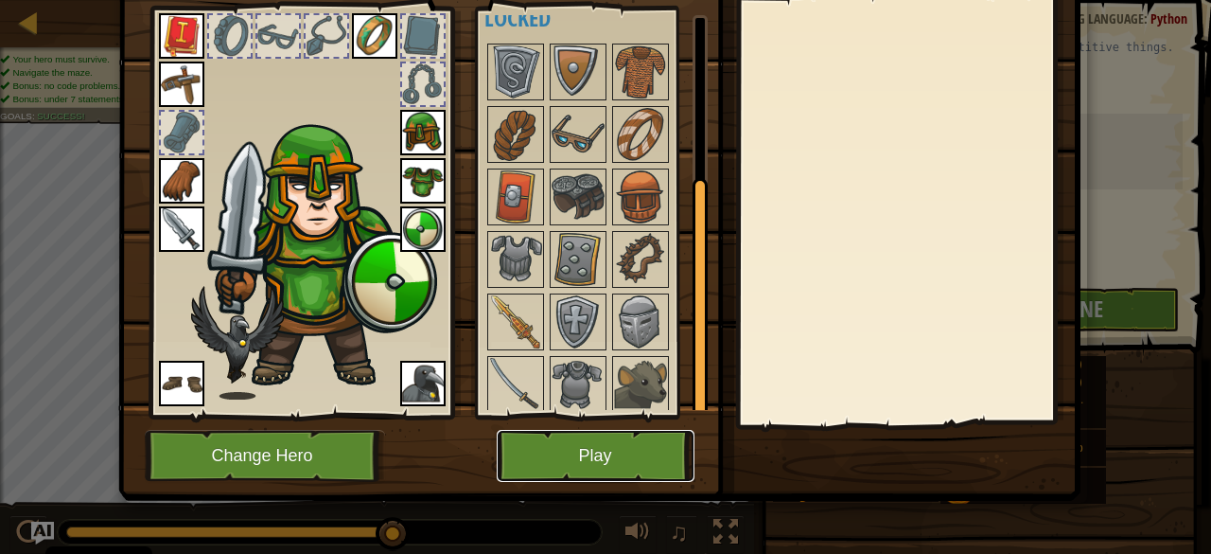
click at [587, 453] on button "Play" at bounding box center [596, 456] width 198 height 52
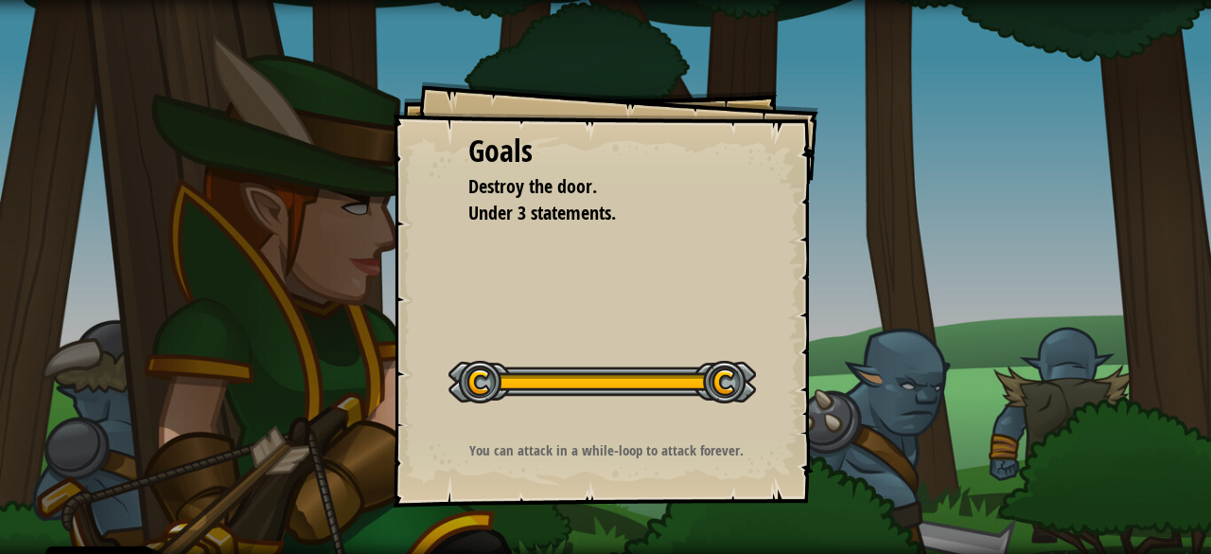
click at [693, 312] on div "Goals Destroy the door. Under 3 statements. Start Level Error loading from serv…" at bounding box center [606, 294] width 426 height 426
drag, startPoint x: 693, startPoint y: 312, endPoint x: 127, endPoint y: -43, distance: 668.0
click at [127, 0] on html "Cookie Policy CodeCombat uses a few essential and non-essential cookies. Privac…" at bounding box center [605, 0] width 1211 height 0
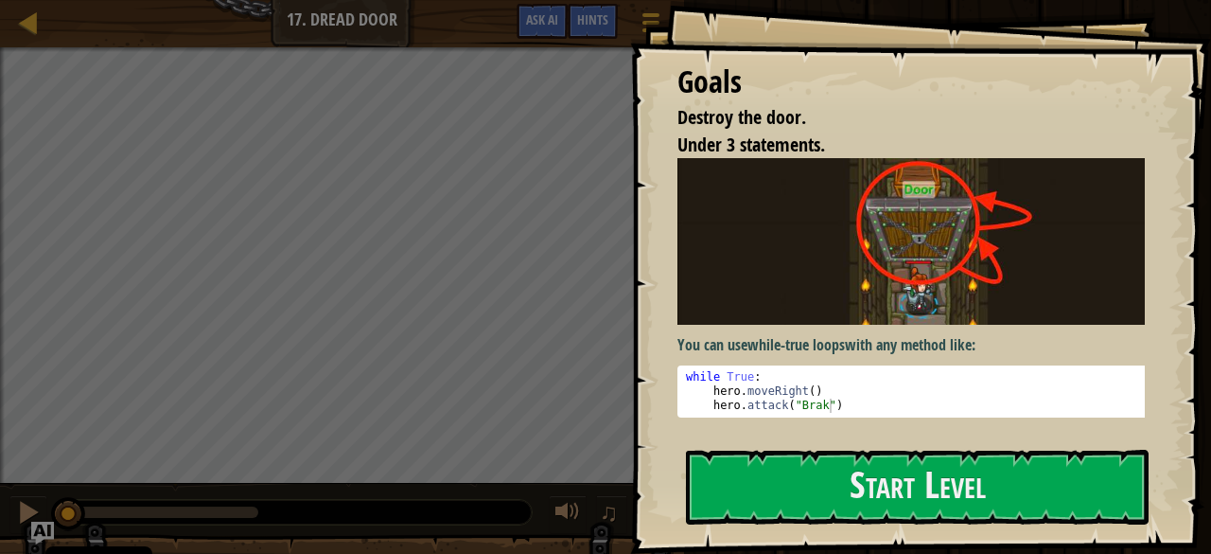
click at [835, 340] on strong "while-true loops" at bounding box center [796, 344] width 97 height 21
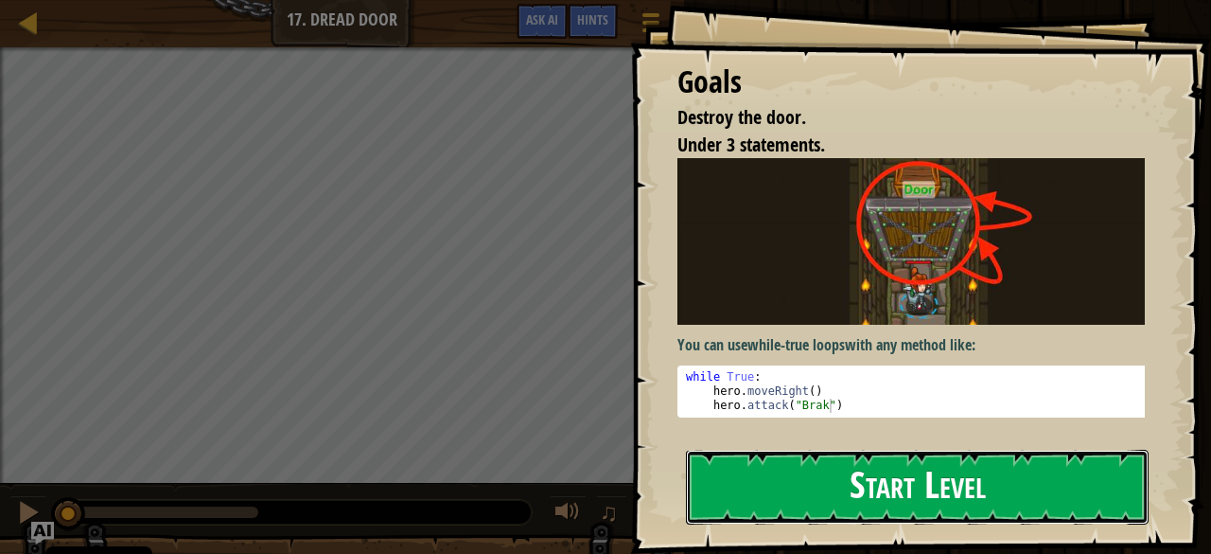
click at [895, 451] on button "Start Level" at bounding box center [917, 487] width 463 height 75
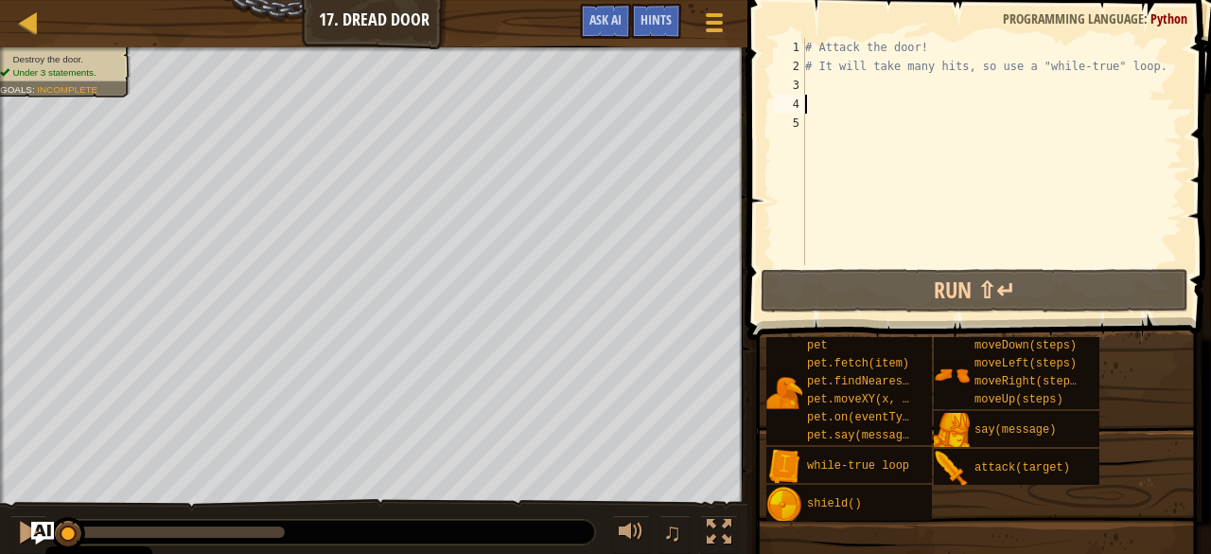
click at [833, 104] on div "# Attack the door! # It will take many hits, so use a "while-true" loop." at bounding box center [992, 170] width 381 height 265
click at [820, 91] on div "# Attack the door! # It will take many hits, so use a "while-true" loop." at bounding box center [992, 170] width 381 height 265
type textarea "w"
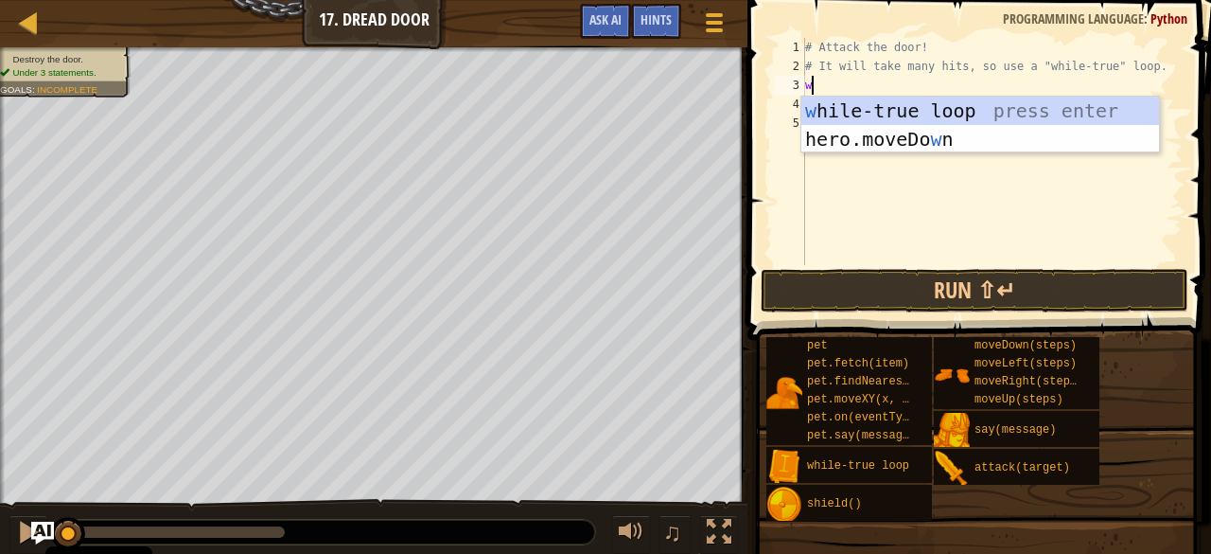
scroll to position [9, 0]
click at [821, 115] on div "w [PERSON_NAME]-true loop press enter hero.moveDo w n press enter" at bounding box center [981, 154] width 359 height 114
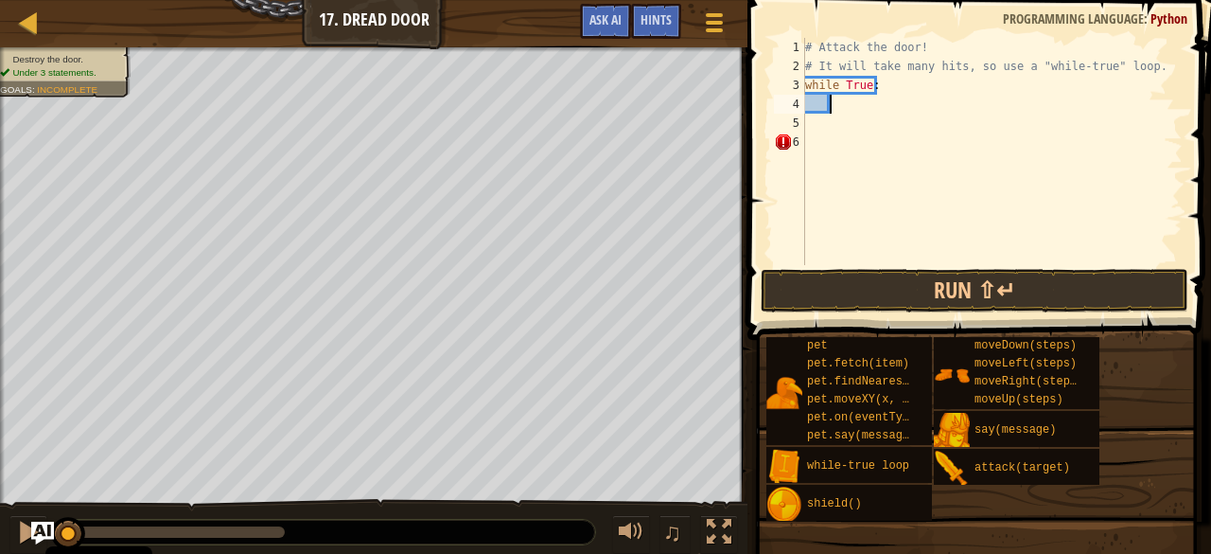
scroll to position [9, 2]
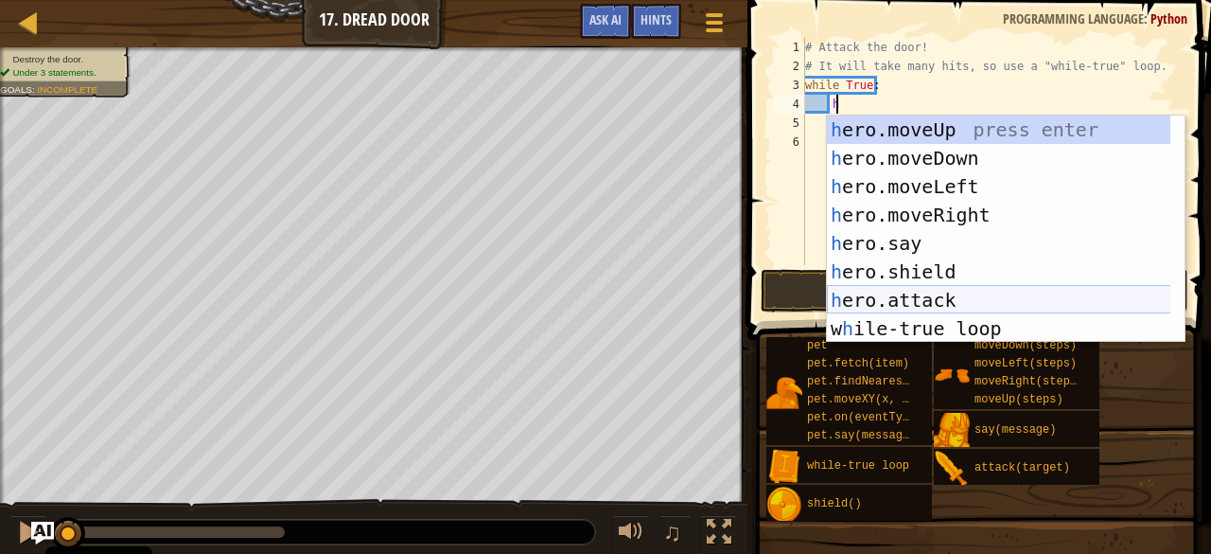
click at [904, 294] on div "h ero.moveUp press enter h ero.moveDown press enter h ero.moveLeft press enter …" at bounding box center [999, 257] width 344 height 284
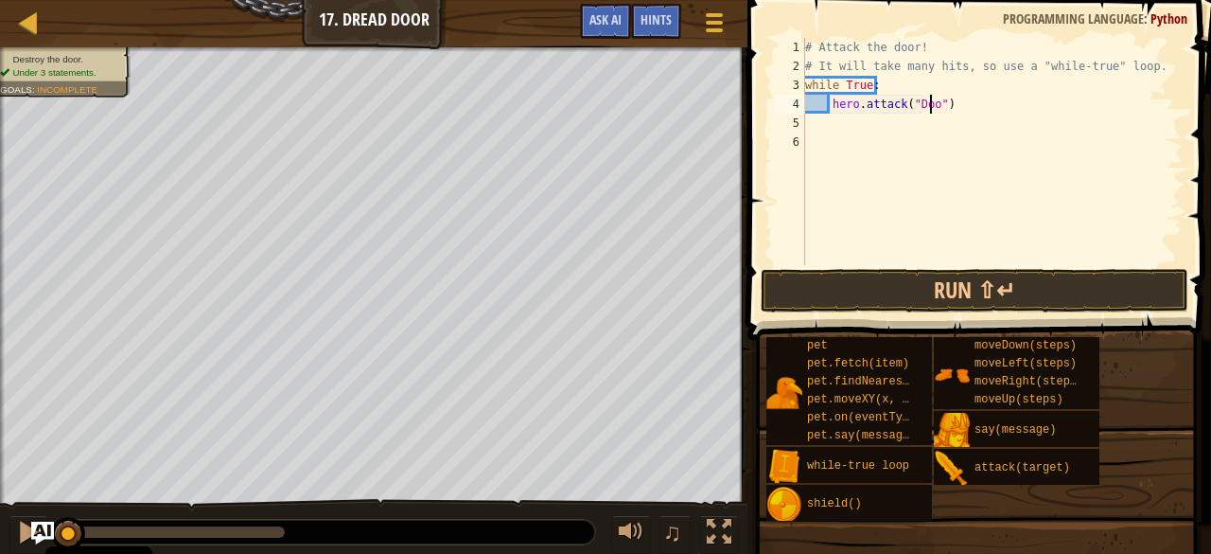
scroll to position [9, 10]
type textarea "hero.attack("Door")"
click at [920, 290] on button "Run ⇧↵" at bounding box center [975, 291] width 428 height 44
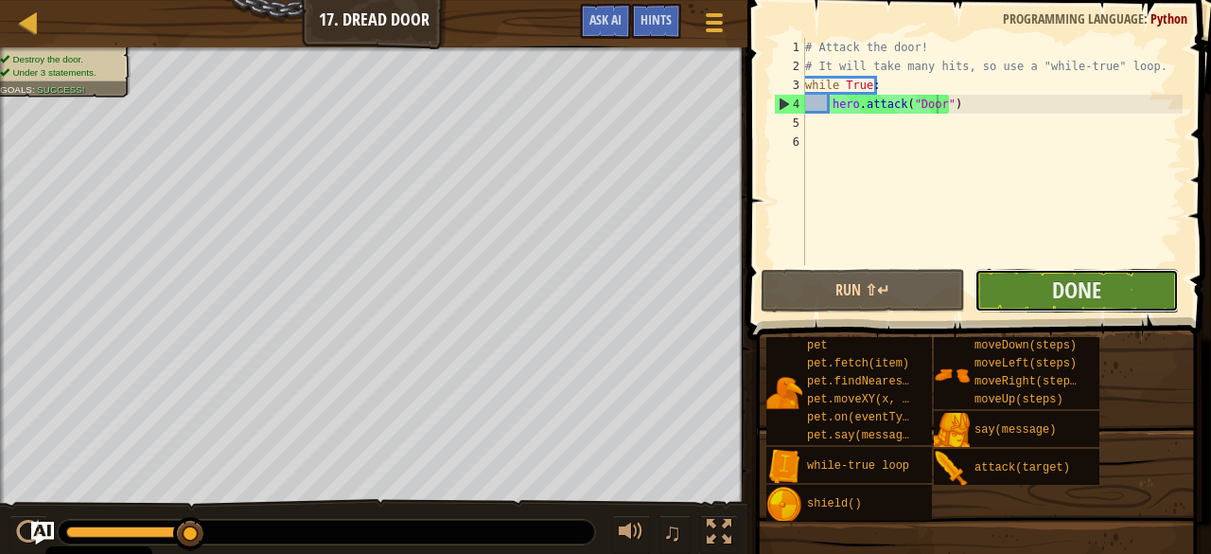
click at [1049, 294] on button "Done" at bounding box center [1077, 291] width 204 height 44
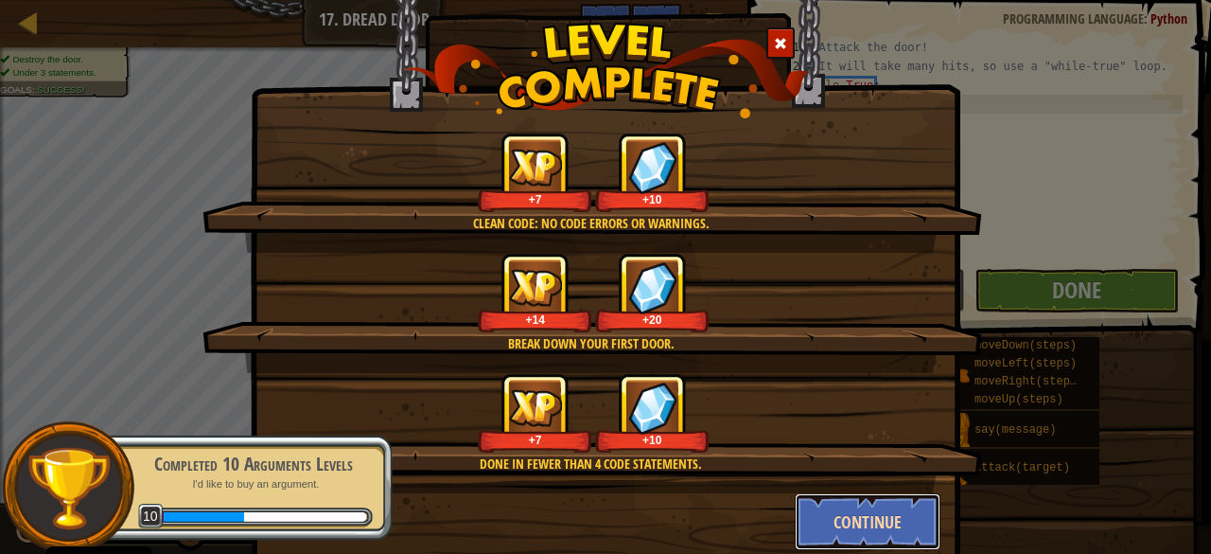
click at [848, 529] on button "Continue" at bounding box center [868, 521] width 147 height 57
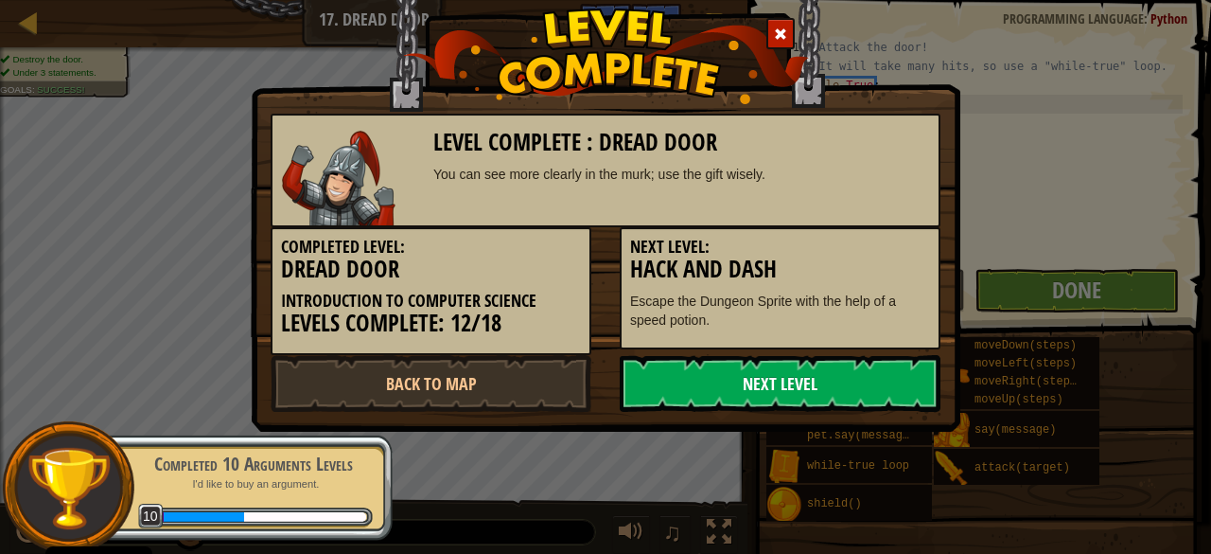
click at [738, 408] on link "Next Level" at bounding box center [780, 383] width 321 height 57
click at [740, 398] on link "Next Level" at bounding box center [780, 383] width 321 height 57
click at [707, 340] on div "Next Level: Hack and Dash Escape the Dungeon Sprite with the help of a speed po…" at bounding box center [780, 288] width 321 height 122
click at [714, 361] on link "Next Level" at bounding box center [780, 383] width 321 height 57
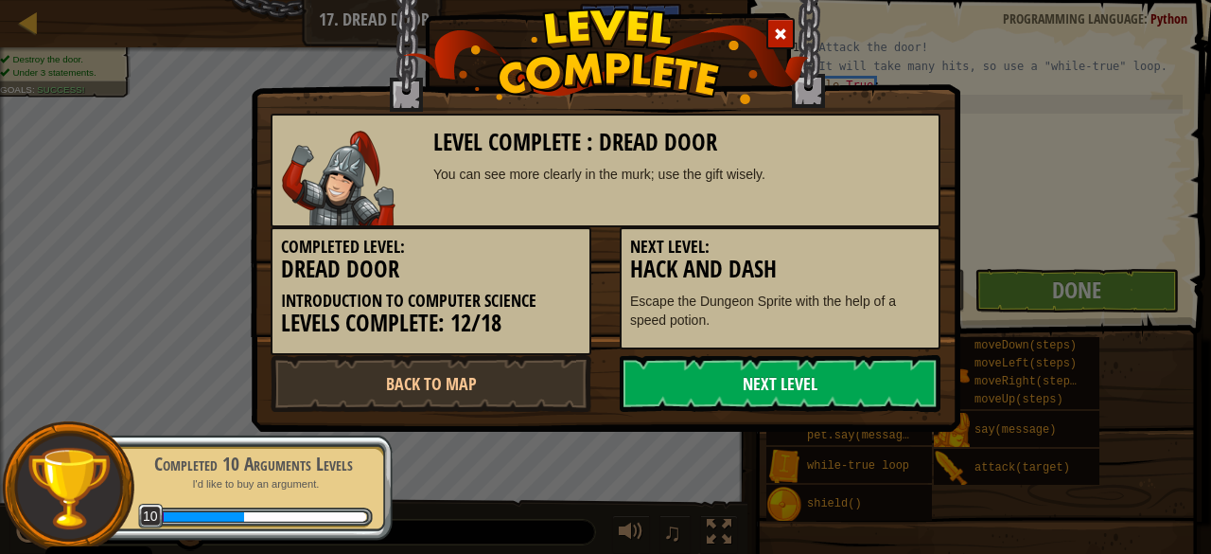
click at [715, 381] on link "Next Level" at bounding box center [780, 383] width 321 height 57
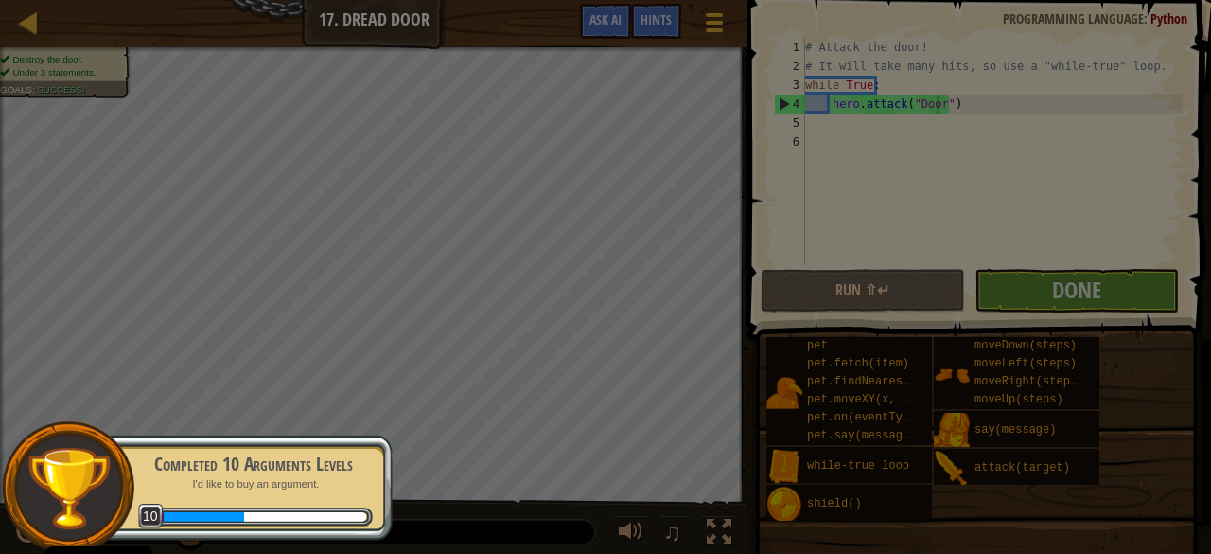
click at [715, 2] on body "Cookie Policy CodeCombat uses a few essential and non-essential cookies. Privac…" at bounding box center [605, 1] width 1211 height 2
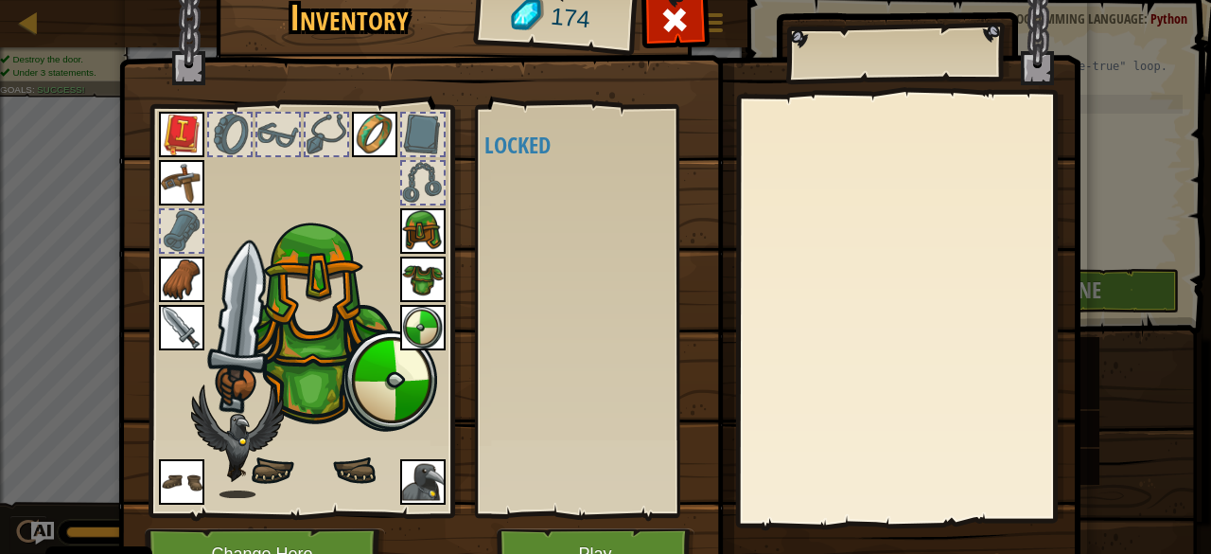
scroll to position [98, 0]
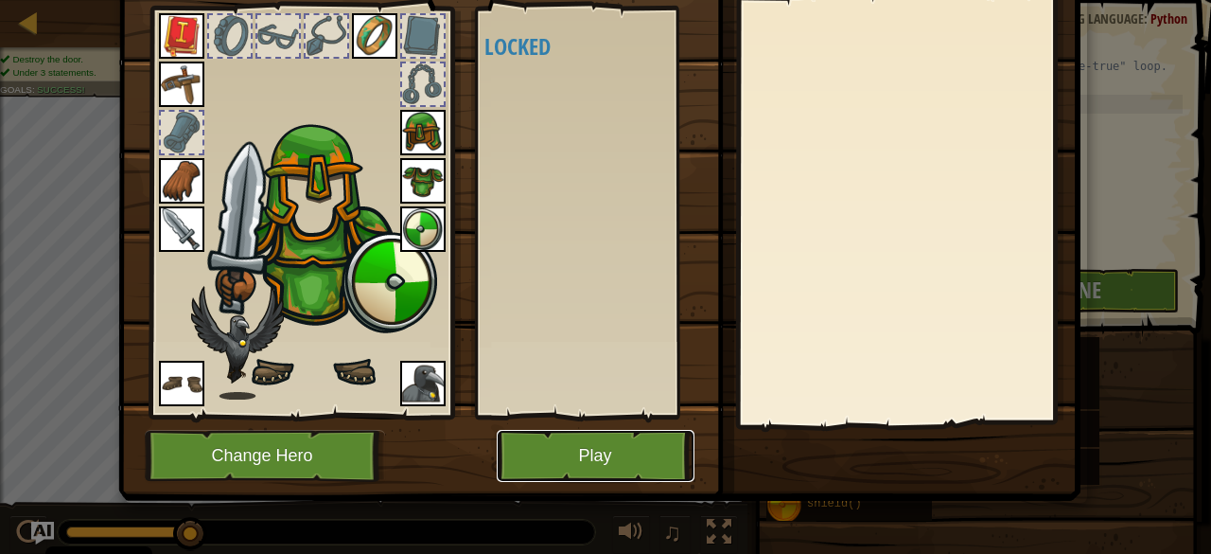
click at [554, 447] on button "Play" at bounding box center [596, 456] width 198 height 52
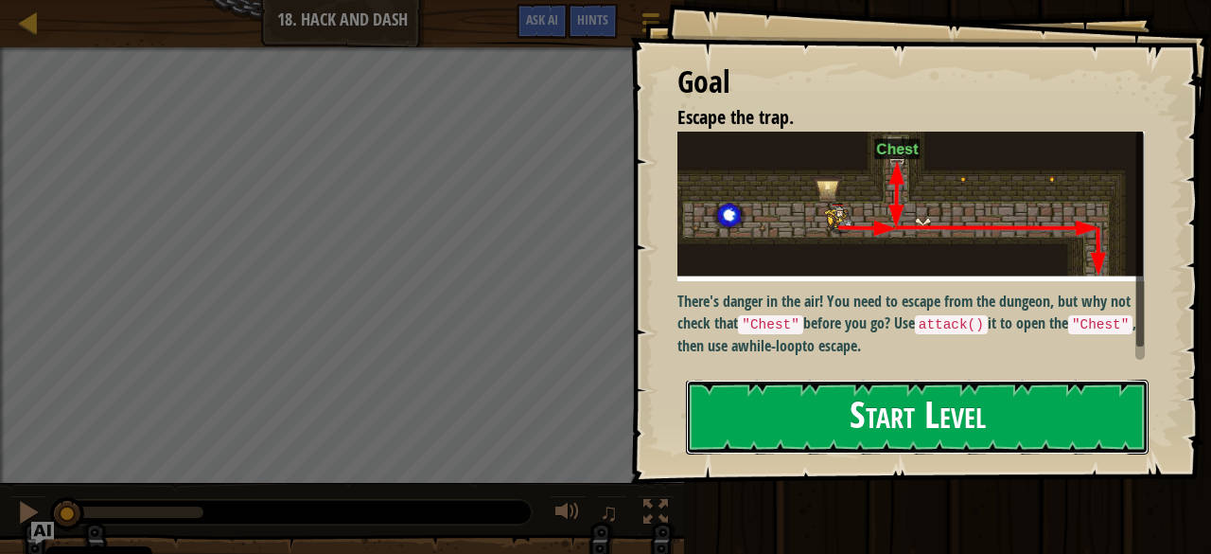
click at [928, 379] on button "Start Level" at bounding box center [917, 416] width 463 height 75
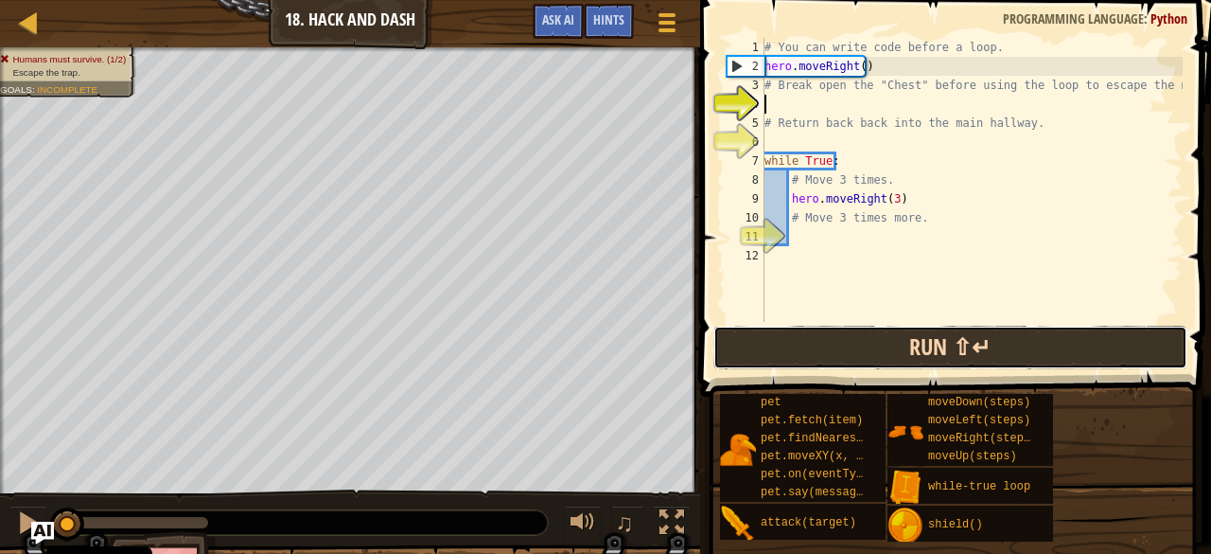
click at [925, 348] on button "Run ⇧↵" at bounding box center [951, 348] width 474 height 44
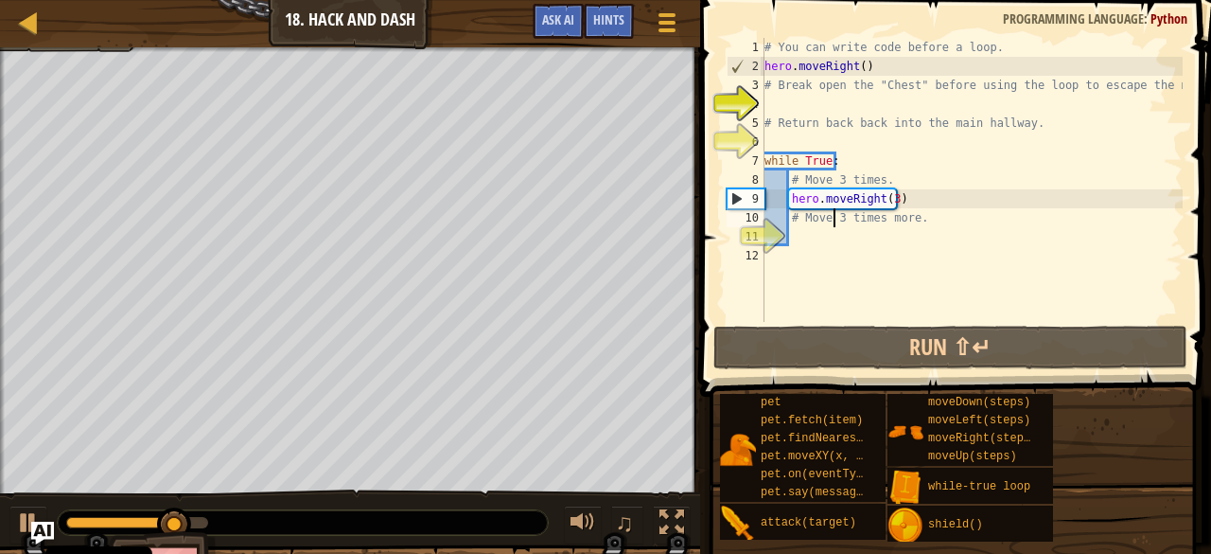
click at [835, 217] on div "# You can write code before a loop. hero . moveRight ( ) # Break open the "Ches…" at bounding box center [972, 199] width 422 height 322
click at [888, 196] on div "# You can write code before a loop. hero . moveRight ( ) # Break open the "Ches…" at bounding box center [972, 199] width 422 height 322
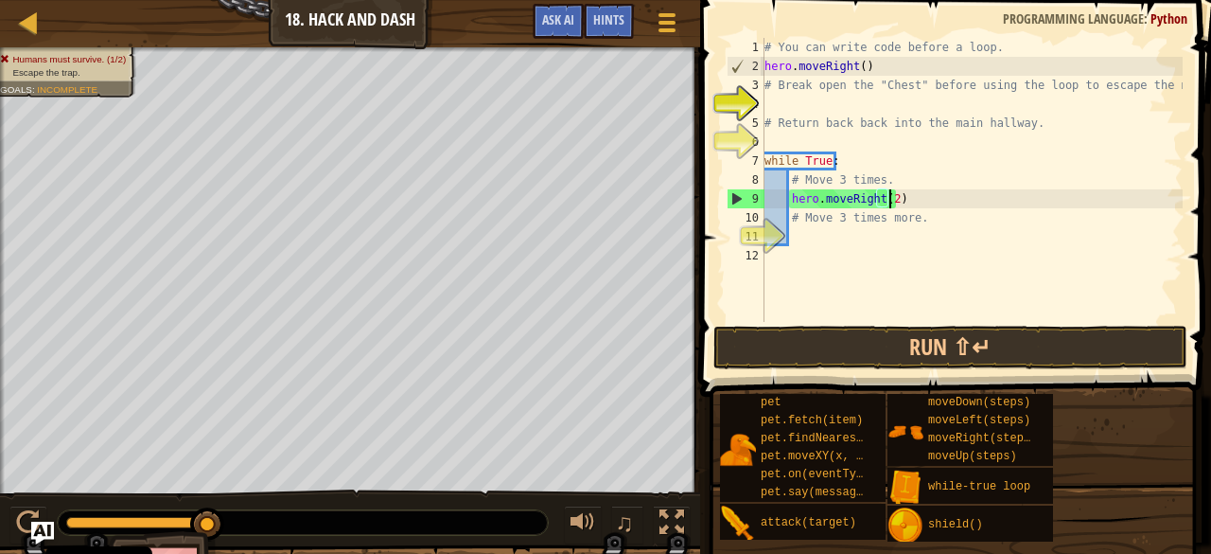
scroll to position [9, 9]
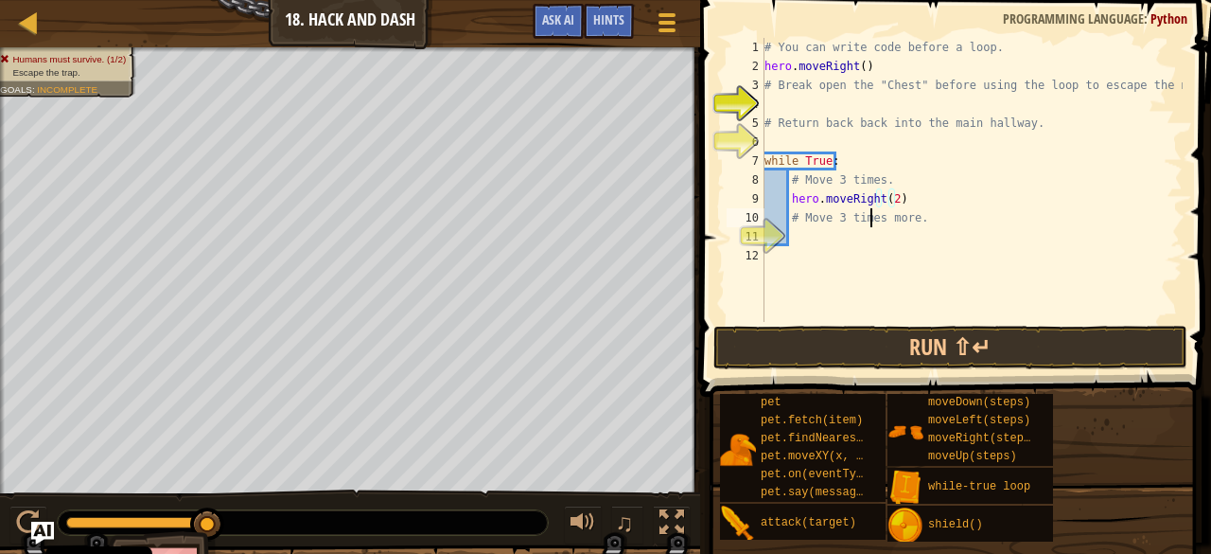
click at [868, 220] on div "# You can write code before a loop. hero . moveRight ( ) # Break open the "Ches…" at bounding box center [972, 199] width 422 height 322
type textarea "# Move 3 times more."
click at [899, 232] on div "# You can write code before a loop. hero . moveRight ( ) # Break open the "Ches…" at bounding box center [972, 199] width 422 height 322
drag, startPoint x: 918, startPoint y: 216, endPoint x: 757, endPoint y: 219, distance: 160.9
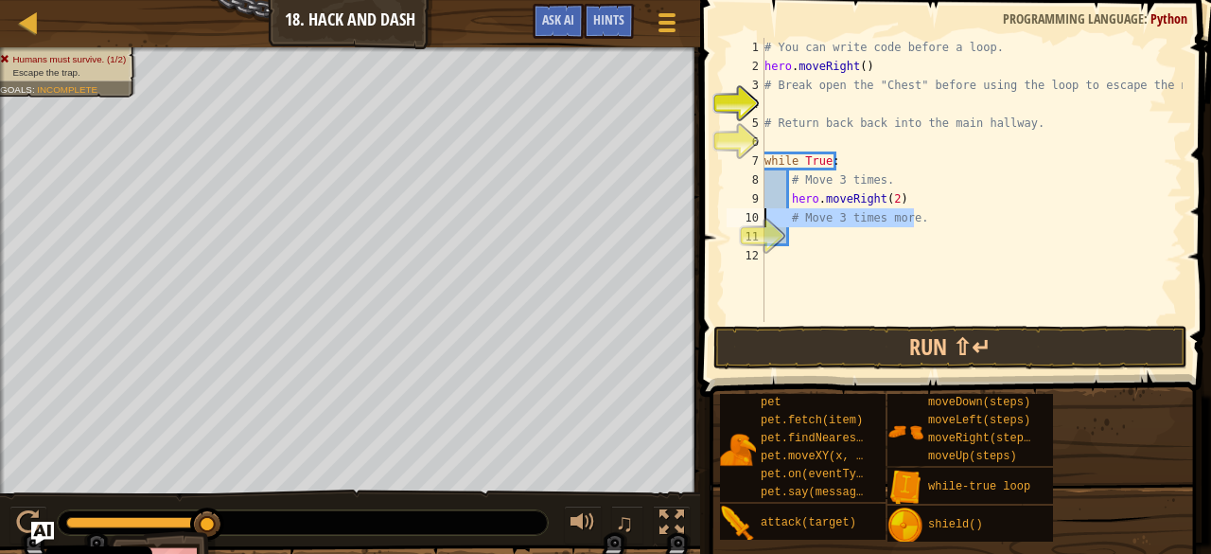
click at [757, 219] on div "1 2 3 4 5 6 7 8 9 10 11 12 # You can write code before a loop. hero . moveRight…" at bounding box center [953, 180] width 460 height 284
type textarea "# Move 3 times more."
click at [791, 214] on div "# You can write code before a loop. hero . moveRight ( ) # Break open the "Ches…" at bounding box center [972, 199] width 422 height 322
click at [793, 211] on div "# You can write code before a loop. hero . moveRight ( ) # Break open the "Ches…" at bounding box center [972, 199] width 422 height 322
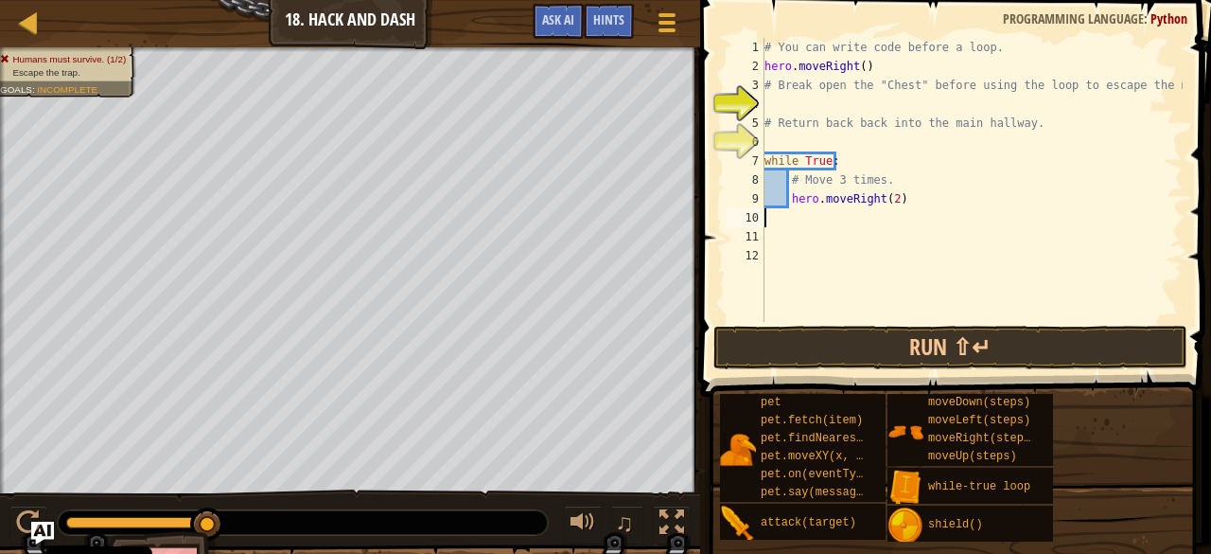
click at [795, 221] on div "# You can write code before a loop. hero . moveRight ( ) # Break open the "Ches…" at bounding box center [972, 199] width 422 height 322
type textarea "h"
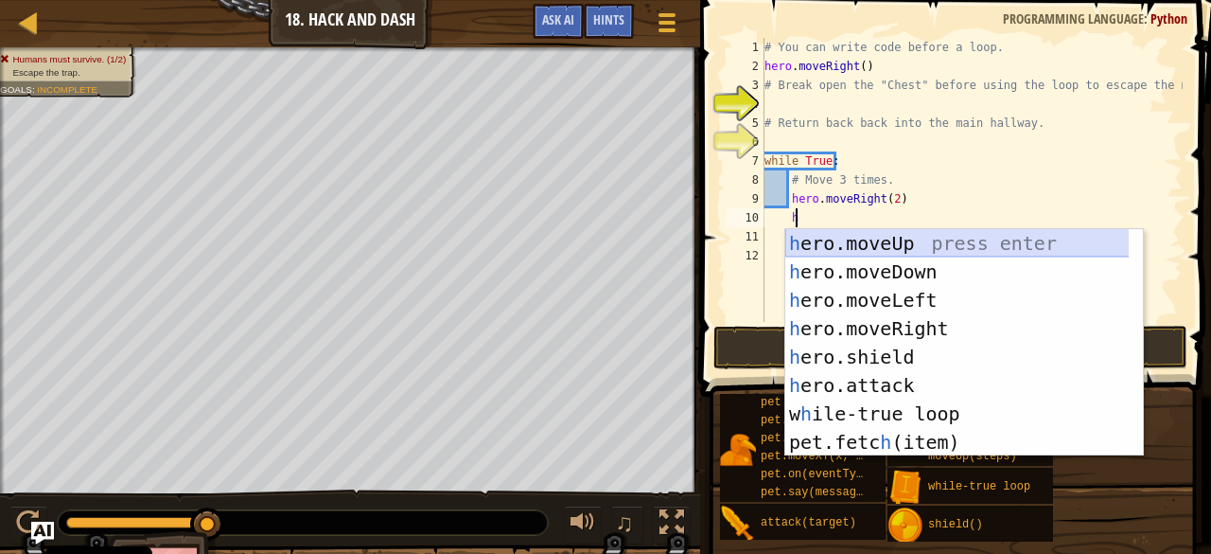
click at [801, 233] on div "h ero.moveUp press enter h ero.moveDown press enter h ero.moveLeft press enter …" at bounding box center [957, 371] width 344 height 284
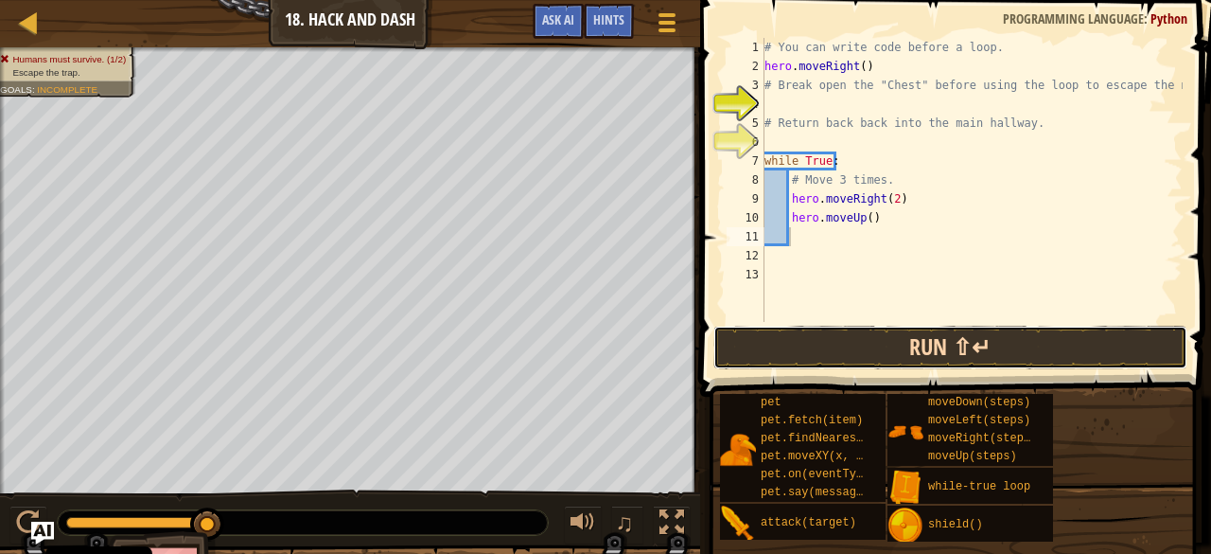
click at [812, 336] on button "Run ⇧↵" at bounding box center [951, 348] width 474 height 44
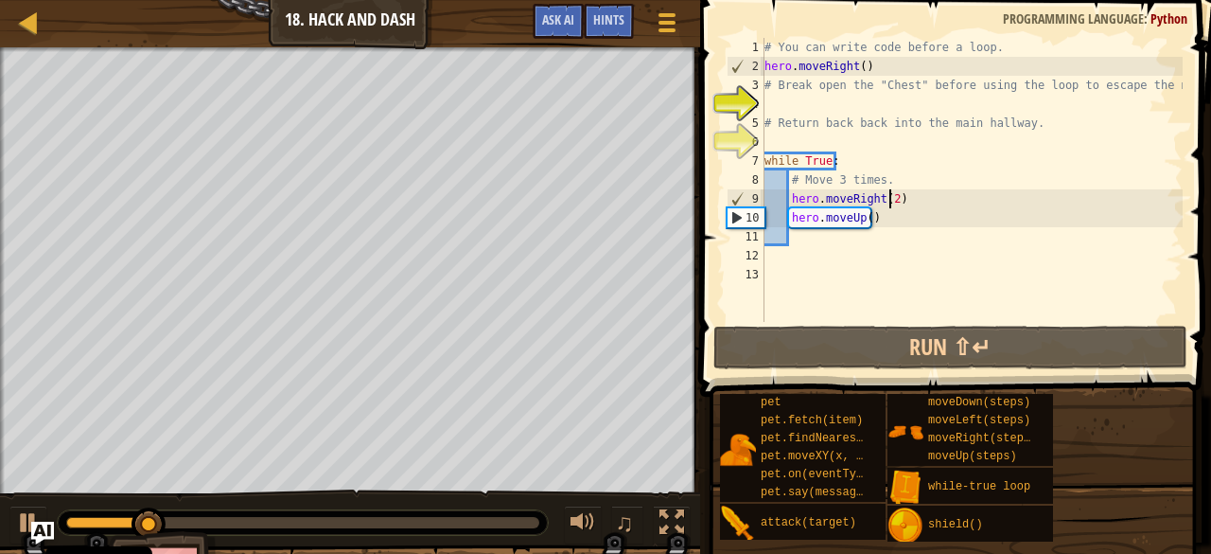
click at [891, 195] on div "# You can write code before a loop. hero . moveRight ( ) # Break open the "Ches…" at bounding box center [972, 199] width 422 height 322
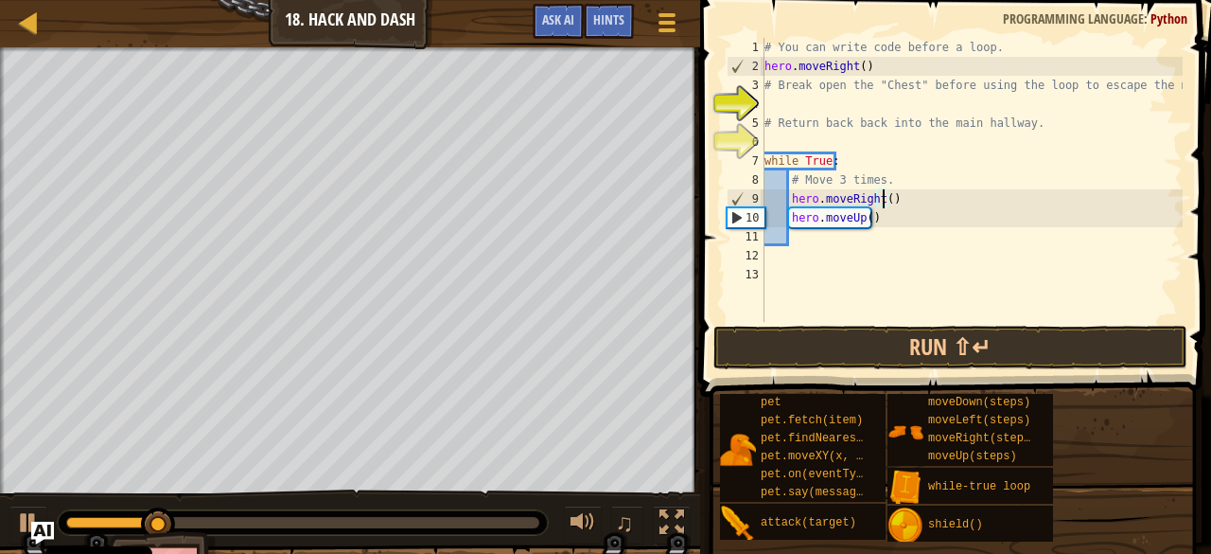
scroll to position [9, 9]
click at [868, 345] on button "Run ⇧↵" at bounding box center [951, 348] width 474 height 44
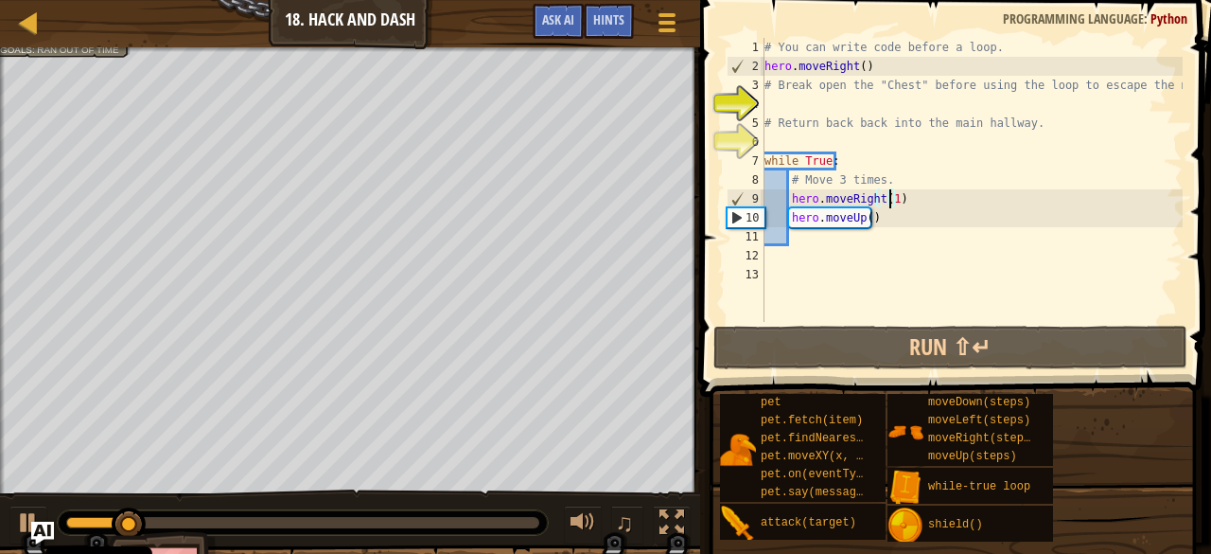
type textarea "hero.moveRight()"
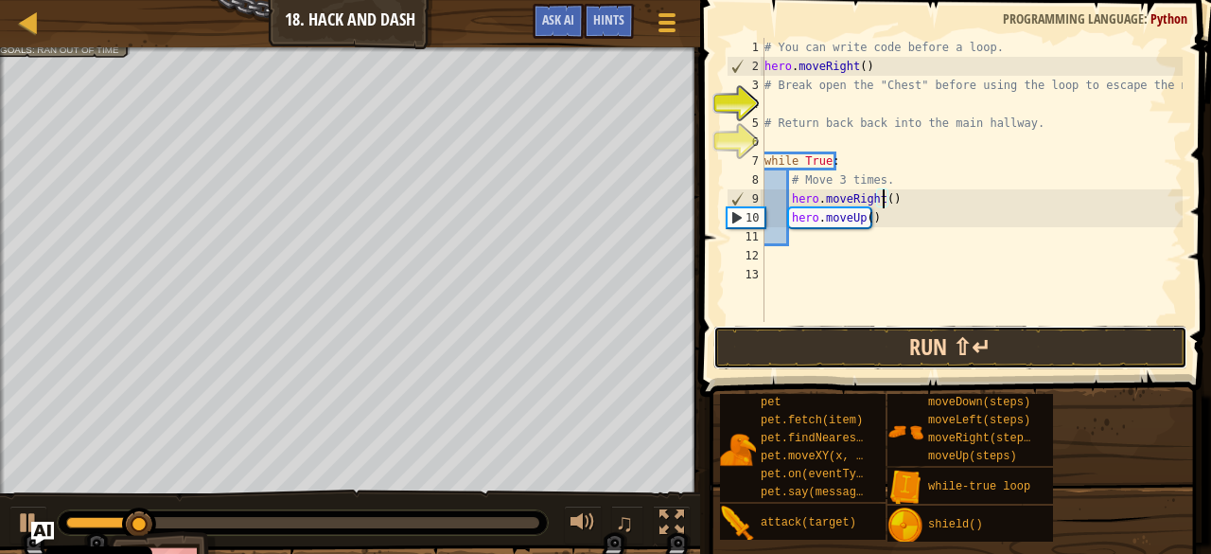
click at [896, 333] on button "Run ⇧↵" at bounding box center [951, 348] width 474 height 44
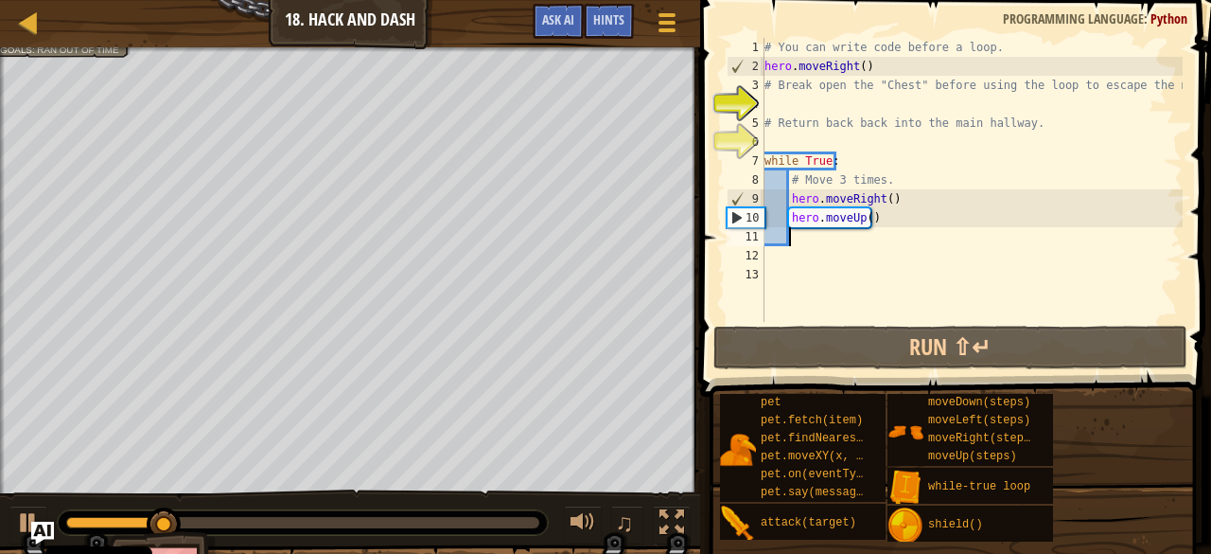
drag, startPoint x: 871, startPoint y: 228, endPoint x: 830, endPoint y: 227, distance: 40.7
click at [830, 227] on div "# You can write code before a loop. hero . moveRight ( ) # Break open the "Ches…" at bounding box center [972, 199] width 422 height 322
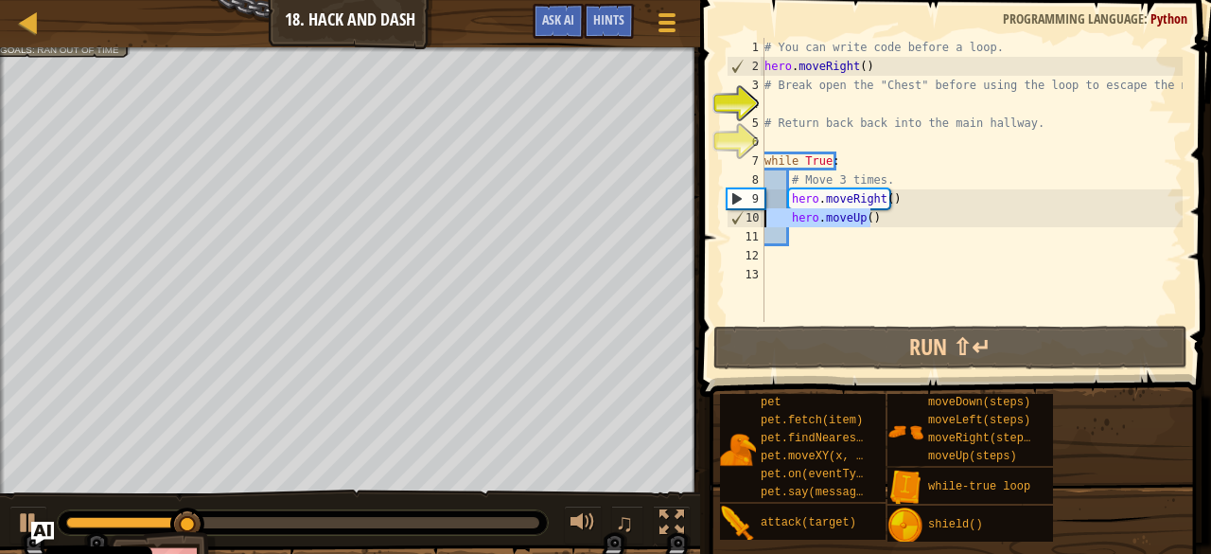
drag, startPoint x: 872, startPoint y: 220, endPoint x: 715, endPoint y: 222, distance: 157.1
click at [715, 222] on div "1 2 3 4 5 6 7 8 9 10 11 12 13 # You can write code before a loop. hero . moveRi…" at bounding box center [953, 235] width 517 height 452
type textarea "hero.moveUp()"
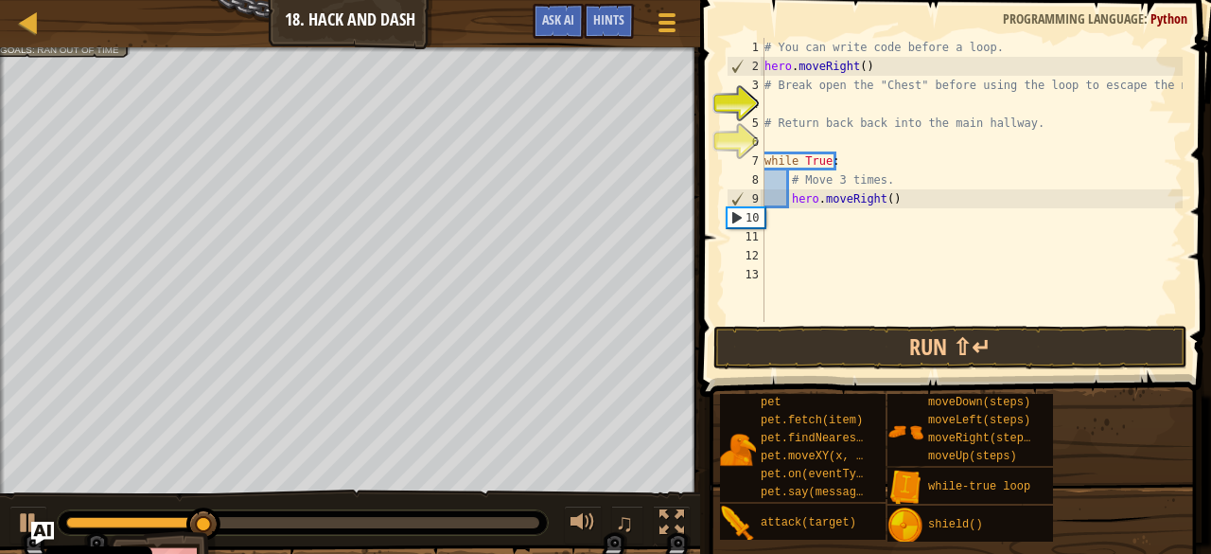
type textarea "h"
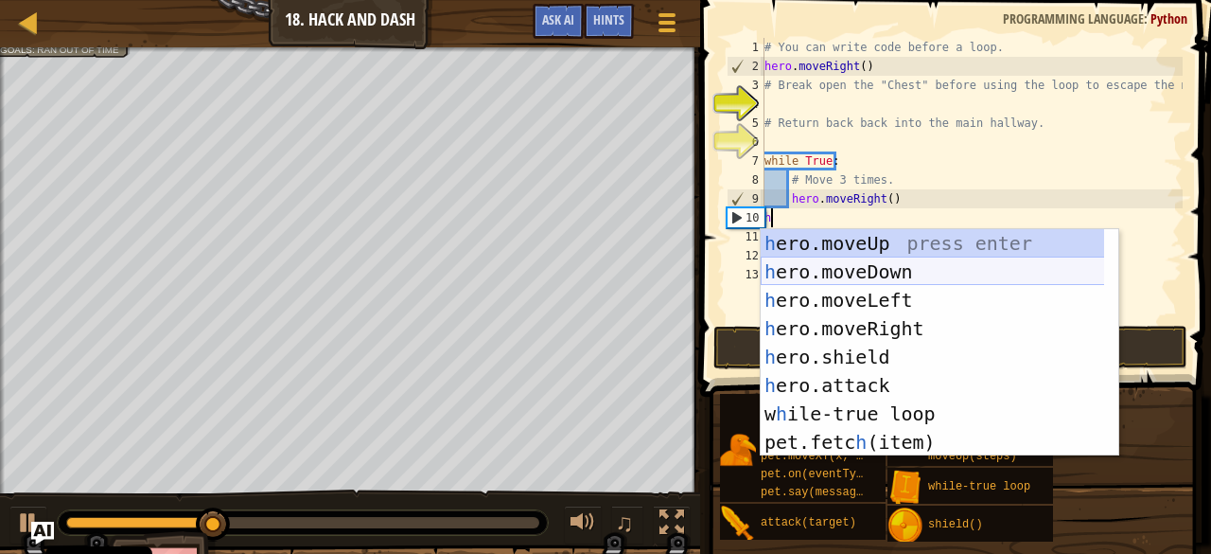
click at [774, 282] on div "h ero.moveUp press enter h ero.moveDown press enter h ero.moveLeft press enter …" at bounding box center [933, 371] width 344 height 284
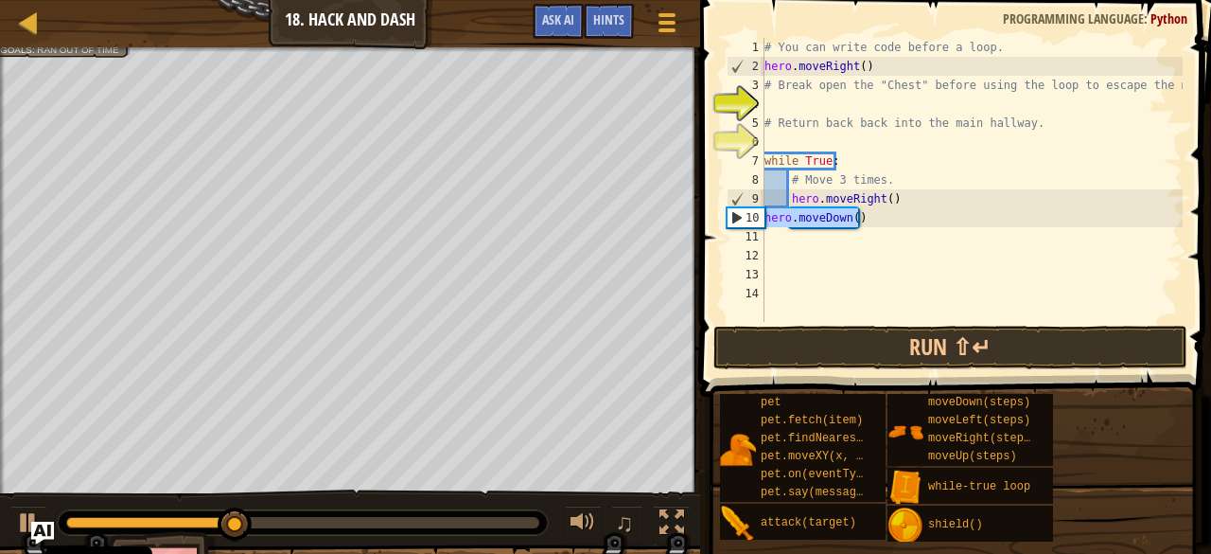
drag, startPoint x: 861, startPoint y: 211, endPoint x: 727, endPoint y: 221, distance: 134.8
click at [727, 221] on div "1 2 3 4 5 6 7 8 9 10 11 12 13 14 # You can write code before a loop. hero . mov…" at bounding box center [953, 180] width 460 height 284
type textarea "hero.moveDown()"
type textarea "h"
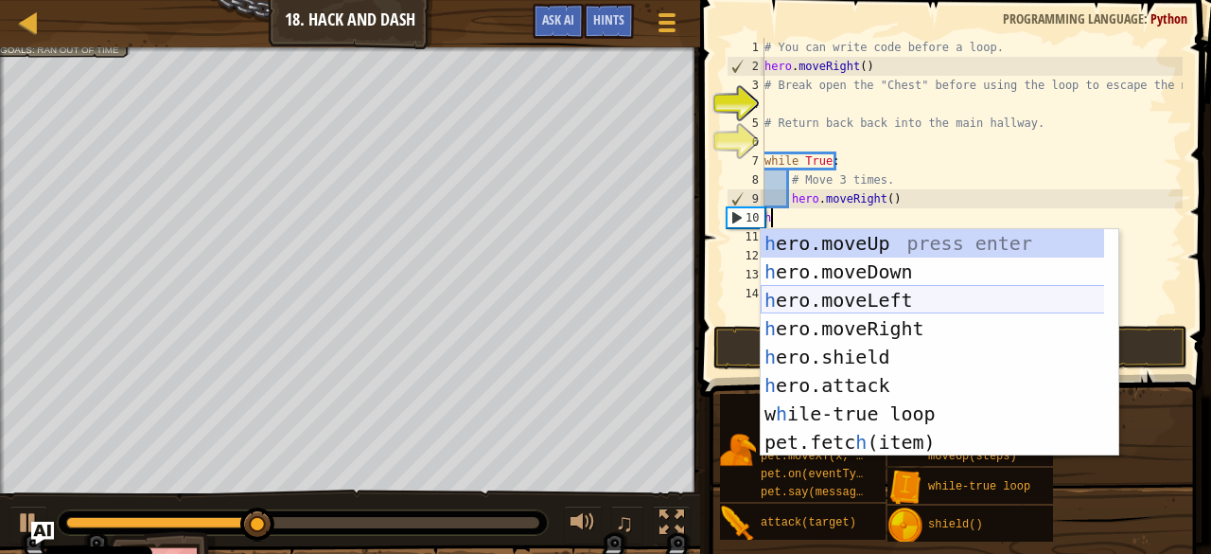
click at [761, 304] on div "h ero.moveUp press enter h ero.moveDown press enter h ero.moveLeft press enter …" at bounding box center [933, 371] width 344 height 284
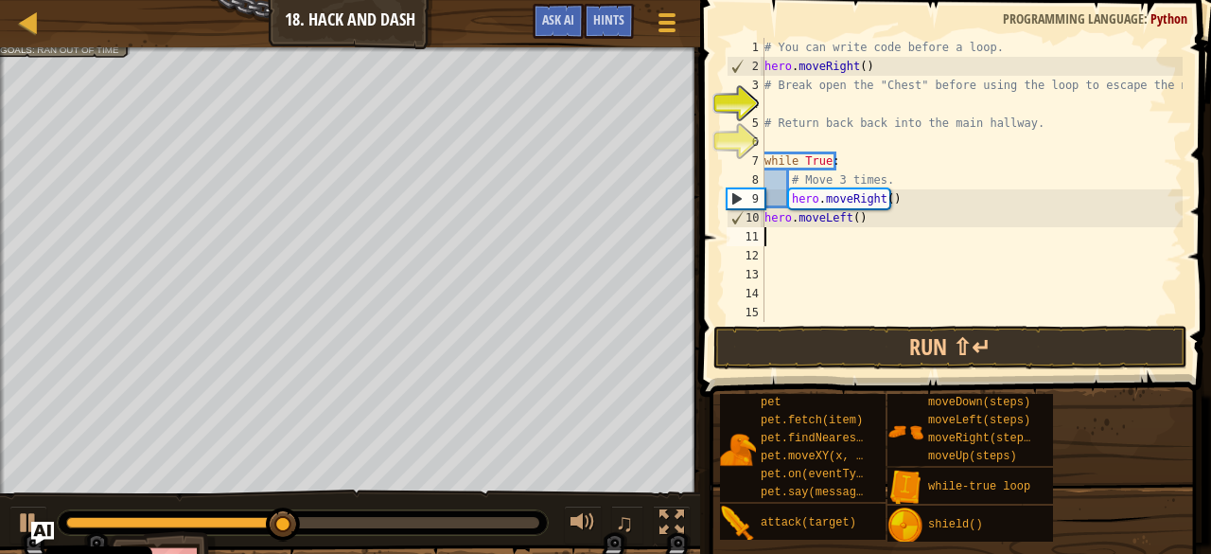
type textarea "h"
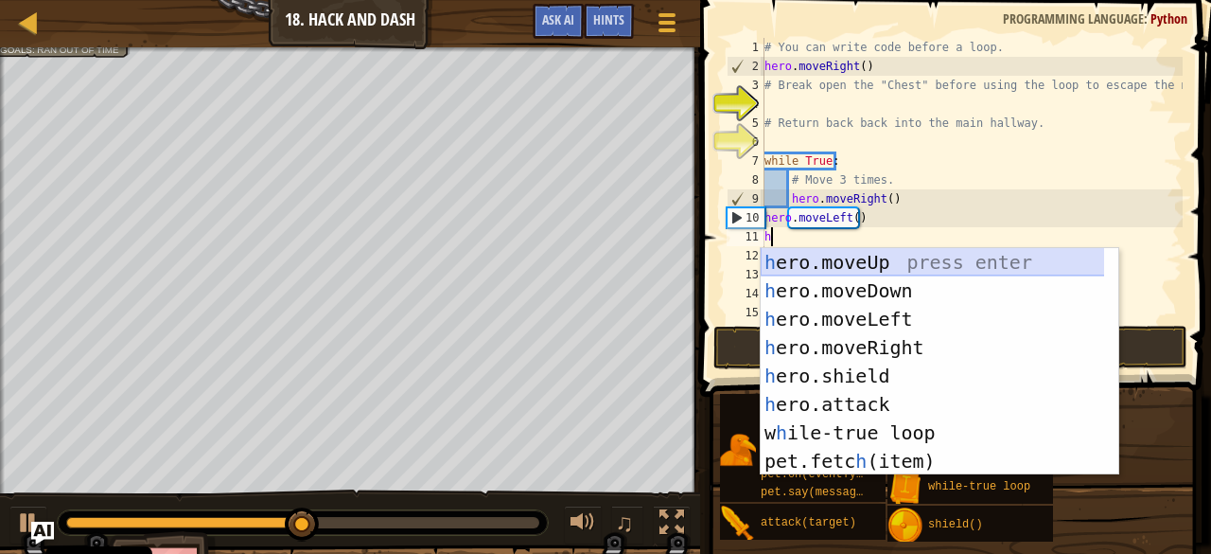
click at [835, 263] on div "h ero.moveUp press enter h ero.moveDown press enter h ero.moveLeft press enter …" at bounding box center [933, 390] width 344 height 284
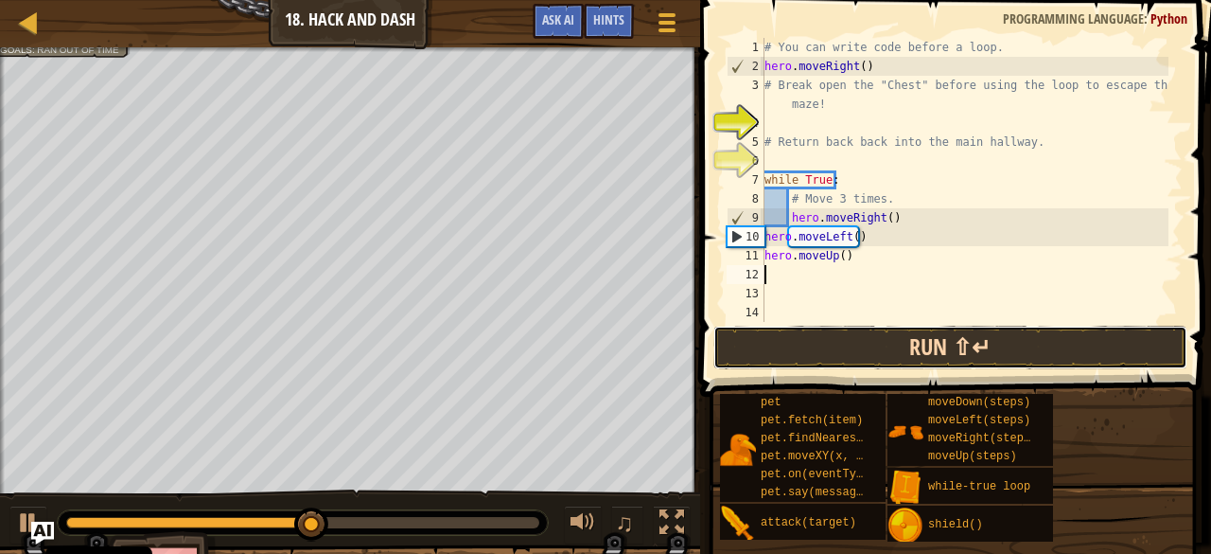
click at [837, 345] on button "Run ⇧↵" at bounding box center [951, 348] width 474 height 44
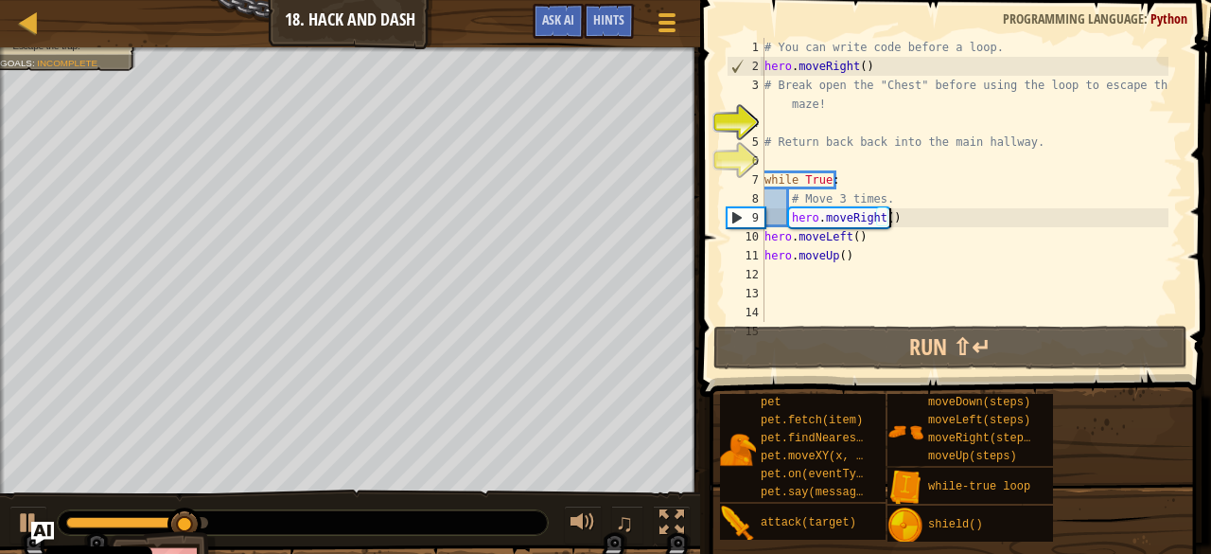
drag, startPoint x: 893, startPoint y: 222, endPoint x: 876, endPoint y: 226, distance: 17.5
click at [886, 224] on div "# You can write code before a loop. hero . moveRight ( ) # Break open the "Ches…" at bounding box center [965, 199] width 408 height 322
click at [875, 226] on div "# You can write code before a loop. hero . moveRight ( ) # Break open the "Ches…" at bounding box center [965, 199] width 408 height 322
click at [888, 222] on div "# You can write code before a loop. hero . moveRight ( ) # Break open the "Ches…" at bounding box center [965, 199] width 408 height 322
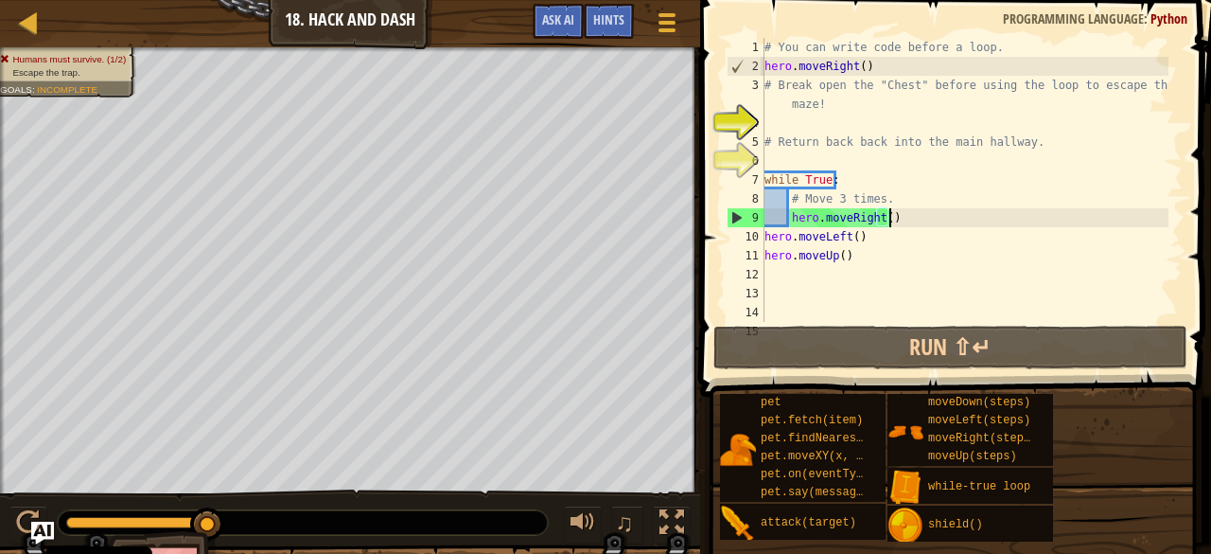
click at [881, 219] on div "# You can write code before a loop. hero . moveRight ( ) # Break open the "Ches…" at bounding box center [965, 199] width 408 height 322
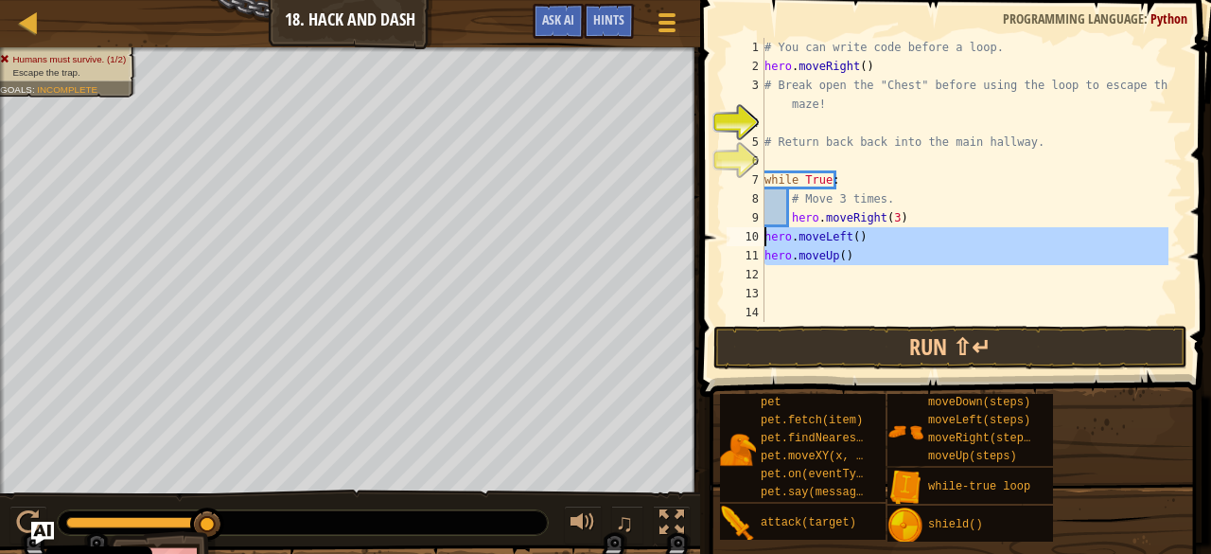
drag, startPoint x: 850, startPoint y: 266, endPoint x: 764, endPoint y: 239, distance: 90.1
click at [764, 239] on div "hero.moveRight(3) 1 2 3 4 5 6 7 8 9 10 11 12 13 14 15 # You can write code befo…" at bounding box center [953, 180] width 460 height 284
type textarea "hero.moveLeft() hero.moveUp()"
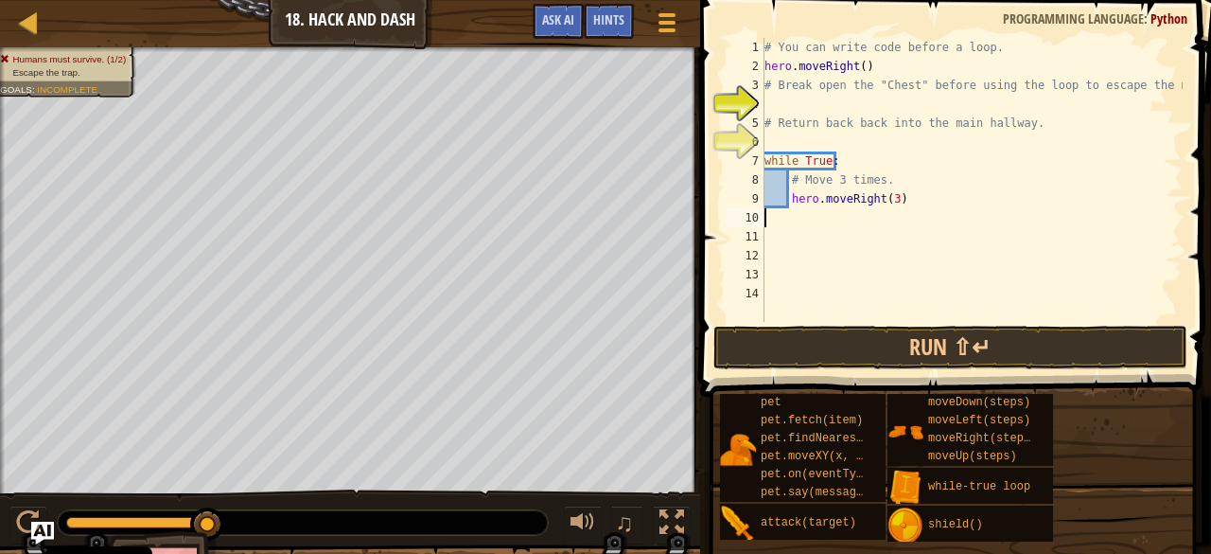
scroll to position [9, 0]
type textarea "h"
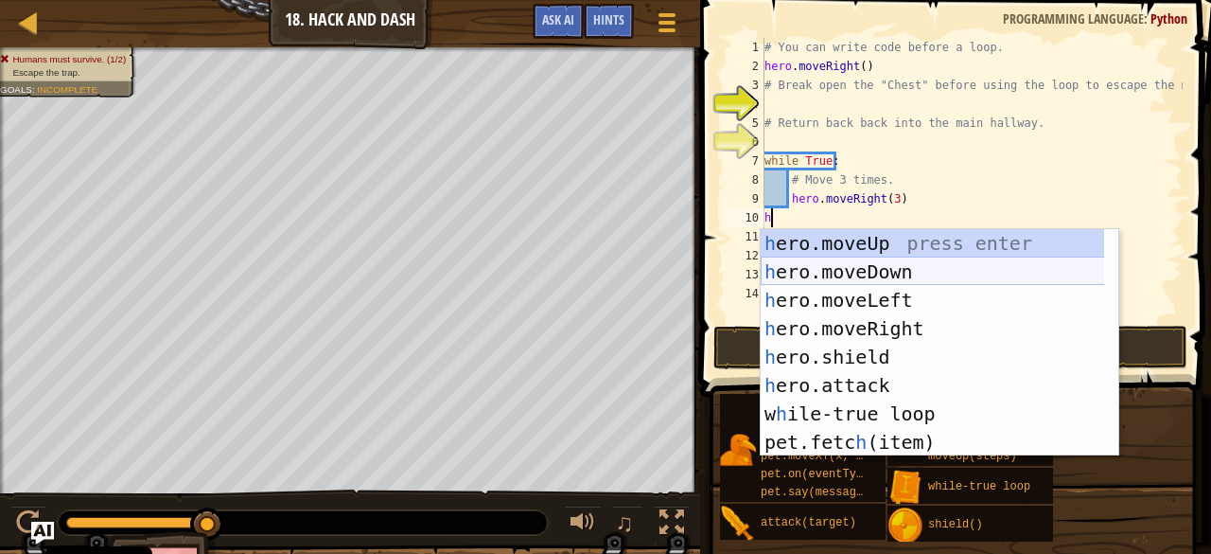
click at [786, 270] on div "h ero.moveUp press enter h ero.moveDown press enter h ero.moveLeft press enter …" at bounding box center [933, 371] width 344 height 284
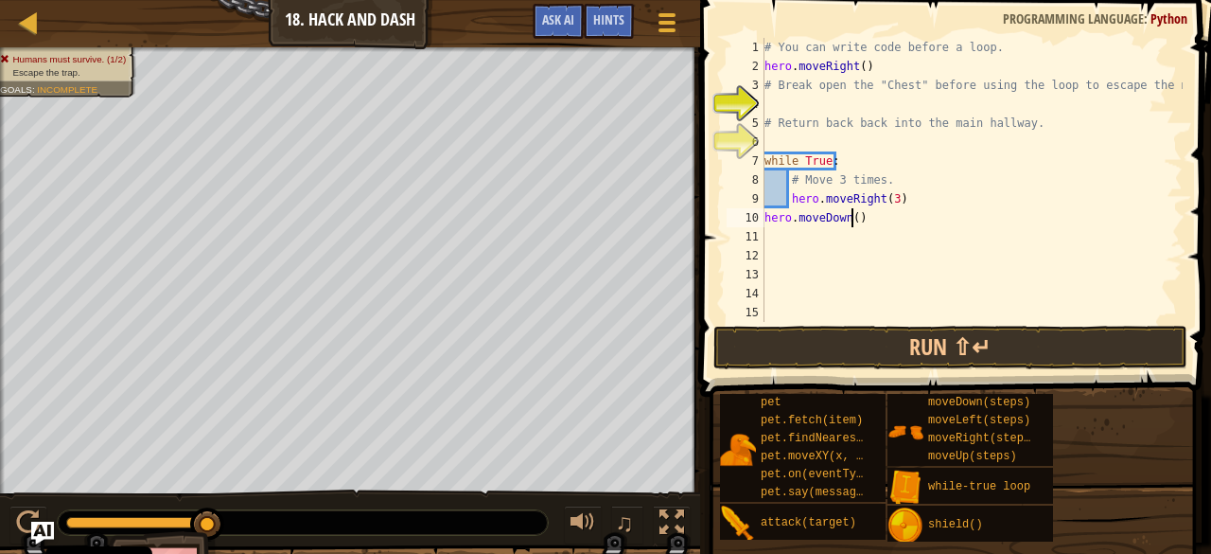
click at [850, 223] on div "# You can write code before a loop. hero . moveRight ( ) # Break open the "Ches…" at bounding box center [972, 199] width 422 height 322
type textarea "hero.moveDown(3)"
click at [882, 330] on button "Run ⇧↵" at bounding box center [951, 348] width 474 height 44
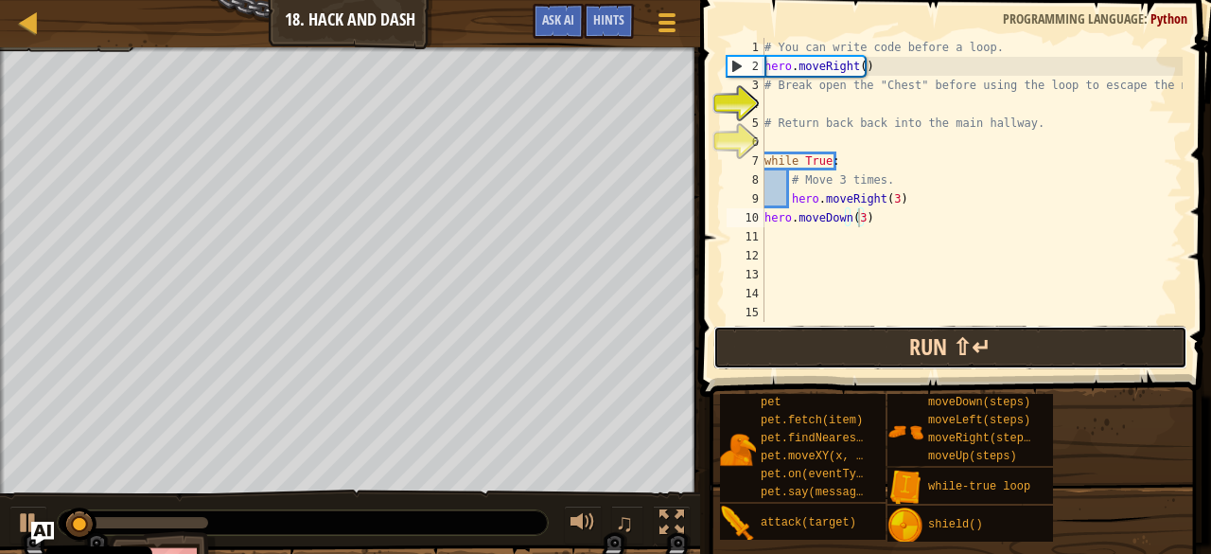
click at [882, 350] on button "Run ⇧↵" at bounding box center [951, 348] width 474 height 44
click at [882, 350] on button "Running" at bounding box center [951, 348] width 474 height 44
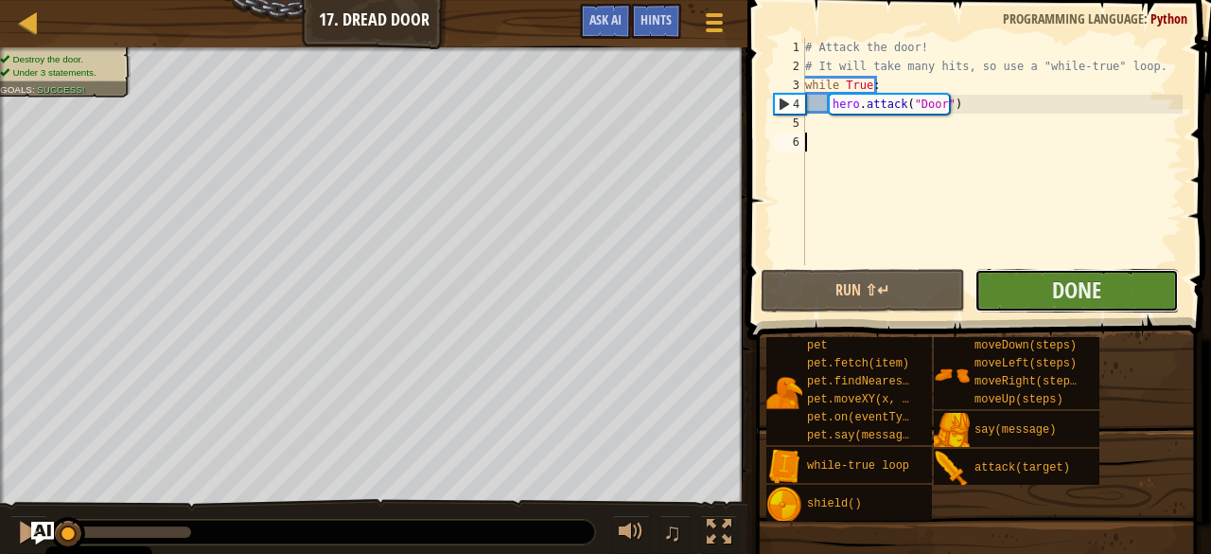
click at [1036, 306] on button "Done" at bounding box center [1077, 291] width 204 height 44
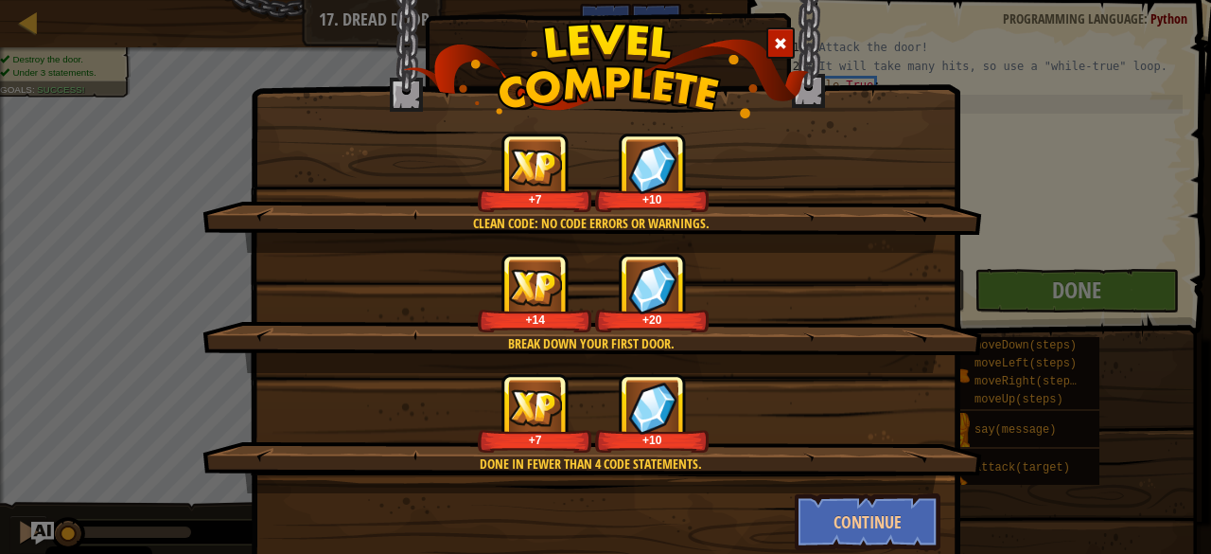
click at [793, 464] on div "Done in fewer than 4 code statements." at bounding box center [590, 463] width 597 height 19
click at [809, 514] on button "Continue" at bounding box center [868, 521] width 147 height 57
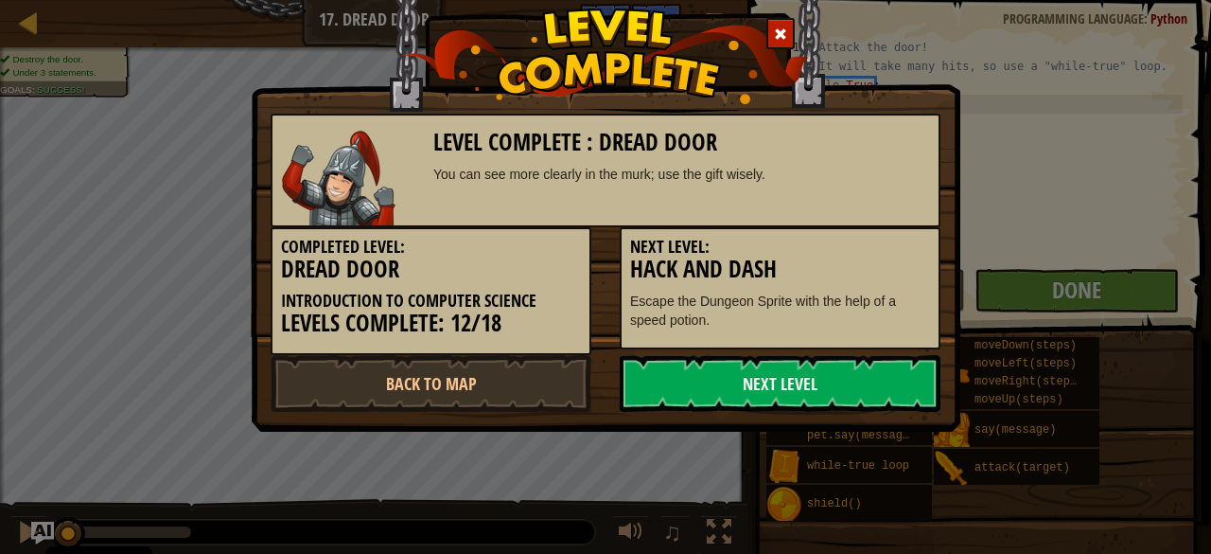
click at [809, 514] on div "Level Complete : Dread Door You can see more clearly in the murk; use the gift …" at bounding box center [605, 277] width 1211 height 554
click at [802, 400] on link "Next Level" at bounding box center [780, 383] width 321 height 57
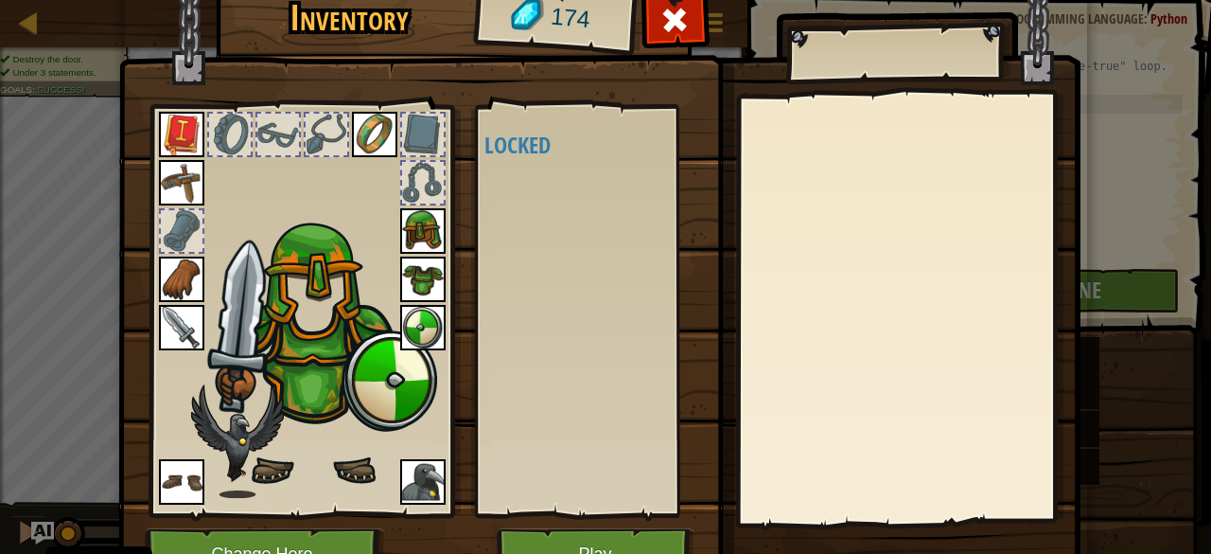
scroll to position [98, 0]
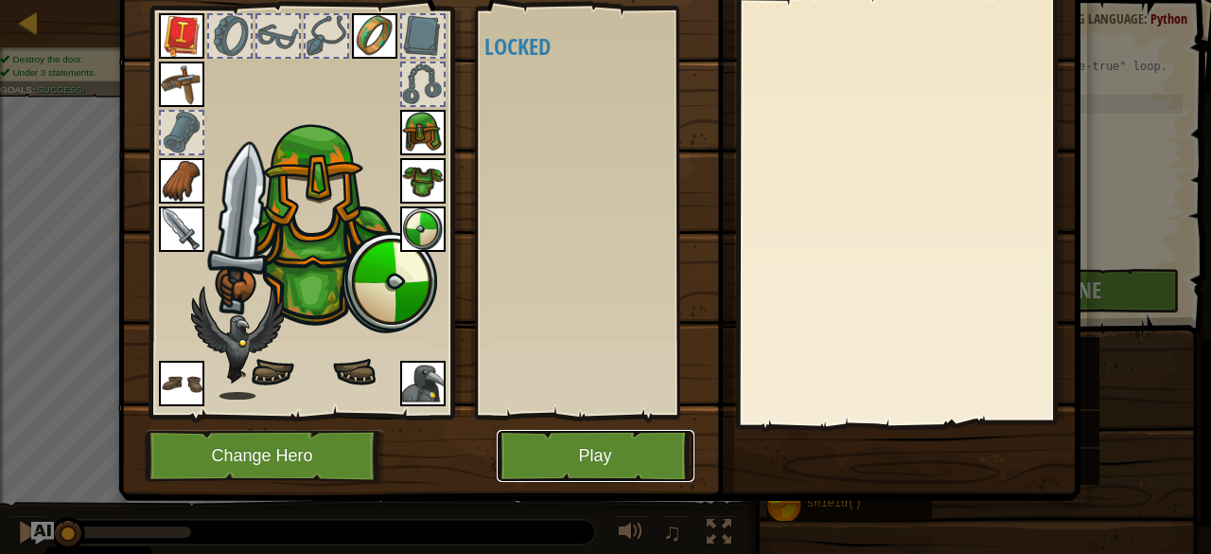
click at [586, 467] on button "Play" at bounding box center [596, 456] width 198 height 52
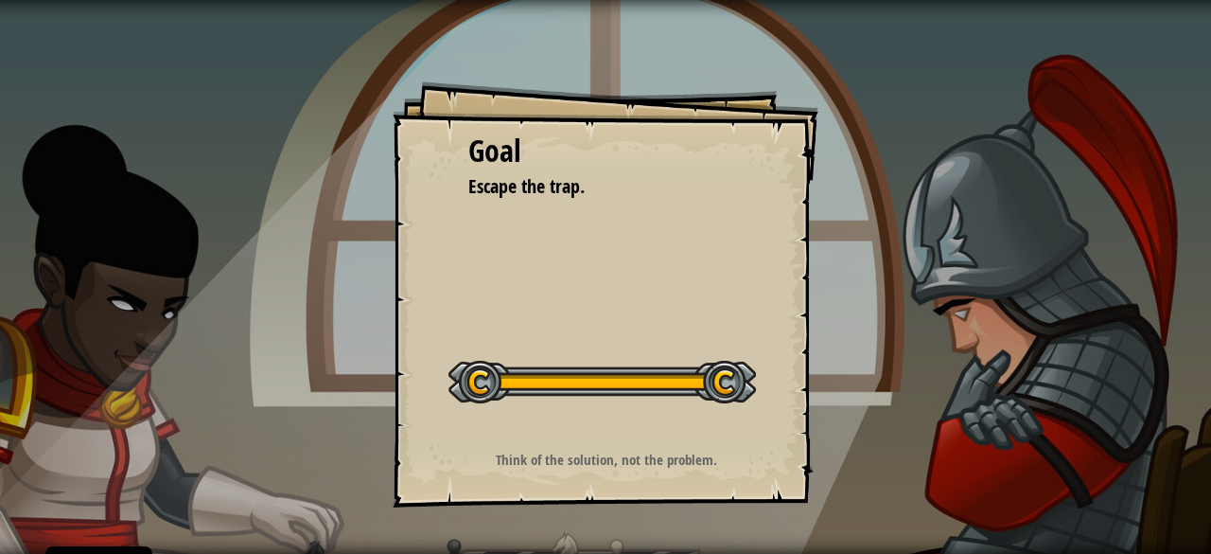
click at [394, 174] on div "Goal Escape the trap. Start Level Error loading from server. Try refreshing the…" at bounding box center [605, 277] width 1211 height 554
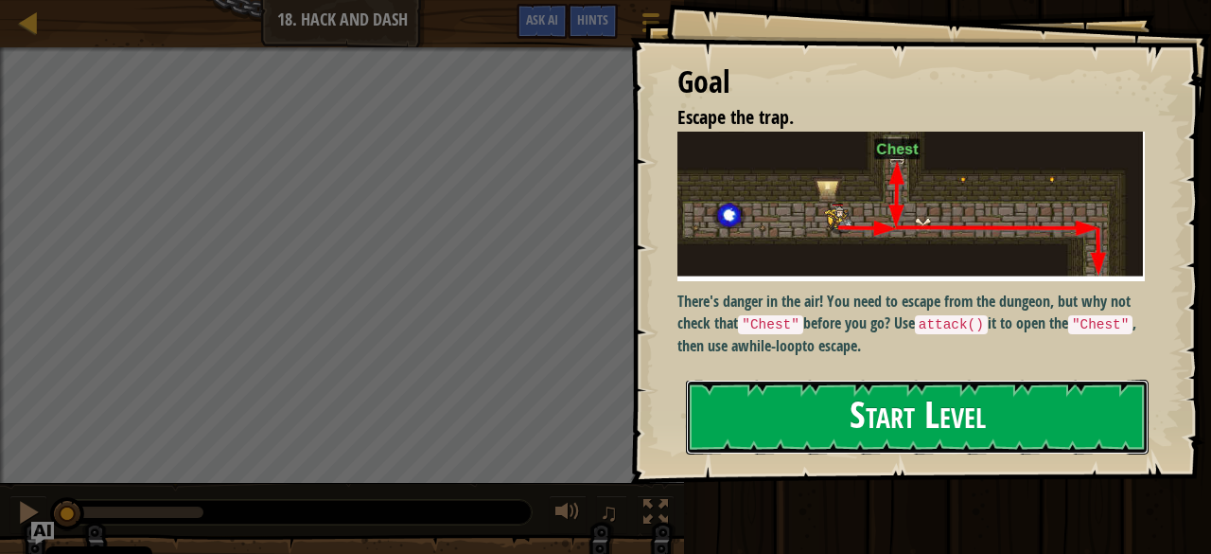
click at [863, 436] on button "Start Level" at bounding box center [917, 416] width 463 height 75
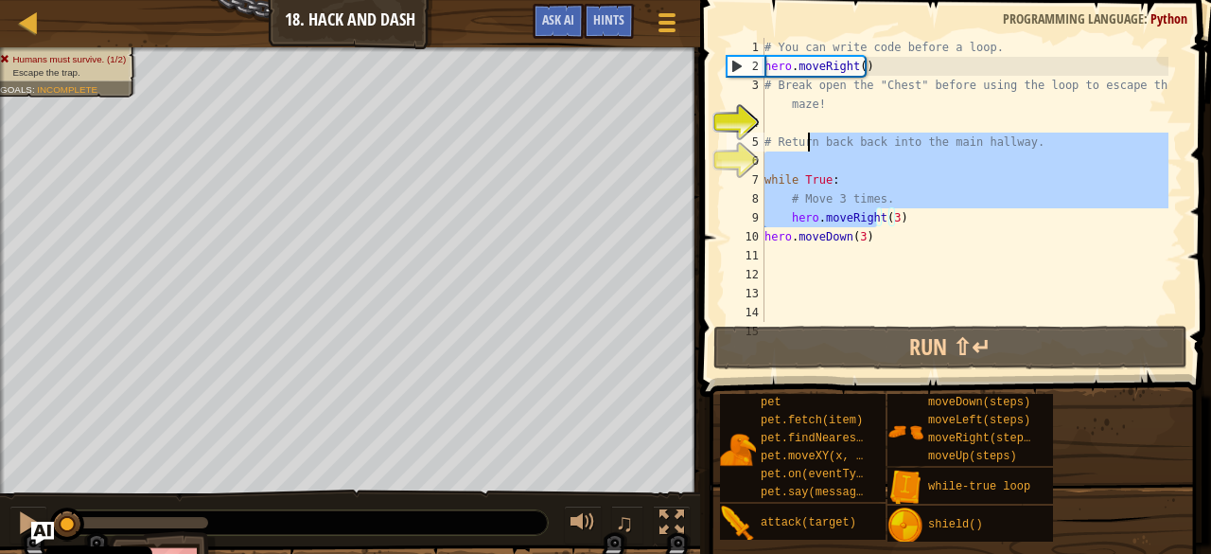
drag, startPoint x: 876, startPoint y: 224, endPoint x: 774, endPoint y: 101, distance: 159.9
click at [785, 115] on div "# You can write code before a loop. hero . moveRight ( ) # Break open the "Ches…" at bounding box center [965, 199] width 408 height 322
type textarea "# Return back back into the main hallway."
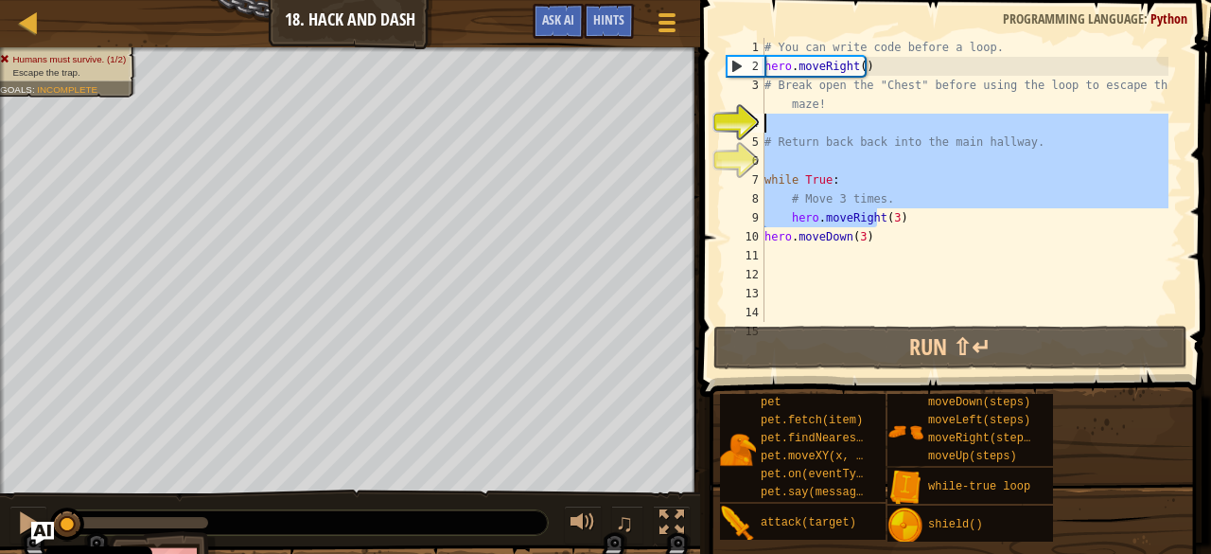
click at [856, 258] on div "# You can write code before a loop. hero . moveRight ( ) # Break open the "Ches…" at bounding box center [965, 199] width 408 height 322
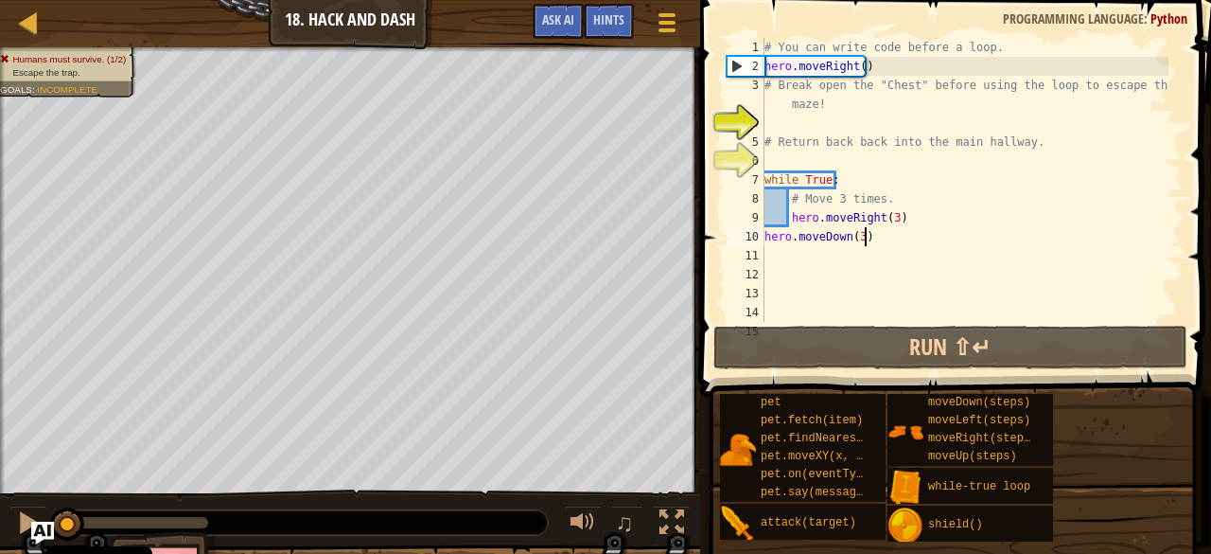
click at [863, 244] on div "# You can write code before a loop. hero . moveRight ( ) # Break open the "Ches…" at bounding box center [965, 199] width 408 height 322
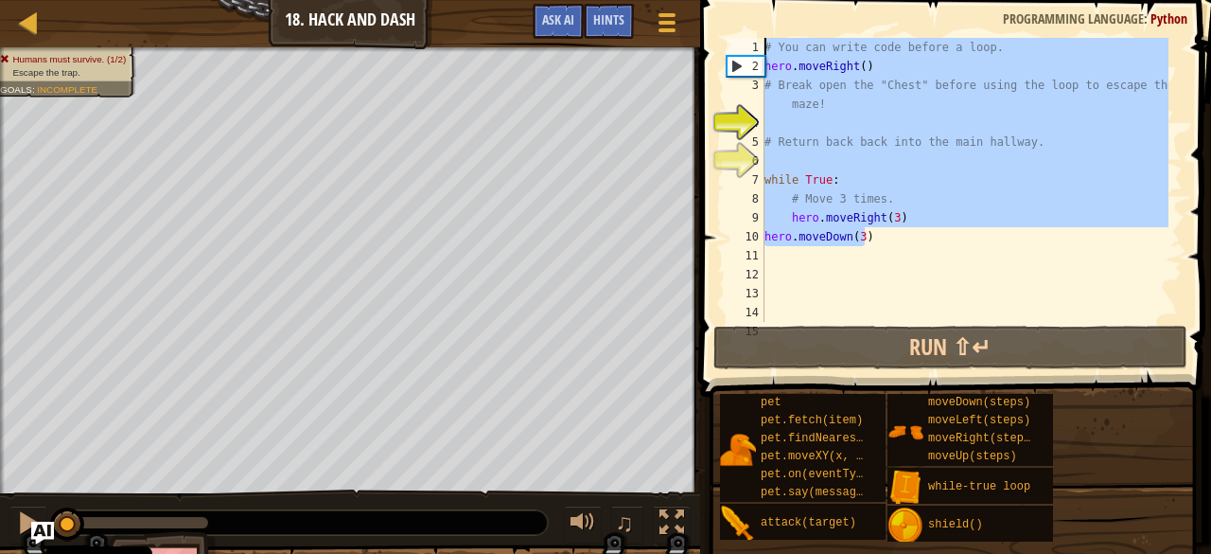
drag, startPoint x: 866, startPoint y: 238, endPoint x: 723, endPoint y: 43, distance: 241.7
click at [723, 43] on div "hero.moveDown(3) 1 2 3 4 5 6 7 8 9 10 11 12 13 14 15 # You can write code befor…" at bounding box center [953, 180] width 460 height 284
type textarea "# You can write code before a loop. hero.moveRight()"
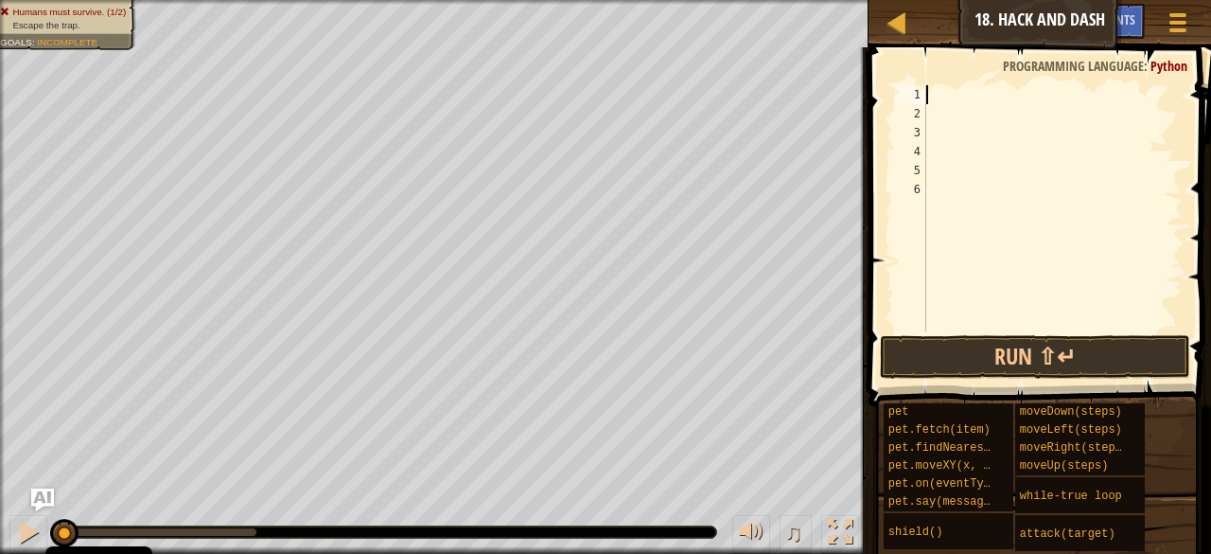
type textarea "h"
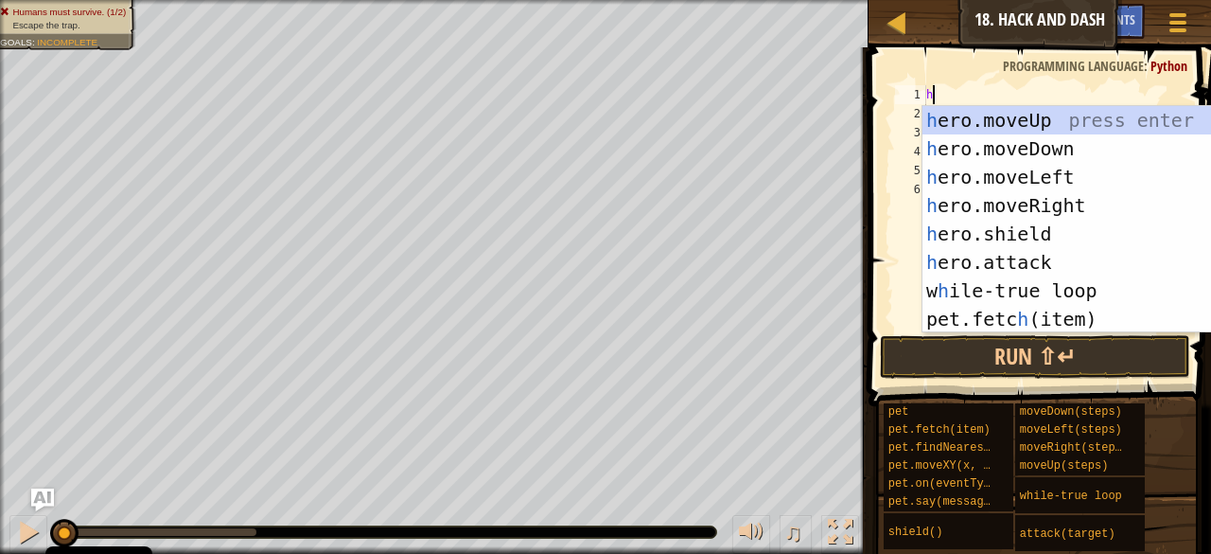
scroll to position [9, 0]
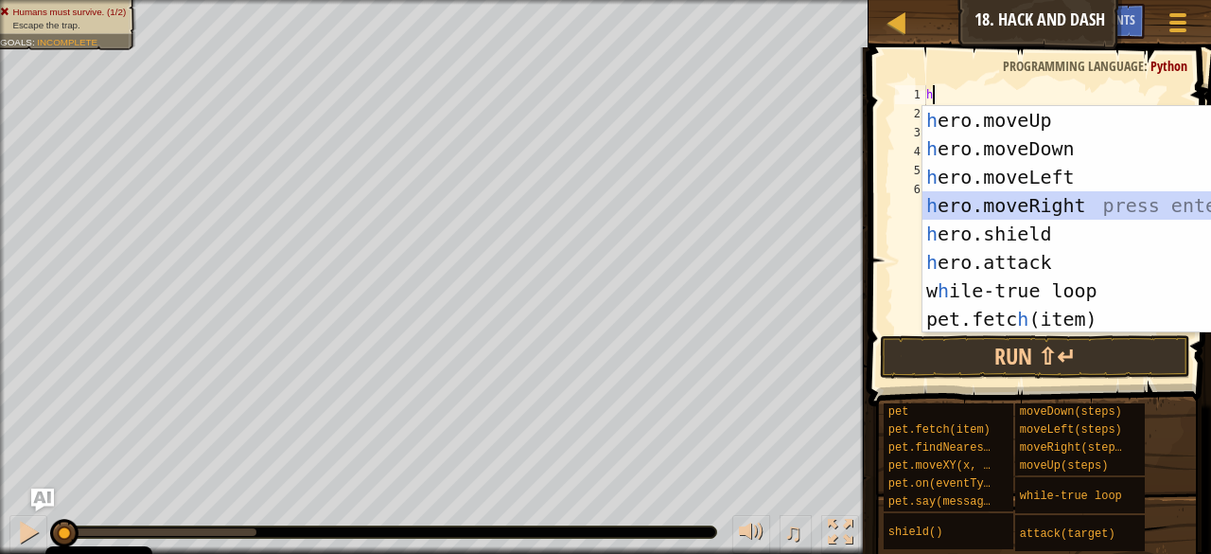
click at [980, 210] on div "h ero.moveUp press enter h ero.moveDown press enter h ero.moveLeft press enter …" at bounding box center [1095, 248] width 344 height 284
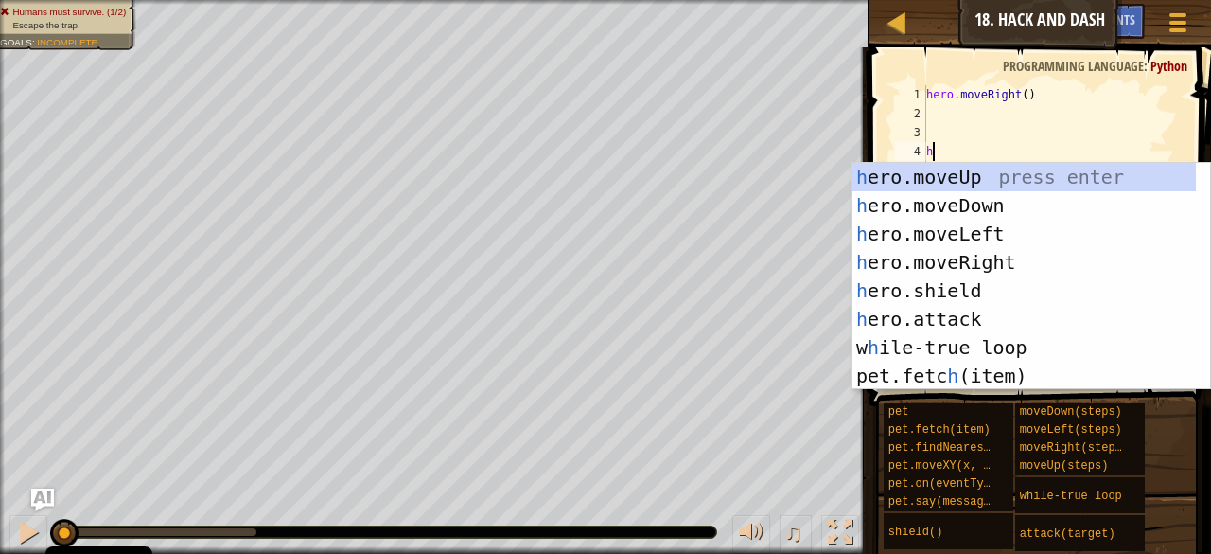
type textarea "h"
click at [969, 179] on div "h ero.moveUp press enter h ero.moveDown press enter h ero.moveLeft press enter …" at bounding box center [1025, 305] width 344 height 284
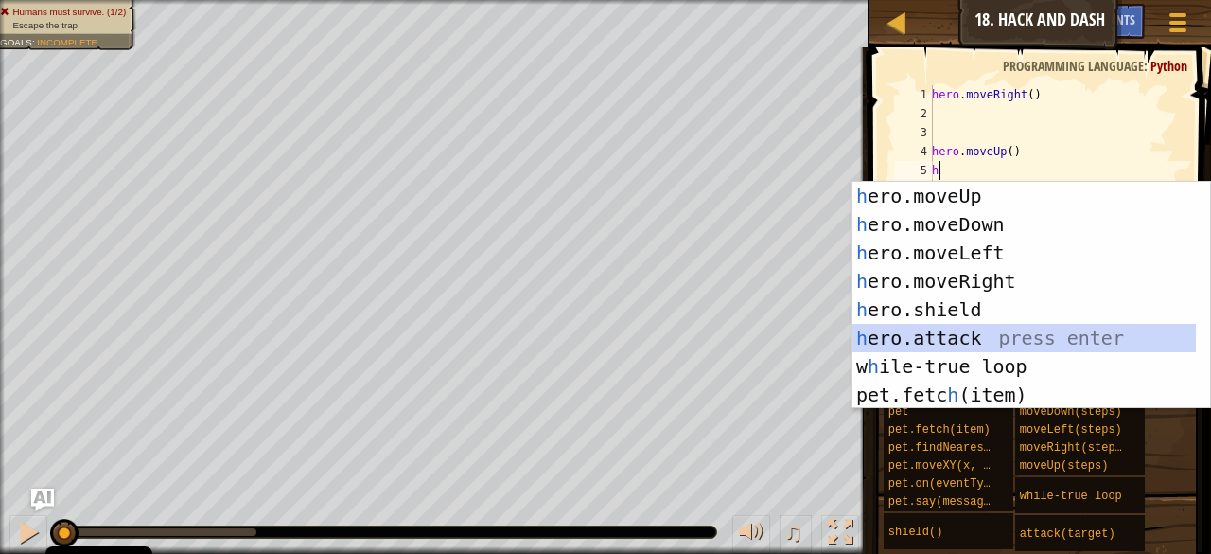
click at [975, 345] on div "h ero.moveUp press enter h ero.moveDown press enter h ero.moveLeft press enter …" at bounding box center [1025, 324] width 344 height 284
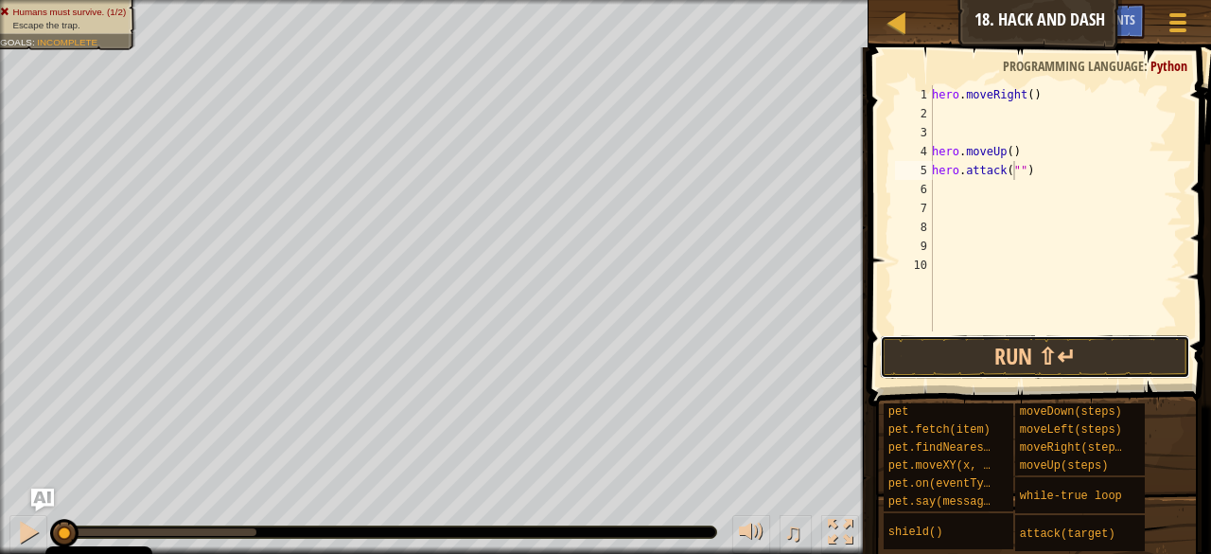
click at [975, 345] on button "Run ⇧↵" at bounding box center [1035, 357] width 310 height 44
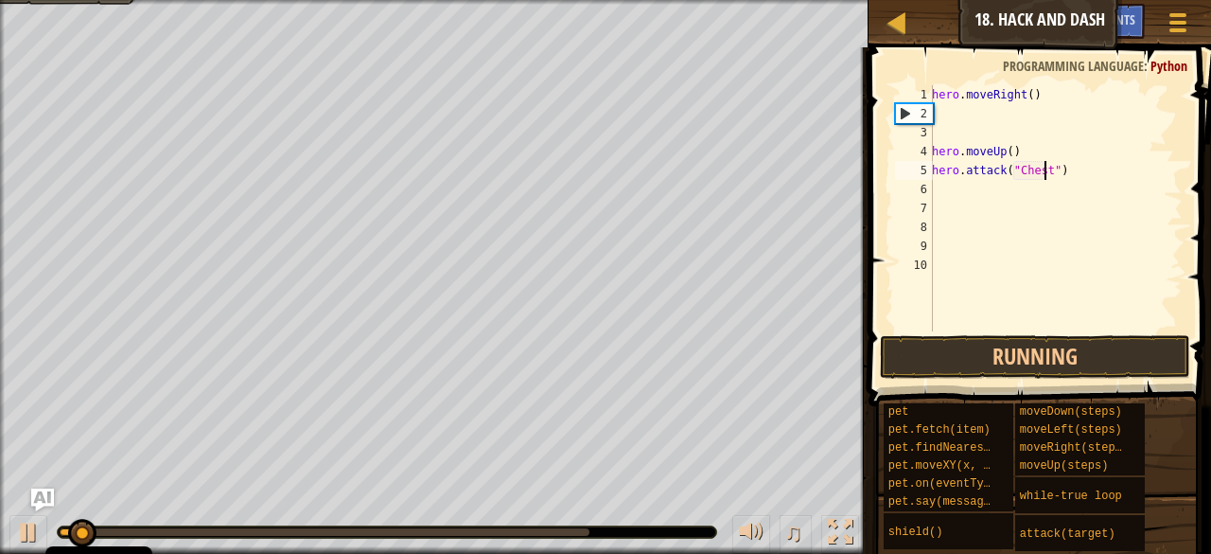
scroll to position [9, 9]
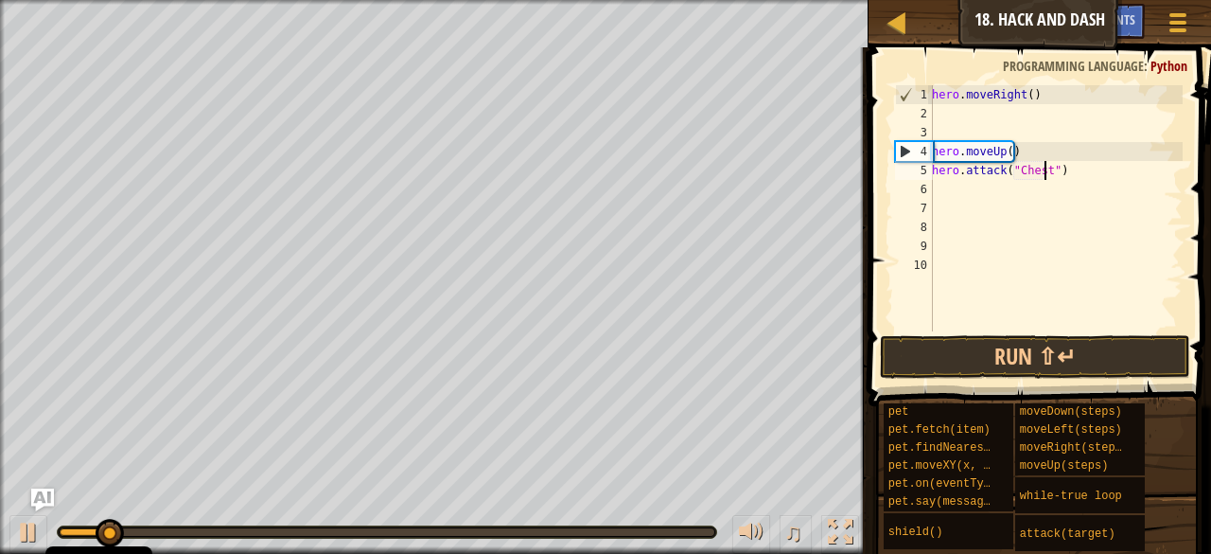
type textarea "hero.attack("Chest")"
drag, startPoint x: 975, startPoint y: 345, endPoint x: 1060, endPoint y: 347, distance: 85.2
click at [1060, 347] on button "Run ⇧↵" at bounding box center [1035, 357] width 310 height 44
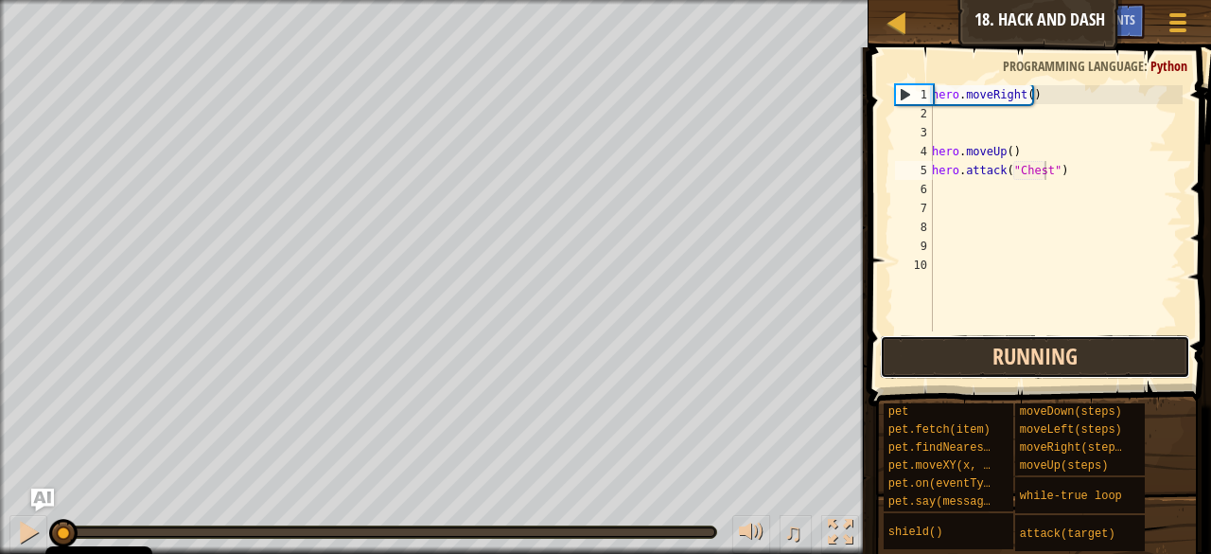
click at [1060, 347] on button "Running" at bounding box center [1035, 357] width 310 height 44
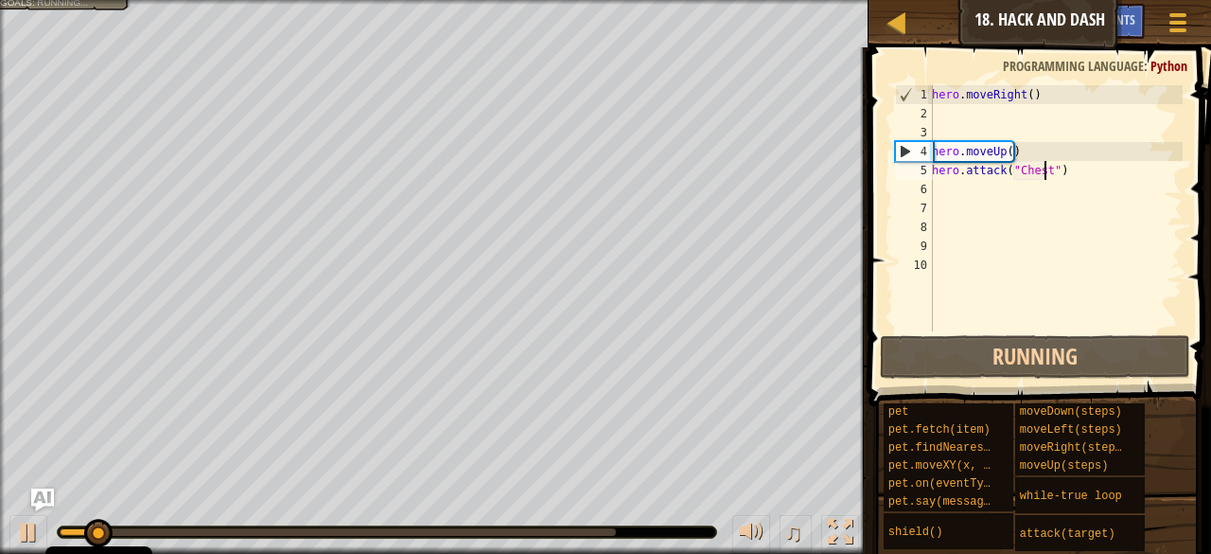
click at [963, 185] on div "hero . moveRight ( ) hero . moveUp ( ) hero . attack ( "Chest" )" at bounding box center [1055, 227] width 255 height 284
type textarea "h"
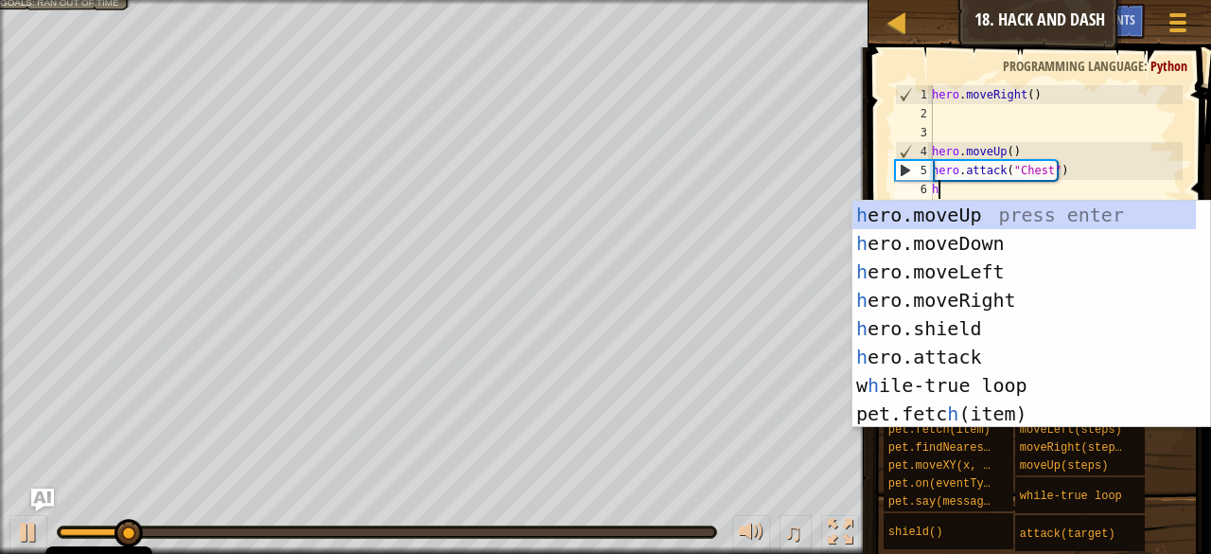
click at [956, 230] on div "h ero.moveUp press enter h ero.moveDown press enter h ero.moveLeft press enter …" at bounding box center [1025, 343] width 344 height 284
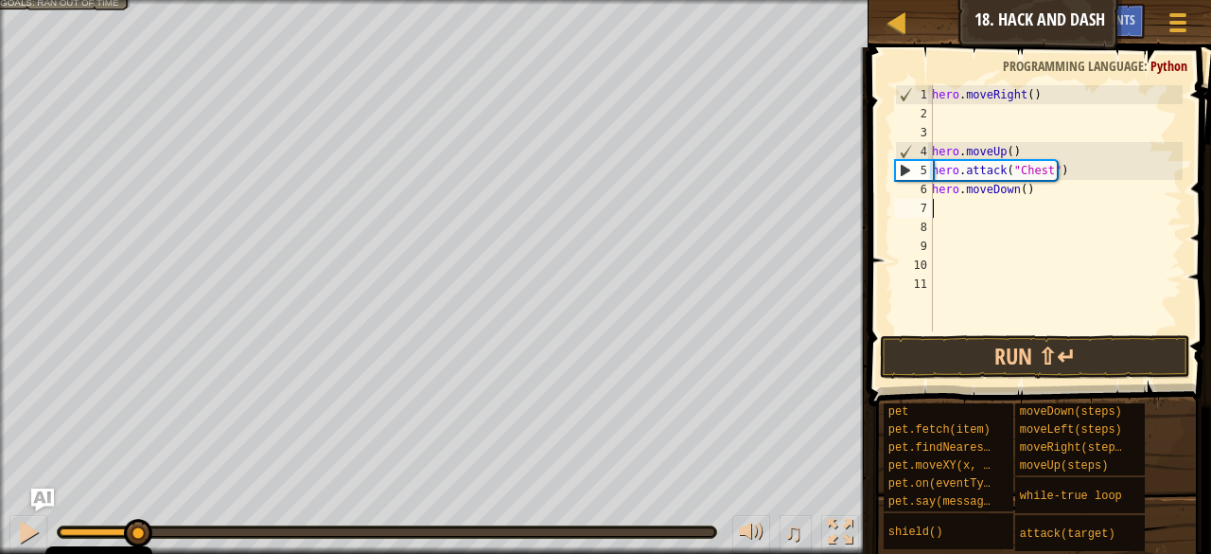
click at [954, 207] on div "hero . moveRight ( ) hero . moveUp ( ) hero . attack ( "Chest" ) hero . moveDow…" at bounding box center [1055, 227] width 255 height 284
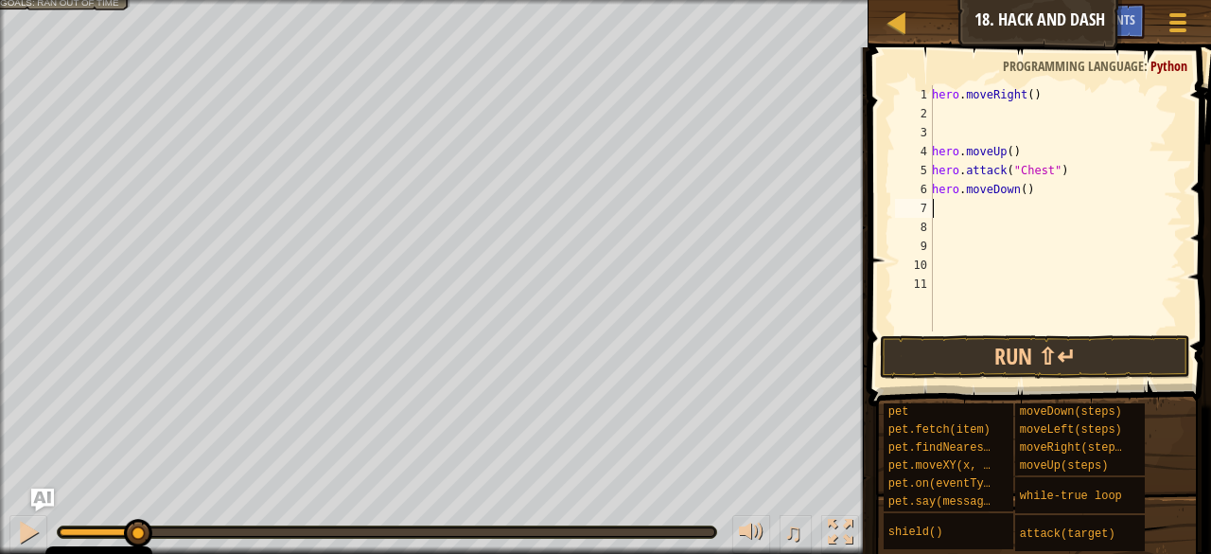
type textarea "h"
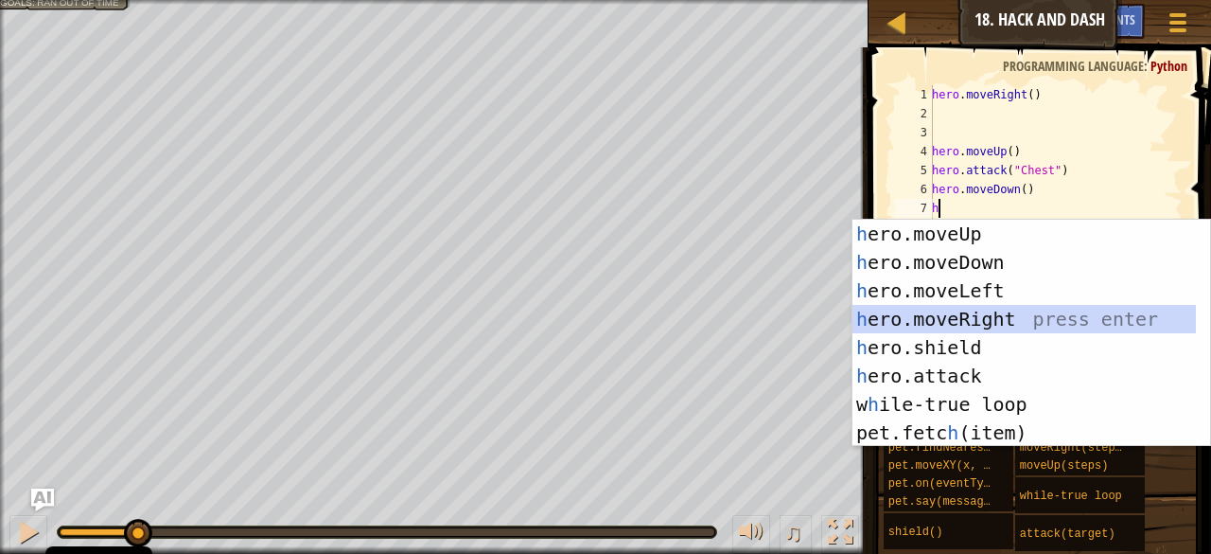
click at [983, 314] on div "h ero.moveUp press enter h ero.moveDown press enter h ero.moveLeft press enter …" at bounding box center [1025, 362] width 344 height 284
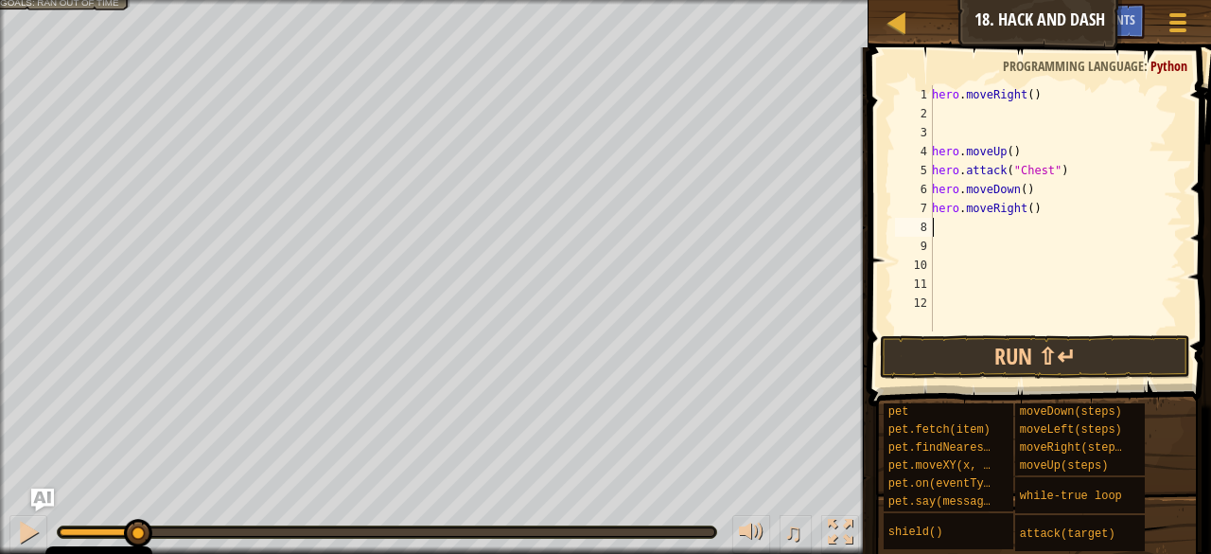
click at [1020, 214] on div "hero . moveRight ( ) hero . moveUp ( ) hero . attack ( "Chest" ) hero . moveDow…" at bounding box center [1055, 227] width 255 height 284
click at [1026, 213] on div "hero . moveRight ( ) hero . moveUp ( ) hero . attack ( "Chest" ) hero . moveDow…" at bounding box center [1055, 227] width 255 height 284
type textarea "hero.moveRight(3)"
click at [1044, 352] on button "Run ⇧↵" at bounding box center [1035, 357] width 310 height 44
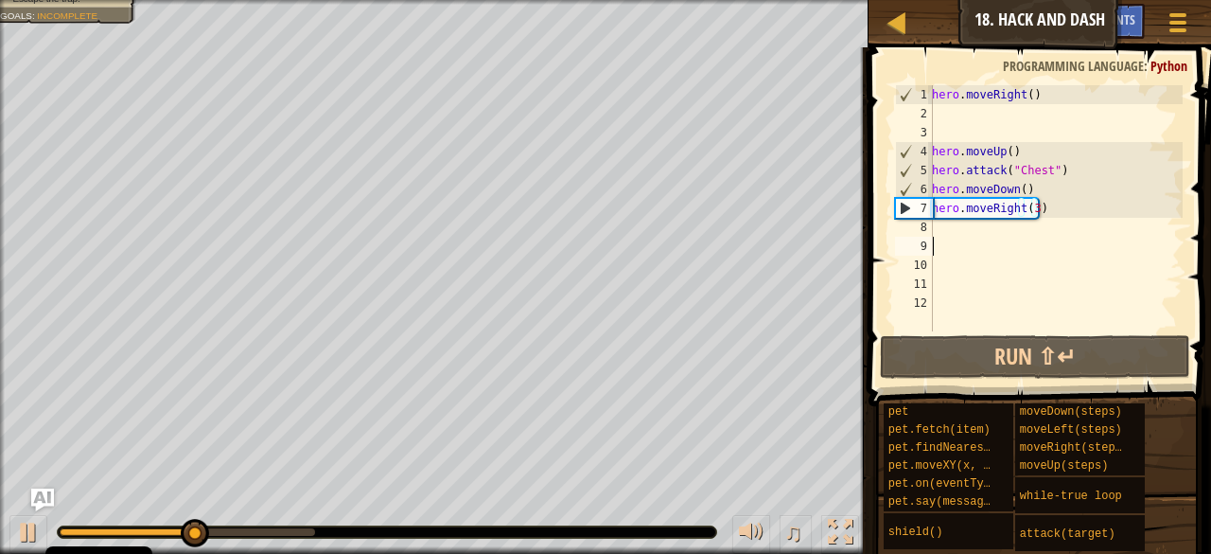
click at [1003, 240] on div "hero . moveRight ( ) hero . moveUp ( ) hero . attack ( "Chest" ) hero . moveDow…" at bounding box center [1055, 227] width 255 height 284
click at [938, 227] on div "hero . moveRight ( ) hero . moveUp ( ) hero . attack ( "Chest" ) hero . moveDow…" at bounding box center [1055, 227] width 255 height 284
type textarea "h"
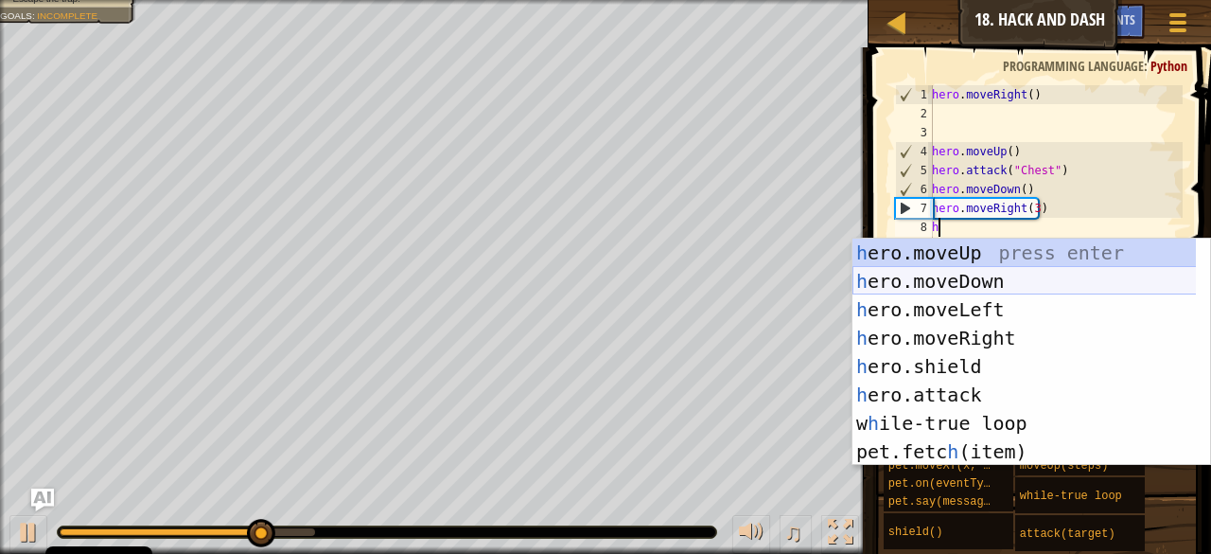
click at [946, 285] on div "h ero.moveUp press enter h ero.moveDown press enter h ero.moveLeft press enter …" at bounding box center [1025, 380] width 344 height 284
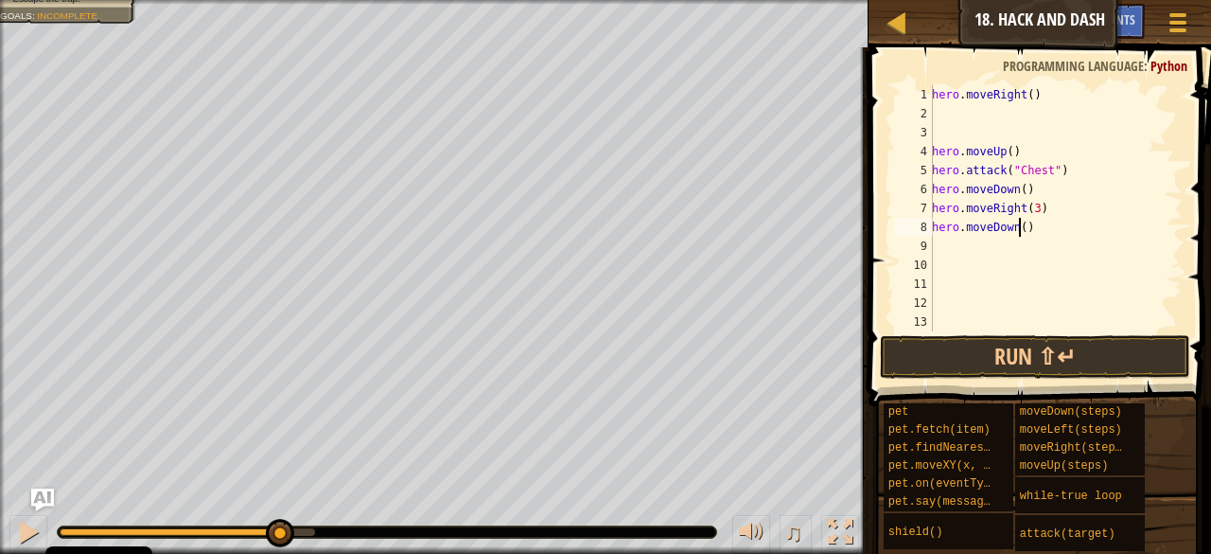
click at [1018, 228] on div "hero . moveRight ( ) hero . moveUp ( ) hero . attack ( "Chest" ) hero . moveDow…" at bounding box center [1055, 227] width 255 height 284
type textarea "hero.moveDown(3)"
click at [965, 245] on div "hero . moveRight ( ) hero . moveUp ( ) hero . attack ( "Chest" ) hero . moveDow…" at bounding box center [1055, 227] width 255 height 284
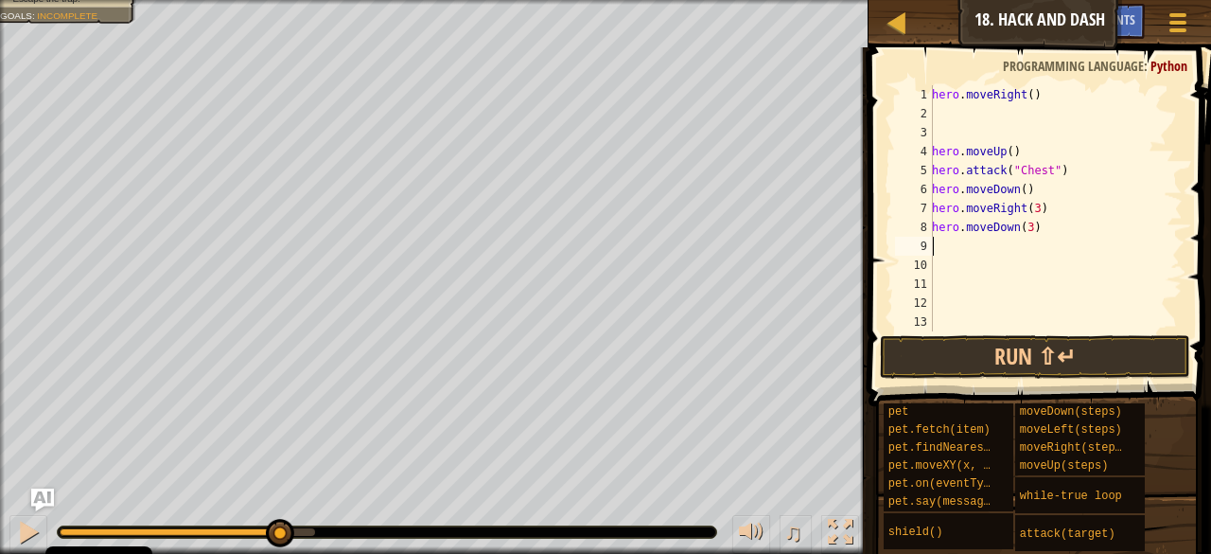
type textarea "h"
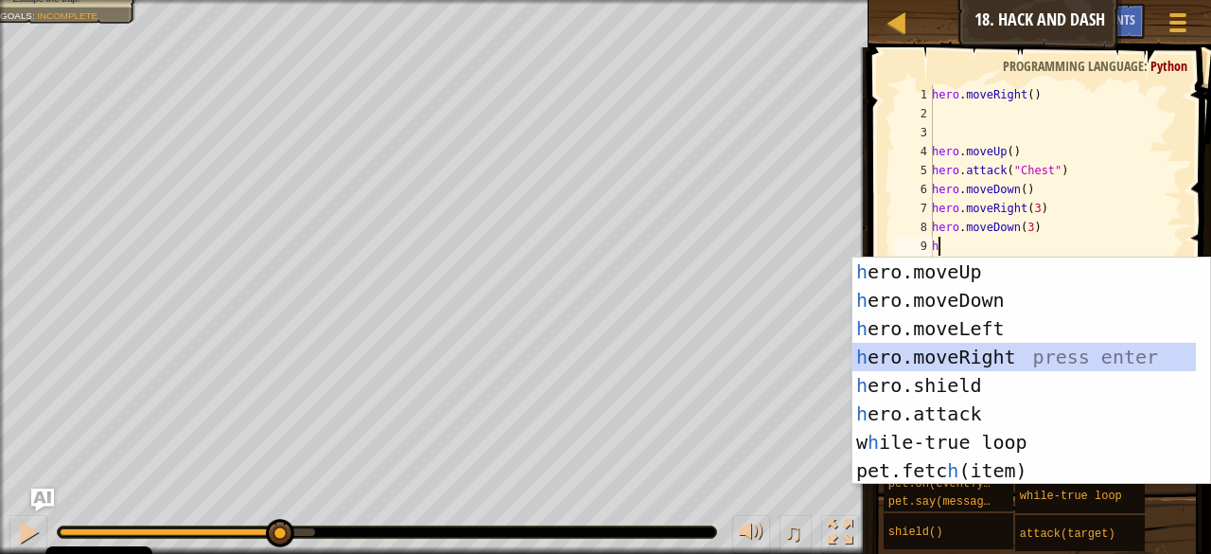
click at [962, 359] on div "h ero.moveUp press enter h ero.moveDown press enter h ero.moveLeft press enter …" at bounding box center [1025, 399] width 344 height 284
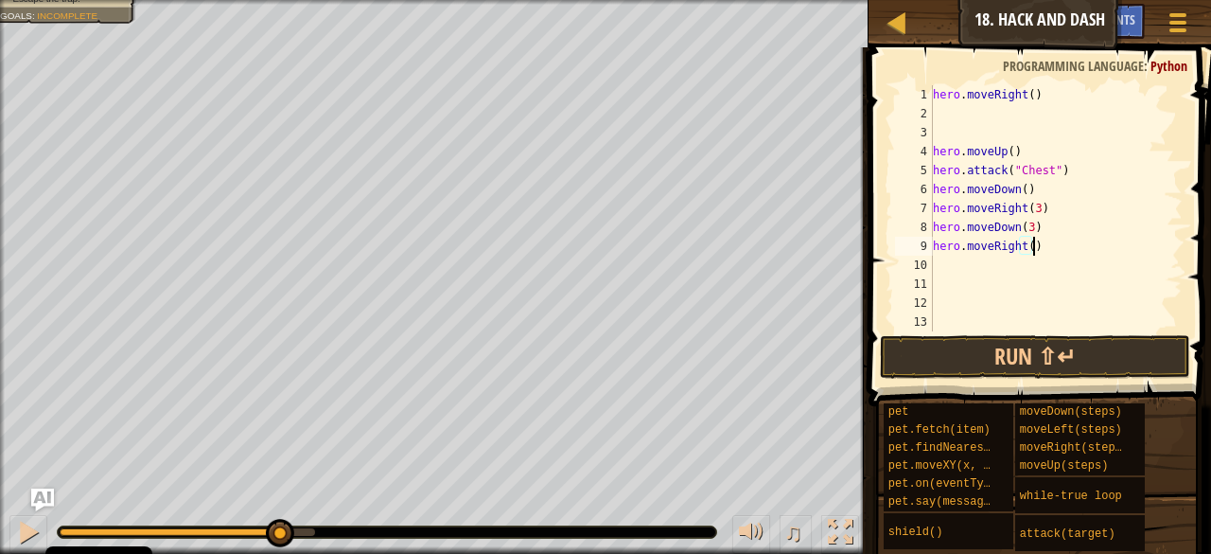
click at [1030, 247] on div "hero . moveRight ( ) hero . moveUp ( ) hero . attack ( "Chest" ) hero . moveDow…" at bounding box center [1048, 227] width 239 height 284
click at [1028, 251] on div "hero . moveRight ( ) hero . moveUp ( ) hero . attack ( "Chest" ) hero . moveDow…" at bounding box center [1048, 227] width 239 height 284
click at [962, 351] on button "Run ⇧↵" at bounding box center [1035, 357] width 310 height 44
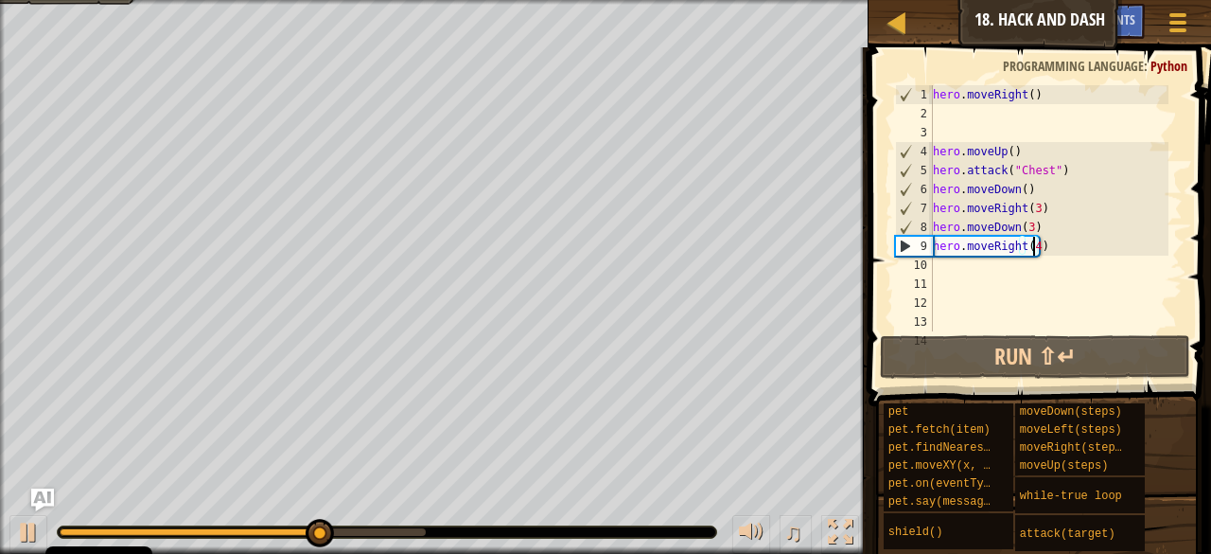
click at [932, 219] on div "8" at bounding box center [914, 227] width 37 height 19
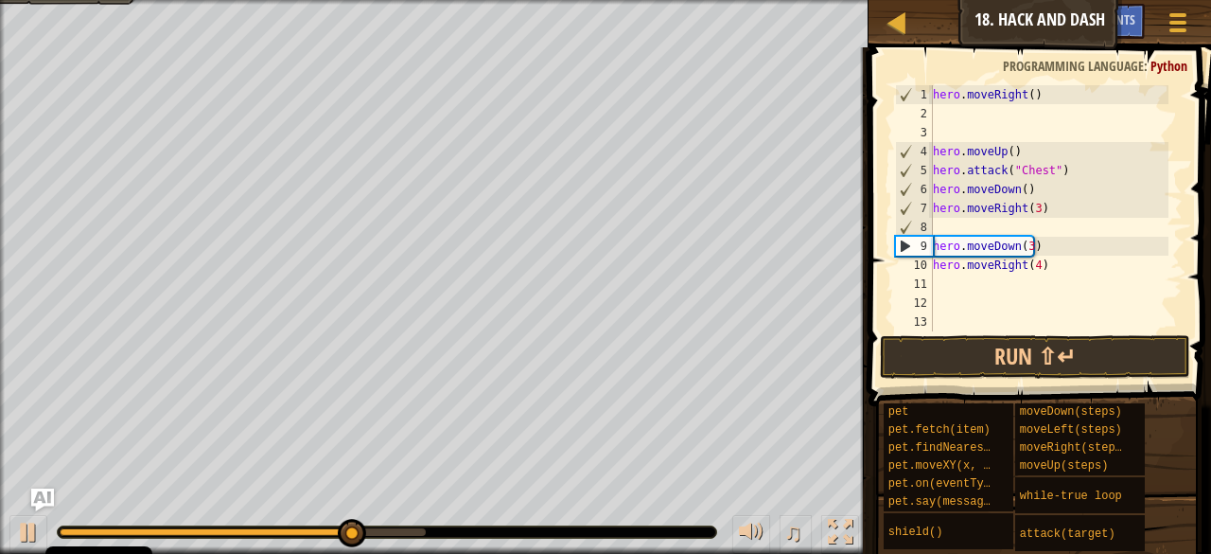
click at [937, 217] on div "hero . moveRight ( ) hero . moveUp ( ) hero . attack ( "Chest" ) hero . moveDow…" at bounding box center [1048, 227] width 239 height 284
type textarea "hero.moveRight(3)"
click at [936, 225] on div "hero . moveRight ( ) hero . moveUp ( ) hero . attack ( "Chest" ) hero . moveDow…" at bounding box center [1048, 227] width 239 height 284
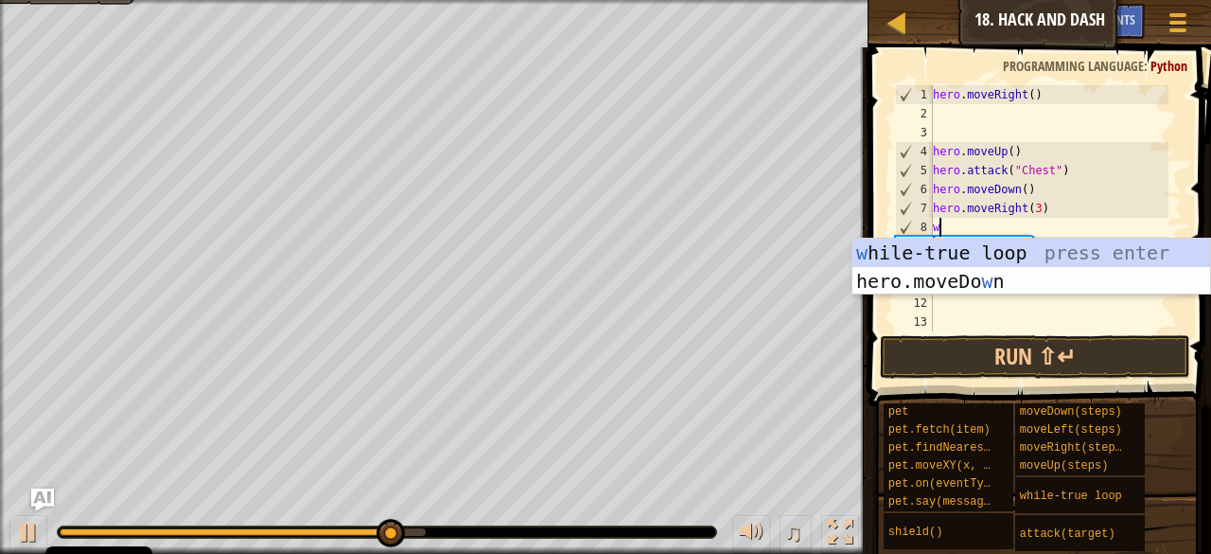
type textarea "wh"
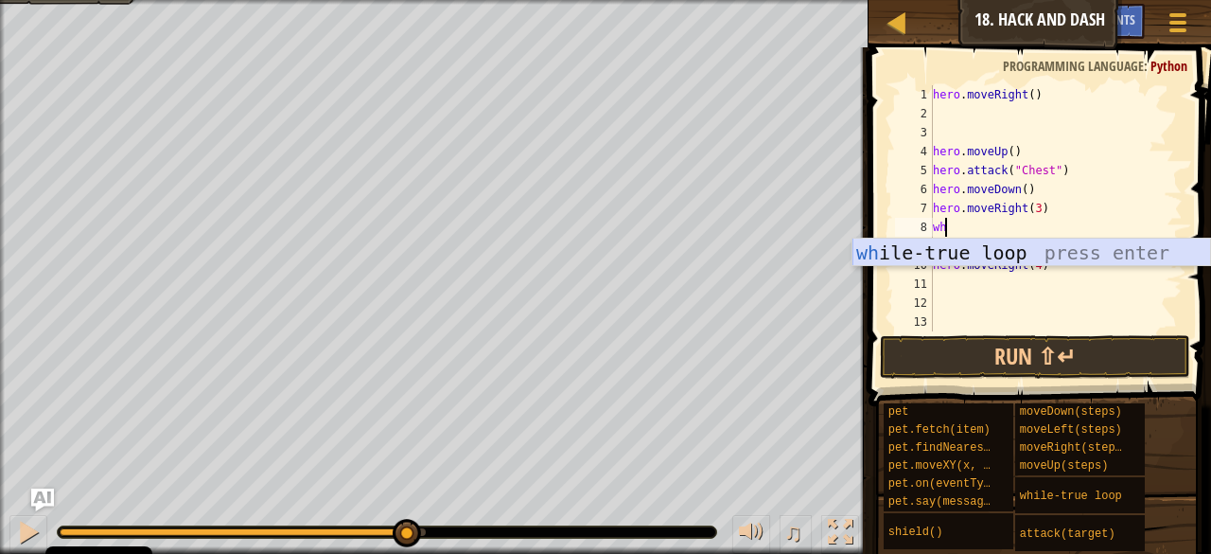
click at [921, 258] on div "wh ile-true loop press enter" at bounding box center [1032, 280] width 359 height 85
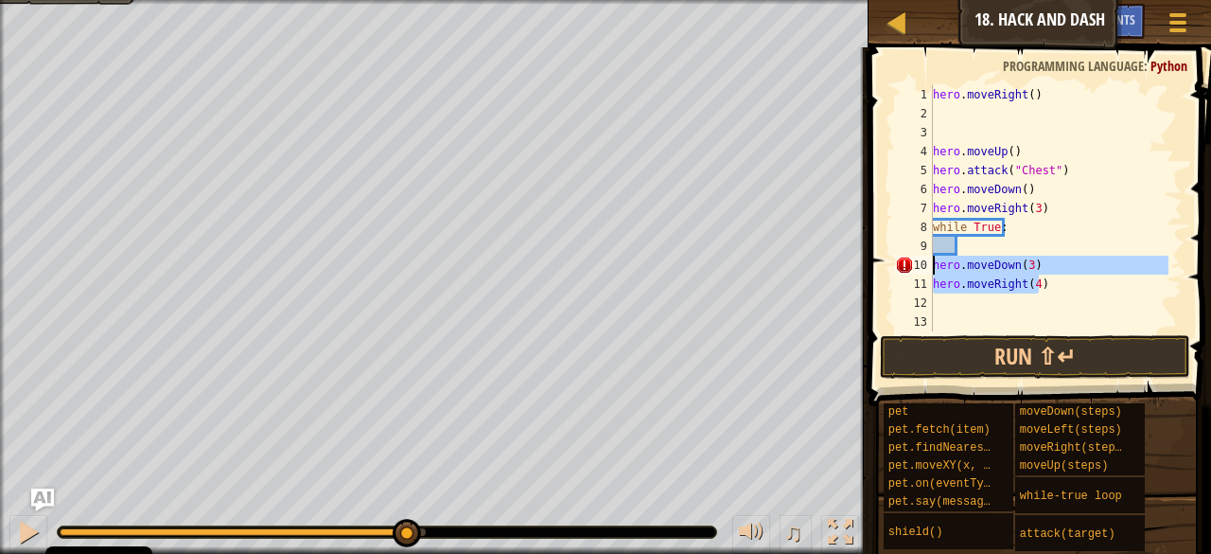
drag, startPoint x: 1050, startPoint y: 287, endPoint x: 929, endPoint y: 269, distance: 122.5
click at [929, 269] on div "1 2 3 4 5 6 7 8 9 10 11 12 13 14 hero . moveRight ( ) hero . moveUp ( ) hero . …" at bounding box center [1036, 208] width 291 height 246
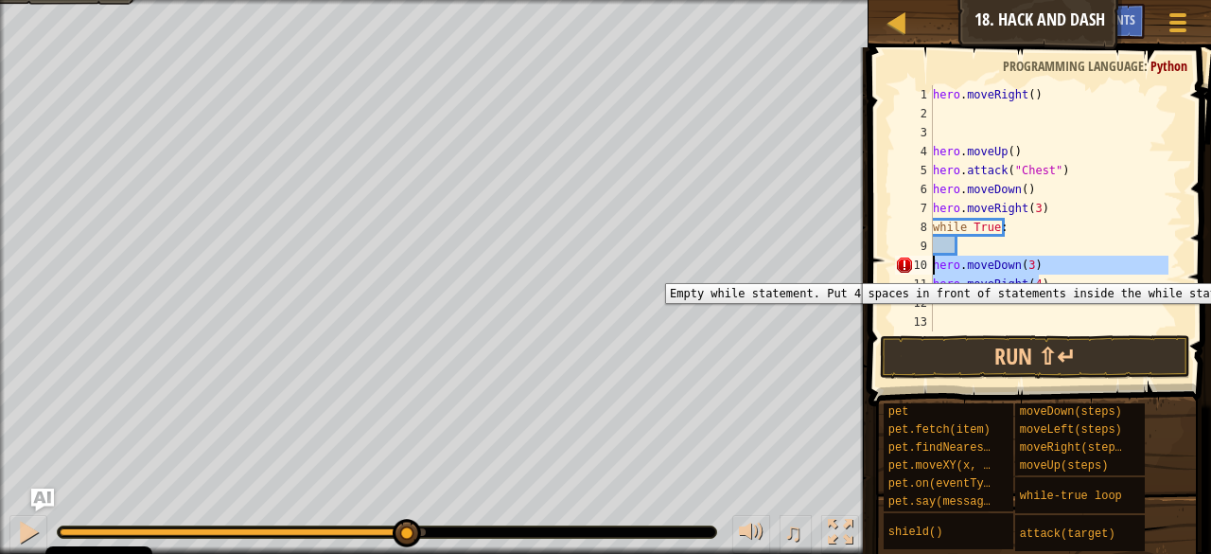
click at [929, 269] on div "10" at bounding box center [914, 265] width 38 height 19
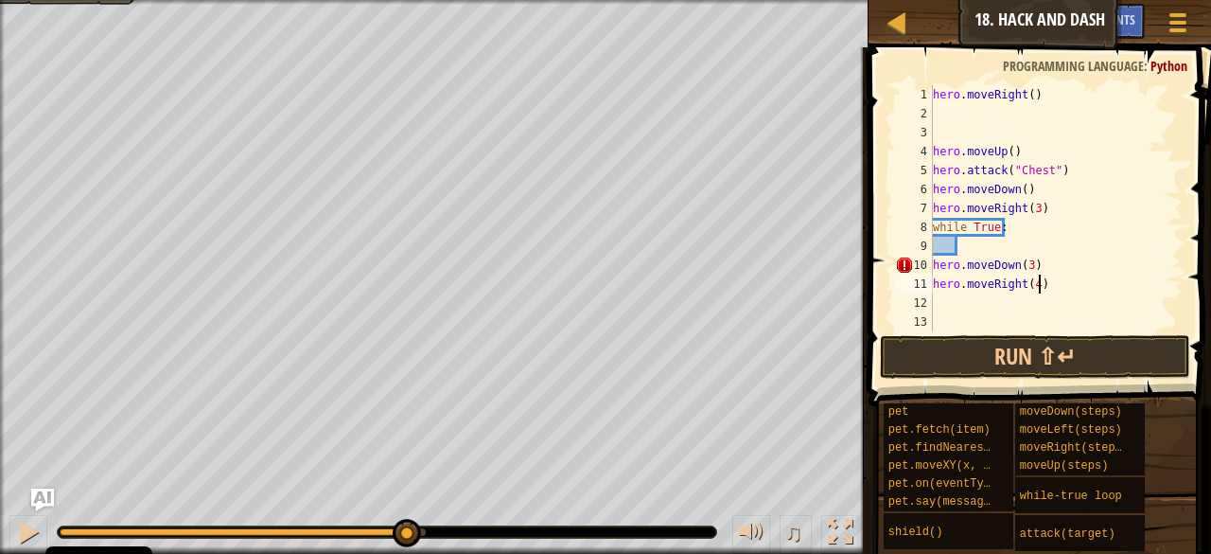
click at [1047, 281] on div "hero . moveRight ( ) hero . moveUp ( ) hero . attack ( "Chest" ) hero . moveDow…" at bounding box center [1048, 227] width 239 height 284
type textarea "h"
click at [960, 259] on div "hero . moveRight ( ) hero . moveUp ( ) hero . attack ( "Chest" ) hero . moveDow…" at bounding box center [1048, 227] width 239 height 284
click at [962, 246] on div "hero . moveRight ( ) hero . moveUp ( ) hero . attack ( "Chest" ) hero . moveDow…" at bounding box center [1048, 227] width 239 height 284
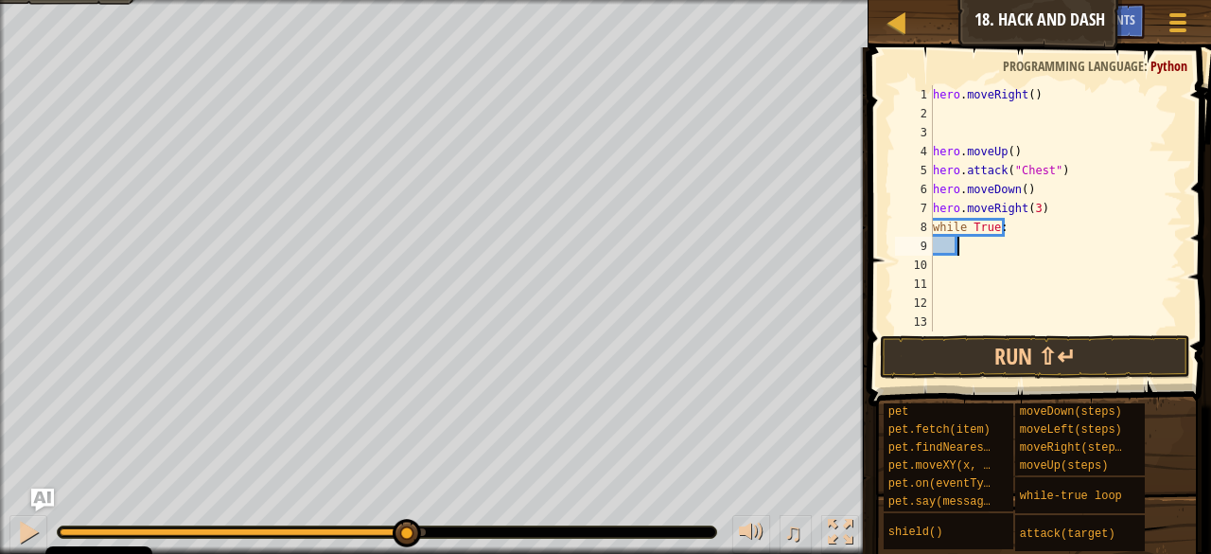
type textarea "h"
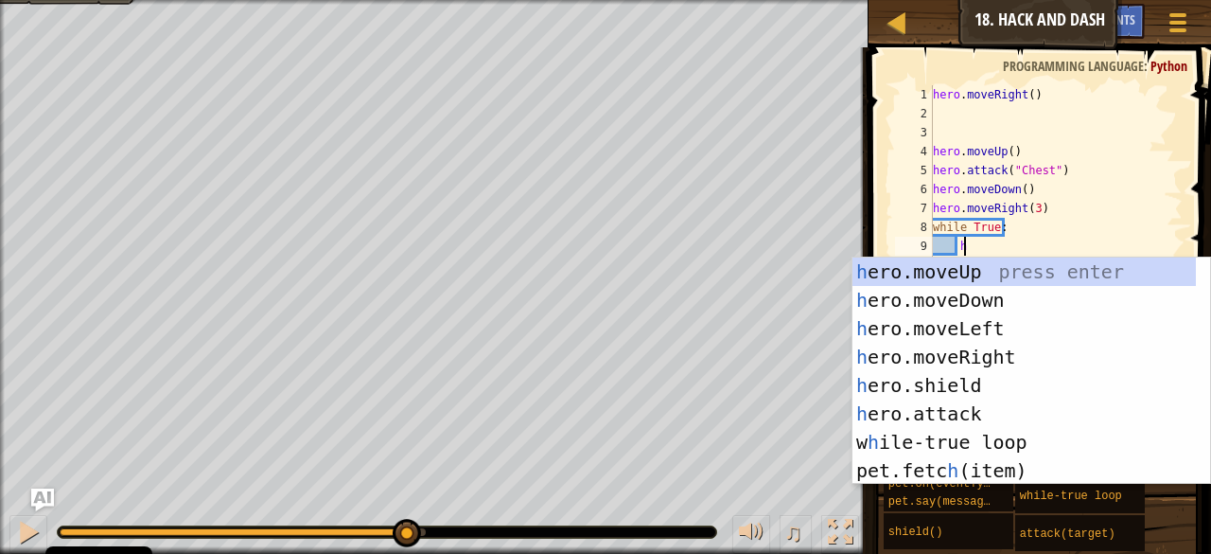
scroll to position [9, 2]
click at [969, 292] on div "h ero.moveUp press enter h ero.moveDown press enter h ero.moveLeft press enter …" at bounding box center [1032, 399] width 359 height 284
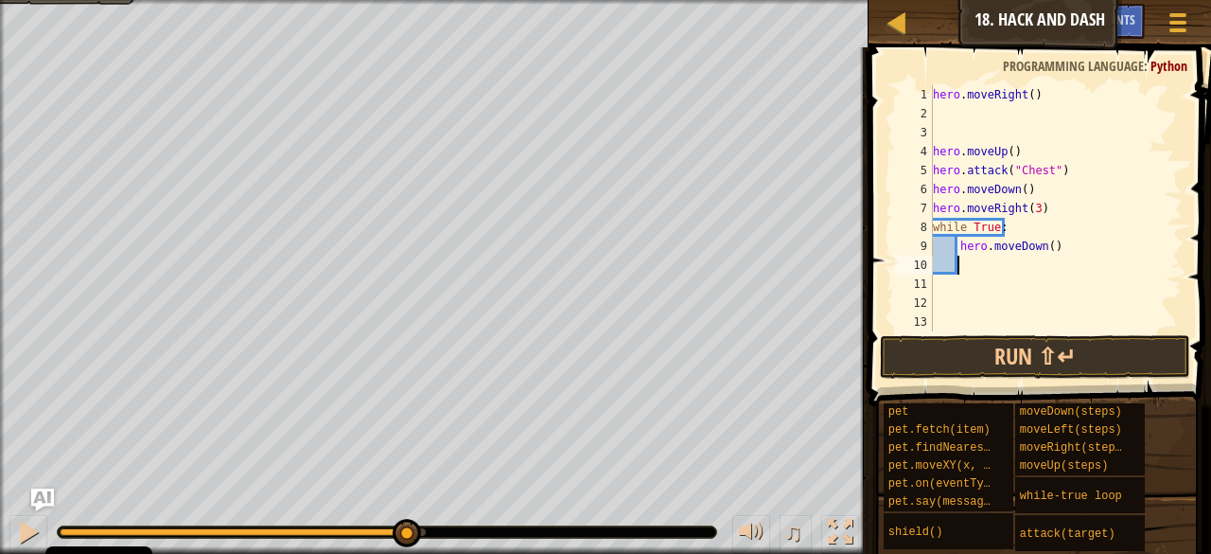
click at [1045, 251] on div "hero . moveRight ( ) hero . moveUp ( ) hero . attack ( "Chest" ) hero . moveDow…" at bounding box center [1048, 227] width 239 height 284
type textarea "hero.moveDown(3)"
click at [986, 268] on div "hero . moveRight ( ) hero . moveUp ( ) hero . attack ( "Chest" ) hero . moveDow…" at bounding box center [1048, 227] width 239 height 284
type textarea "h"
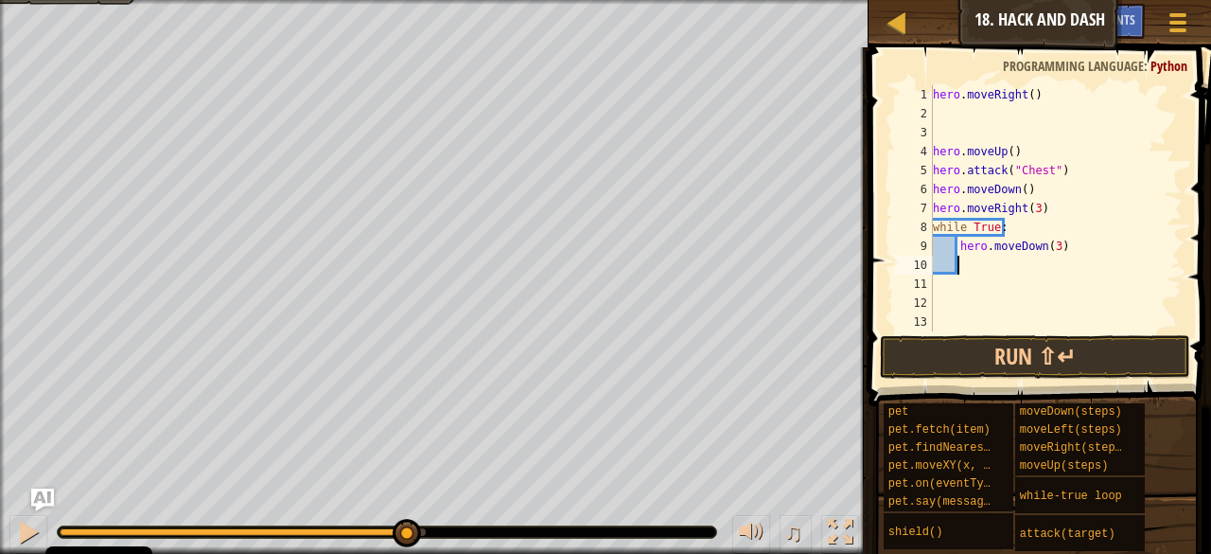
scroll to position [9, 2]
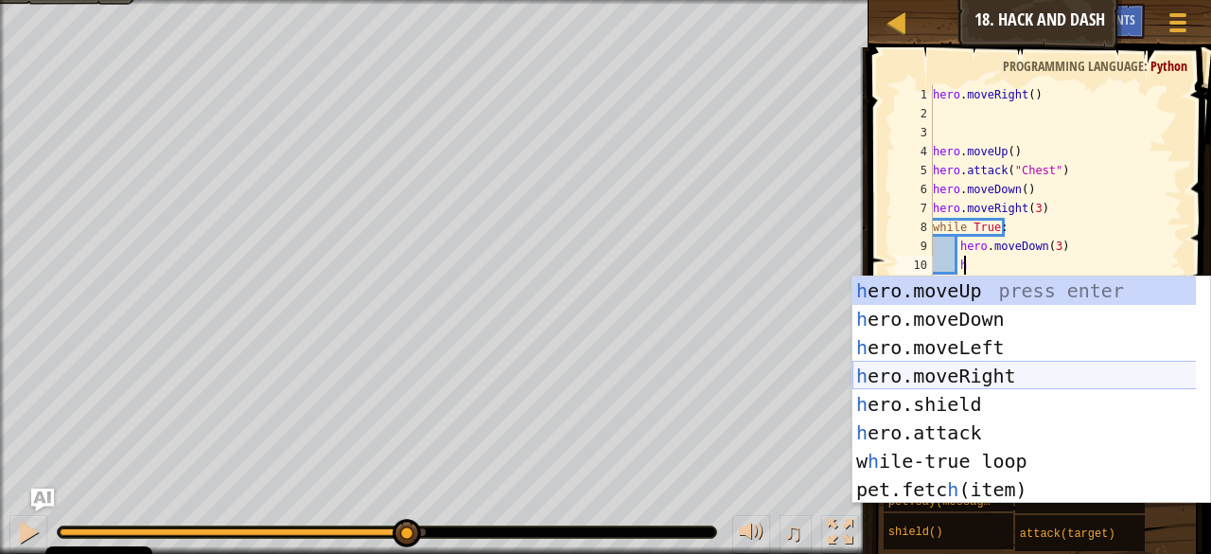
click at [960, 351] on div "h ero.moveUp press enter h ero.moveDown press enter h ero.moveLeft press enter …" at bounding box center [1025, 418] width 344 height 284
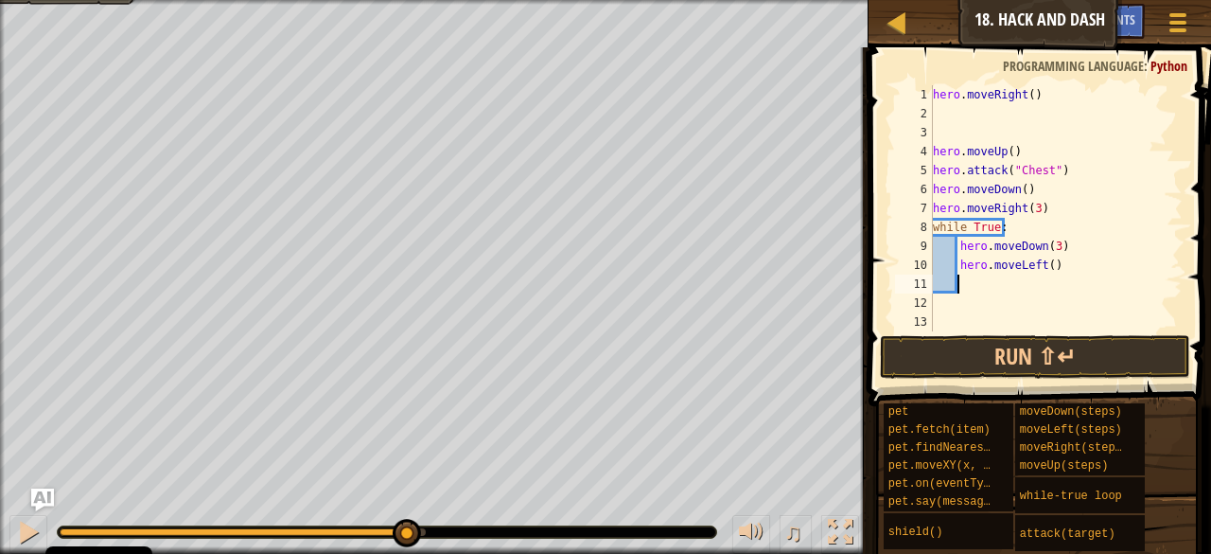
scroll to position [9, 1]
click at [1038, 267] on div "hero . moveRight ( ) hero . moveUp ( ) hero . attack ( "Chest" ) hero . moveDow…" at bounding box center [1048, 227] width 239 height 284
click at [1048, 273] on div "hero . moveRight ( ) hero . moveUp ( ) hero . attack ( "Chest" ) hero . moveDow…" at bounding box center [1048, 227] width 239 height 284
click at [1037, 272] on div "hero . moveRight ( ) hero . moveUp ( ) hero . attack ( "Chest" ) hero . moveDow…" at bounding box center [1048, 227] width 239 height 284
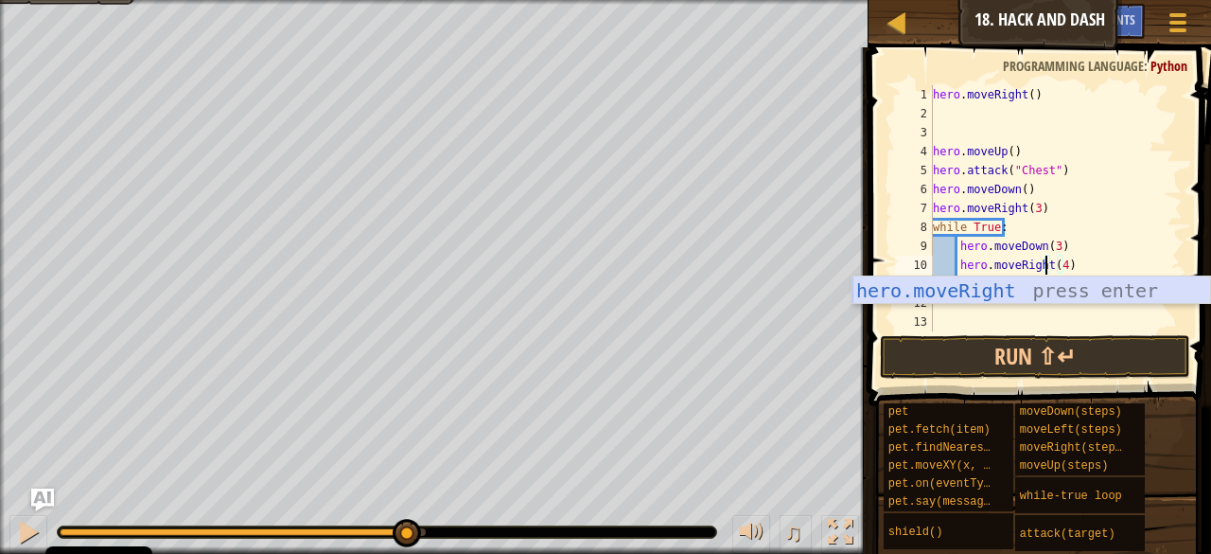
click at [978, 294] on div "hero.moveRight press enter" at bounding box center [1032, 318] width 359 height 85
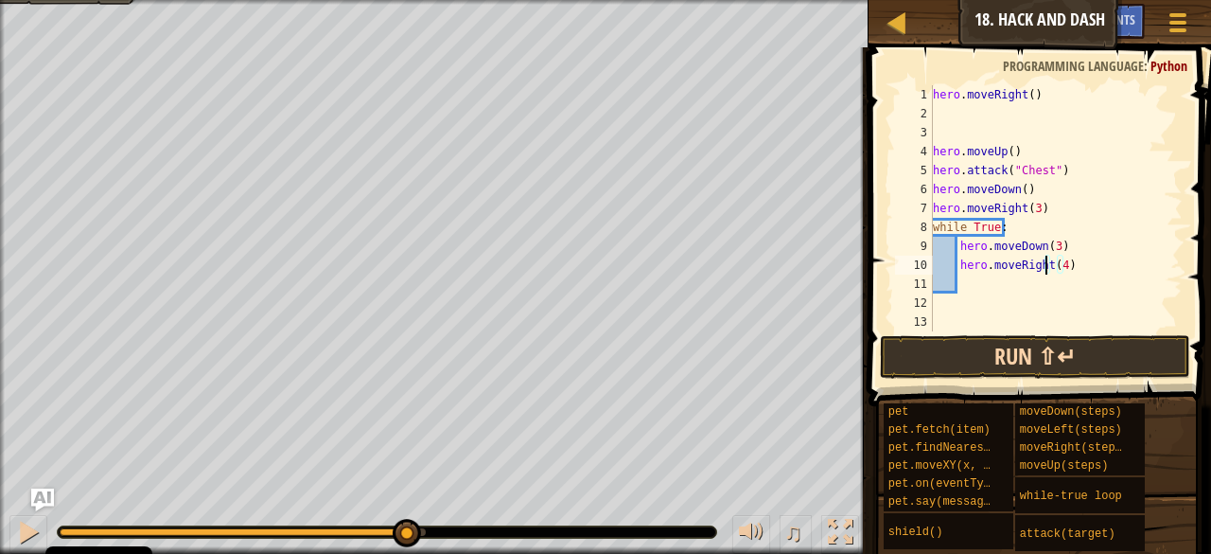
type textarea "hero.moveRight(4)"
click at [1047, 352] on button "Run ⇧↵" at bounding box center [1035, 357] width 310 height 44
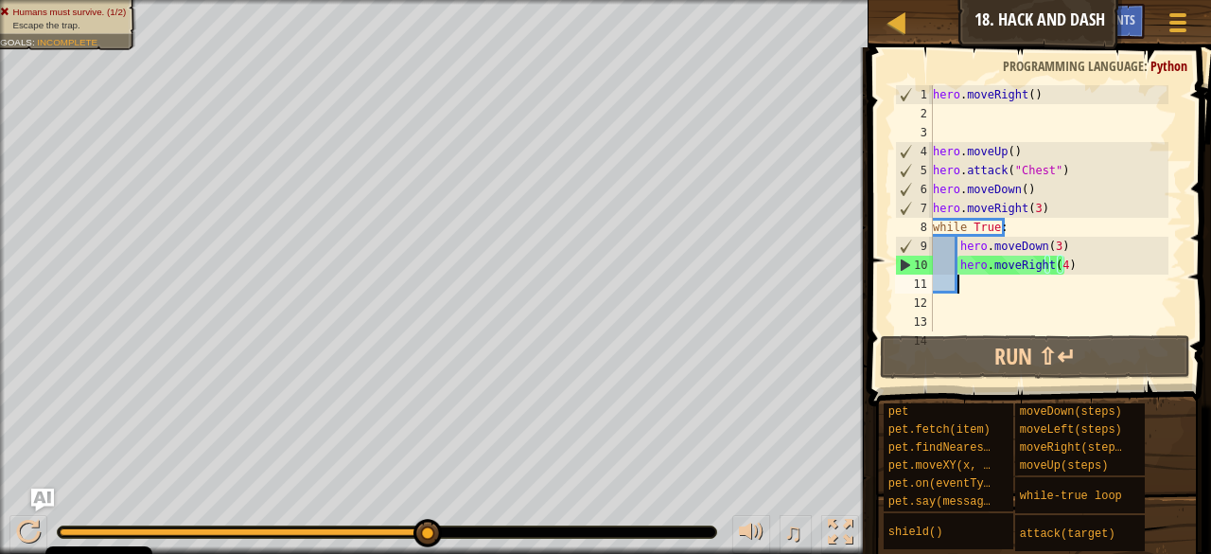
click at [965, 291] on div "hero . moveRight ( ) hero . moveUp ( ) hero . attack ( "Chest" ) hero . moveDow…" at bounding box center [1048, 227] width 239 height 284
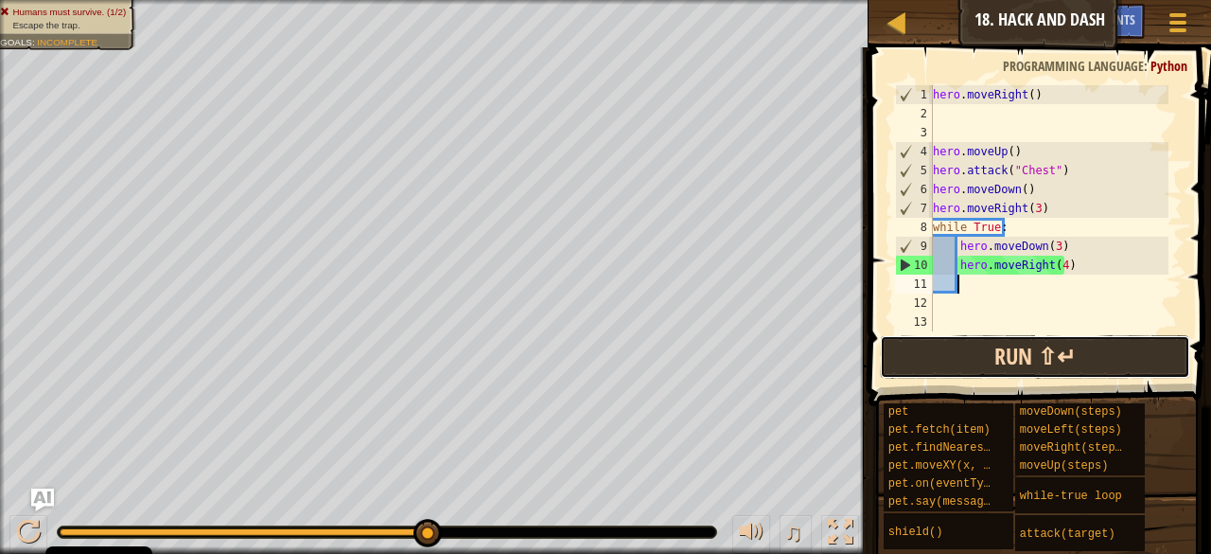
click at [1016, 355] on button "Run ⇧↵" at bounding box center [1035, 357] width 310 height 44
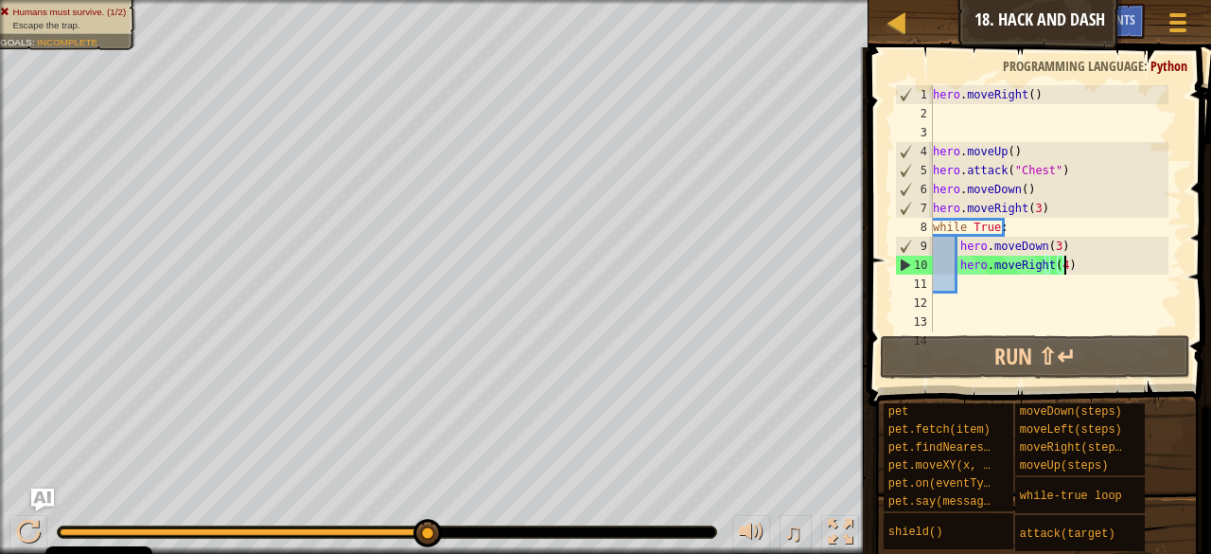
click at [1066, 272] on div "hero . moveRight ( ) hero . moveUp ( ) hero . attack ( "Chest" ) hero . moveDow…" at bounding box center [1048, 227] width 239 height 284
click at [1035, 270] on div "hero . moveRight ( ) hero . moveUp ( ) hero . attack ( "Chest" ) hero . moveDow…" at bounding box center [1048, 227] width 239 height 284
click at [1043, 271] on div "hero . moveRight ( ) hero . moveUp ( ) hero . attack ( "Chest" ) hero . moveDow…" at bounding box center [1048, 227] width 239 height 284
click at [1035, 252] on div "hero . moveRight ( ) hero . moveUp ( ) hero . attack ( "Chest" ) hero . moveDow…" at bounding box center [1048, 227] width 239 height 284
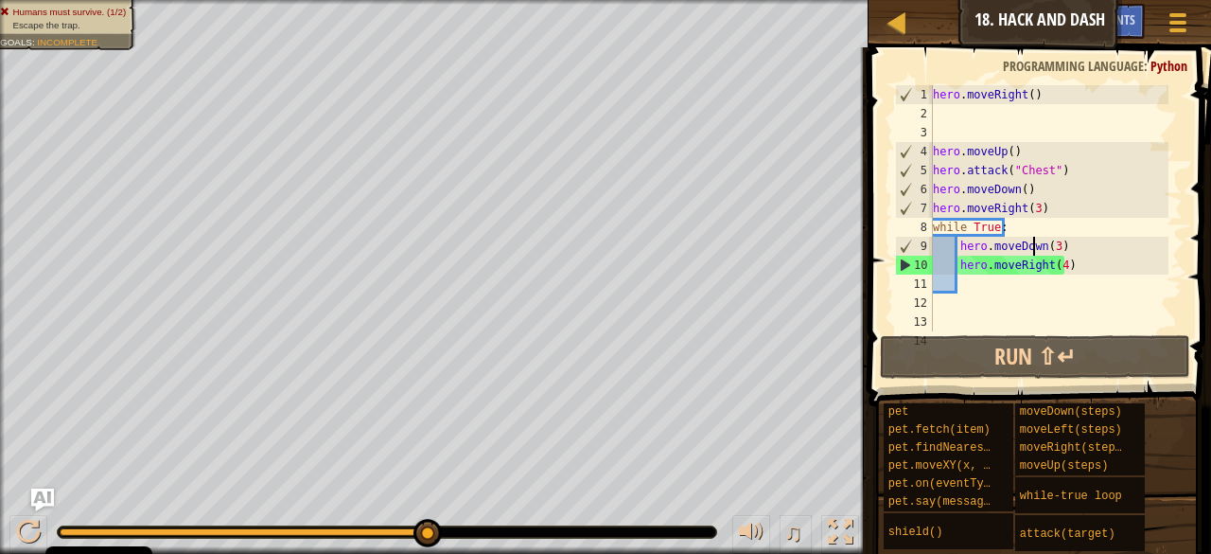
type textarea "hero.moveDown(3)"
drag, startPoint x: 1035, startPoint y: 252, endPoint x: 1047, endPoint y: 245, distance: 13.1
click at [1047, 245] on div "hero . moveRight ( ) hero . moveUp ( ) hero . attack ( "Chest" ) hero . moveDow…" at bounding box center [1048, 227] width 239 height 284
click at [1038, 248] on div "hero . moveRight ( ) hero . moveUp ( ) hero . attack ( "Chest" ) hero . moveDow…" at bounding box center [1048, 227] width 239 height 284
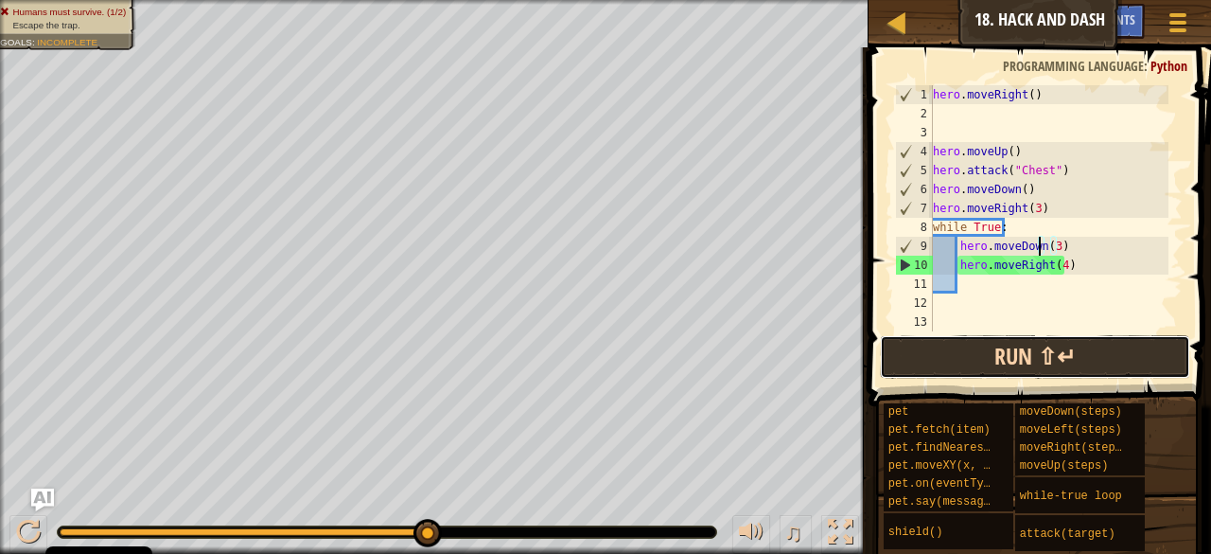
click at [1036, 357] on button "Run ⇧↵" at bounding box center [1035, 357] width 310 height 44
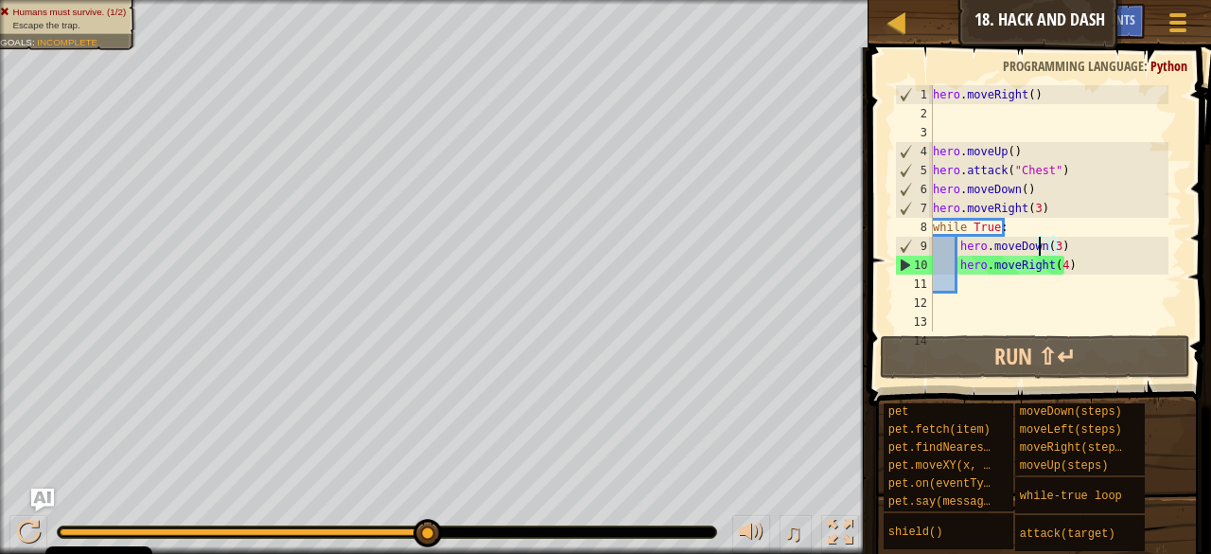
click at [964, 286] on div "hero . moveRight ( ) hero . moveUp ( ) hero . attack ( "Chest" ) hero . moveDow…" at bounding box center [1048, 227] width 239 height 284
type textarea "h"
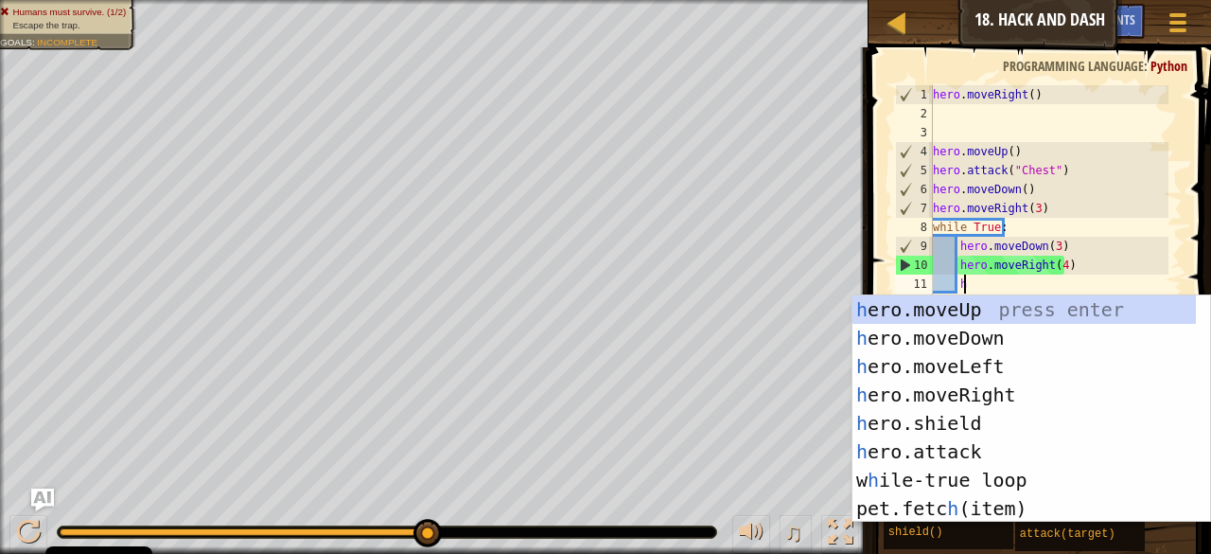
scroll to position [9, 2]
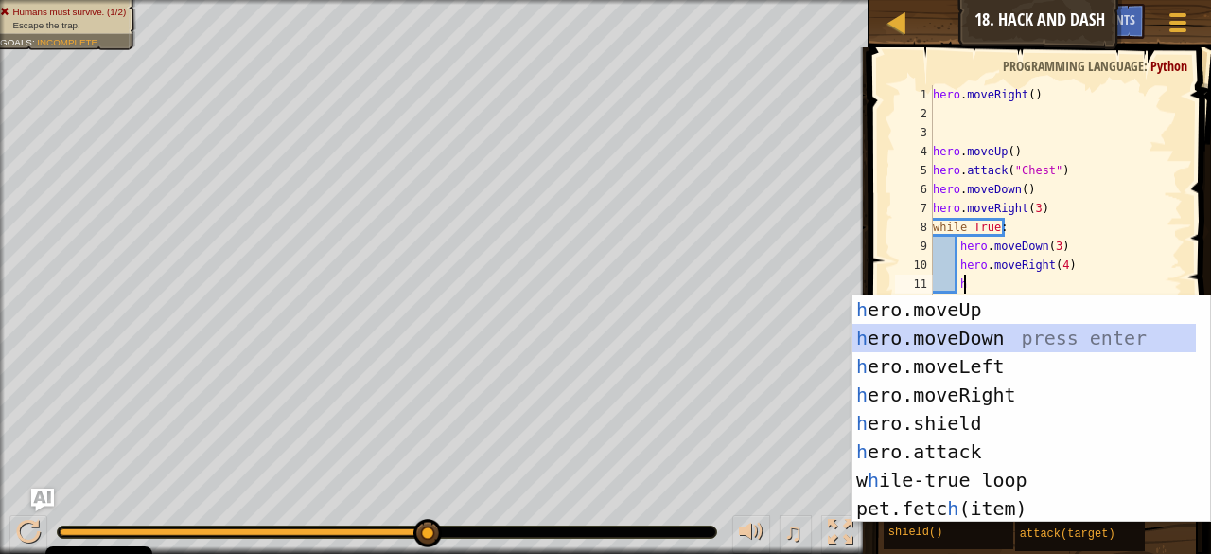
click at [967, 332] on div "h ero.moveUp press enter h ero.moveDown press enter h ero.moveLeft press enter …" at bounding box center [1032, 437] width 359 height 284
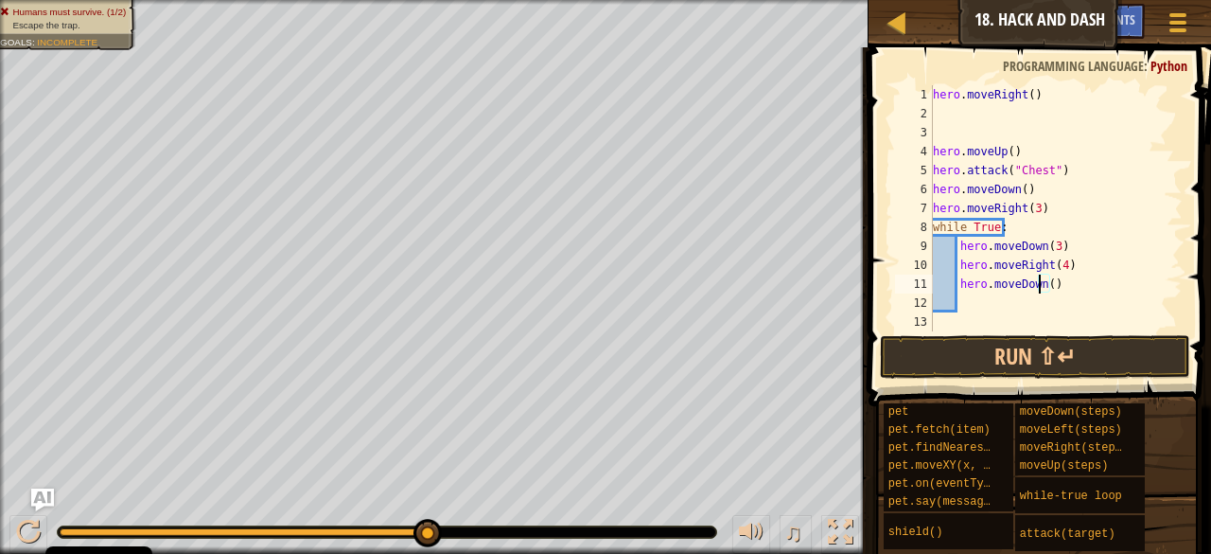
click at [1038, 287] on div "hero . moveRight ( ) hero . moveUp ( ) hero . attack ( "Chest" ) hero . moveDow…" at bounding box center [1048, 227] width 239 height 284
click at [1043, 289] on div "hero . moveRight ( ) hero . moveUp ( ) hero . attack ( "Chest" ) hero . moveDow…" at bounding box center [1048, 227] width 239 height 284
click at [1050, 356] on button "Run ⇧↵" at bounding box center [1035, 357] width 310 height 44
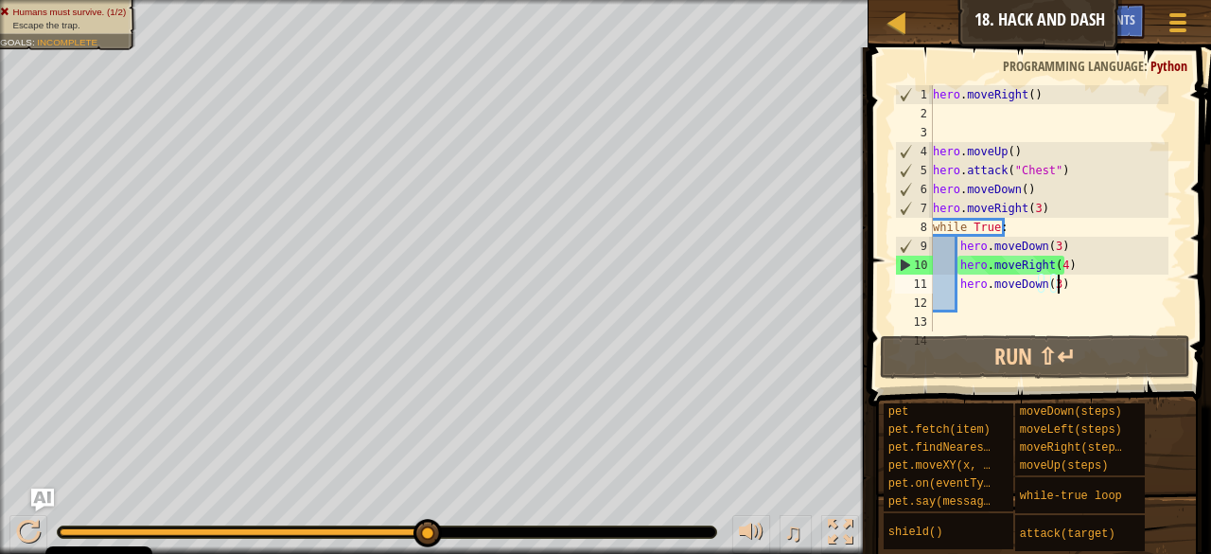
click at [1060, 290] on div "hero . moveRight ( ) hero . moveUp ( ) hero . attack ( "Chest" ) hero . moveDow…" at bounding box center [1048, 227] width 239 height 284
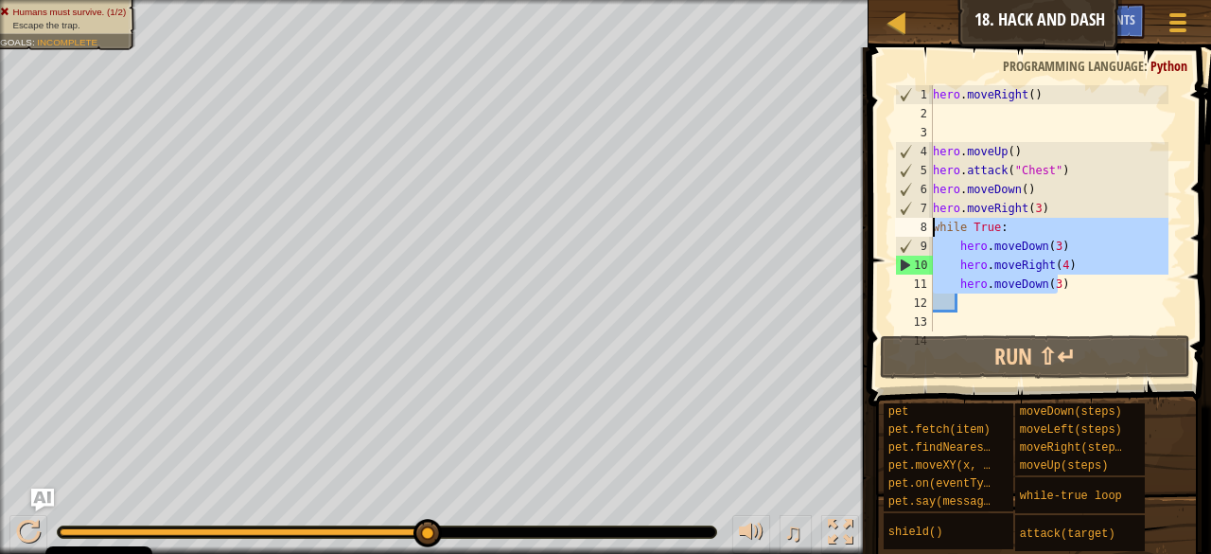
drag, startPoint x: 1069, startPoint y: 288, endPoint x: 921, endPoint y: 230, distance: 159.4
click at [921, 230] on div "hero.moveDown(3) 1 2 3 4 5 6 7 8 9 10 11 12 13 14 hero . moveRight ( ) hero . m…" at bounding box center [1036, 208] width 291 height 246
type textarea "while True: hero.moveDown(3)"
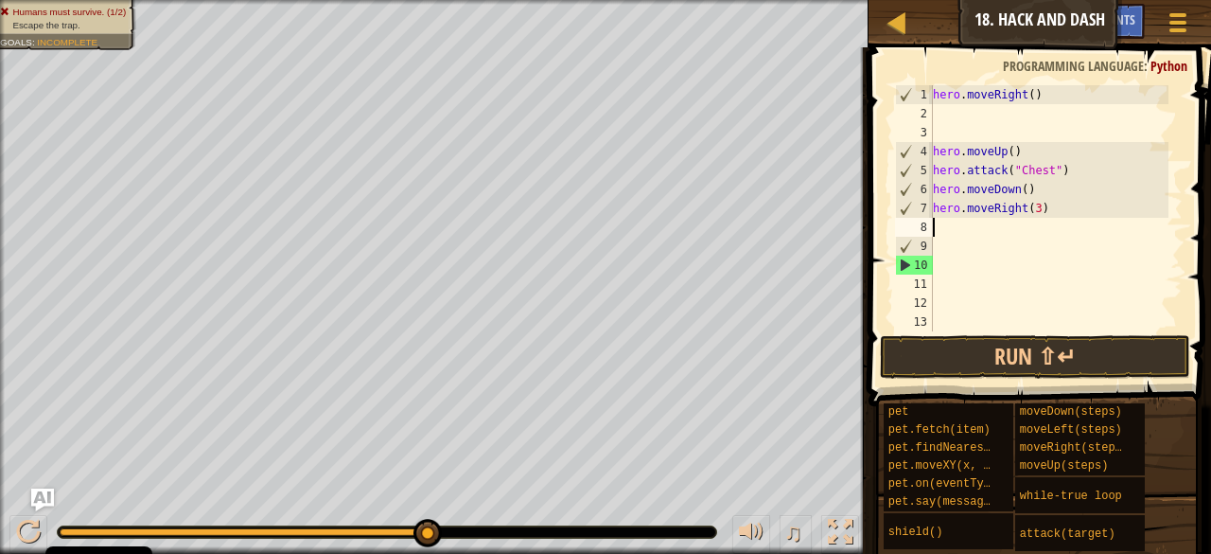
scroll to position [9, 0]
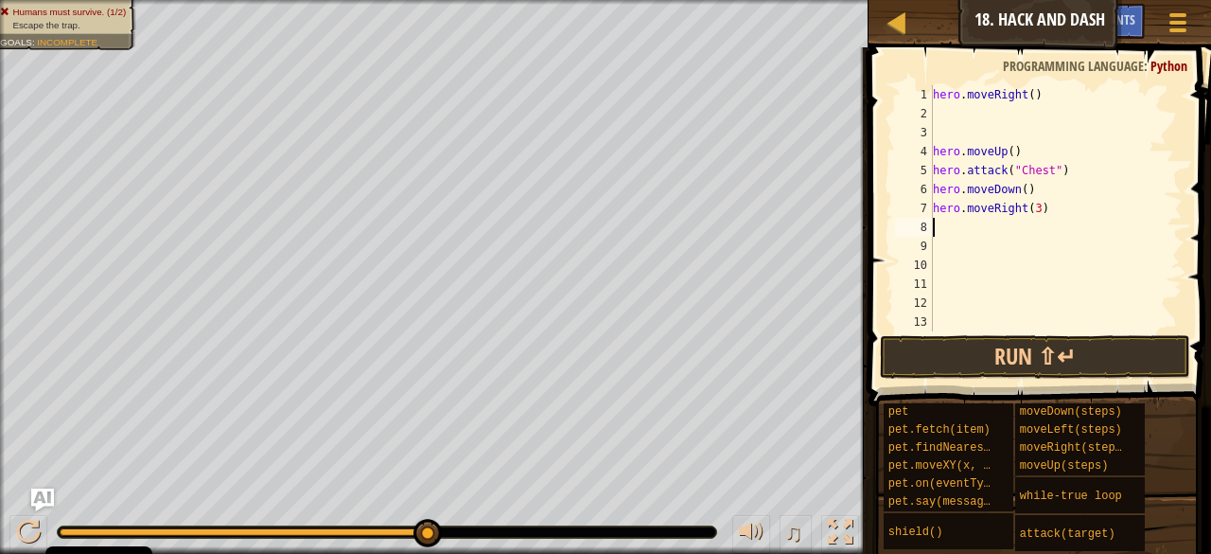
type textarea "h"
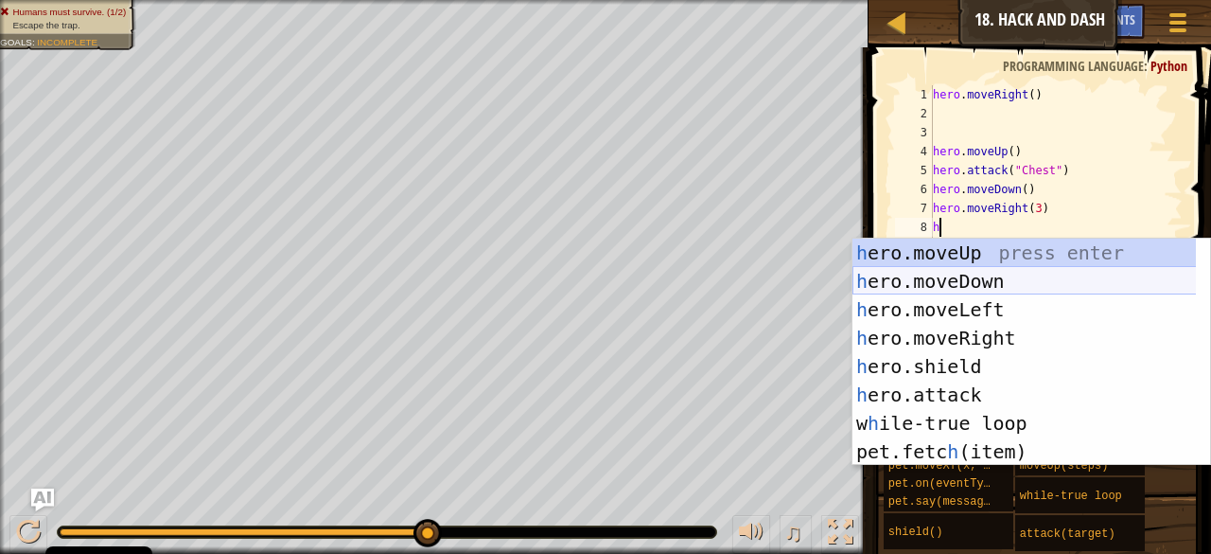
click at [910, 282] on div "h ero.moveUp press enter h ero.moveDown press enter h ero.moveLeft press enter …" at bounding box center [1025, 380] width 344 height 284
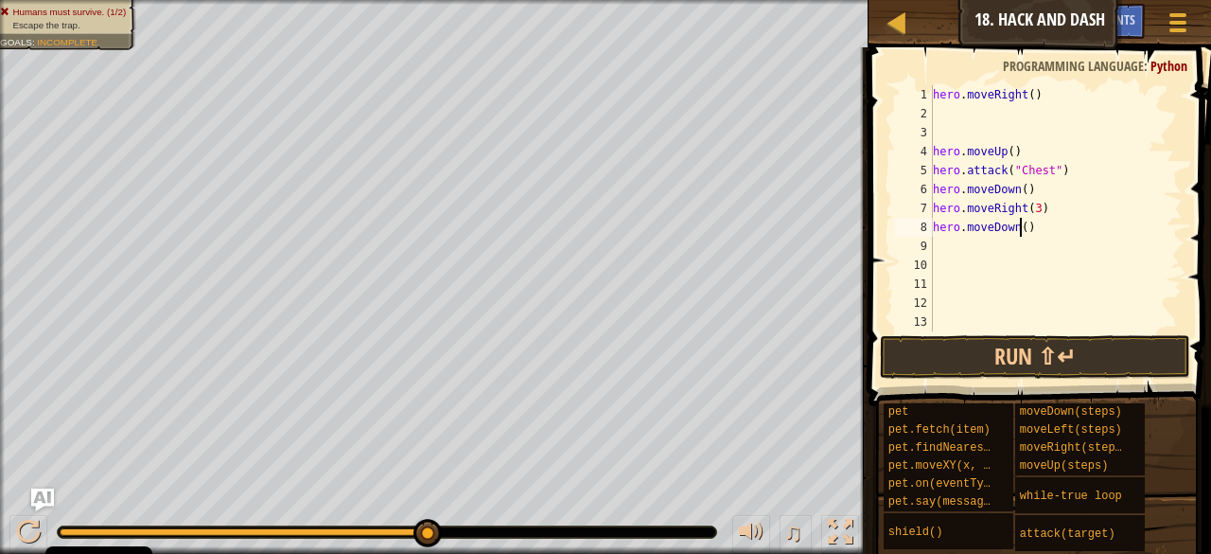
click at [1021, 236] on div "hero . moveRight ( ) hero . moveUp ( ) hero . attack ( "Chest" ) hero . moveDow…" at bounding box center [1048, 227] width 239 height 284
type textarea "hero.moveDown(4)"
click at [1013, 254] on div "hero . moveRight ( ) hero . moveUp ( ) hero . attack ( "Chest" ) hero . moveDow…" at bounding box center [1048, 227] width 239 height 284
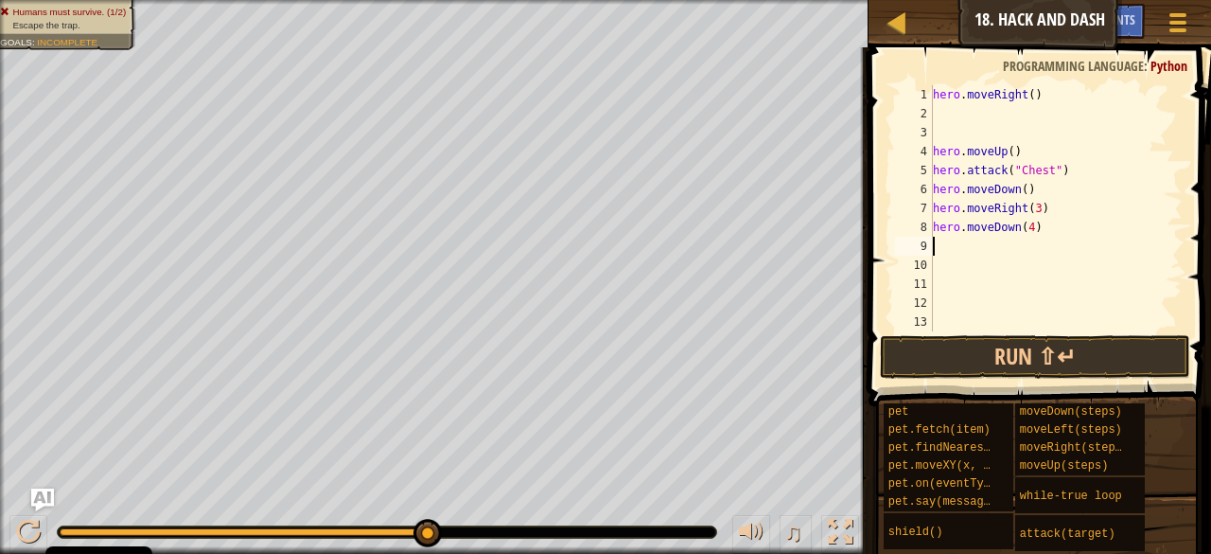
scroll to position [9, 0]
type textarea "h"
click at [1000, 365] on button "Run ⇧↵" at bounding box center [1035, 357] width 310 height 44
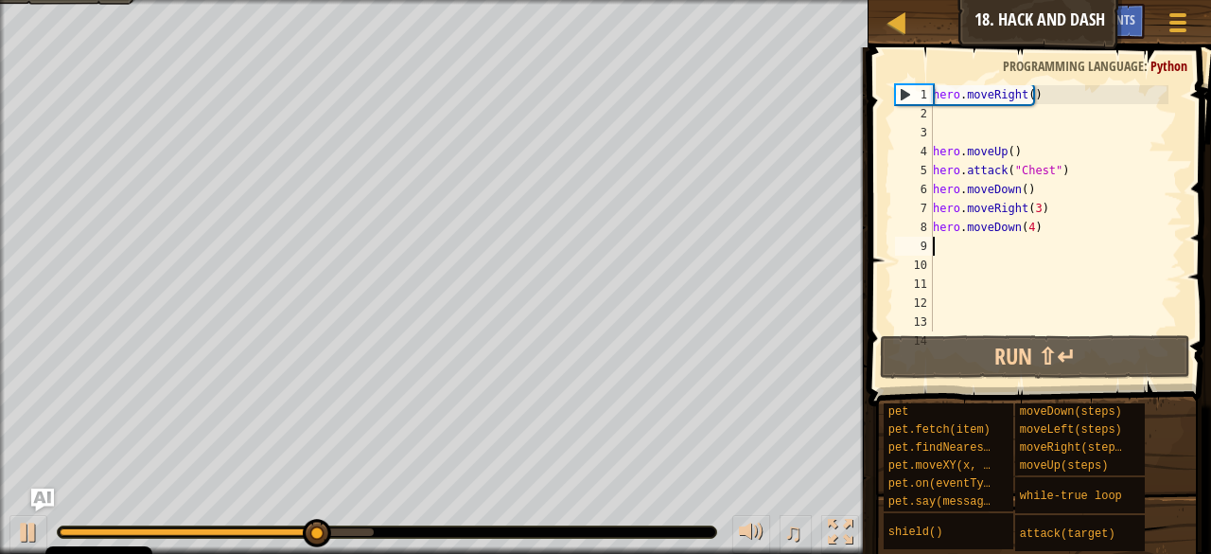
type textarea "h"
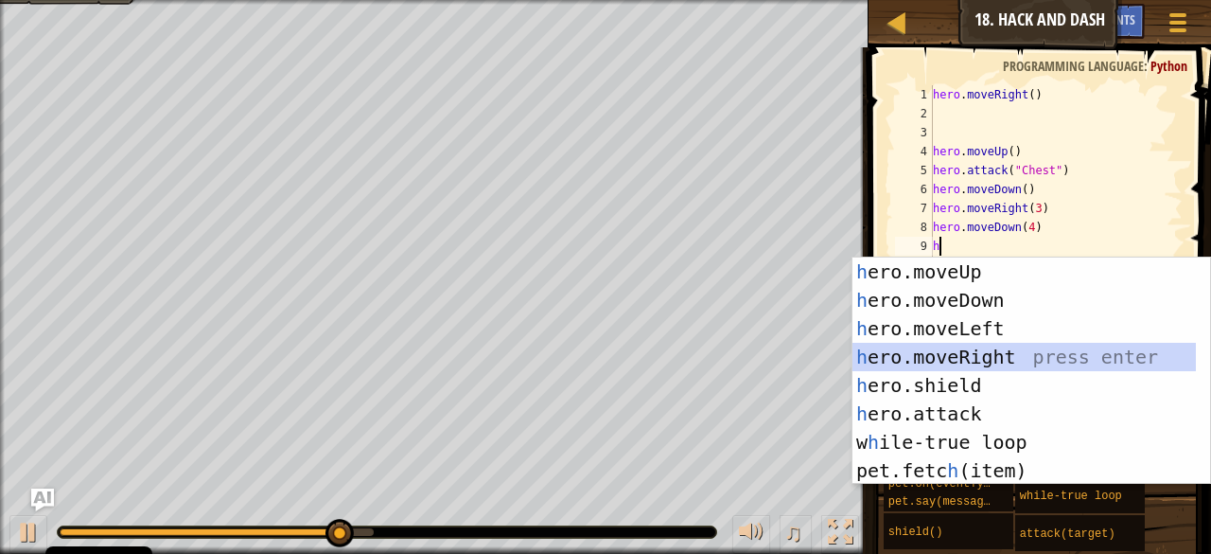
click at [973, 358] on div "h ero.moveUp press enter h ero.moveDown press enter h ero.moveLeft press enter …" at bounding box center [1025, 399] width 344 height 284
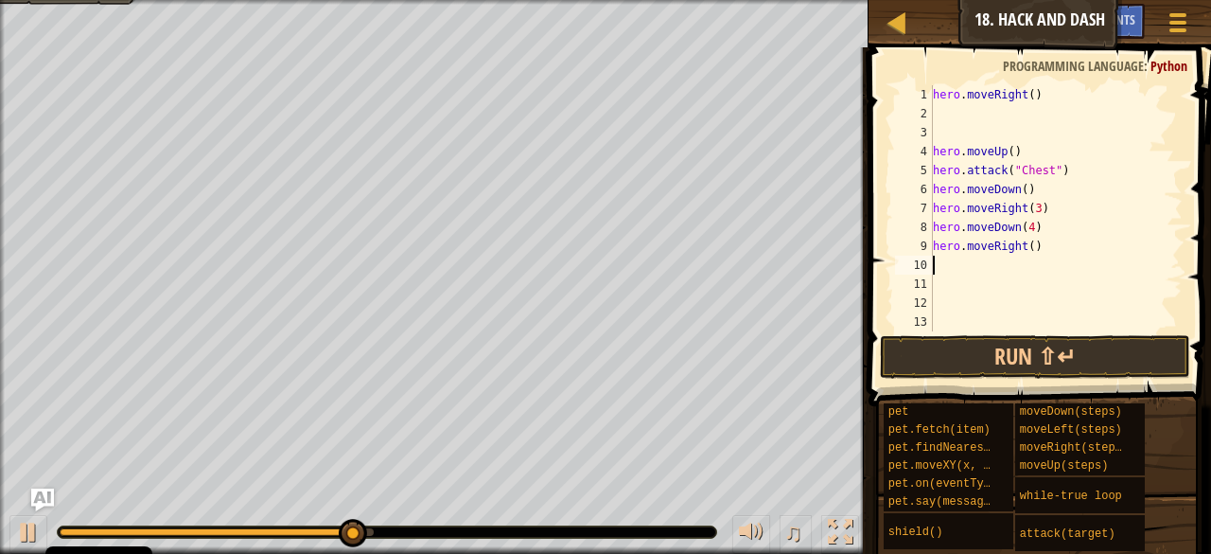
click at [1032, 247] on div "hero . moveRight ( ) hero . moveUp ( ) hero . attack ( "Chest" ) hero . moveDow…" at bounding box center [1048, 227] width 239 height 284
click at [1028, 249] on div "hero . moveRight ( ) hero . moveUp ( ) hero . attack ( "Chest" ) hero . moveDow…" at bounding box center [1048, 227] width 239 height 284
click at [1013, 379] on span at bounding box center [1042, 199] width 358 height 415
click at [1010, 359] on button "Run ⇧↵" at bounding box center [1035, 357] width 310 height 44
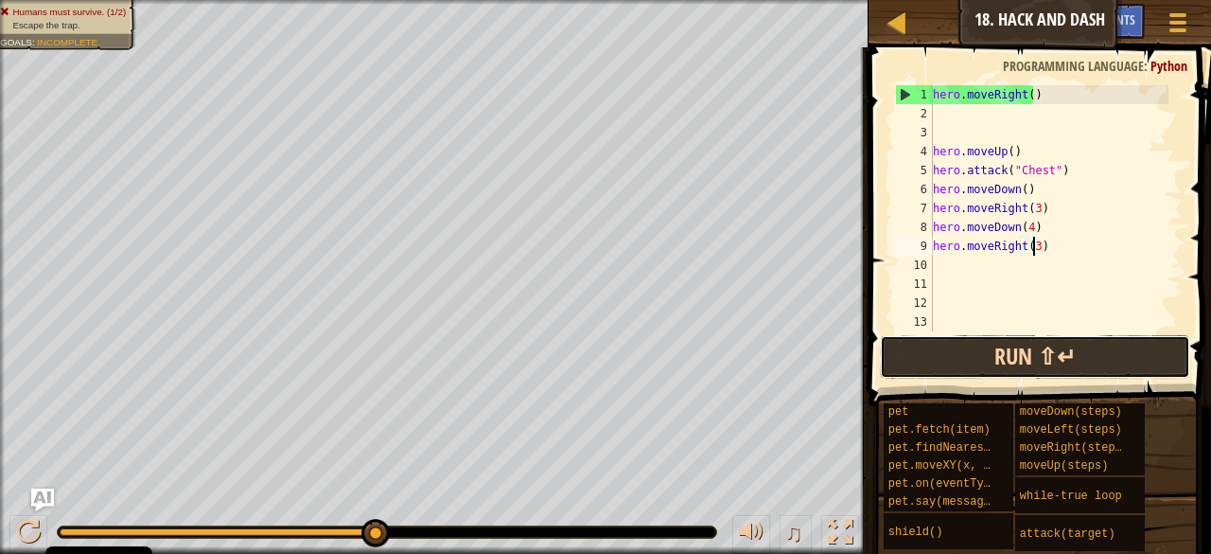
click at [1015, 336] on button "Run ⇧↵" at bounding box center [1035, 357] width 310 height 44
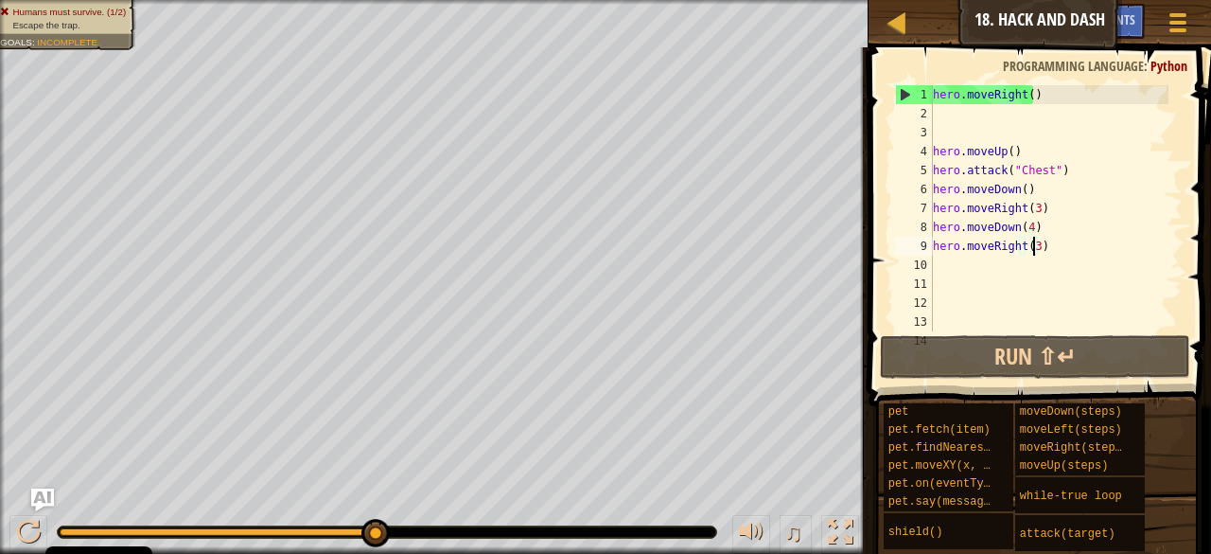
click at [1022, 230] on div "hero . moveRight ( ) hero . moveUp ( ) hero . attack ( "Chest" ) hero . moveDow…" at bounding box center [1048, 227] width 239 height 284
click at [1029, 231] on div "hero . moveRight ( ) hero . moveUp ( ) hero . attack ( "Chest" ) hero . moveDow…" at bounding box center [1048, 227] width 239 height 284
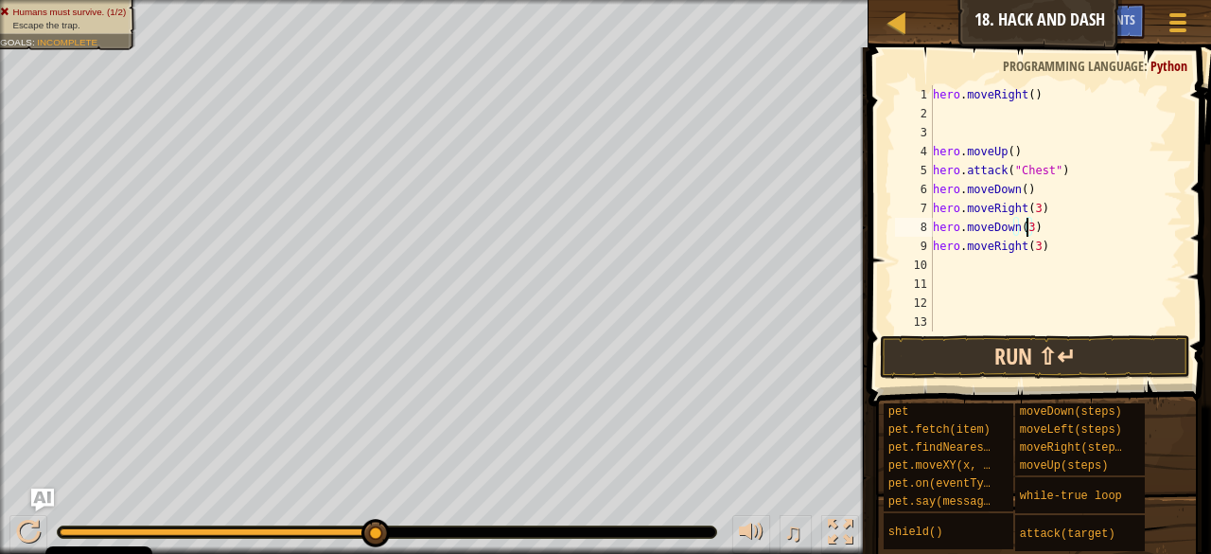
type textarea "hero.moveDown(3)"
click at [1030, 374] on button "Run ⇧↵" at bounding box center [1035, 357] width 310 height 44
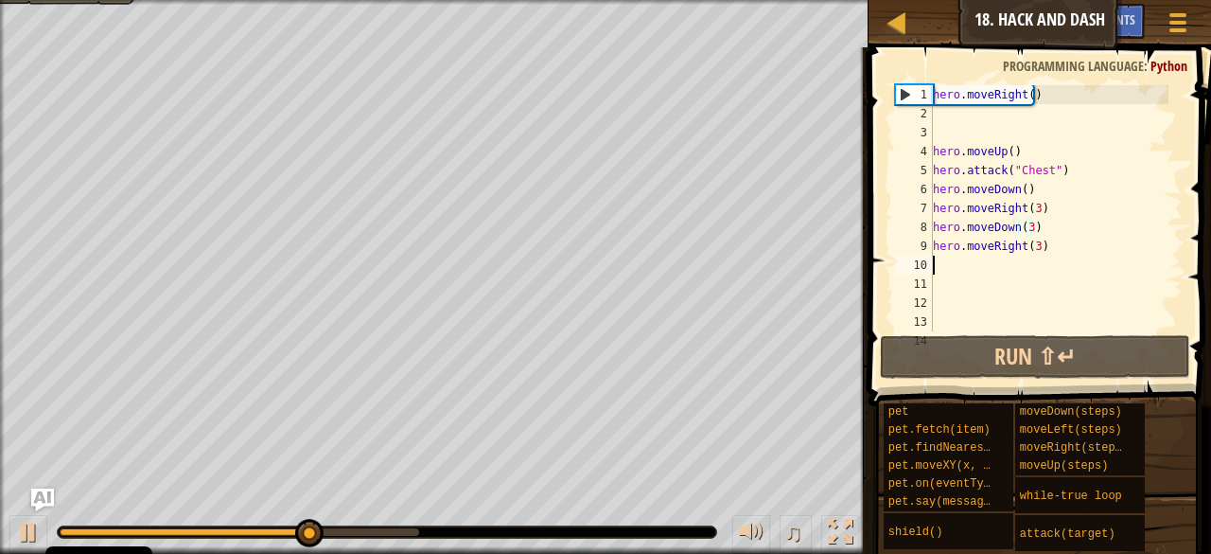
click at [981, 268] on div "hero . moveRight ( ) hero . moveUp ( ) hero . attack ( "Chest" ) hero . moveDow…" at bounding box center [1048, 227] width 239 height 284
type textarea "h"
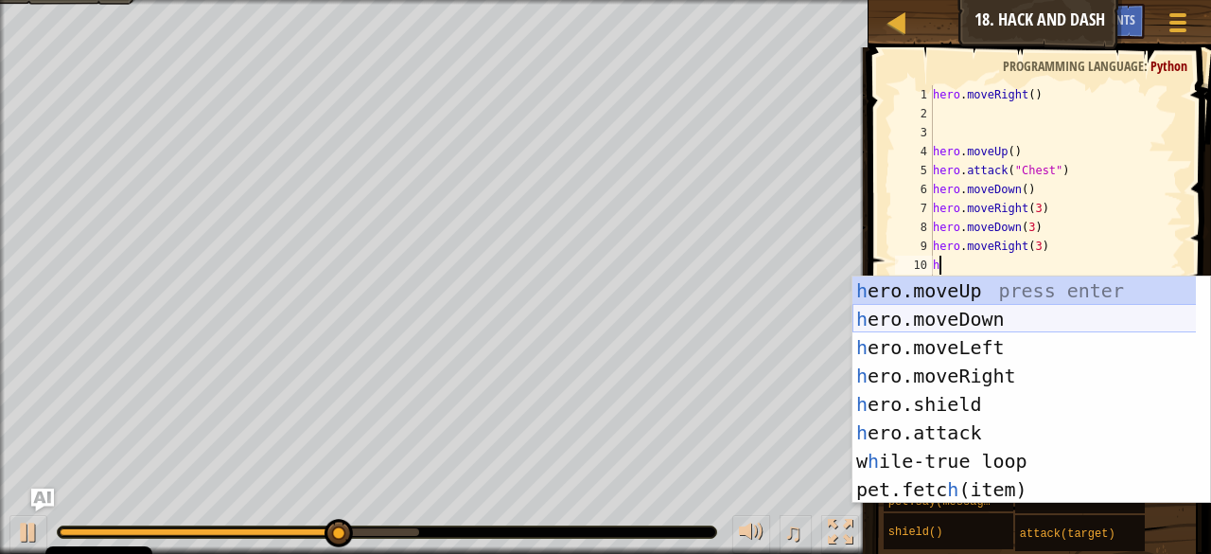
click at [970, 334] on div "h ero.moveUp press enter h ero.moveDown press enter h ero.moveLeft press enter …" at bounding box center [1025, 418] width 344 height 284
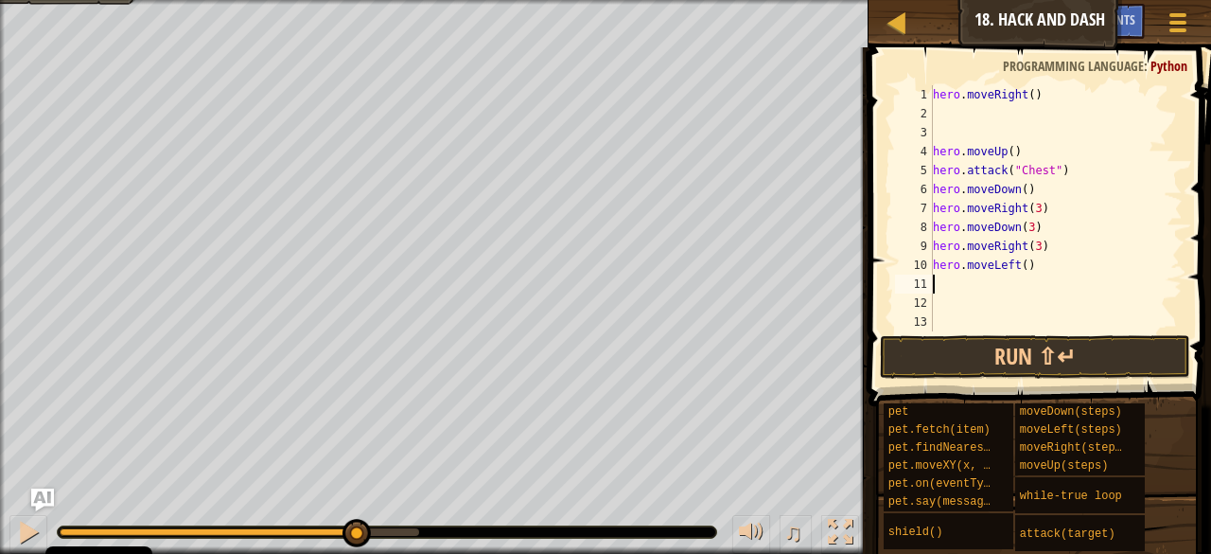
click at [1020, 268] on div "hero . moveRight ( ) hero . moveUp ( ) hero . attack ( "Chest" ) hero . moveDow…" at bounding box center [1048, 227] width 239 height 284
type textarea "hero.moveLeft(4)"
click at [1013, 360] on button "Run ⇧↵" at bounding box center [1035, 357] width 310 height 44
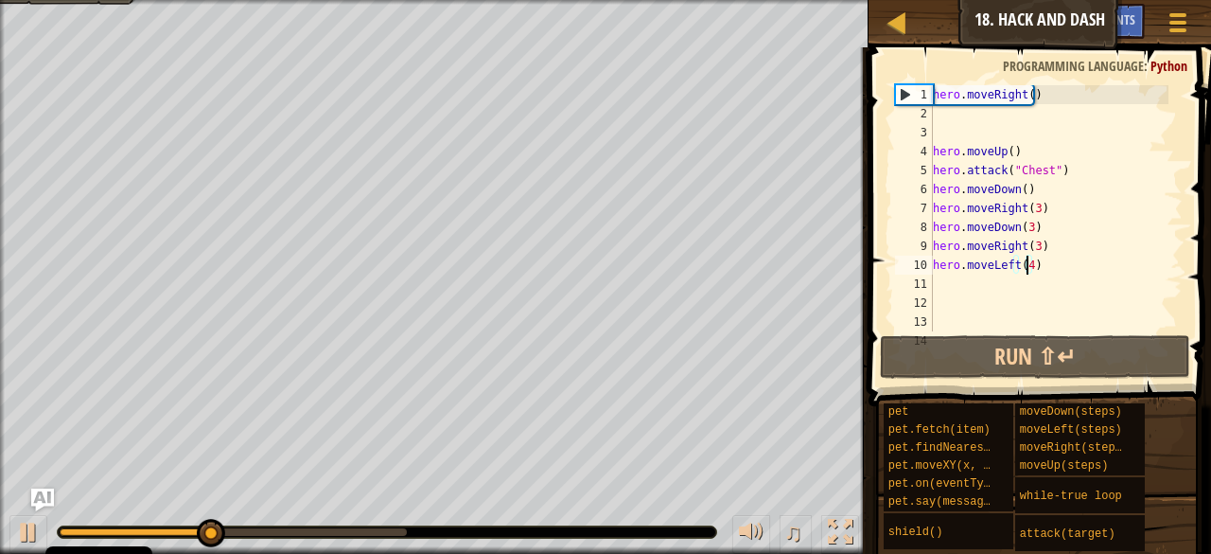
scroll to position [9, 8]
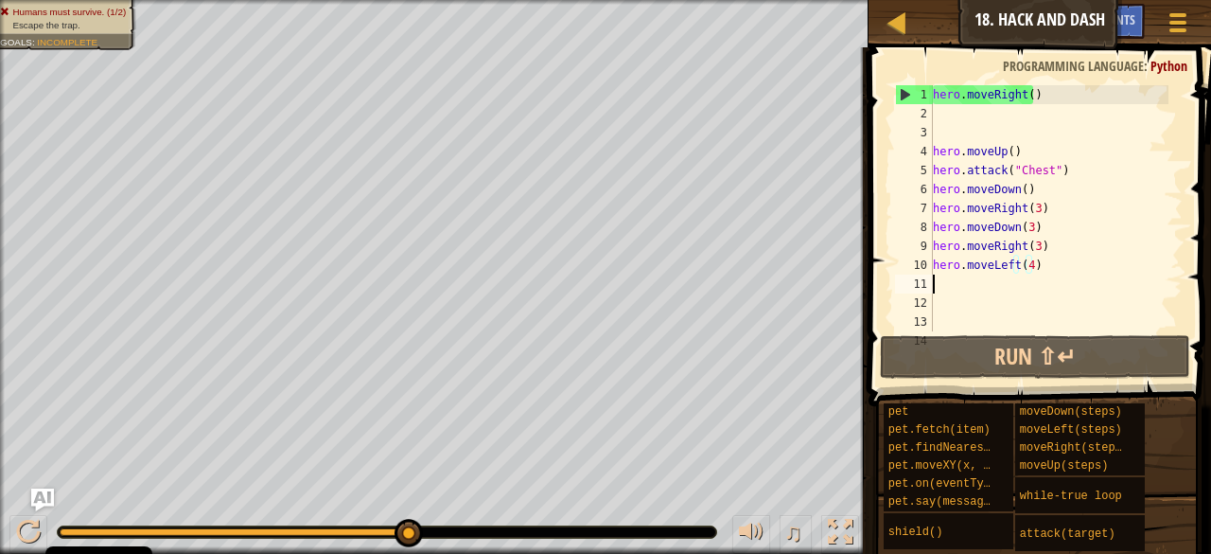
click at [962, 281] on div "hero . moveRight ( ) hero . moveUp ( ) hero . attack ( "Chest" ) hero . moveDow…" at bounding box center [1048, 227] width 239 height 284
type textarea "h"
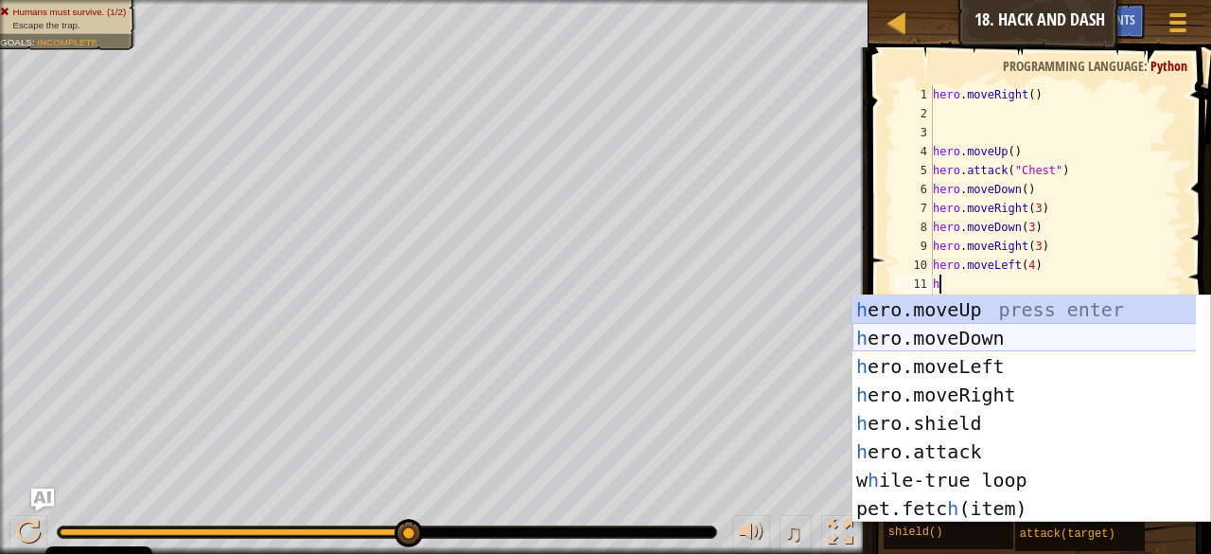
click at [969, 329] on div "h ero.moveUp press enter h ero.moveDown press enter h ero.moveLeft press enter …" at bounding box center [1025, 437] width 344 height 284
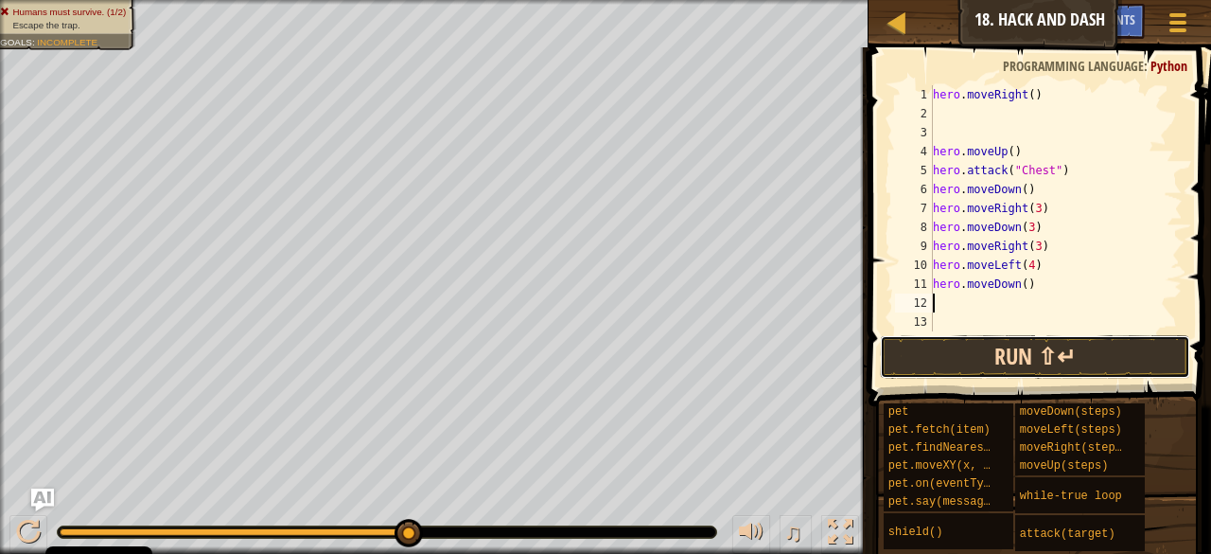
click at [991, 357] on button "Run ⇧↵" at bounding box center [1035, 357] width 310 height 44
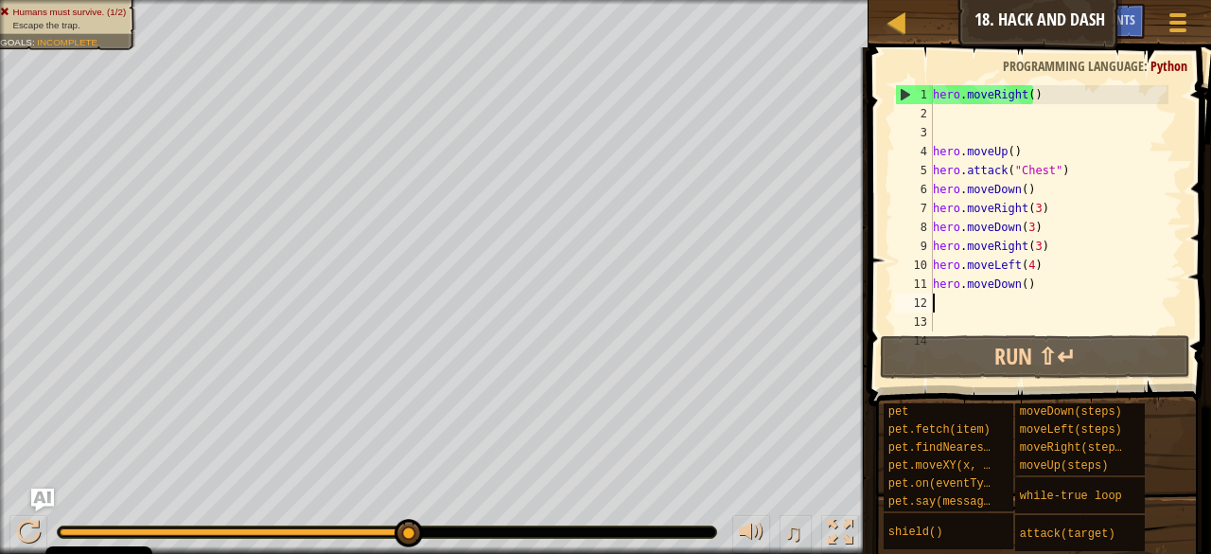
click at [1034, 272] on div "hero . moveRight ( ) hero . moveUp ( ) hero . attack ( "Chest" ) hero . moveDow…" at bounding box center [1048, 227] width 239 height 284
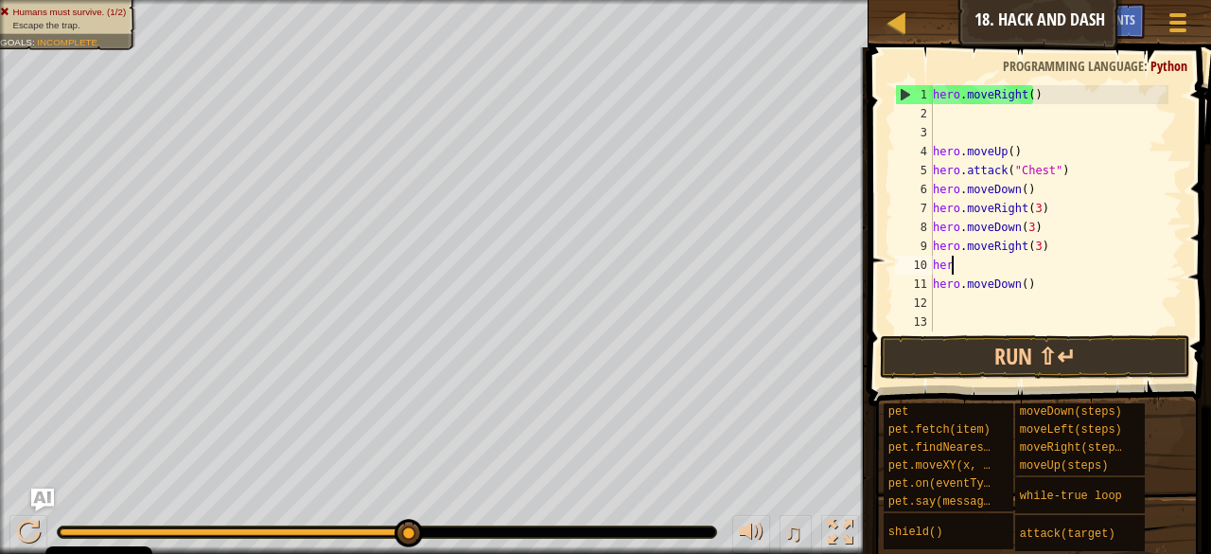
type textarea "h"
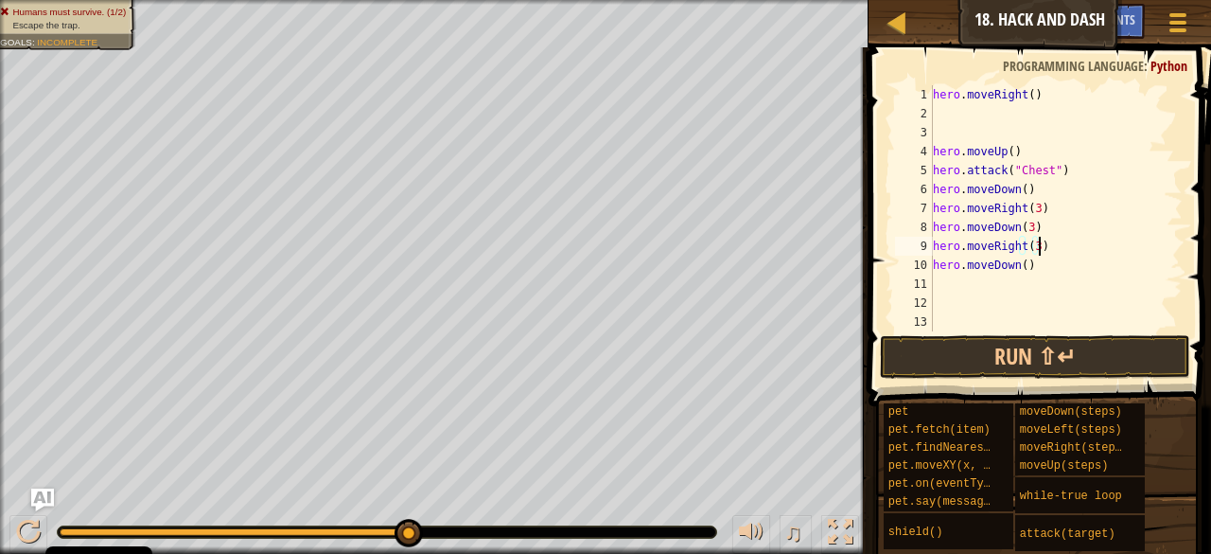
click at [1016, 270] on div "hero . moveRight ( ) hero . moveUp ( ) hero . attack ( "Chest" ) hero . moveDow…" at bounding box center [1048, 227] width 239 height 284
click at [1022, 269] on div "hero . moveRight ( ) hero . moveUp ( ) hero . attack ( "Chest" ) hero . moveDow…" at bounding box center [1048, 227] width 239 height 284
type textarea "hero.moveDown(4)"
click at [1023, 350] on button "Run ⇧↵" at bounding box center [1035, 357] width 310 height 44
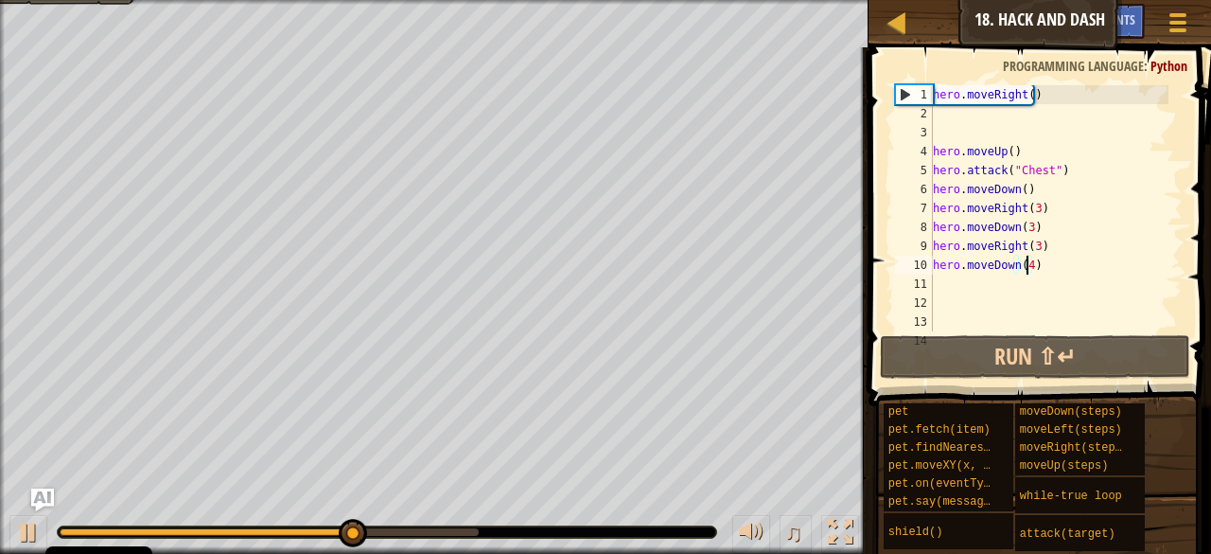
click at [967, 279] on div "hero . moveRight ( ) hero . moveUp ( ) hero . attack ( "Chest" ) hero . moveDow…" at bounding box center [1048, 227] width 239 height 284
type textarea "h"
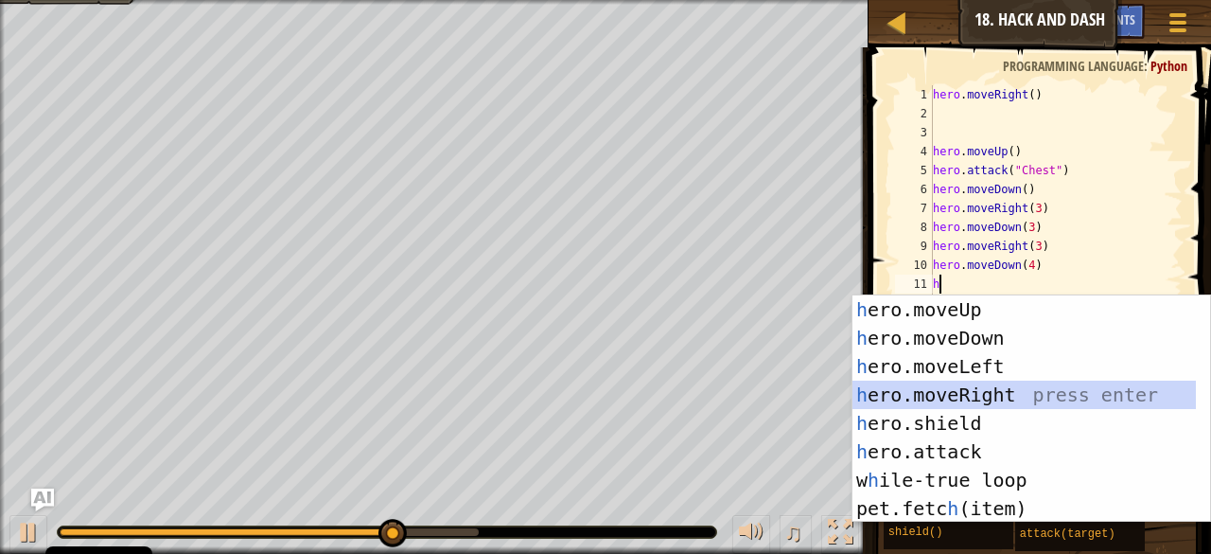
click at [963, 391] on div "h ero.moveUp press enter h ero.moveDown press enter h ero.moveLeft press enter …" at bounding box center [1025, 437] width 344 height 284
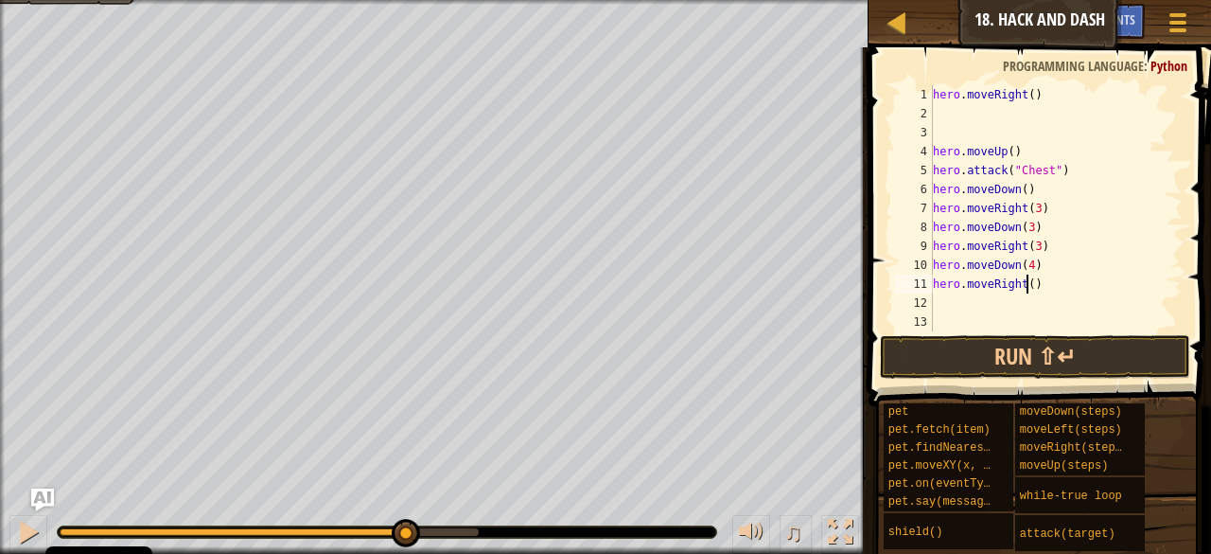
click at [1026, 289] on div "hero . moveRight ( ) hero . moveUp ( ) hero . attack ( "Chest" ) hero . moveDow…" at bounding box center [1048, 227] width 239 height 284
type textarea "hero.moveRight(4)"
click at [1024, 307] on div "hero . moveRight ( ) hero . moveUp ( ) hero . attack ( "Chest" ) hero . moveDow…" at bounding box center [1048, 227] width 239 height 284
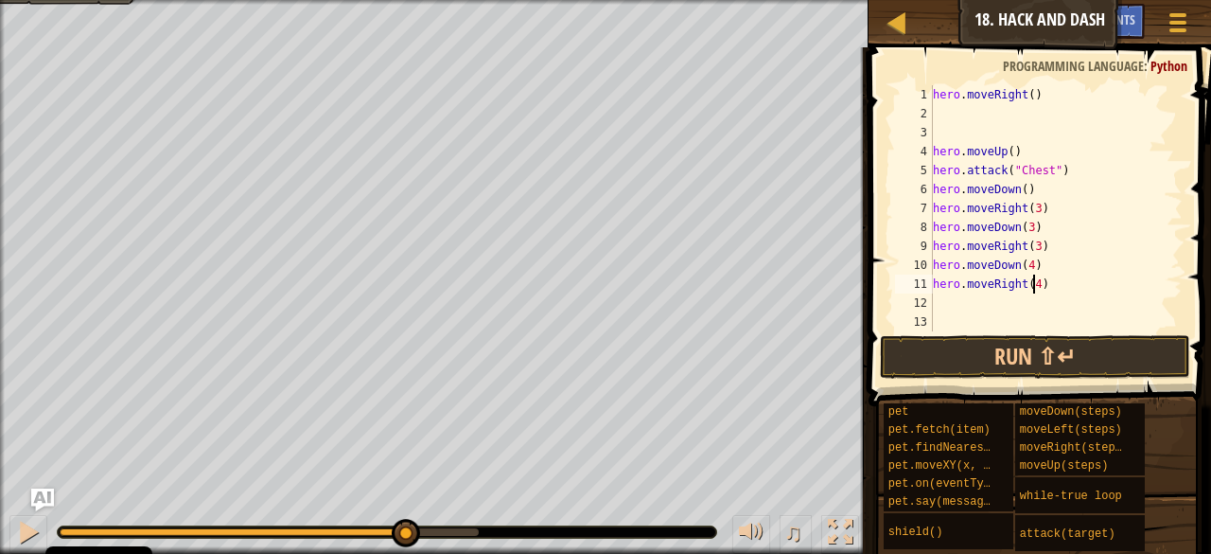
click at [1032, 286] on div "hero . moveRight ( ) hero . moveUp ( ) hero . attack ( "Chest" ) hero . moveDow…" at bounding box center [1048, 227] width 239 height 284
type textarea "hero.moveRight(3)"
click at [1030, 287] on div "hero . moveRight ( ) hero . moveUp ( ) hero . attack ( "Chest" ) hero . moveDow…" at bounding box center [1048, 227] width 239 height 284
click at [1022, 295] on div "hero . moveRight ( ) hero . moveUp ( ) hero . attack ( "Chest" ) hero . moveDow…" at bounding box center [1048, 227] width 239 height 284
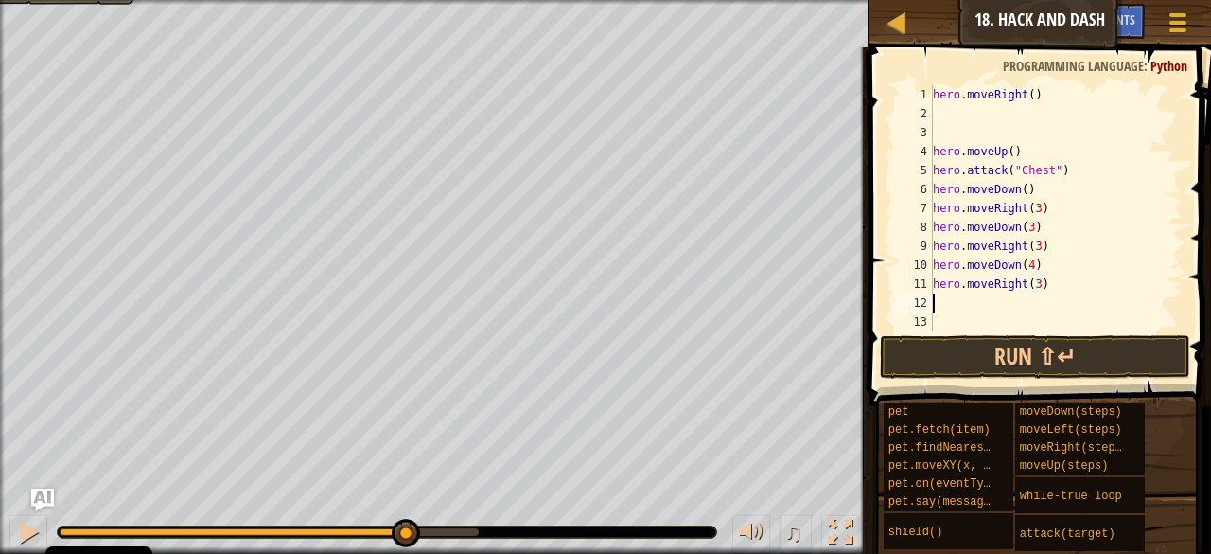
scroll to position [9, 0]
type textarea "h"
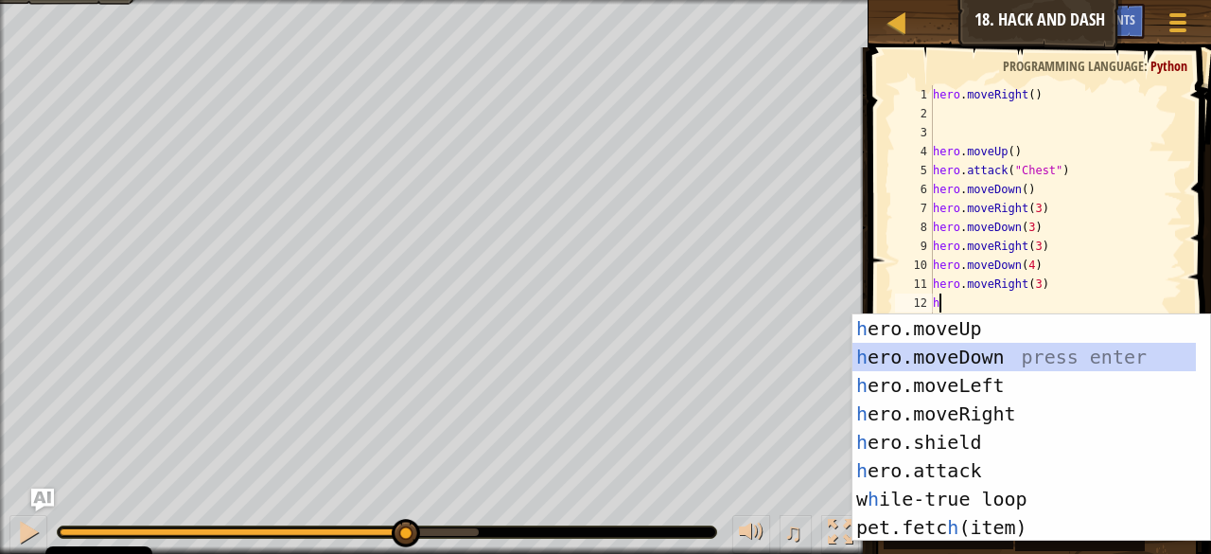
click at [908, 364] on div "h ero.moveUp press enter h ero.moveDown press enter h ero.moveLeft press enter …" at bounding box center [1025, 456] width 344 height 284
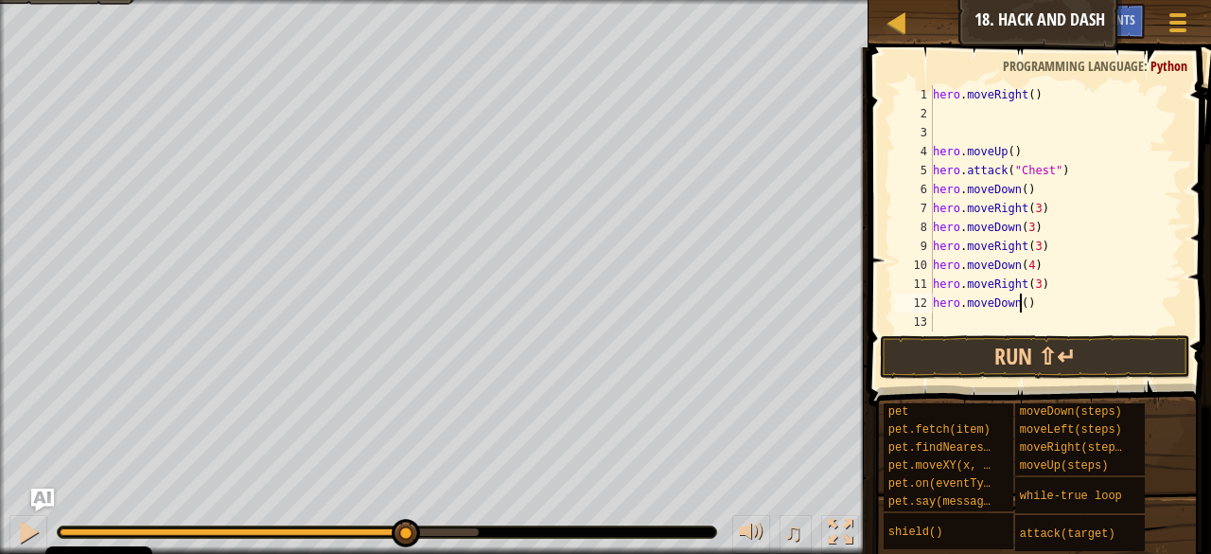
click at [1018, 308] on div "hero . moveRight ( ) hero . moveUp ( ) hero . attack ( "Chest" ) hero . moveDow…" at bounding box center [1048, 227] width 239 height 284
type textarea "hero.moveDown(3)"
click at [1018, 357] on button "Run ⇧↵" at bounding box center [1035, 357] width 310 height 44
